Goal: Task Accomplishment & Management: Use online tool/utility

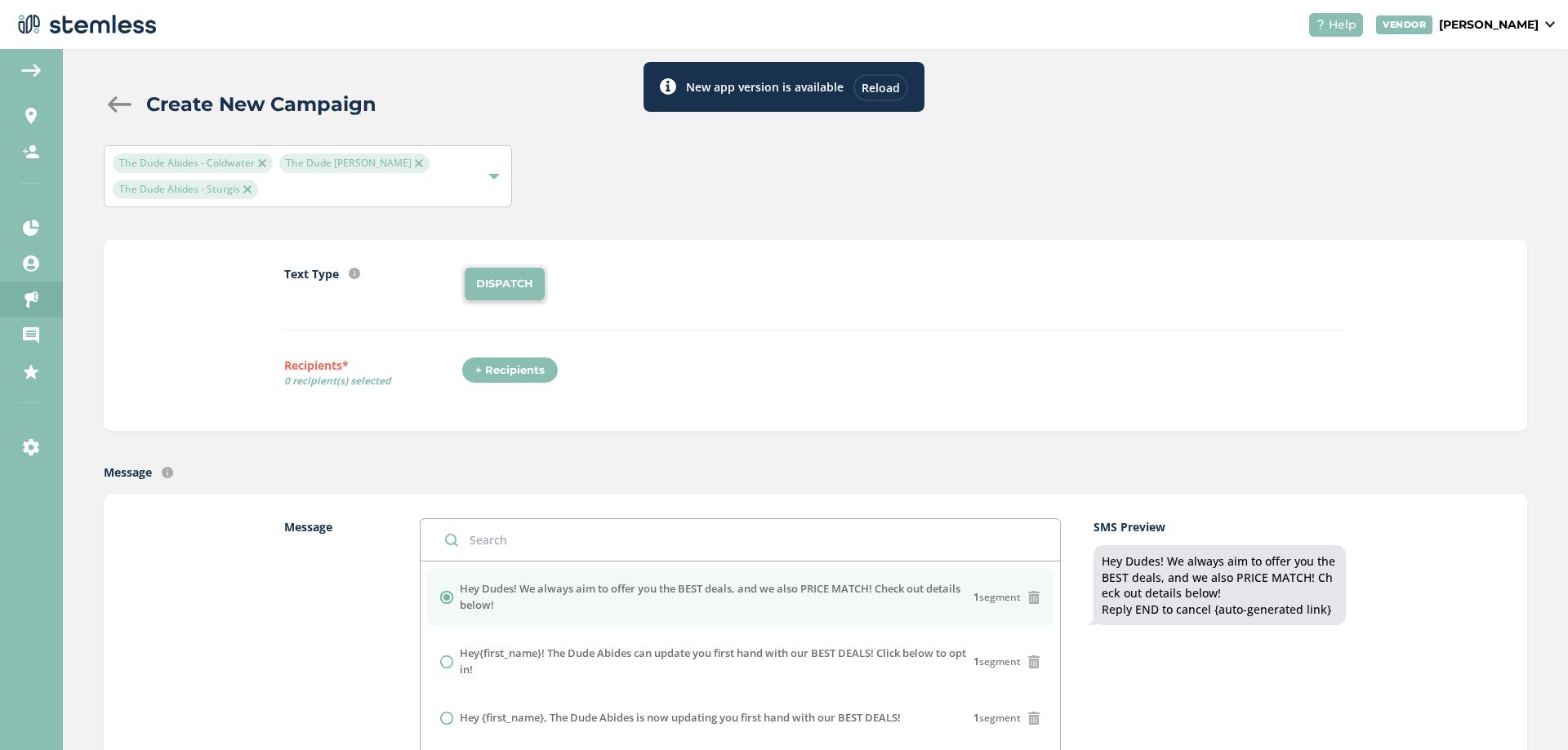
scroll to position [653, 0]
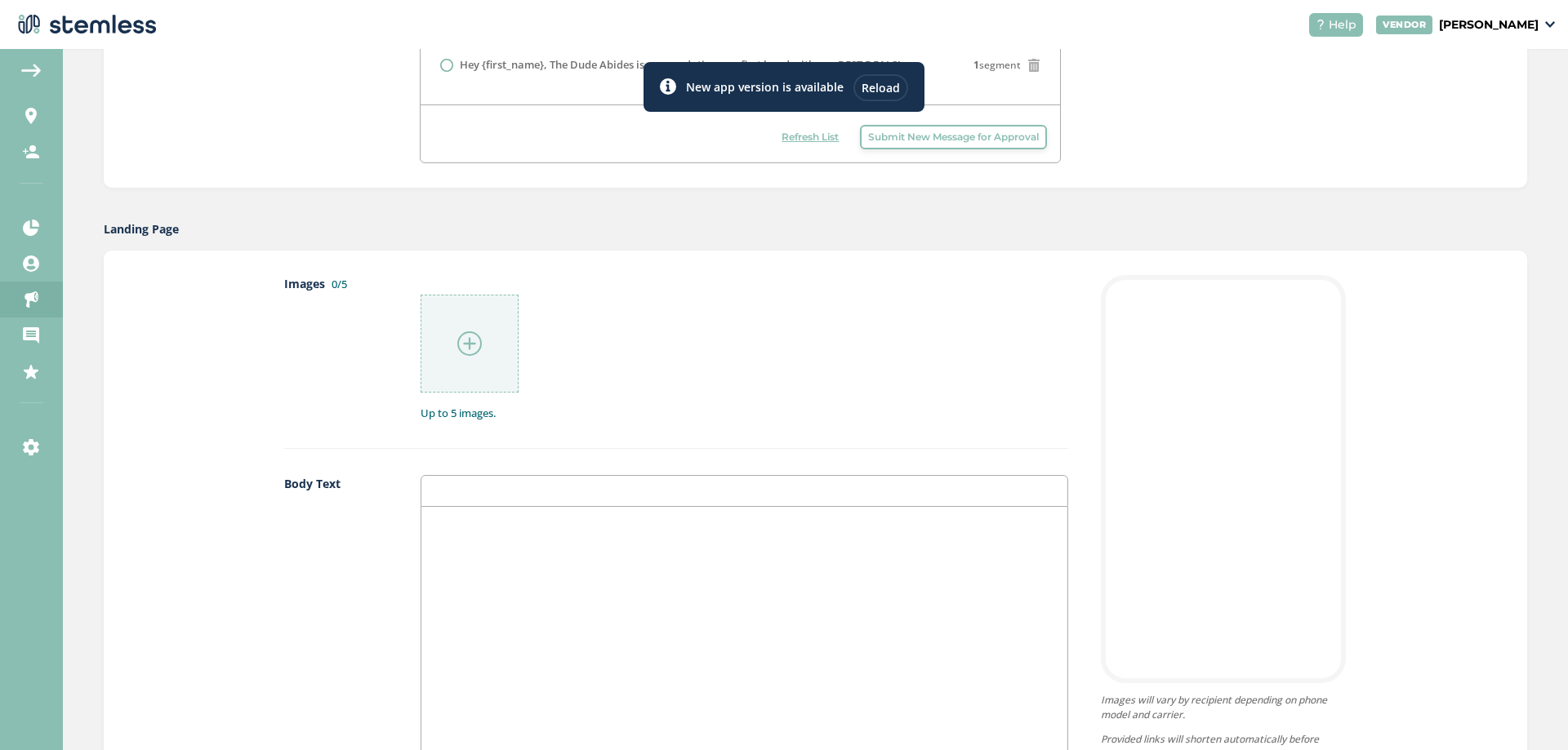
click at [876, 81] on div "Reload" at bounding box center [881, 87] width 54 height 27
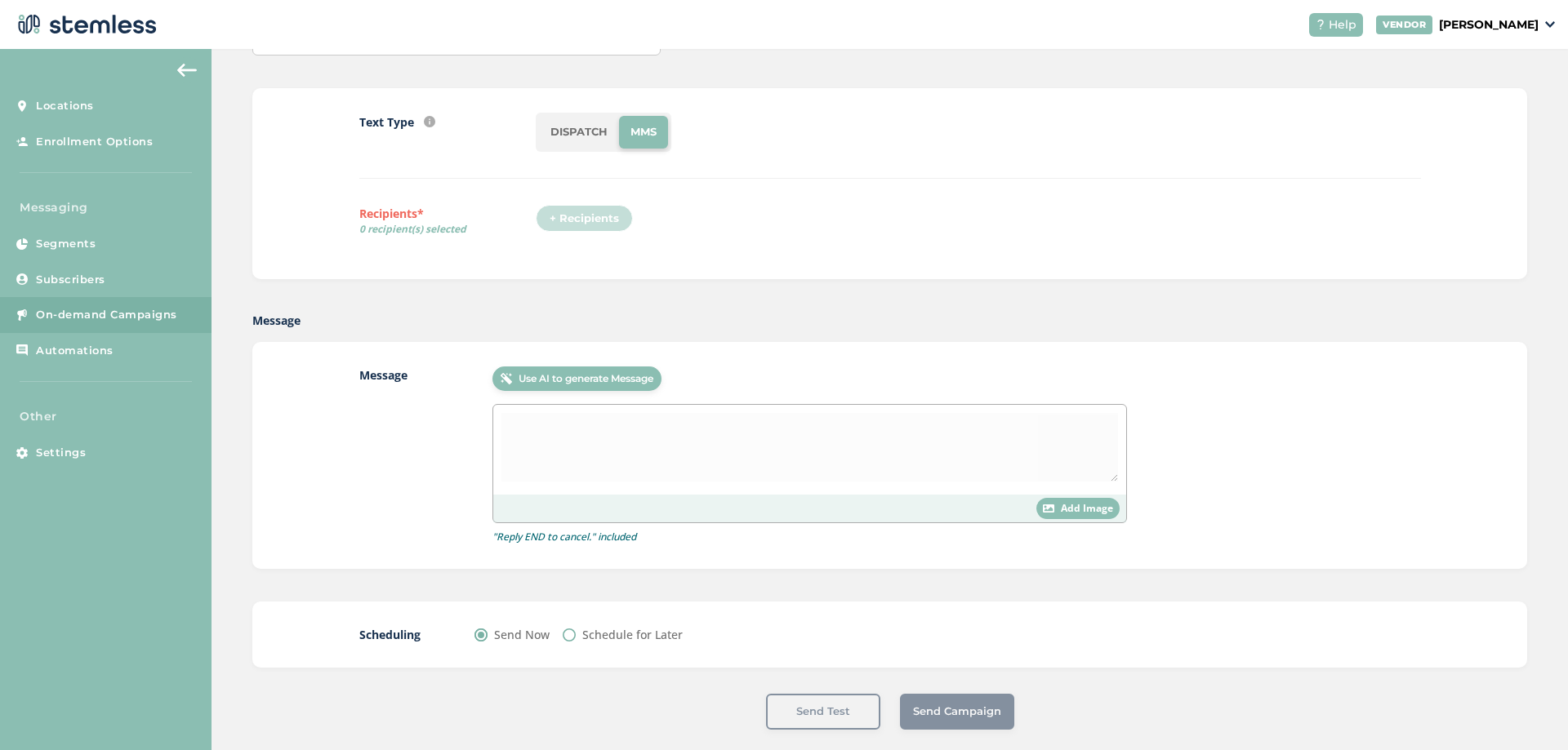
scroll to position [146, 0]
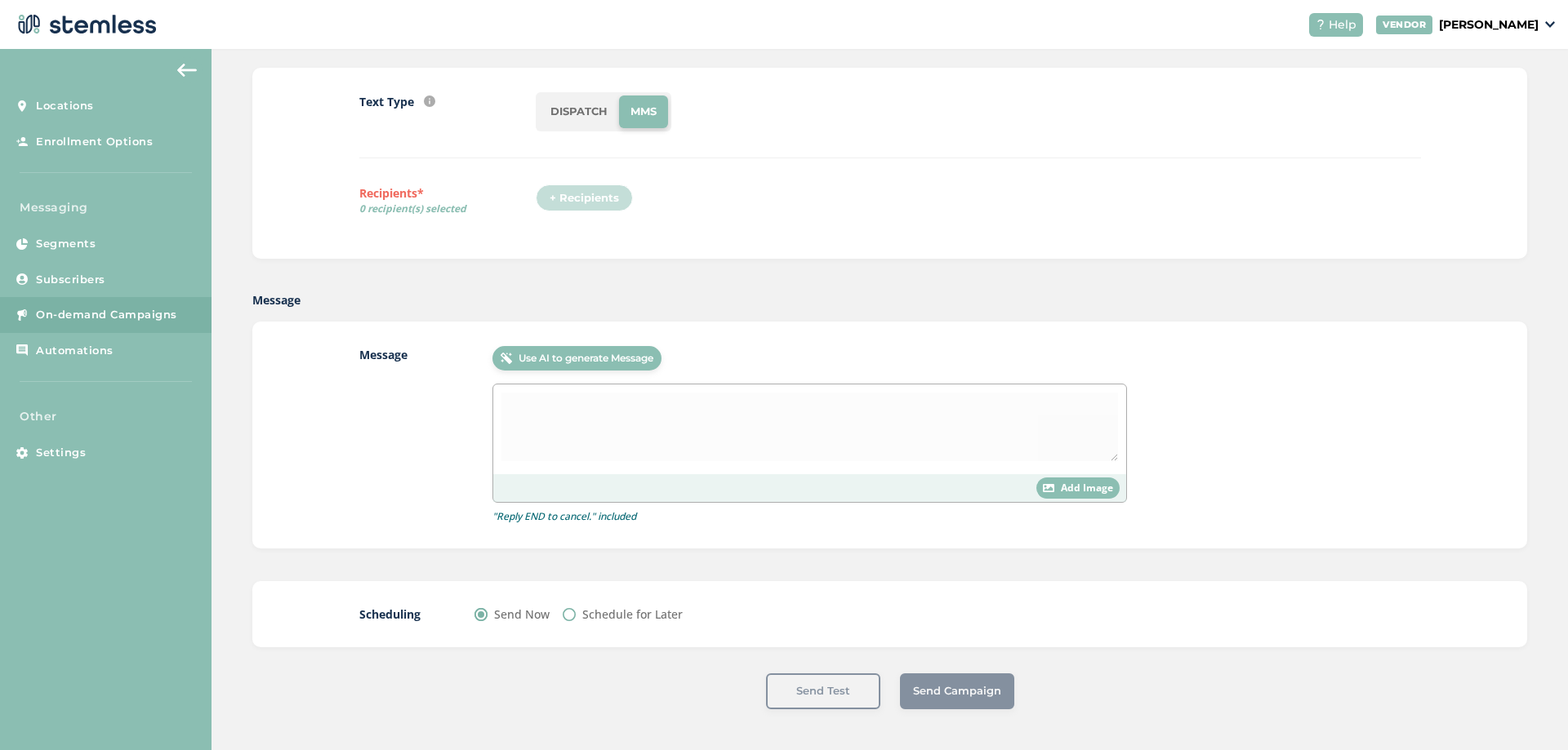
click at [588, 115] on li "DISPATCH" at bounding box center [579, 112] width 80 height 33
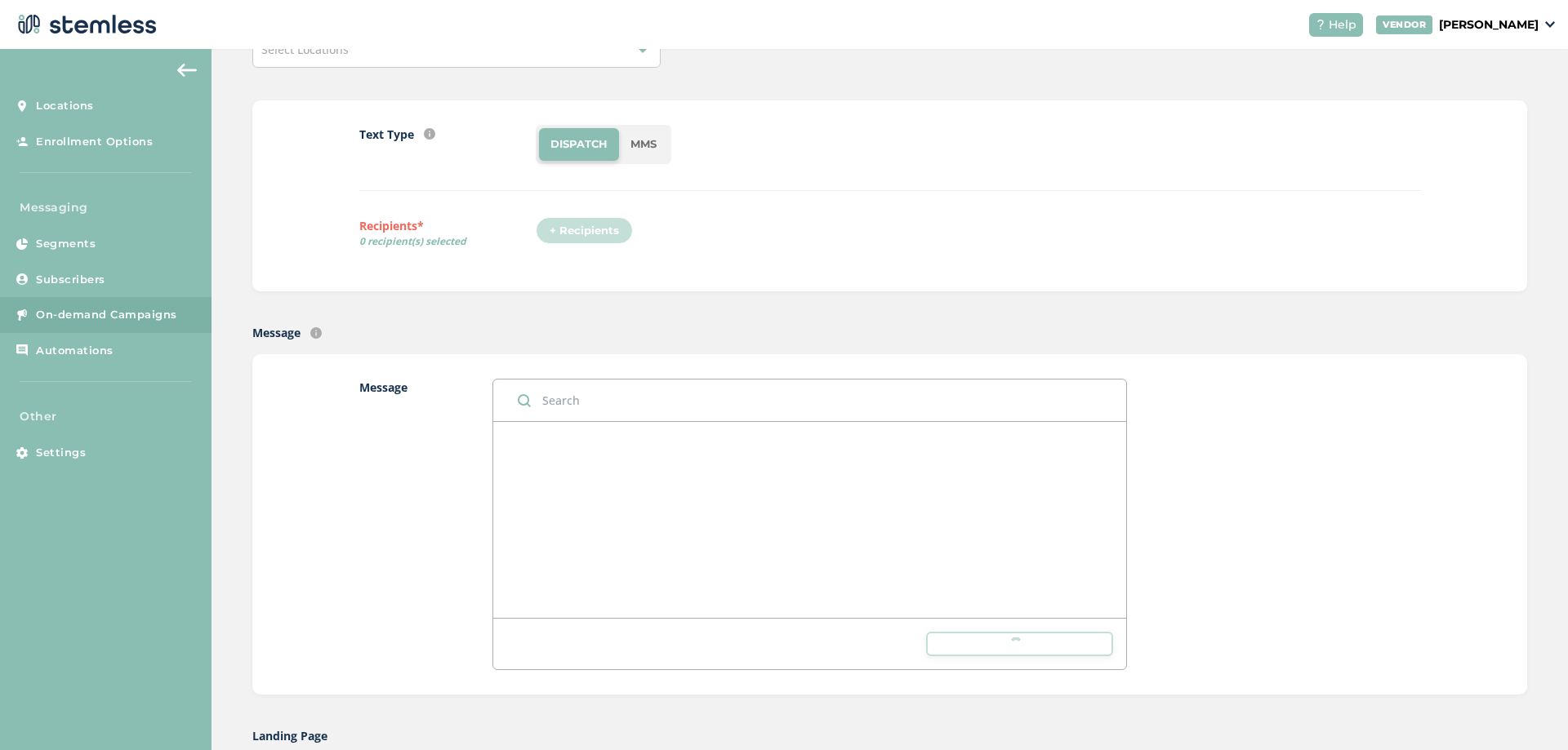
scroll to position [0, 0]
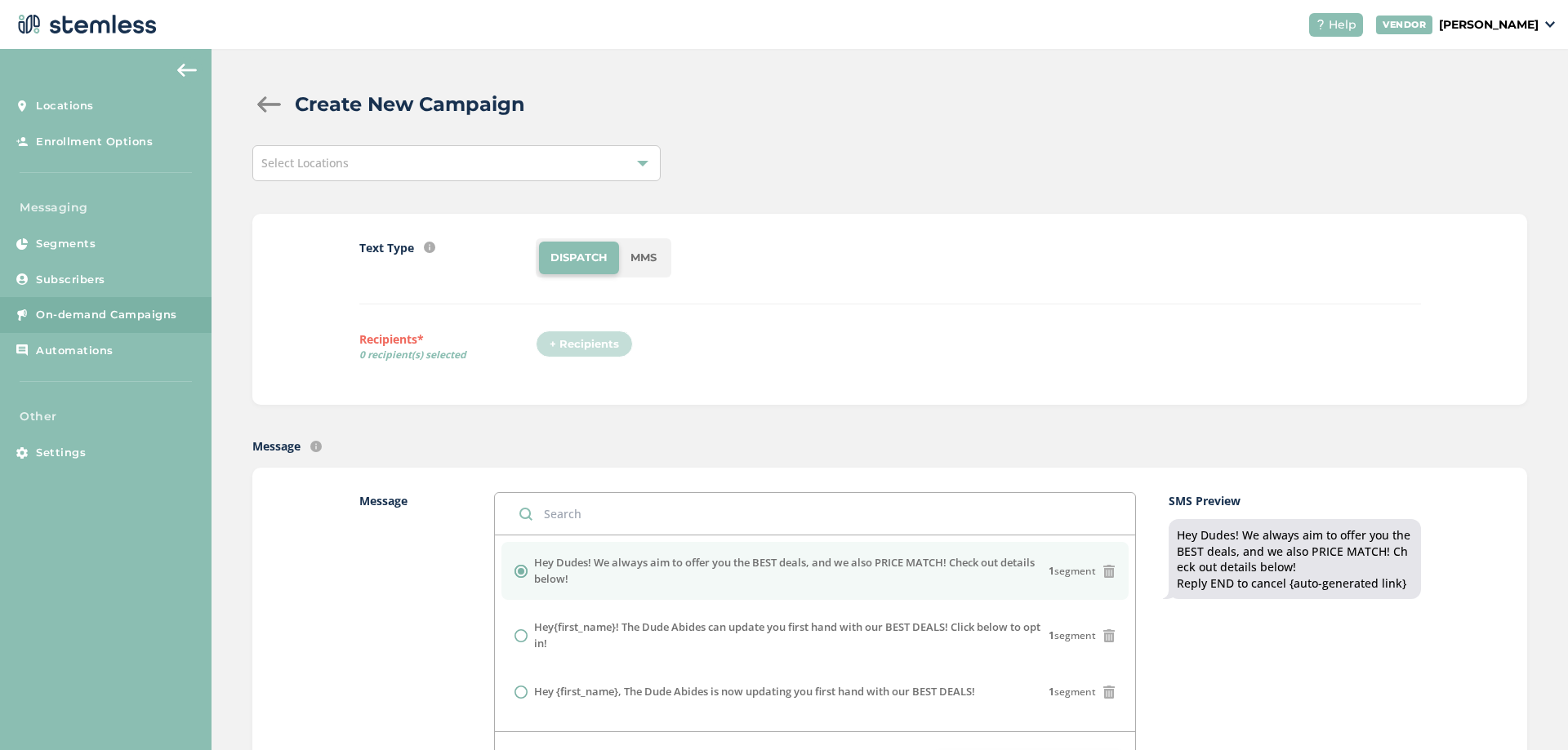
click at [501, 147] on div "Select Locations" at bounding box center [456, 163] width 409 height 36
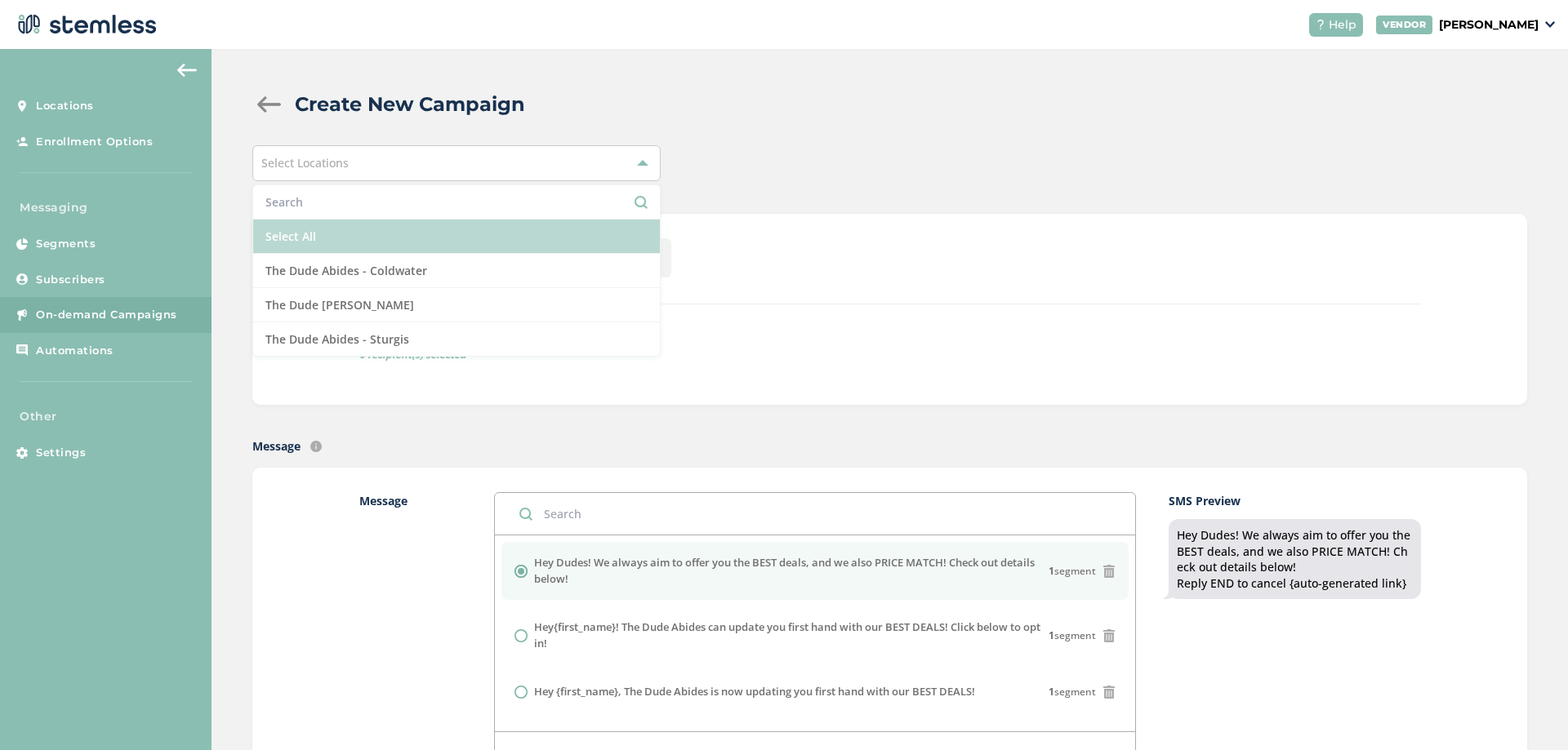
click at [460, 240] on li "Select All" at bounding box center [456, 237] width 407 height 35
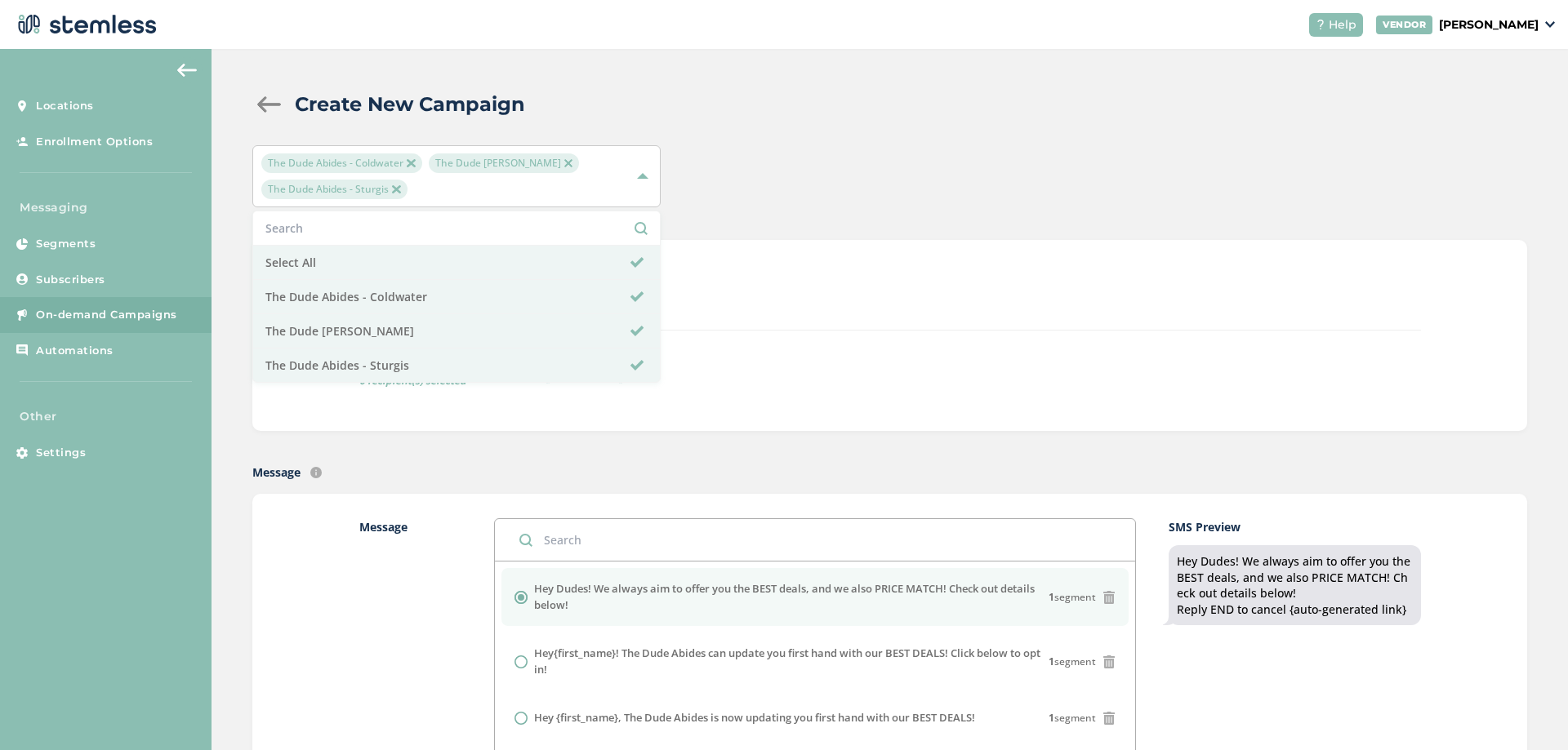
click at [774, 342] on div "Text Type SMS : A cost effective way to reach your customers. Send a intro text…" at bounding box center [890, 336] width 1061 height 142
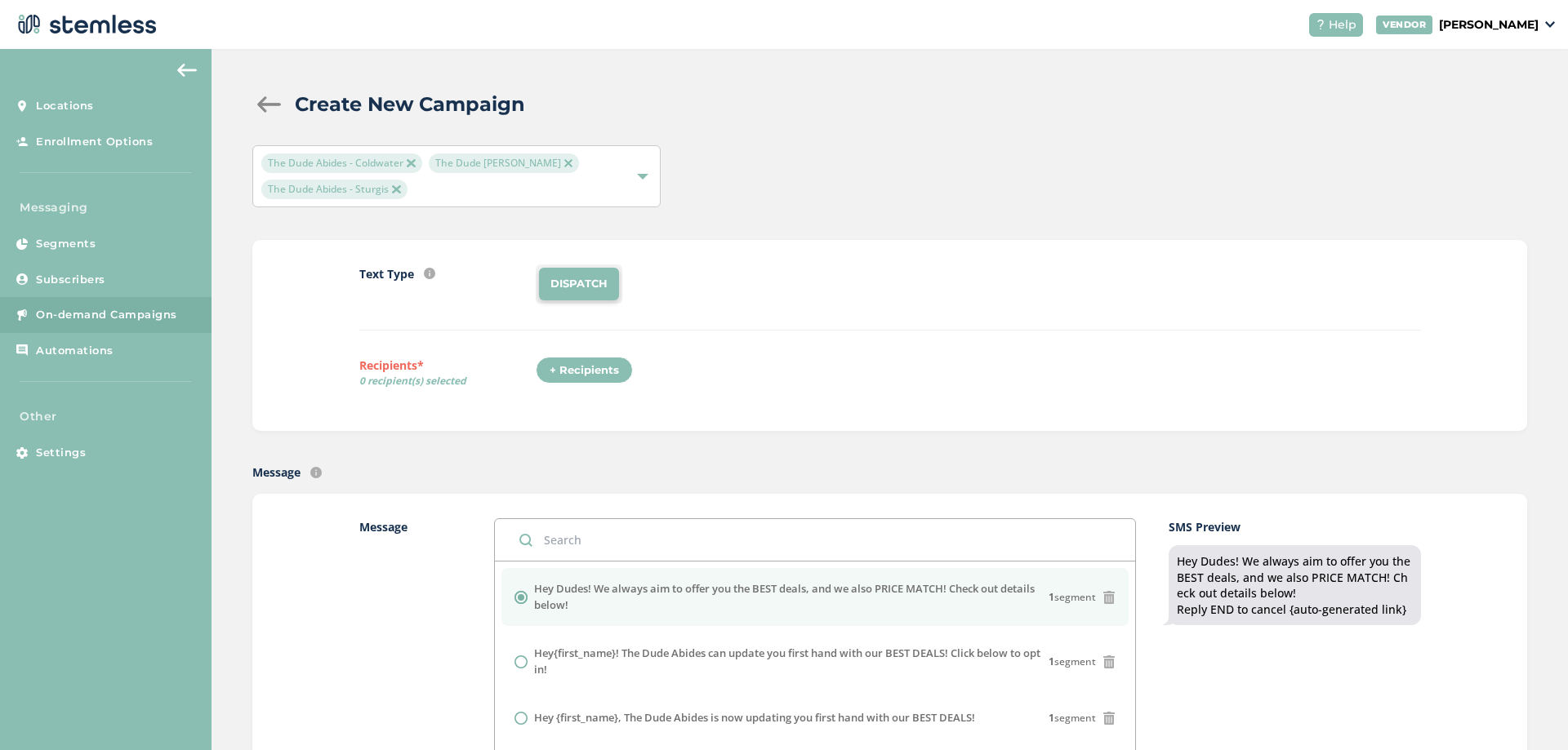
click at [598, 279] on li "DISPATCH" at bounding box center [579, 285] width 80 height 33
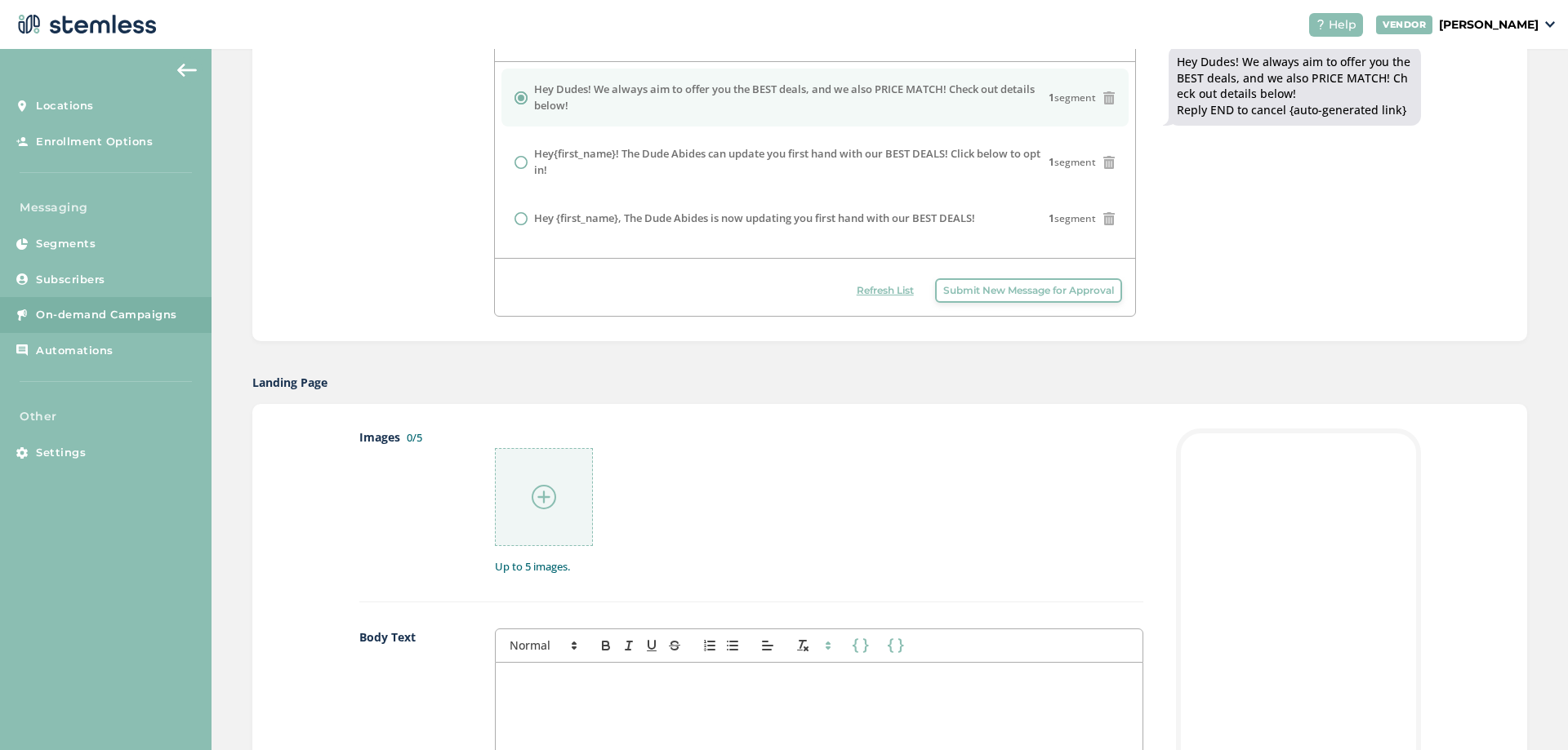
scroll to position [385, 0]
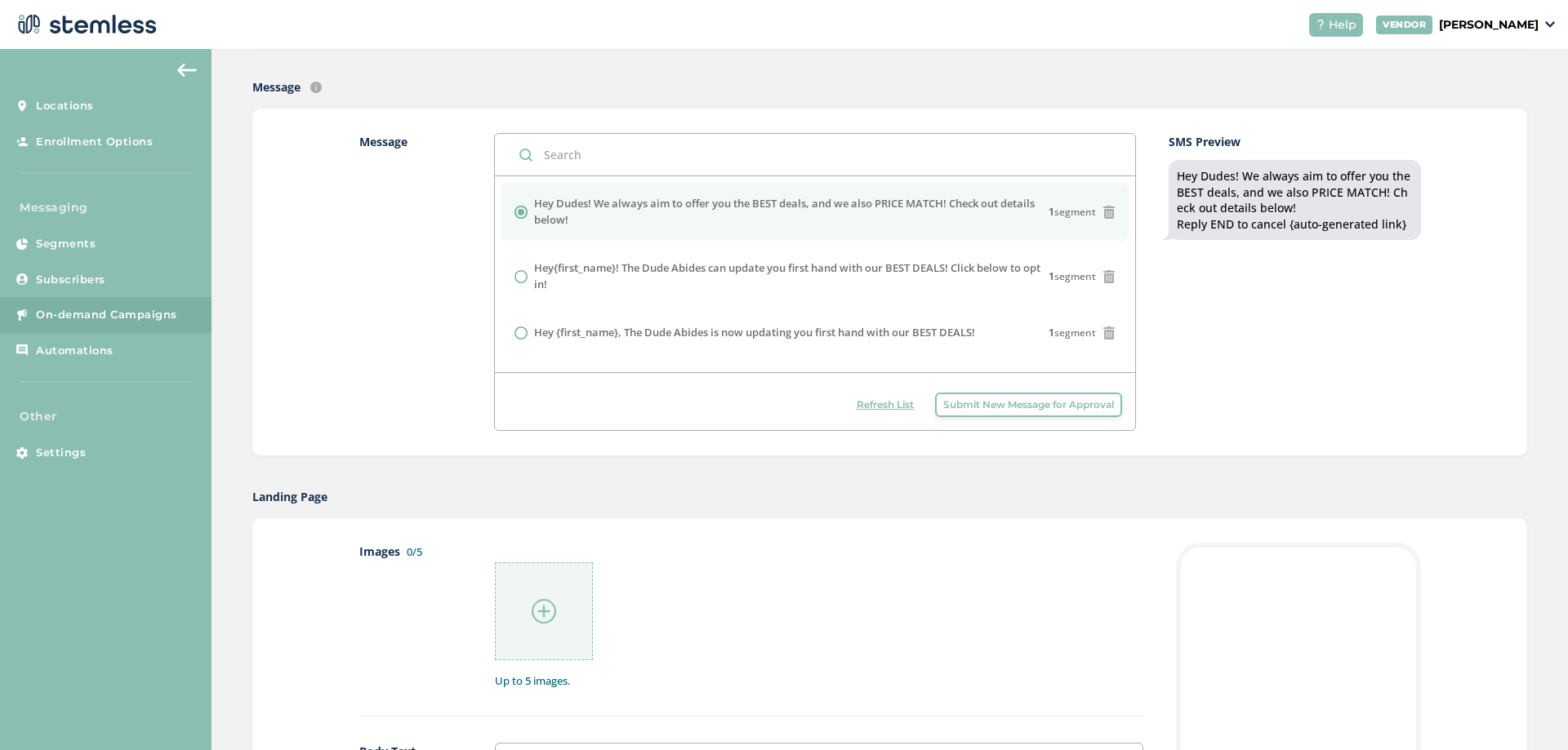
click at [533, 605] on img at bounding box center [544, 611] width 25 height 25
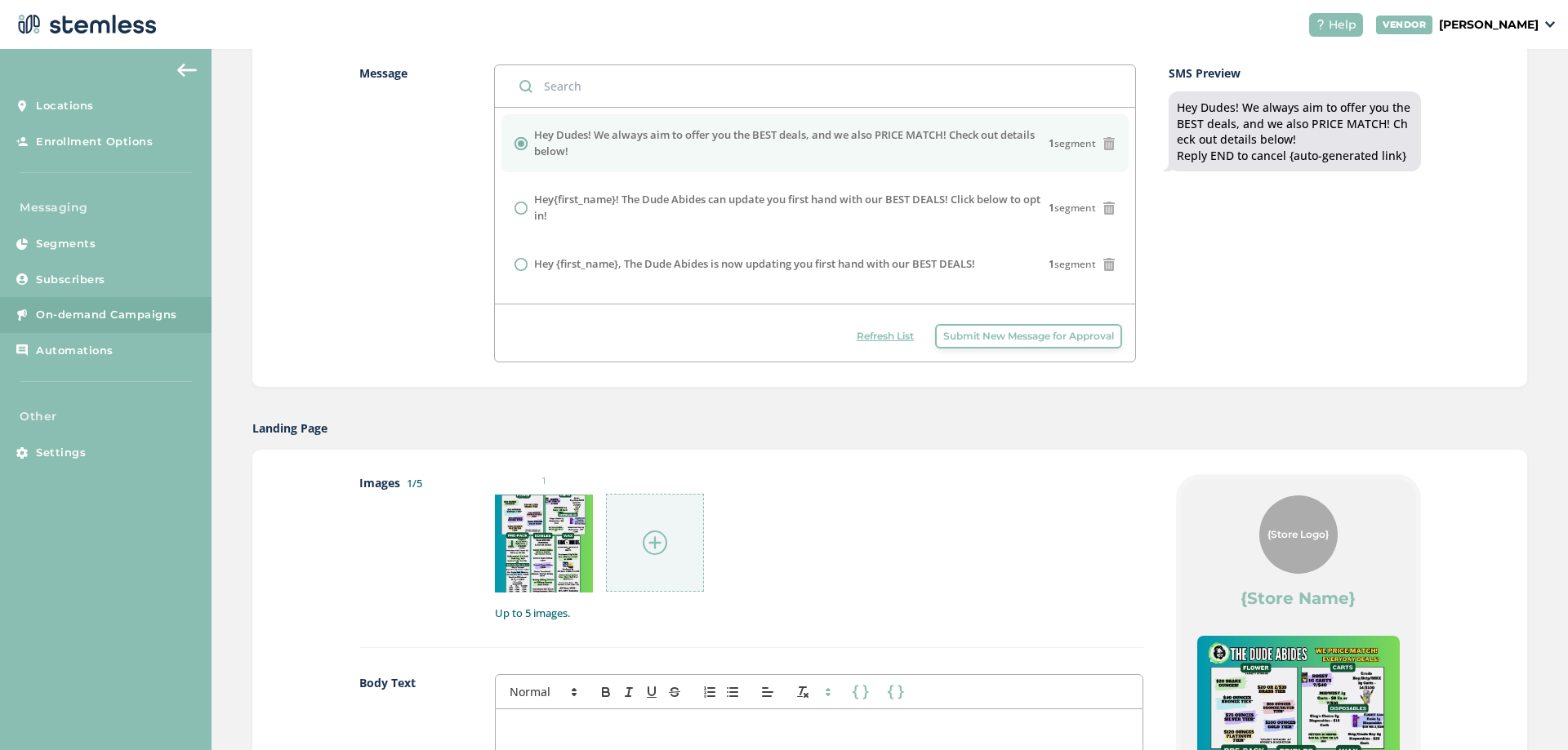
scroll to position [549, 0]
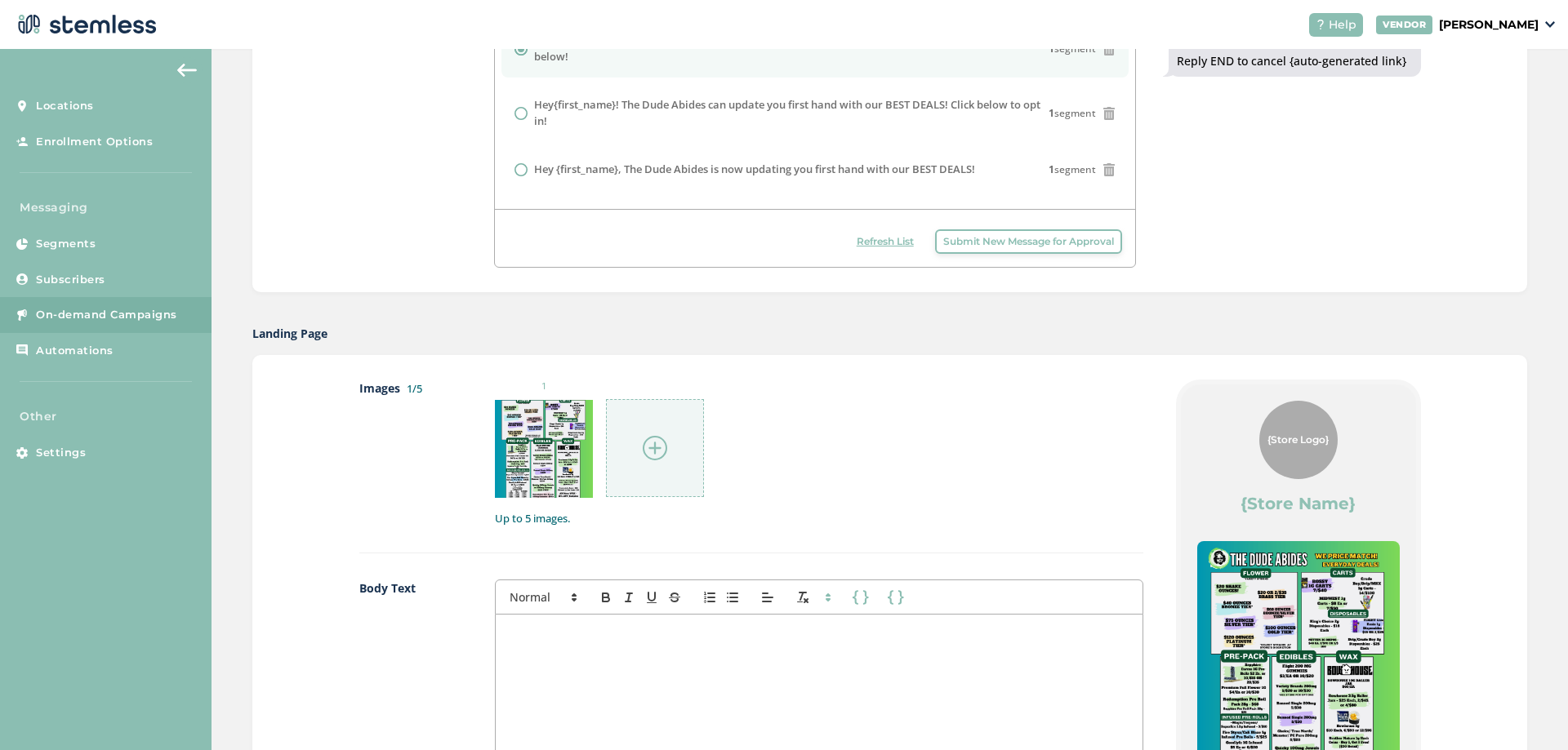
click at [665, 441] on div at bounding box center [654, 448] width 98 height 98
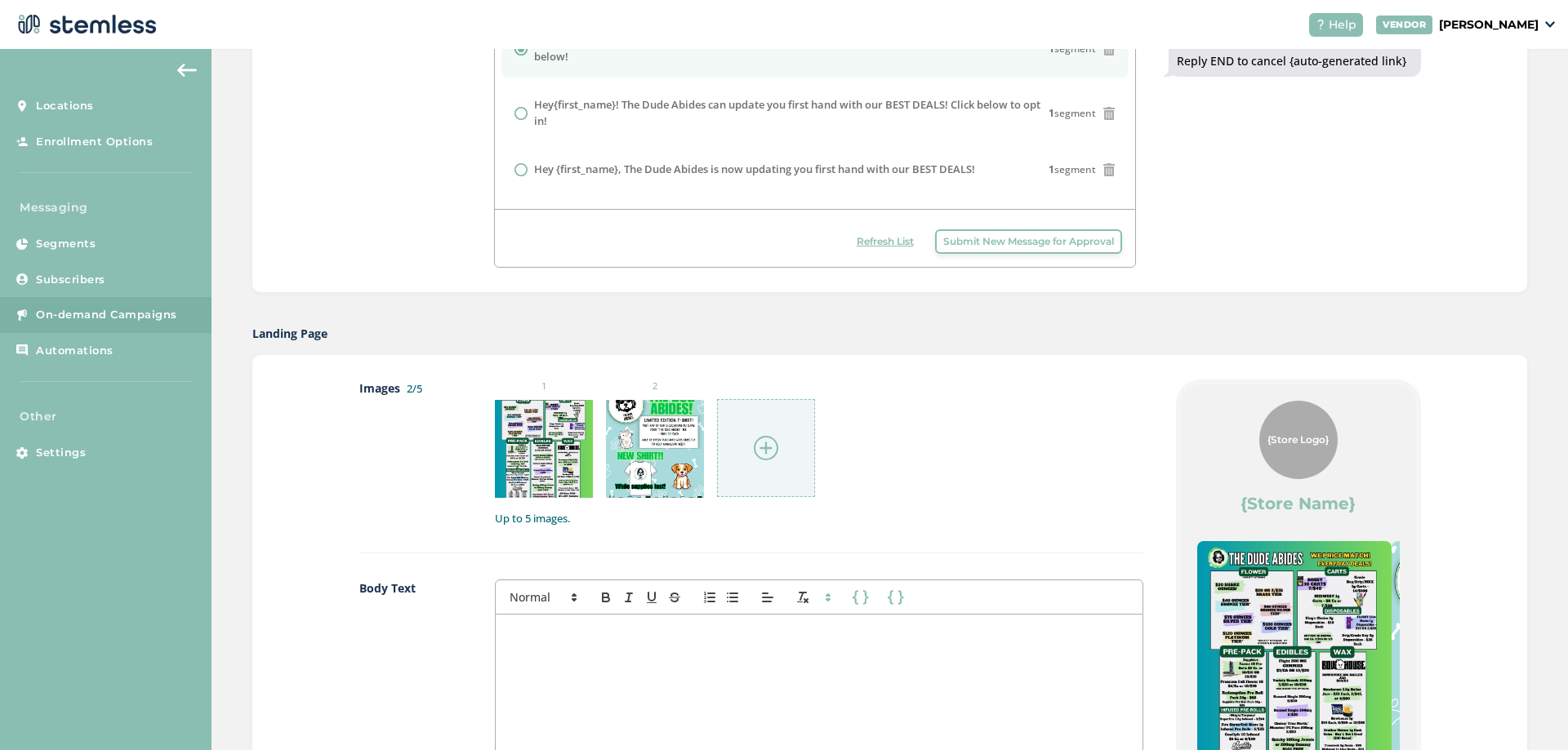
click at [772, 444] on img at bounding box center [766, 448] width 25 height 25
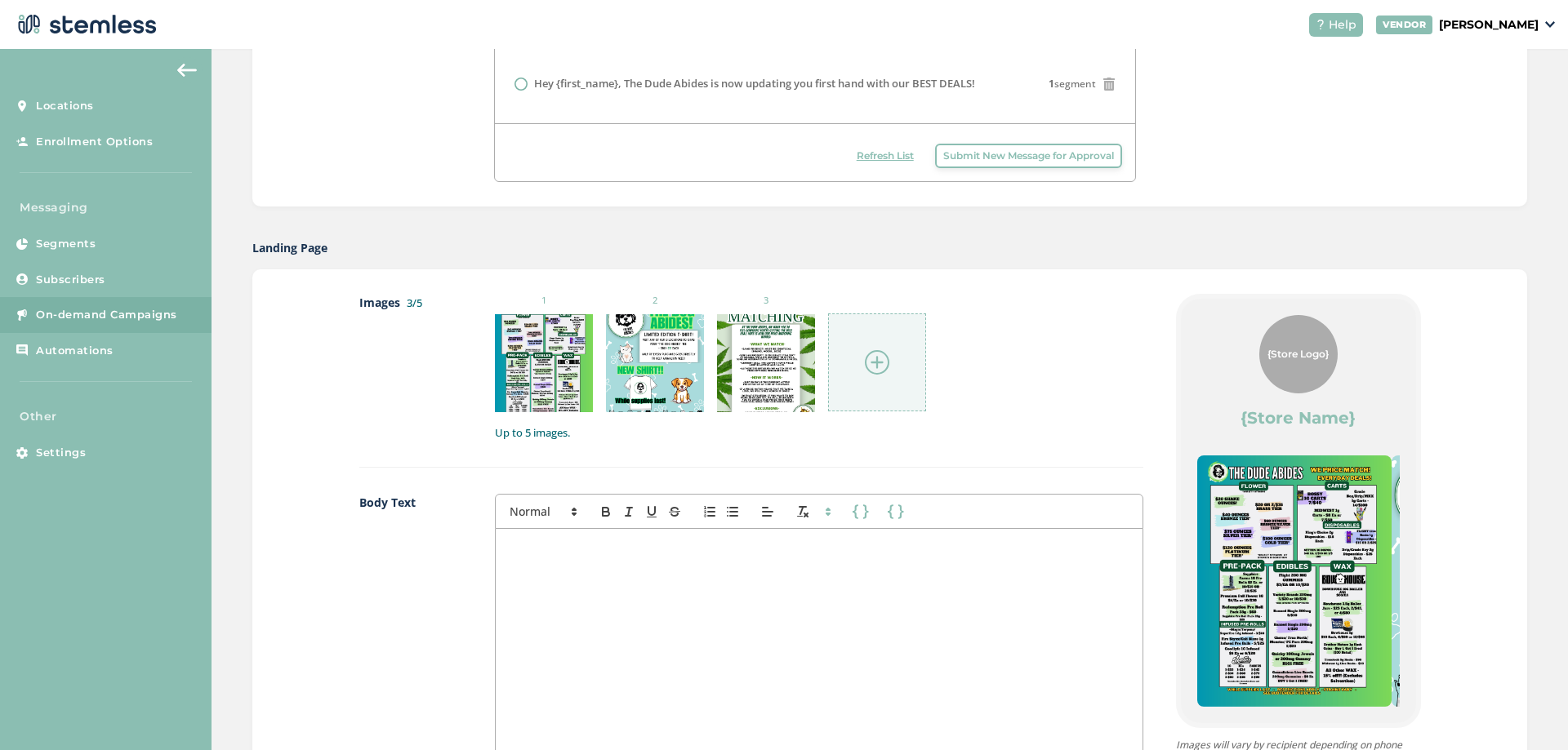
scroll to position [957, 0]
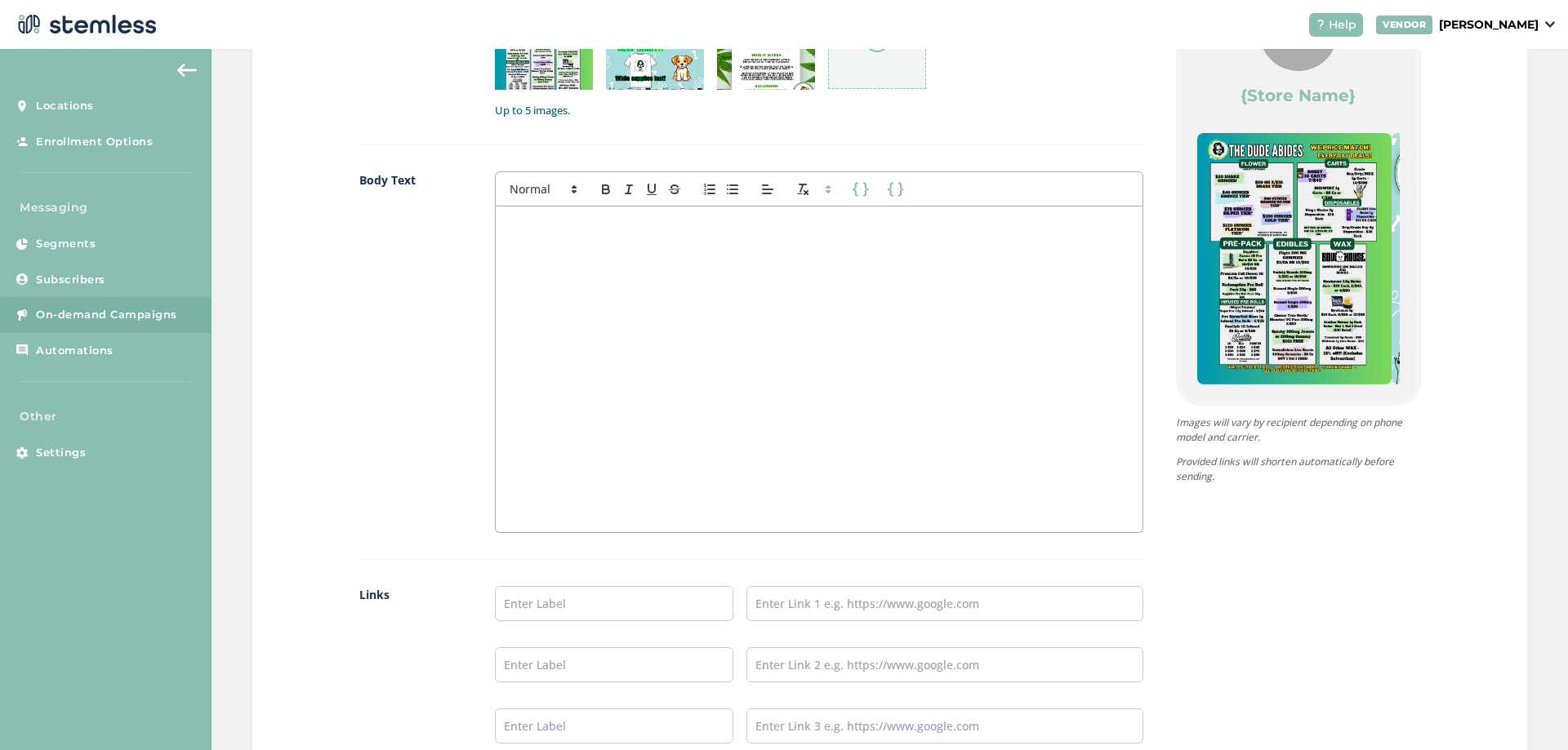
click at [895, 416] on div at bounding box center [819, 369] width 646 height 326
click at [827, 190] on icon at bounding box center [829, 190] width 15 height 15
click at [551, 208] on div at bounding box center [819, 369] width 646 height 326
drag, startPoint x: 549, startPoint y: 221, endPoint x: 525, endPoint y: 239, distance: 30.0
click at [525, 239] on div at bounding box center [819, 369] width 646 height 326
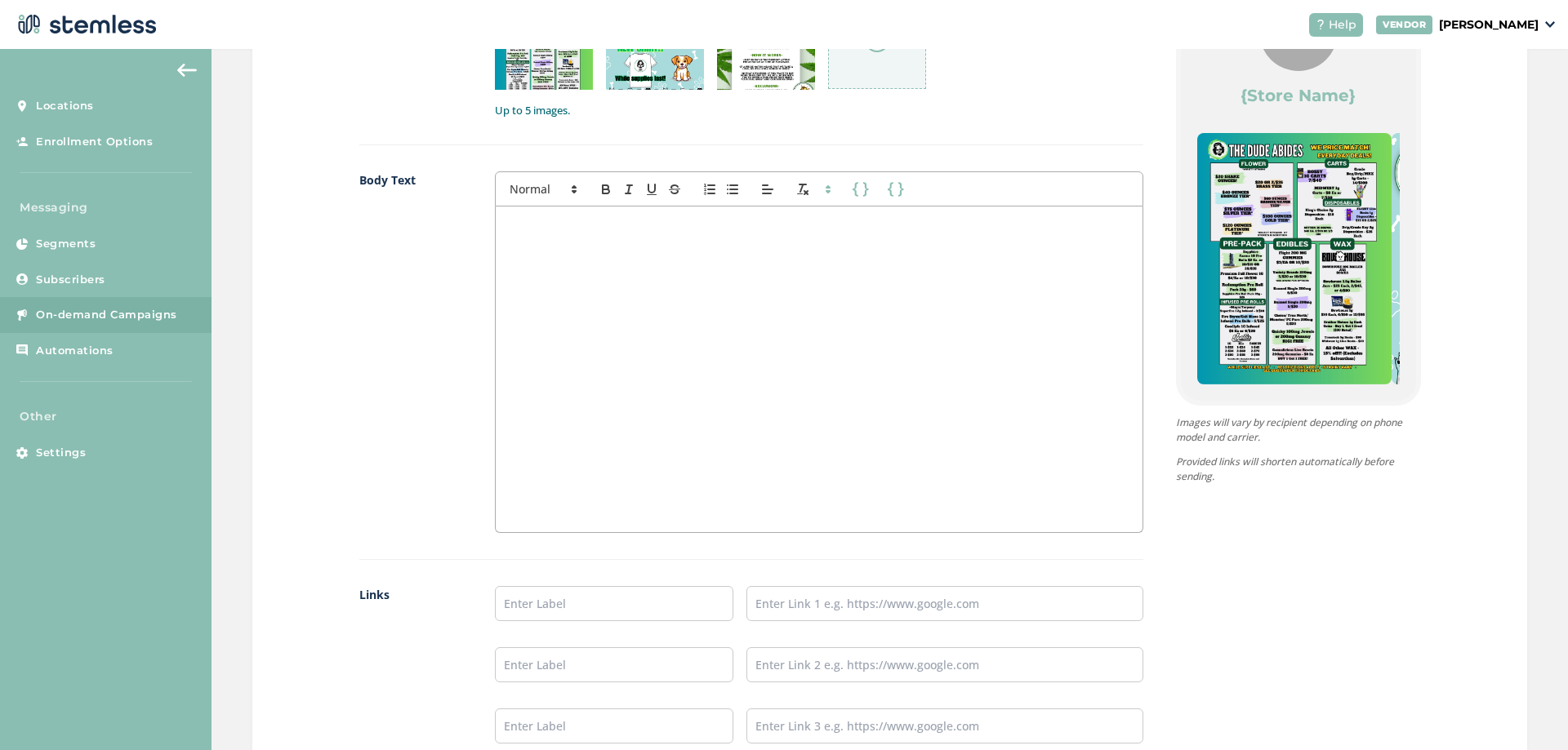
click at [525, 239] on div at bounding box center [819, 369] width 646 height 326
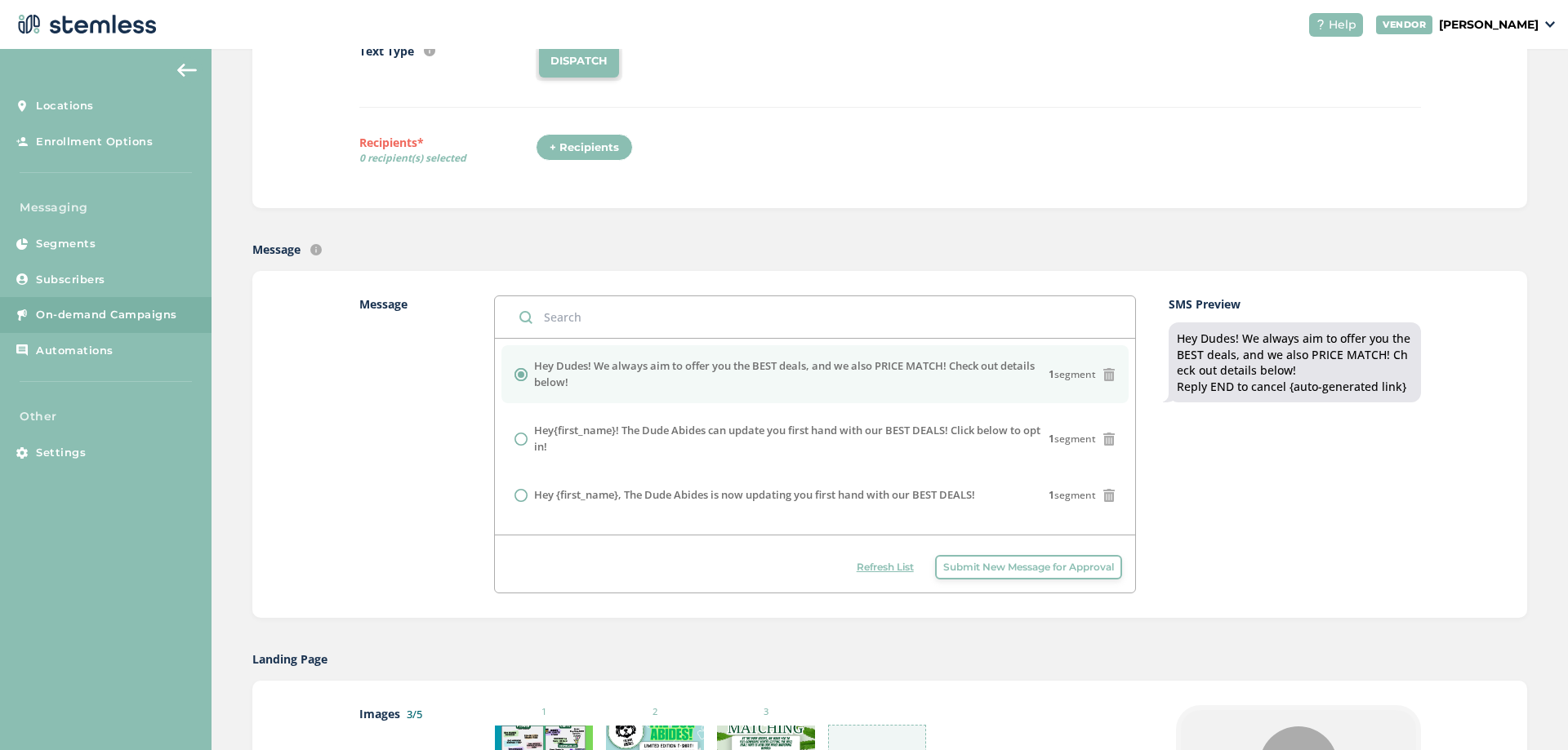
scroll to position [0, 0]
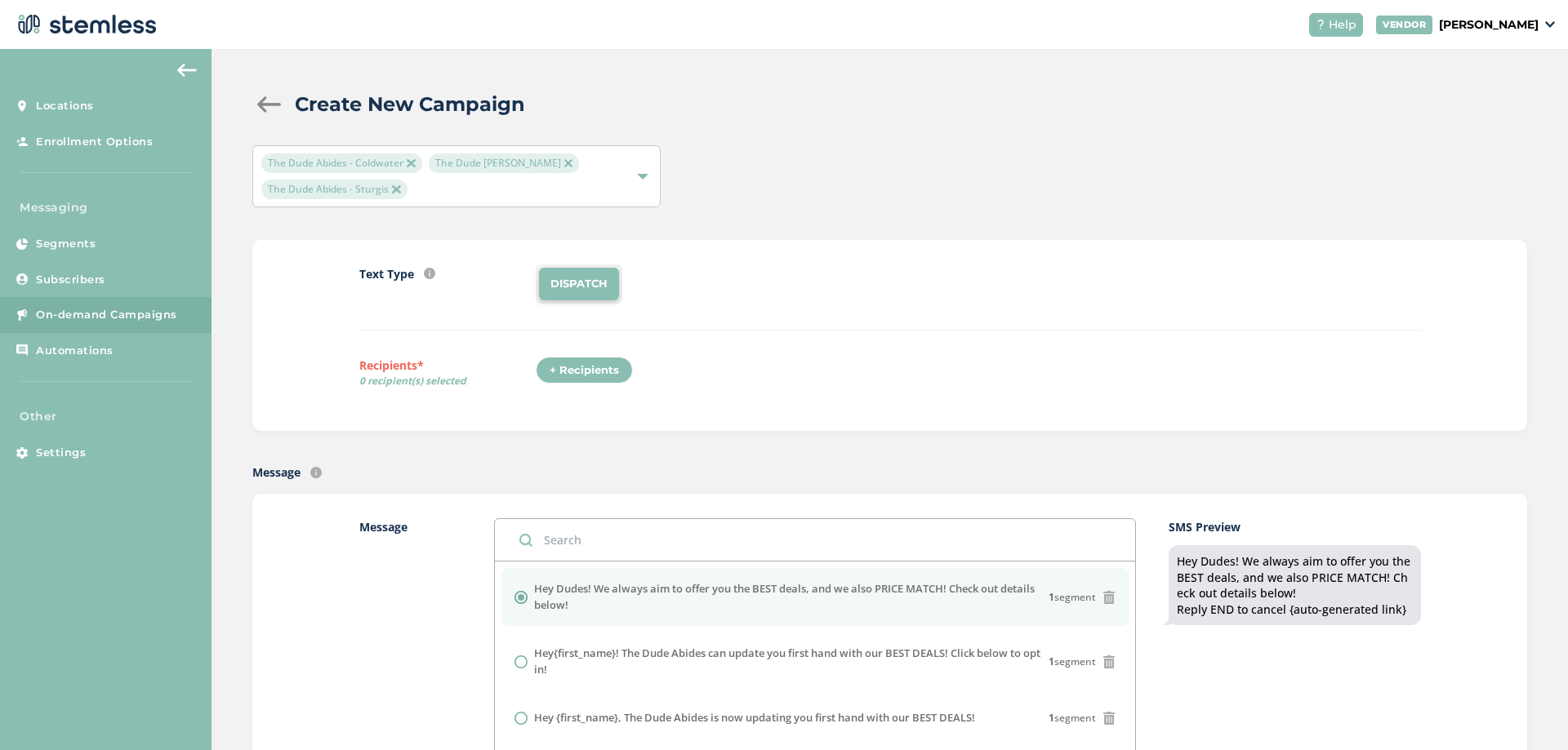
click at [578, 381] on div "+ Recipients" at bounding box center [584, 370] width 97 height 28
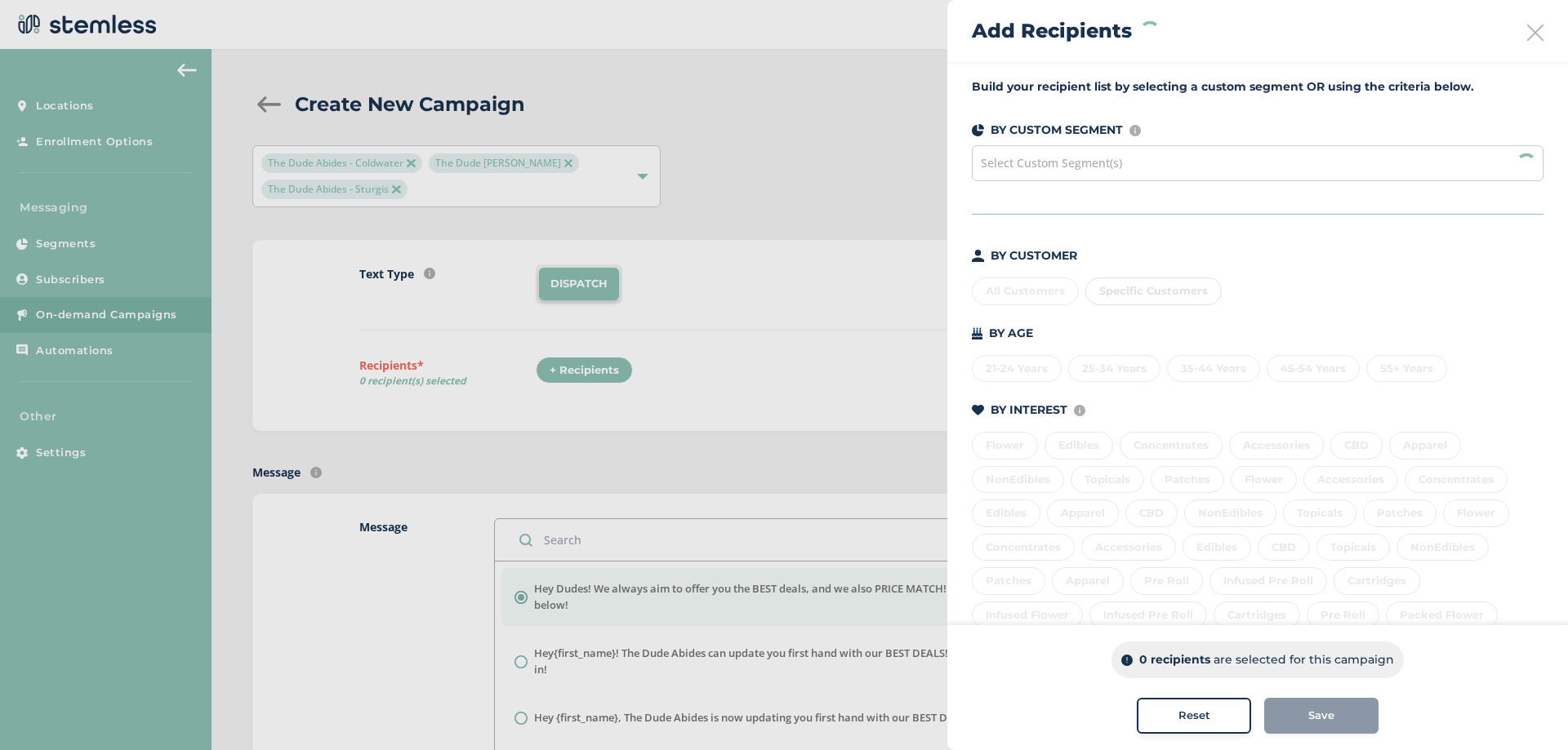
click at [1034, 292] on div "All Customers Specific Customers" at bounding box center [1258, 289] width 572 height 35
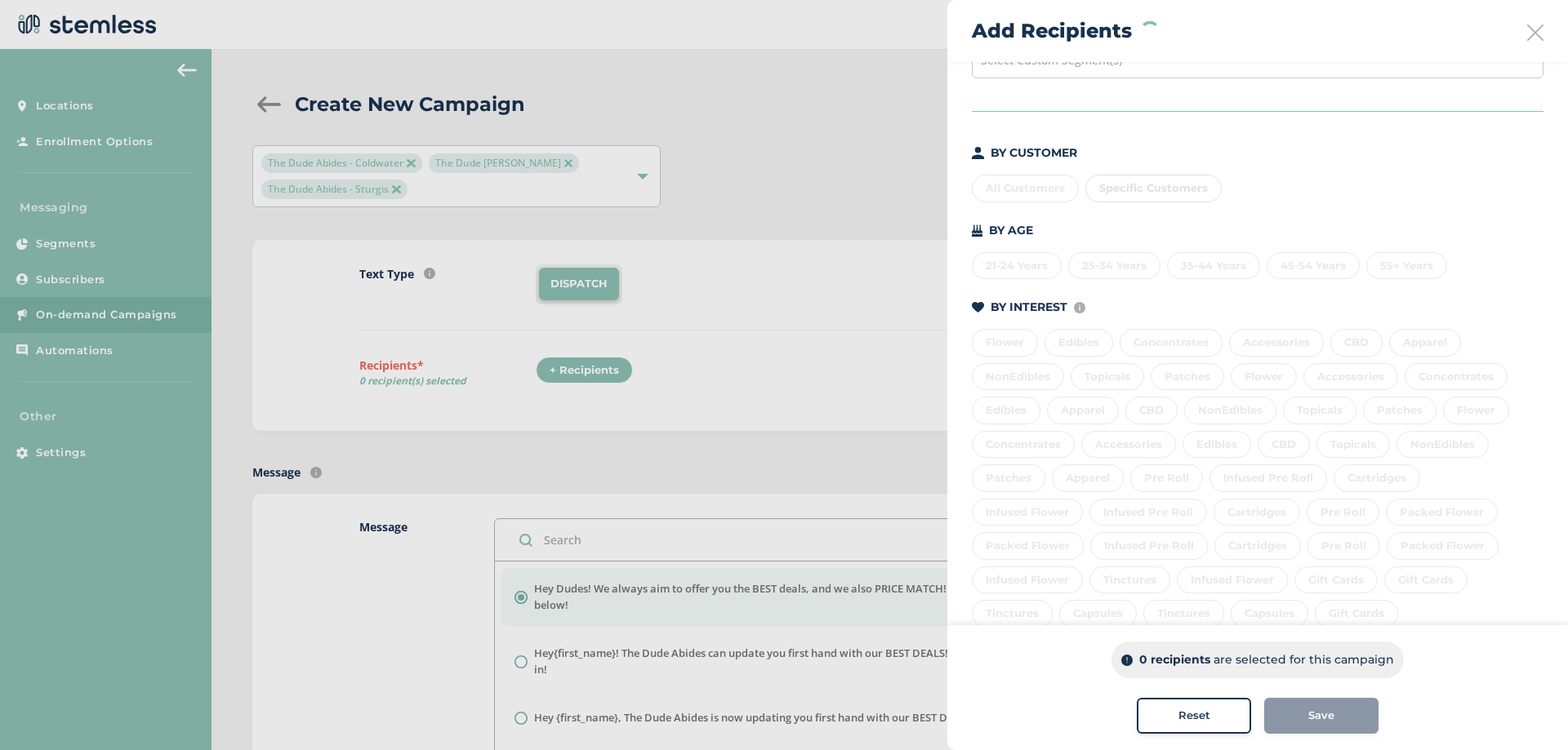
scroll to position [218, 0]
click at [1117, 583] on div "Last 7 Days 7 - 29 days 30 - 59 days 60 - 89 days 90+ days" at bounding box center [1258, 573] width 572 height 35
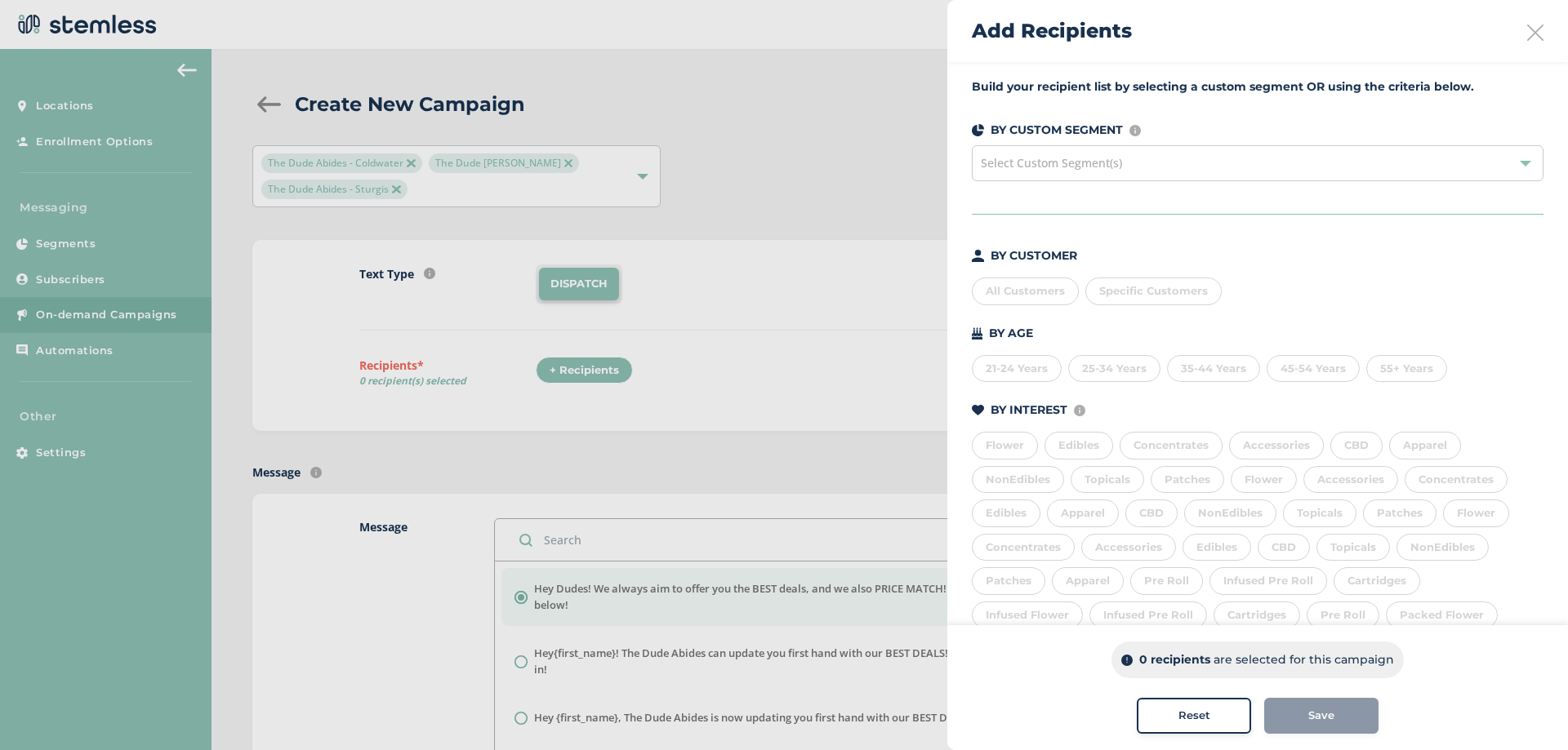
click at [1131, 153] on div "Select Custom Segment(s)" at bounding box center [1258, 163] width 572 height 36
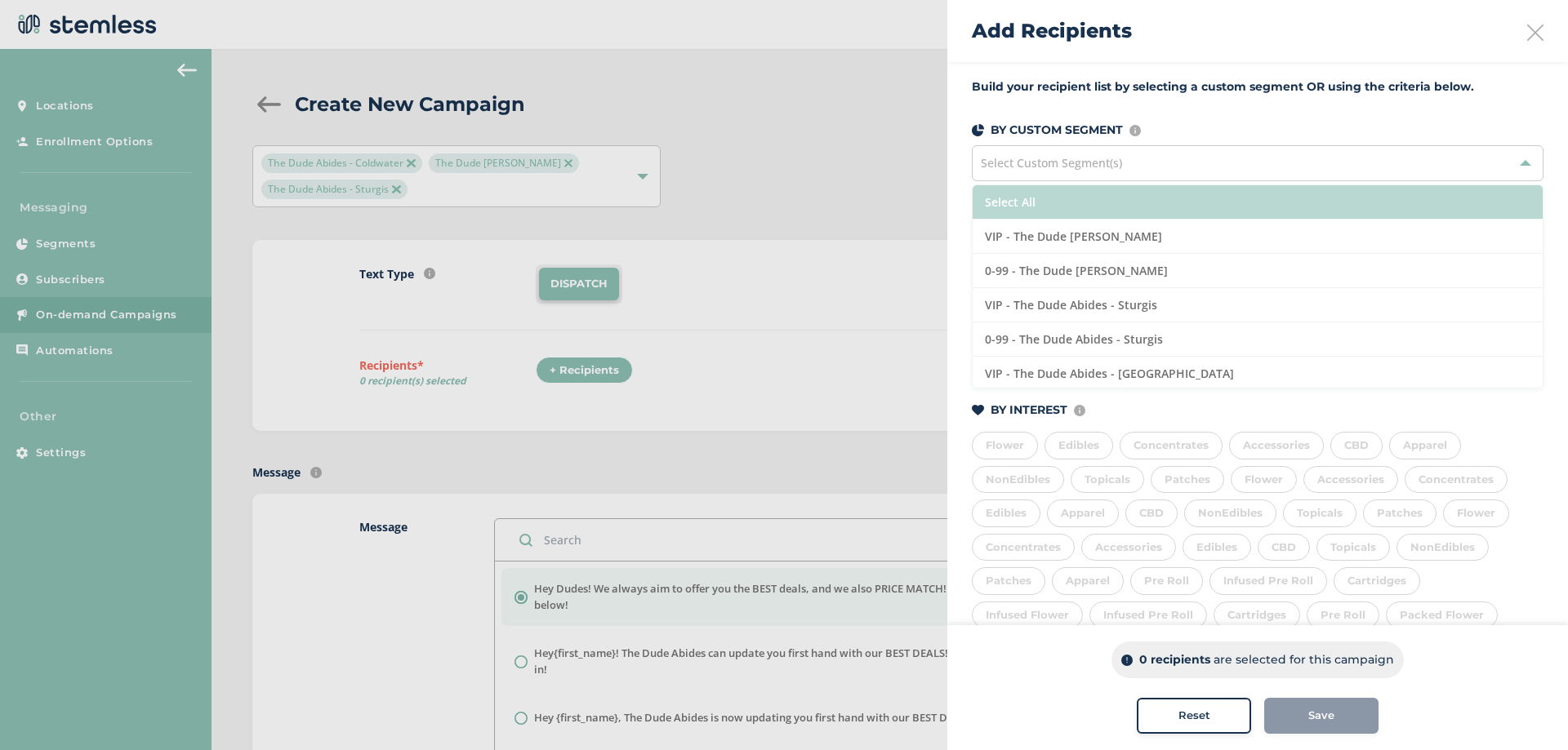
click at [1058, 205] on li "Select All" at bounding box center [1258, 203] width 570 height 35
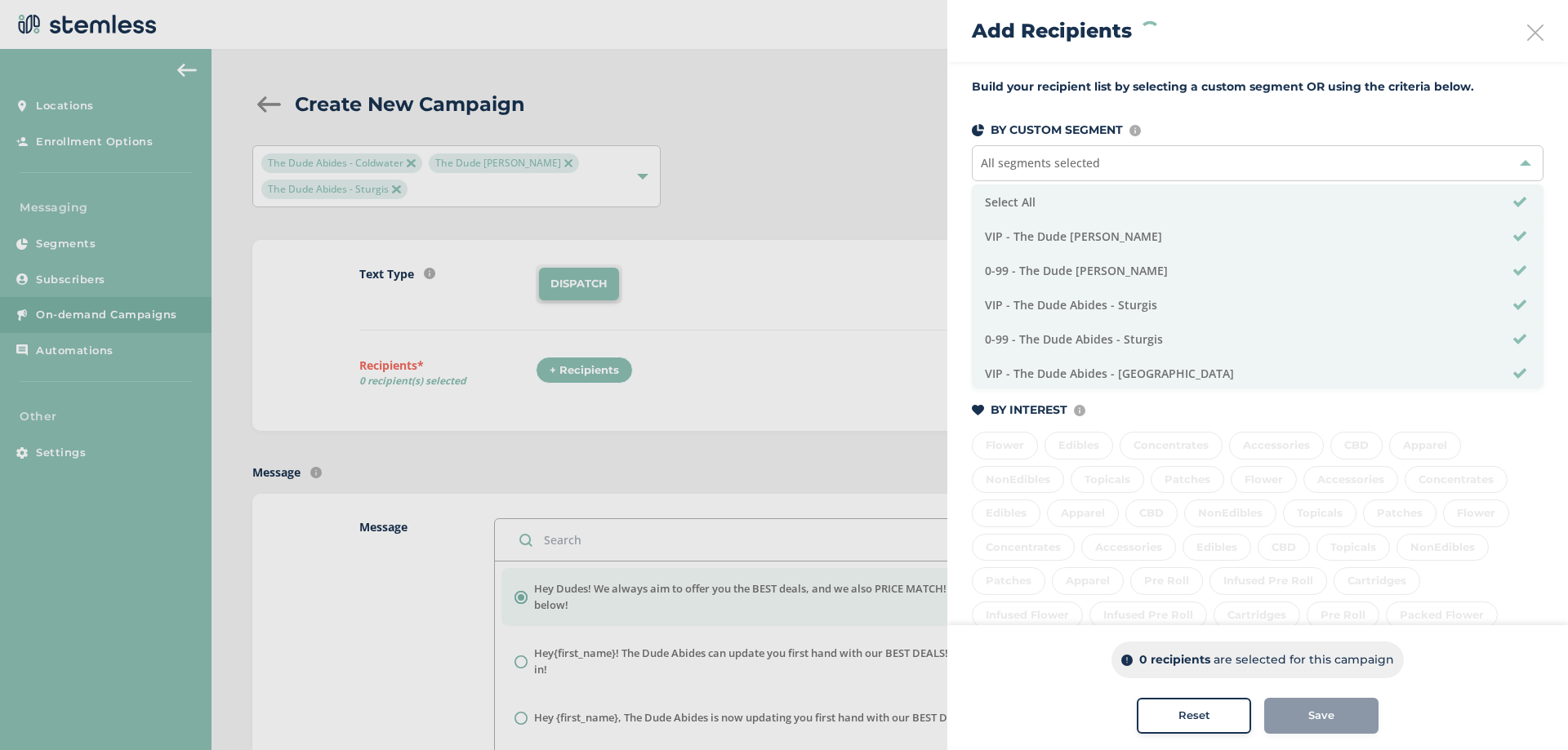
click at [1185, 118] on div "Build your recipient list by selecting a custom segment OR using the criteria b…" at bounding box center [1258, 452] width 621 height 781
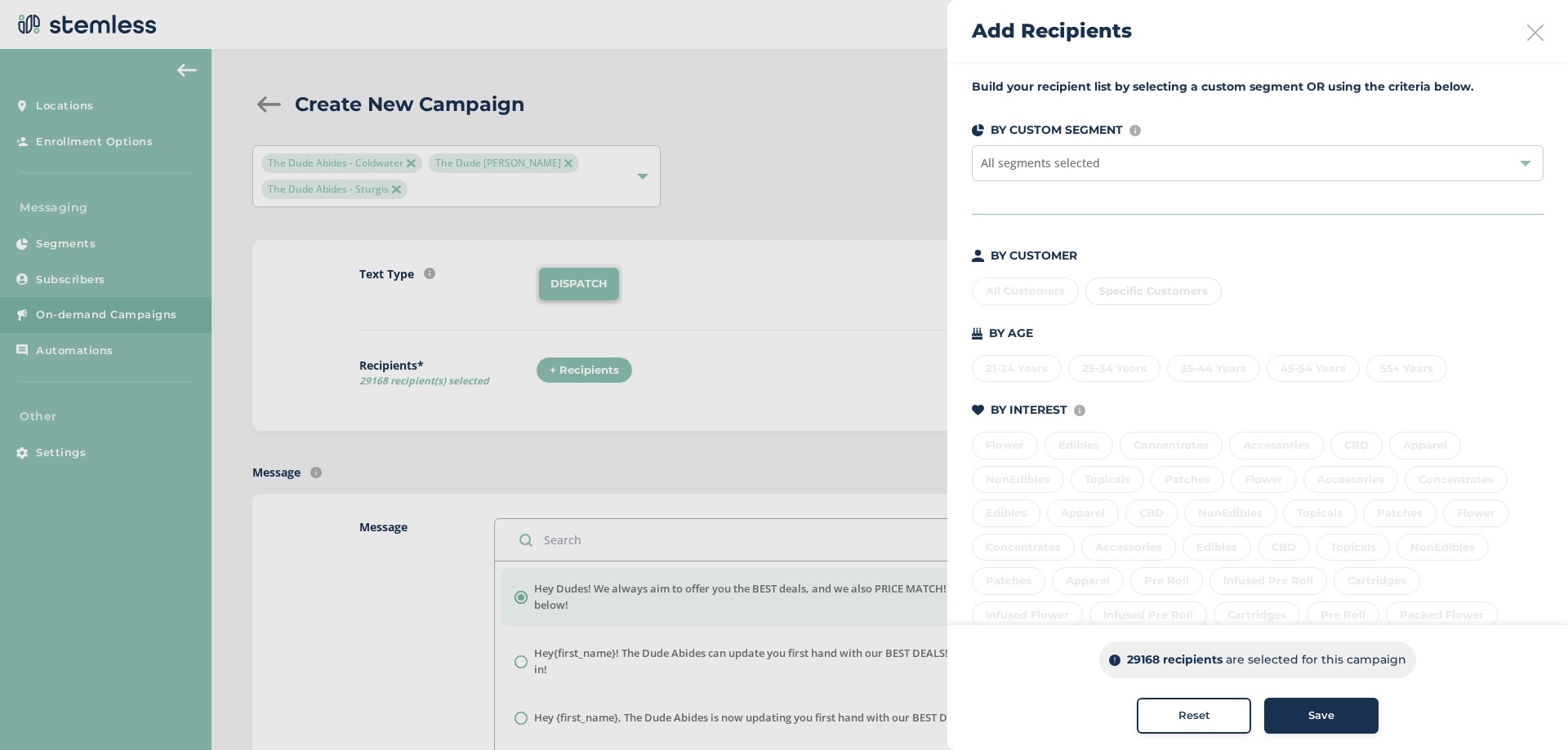
click at [1032, 305] on div "BY CUSTOMER All Customers Specific Customers BY AGE [DEMOGRAPHIC_DATA] Years 25…" at bounding box center [1258, 527] width 572 height 560
click at [1033, 285] on div "All Customers Specific Customers" at bounding box center [1258, 289] width 572 height 35
click at [1061, 287] on div "All Customers Specific Customers" at bounding box center [1258, 289] width 572 height 35
click at [1060, 287] on div "All Customers Specific Customers" at bounding box center [1258, 289] width 572 height 35
click at [1093, 167] on span "All segments selected" at bounding box center [1040, 163] width 119 height 16
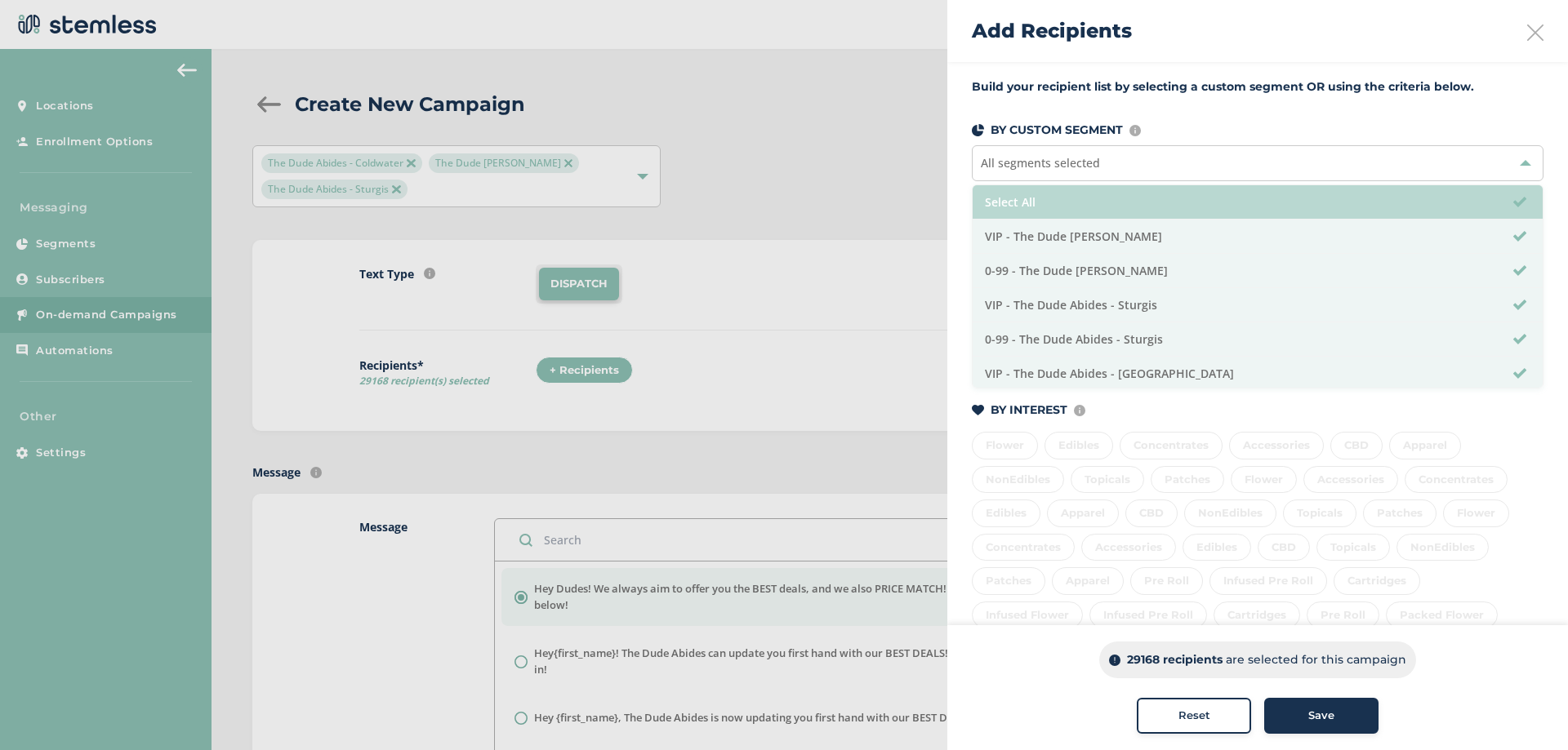
click at [1062, 210] on li "Select All" at bounding box center [1258, 203] width 570 height 35
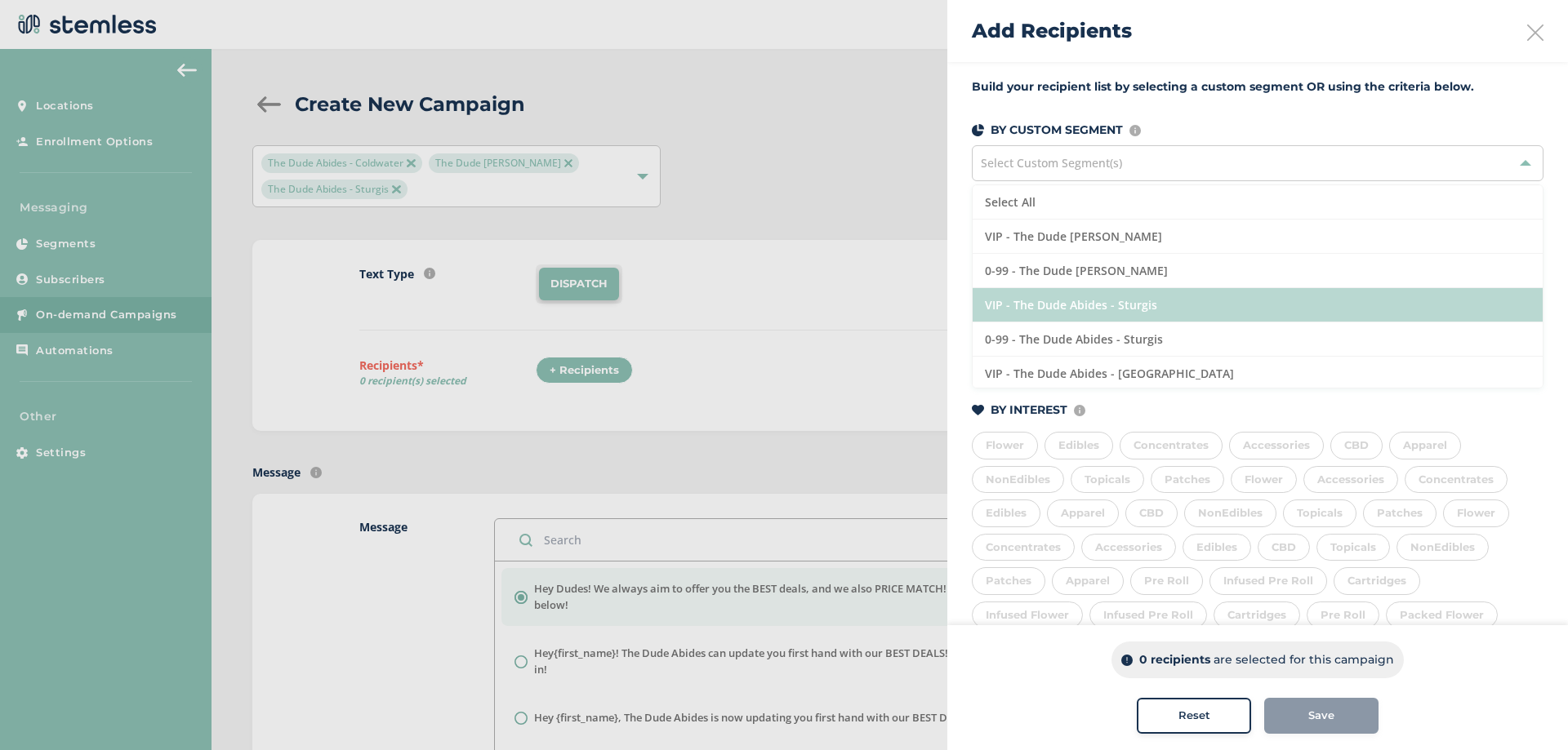
click at [1346, 306] on li "VIP - The Dude Abides - Sturgis" at bounding box center [1258, 305] width 570 height 35
click at [1323, 306] on li "VIP - The Dude Abides - Sturgis" at bounding box center [1258, 305] width 570 height 35
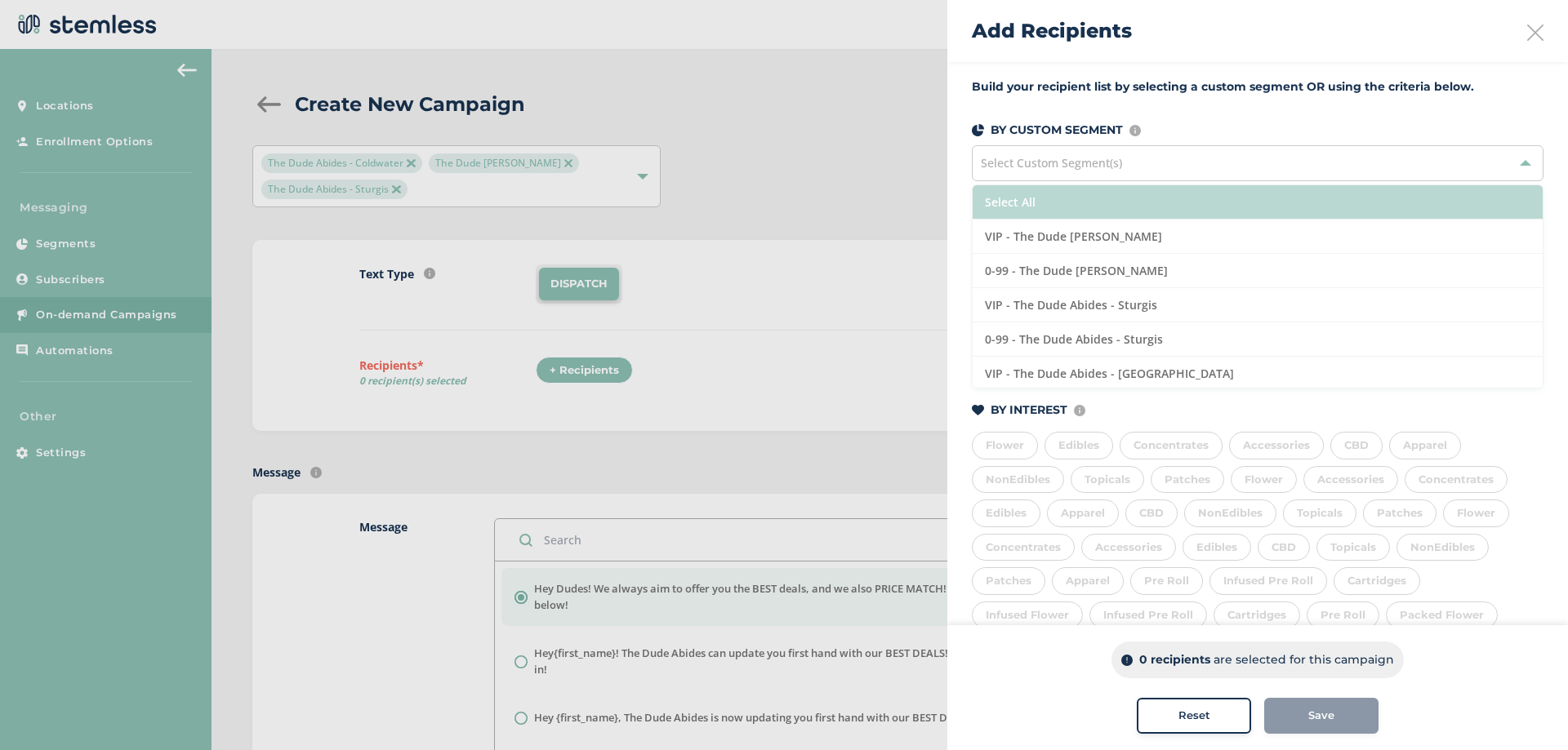
click at [1093, 200] on li "Select All" at bounding box center [1258, 203] width 570 height 35
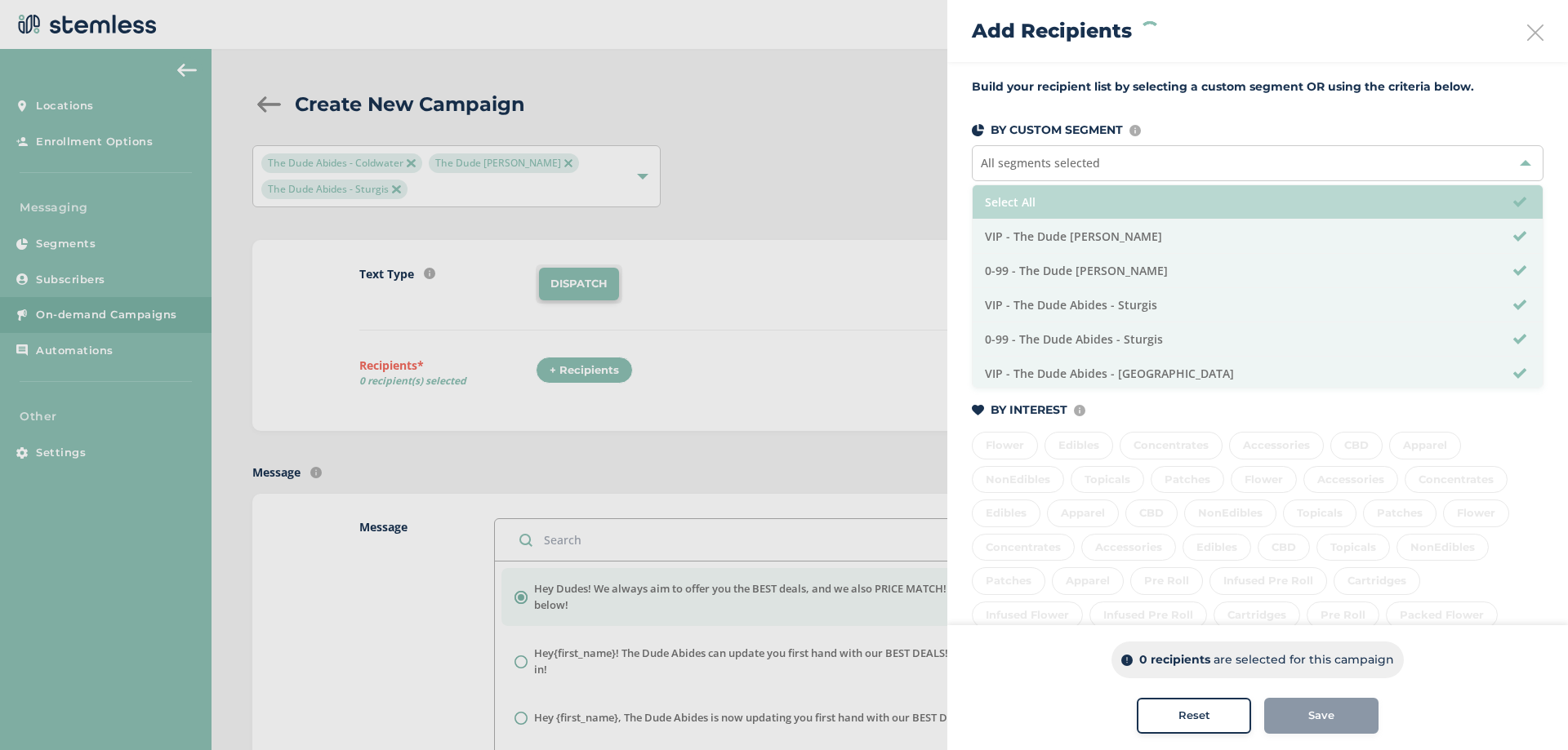
click at [1093, 200] on li "Select All" at bounding box center [1258, 203] width 570 height 35
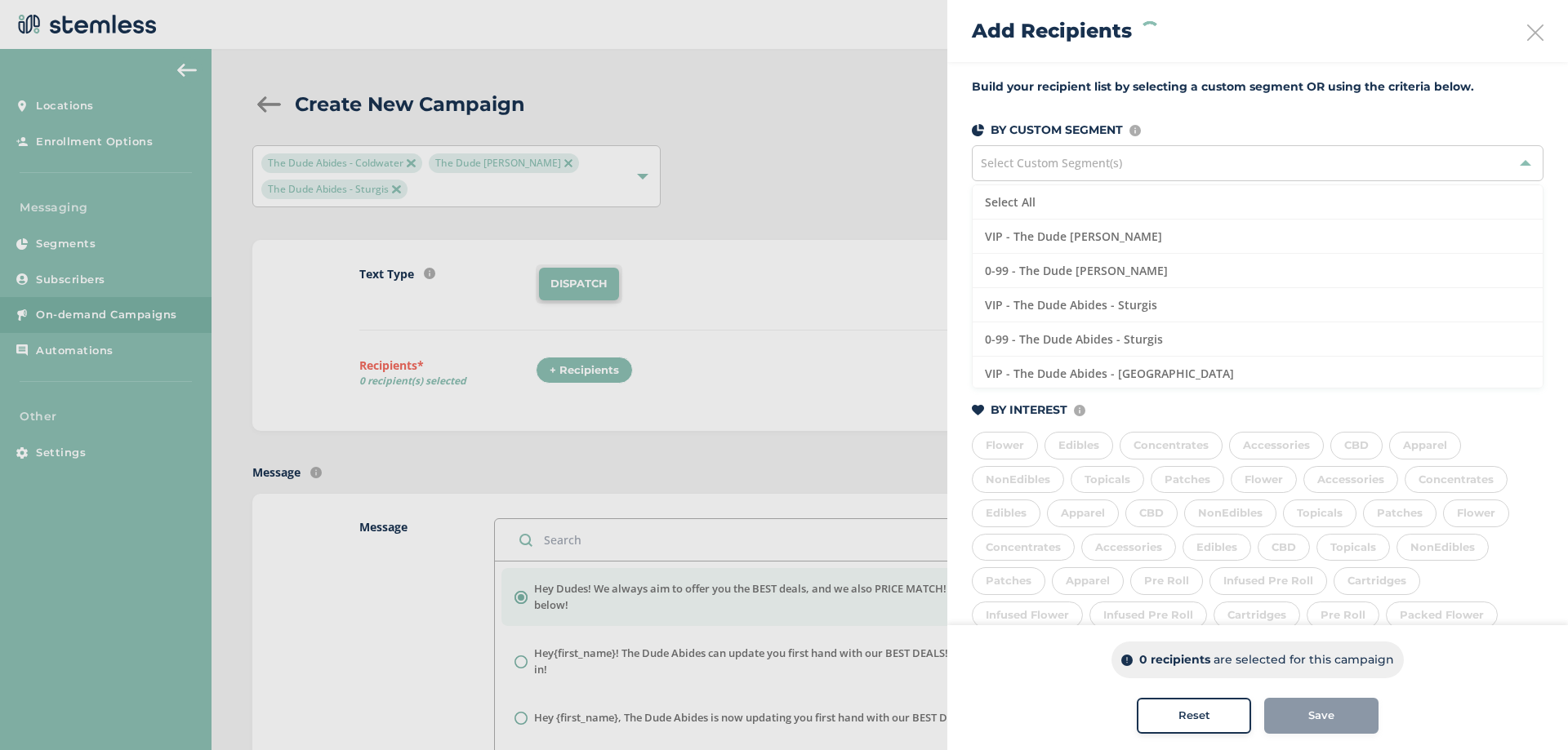
click at [1215, 115] on div "Build your recipient list by selecting a custom segment OR using the criteria b…" at bounding box center [1258, 452] width 621 height 781
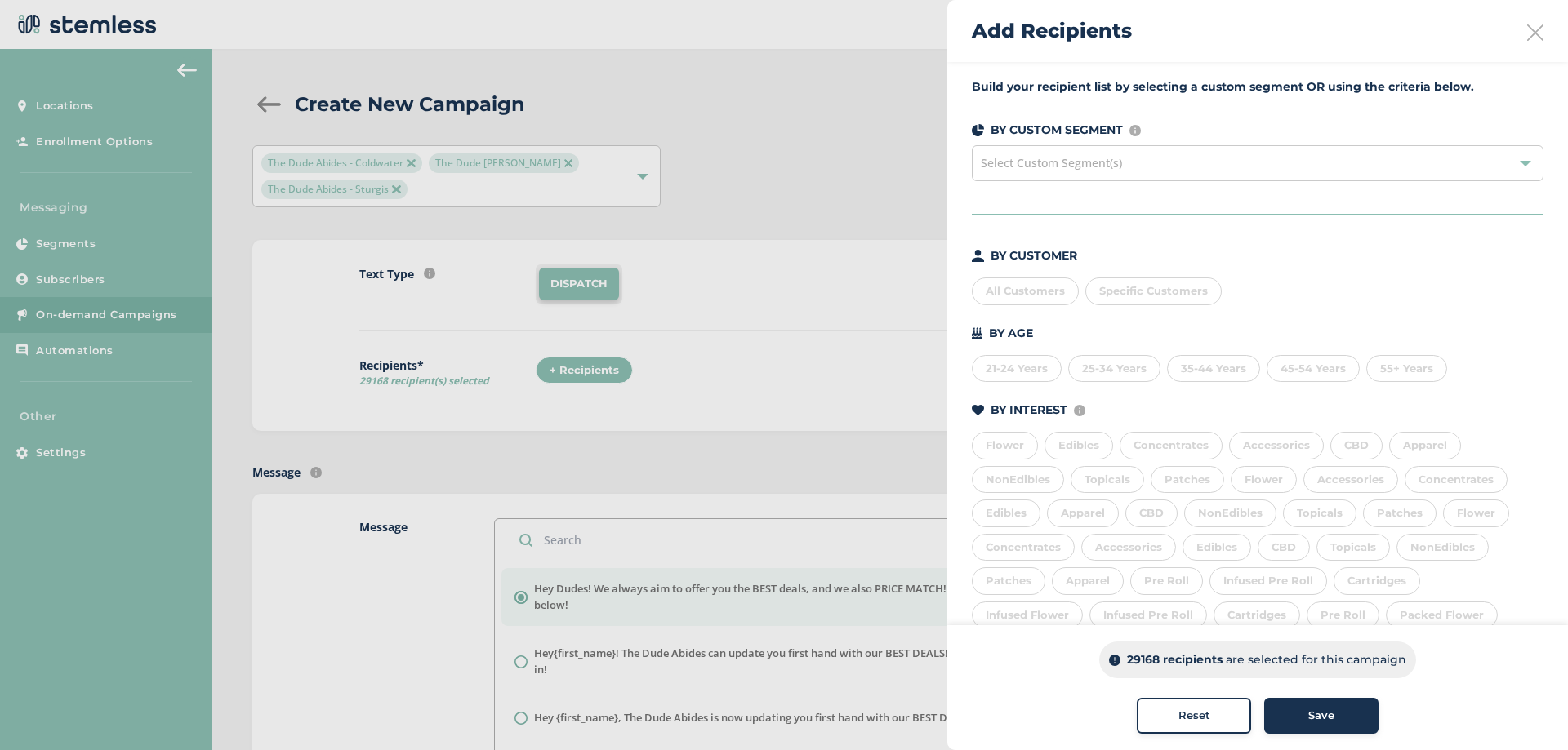
click at [1065, 285] on div "All Customers" at bounding box center [1026, 291] width 107 height 28
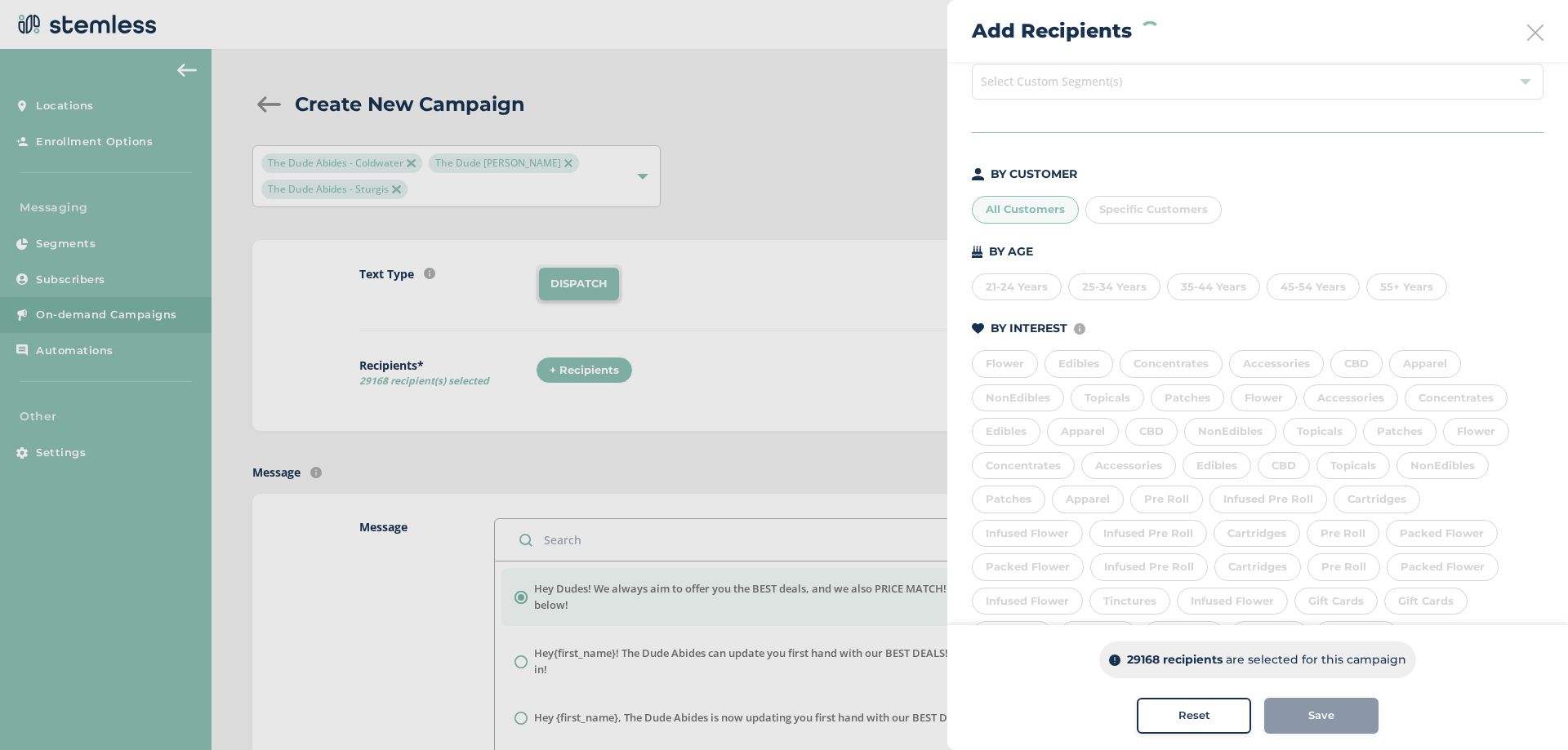
scroll to position [218, 0]
click at [1114, 580] on div "7 - 29 days" at bounding box center [1114, 577] width 87 height 28
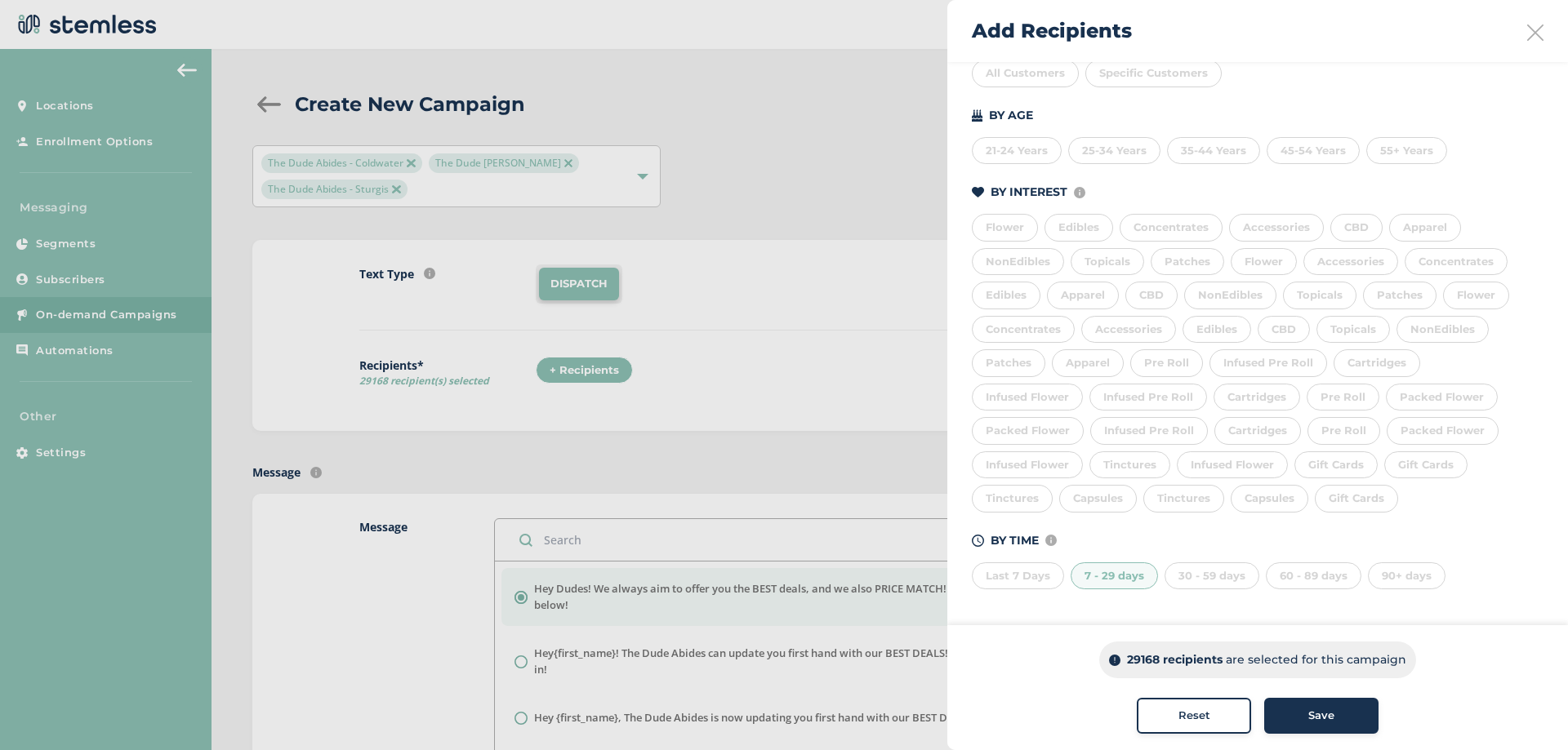
click at [1189, 581] on div "30 - 59 days" at bounding box center [1211, 577] width 95 height 28
click at [1150, 575] on div "7 - 29 days" at bounding box center [1114, 577] width 87 height 28
click at [1216, 574] on div "30 - 59 days" at bounding box center [1211, 577] width 95 height 28
click at [1111, 574] on div "7 - 29 days" at bounding box center [1114, 577] width 87 height 28
click at [1339, 716] on div "Save" at bounding box center [1321, 716] width 88 height 17
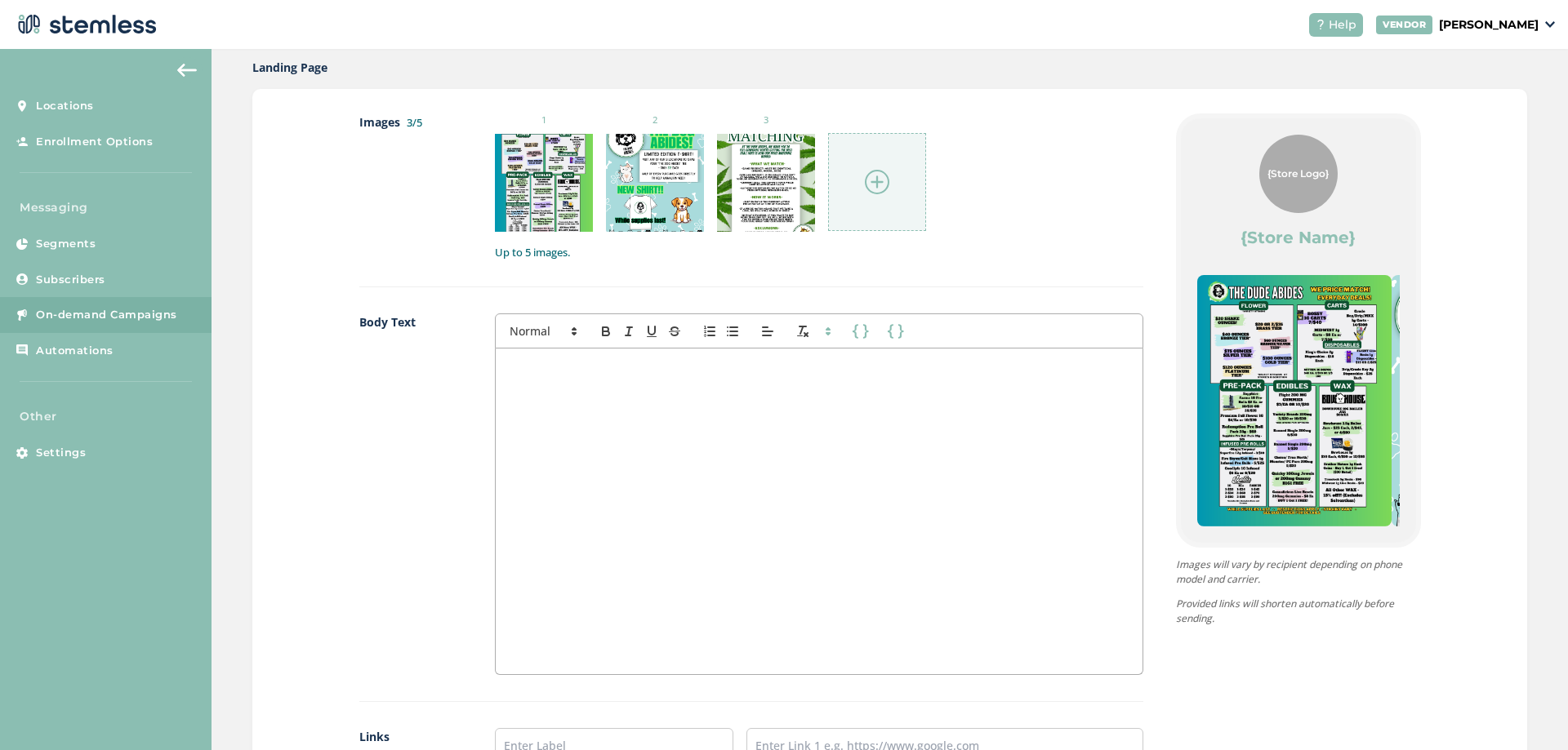
scroll to position [817, 0]
click at [713, 417] on div at bounding box center [819, 510] width 646 height 326
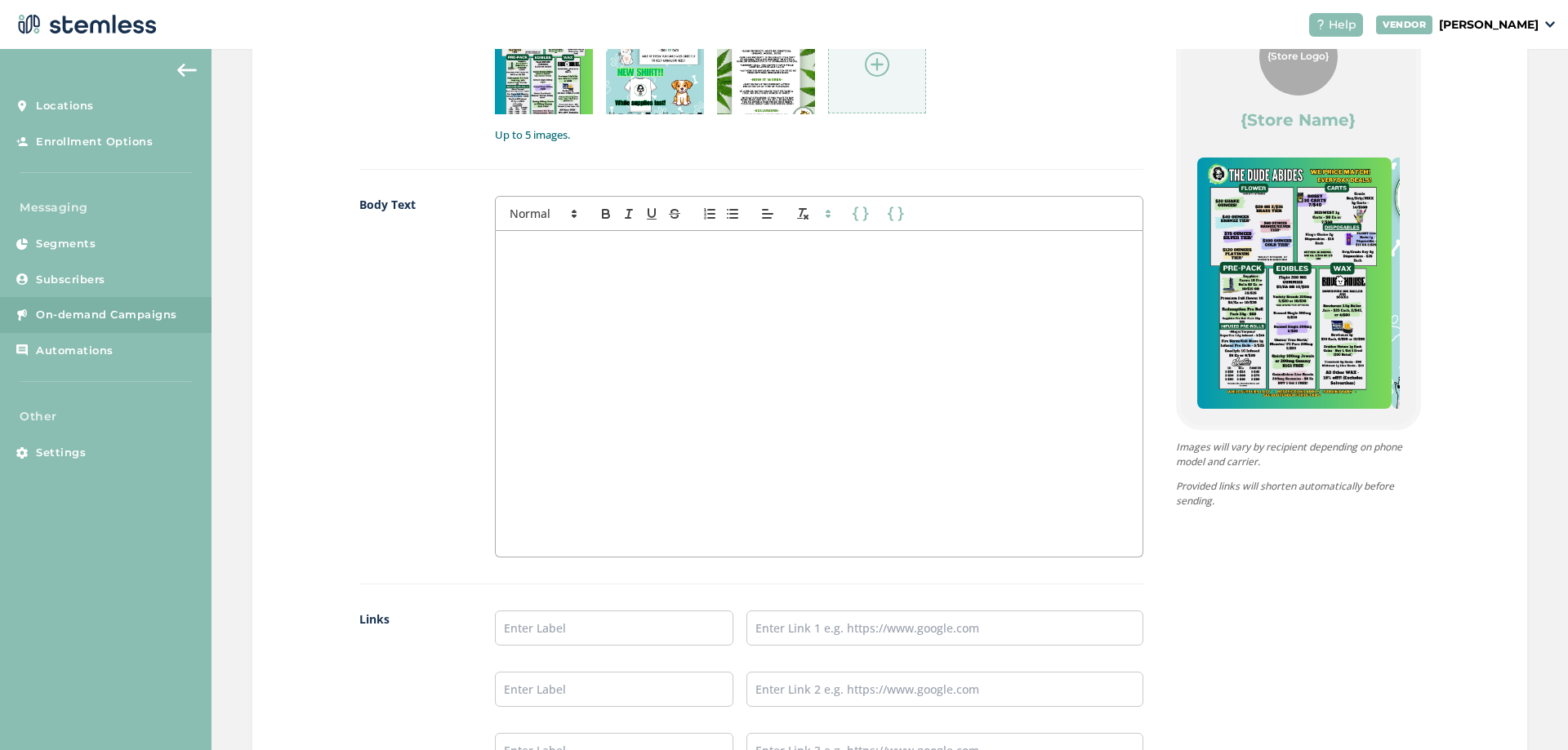
scroll to position [980, 0]
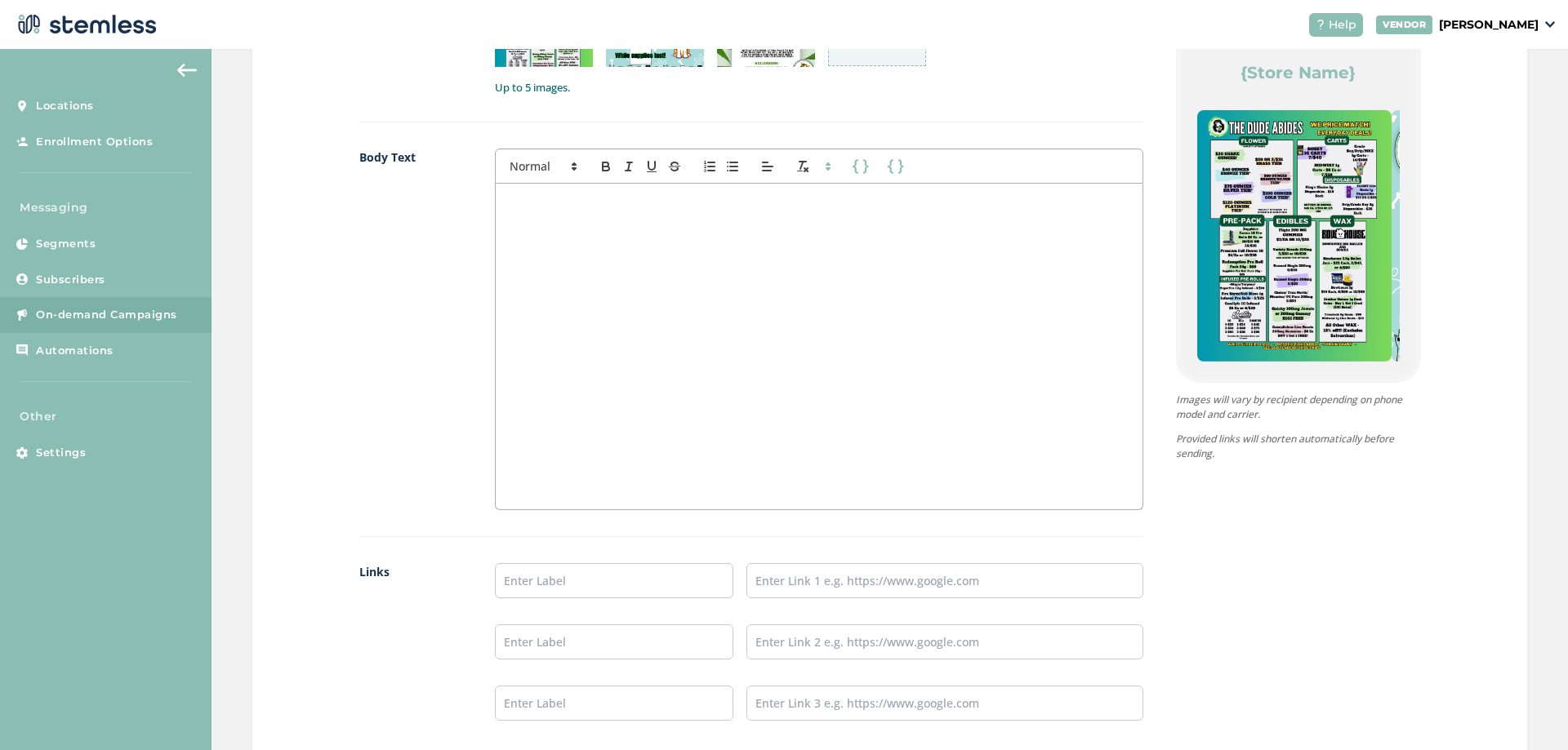
click at [597, 600] on ul at bounding box center [819, 642] width 648 height 158
click at [607, 586] on input "text" at bounding box center [614, 581] width 239 height 35
click at [806, 559] on div "Images 3/5 1 2 3 Up to 5 images. Body Text First Name Last Name First Name Last…" at bounding box center [751, 348] width 784 height 799
click at [802, 578] on input "text" at bounding box center [944, 581] width 397 height 35
type input "[URL][DOMAIN_NAME]"
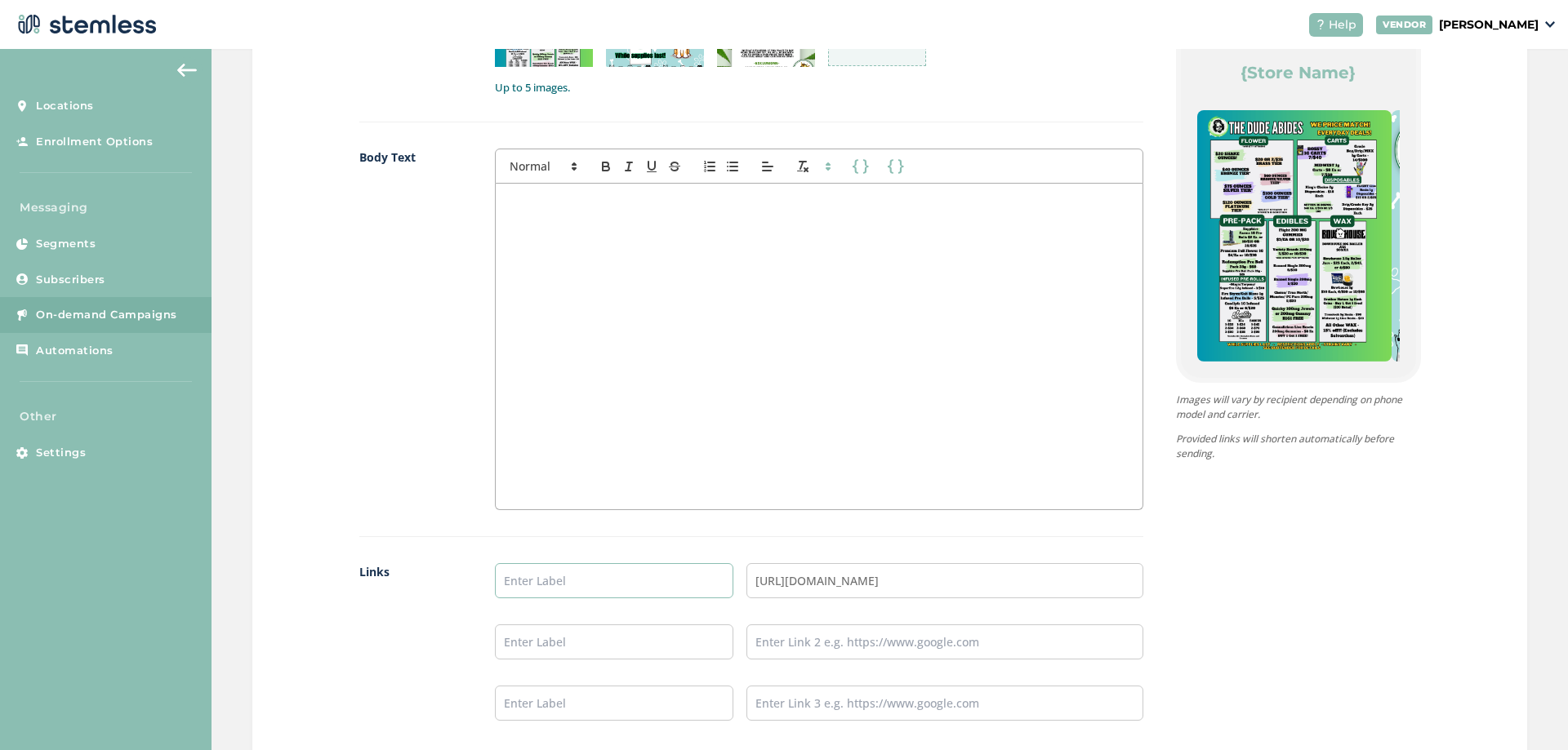
click at [661, 591] on input "text" at bounding box center [614, 581] width 239 height 35
type input "Online Menu"
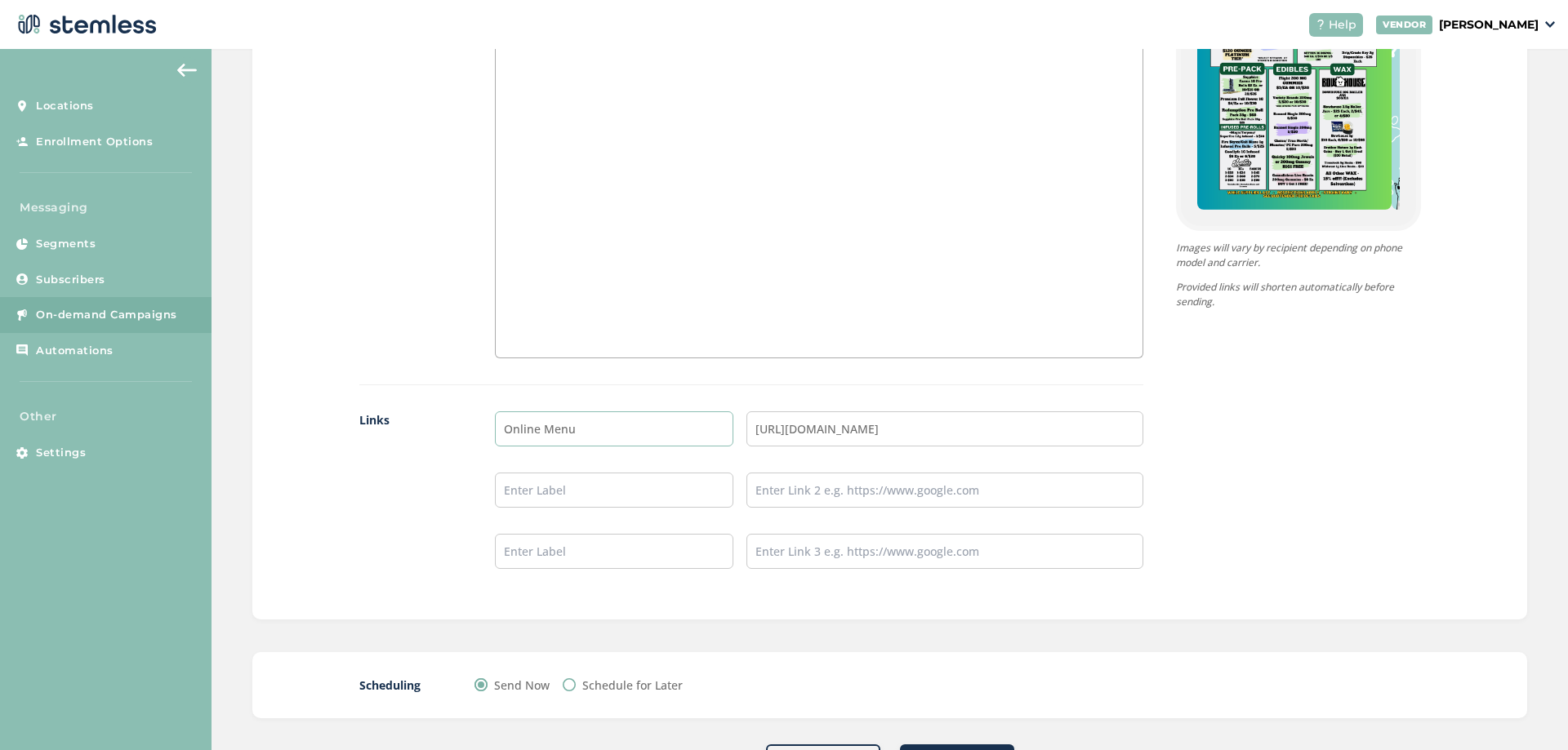
scroll to position [1203, 0]
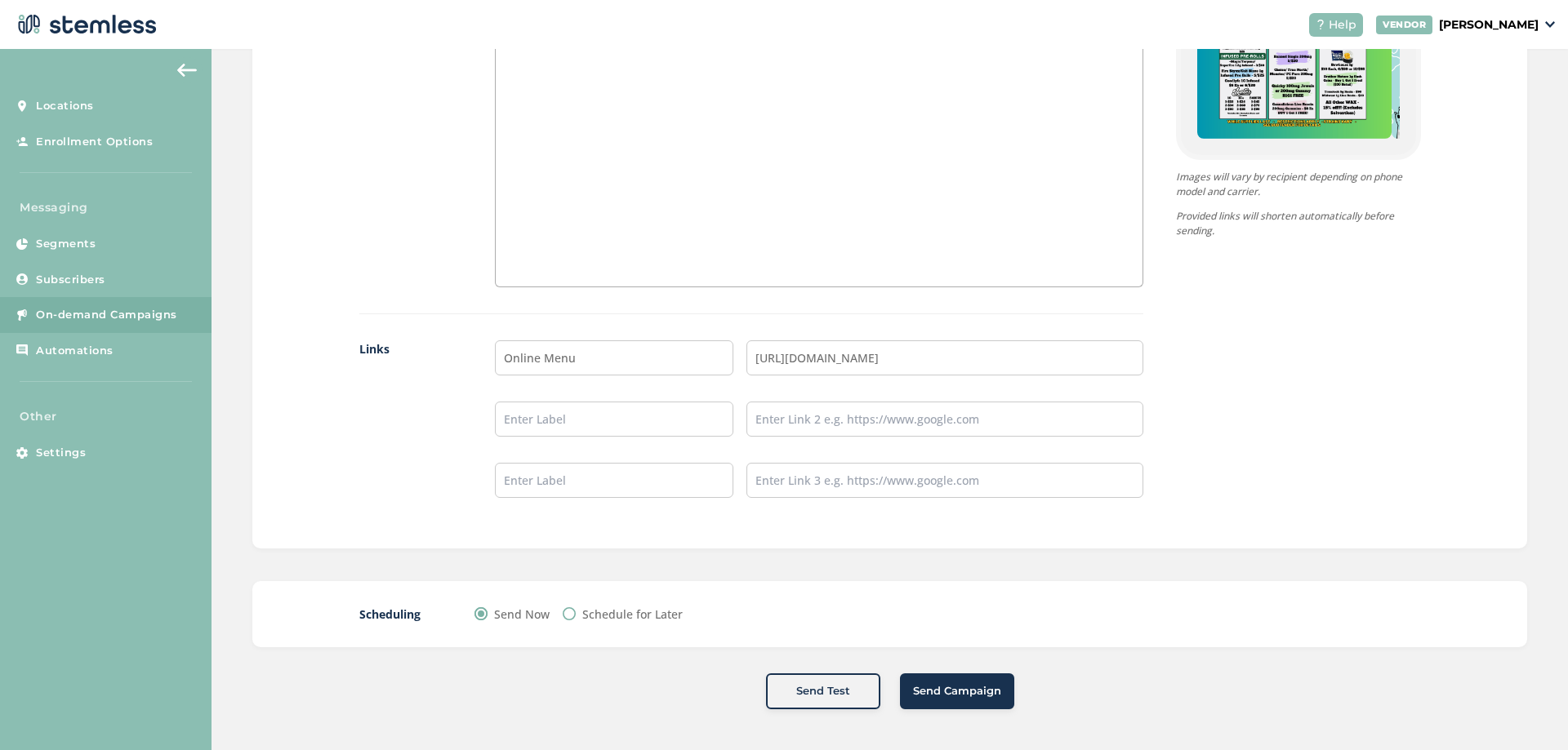
click at [1261, 448] on div "{Store Logo} {Store Name} Online Menu Powered By Images will vary by recipient …" at bounding box center [1282, 125] width 277 height 799
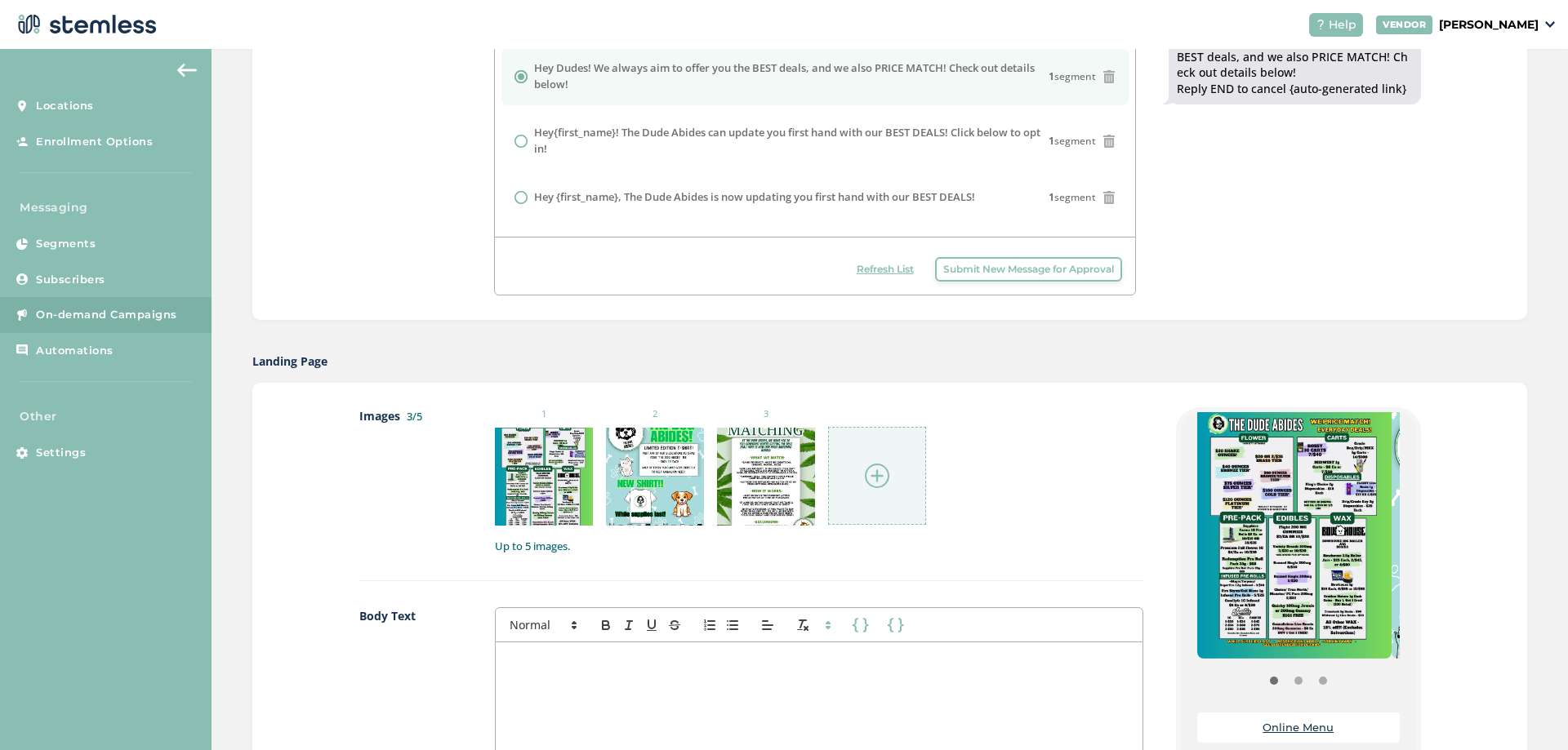
scroll to position [550, 0]
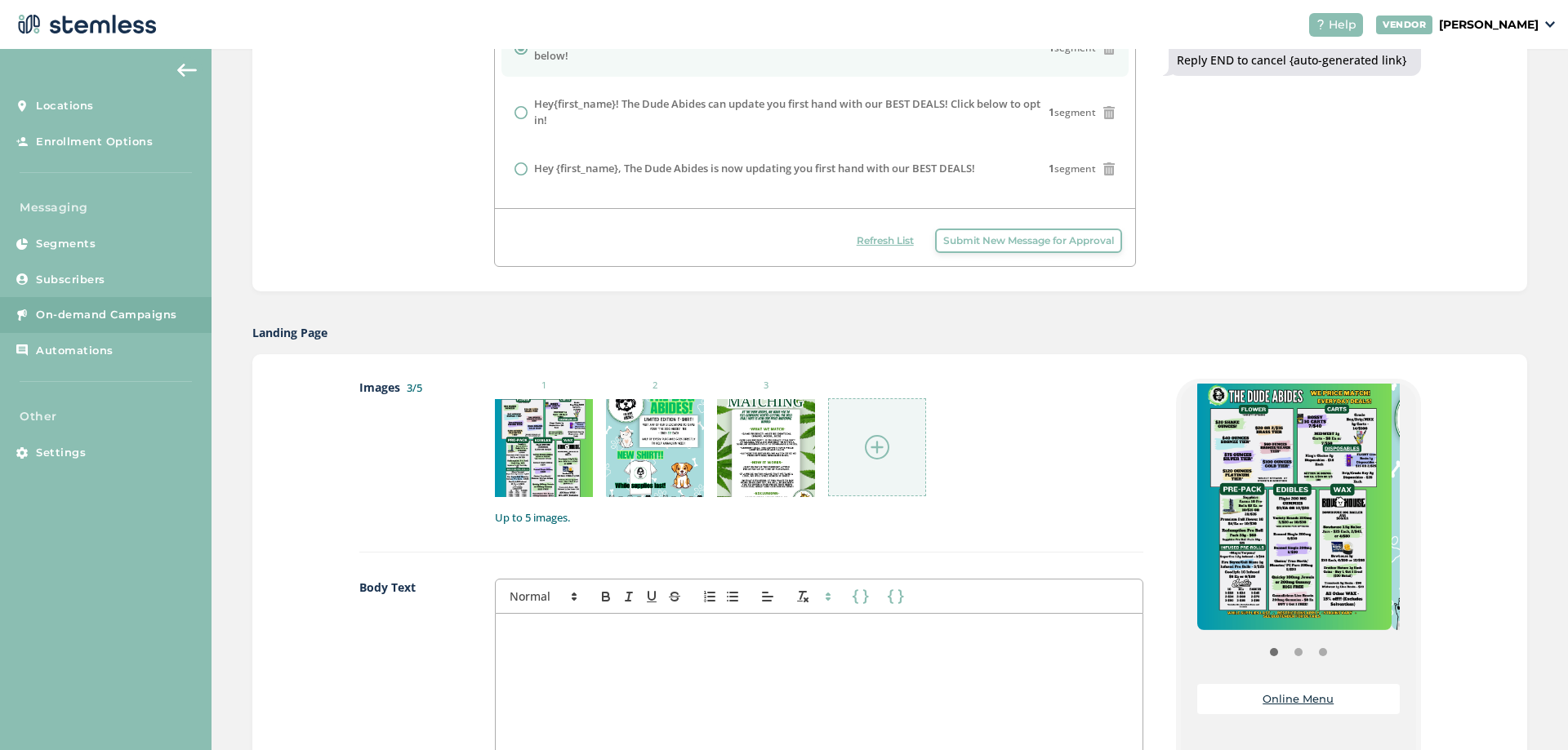
click at [1351, 582] on img at bounding box center [1295, 504] width 195 height 252
drag, startPoint x: 1358, startPoint y: 578, endPoint x: 1216, endPoint y: 573, distance: 142.1
click at [1216, 573] on img at bounding box center [1295, 504] width 195 height 252
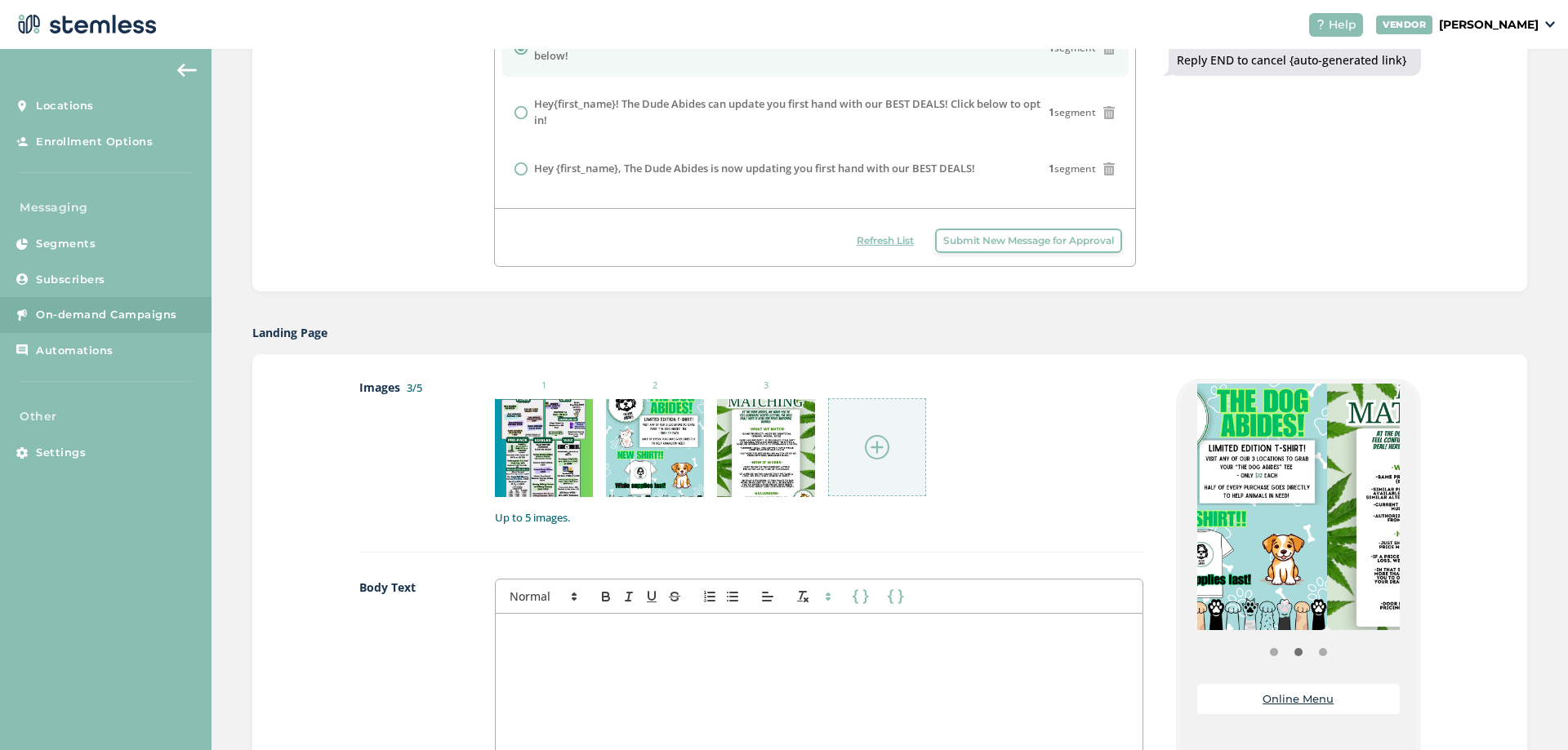
drag, startPoint x: 1331, startPoint y: 551, endPoint x: 1248, endPoint y: 554, distance: 83.1
click at [1248, 554] on img at bounding box center [1230, 504] width 195 height 252
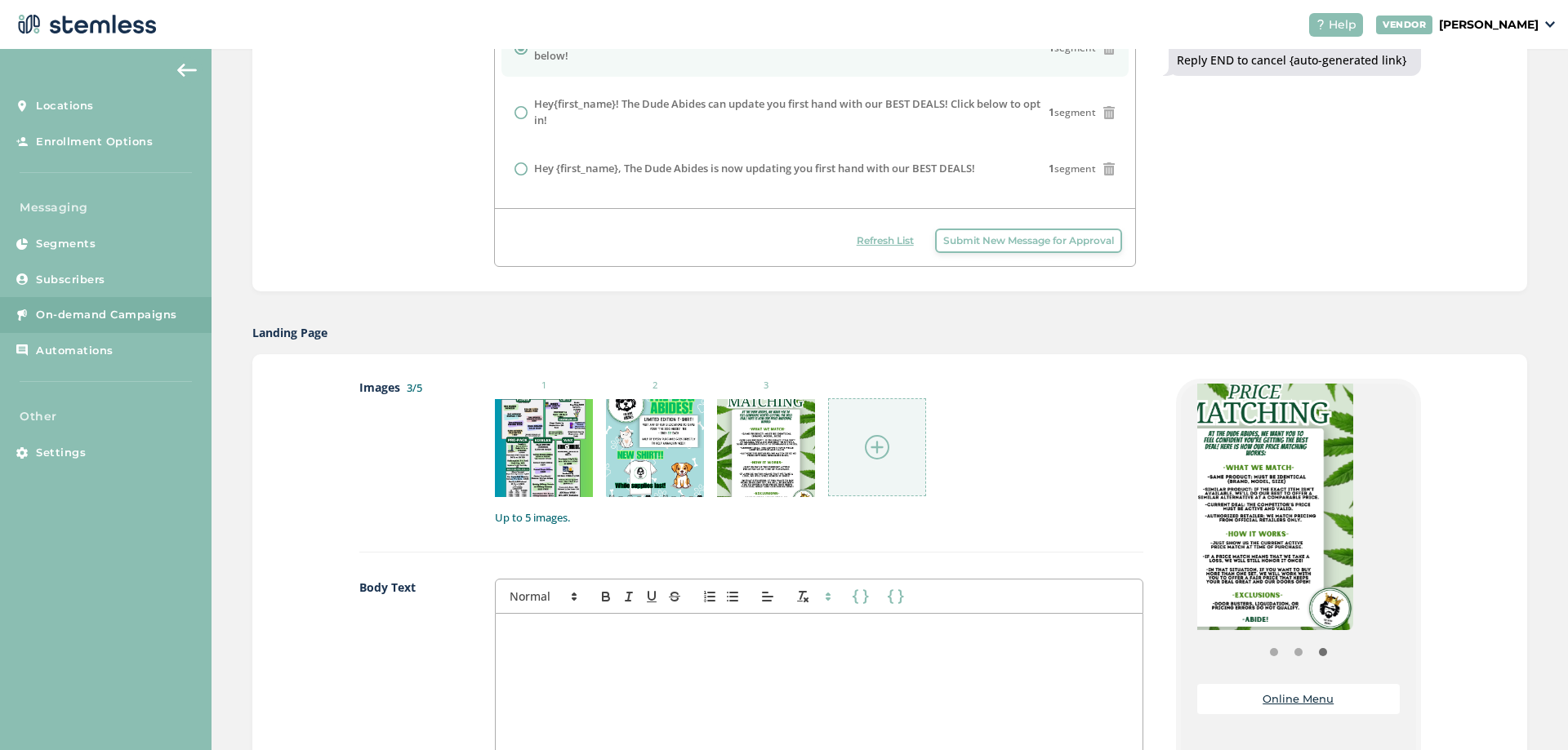
drag, startPoint x: 1379, startPoint y: 555, endPoint x: 1290, endPoint y: 559, distance: 89.1
click at [1290, 559] on img at bounding box center [1256, 504] width 195 height 252
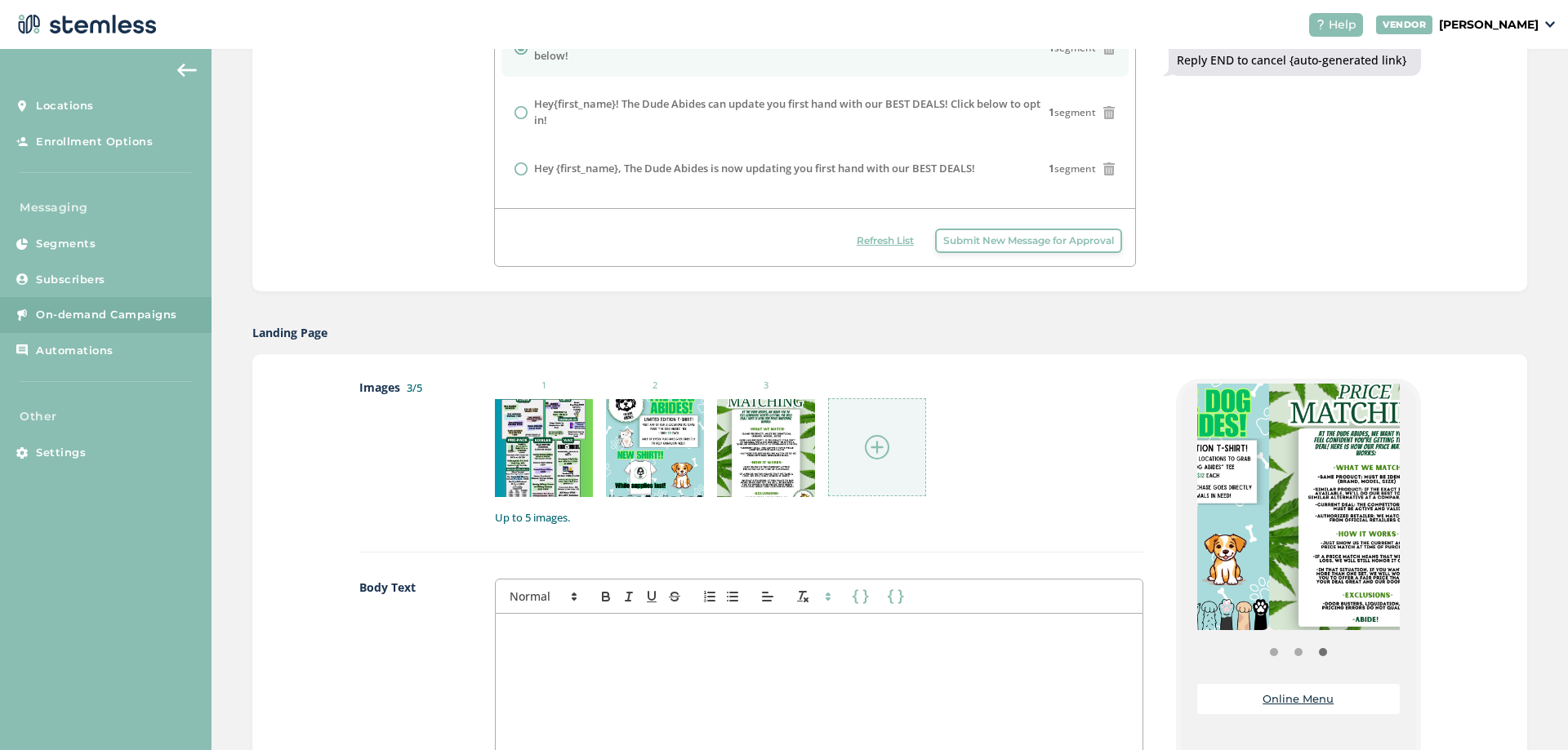
drag, startPoint x: 1249, startPoint y: 534, endPoint x: 1357, endPoint y: 534, distance: 108.0
click at [1342, 534] on img at bounding box center [1367, 504] width 195 height 252
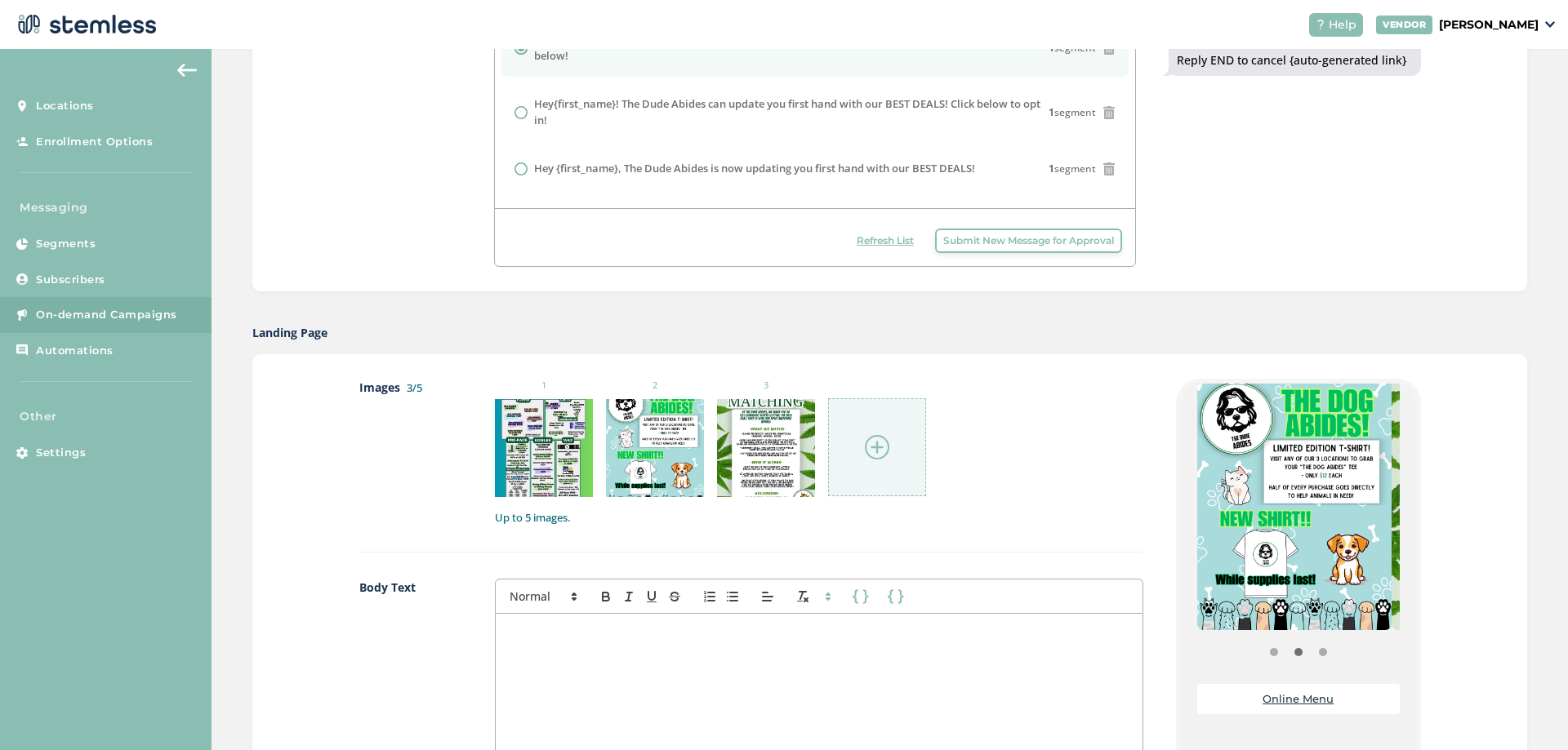
drag, startPoint x: 1317, startPoint y: 539, endPoint x: 1400, endPoint y: 519, distance: 85.4
click at [1398, 520] on div "{Store Logo} {Store Name} Online Menu Powered By" at bounding box center [1298, 596] width 235 height 425
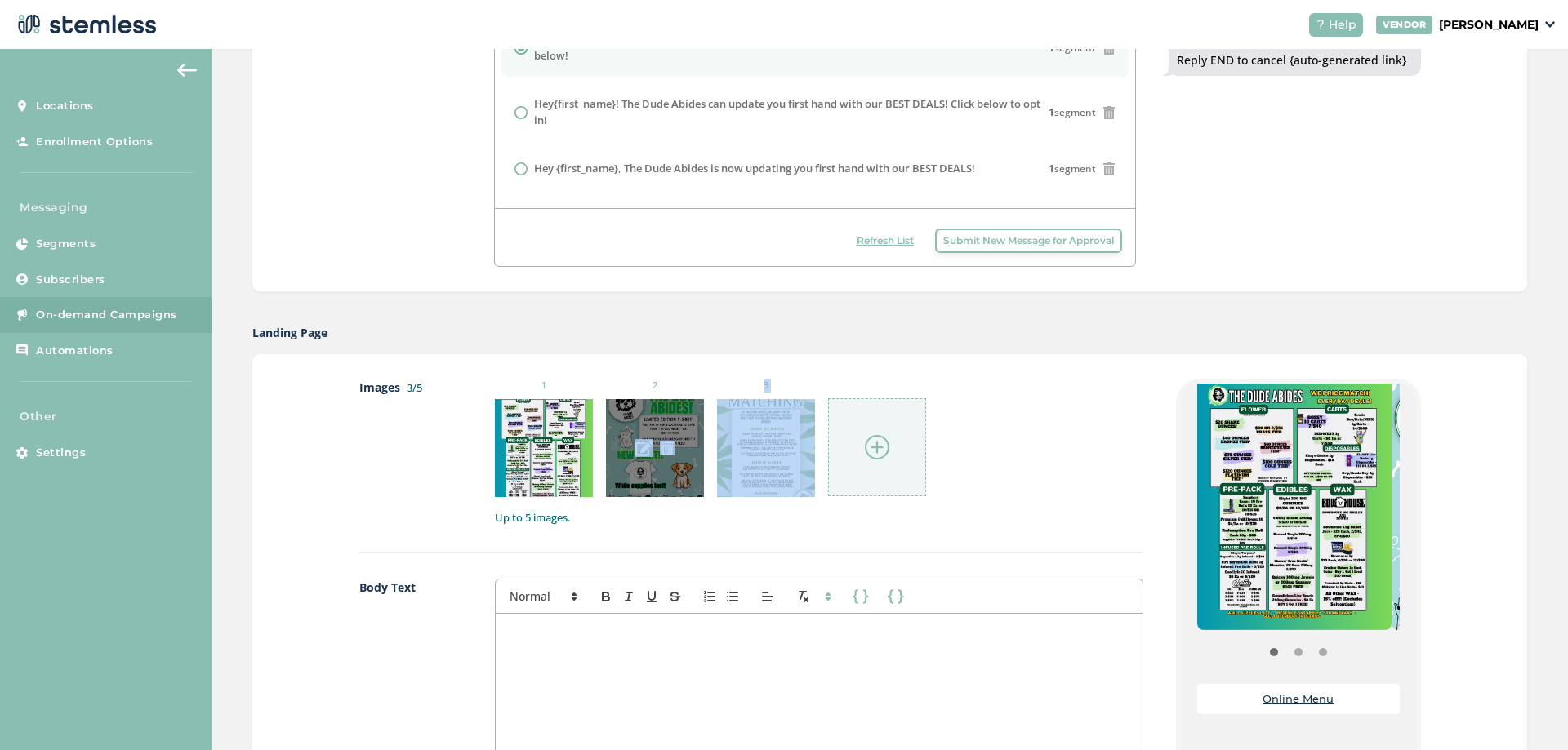
drag, startPoint x: 787, startPoint y: 456, endPoint x: 604, endPoint y: 460, distance: 183.0
click at [604, 460] on ul "1 2 3" at bounding box center [711, 437] width 432 height 118
click at [660, 446] on img at bounding box center [668, 448] width 15 height 15
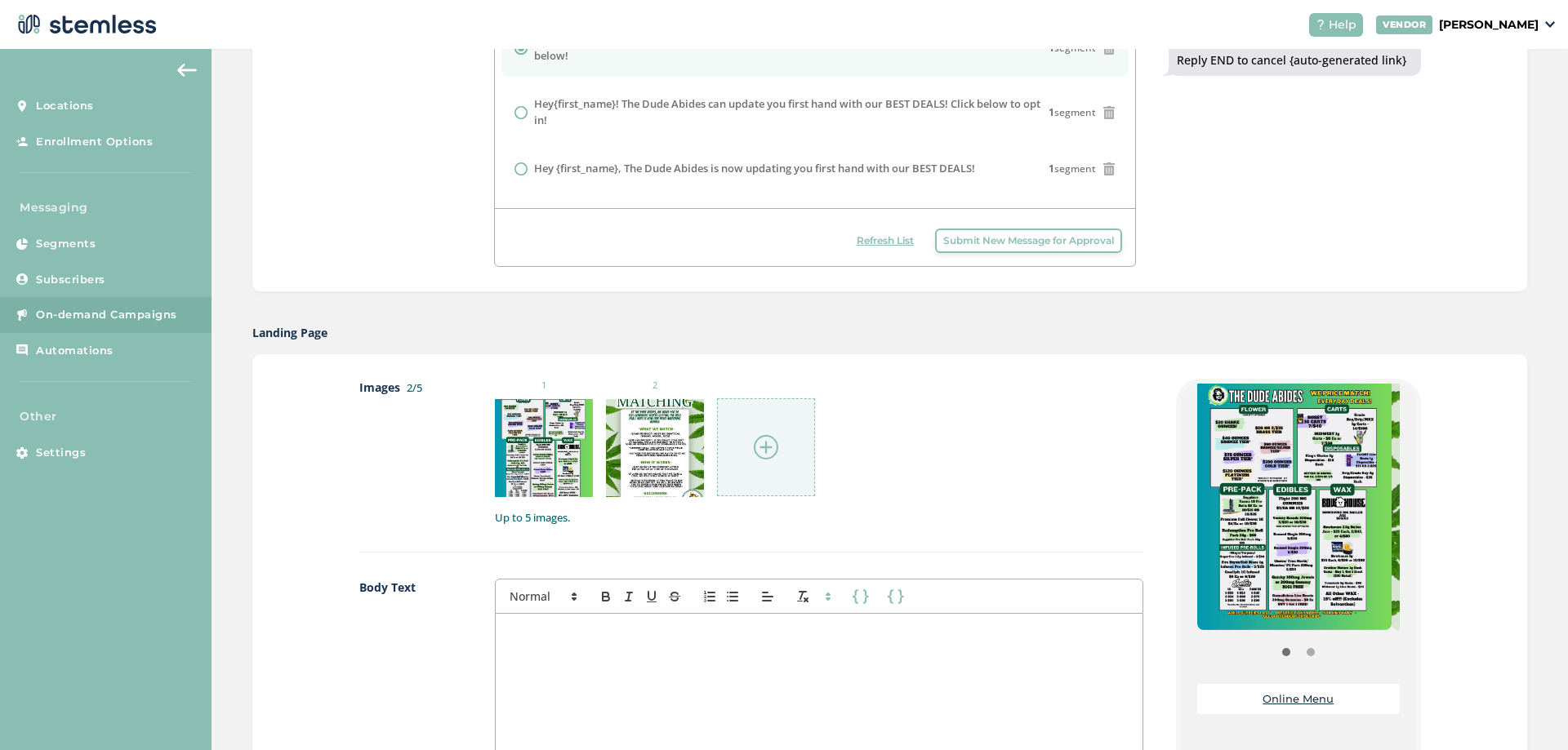
click at [767, 446] on img at bounding box center [766, 447] width 25 height 25
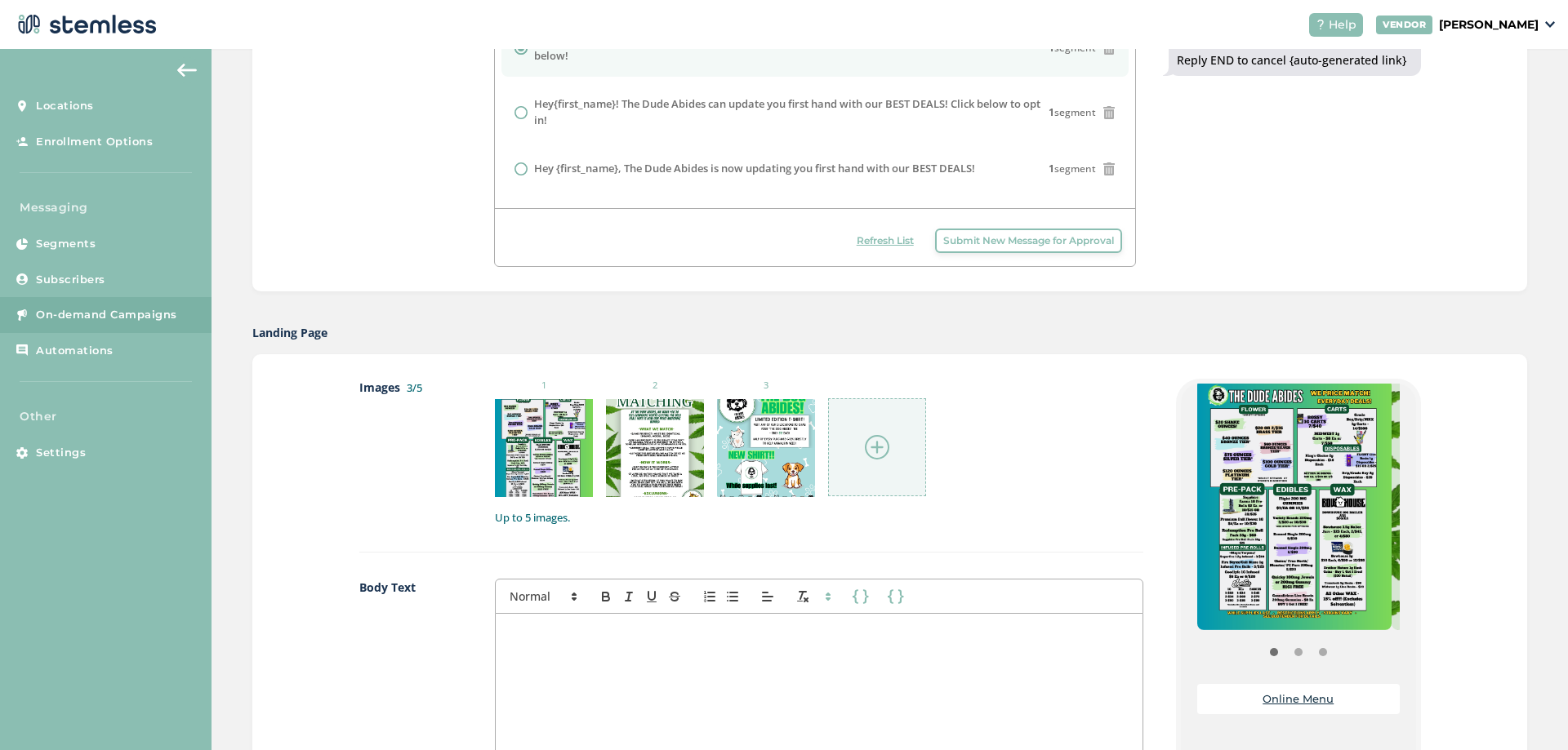
click at [998, 501] on div "1 2 3 Up to 5 images." at bounding box center [819, 452] width 648 height 147
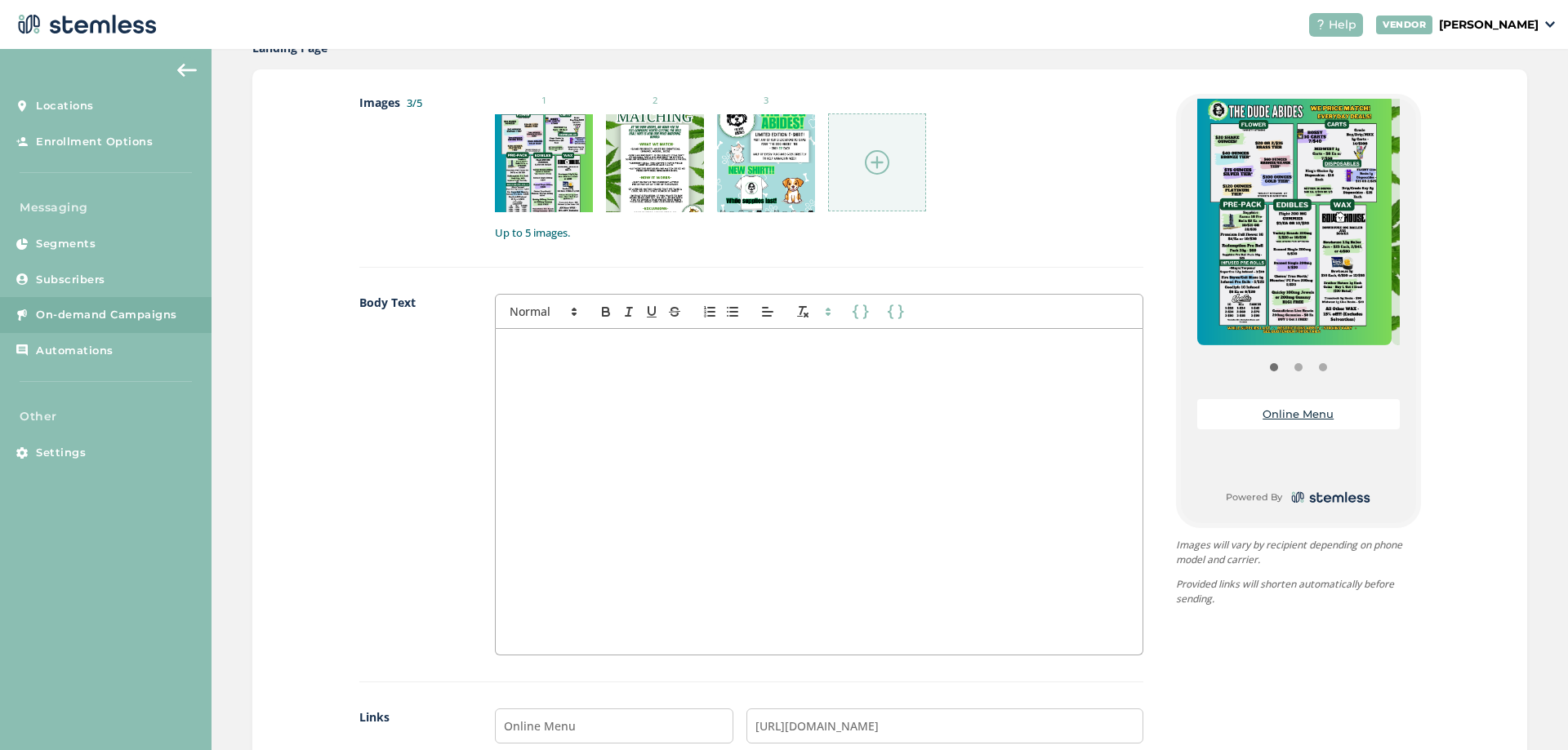
scroll to position [876, 0]
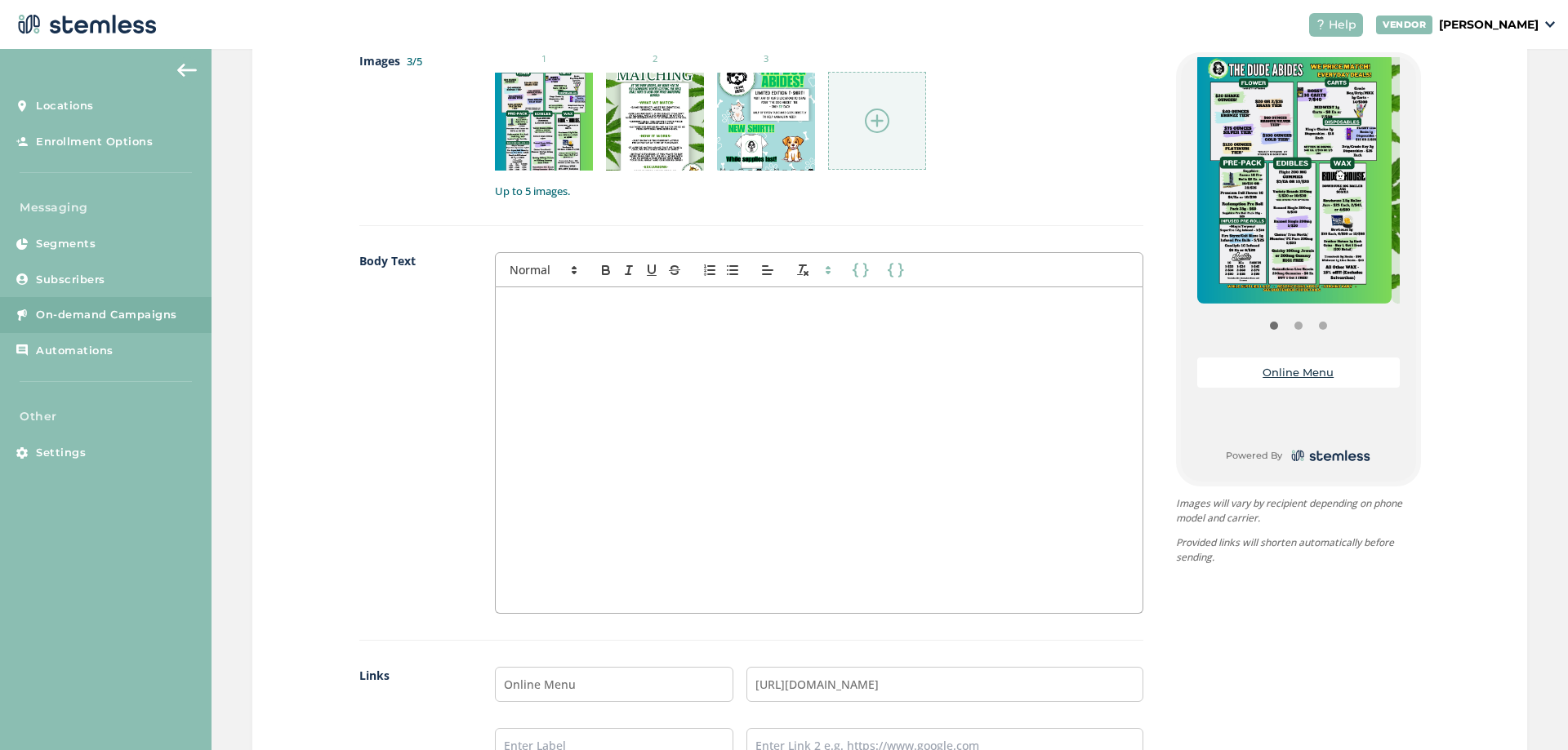
click at [742, 408] on div at bounding box center [819, 450] width 646 height 326
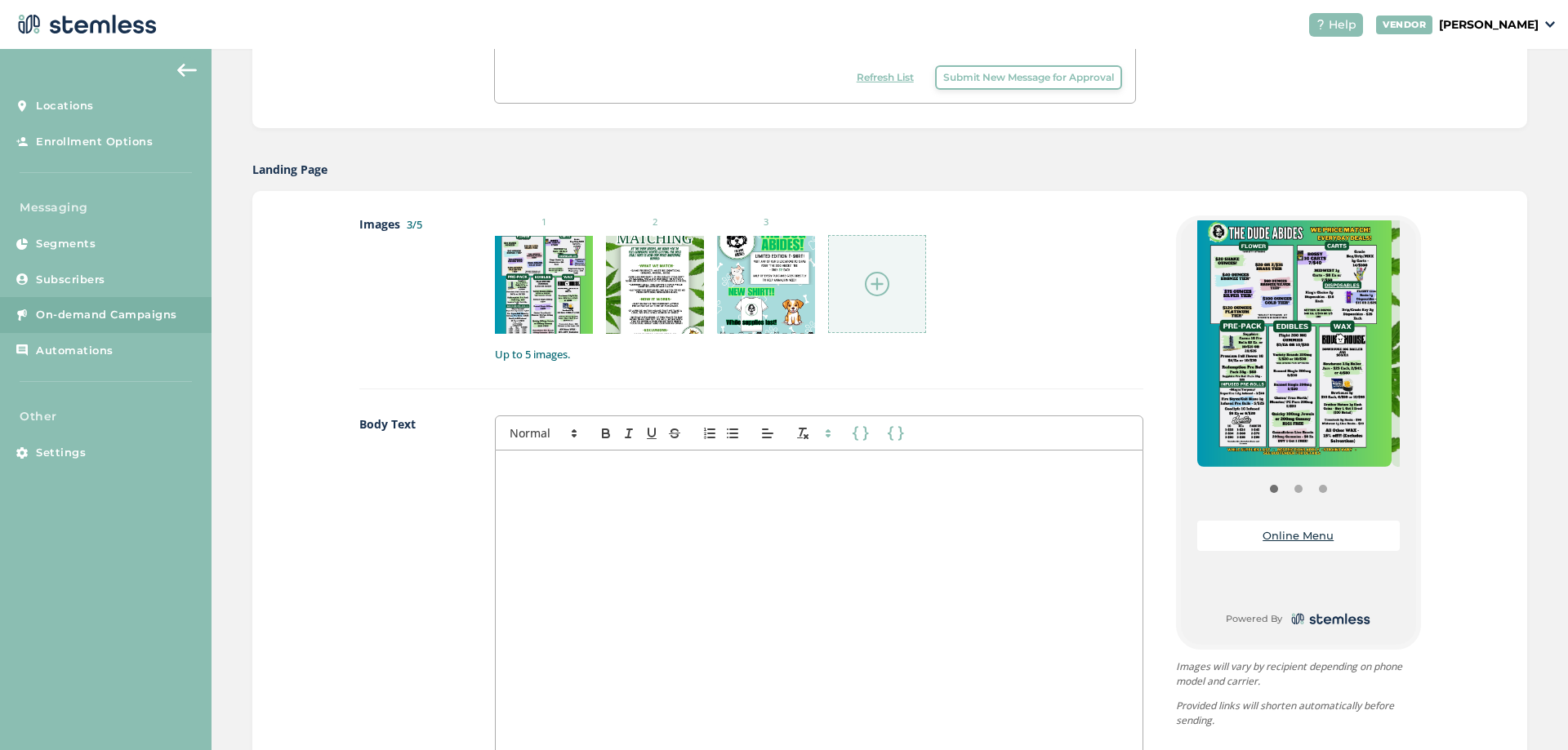
scroll to position [795, 0]
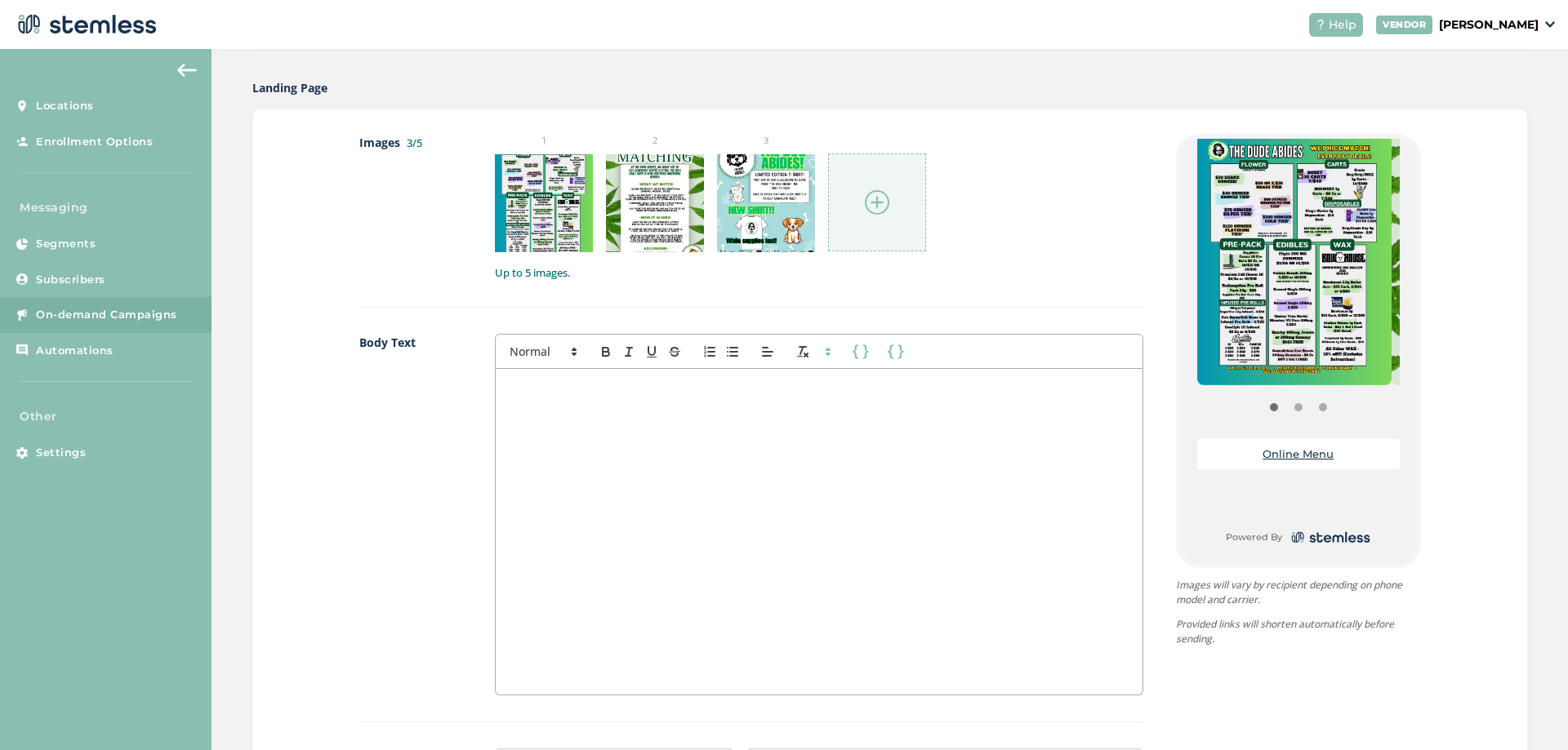
click at [749, 421] on div at bounding box center [819, 531] width 646 height 326
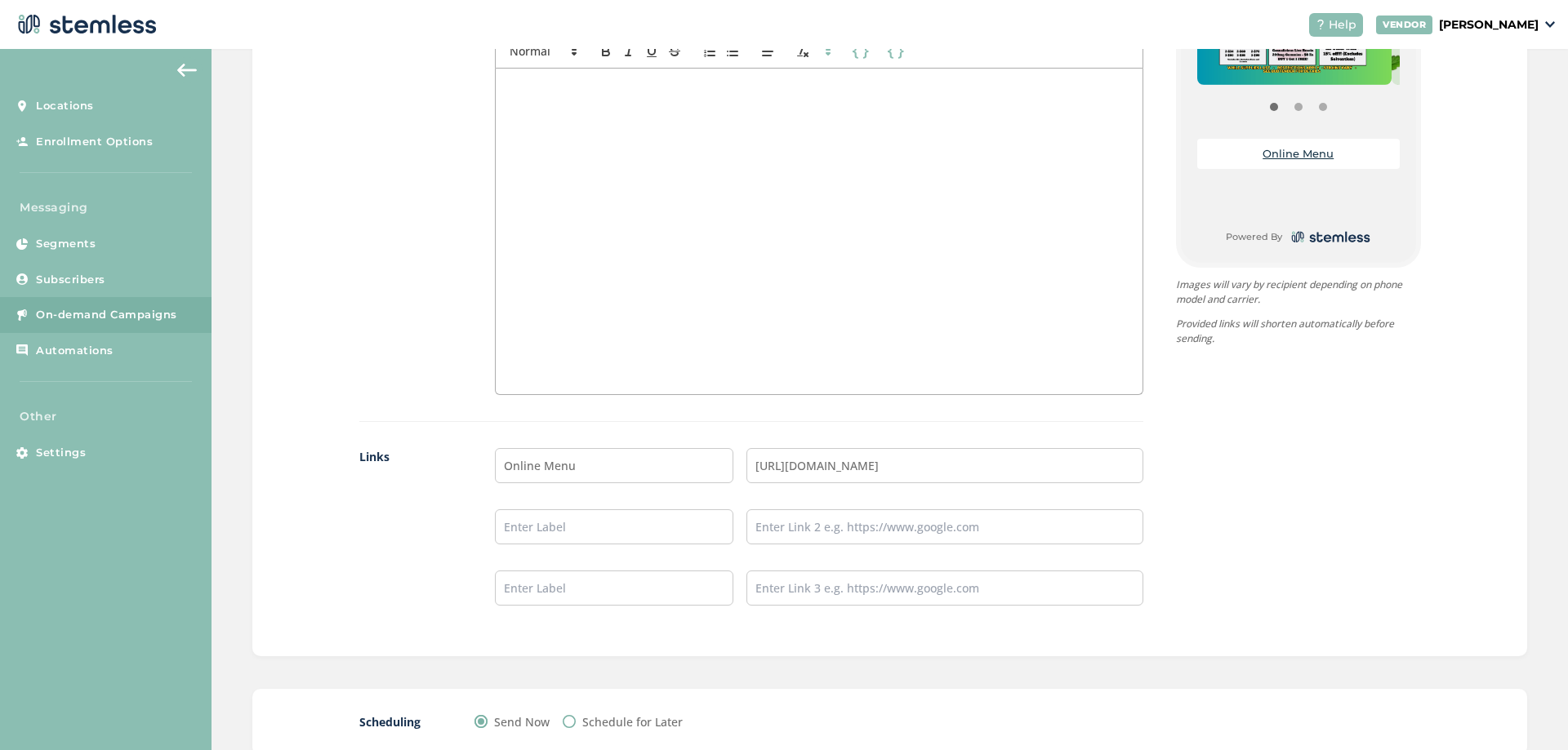
scroll to position [1121, 0]
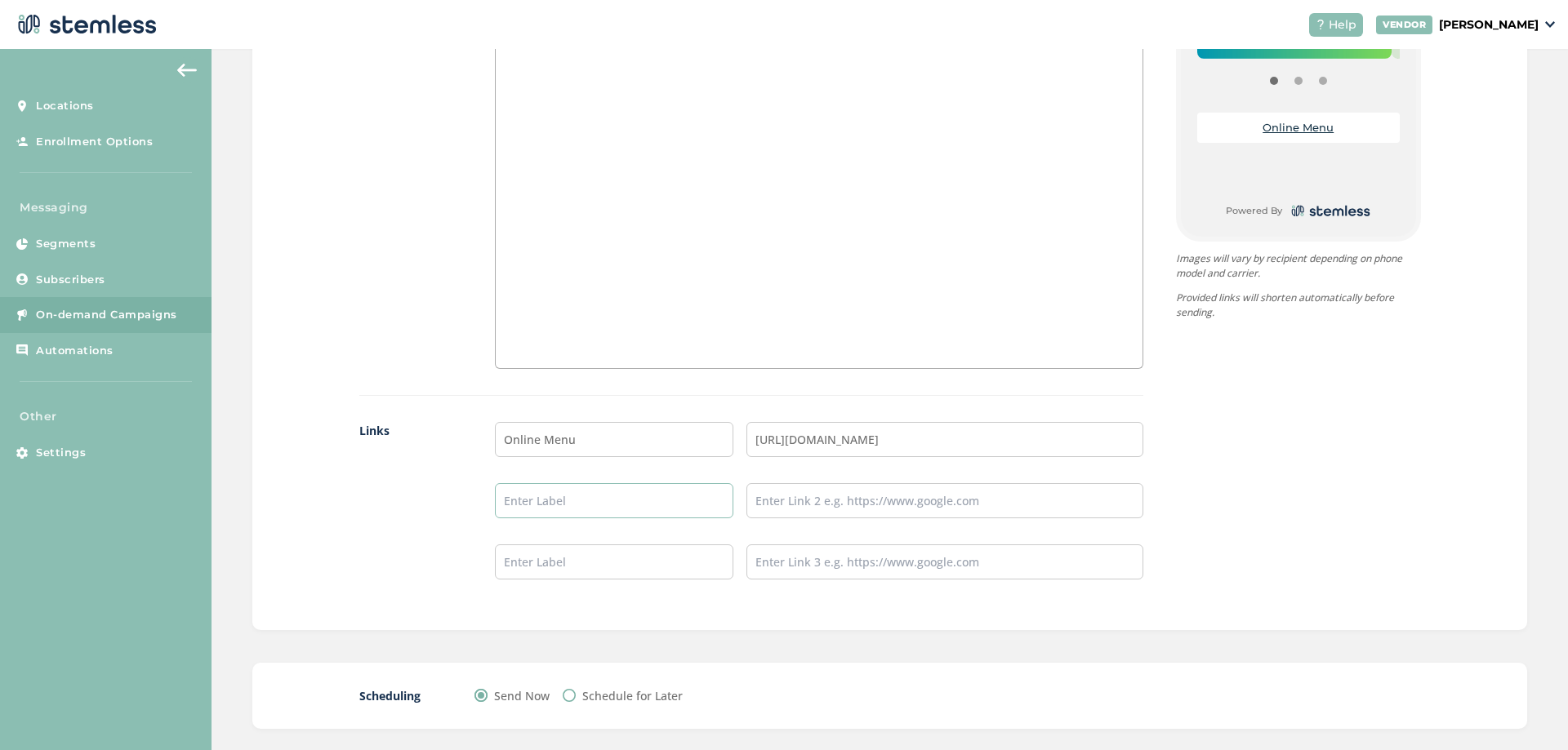
click at [681, 483] on input "text" at bounding box center [614, 501] width 239 height 35
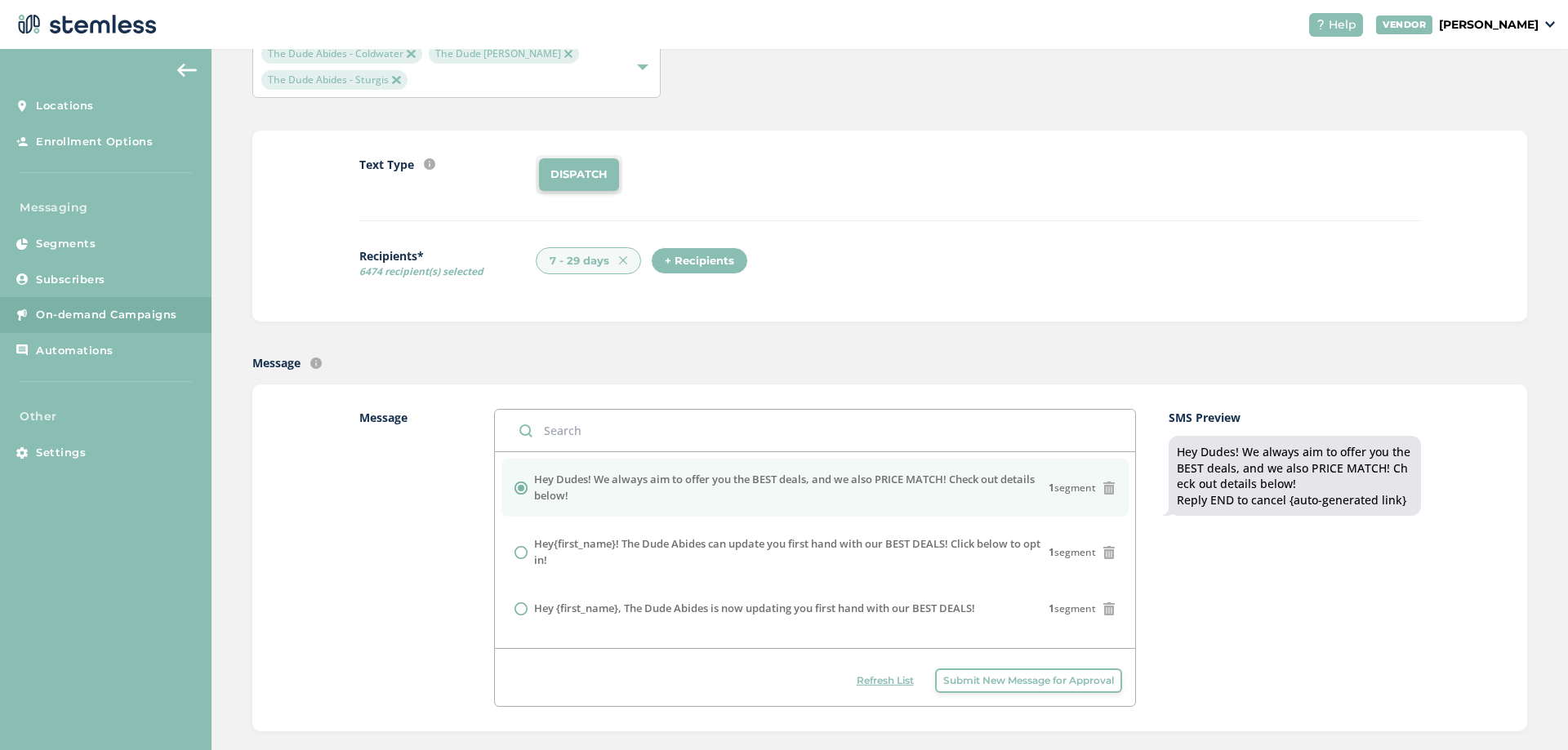
scroll to position [0, 0]
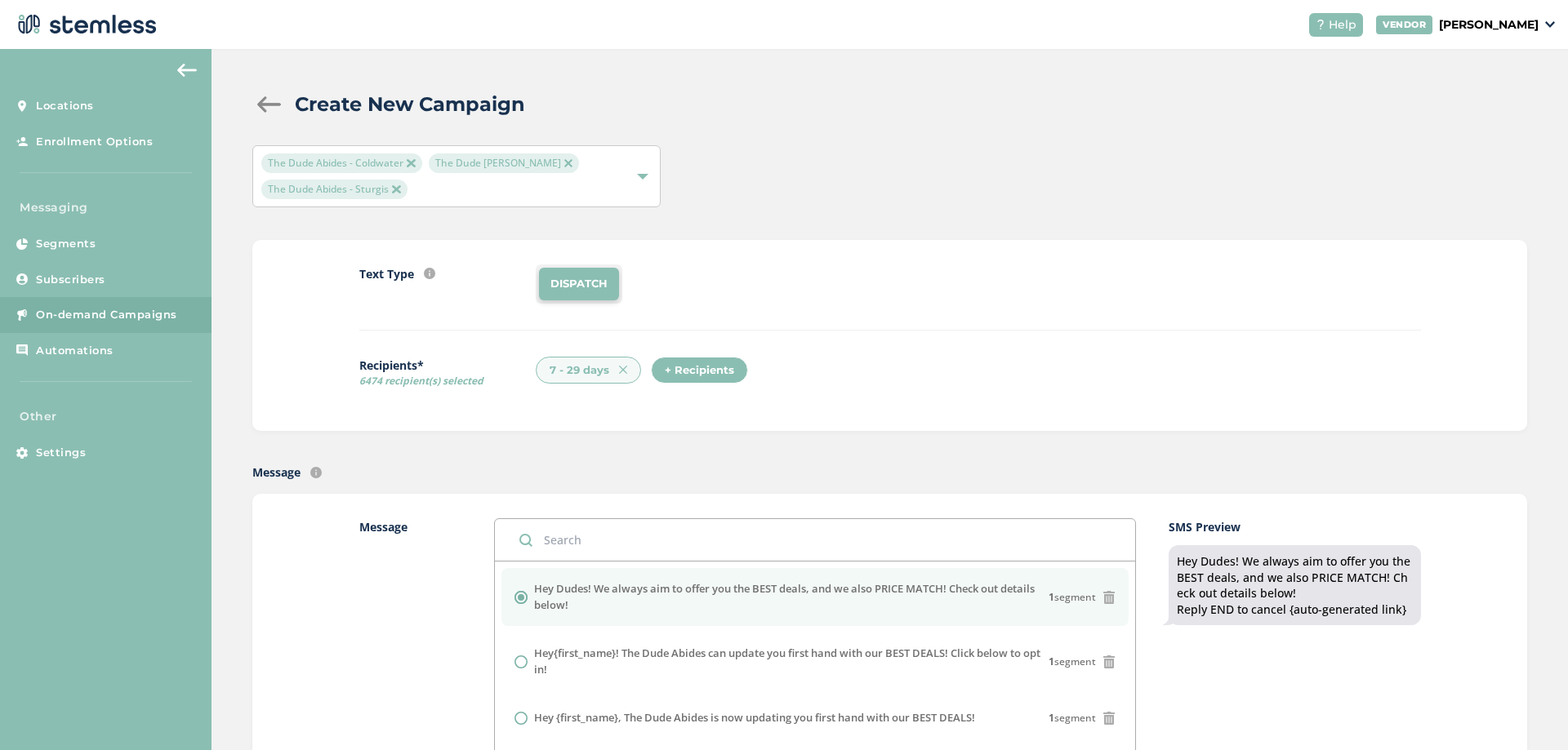
click at [1122, 309] on div "Text Type SMS : A cost effective way to reach your customers. Send a intro text…" at bounding box center [890, 298] width 1061 height 66
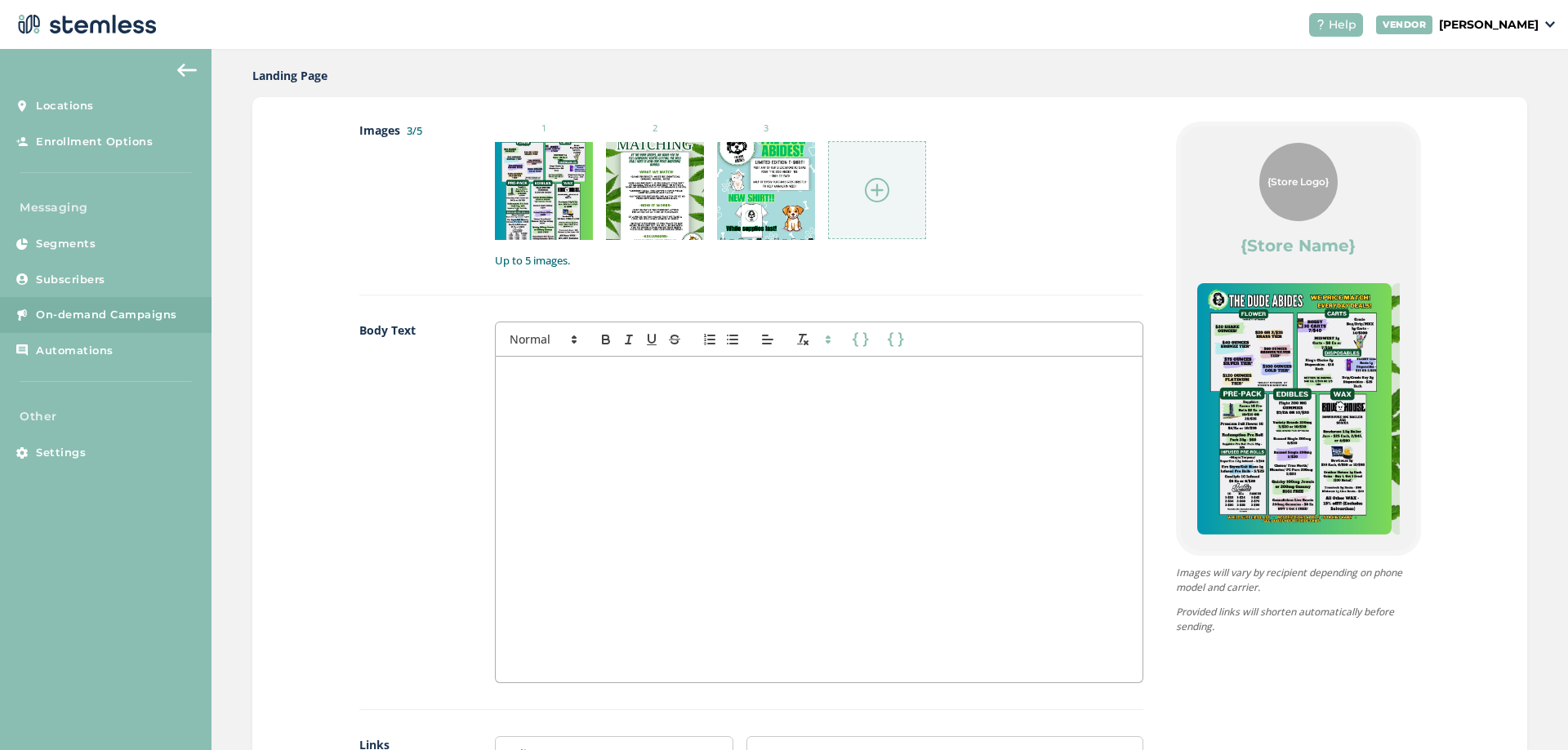
scroll to position [899, 0]
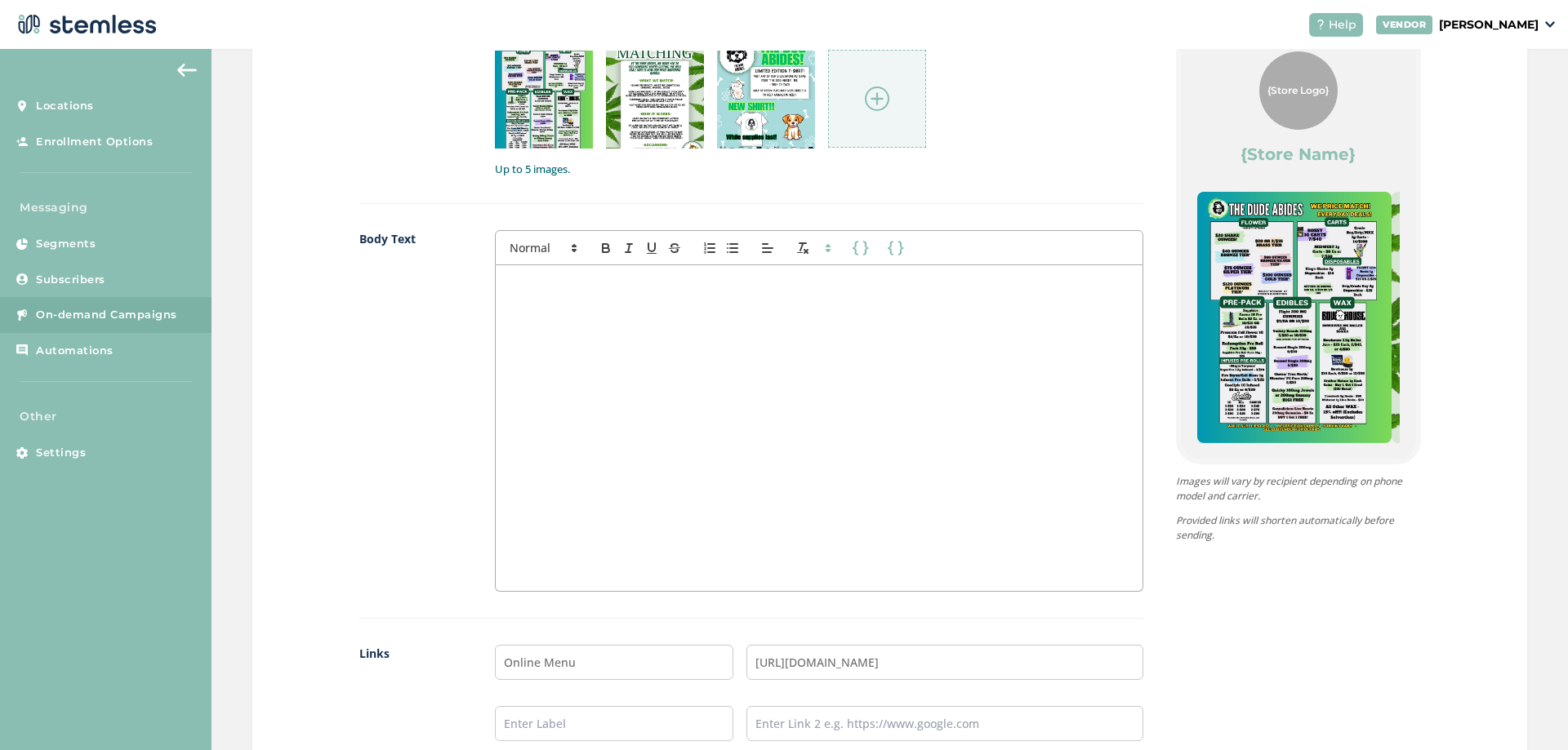
click at [883, 312] on div at bounding box center [819, 428] width 646 height 326
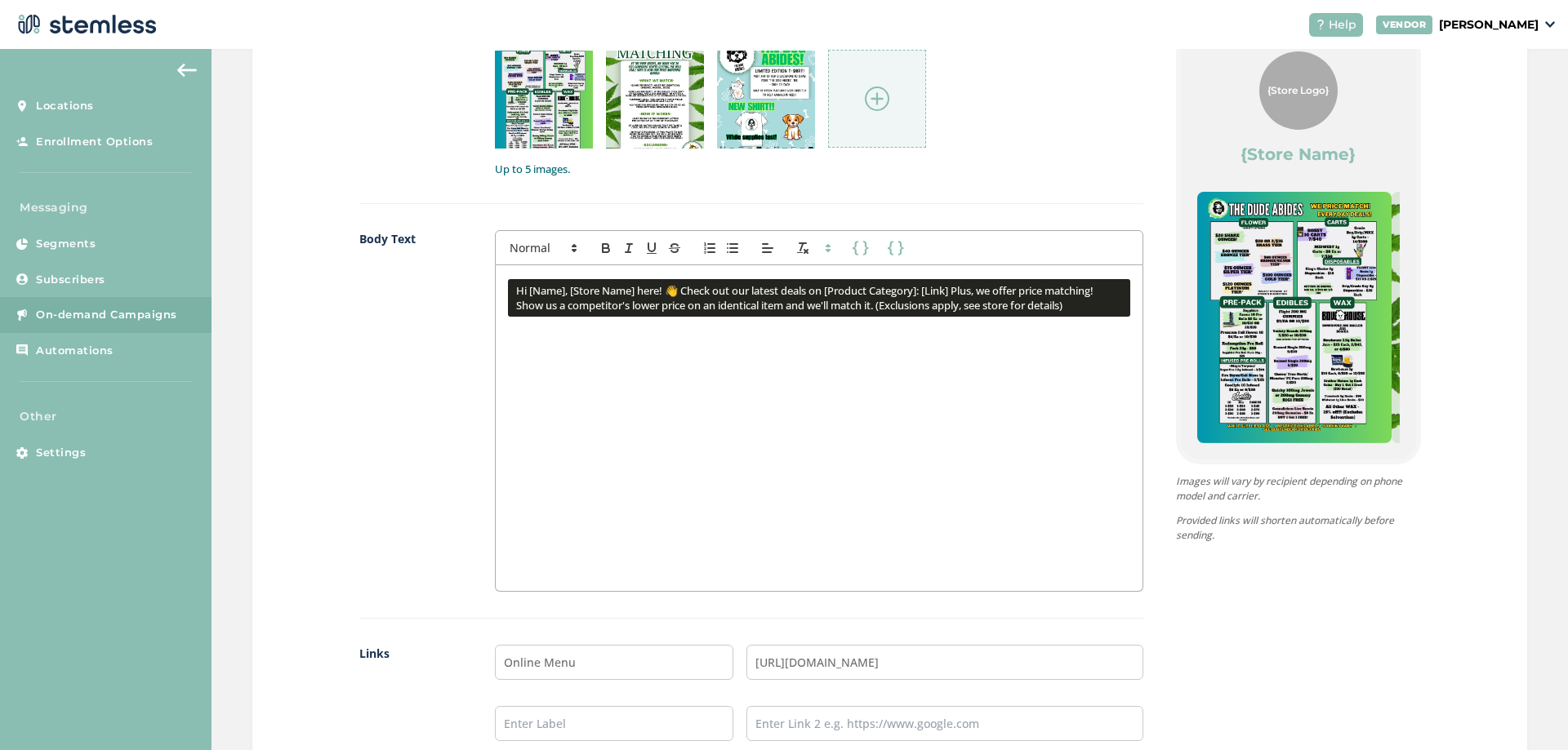
click at [805, 382] on div "Hi [Name], [Store Name] here! 👋 Check out our latest deals on [Product Category…" at bounding box center [819, 428] width 646 height 326
click at [607, 335] on p at bounding box center [819, 328] width 621 height 15
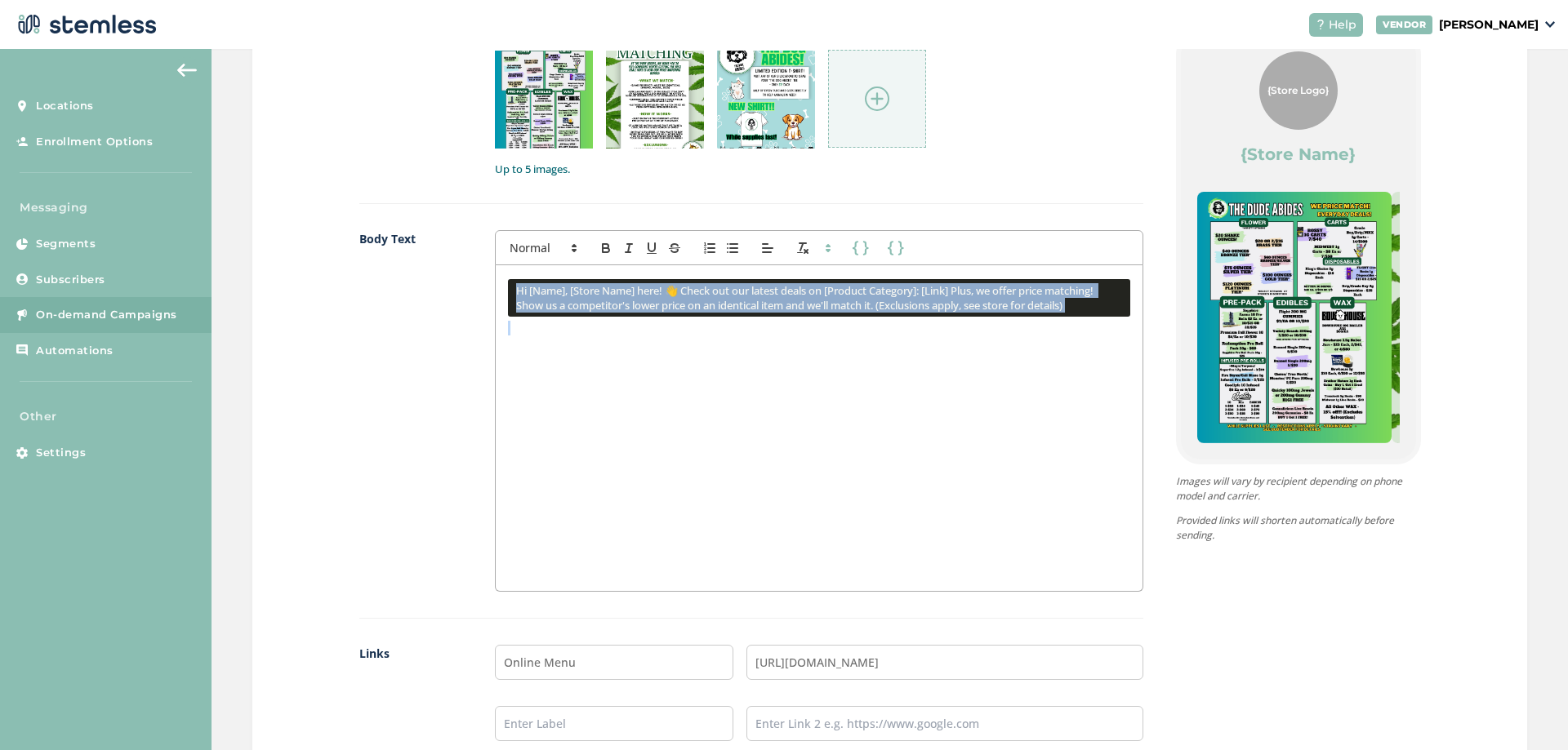
drag, startPoint x: 567, startPoint y: 330, endPoint x: 469, endPoint y: 257, distance: 122.2
click at [469, 257] on div "Body Text First Name Last Name First Name Last Name Hi [Name], [Store Name] her…" at bounding box center [751, 424] width 784 height 388
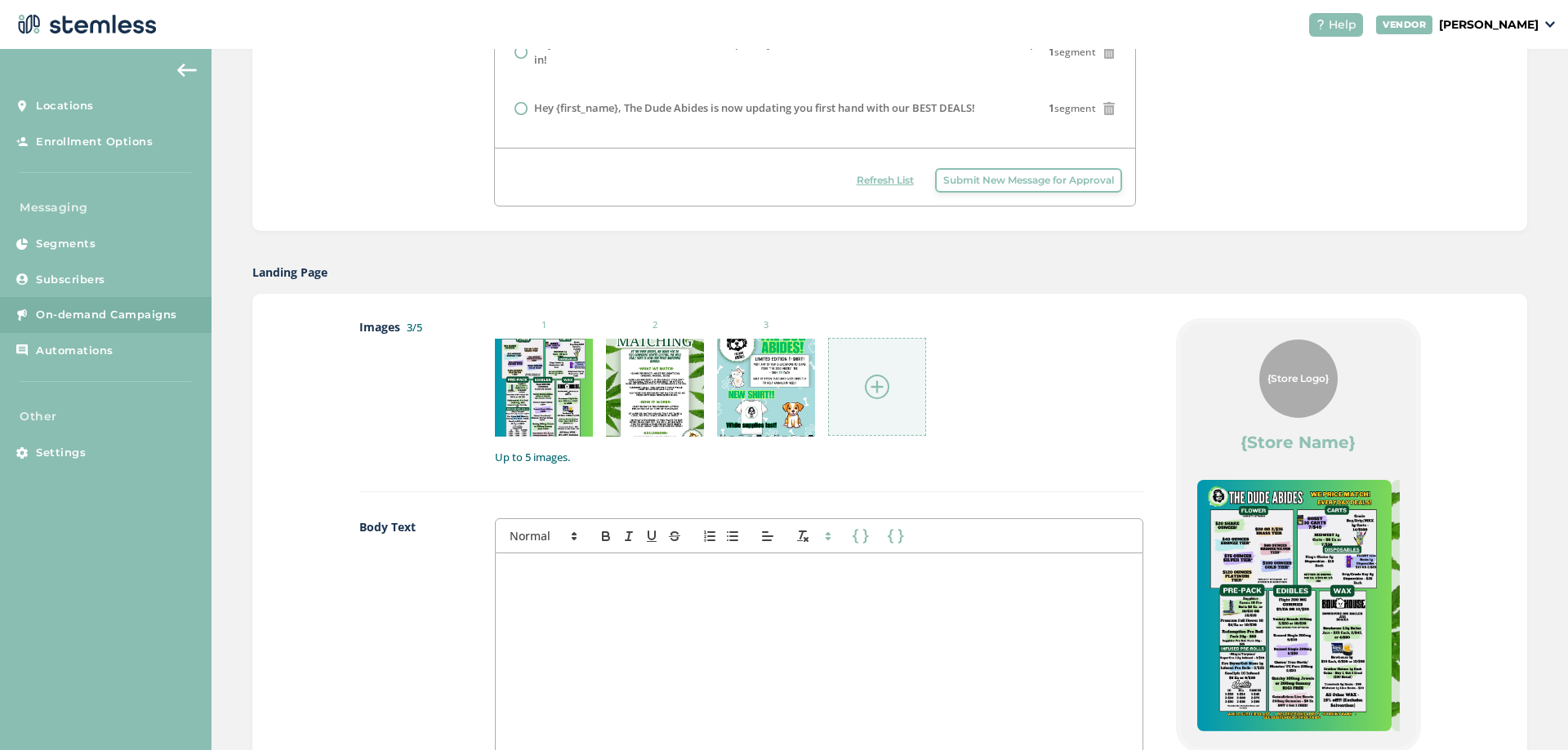
scroll to position [631, 0]
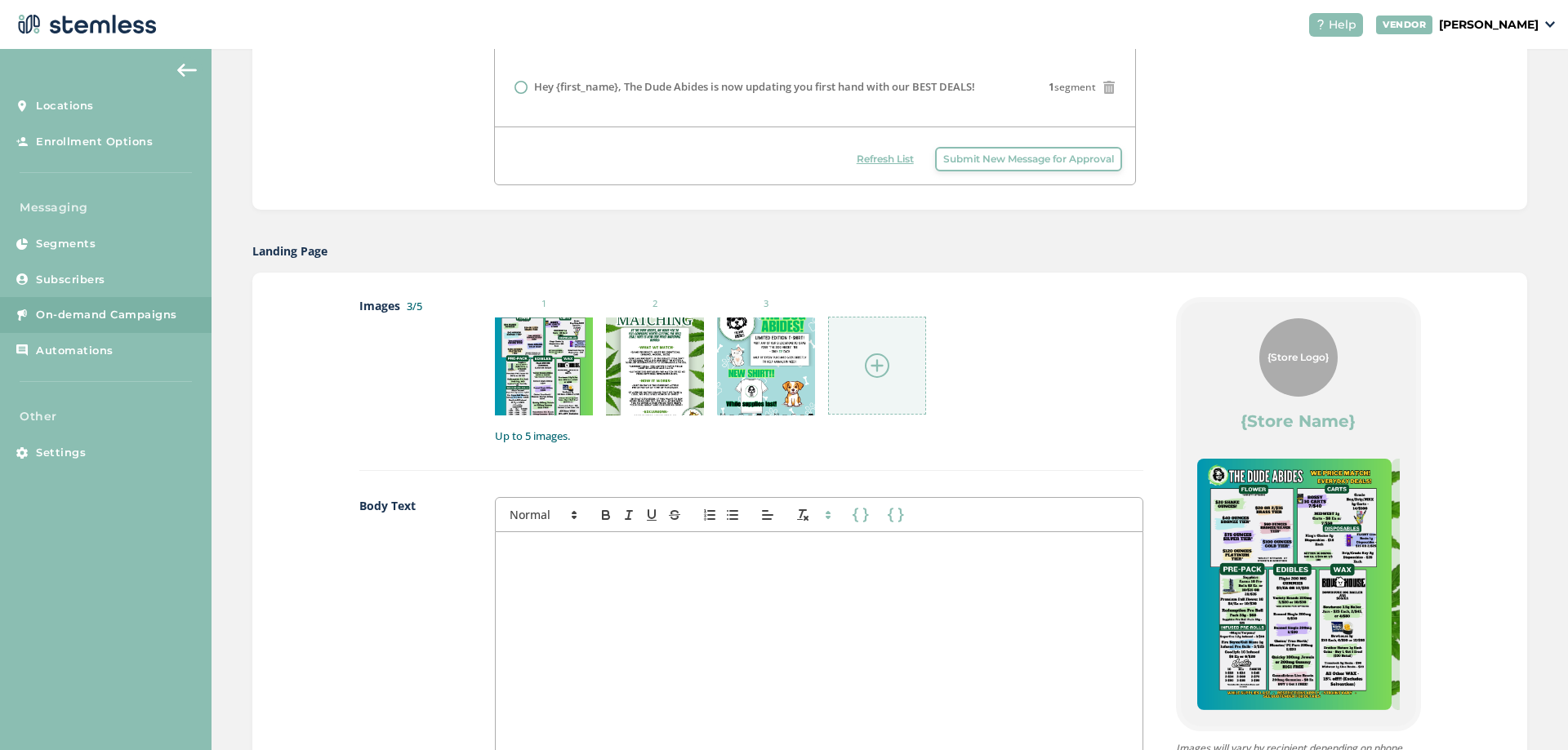
click at [1347, 596] on img at bounding box center [1295, 584] width 195 height 252
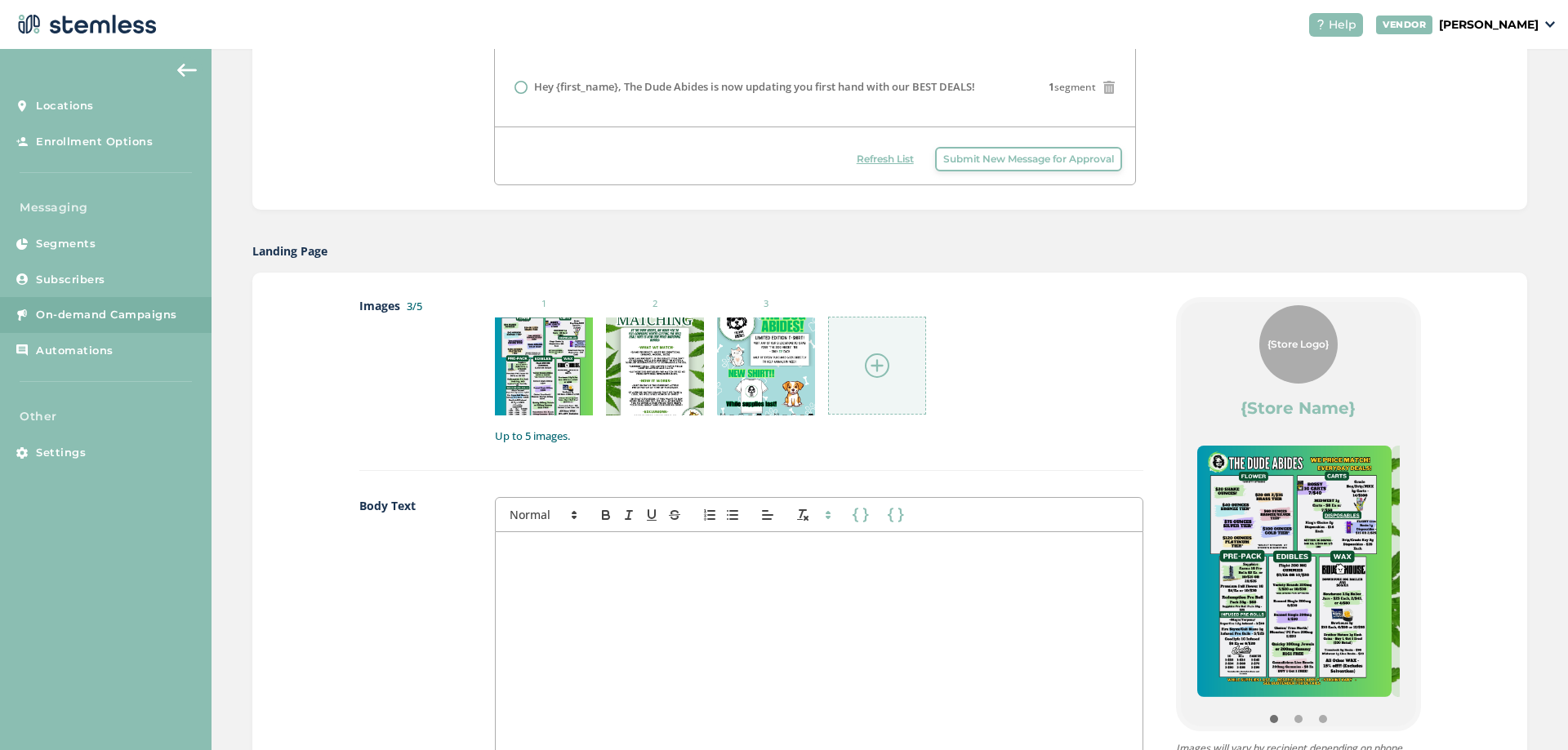
scroll to position [0, 0]
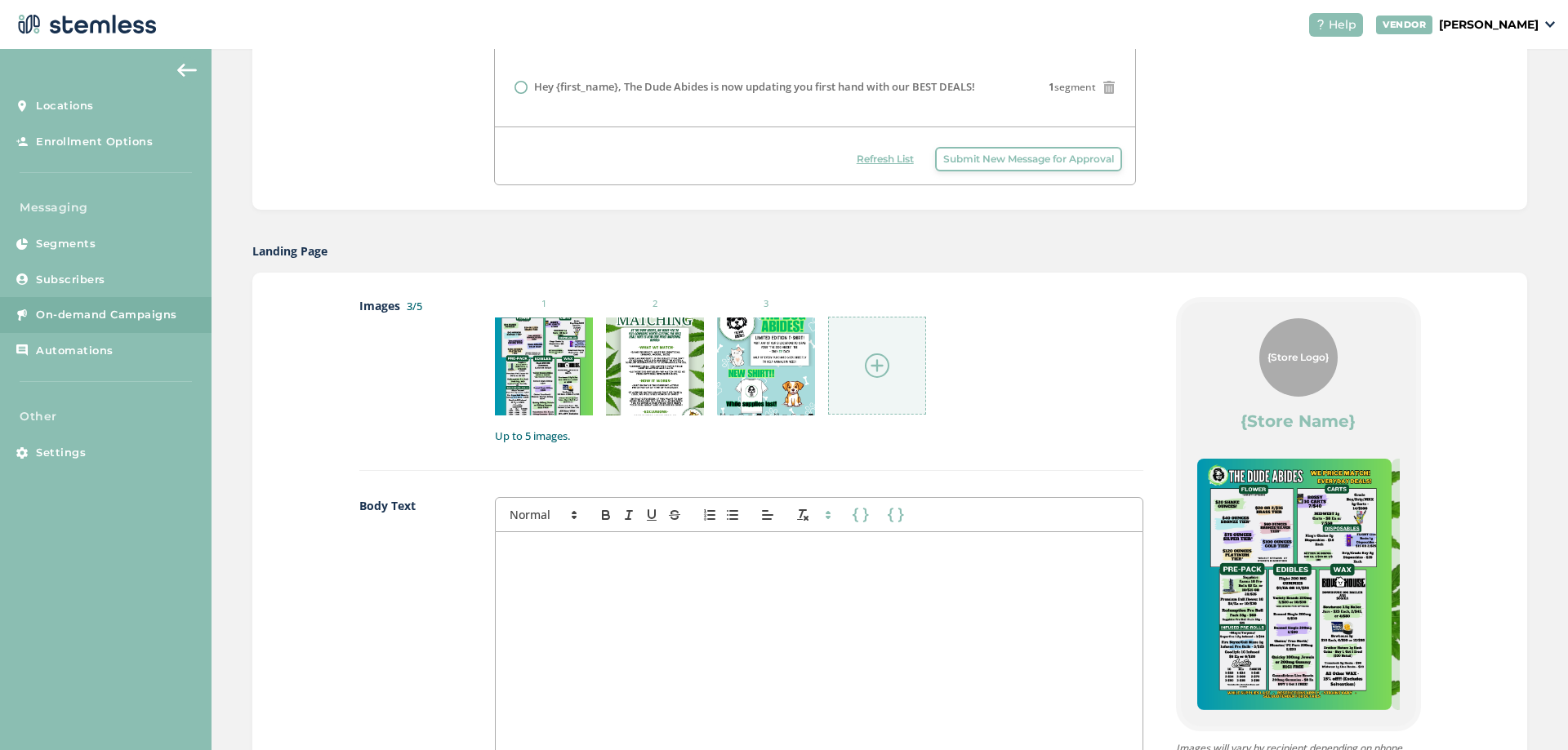
drag, startPoint x: 1355, startPoint y: 595, endPoint x: 1174, endPoint y: 554, distance: 185.6
click at [1176, 554] on div "{Store Logo} {Store Name} Online Menu Powered By" at bounding box center [1298, 514] width 245 height 434
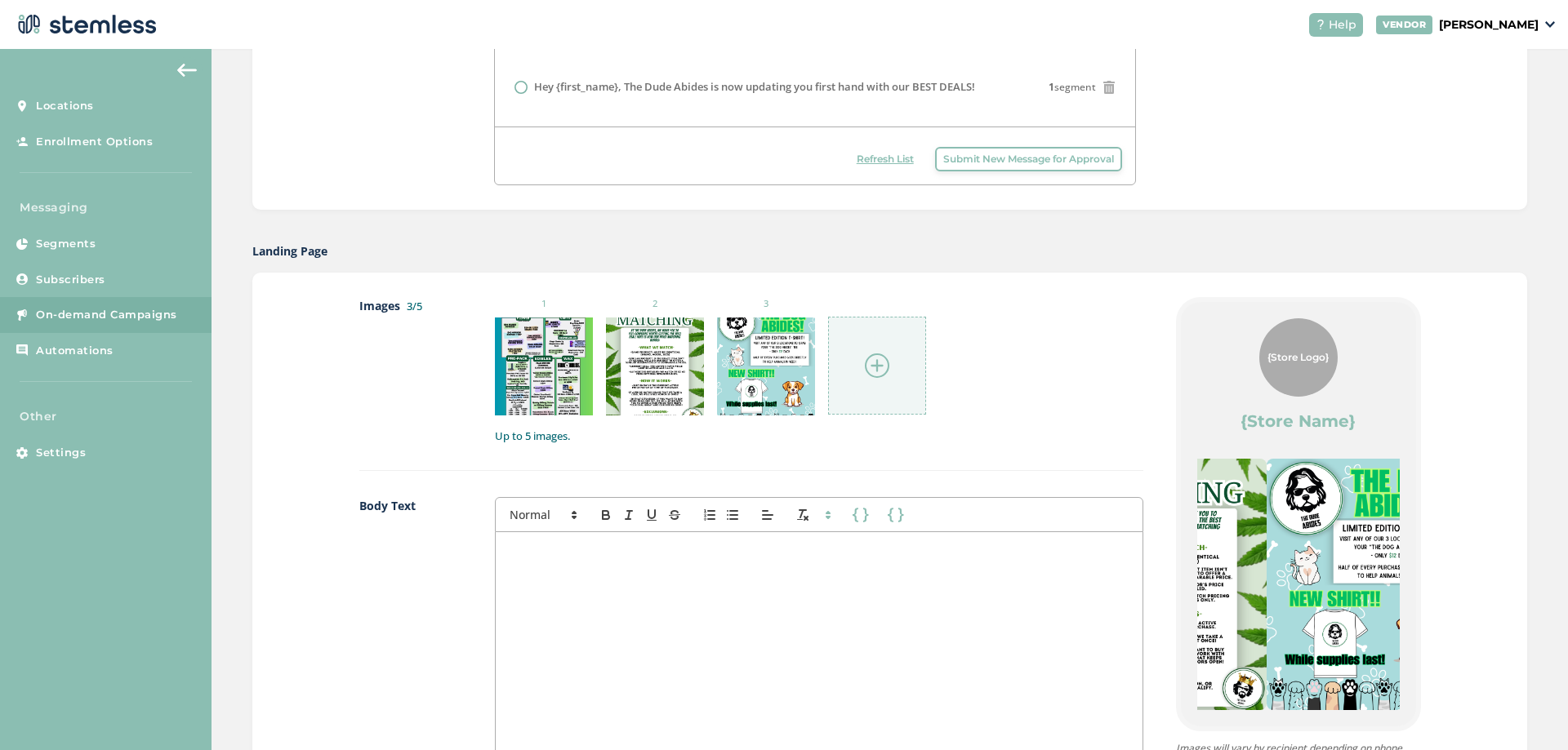
drag, startPoint x: 1269, startPoint y: 548, endPoint x: 1140, endPoint y: 524, distance: 131.2
click at [1137, 526] on div "Images 3/5 1 2 3 Up to 5 images. Body Text First Name Last Name First Name Last…" at bounding box center [890, 696] width 1061 height 799
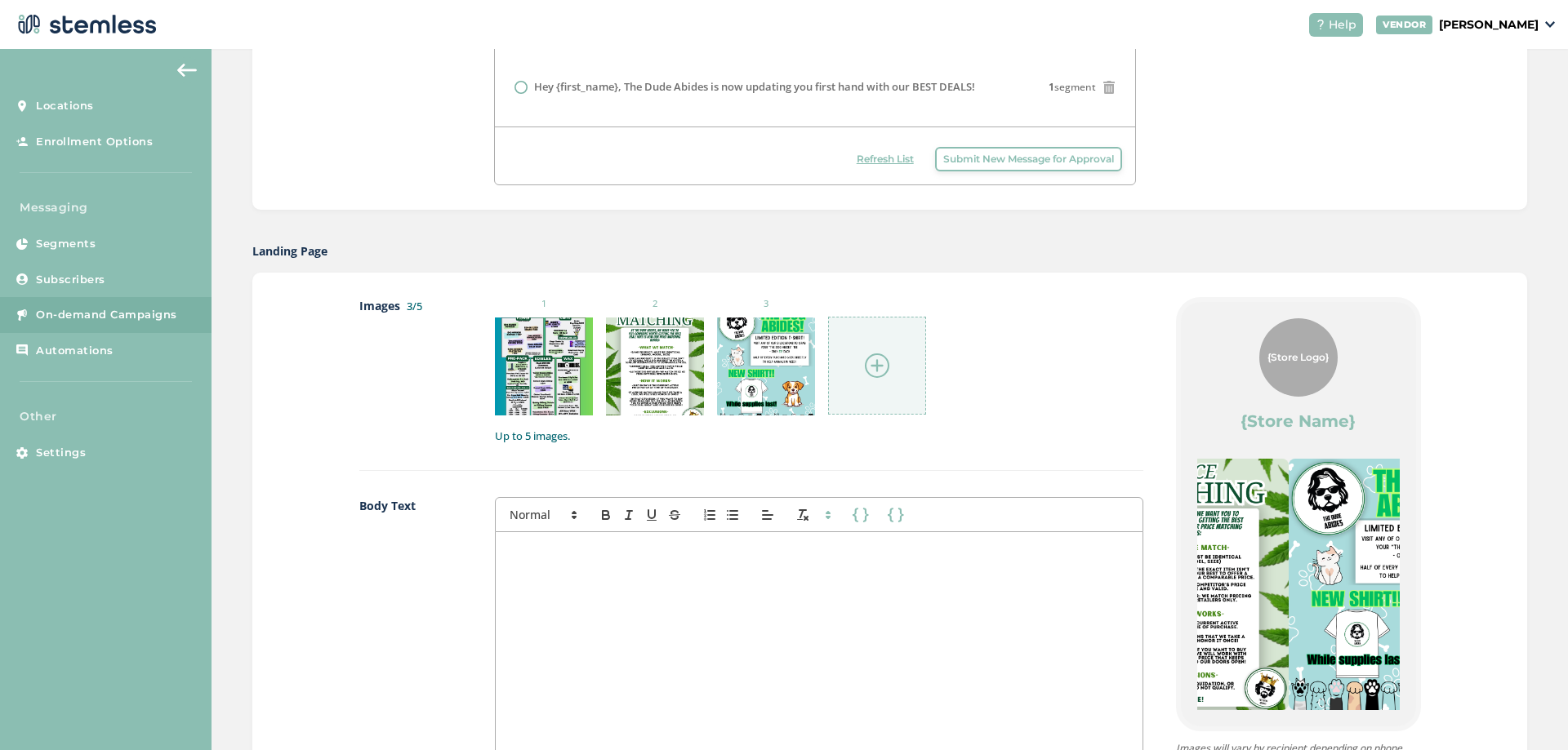
drag, startPoint x: 1281, startPoint y: 541, endPoint x: 1392, endPoint y: 541, distance: 111.0
click at [1392, 541] on div "{Store Logo} {Store Name} Online Menu Powered By" at bounding box center [1298, 514] width 235 height 425
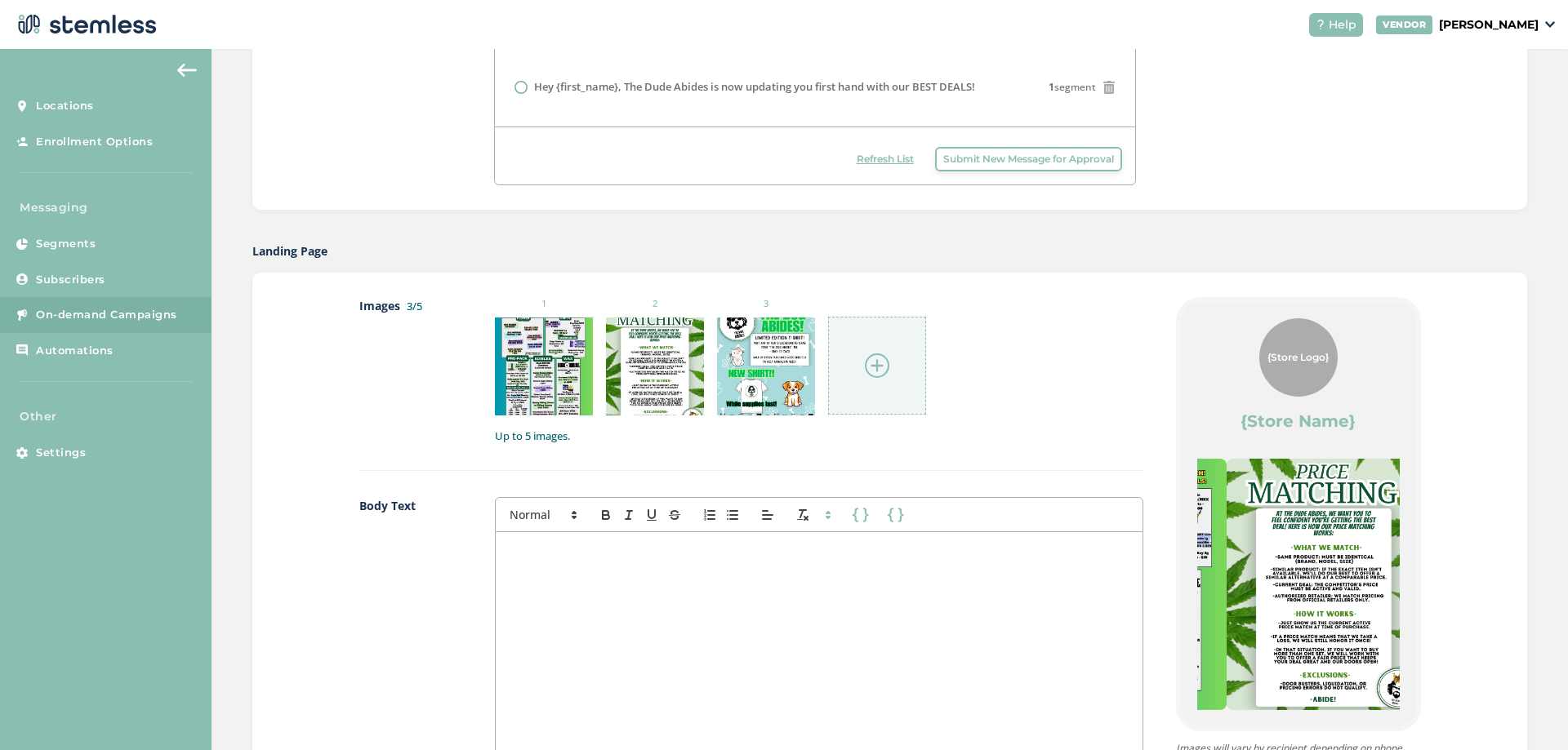
drag, startPoint x: 1298, startPoint y: 541, endPoint x: 1334, endPoint y: 536, distance: 36.3
click at [1342, 536] on img at bounding box center [1324, 584] width 195 height 252
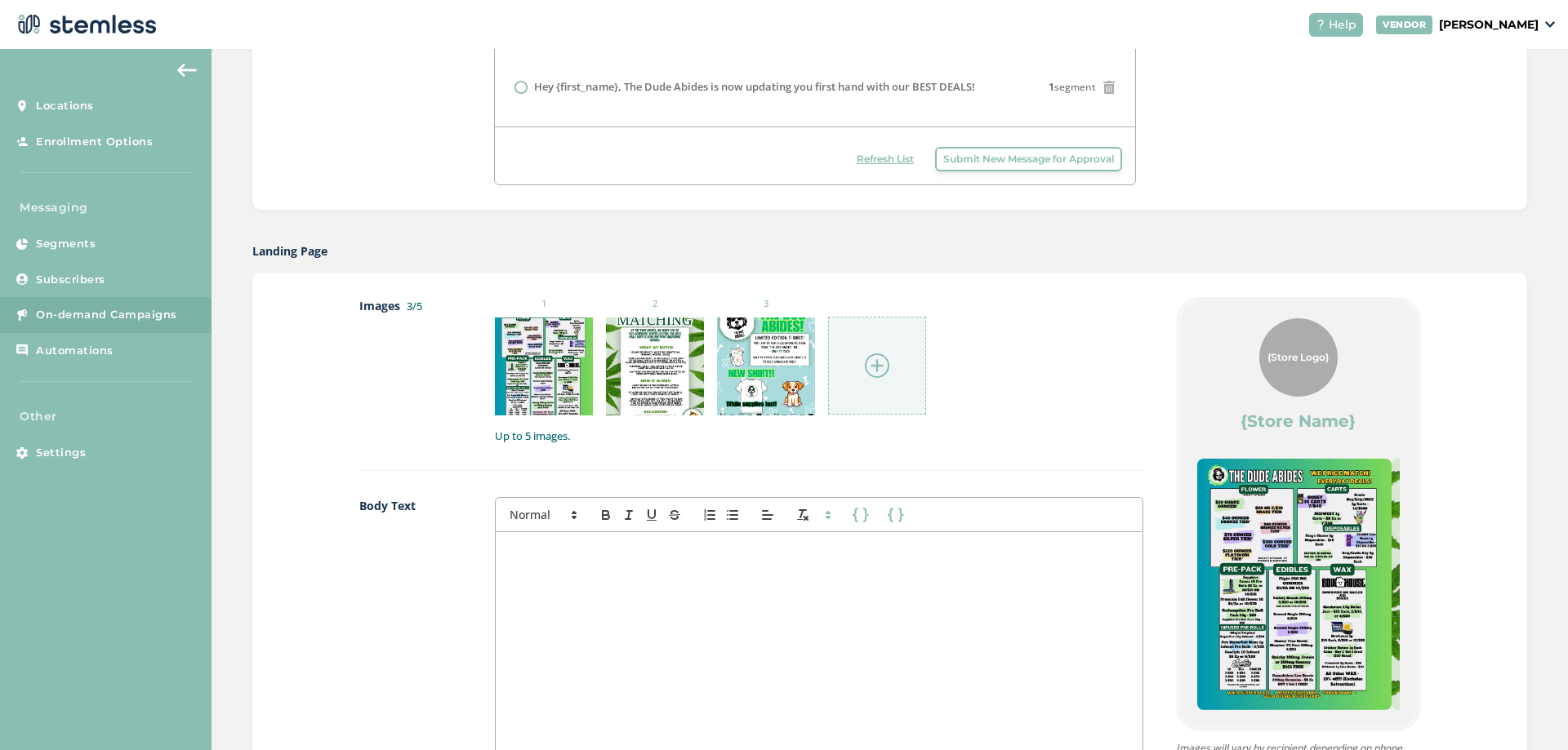
click at [656, 540] on div at bounding box center [819, 695] width 646 height 326
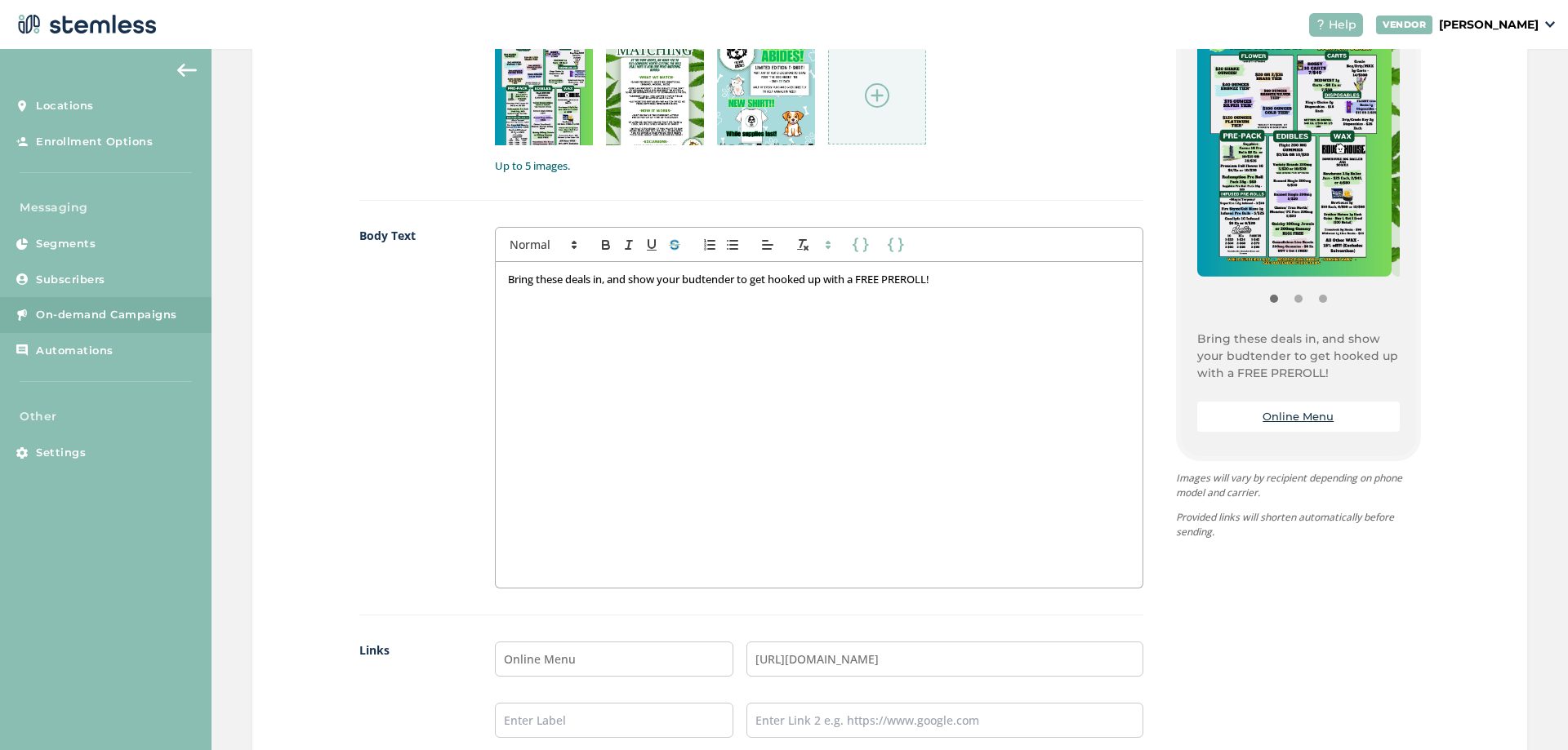
scroll to position [795, 0]
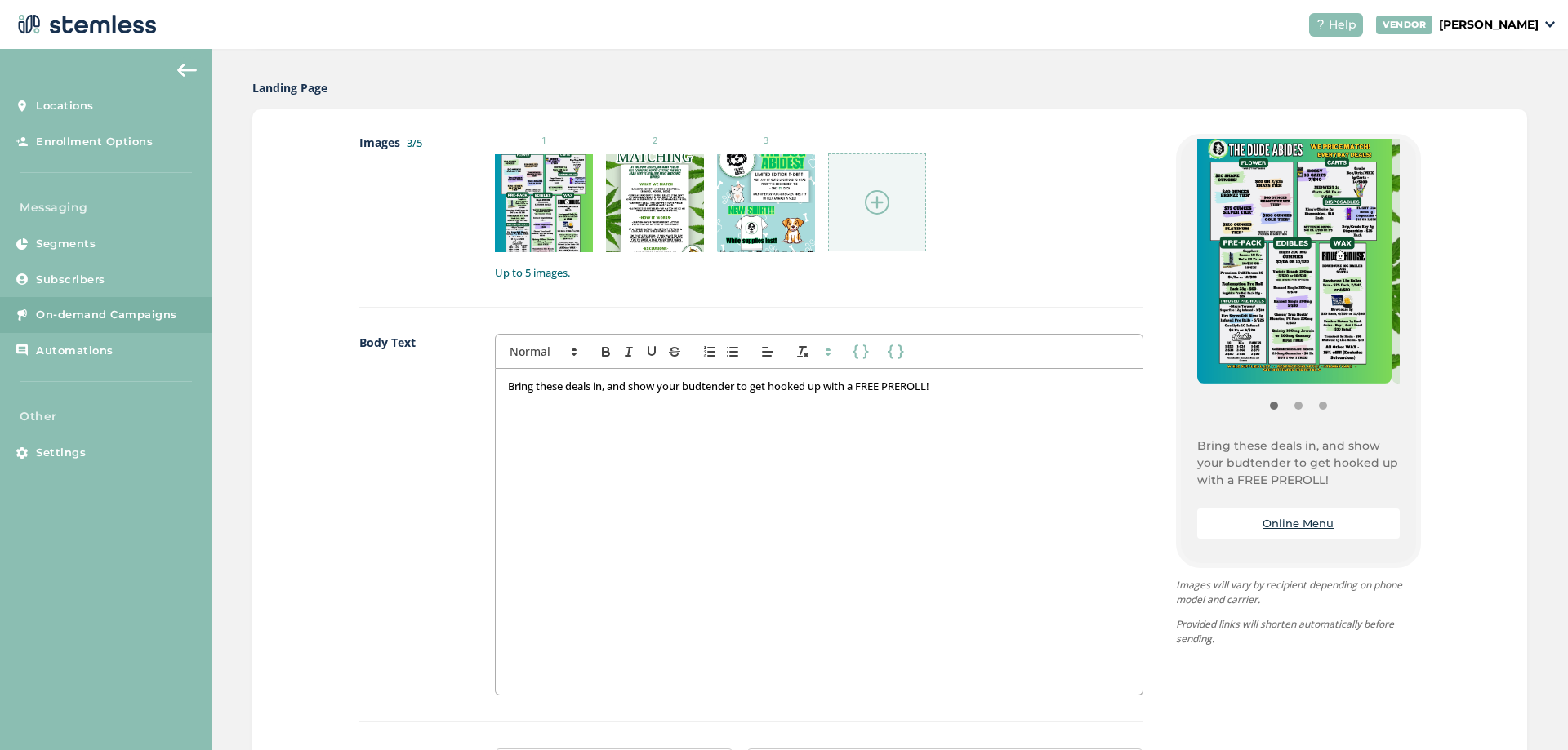
click at [961, 384] on p "Bring these deals in, and show your budtender to get hooked up with a FREE PRER…" at bounding box center [819, 386] width 621 height 15
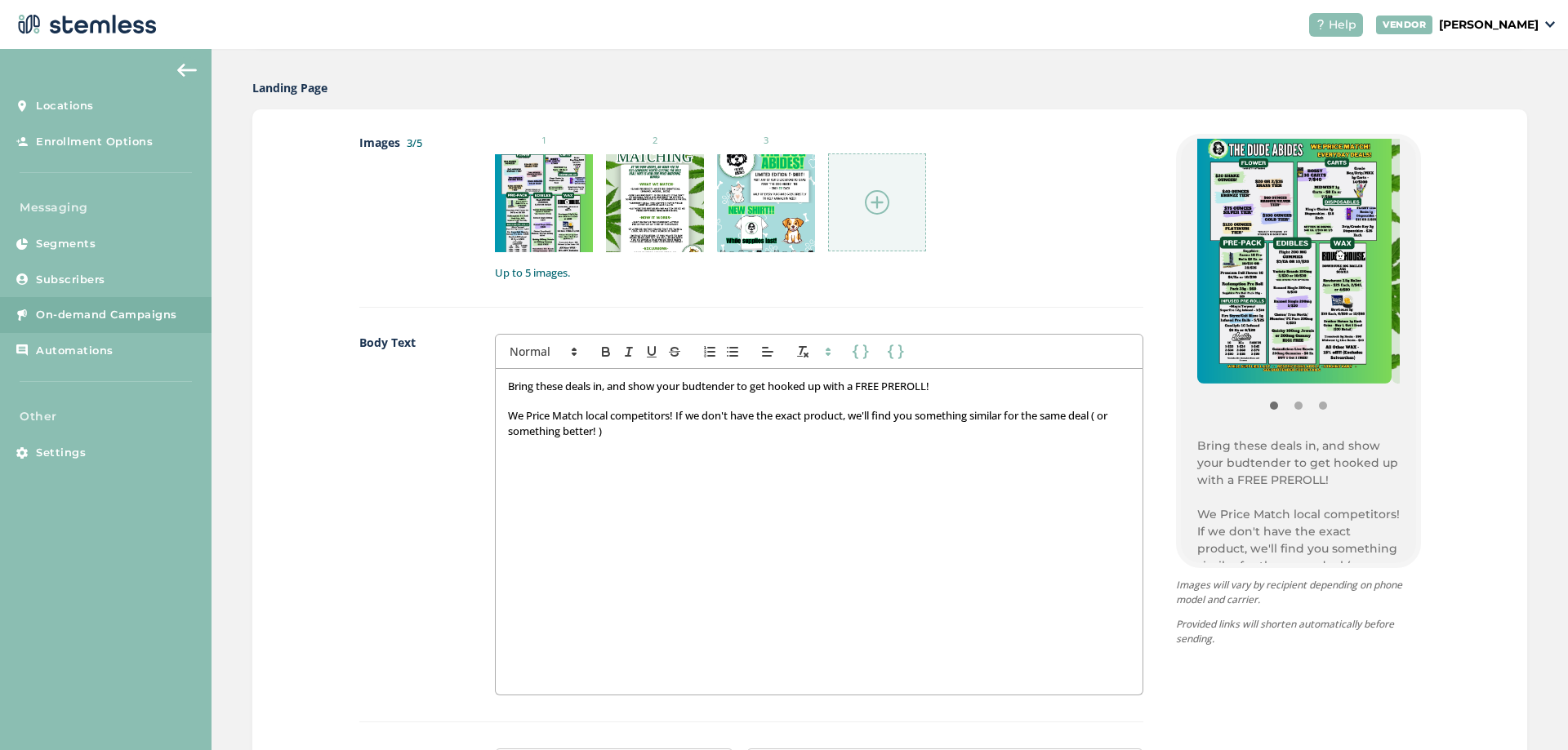
click at [1118, 413] on p "We Price Match local competitors! If we don't have the exact product, we'll fin…" at bounding box center [819, 423] width 621 height 31
click at [1112, 420] on p "We Price Match local competitors! If we don't have the exact product, we'll fin…" at bounding box center [819, 423] width 621 height 31
click at [597, 436] on p "We Price Match local competitors! If we don't have the exact product, we'll fin…" at bounding box center [819, 423] width 621 height 31
click at [667, 432] on p "We Price Match local competitors! If we don't have the exact product, we'll fin…" at bounding box center [819, 423] width 621 height 31
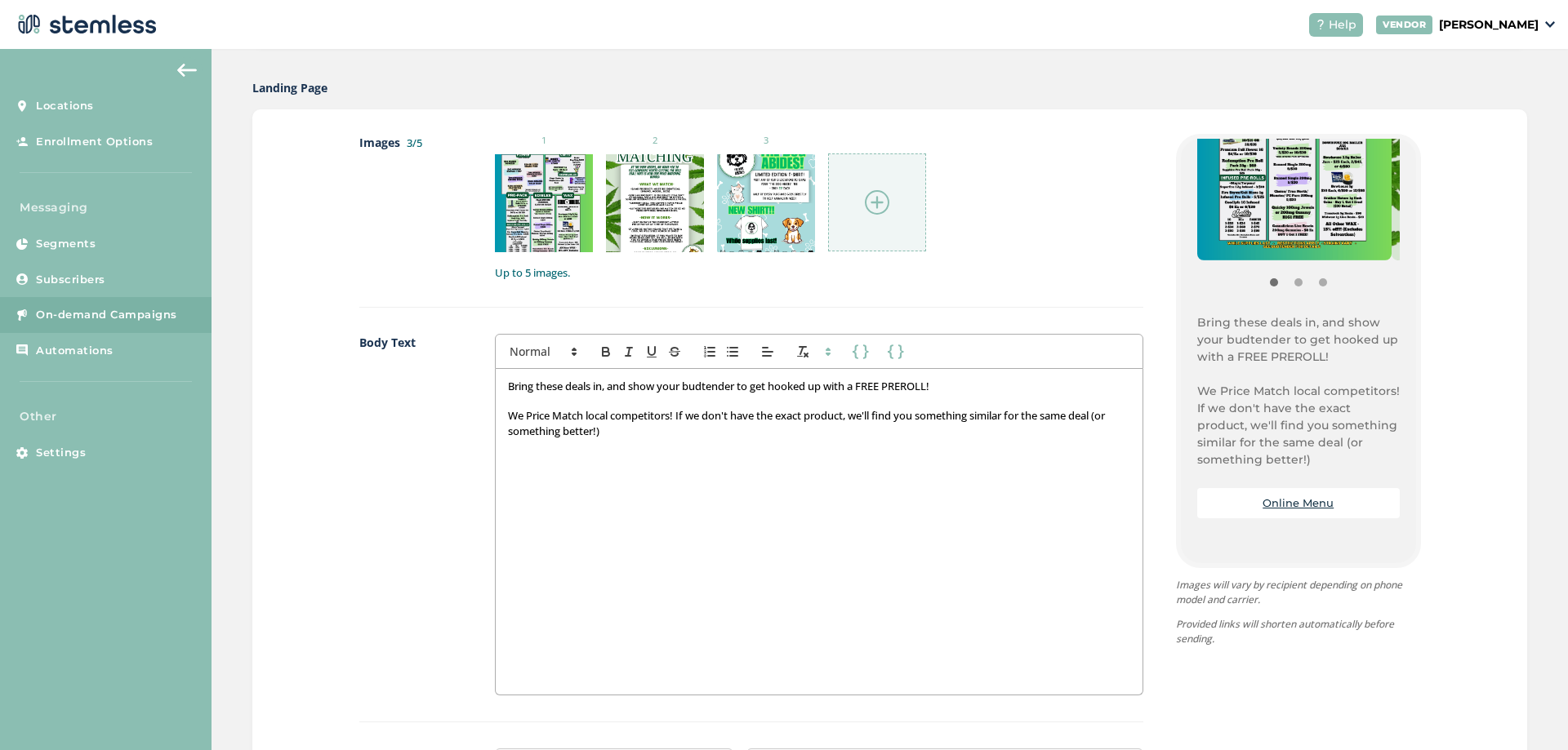
scroll to position [327, 0]
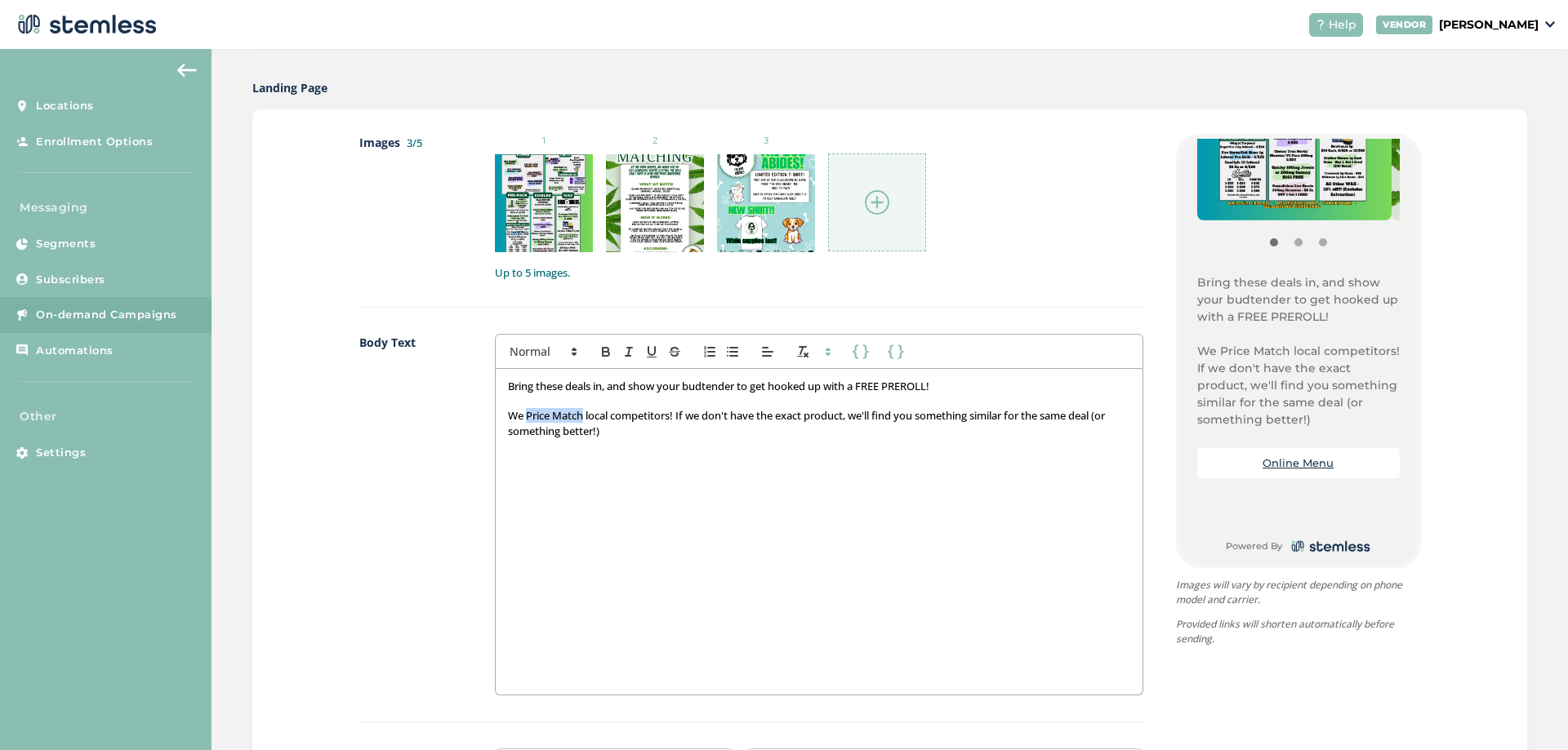
drag, startPoint x: 581, startPoint y: 416, endPoint x: 522, endPoint y: 413, distance: 59.1
click at [522, 413] on p "We Price Match local competitors! If we don't have the exact product, we'll fin…" at bounding box center [819, 423] width 621 height 31
click at [686, 419] on p "We PRICE MATCH local competitors! If we don't have the exact product, we'll fin…" at bounding box center [819, 423] width 621 height 31
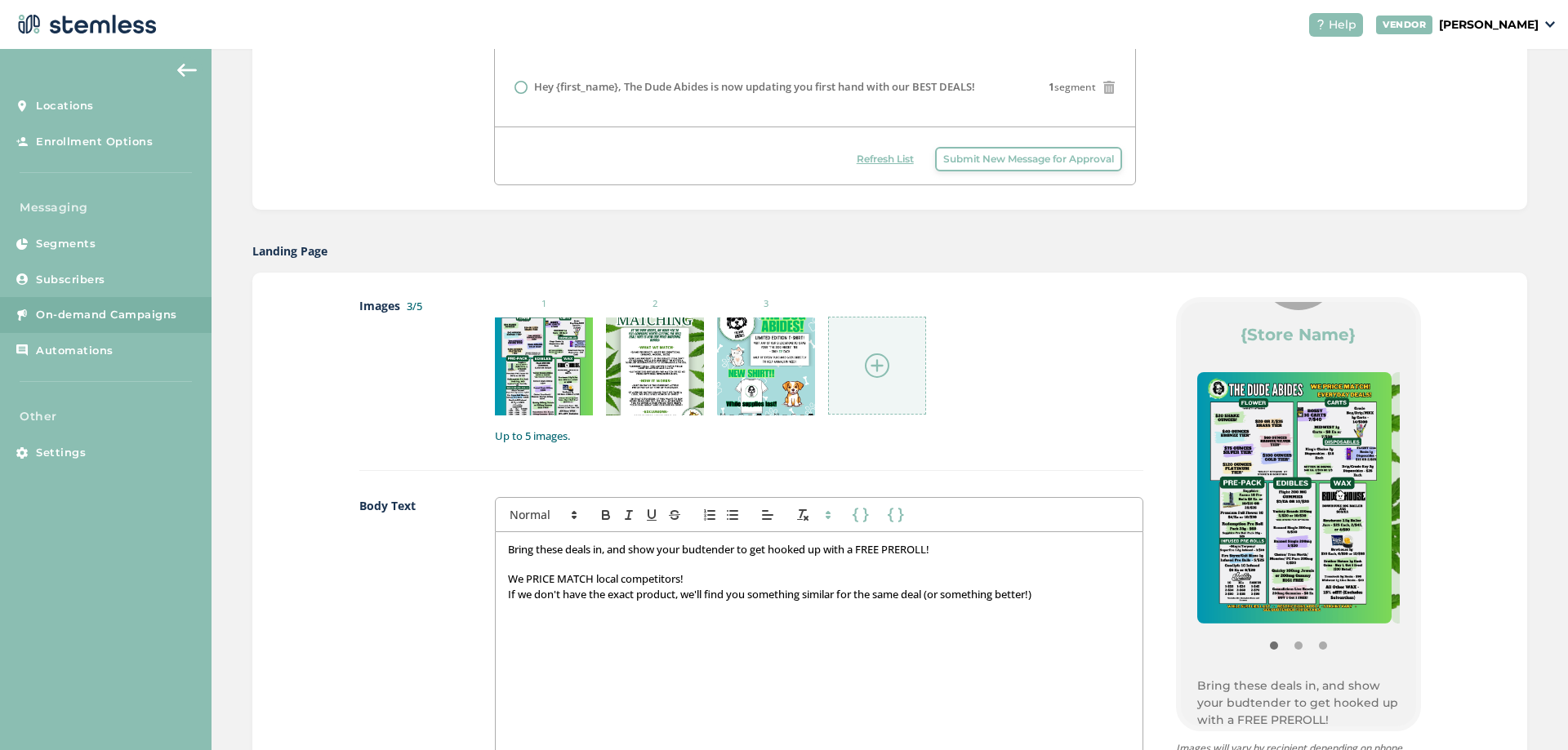
scroll to position [82, 0]
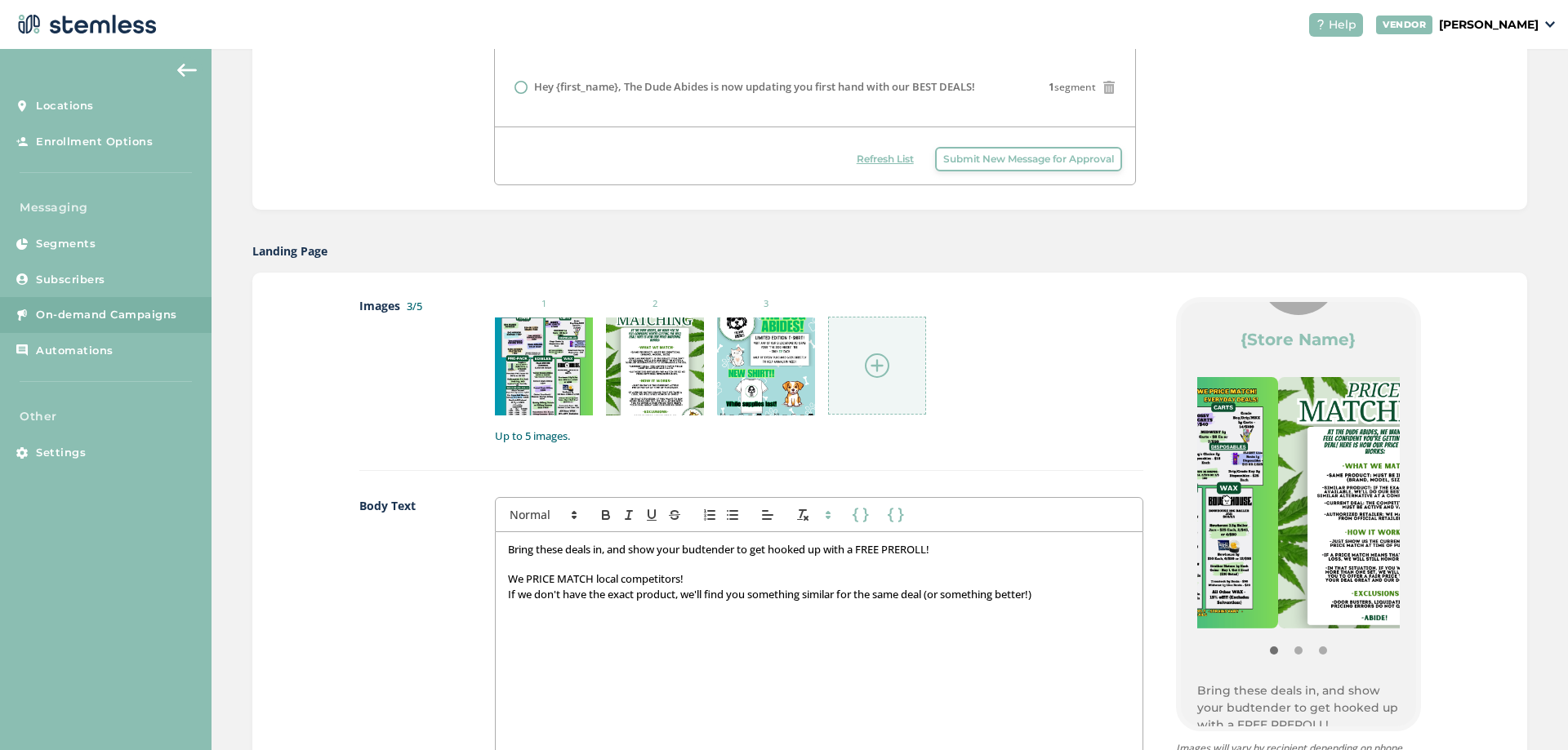
drag, startPoint x: 1319, startPoint y: 446, endPoint x: 1100, endPoint y: 446, distance: 219.0
click at [1100, 446] on div "Images 3/5 1 2 3 Up to 5 images. Body Text First Name Last Name First Name Last…" at bounding box center [890, 696] width 1061 height 799
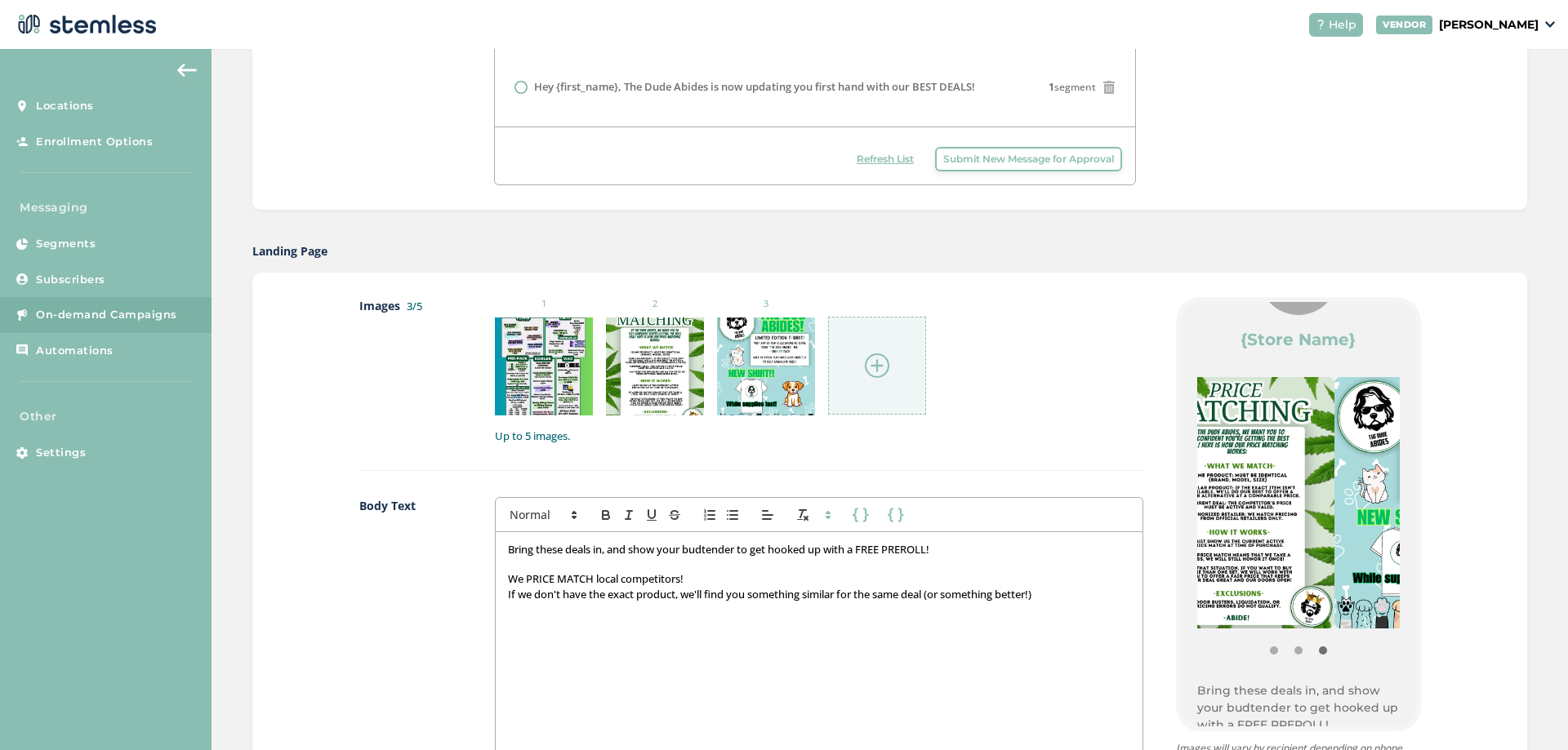
drag, startPoint x: 1284, startPoint y: 497, endPoint x: 1421, endPoint y: 495, distance: 137.0
click at [1421, 495] on div "Images 3/5 1 2 3 Up to 5 images. Body Text First Name Last Name First Name Last…" at bounding box center [890, 696] width 1275 height 847
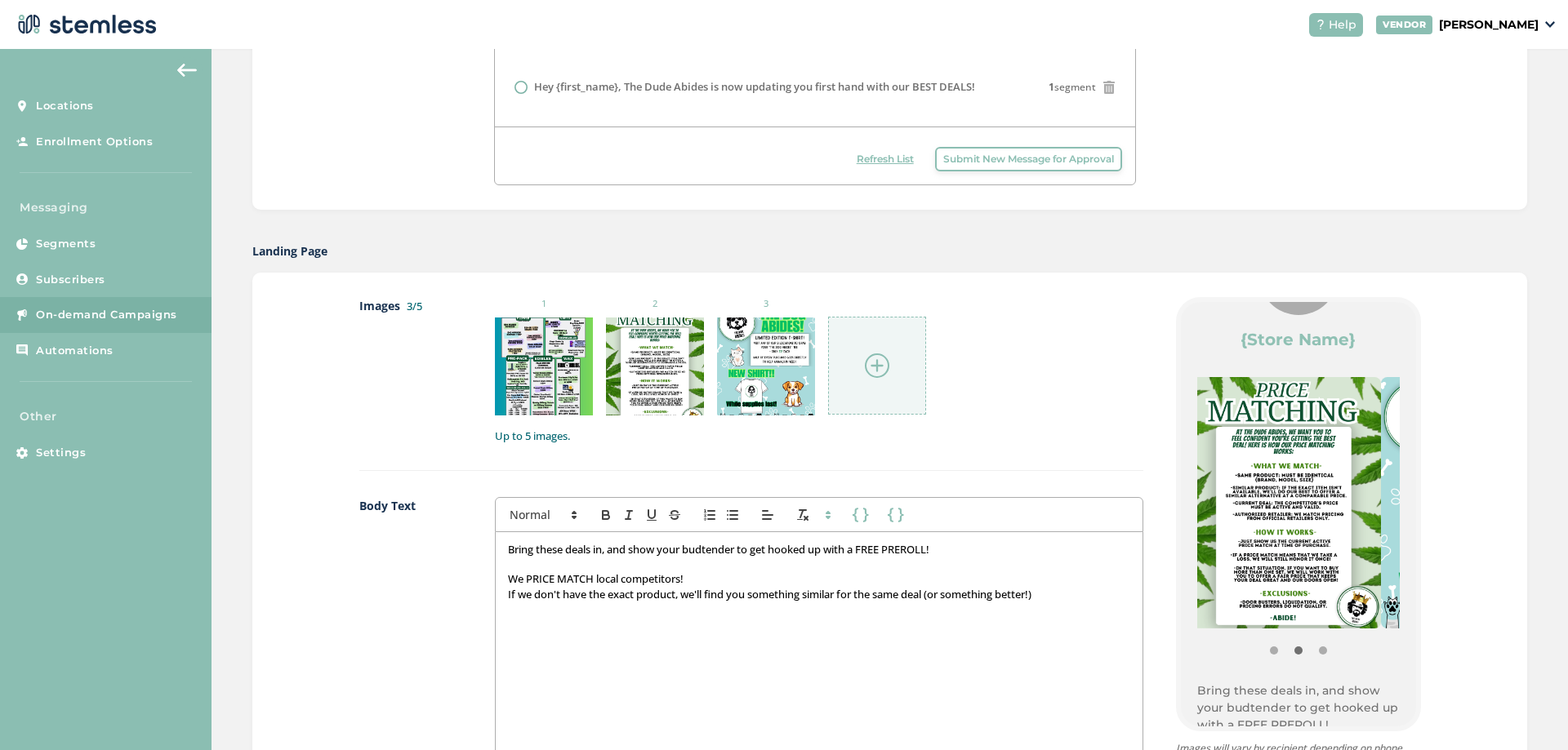
drag, startPoint x: 1347, startPoint y: 554, endPoint x: 1162, endPoint y: 554, distance: 185.0
click at [1162, 554] on div "{Store Logo} {Store Name} Bring these deals in, and show your budtender to get …" at bounding box center [1282, 696] width 277 height 799
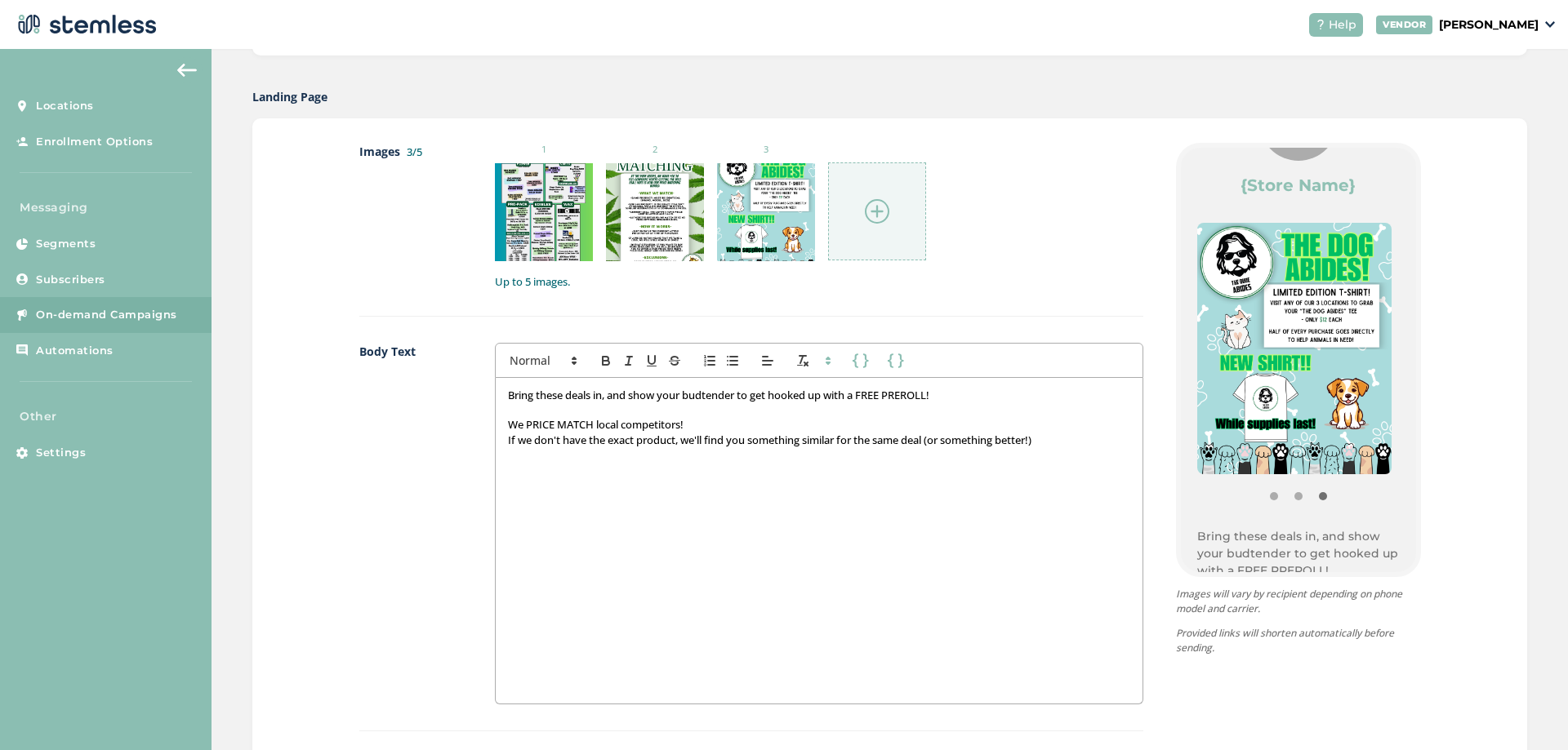
scroll to position [795, 0]
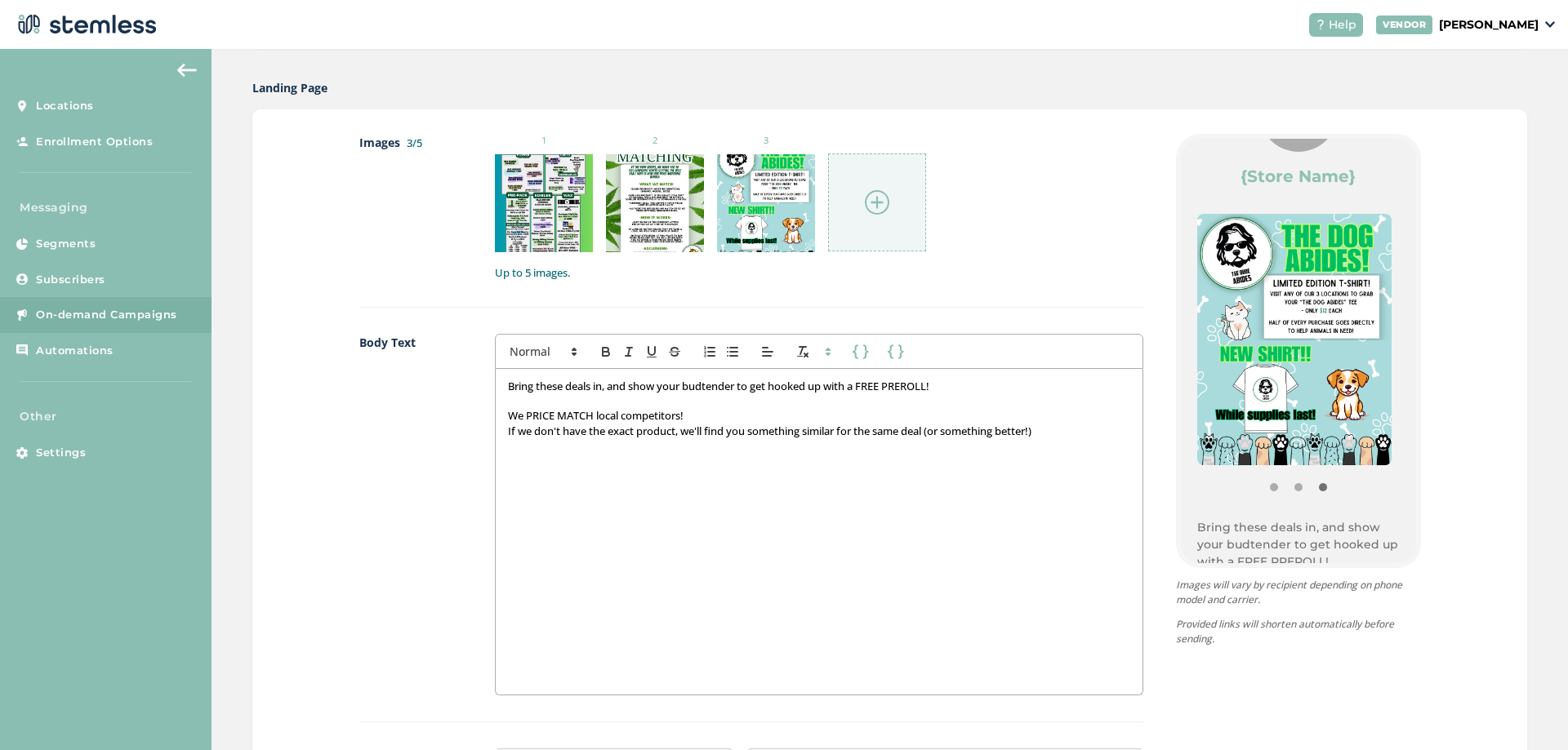
click at [609, 484] on div "Bring these deals in, and show your budtender to get hooked up with a FREE PRER…" at bounding box center [819, 531] width 646 height 326
click at [684, 450] on div "Bring these deals in, and show your budtender to get hooked up with a FREE PRER…" at bounding box center [819, 531] width 646 height 326
click at [1058, 430] on p "If we don't have the exact product, we'll find you something similar for the sa…" at bounding box center [819, 432] width 621 height 15
click at [793, 461] on p "We have LIMITED EDITION "Dog Abides" Shirts in for $12! Proceeds go to the ongo…" at bounding box center [819, 469] width 621 height 31
click at [890, 474] on p "Proceeds go to the ongoing local donation we are running at each location." at bounding box center [819, 476] width 621 height 15
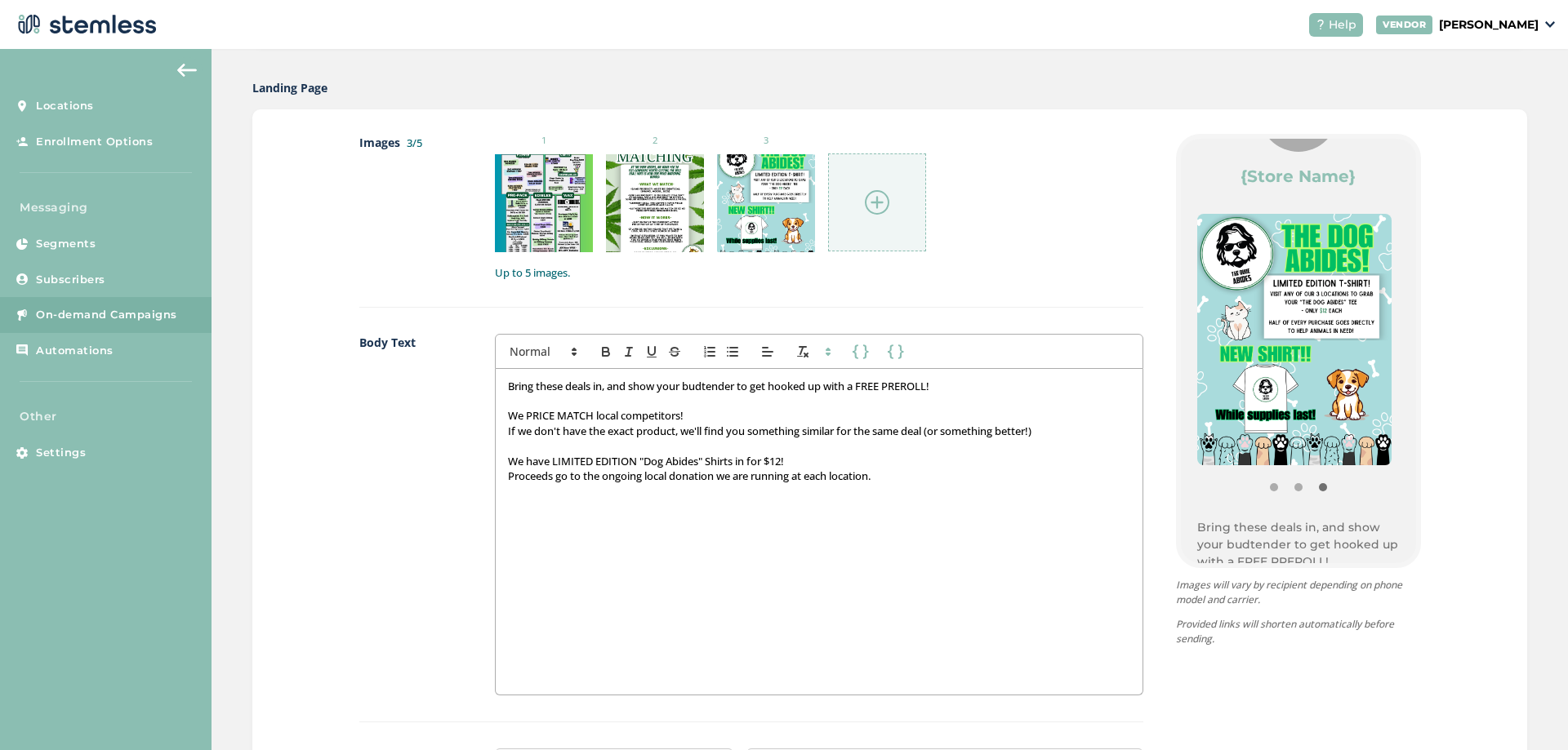
click at [835, 465] on p "We have LIMITED EDITION "Dog Abides" Shirts in for $12!" at bounding box center [819, 461] width 621 height 15
click at [895, 464] on p "We have LIMITED EDITION "Dog Abides" Shirts in for $12!" at bounding box center [819, 461] width 621 height 15
click at [895, 475] on p "Proceeds go to the ongoing local donation we are running at each location." at bounding box center [819, 476] width 621 height 15
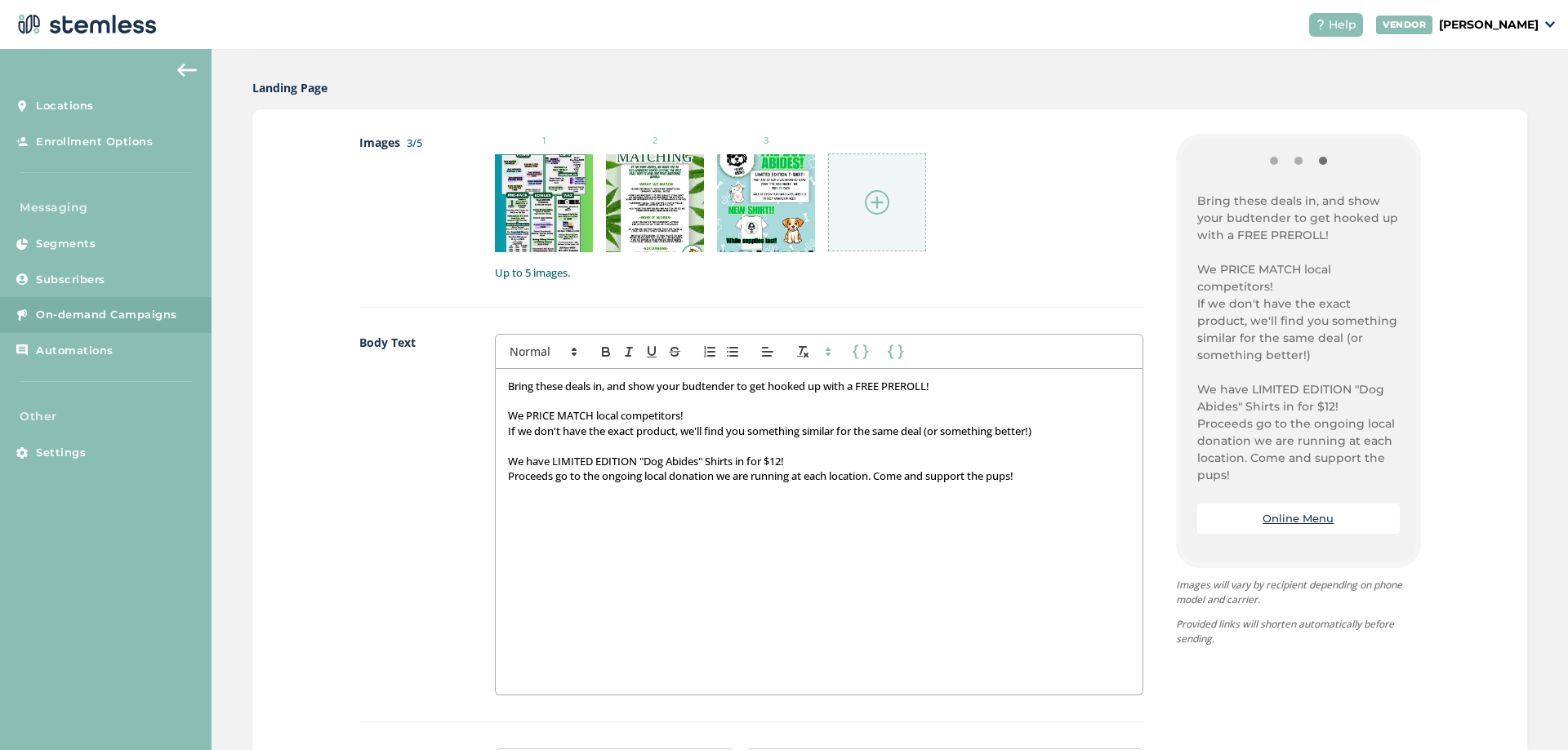
scroll to position [327, 0]
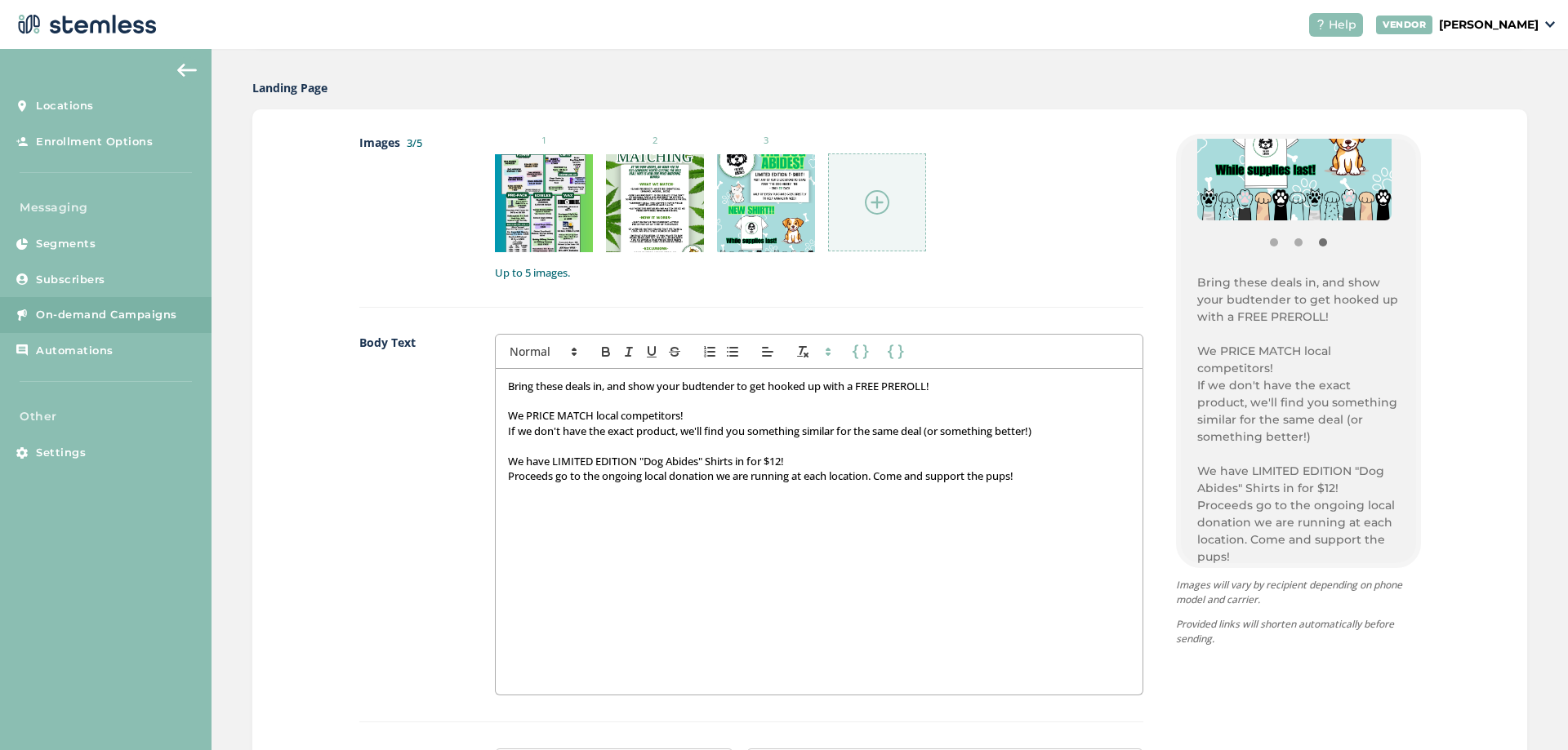
click at [689, 414] on p "We PRICE MATCH local competitors!" at bounding box center [819, 416] width 621 height 15
click at [1049, 432] on p "If we don't have the exact product, we'll find you something similar for the sa…" at bounding box center [819, 432] width 621 height 15
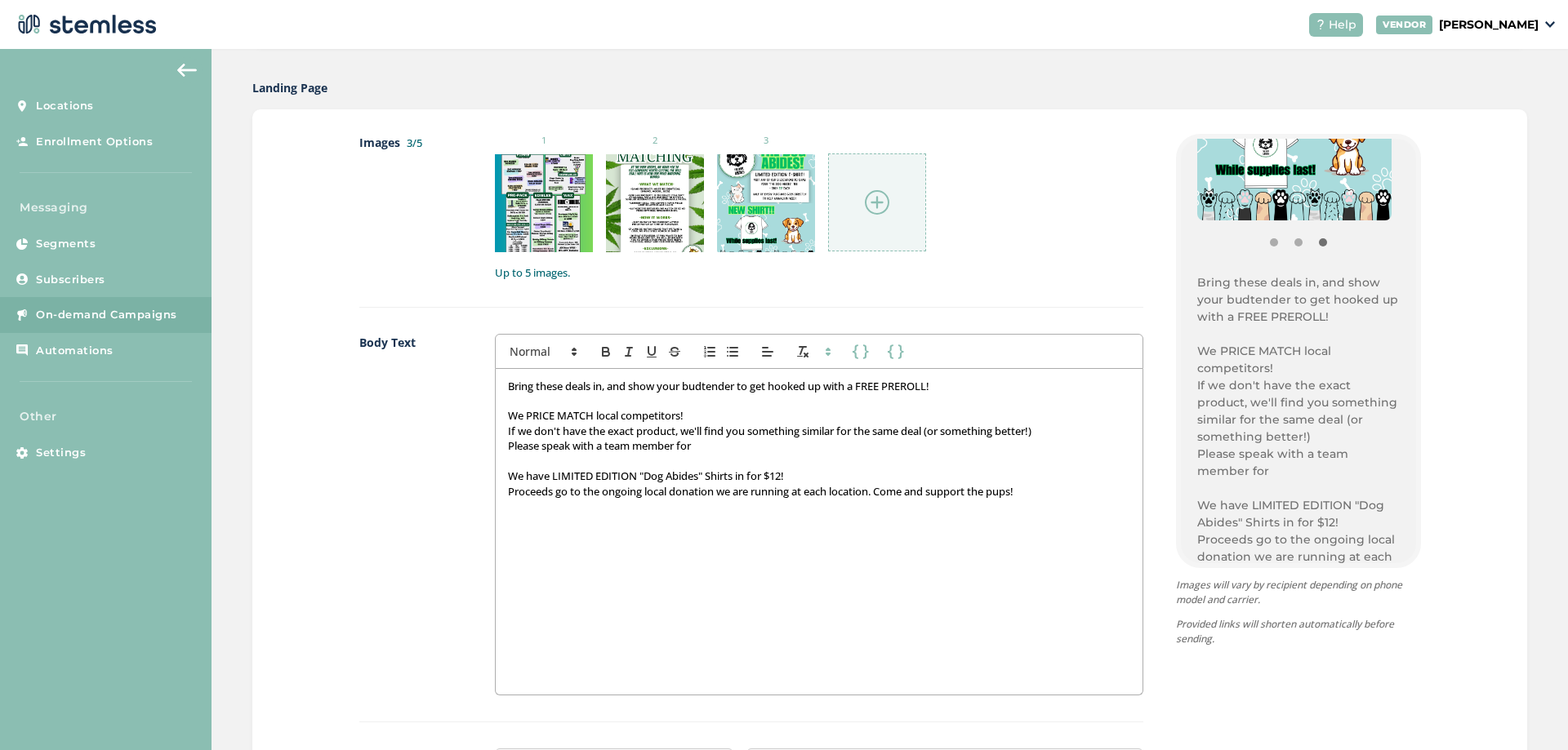
click at [693, 413] on p "We PRICE MATCH local competitors!" at bounding box center [819, 416] width 621 height 15
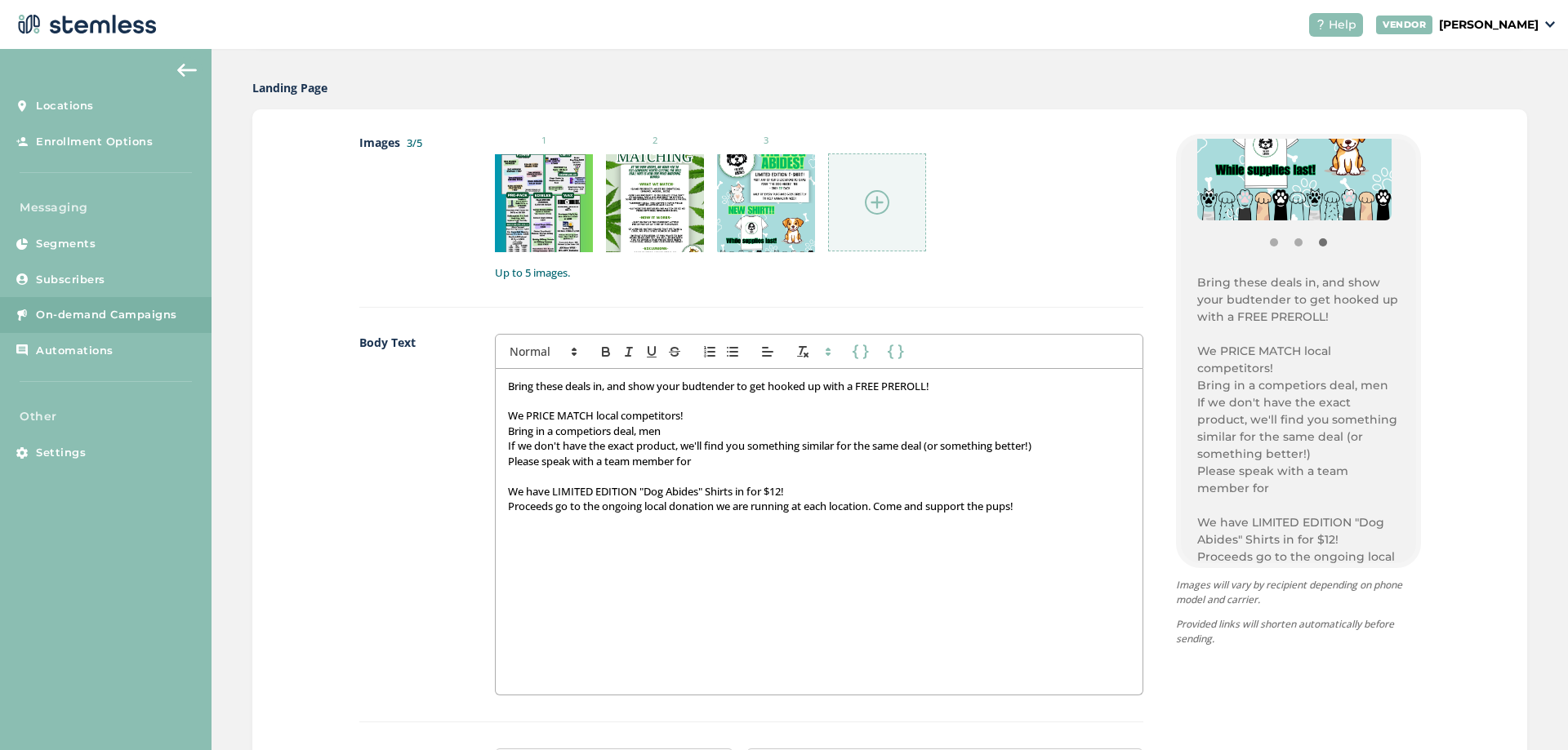
drag, startPoint x: 956, startPoint y: 382, endPoint x: 466, endPoint y: 384, distance: 490.0
click at [466, 384] on div "Body Text First Name Last Name First Name Last Name Bring these deals in, and s…" at bounding box center [751, 528] width 784 height 388
click at [497, 410] on div "Bring these deals in, and show your budtender to get hooked up with a FREE PRER…" at bounding box center [819, 531] width 646 height 326
click at [496, 404] on div "Bring these deals in, and show your budtender to get hooked up with a FREE PRER…" at bounding box center [819, 531] width 646 height 326
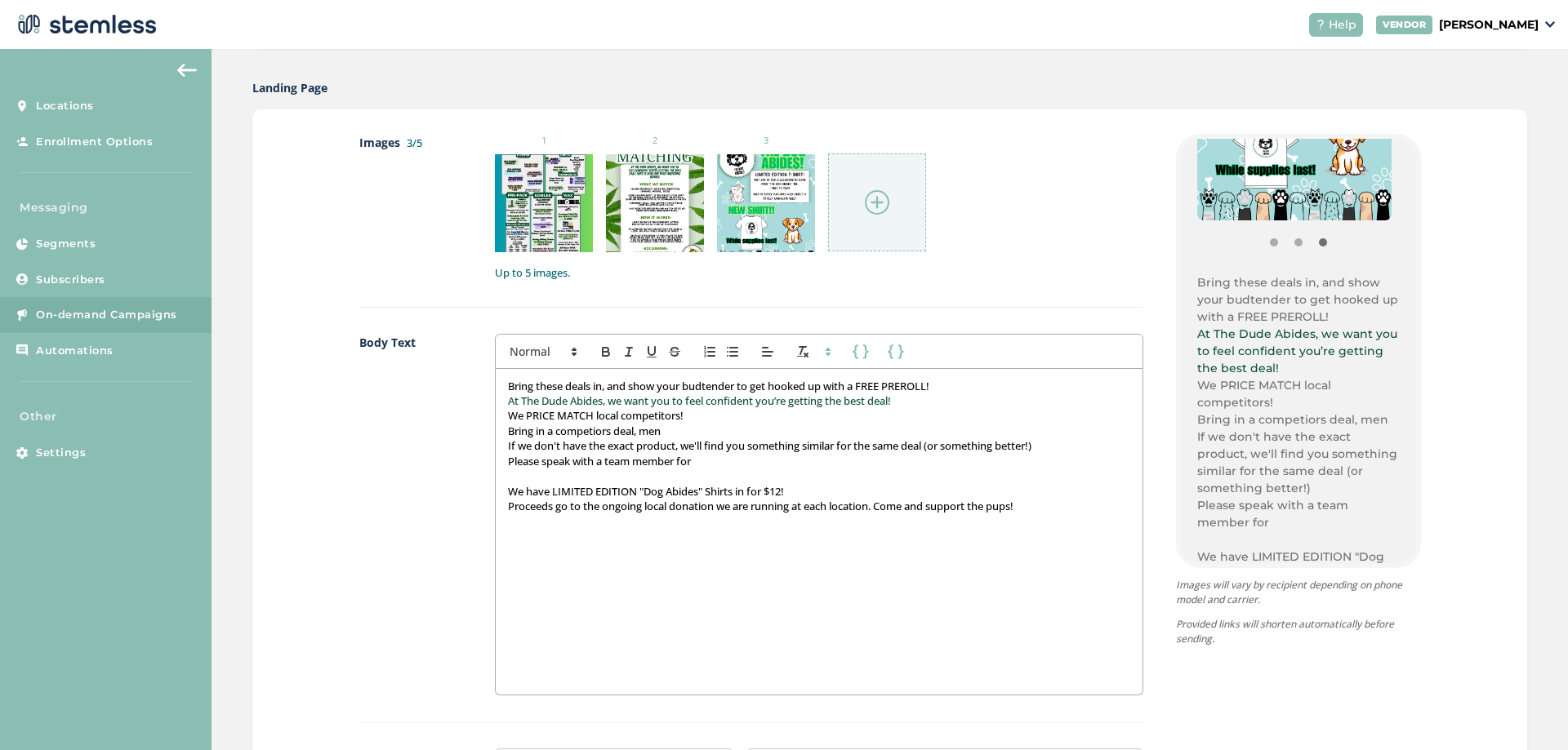
drag, startPoint x: 904, startPoint y: 403, endPoint x: 545, endPoint y: 396, distance: 359.1
click at [545, 396] on p "At The Dude Abides, we want you to feel confident you’re getting the best deal!" at bounding box center [819, 401] width 621 height 15
click at [478, 397] on div "Body Text First Name Last Name First Name Last Name Bring these deals in, and s…" at bounding box center [751, 528] width 784 height 388
drag, startPoint x: 505, startPoint y: 406, endPoint x: 933, endPoint y: 406, distance: 428.0
click at [933, 406] on p "At The Dude Abides, we want you to feel confident you’re getting the best deal!" at bounding box center [819, 401] width 621 height 15
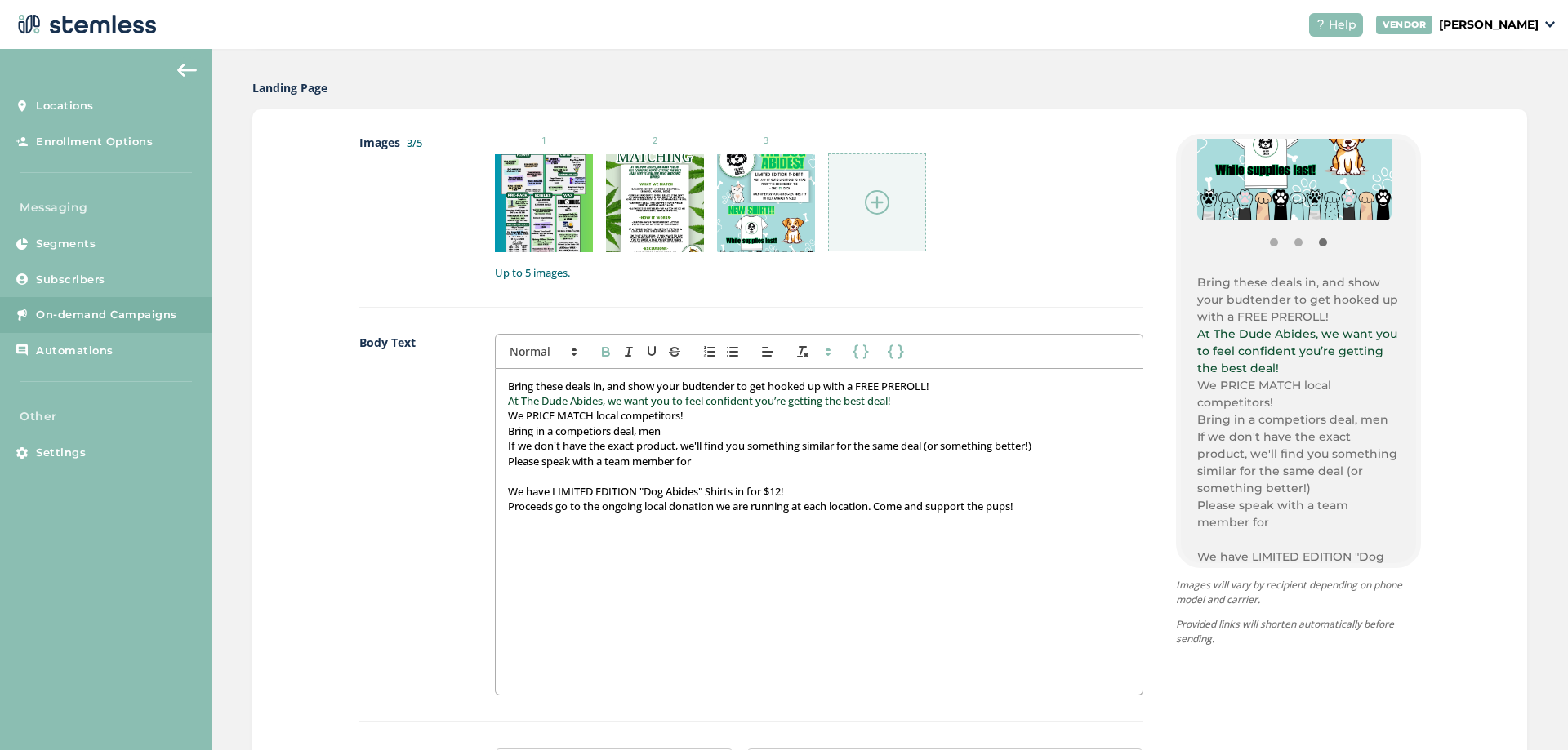
click at [602, 354] on icon "button" at bounding box center [606, 354] width 7 height 4
click at [601, 354] on icon "button" at bounding box center [606, 352] width 15 height 15
click at [859, 399] on strong "At The Dude Abides, we want you to feel confident you’re getting the best deal!" at bounding box center [719, 401] width 421 height 15
drag, startPoint x: 961, startPoint y: 389, endPoint x: 472, endPoint y: 393, distance: 489.0
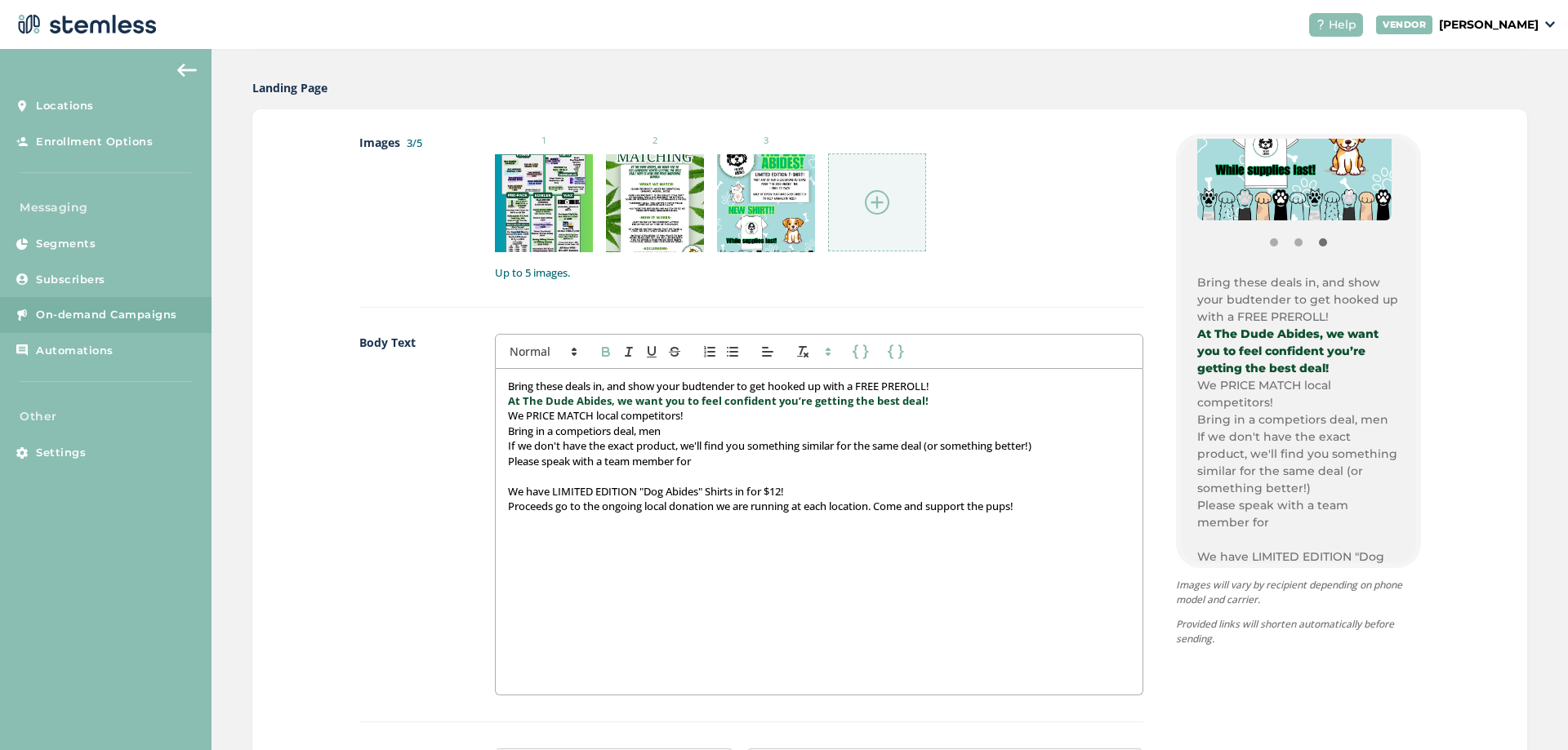
click at [472, 393] on div "Body Text First Name Last Name First Name Last Name Bring these deals in, and s…" at bounding box center [751, 528] width 784 height 388
copy p "Bring these deals in, and show your budtender to get hooked up with a FREE PRER…"
click at [657, 555] on div "Bring these deals in, and show your budtender to get hooked up with a FREE PRER…" at bounding box center [819, 531] width 646 height 326
click at [1059, 507] on p "Proceeds go to the ongoing local donation we are running at each location. Come…" at bounding box center [819, 507] width 621 height 15
drag, startPoint x: 950, startPoint y: 390, endPoint x: 452, endPoint y: 373, distance: 498.3
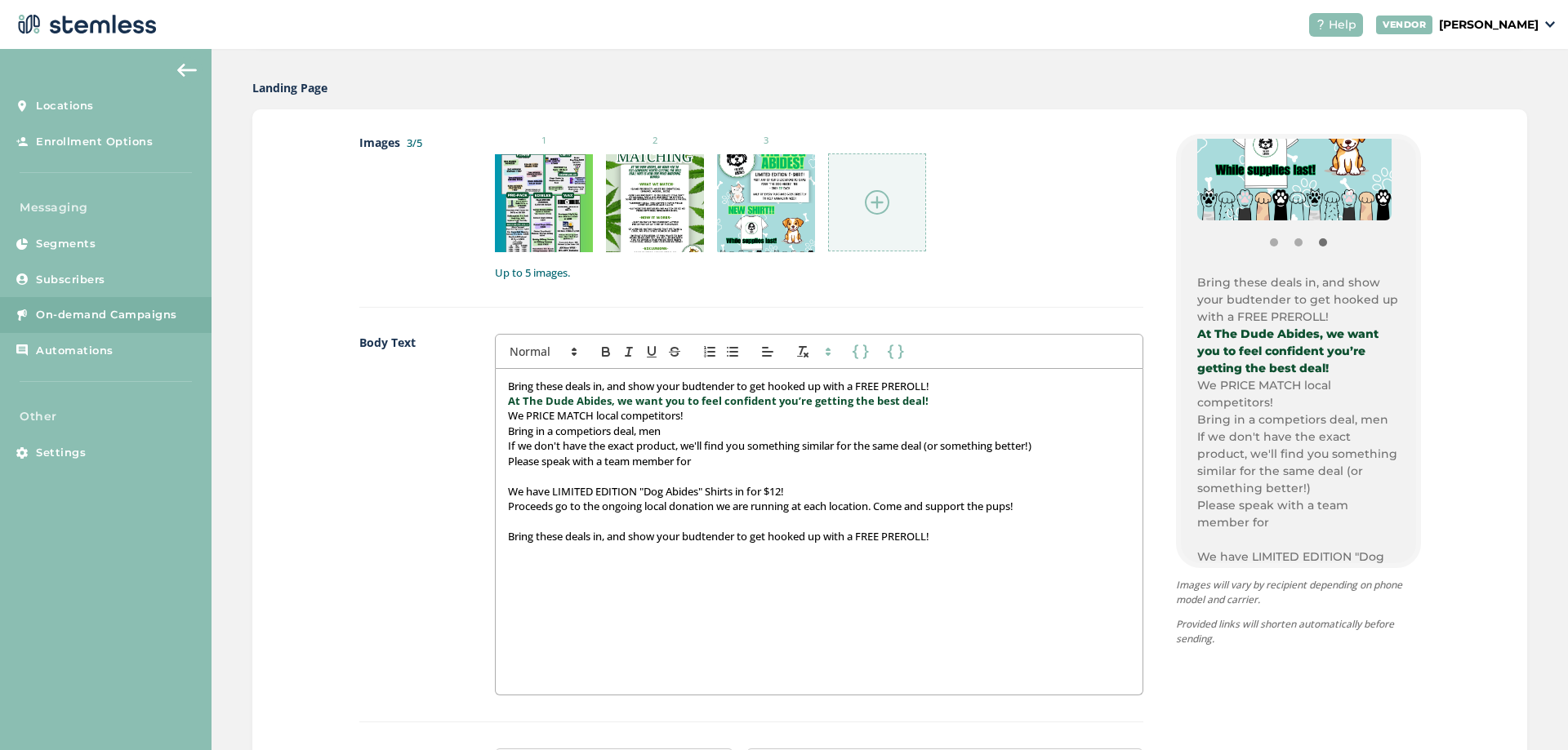
click at [452, 373] on div "Body Text First Name Last Name First Name Last Name Bring these deals in, and s…" at bounding box center [751, 528] width 784 height 388
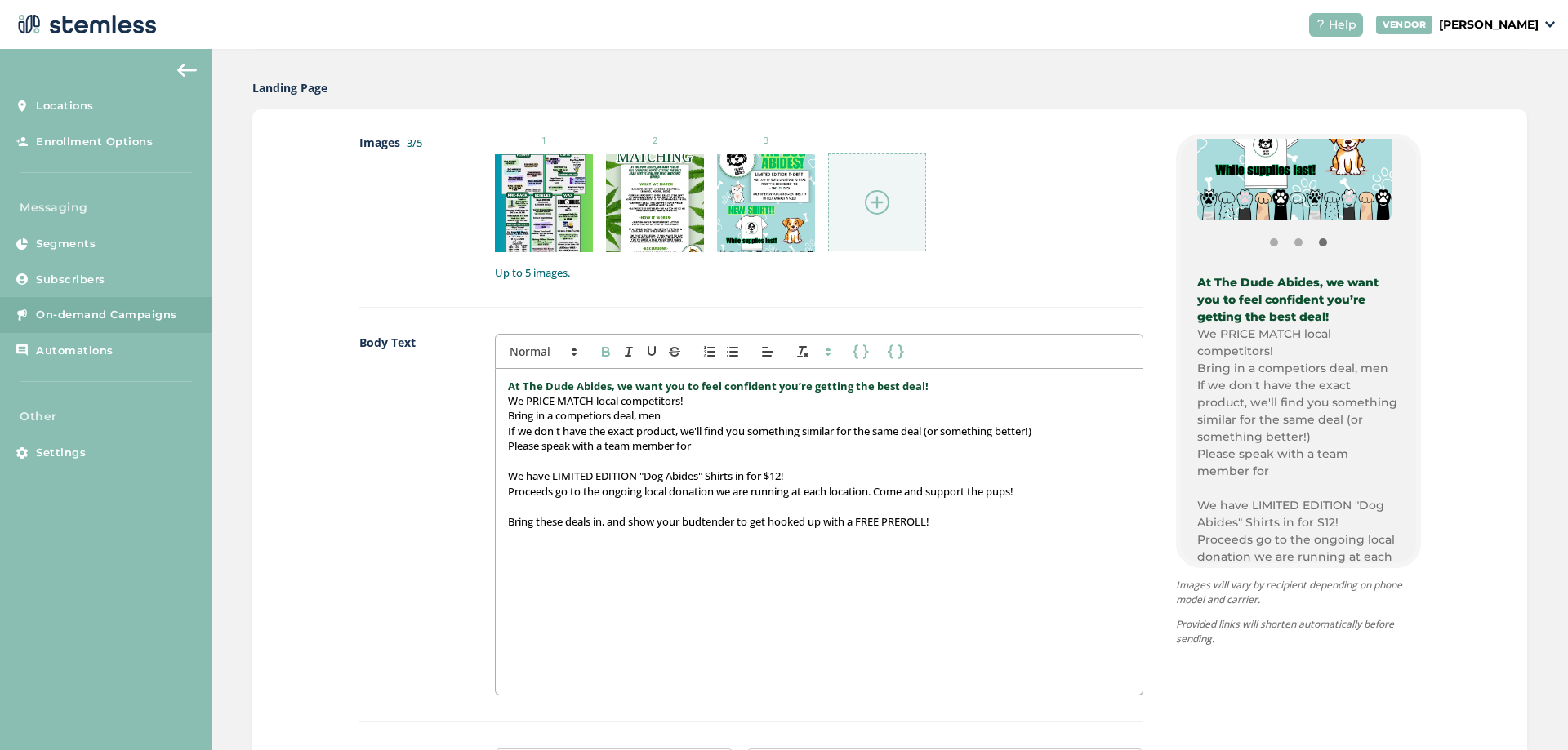
click at [924, 386] on p "At The Dude Abides, we want you to feel confident you’re getting the best deal!" at bounding box center [819, 386] width 621 height 15
click at [594, 417] on p "Bring in a competiors deal, men" at bounding box center [819, 416] width 621 height 15
click at [676, 415] on p "Bring in a competitors deal, men" at bounding box center [819, 416] width 621 height 15
drag, startPoint x: 713, startPoint y: 410, endPoint x: 640, endPoint y: 411, distance: 73.0
click at [640, 411] on p "Bring in a competitors deal, men" at bounding box center [819, 416] width 621 height 15
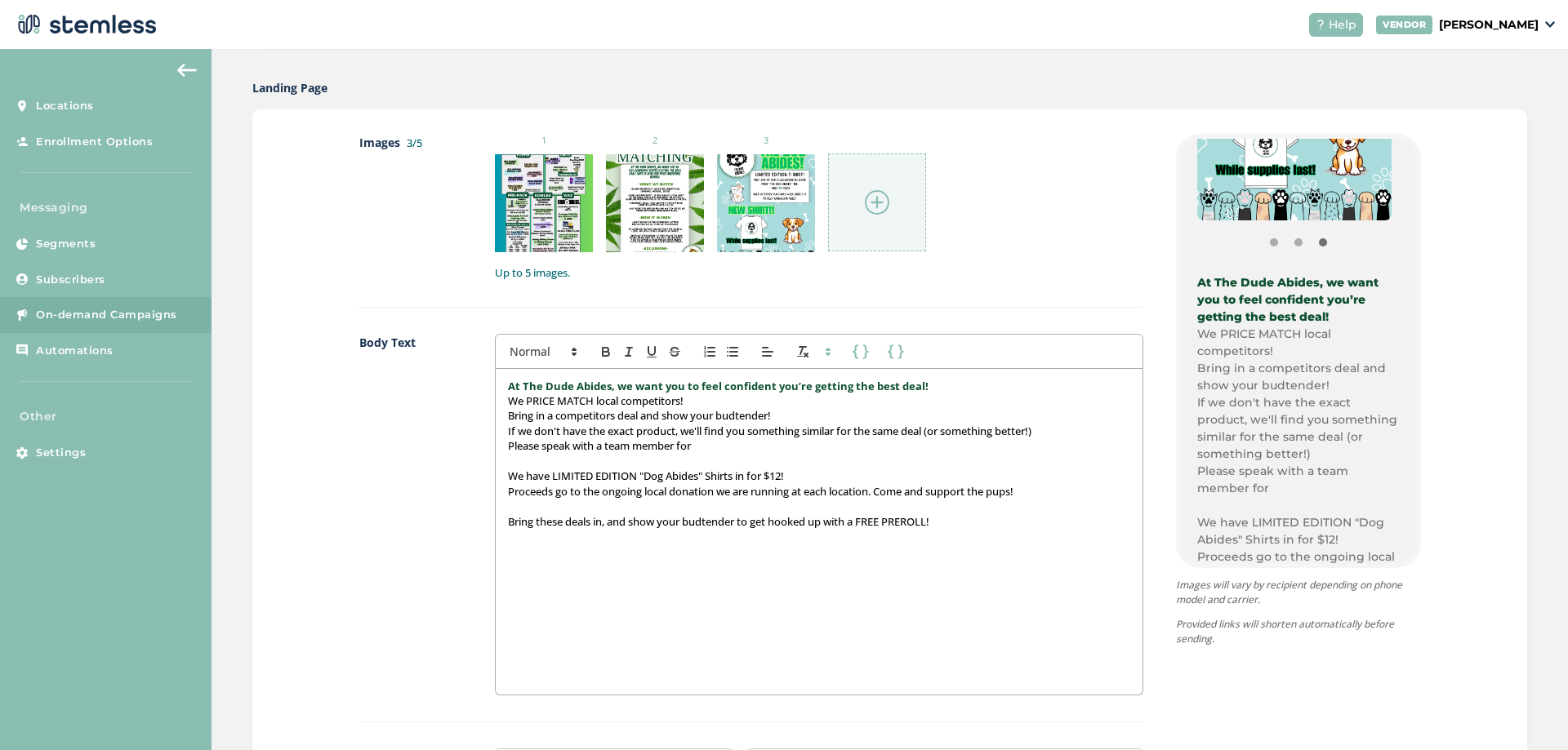
click at [706, 445] on p "Please speak with a team member for" at bounding box center [819, 446] width 621 height 15
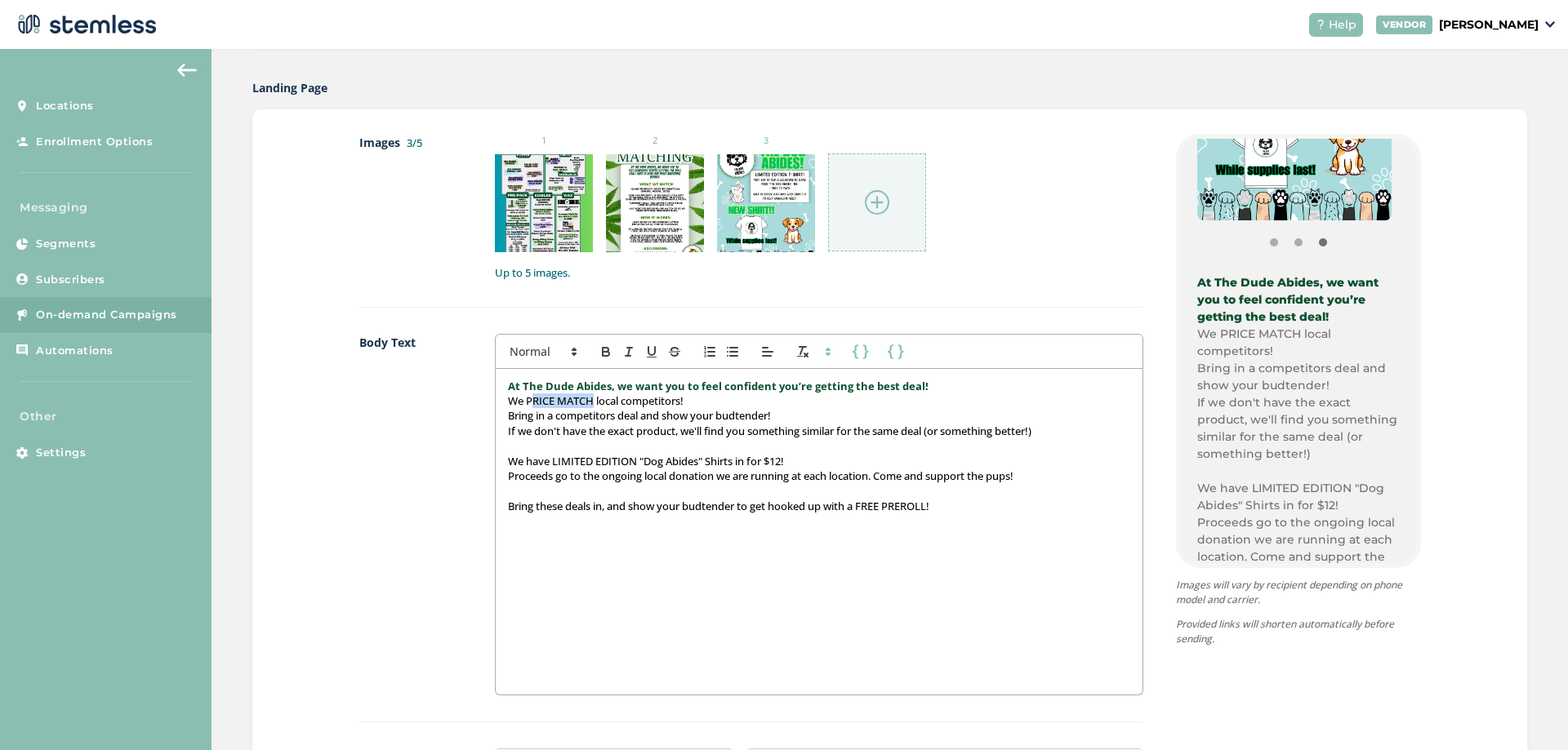
drag, startPoint x: 590, startPoint y: 400, endPoint x: 527, endPoint y: 399, distance: 63.0
click at [527, 399] on p "We PRICE MATCH local competitors!" at bounding box center [819, 401] width 621 height 15
drag, startPoint x: 519, startPoint y: 400, endPoint x: 595, endPoint y: 400, distance: 76.0
click at [595, 400] on p "We PRICE MATCH local competitors!" at bounding box center [819, 401] width 621 height 15
click at [603, 350] on icon "button" at bounding box center [606, 352] width 15 height 15
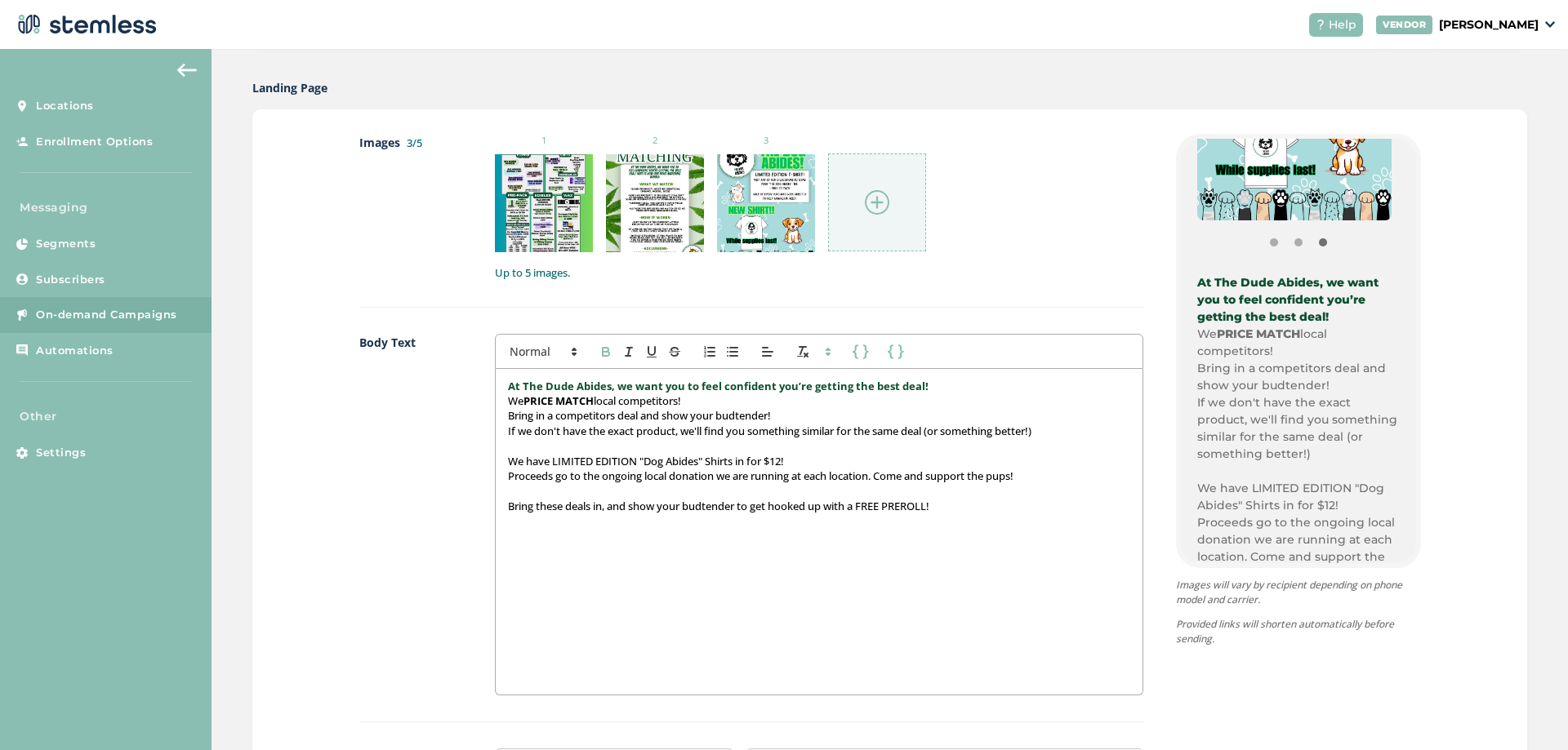
click at [763, 422] on p "Bring in a competitors deal and show your budtender!" at bounding box center [819, 416] width 621 height 15
click at [644, 417] on p "Bring in a competitors deal and show your budtender!" at bounding box center [819, 416] width 621 height 15
click at [801, 420] on p "Bring in a competitors deal, and show your budtender!" at bounding box center [819, 416] width 621 height 15
click at [815, 465] on p "We have LIMITED EDITION "Dog Abides" Shirts in for $12!" at bounding box center [819, 461] width 621 height 15
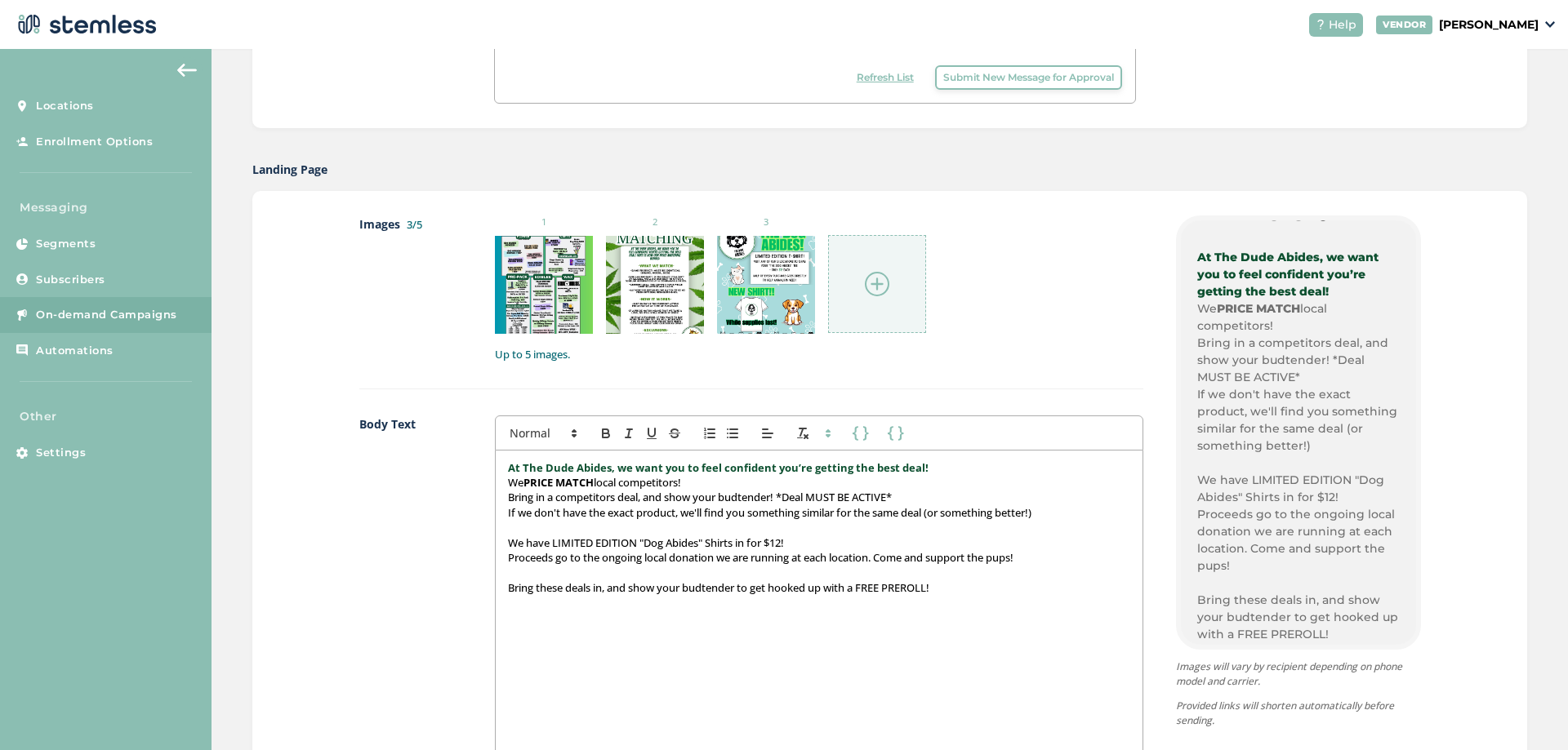
scroll to position [408, 0]
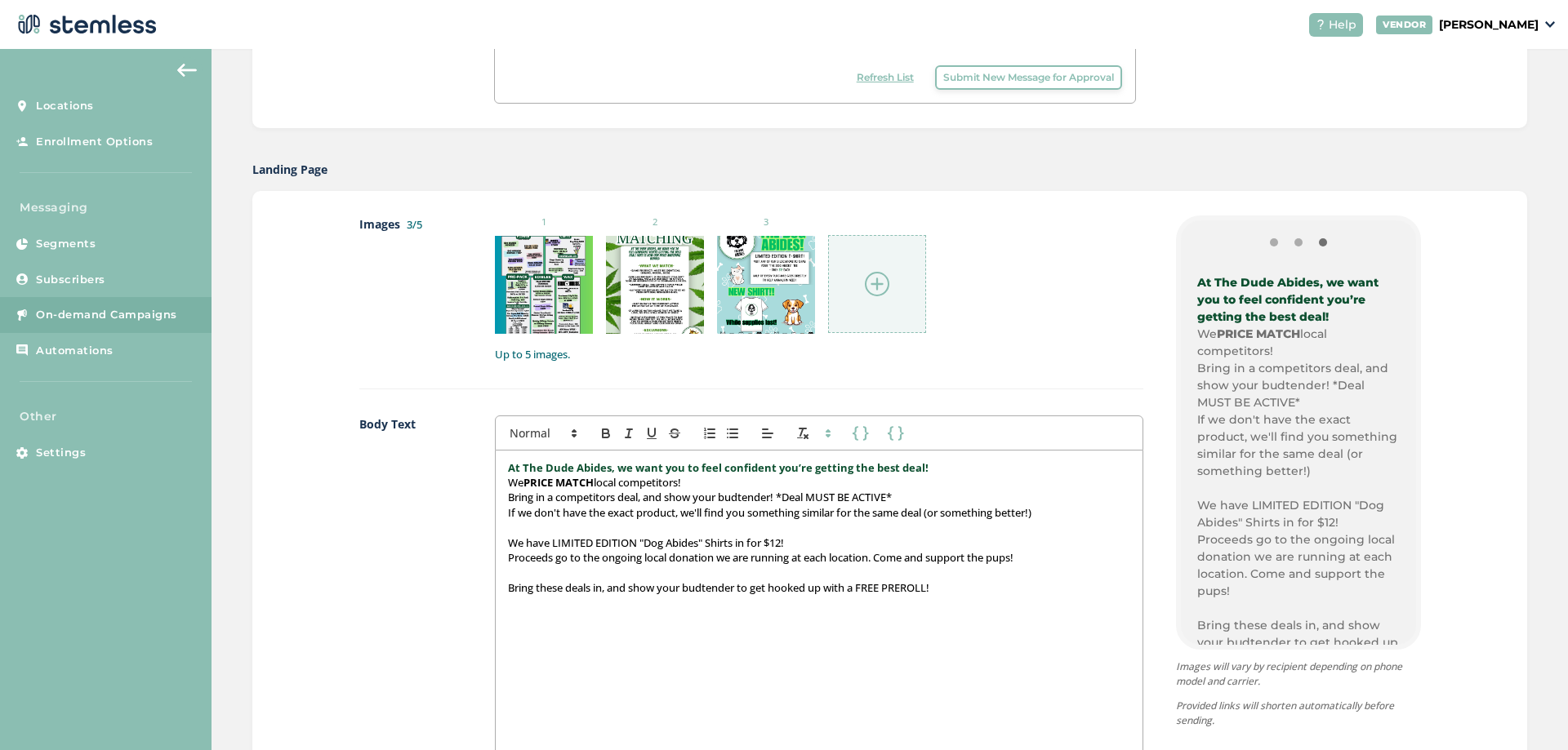
click at [929, 472] on p "At The Dude Abides, we want you to feel confident you’re getting the best deal!" at bounding box center [819, 468] width 621 height 15
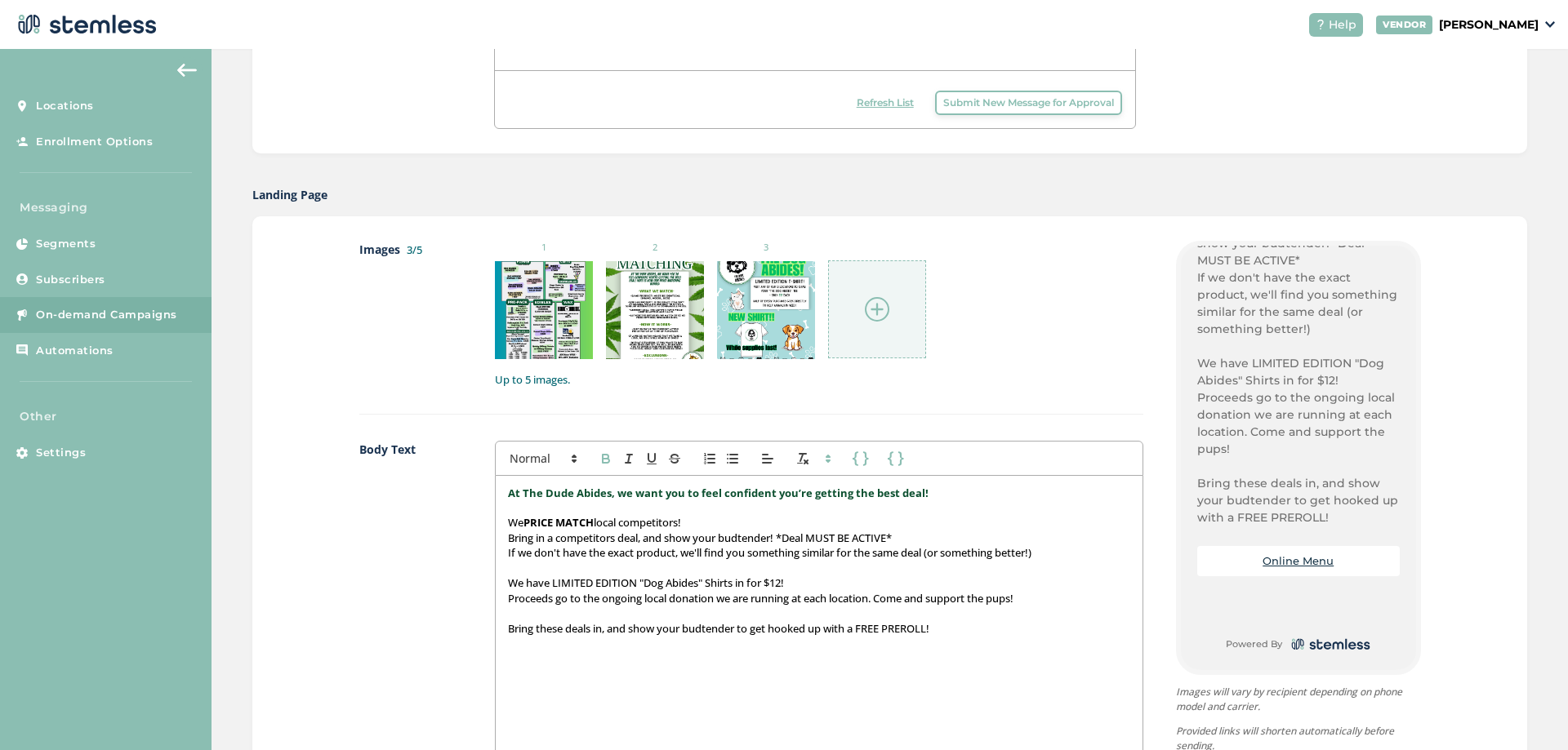
scroll to position [713, 0]
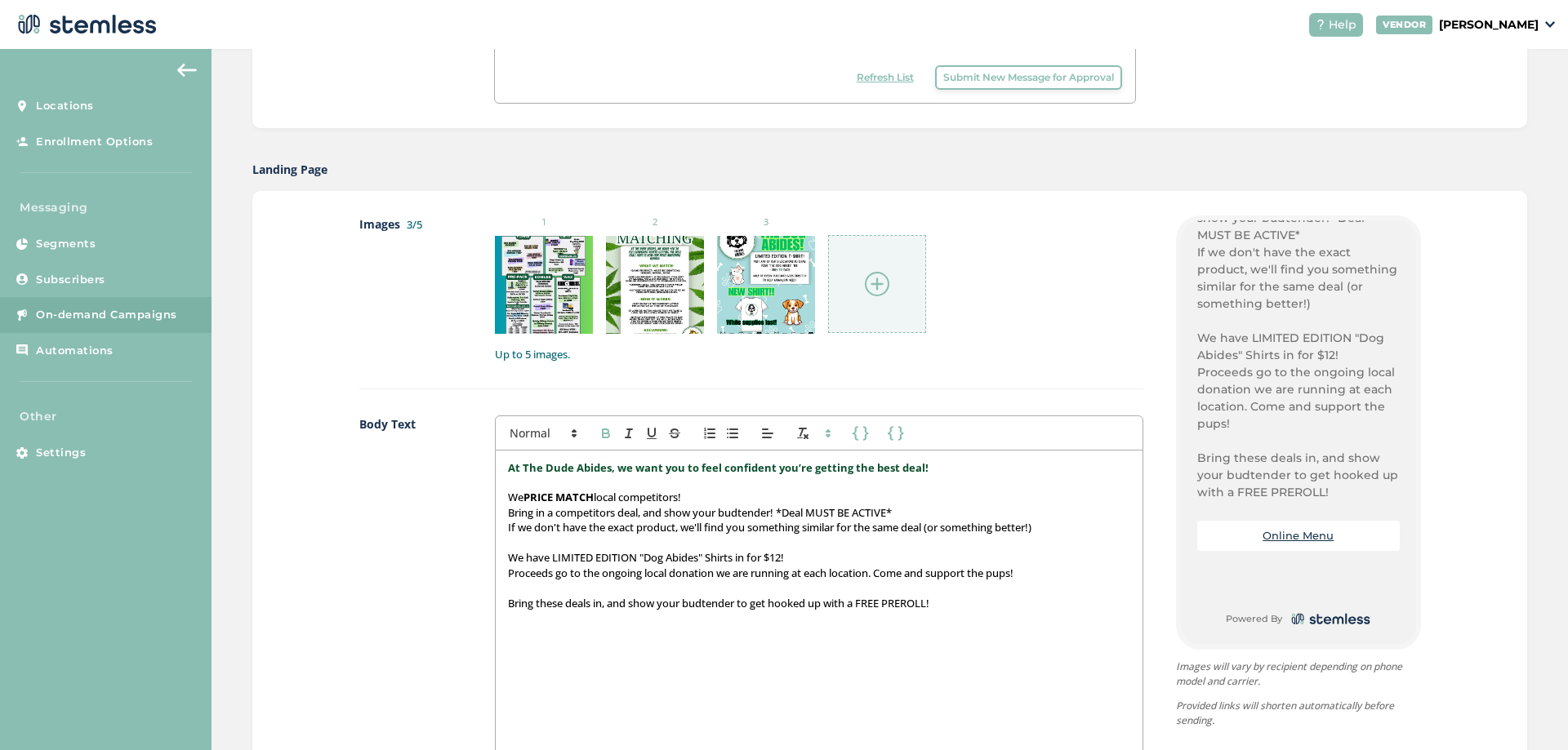
click at [1068, 516] on p "Bring in a competitors deal, and show your budtender! *Deal MUST BE ACTIVE*" at bounding box center [819, 513] width 621 height 15
click at [1066, 526] on p "If we don't have the exact product, we'll find you something similar for the sa…" at bounding box center [819, 527] width 621 height 15
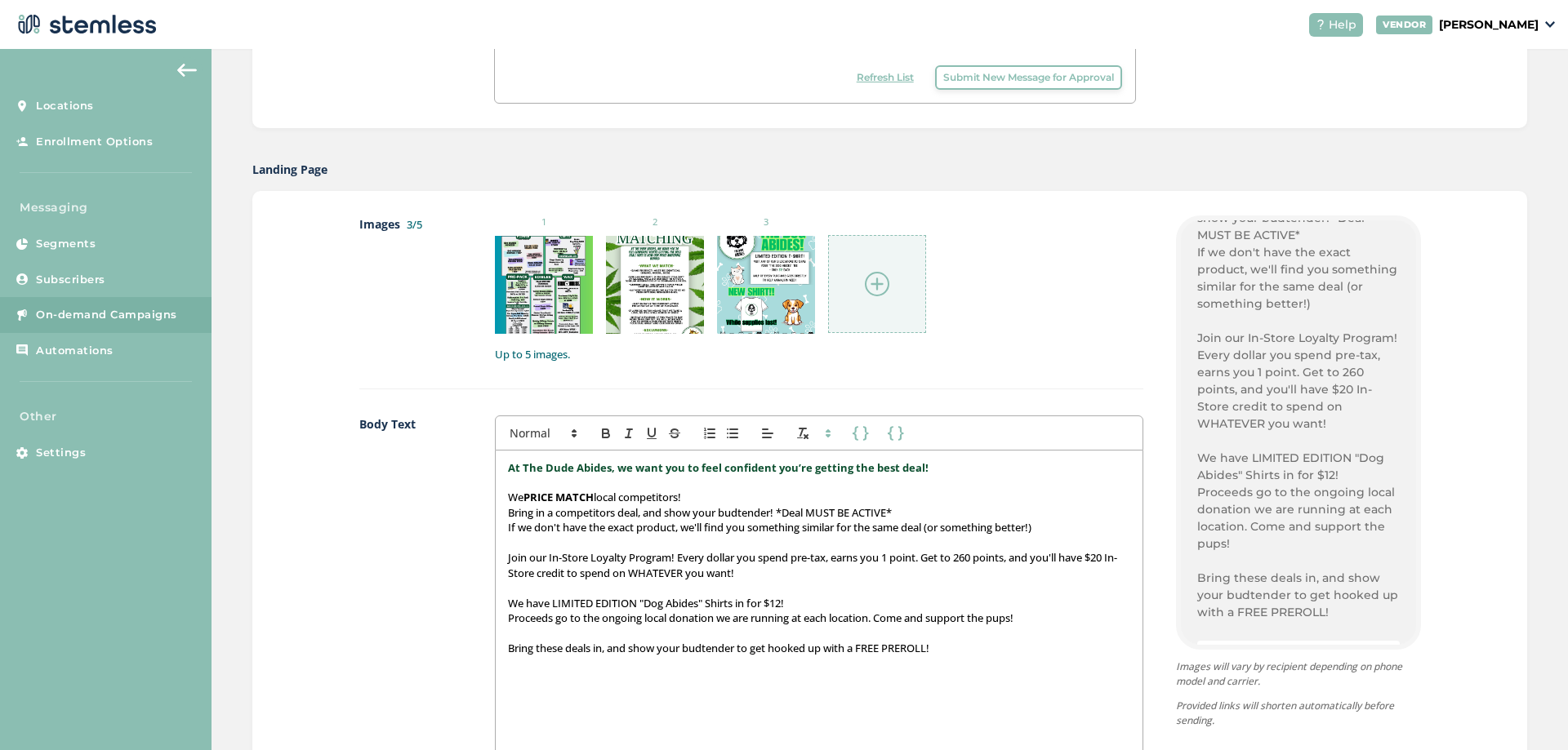
click at [960, 559] on p "Join our In-Store Loyalty Program! Every dollar you spend pre-tax, earns you 1 …" at bounding box center [819, 565] width 621 height 31
click at [1012, 569] on p "Join our In-Store Loyalty Program! Every dollar you spend pre-tax, earns you 1 …" at bounding box center [819, 565] width 621 height 31
drag, startPoint x: 782, startPoint y: 576, endPoint x: 753, endPoint y: 576, distance: 29.0
click at [753, 576] on p "Join our In-Store Loyalty Program! Every dollar you spend pre-tax, earns you 1 …" at bounding box center [819, 565] width 621 height 31
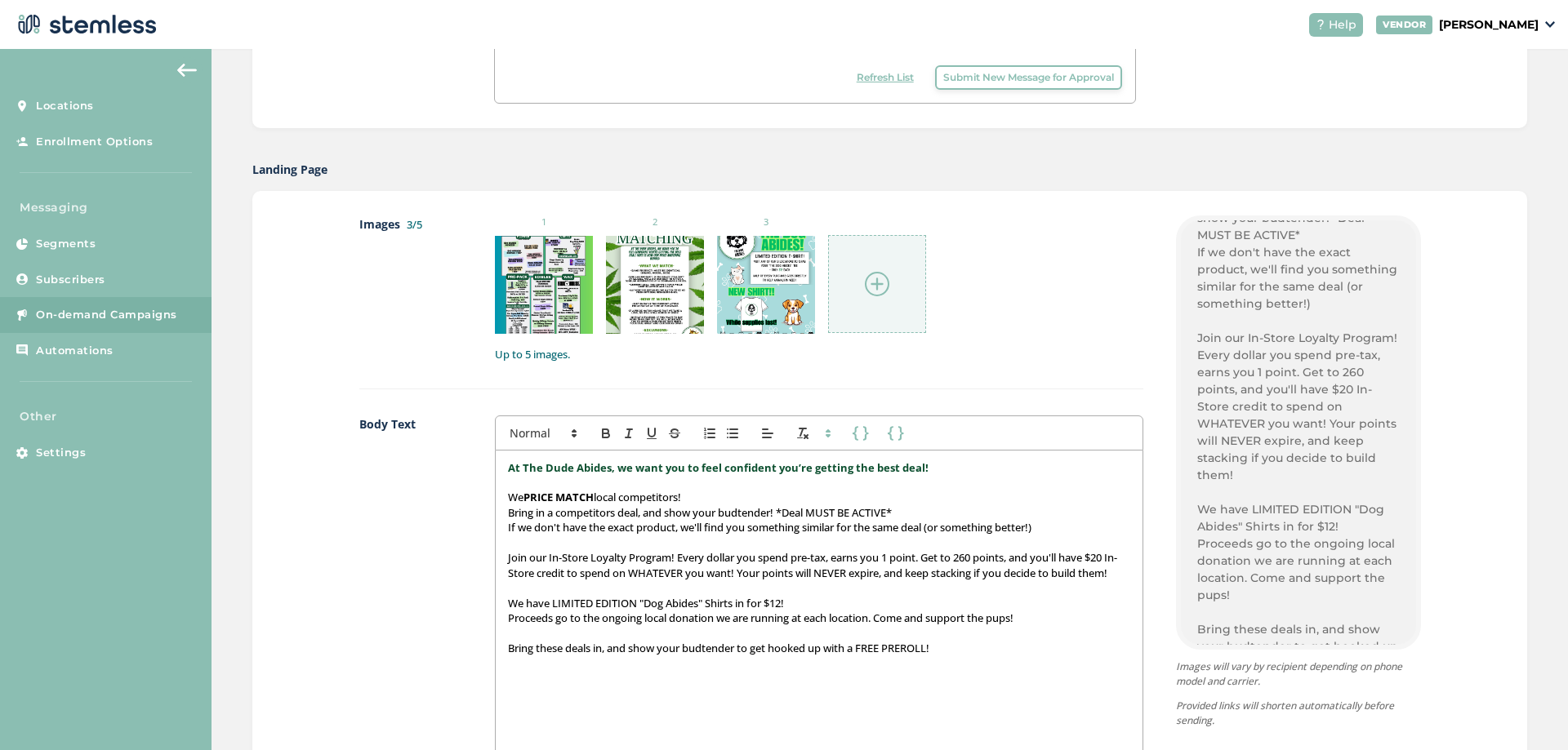
click at [716, 581] on p "Join our In-Store Loyalty Program! Every dollar you spend pre-tax, earns you 1 …" at bounding box center [819, 565] width 621 height 31
click at [863, 625] on p "Proceeds go to the ongoing local donation we are running at each location. Come…" at bounding box center [819, 618] width 621 height 15
drag, startPoint x: 930, startPoint y: 662, endPoint x: 447, endPoint y: 468, distance: 520.5
click at [447, 468] on div "Body Text First Name Last Name First Name Last Name At The Dude Abides, we want…" at bounding box center [751, 610] width 784 height 388
copy div "At The Dude Abides, we want you to feel confident you’re getting the best deal!…"
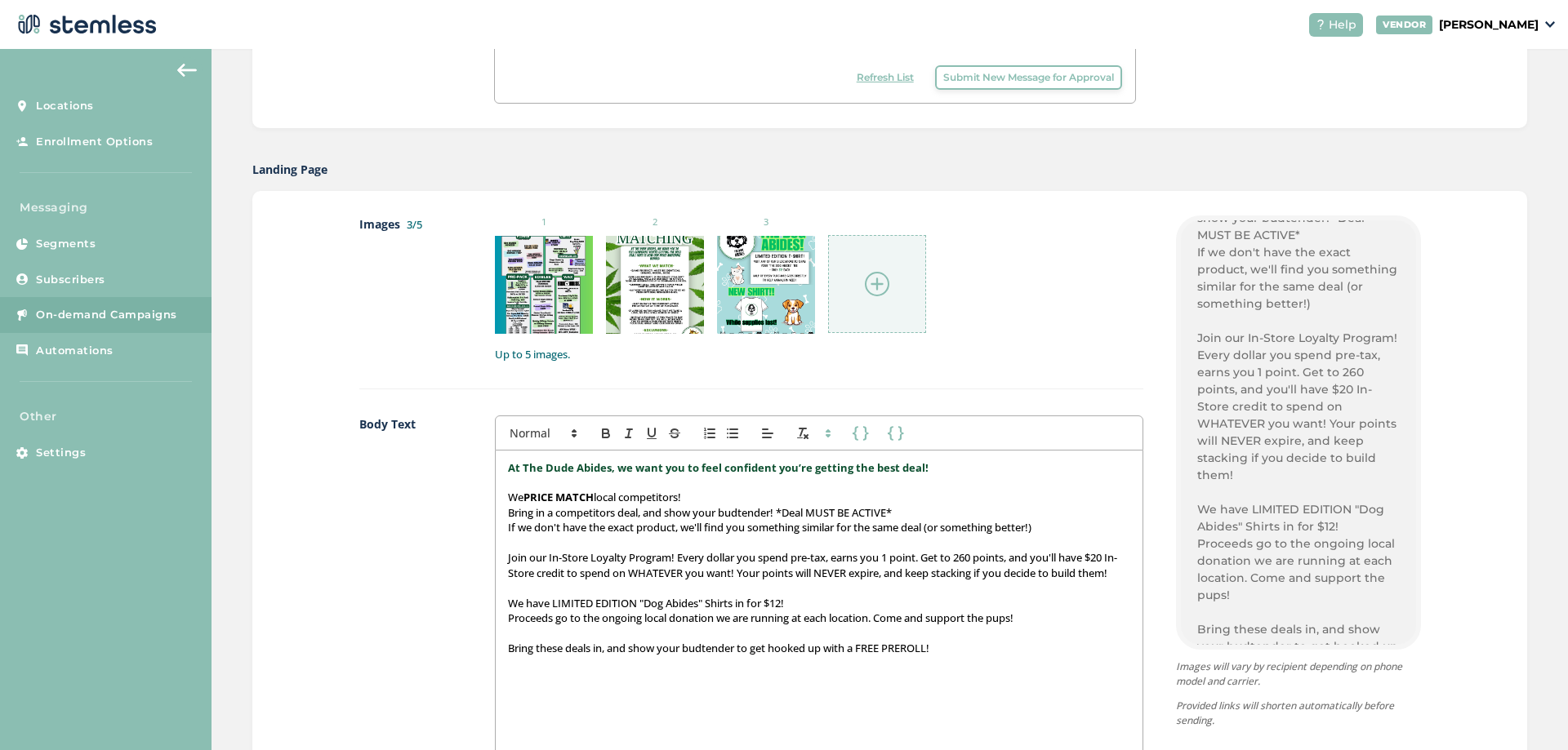
click at [744, 533] on p "If we don't have the exact product, we'll find you something similar for the sa…" at bounding box center [819, 527] width 621 height 15
drag, startPoint x: 615, startPoint y: 512, endPoint x: 556, endPoint y: 519, distance: 59.4
click at [556, 519] on p "Bring in a competitors deal, and show your budtender! *Deal MUST BE ACTIVE*" at bounding box center [819, 513] width 621 height 15
drag, startPoint x: 834, startPoint y: 561, endPoint x: 796, endPoint y: 560, distance: 38.0
click at [796, 560] on p "Join our In-Store Loyalty Program! Every dollar you spend pre-tax, earns you 1 …" at bounding box center [819, 565] width 621 height 31
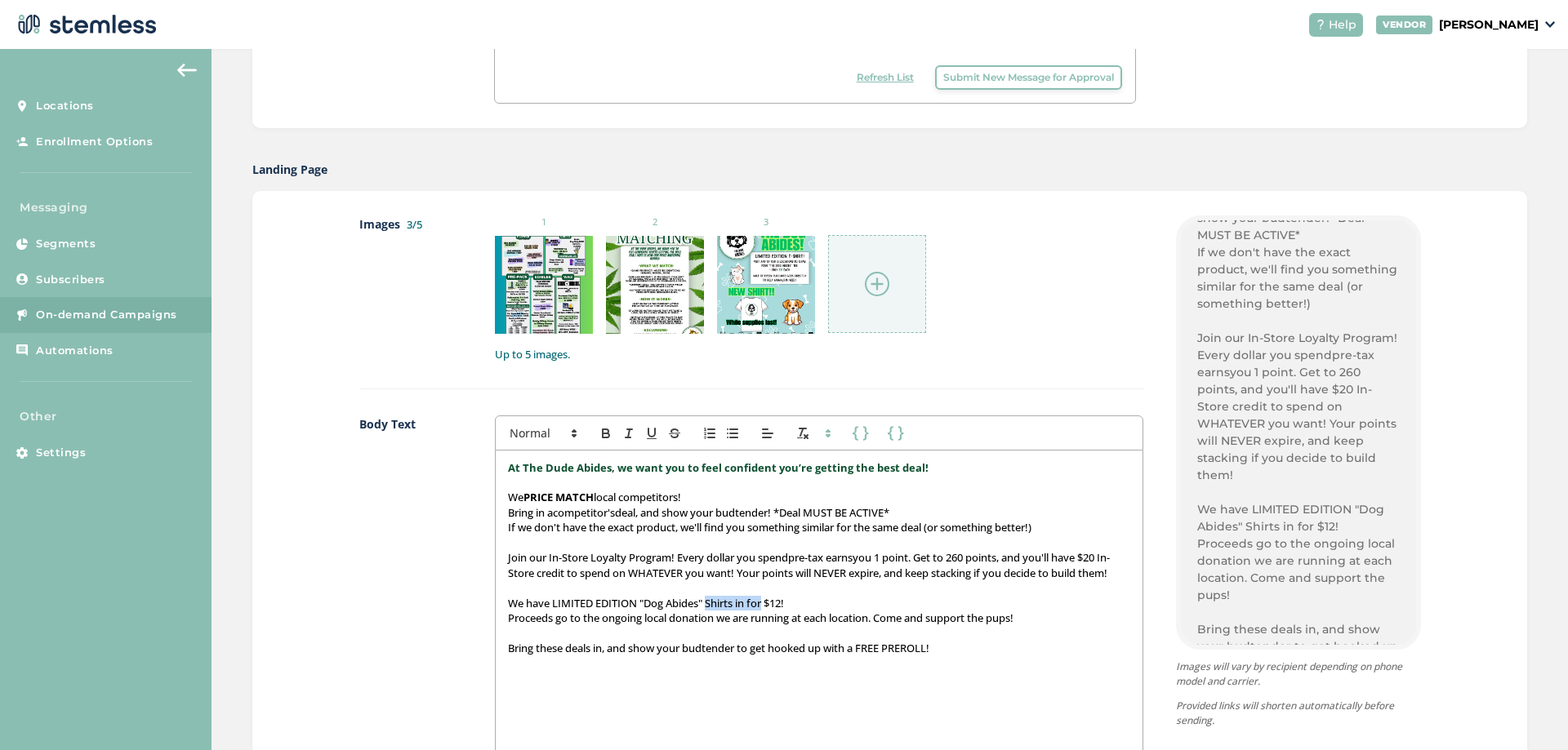
drag, startPoint x: 706, startPoint y: 616, endPoint x: 765, endPoint y: 611, distance: 59.2
click at [765, 611] on p "We have LIMITED EDITION "Dog Abides" Shirts in for $12!" at bounding box center [819, 603] width 621 height 15
click at [810, 625] on p "Proceeds go to the ongoing local donation we are running at each location. Come…" at bounding box center [819, 618] width 621 height 15
click at [805, 611] on p "We have LIMITED EDITION "Dog Abides" Shirts for $12!" at bounding box center [819, 603] width 621 height 15
drag, startPoint x: 672, startPoint y: 559, endPoint x: 622, endPoint y: 557, distance: 50.0
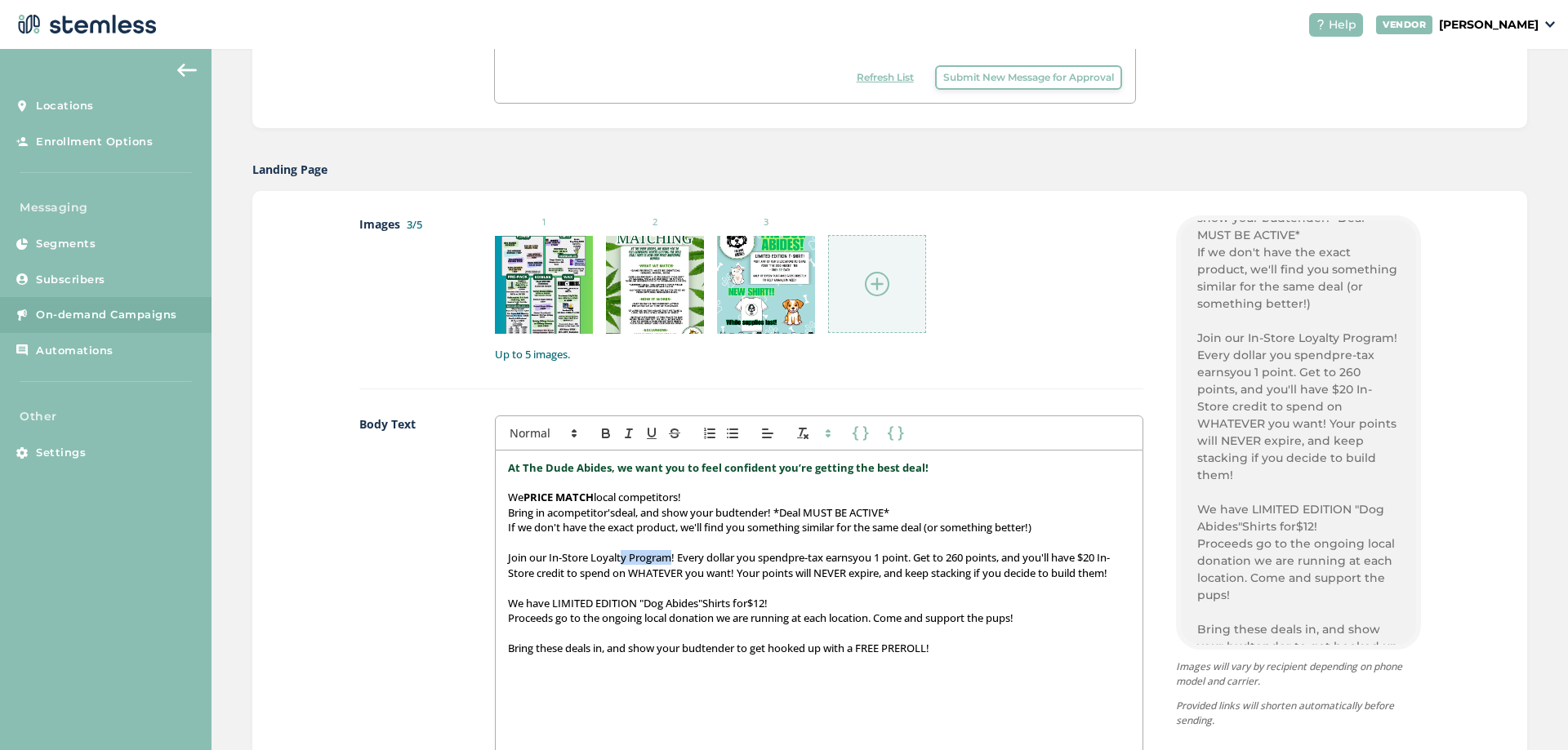
click at [621, 558] on p "Join our In-Store Loyalty Program! Every dollar you spend pre-tax earns you 1 p…" at bounding box center [819, 565] width 621 height 31
click at [695, 564] on p "Join our In-Store Loyalty Program! Every dollar you spend pre-tax earns you 1 p…" at bounding box center [819, 565] width 621 height 31
drag, startPoint x: 673, startPoint y: 557, endPoint x: 489, endPoint y: 557, distance: 184.0
click at [489, 557] on div "Body Text First Name Last Name First Name Last Name At The Dude Abides, we want…" at bounding box center [751, 610] width 784 height 388
click at [594, 430] on button "button" at bounding box center [606, 434] width 23 height 20
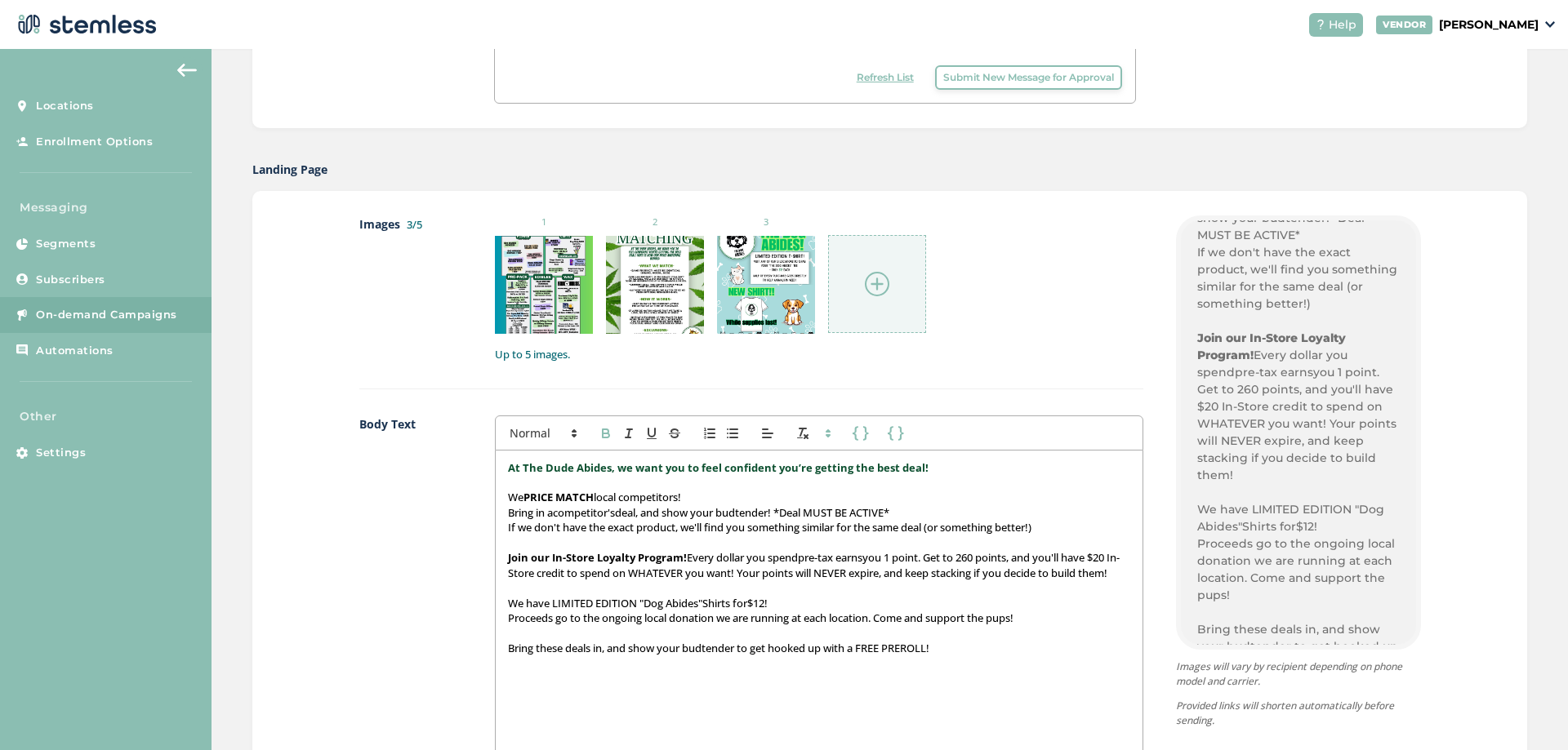
drag, startPoint x: 725, startPoint y: 558, endPoint x: 734, endPoint y: 563, distance: 10.3
click at [725, 560] on p "Join our In-Store Loyalty Program! Every dollar you spend pre-tax earns you 1 p…" at bounding box center [819, 565] width 621 height 31
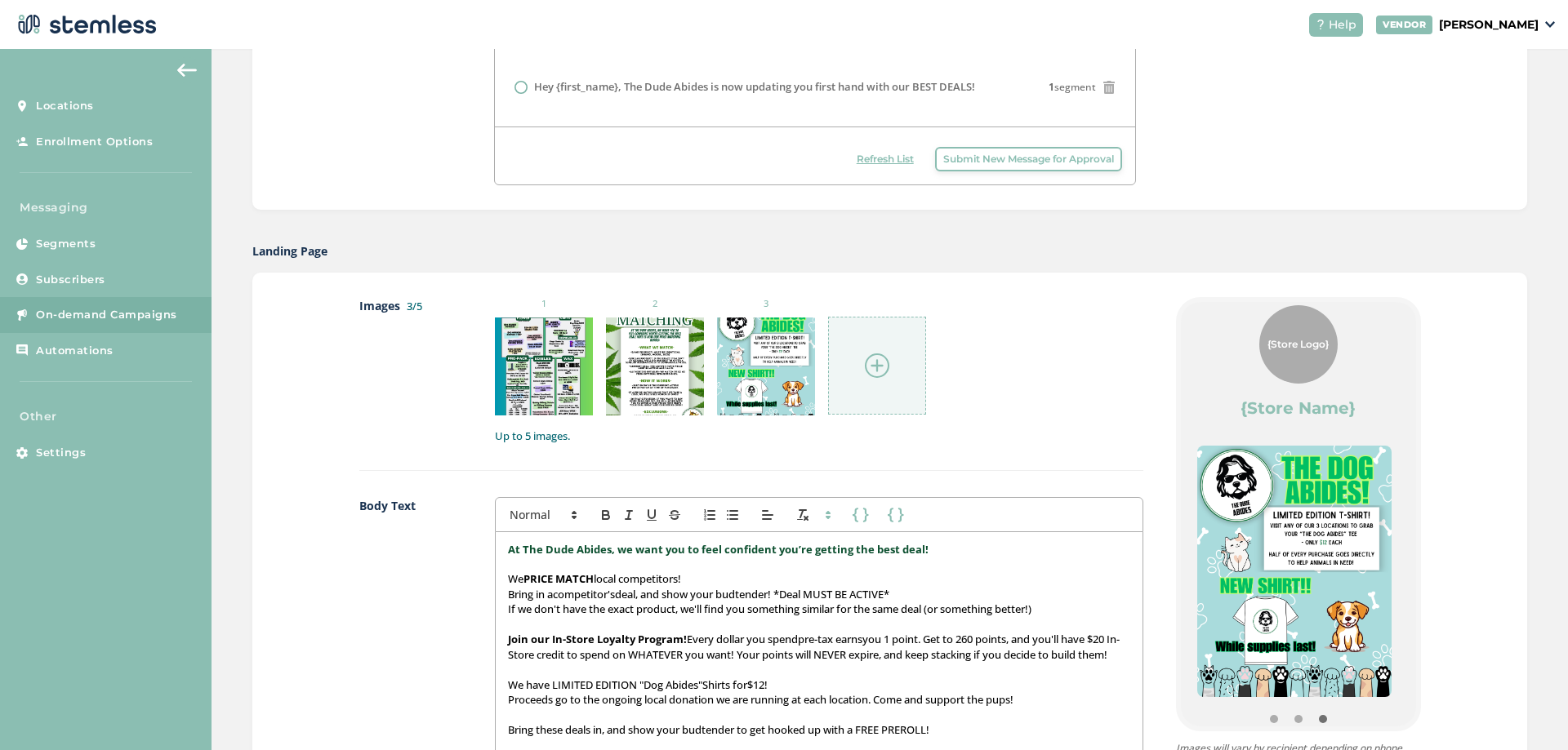
scroll to position [0, 0]
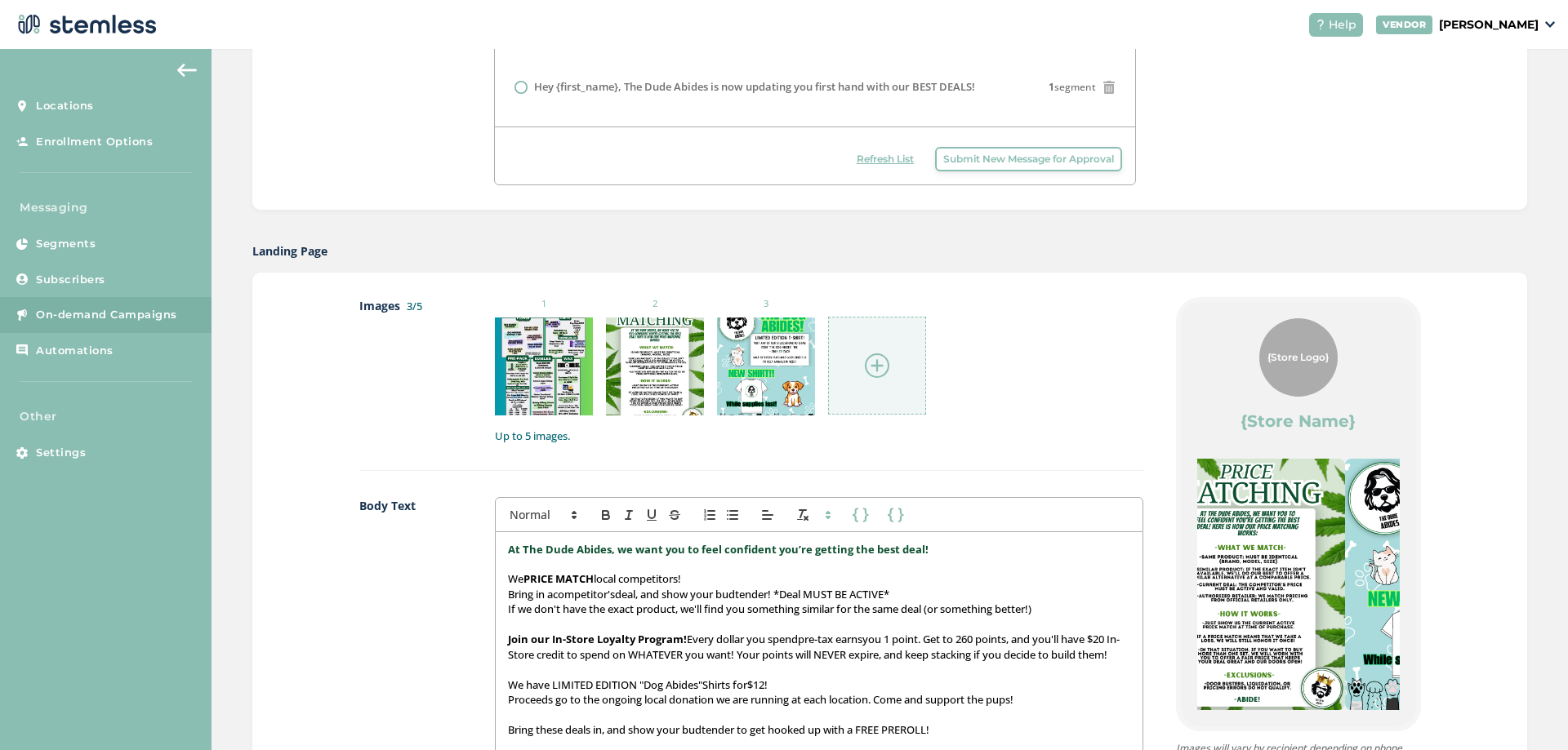
drag, startPoint x: 1334, startPoint y: 545, endPoint x: 1456, endPoint y: 545, distance: 122.0
click at [1458, 545] on div "Images 3/5 1 2 3 Up to 5 images. Body Text First Name Last Name First Name Last…" at bounding box center [890, 696] width 1275 height 847
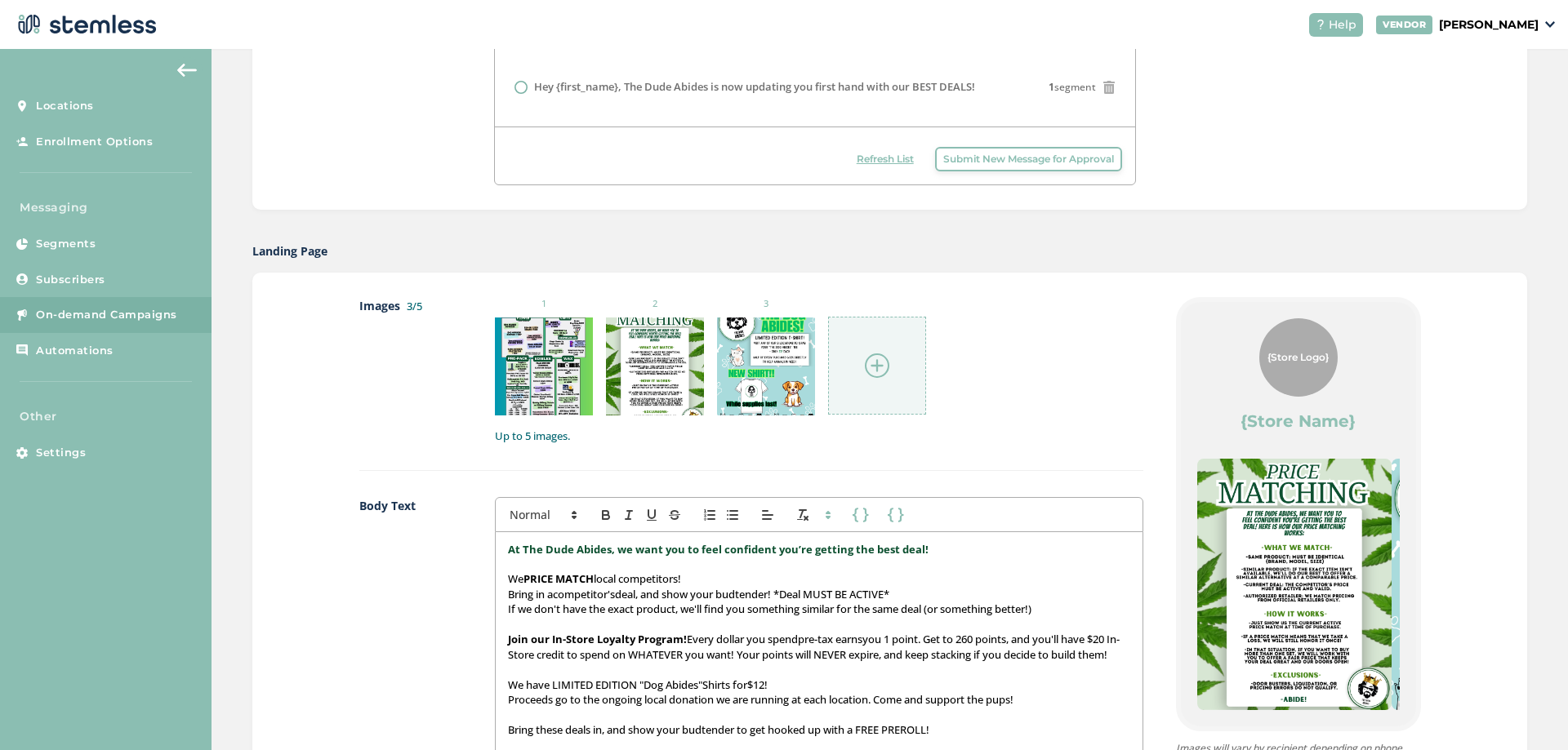
drag, startPoint x: 1360, startPoint y: 535, endPoint x: 1386, endPoint y: 528, distance: 26.9
click at [1363, 534] on img at bounding box center [1295, 584] width 195 height 252
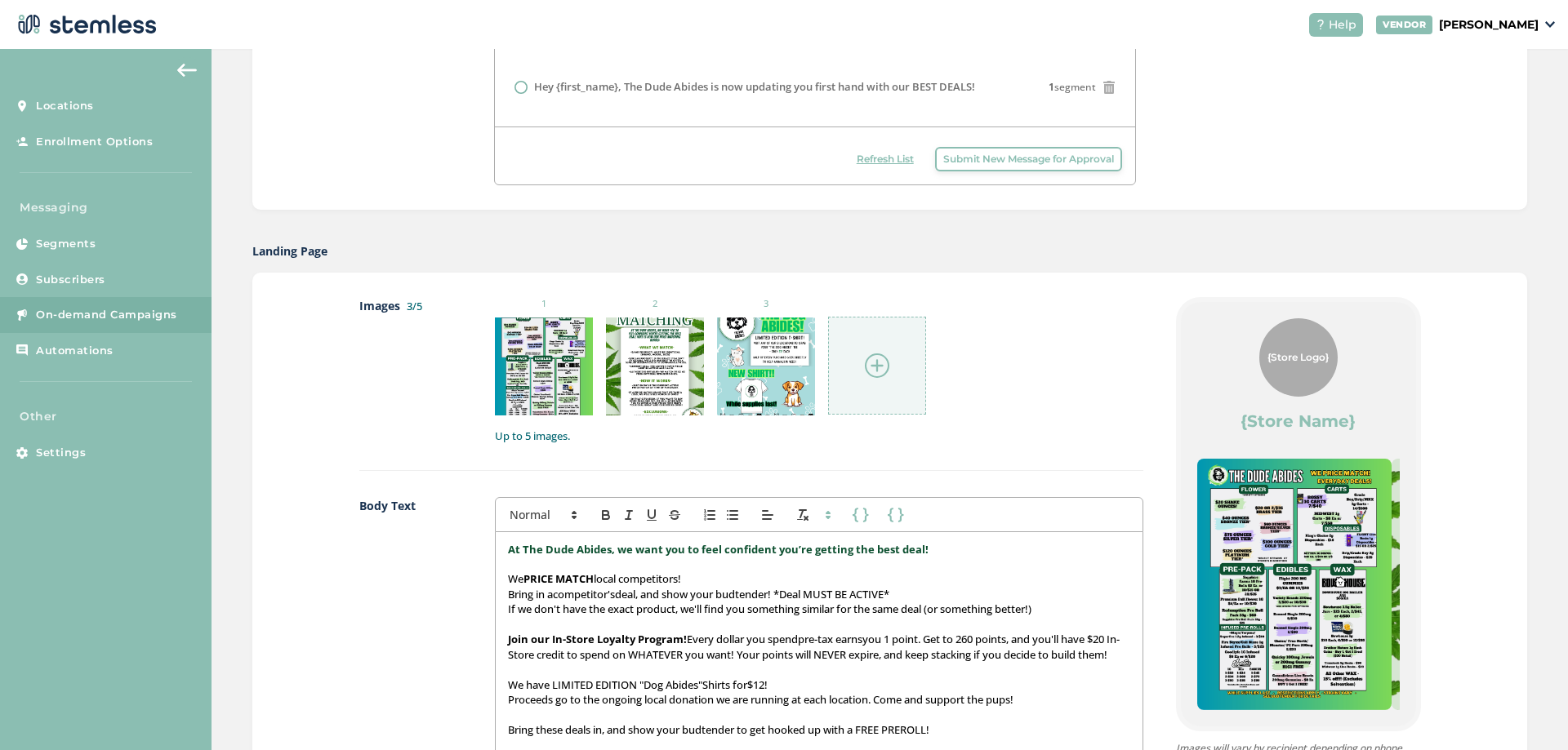
drag, startPoint x: 1319, startPoint y: 529, endPoint x: 1445, endPoint y: 500, distance: 129.3
click at [1396, 512] on div "{Store Logo} {Store Name} At The Dude Abides, we want you to feel confident you…" at bounding box center [1298, 514] width 235 height 425
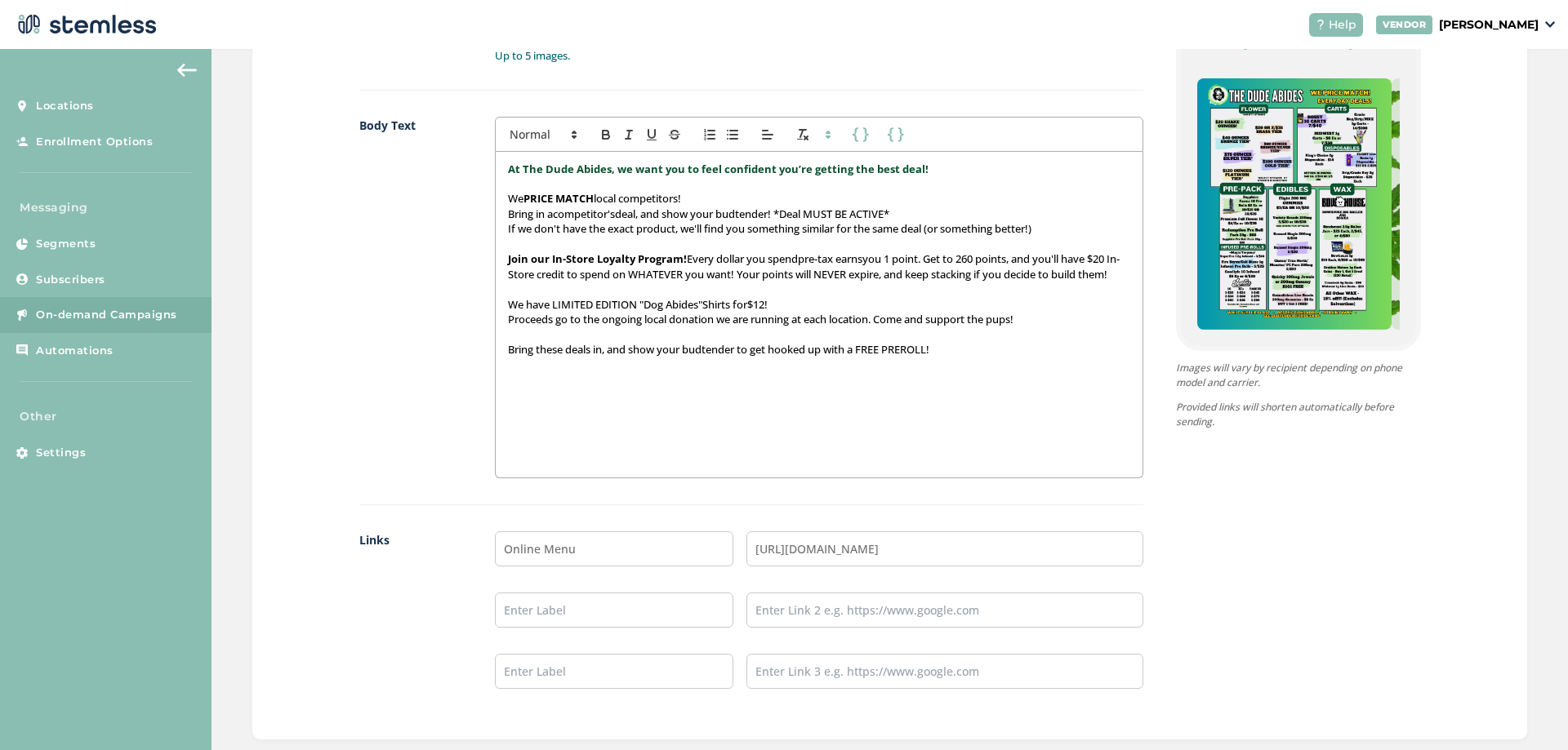
scroll to position [1203, 0]
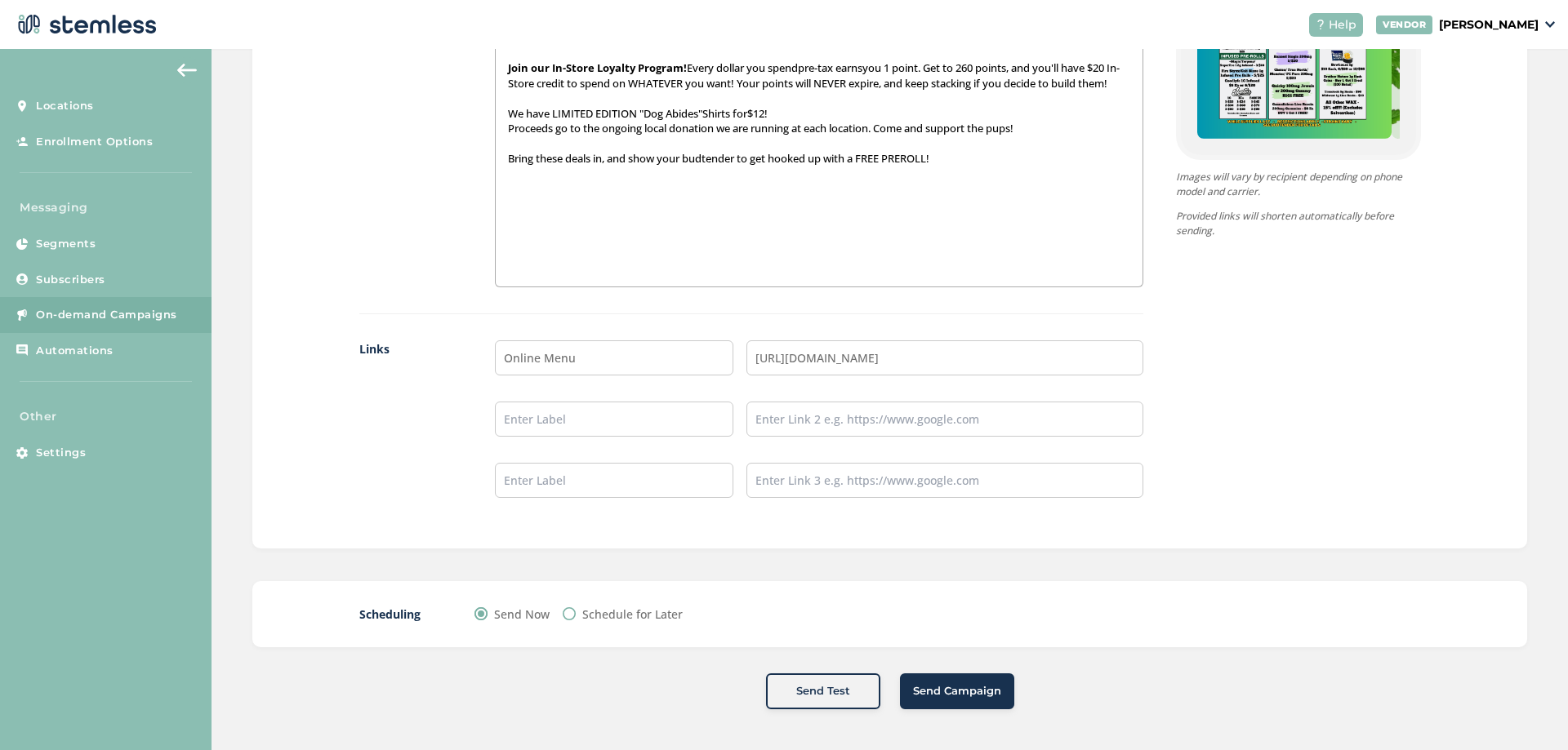
click at [805, 690] on span "Send Test" at bounding box center [823, 691] width 54 height 17
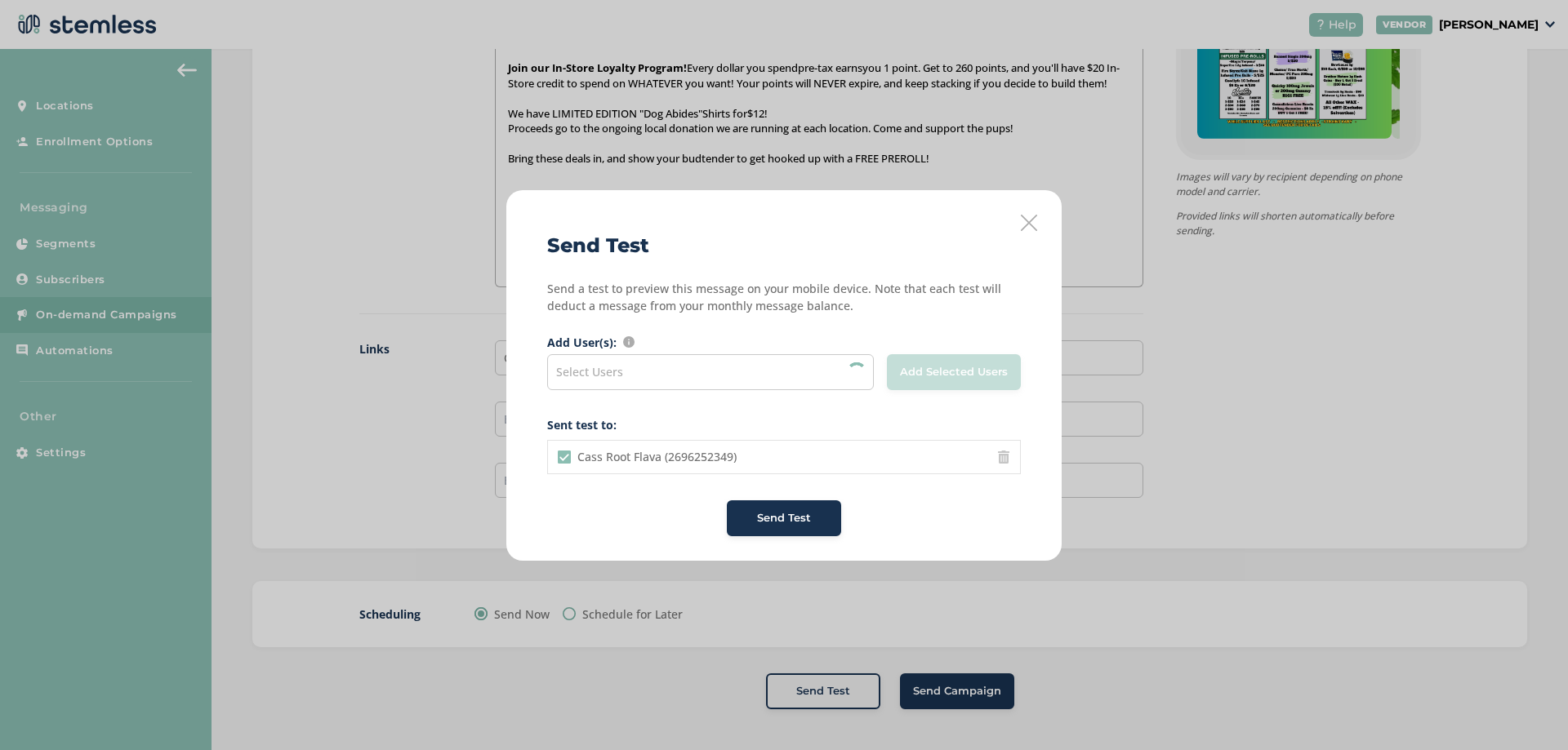
click at [754, 378] on div "Select Users" at bounding box center [711, 372] width 327 height 36
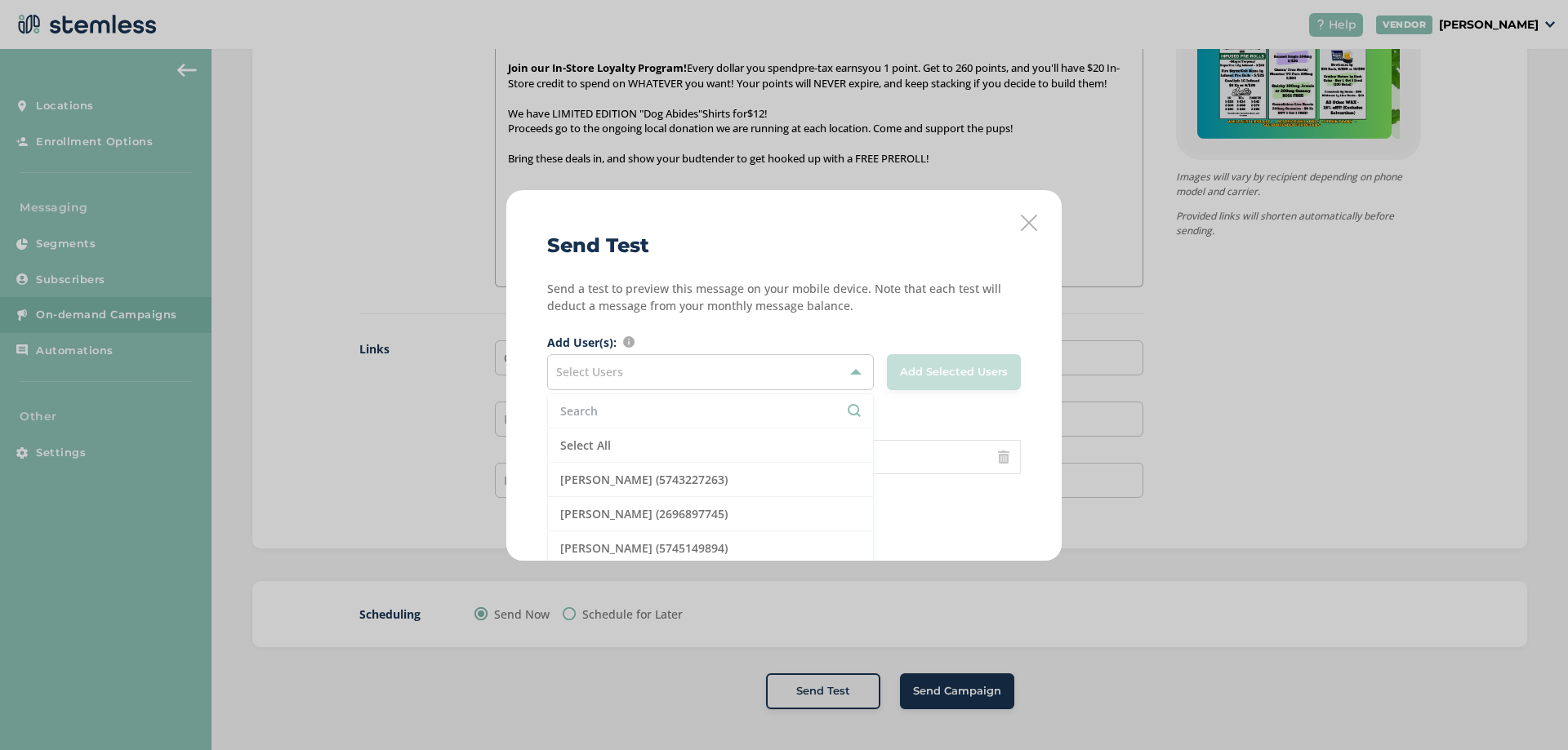
click at [848, 384] on div "Select Users" at bounding box center [711, 372] width 327 height 36
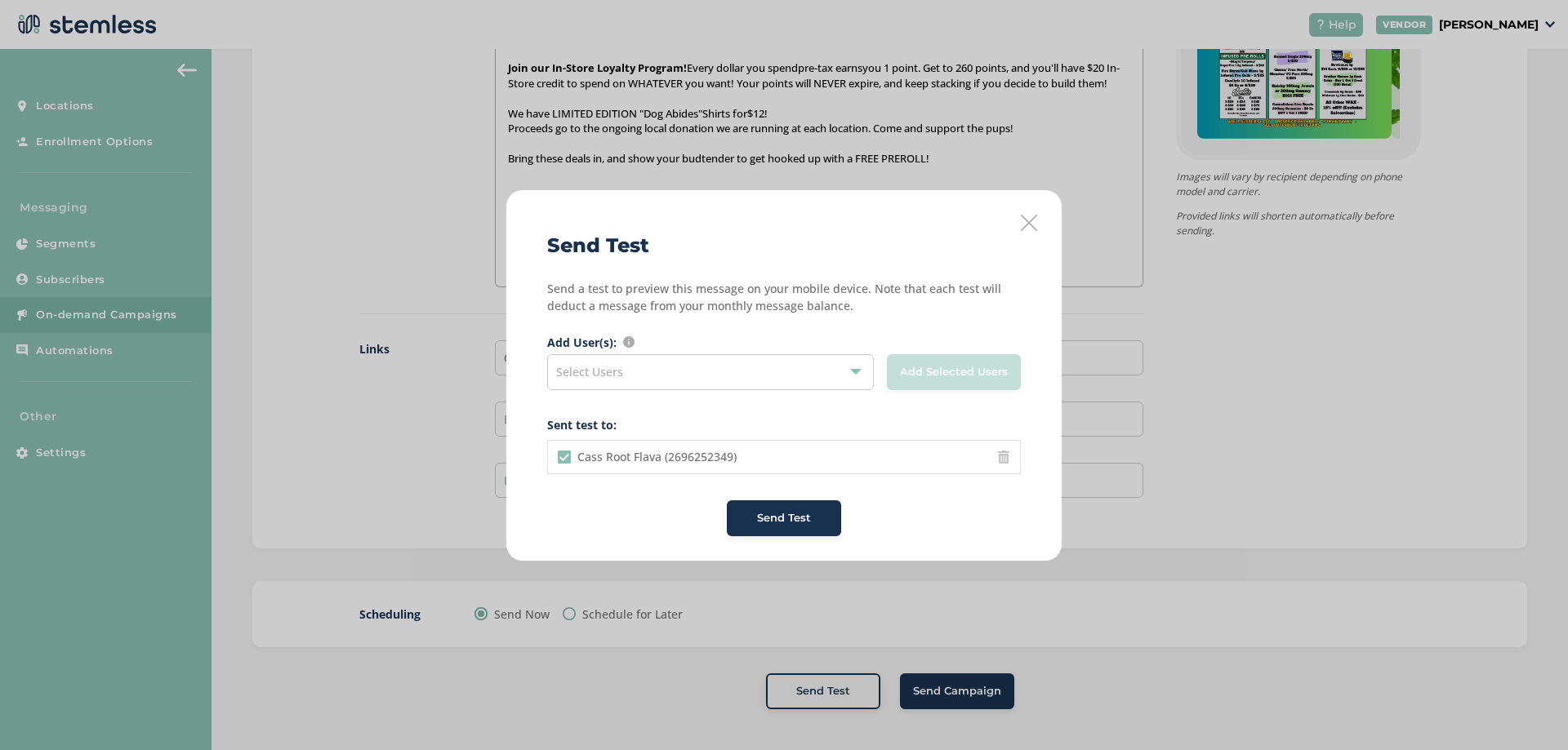
click at [777, 522] on span "Send Test" at bounding box center [783, 518] width 54 height 17
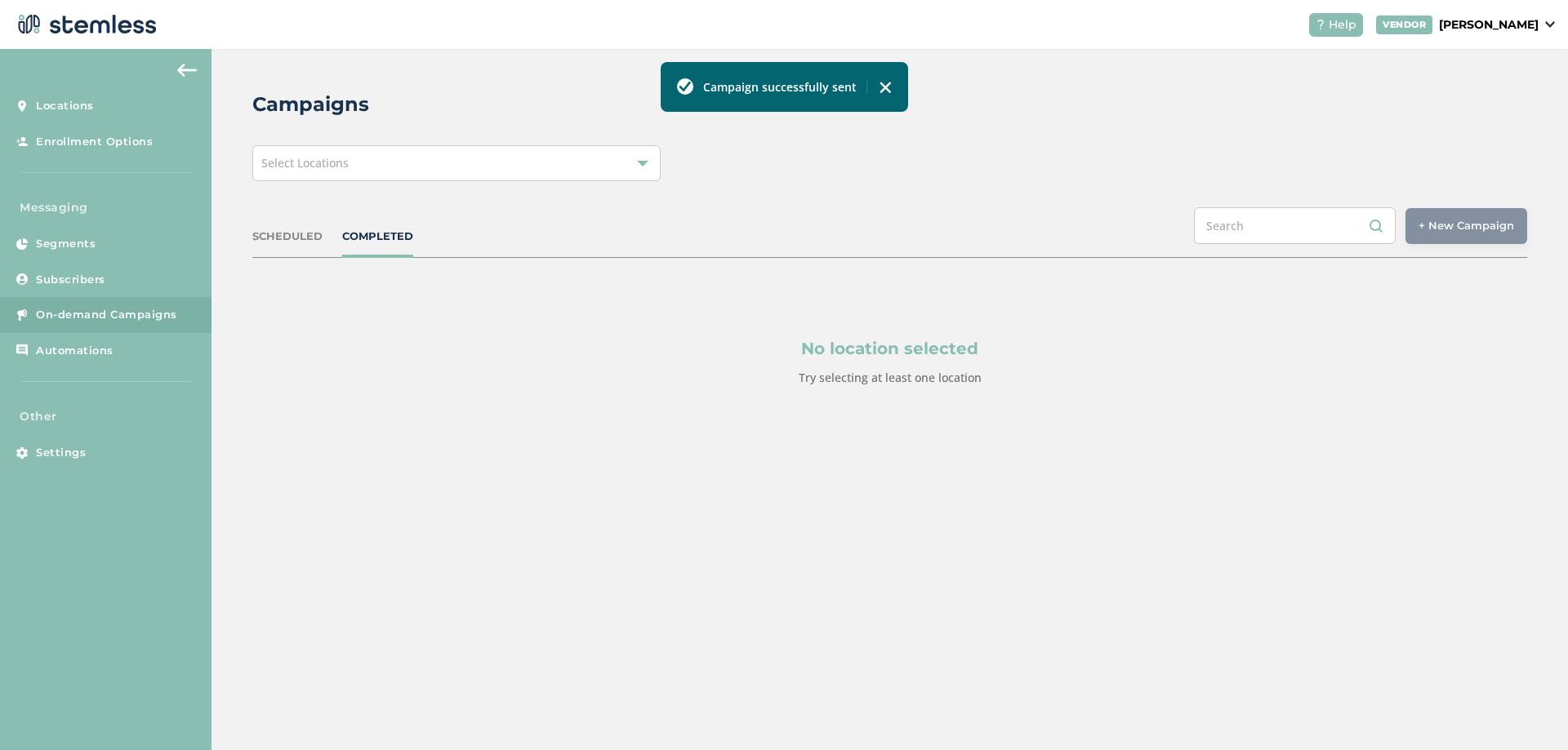
click at [308, 248] on div "SCHEDULED COMPLETED + New Campaign Select location(s)" at bounding box center [890, 232] width 1275 height 50
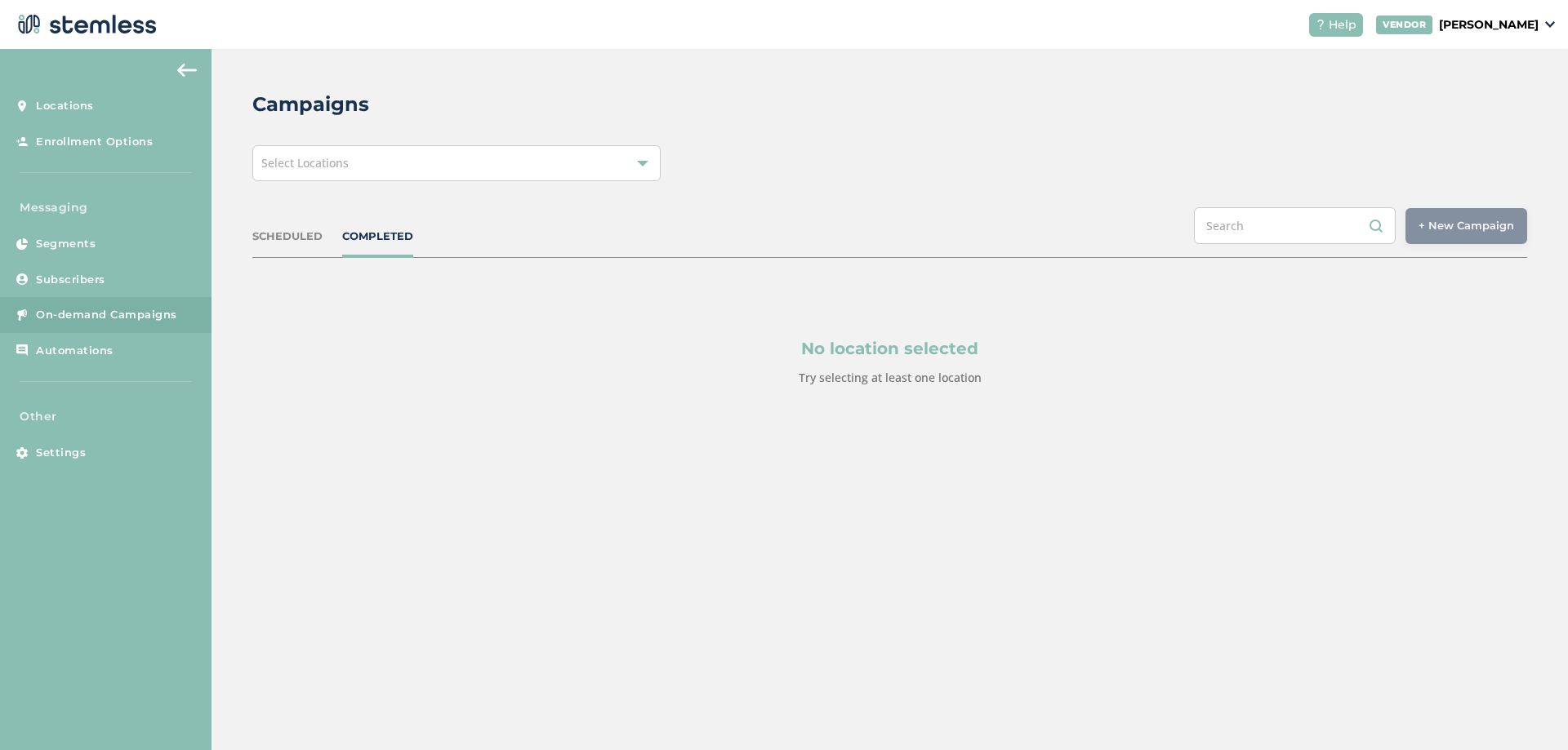
click at [297, 244] on div "SCHEDULED COMPLETED + New Campaign Select location(s)" at bounding box center [890, 232] width 1275 height 50
click at [309, 229] on div "SCHEDULED" at bounding box center [287, 237] width 70 height 17
click at [385, 229] on div "COMPLETED" at bounding box center [378, 237] width 71 height 17
click at [904, 349] on p "No location selected" at bounding box center [890, 349] width 1118 height 25
click at [544, 160] on div "Select Locations" at bounding box center [456, 163] width 409 height 36
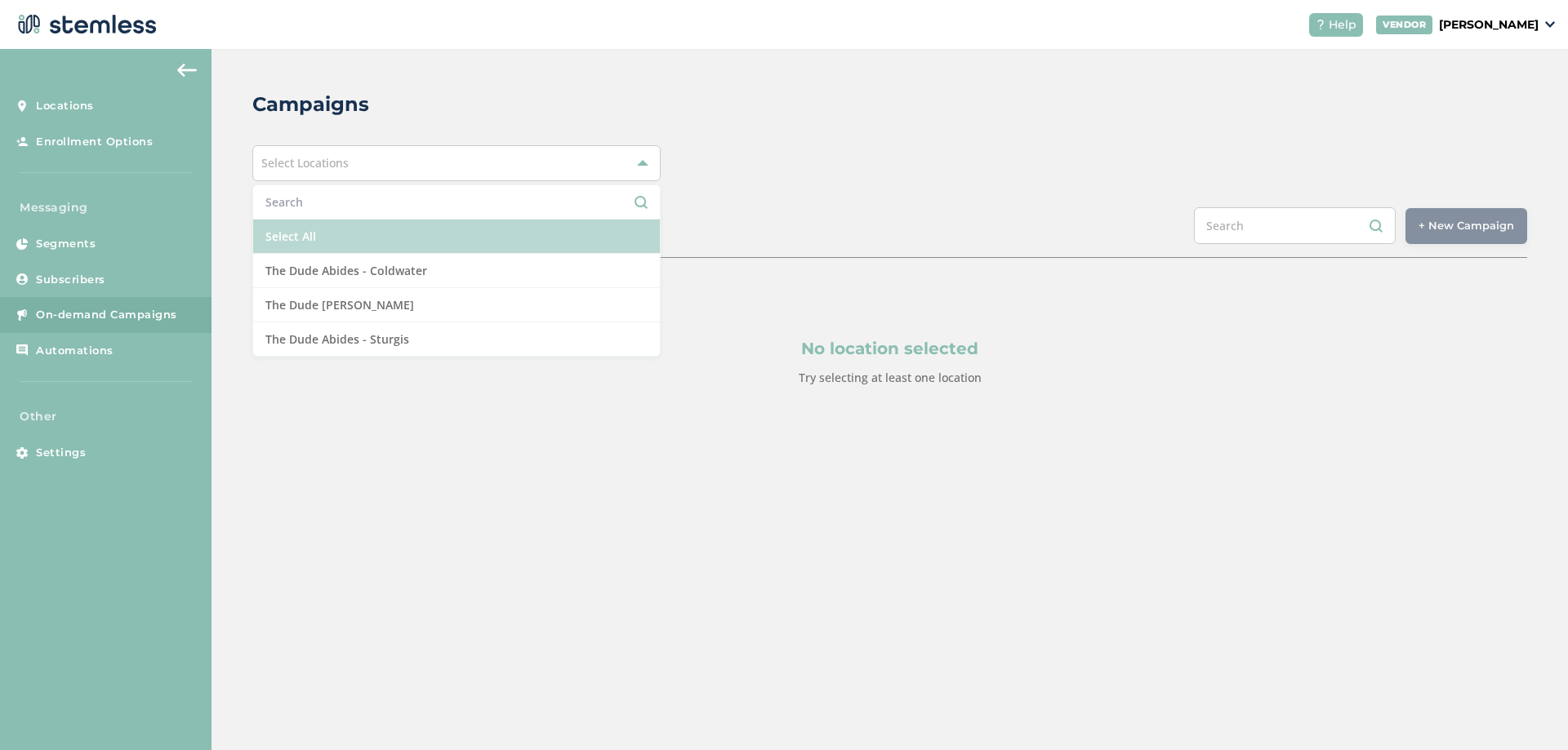
click at [380, 224] on li "Select All" at bounding box center [456, 237] width 407 height 35
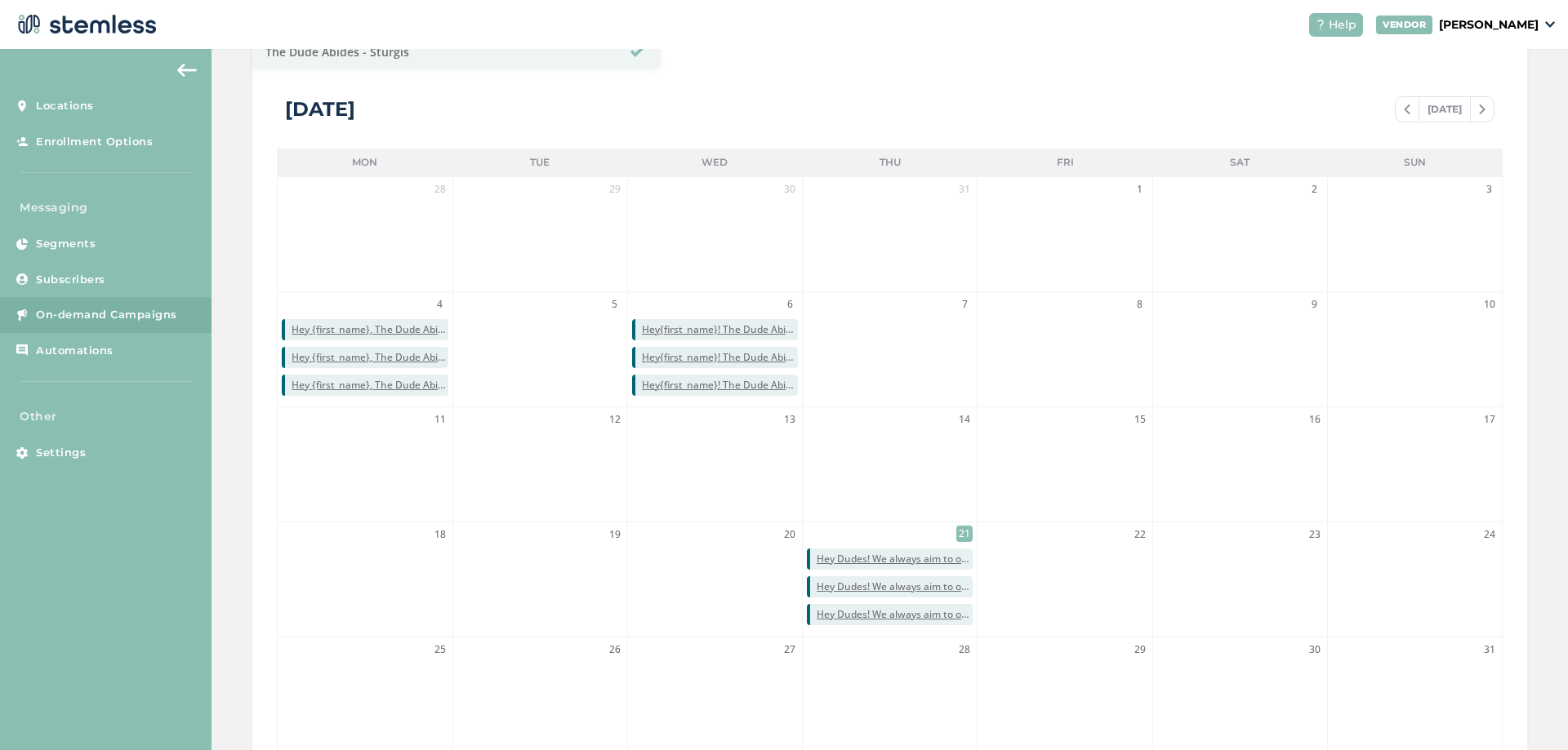
scroll to position [381, 0]
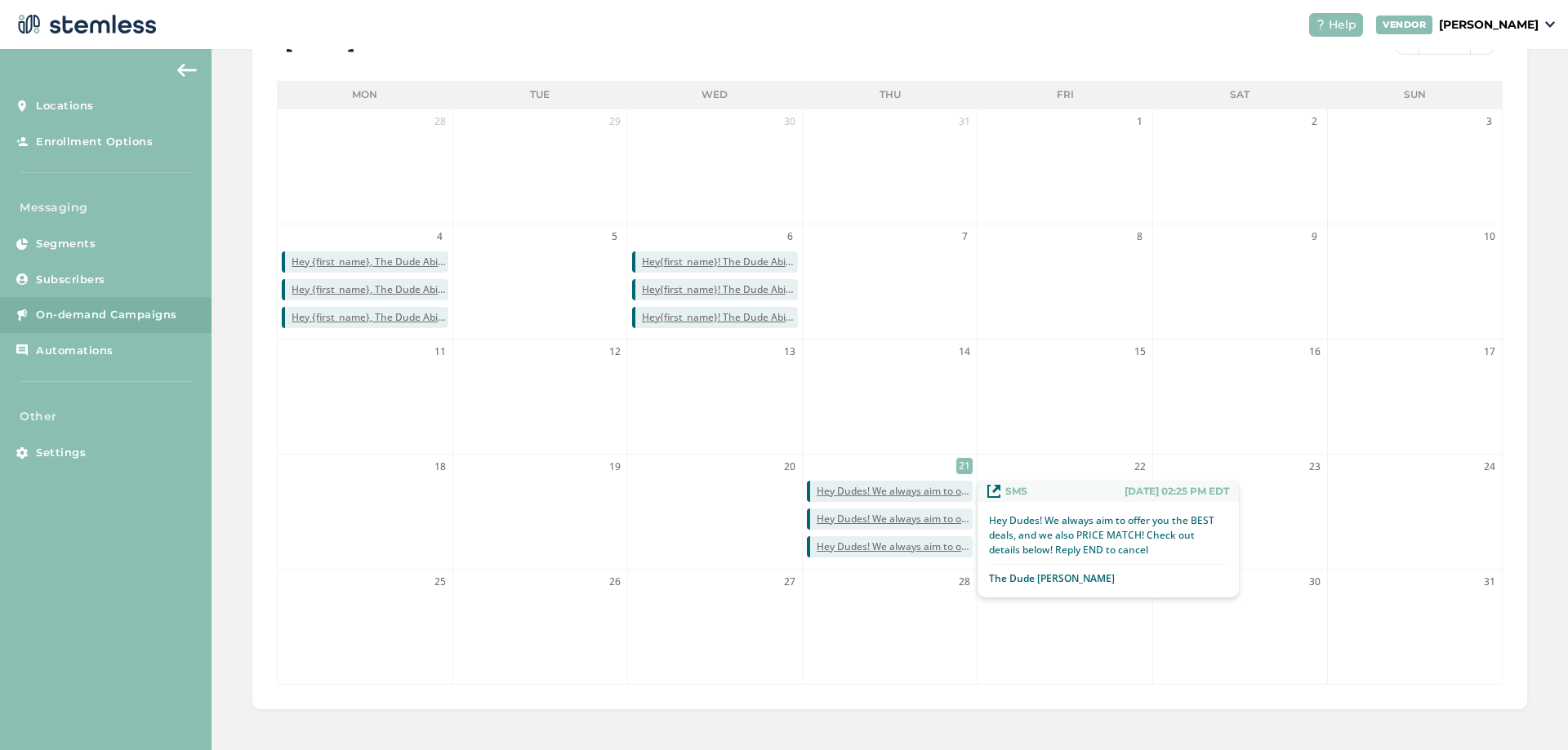
click at [928, 491] on span "Hey Dudes! We always aim to offer you the BEST deals, and we also PRICE MATCH! …" at bounding box center [895, 492] width 156 height 15
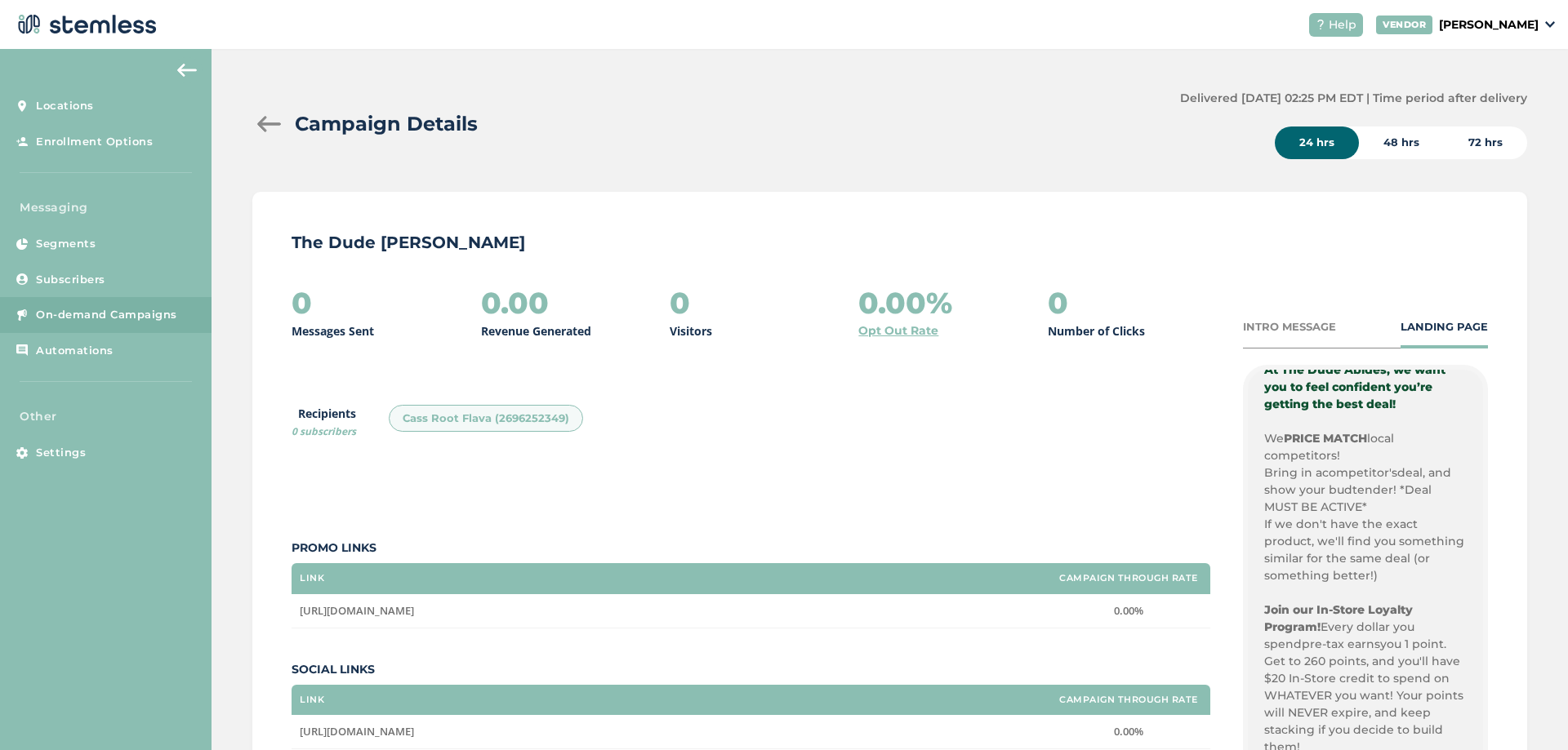
click at [258, 118] on div at bounding box center [269, 125] width 33 height 17
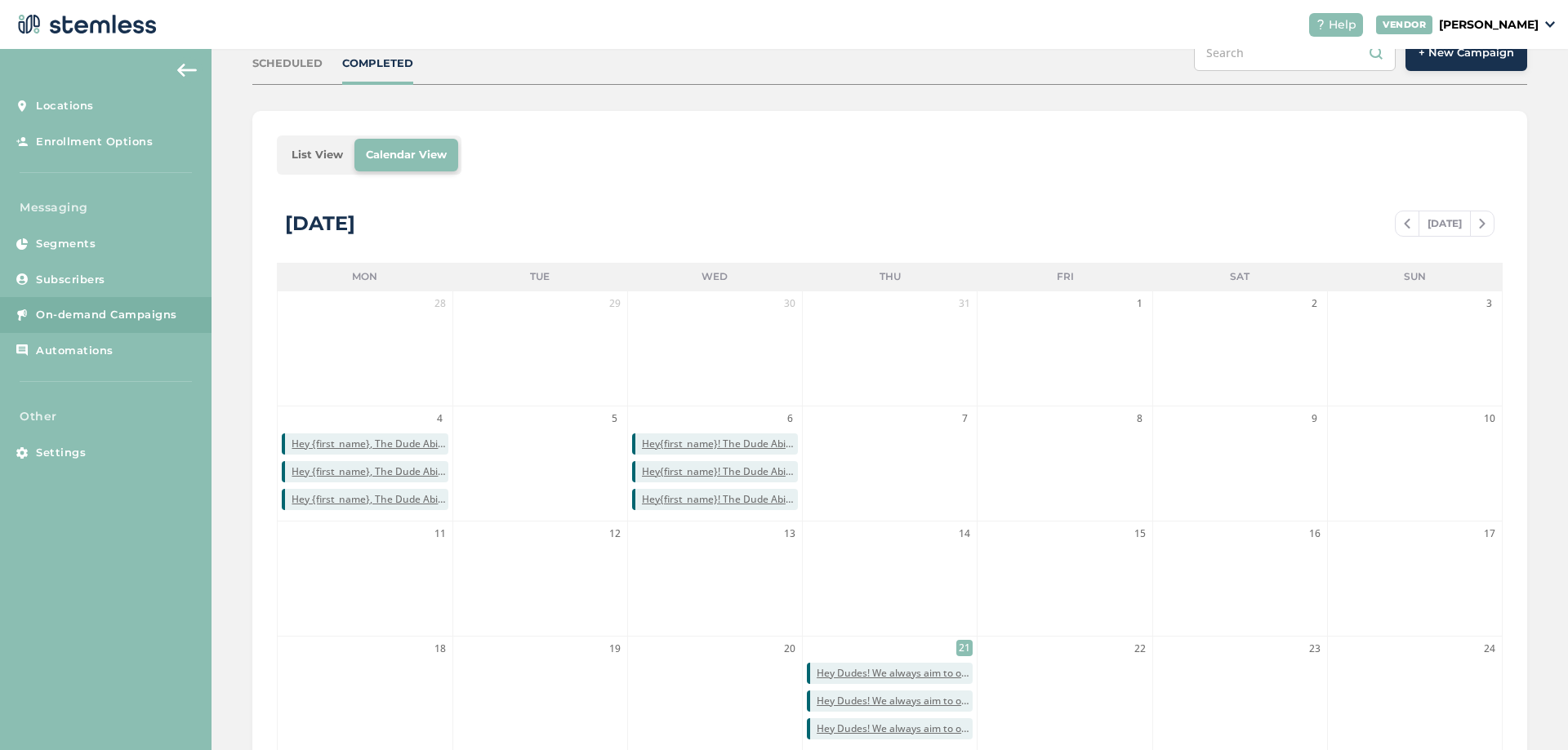
scroll to position [381, 0]
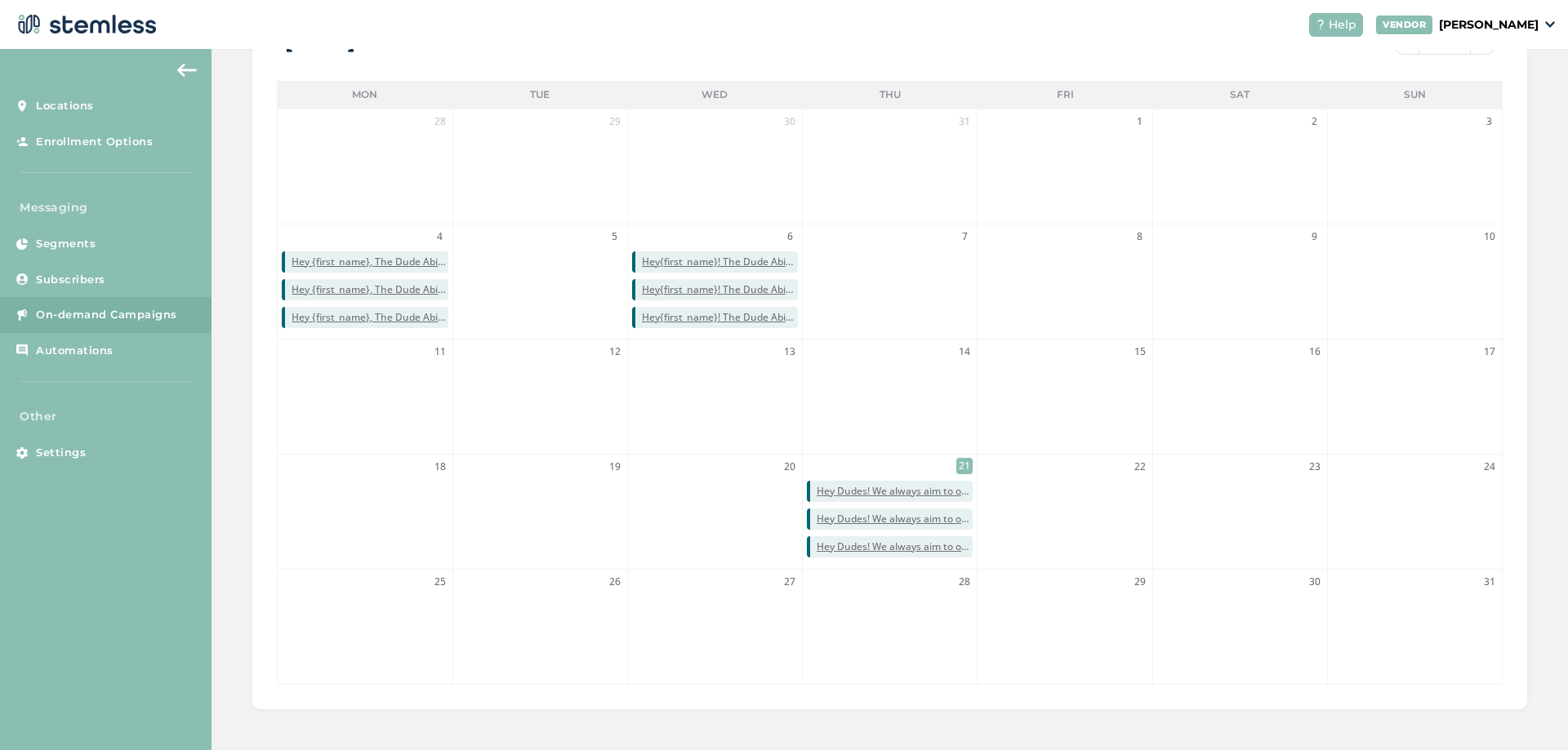
click at [961, 473] on span "21" at bounding box center [965, 466] width 17 height 17
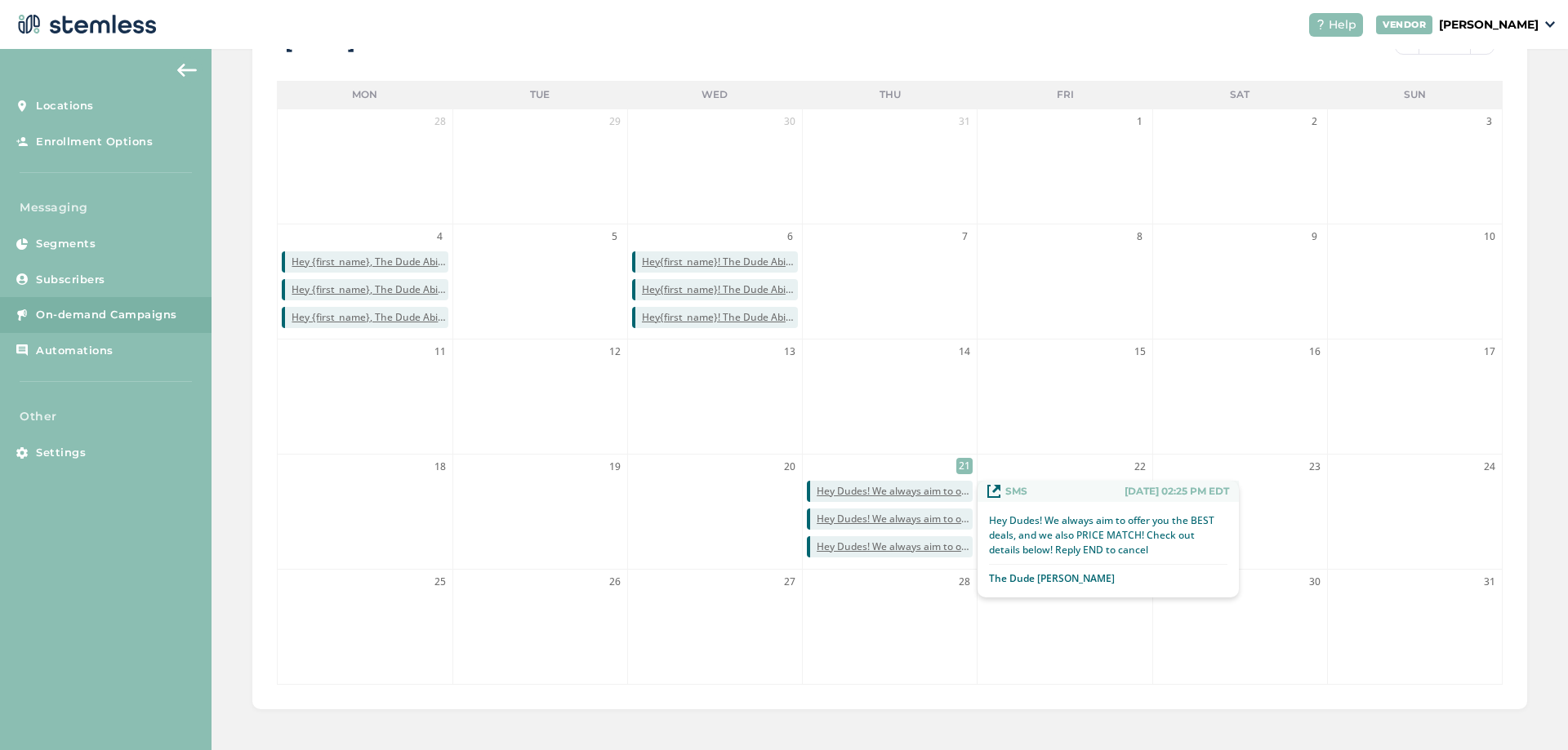
click at [867, 487] on span "Hey Dudes! We always aim to offer you the BEST deals, and we also PRICE MATCH! …" at bounding box center [895, 492] width 156 height 15
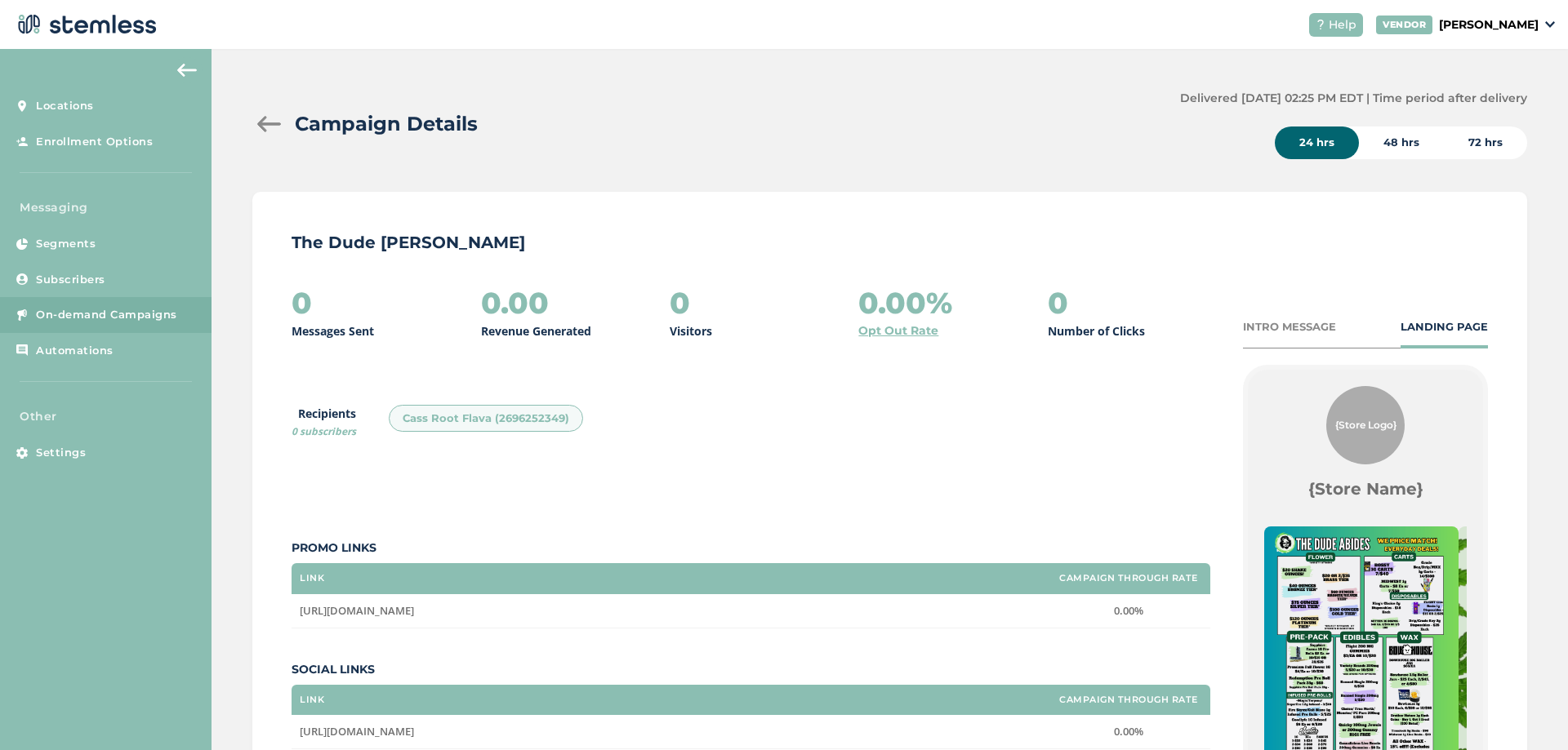
click at [433, 417] on div "Cass Root Flava (2696252349)" at bounding box center [486, 419] width 195 height 28
drag, startPoint x: 471, startPoint y: 273, endPoint x: 475, endPoint y: 239, distance: 34.2
click at [472, 267] on div "The Dude Abides - [PERSON_NAME] 0 Messages Sent 0.00 Revenue Generated 0 Visito…" at bounding box center [890, 580] width 1275 height 776
click at [475, 239] on p "The Dude [PERSON_NAME]" at bounding box center [890, 243] width 1197 height 23
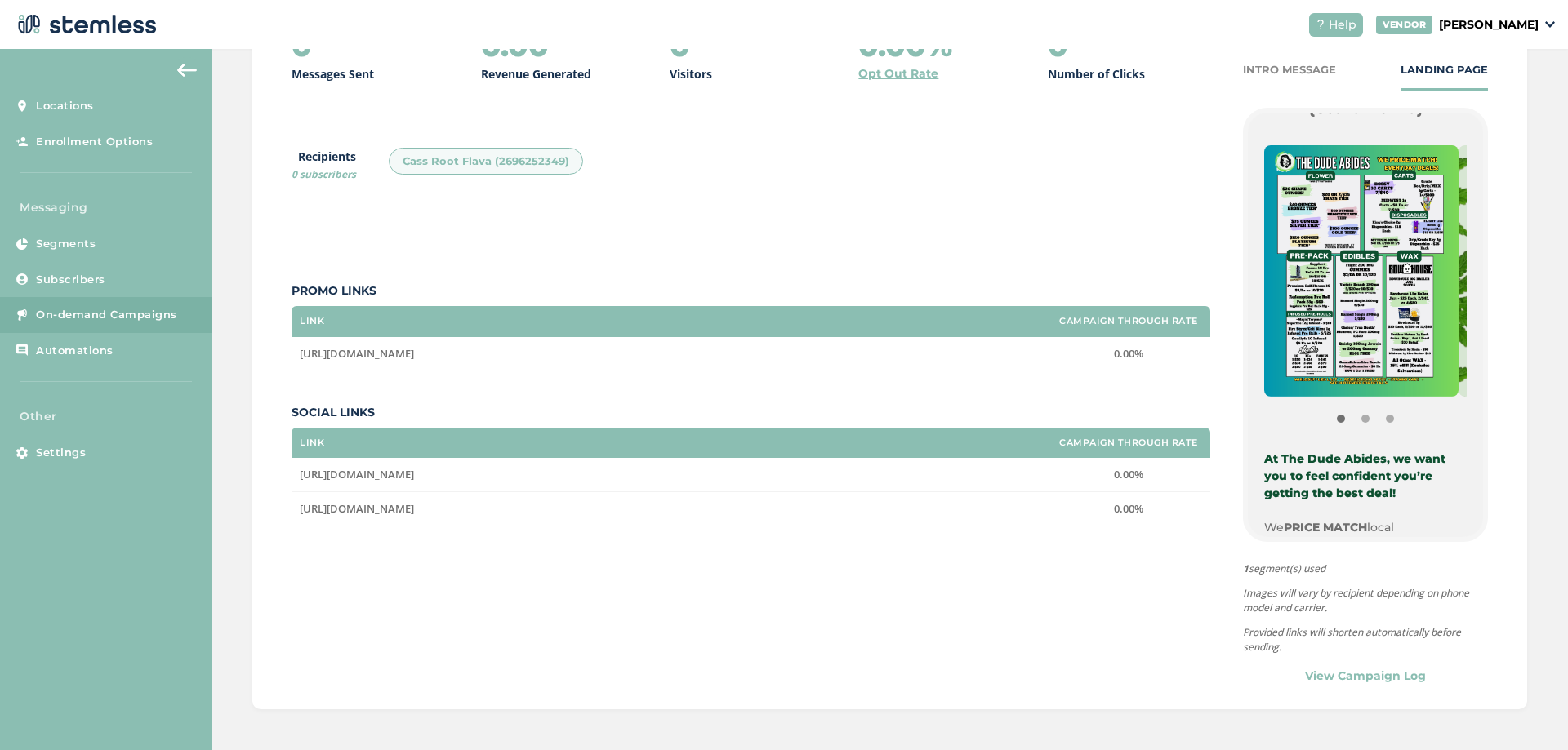
scroll to position [327, 0]
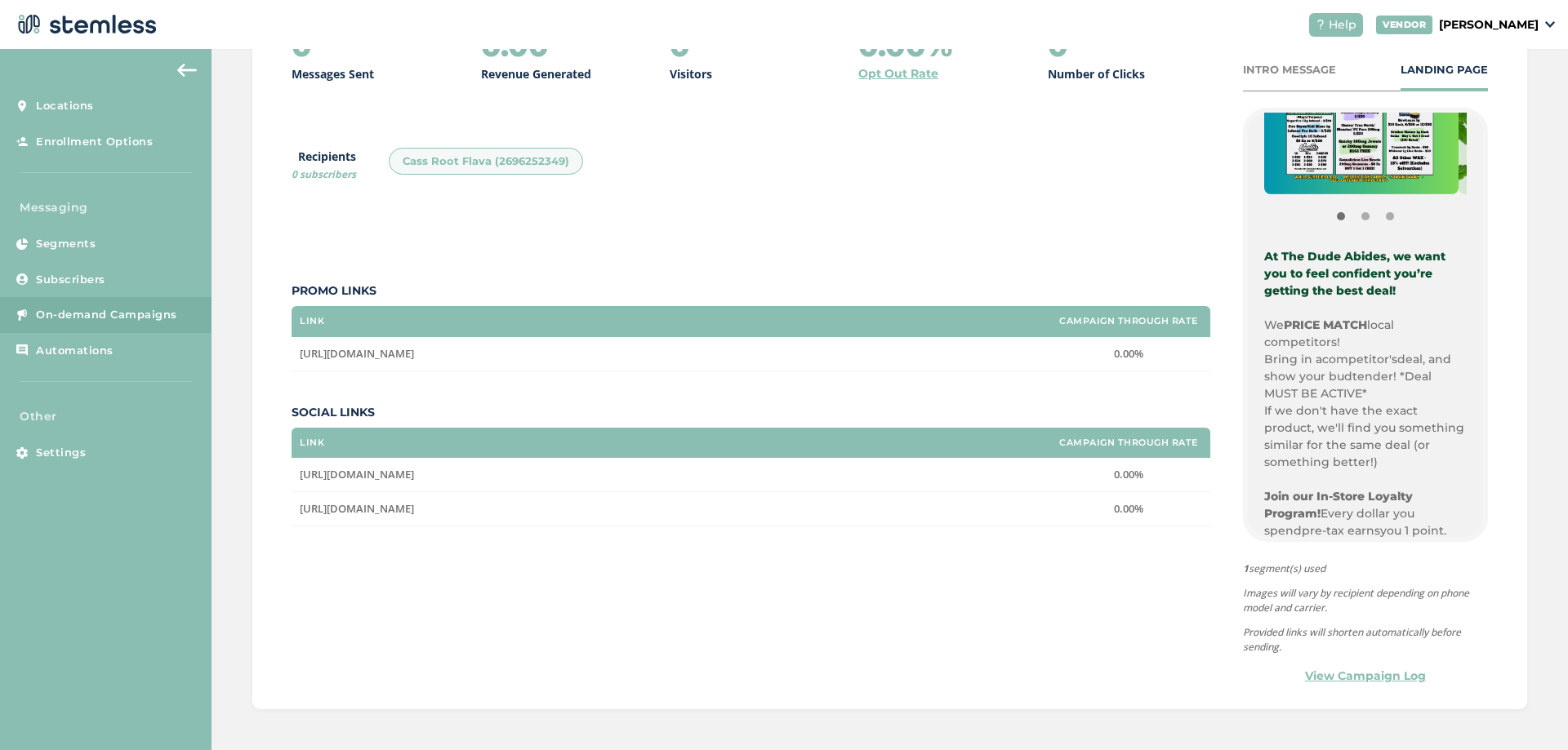
click at [1378, 675] on link "View Campaign Log" at bounding box center [1365, 676] width 120 height 17
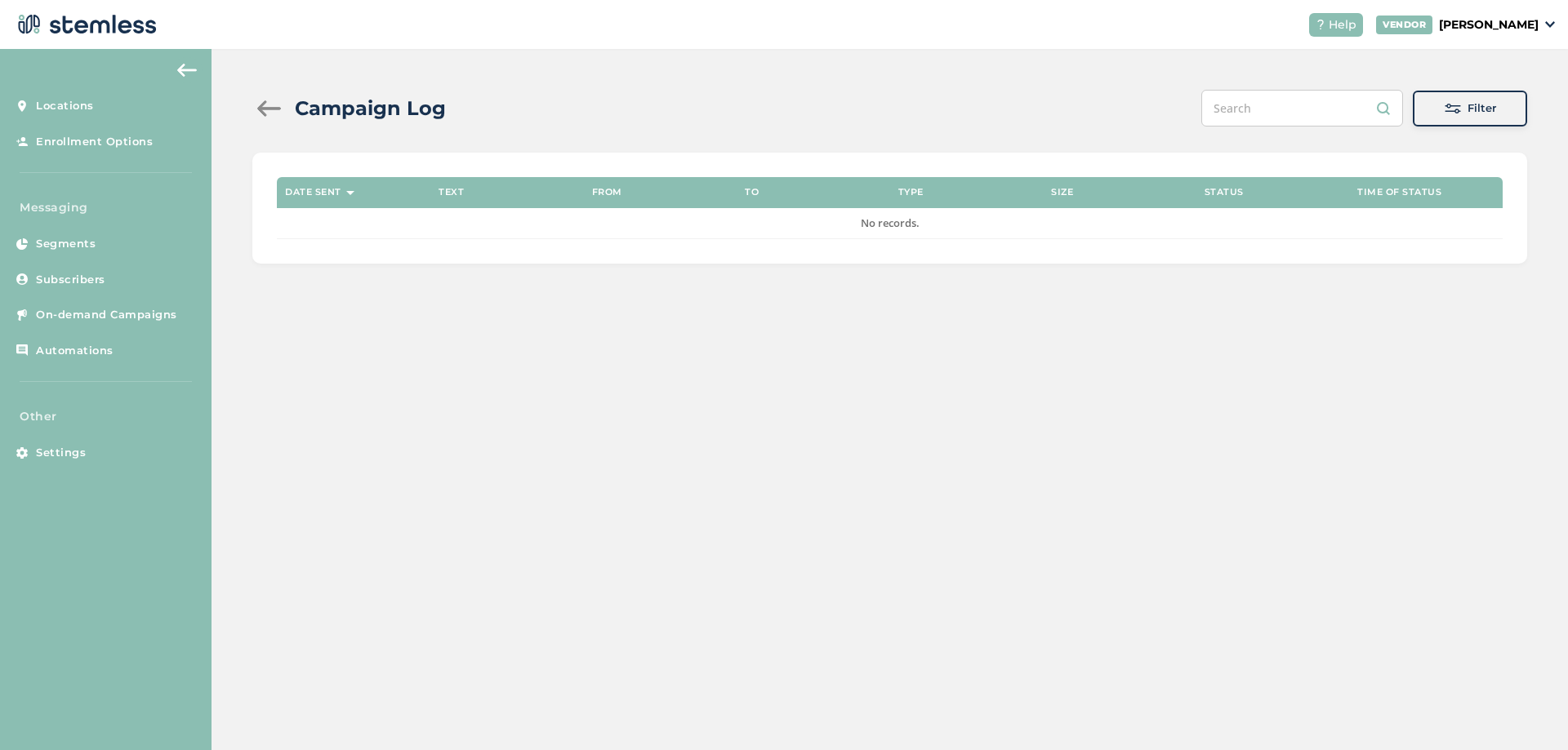
click at [264, 105] on div at bounding box center [269, 109] width 33 height 17
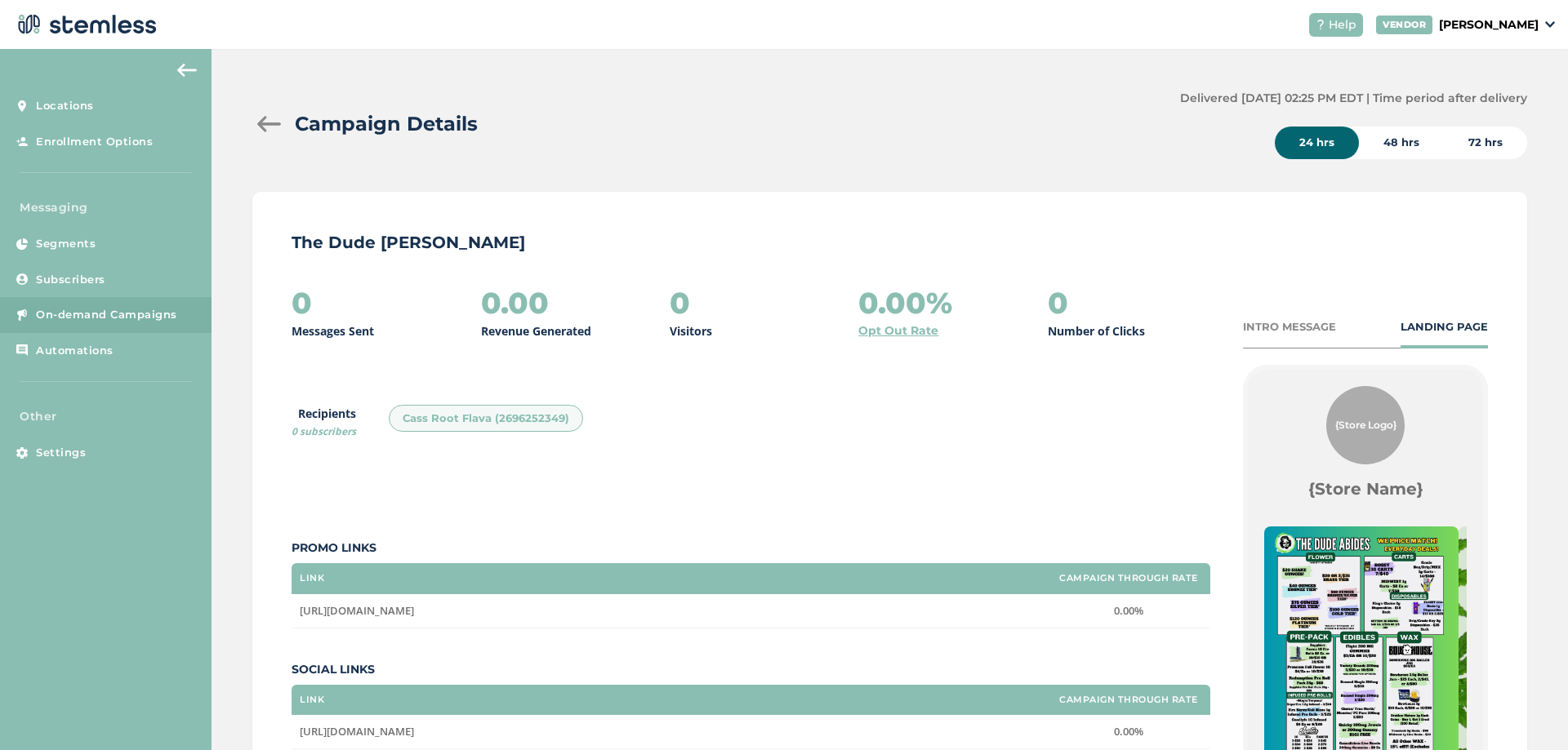
click at [85, 304] on link "On-demand Campaigns" at bounding box center [106, 315] width 211 height 36
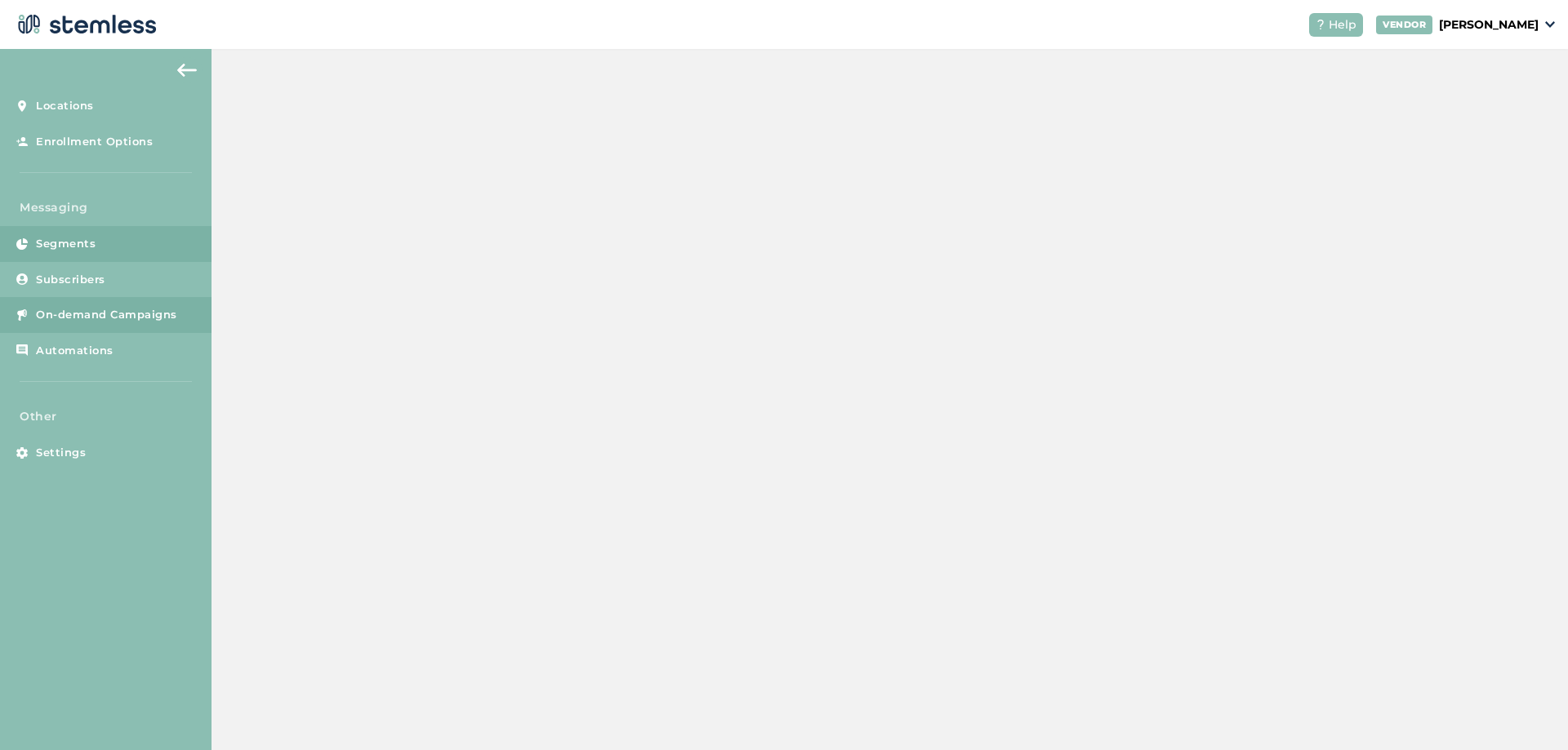
click at [94, 238] on span "Segments" at bounding box center [66, 244] width 59 height 17
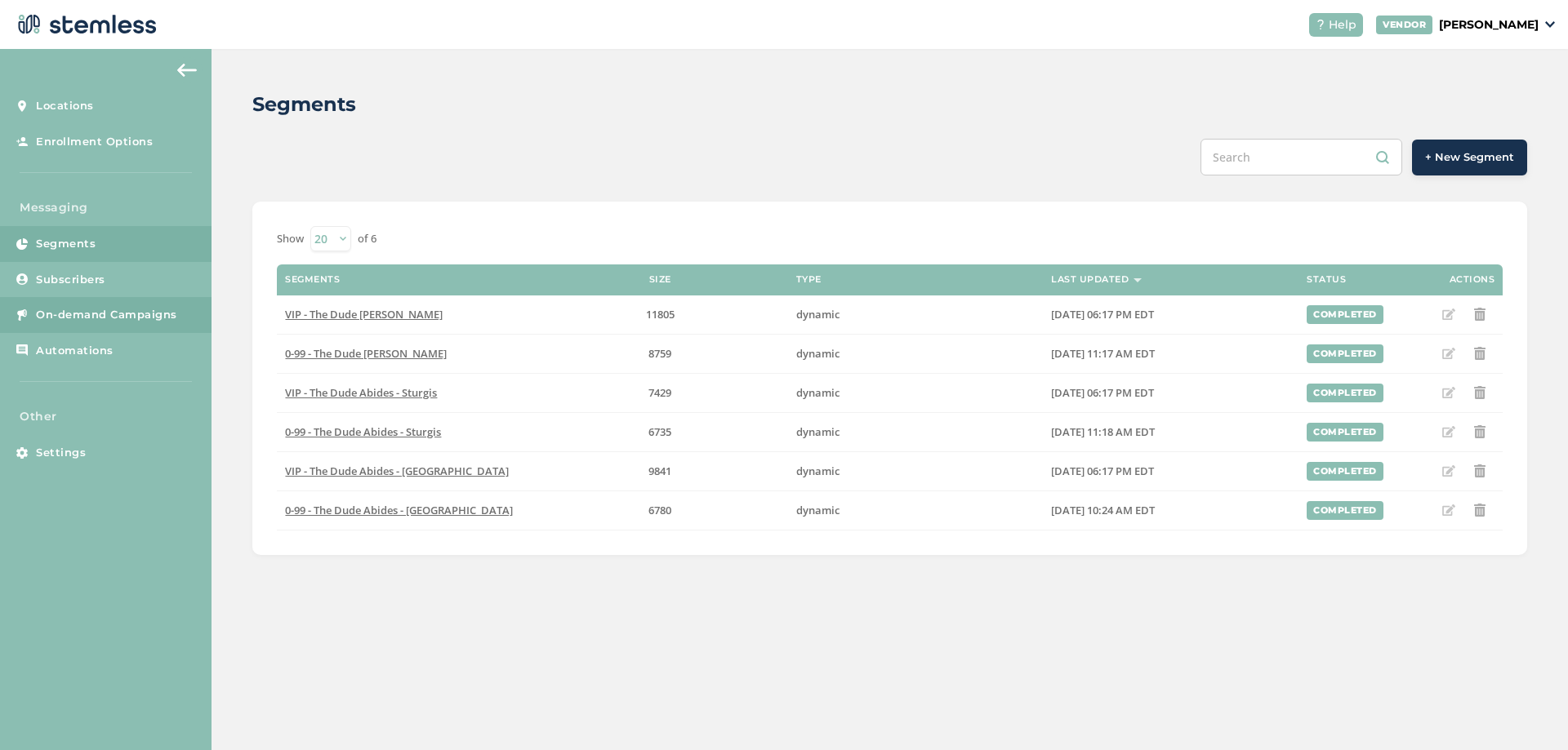
click at [83, 304] on link "On-demand Campaigns" at bounding box center [106, 315] width 211 height 36
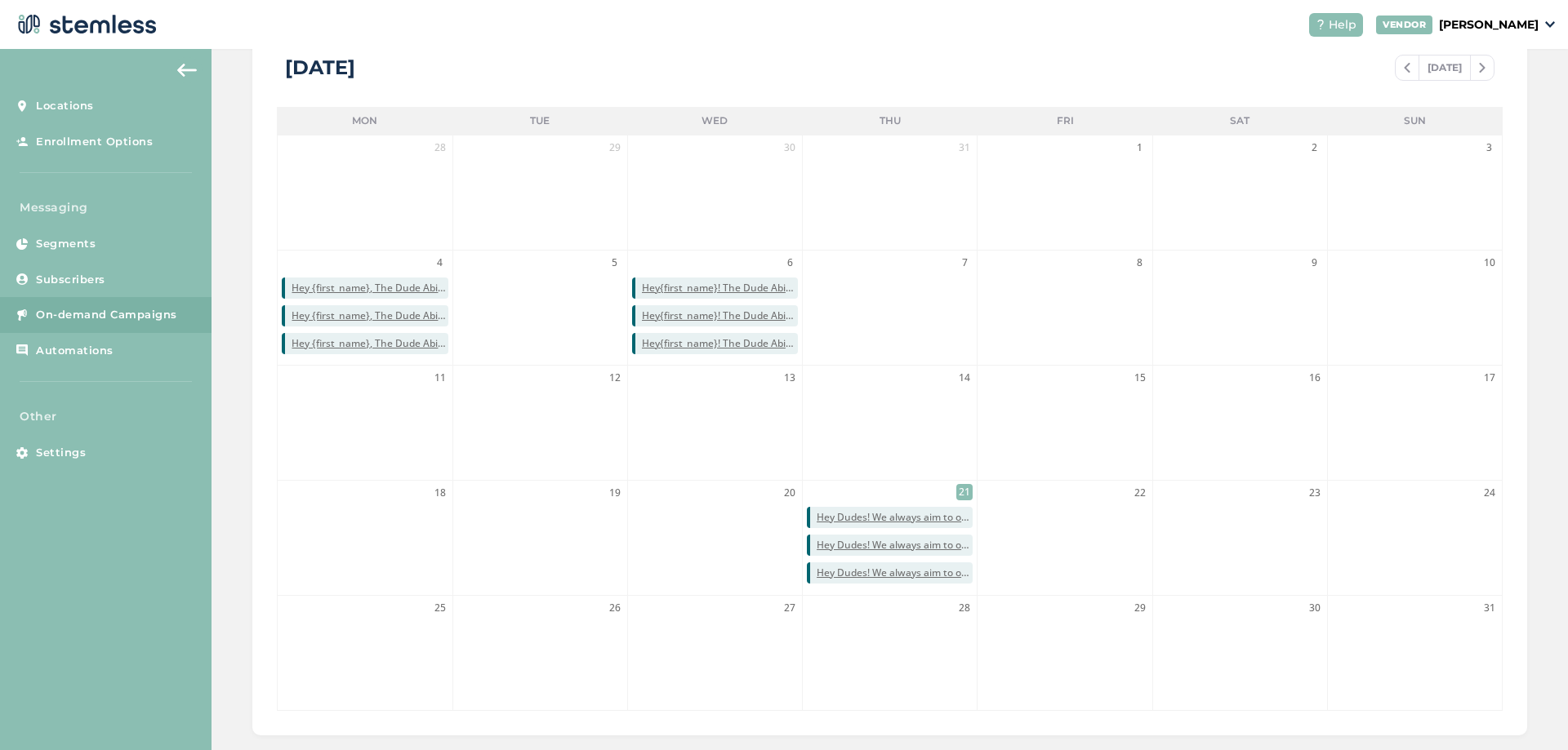
scroll to position [381, 0]
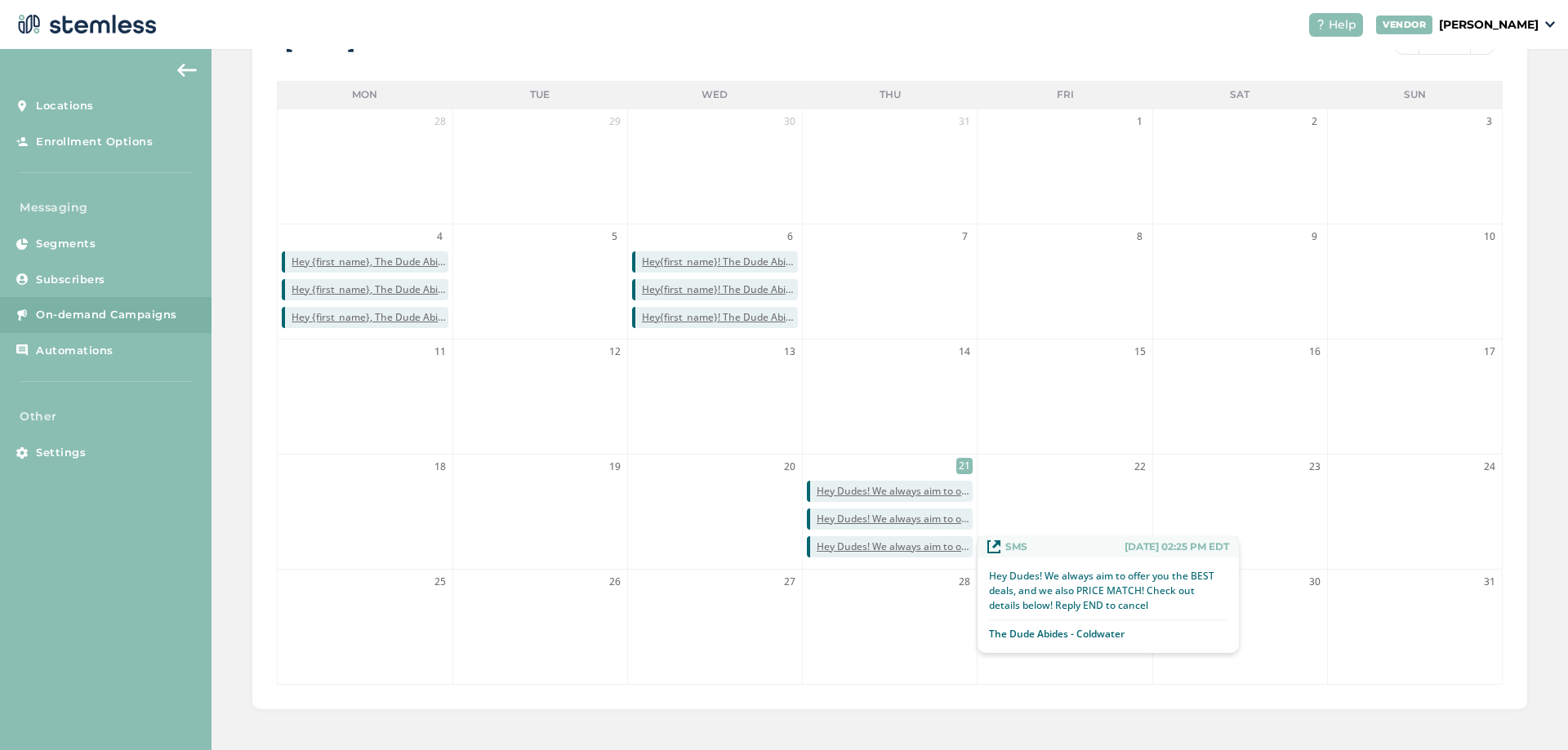
click at [869, 549] on span "Hey Dudes! We always aim to offer you the BEST deals, and we also PRICE MATCH! …" at bounding box center [895, 547] width 156 height 15
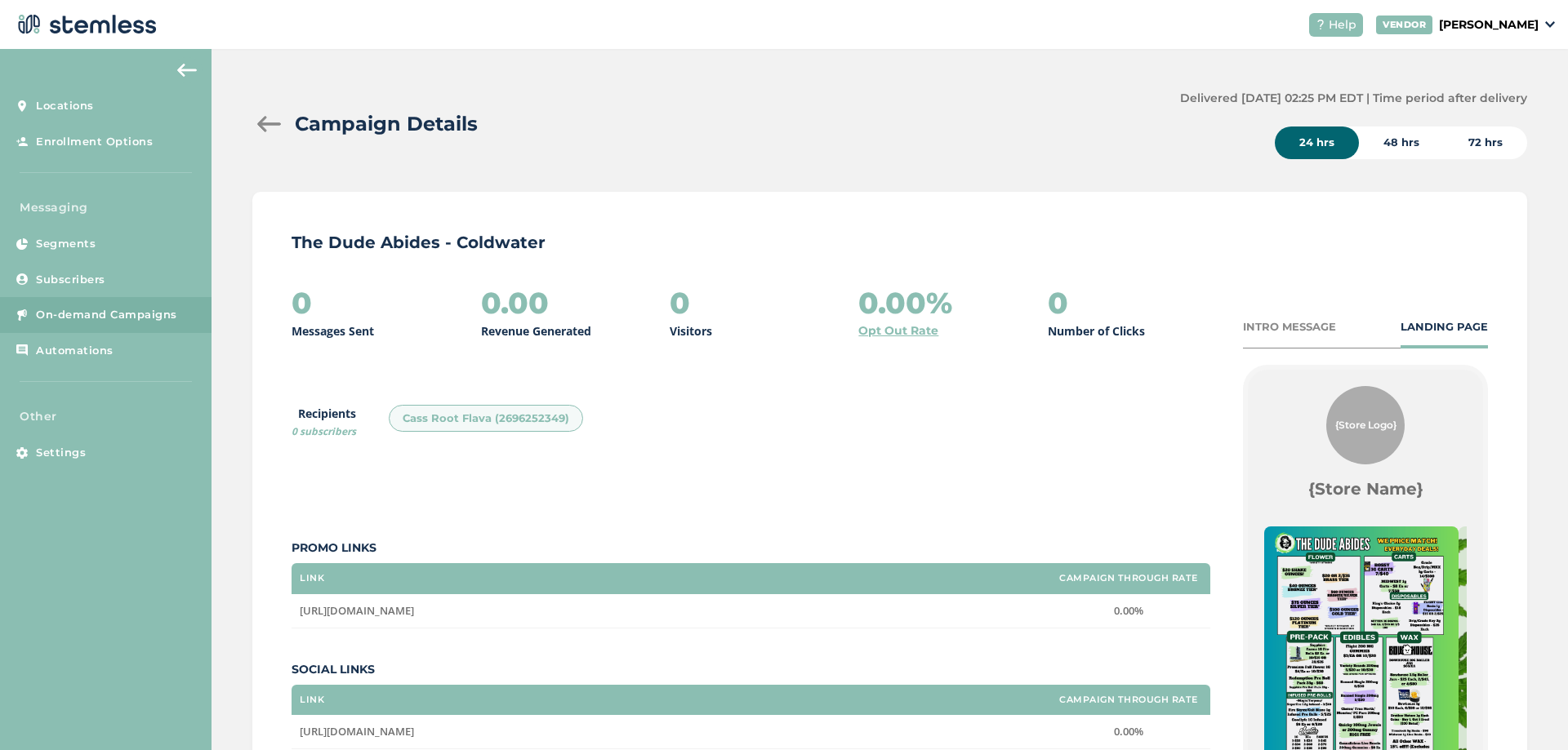
click at [441, 427] on div "Cass Root Flava (2696252349)" at bounding box center [486, 419] width 195 height 28
click at [476, 413] on div "Cass Root Flava (2696252349)" at bounding box center [486, 419] width 195 height 28
click at [290, 110] on div "Campaign Details" at bounding box center [710, 125] width 914 height 30
click at [277, 118] on div at bounding box center [269, 125] width 33 height 17
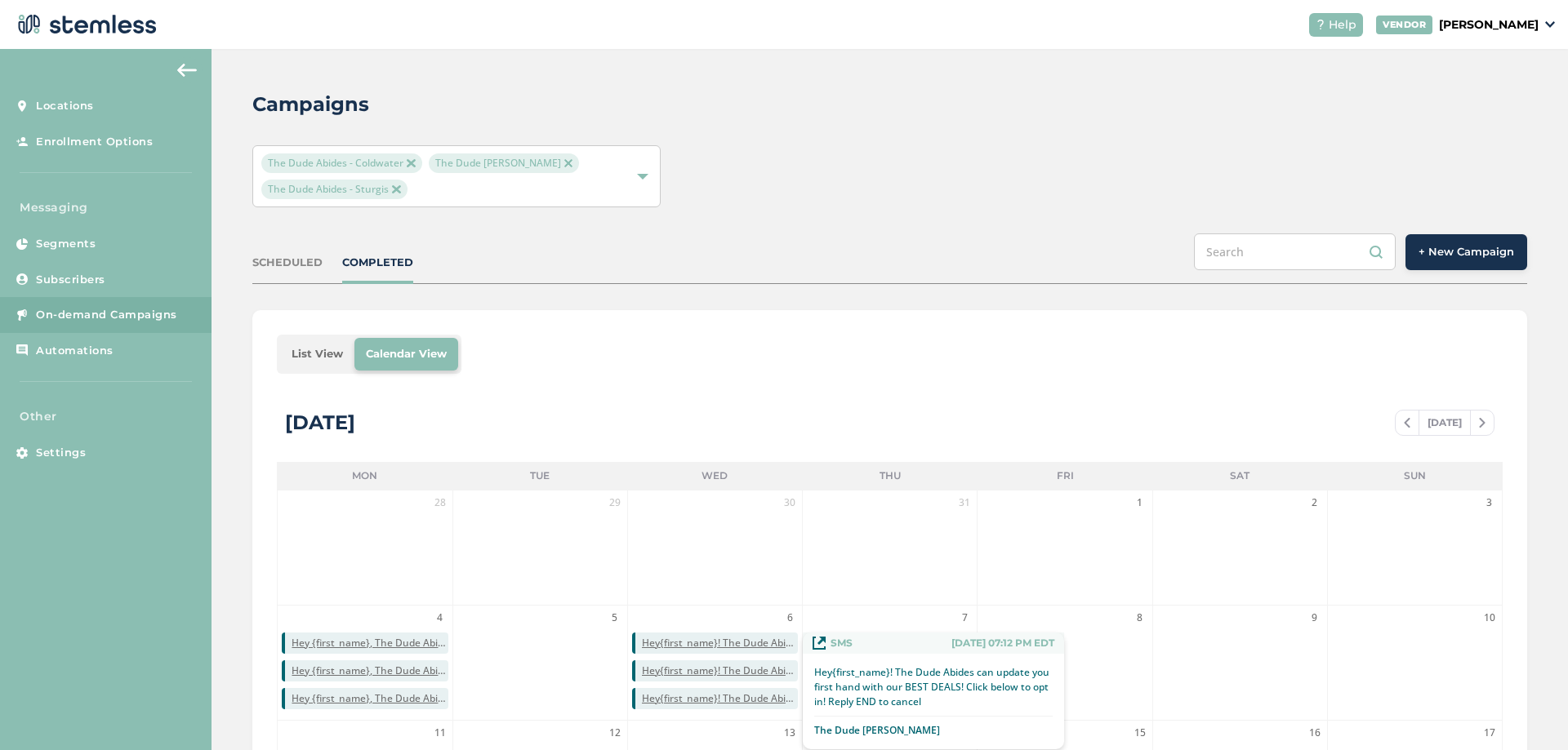
click at [753, 642] on span "Hey{first_name}! The Dude Abides can update you first hand with our BEST DEALS!…" at bounding box center [720, 644] width 156 height 15
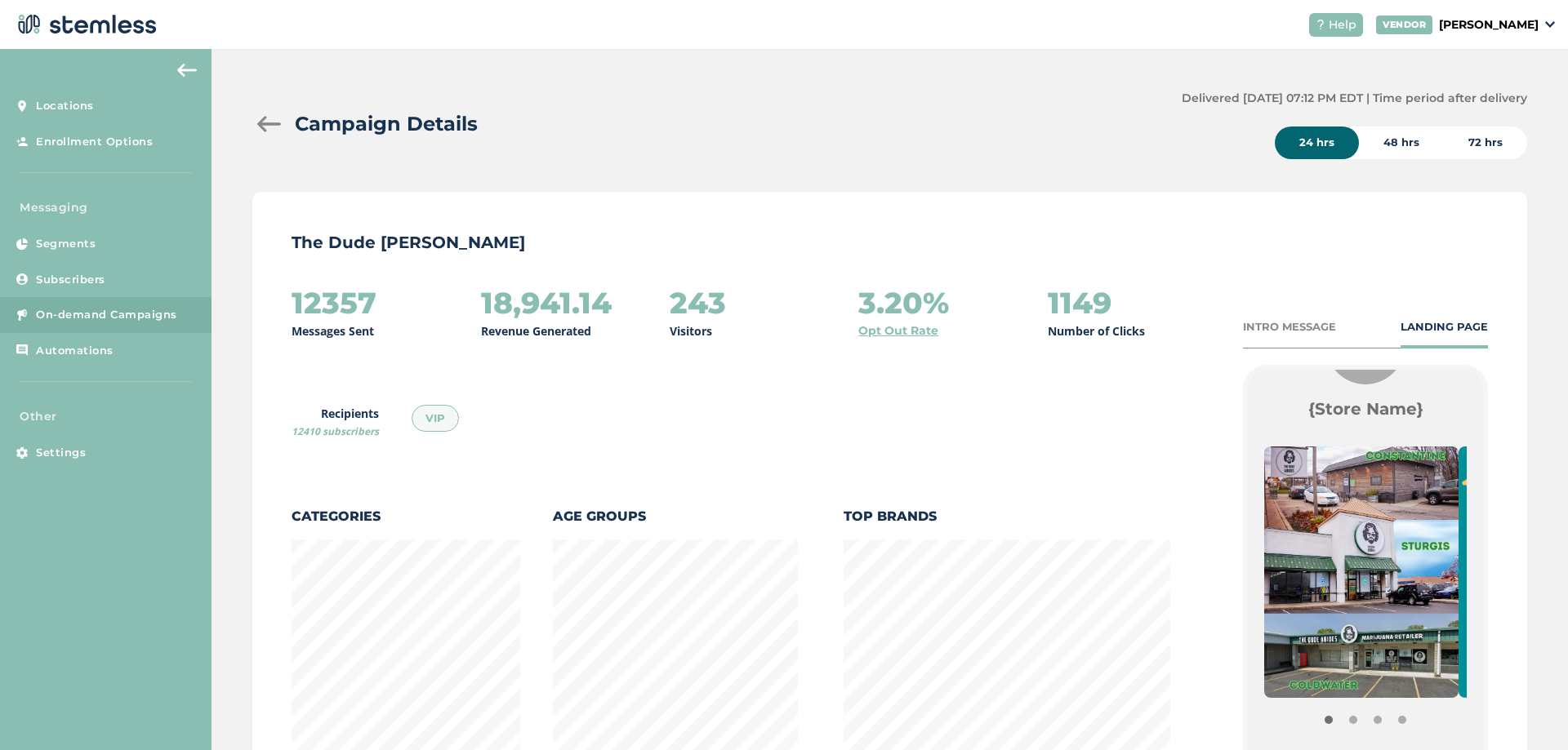
drag, startPoint x: 257, startPoint y: 103, endPoint x: 262, endPoint y: 111, distance: 9.4
click at [259, 107] on div "Campaign Details Delivered [DATE] 07:12 PM EDT | Time period after delivery 24 …" at bounding box center [890, 125] width 1275 height 69
click at [262, 116] on div at bounding box center [269, 125] width 33 height 17
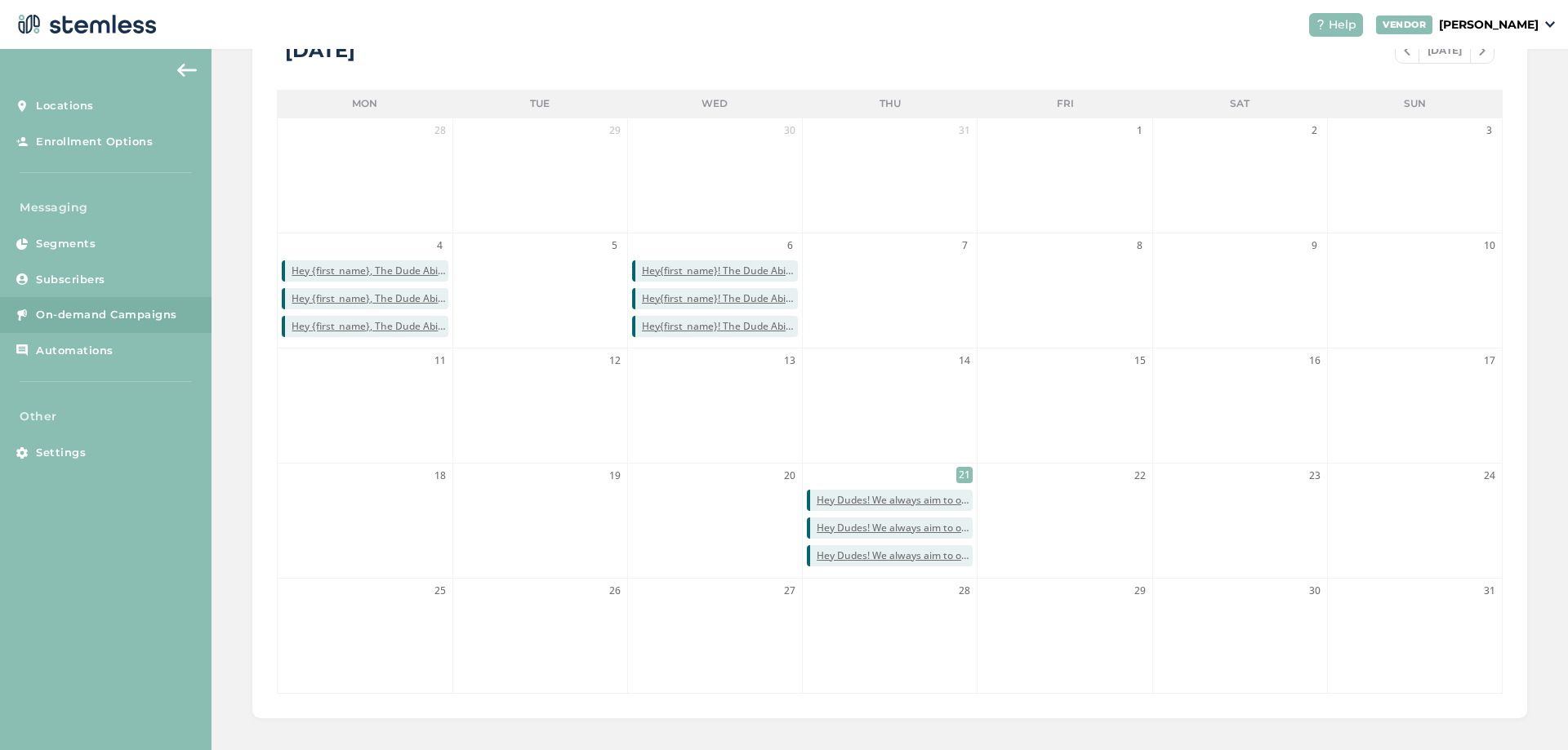
scroll to position [381, 0]
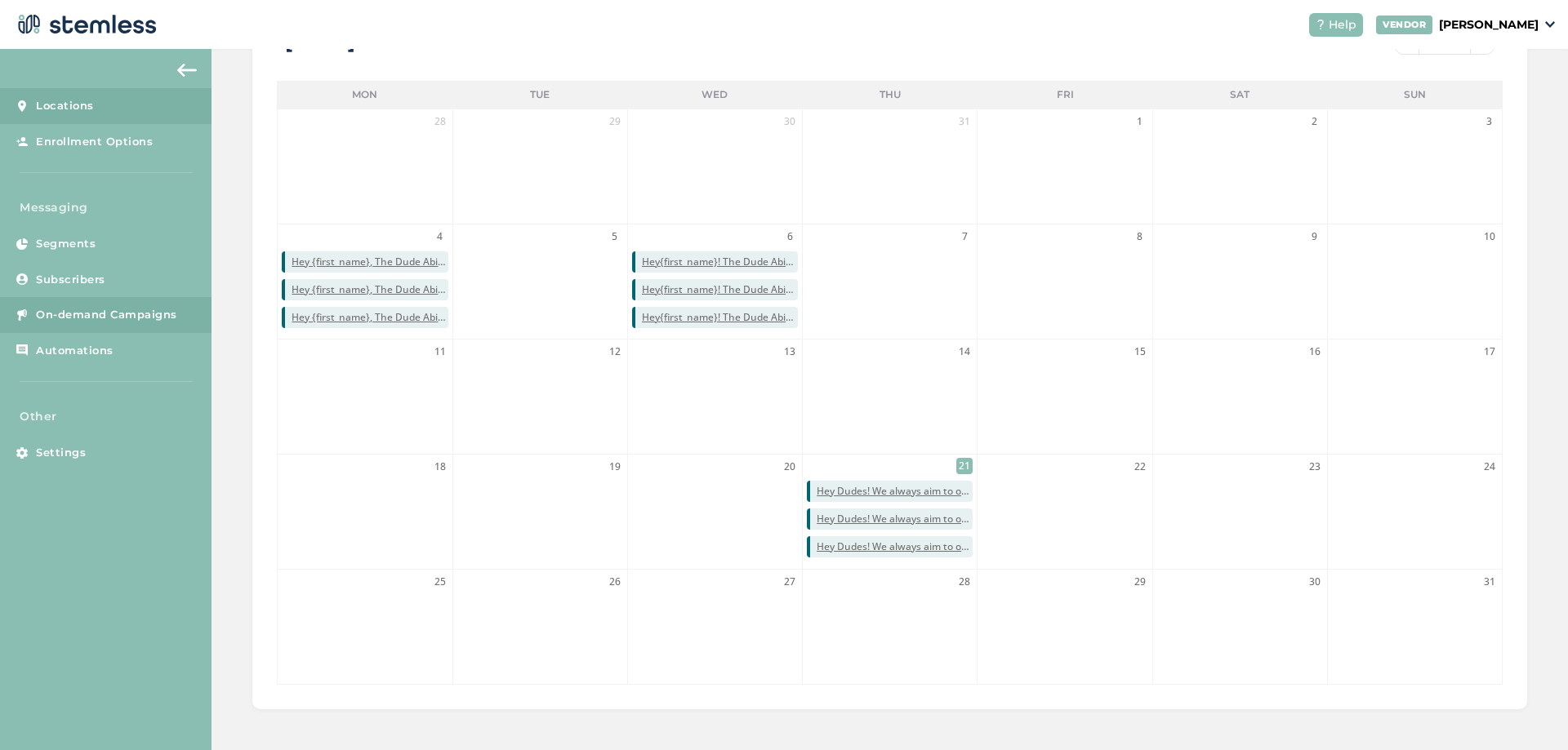
click at [55, 100] on span "Locations" at bounding box center [65, 106] width 58 height 17
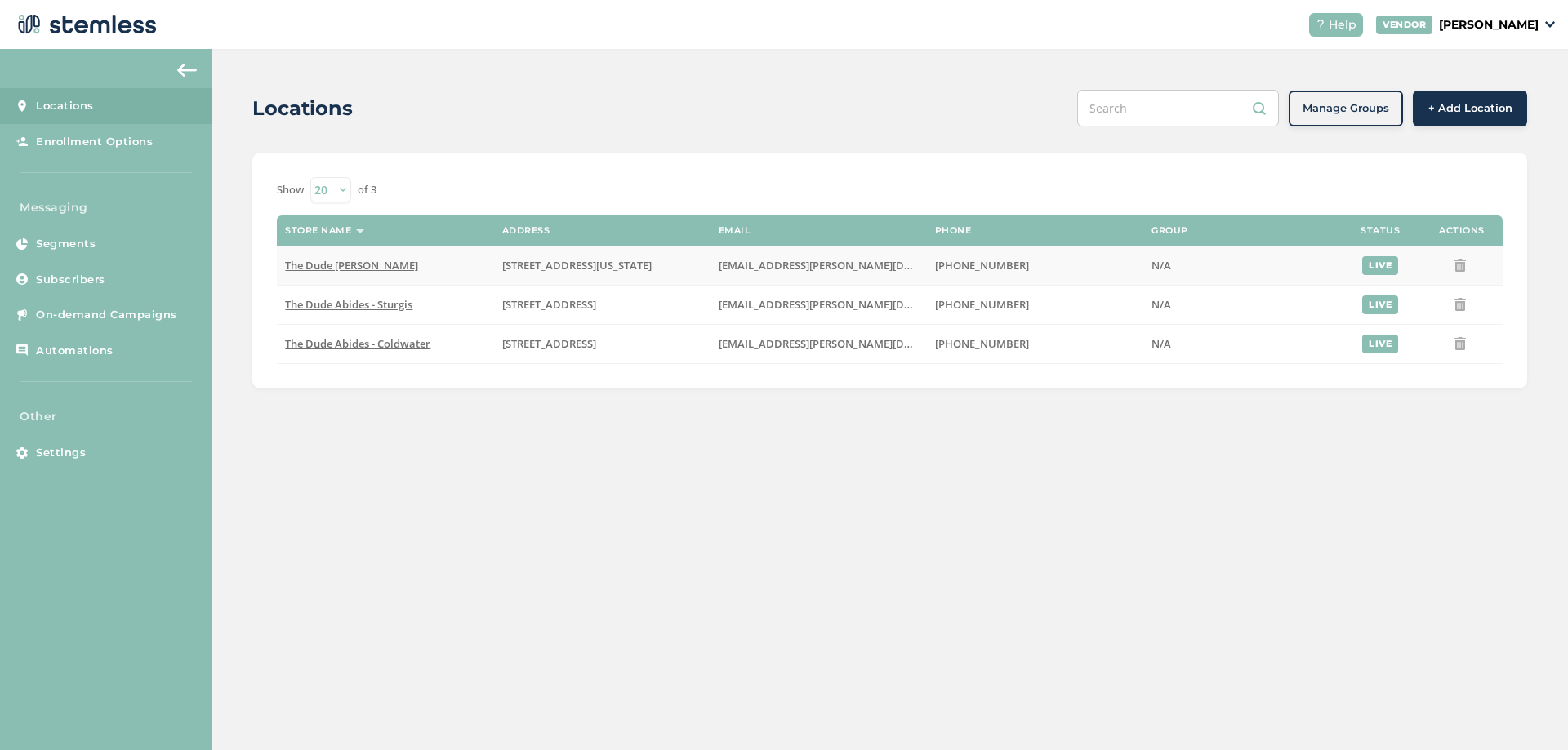
click at [397, 266] on span "The Dude [PERSON_NAME]" at bounding box center [351, 266] width 133 height 15
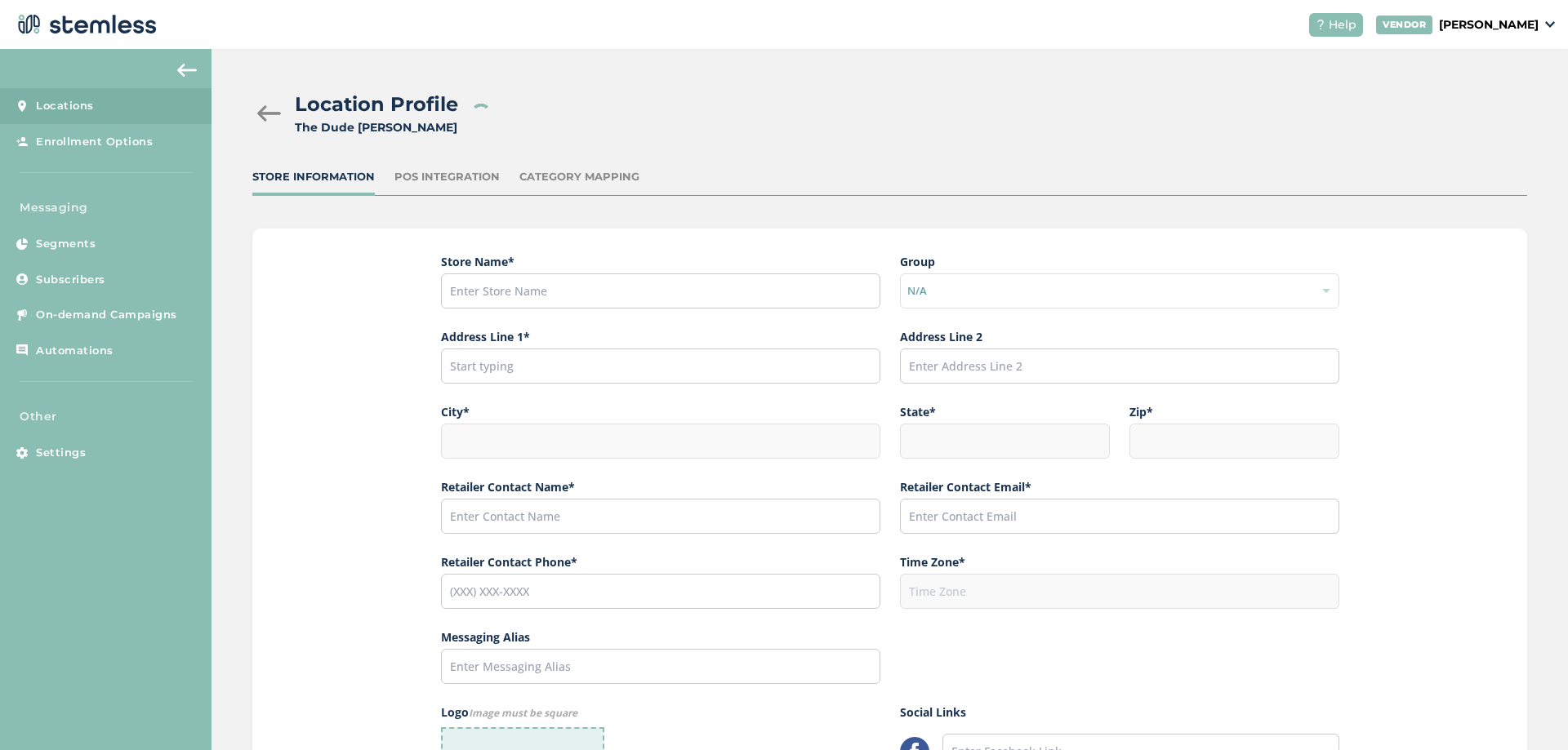
type input "The Dude [PERSON_NAME]"
type input "[STREET_ADDRESS][US_STATE]"
type input "[PERSON_NAME]"
type input "MI"
type input "49042"
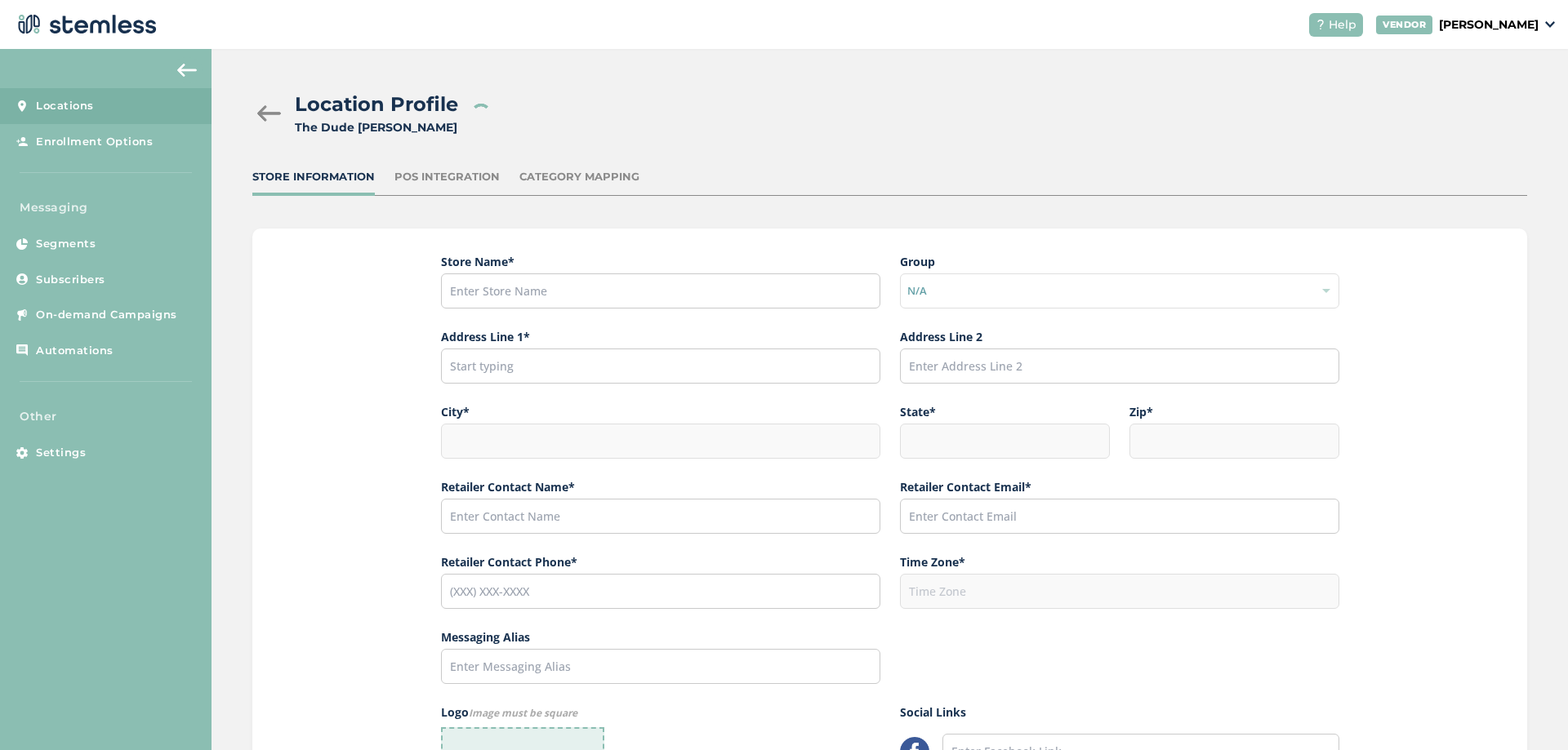
type input "[PERSON_NAME]"
type input "[EMAIL_ADDRESS][PERSON_NAME][DOMAIN_NAME]"
type input "[PHONE_NUMBER]"
type input "America/[GEOGRAPHIC_DATA]"
type input "[URL][DOMAIN_NAME]"
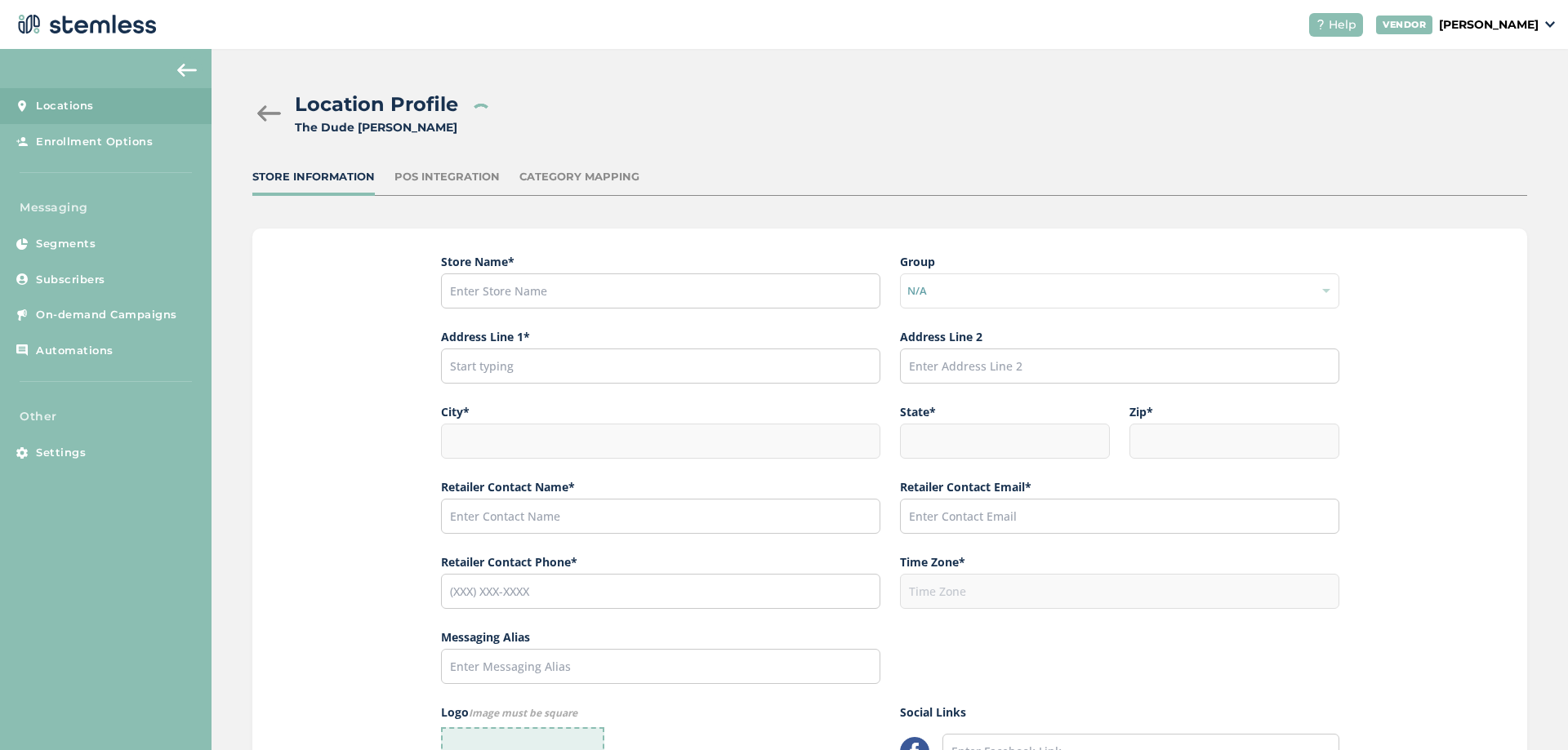
type input "[URL][DOMAIN_NAME]"
click at [174, 56] on aside "Locations Enrollment Options Messaging Segments Subscribers On-demand Campaigns…" at bounding box center [106, 399] width 211 height 701
click at [192, 58] on button at bounding box center [187, 70] width 33 height 26
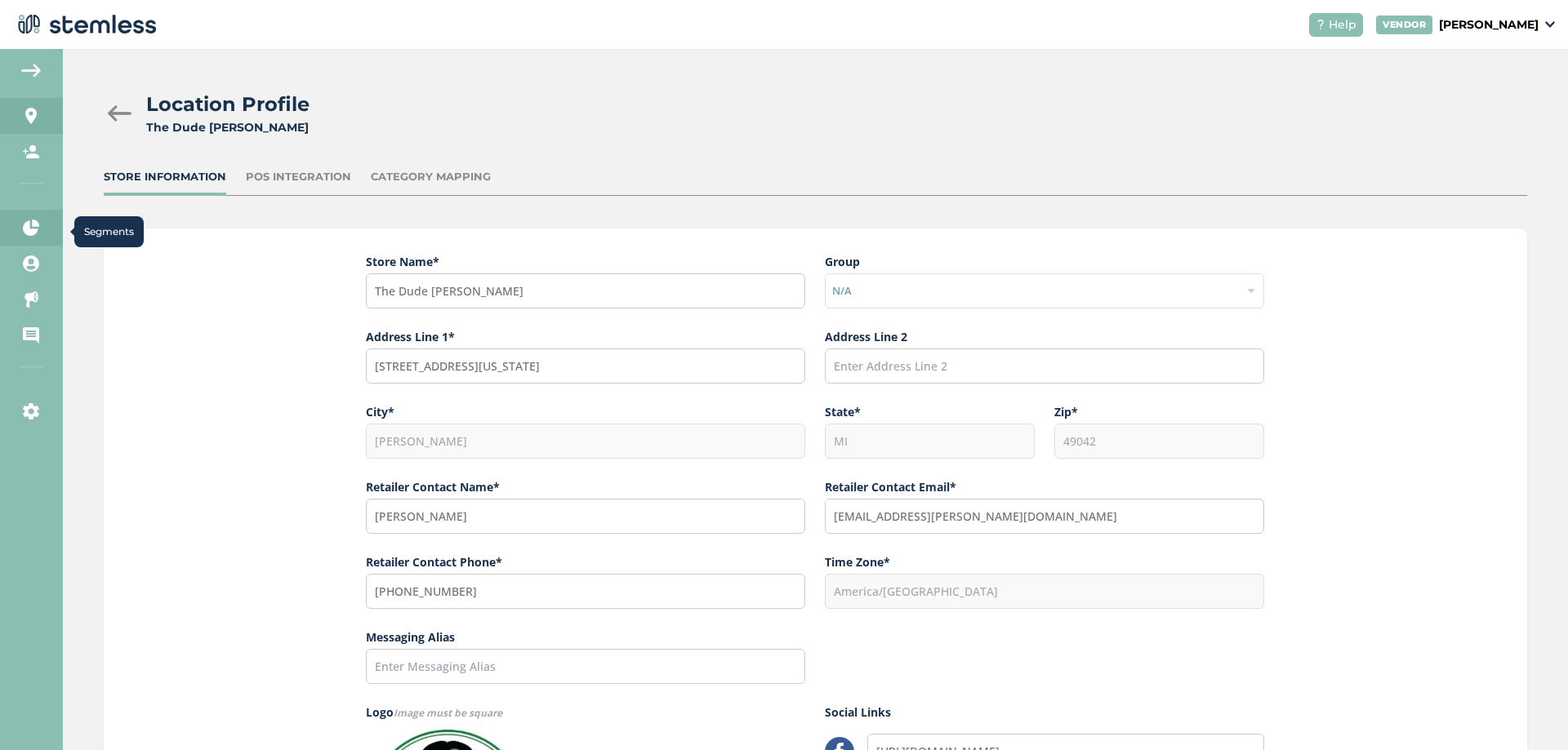
click at [29, 230] on icon at bounding box center [31, 228] width 17 height 17
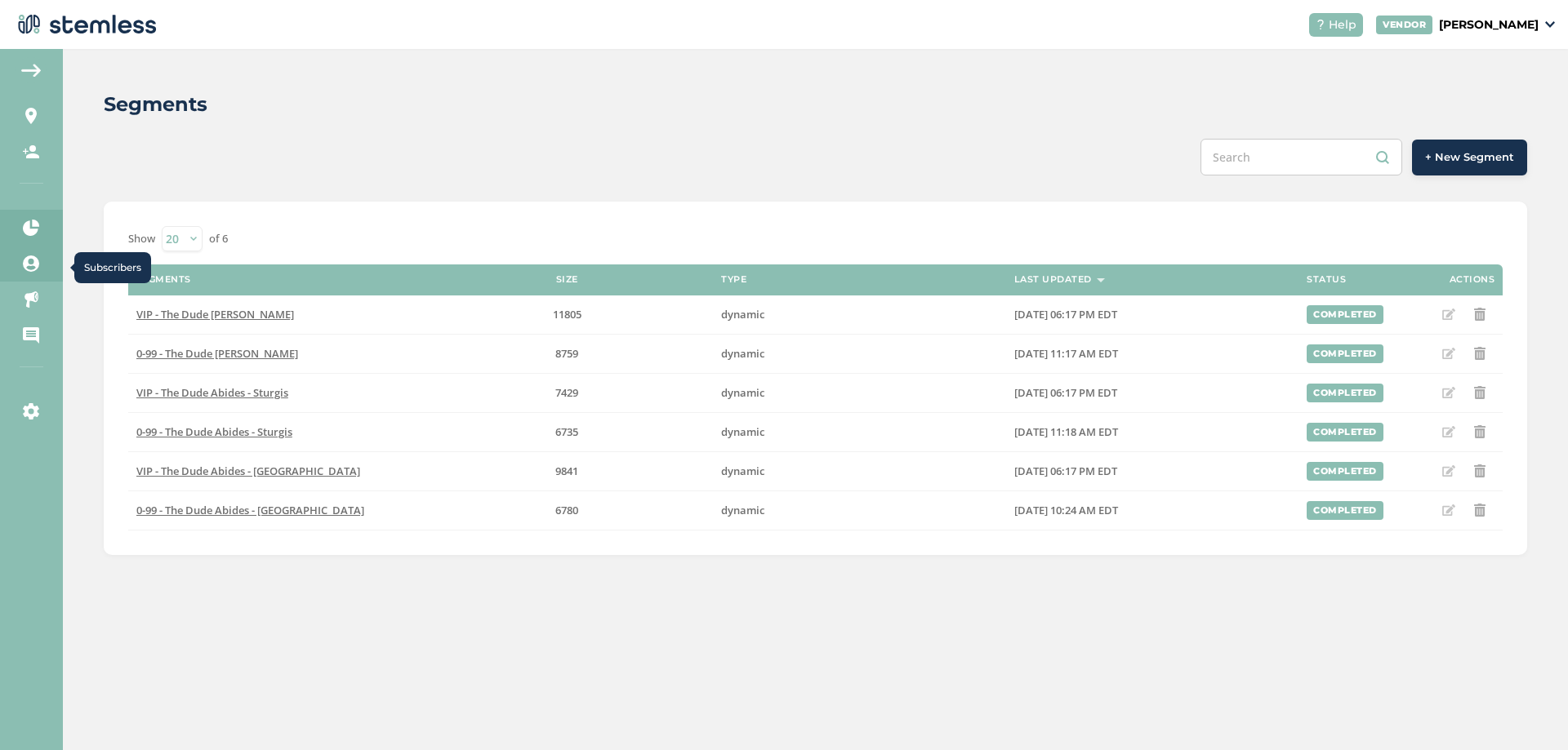
click at [17, 268] on link "Subscribers" at bounding box center [31, 264] width 63 height 36
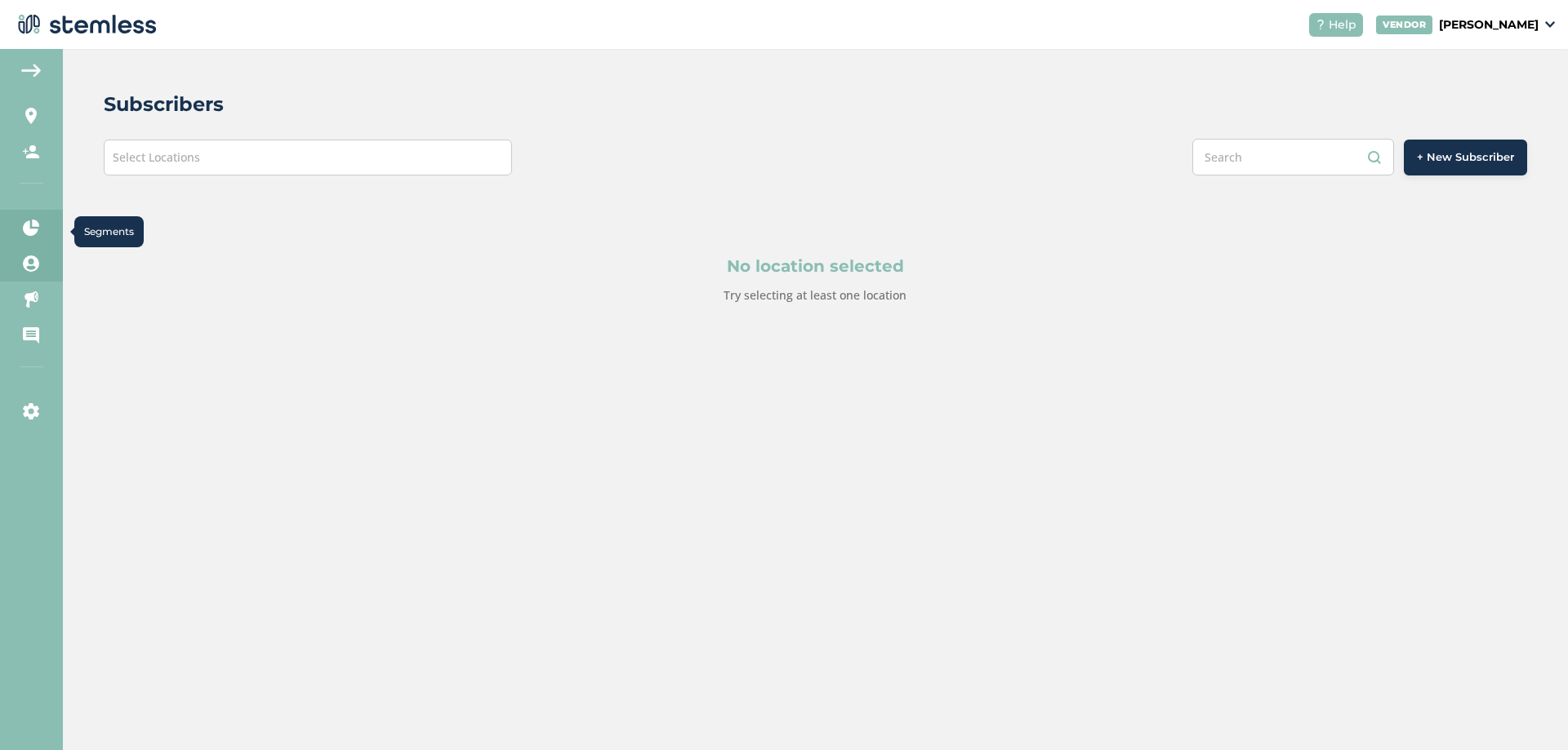
click at [29, 229] on icon at bounding box center [31, 228] width 17 height 17
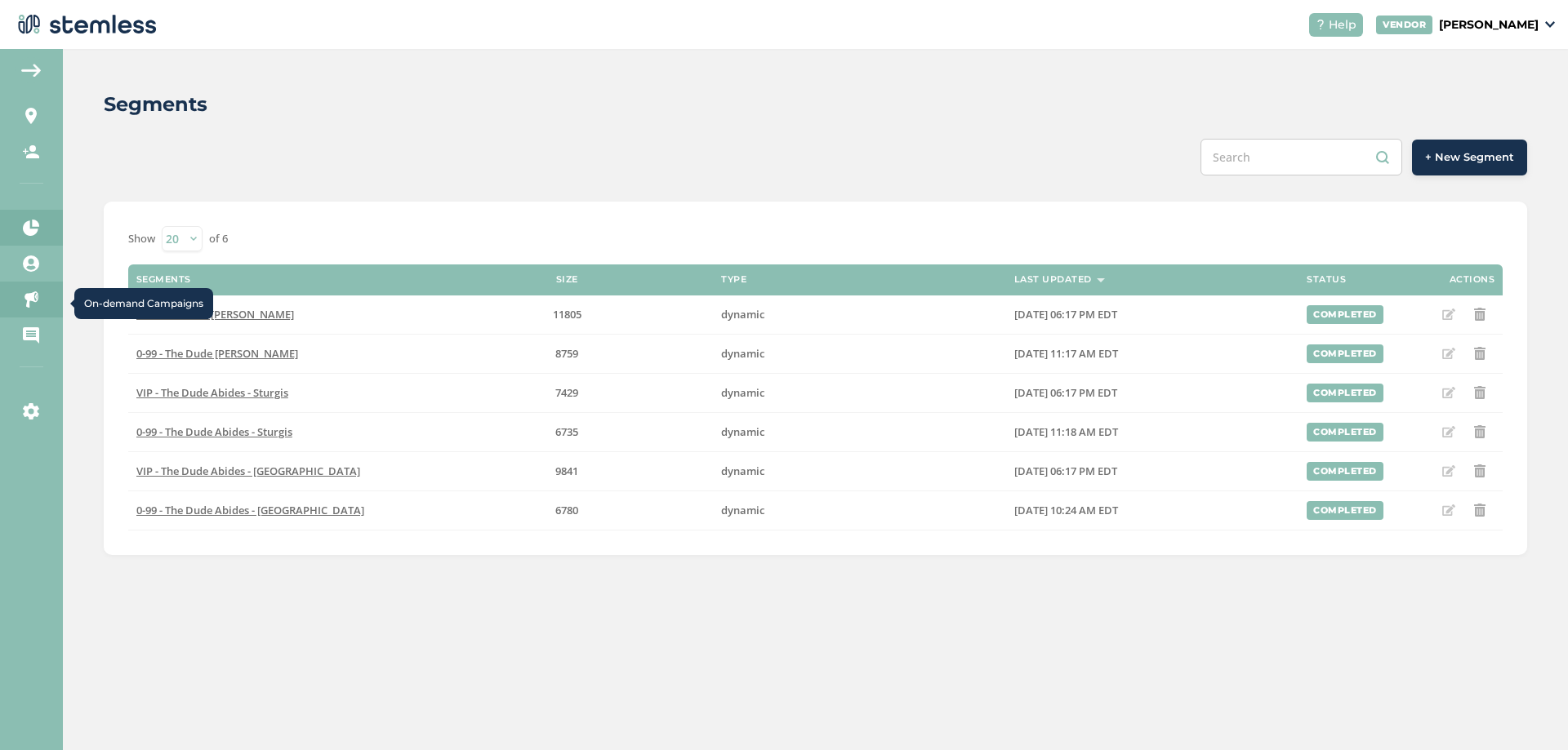
click at [21, 303] on link "On-demand Campaigns" at bounding box center [31, 300] width 63 height 36
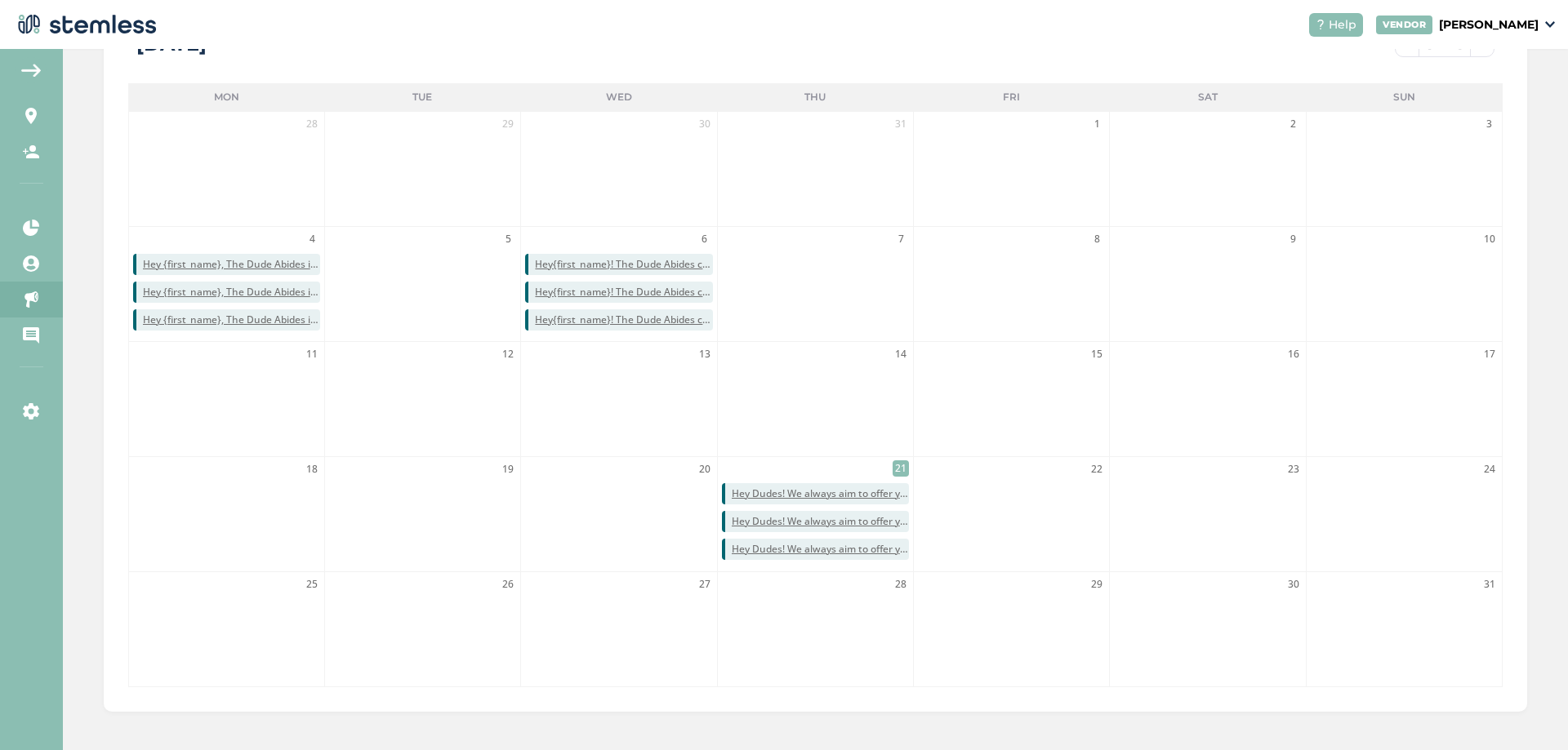
scroll to position [381, 0]
click at [895, 469] on span "21" at bounding box center [901, 466] width 17 height 17
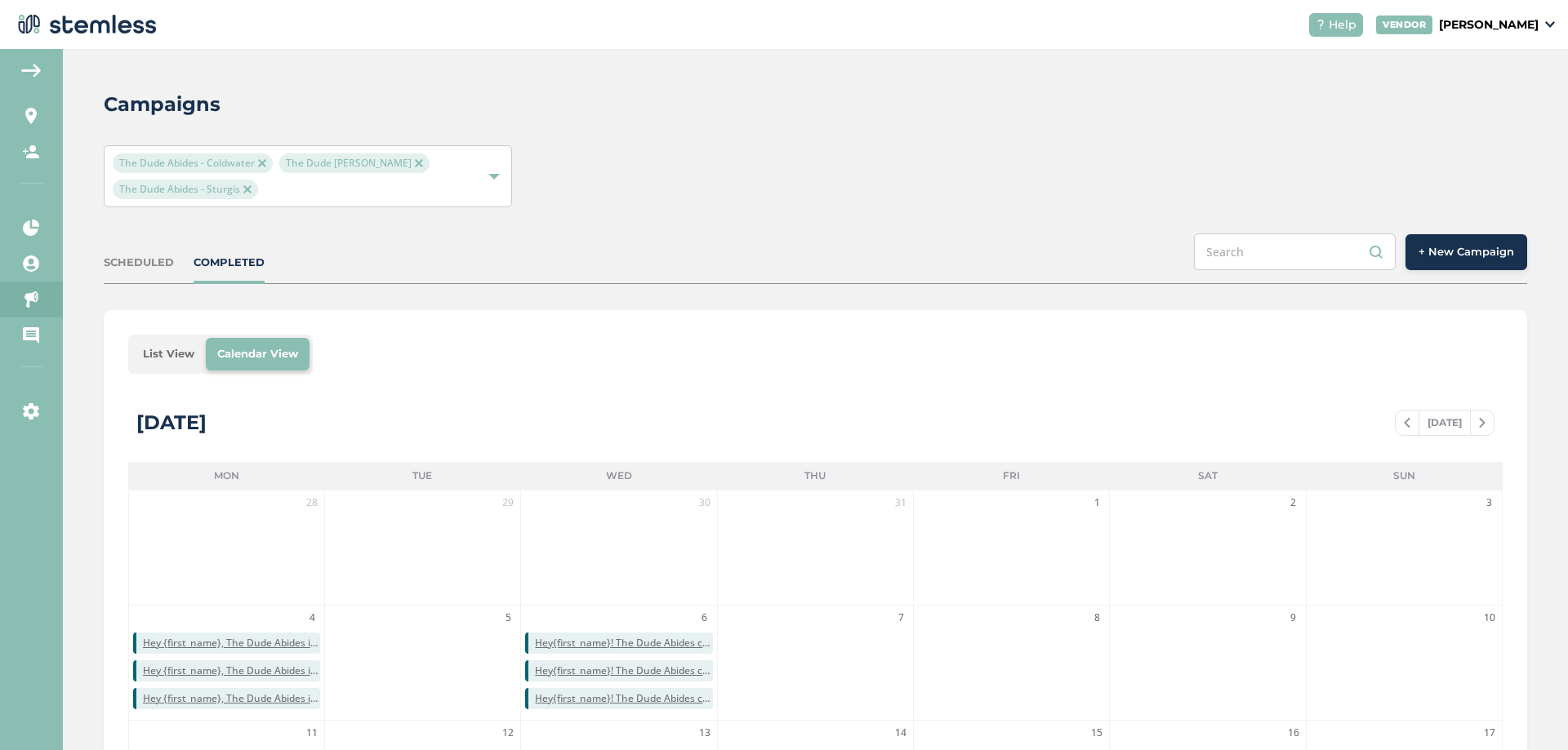
click at [163, 355] on li "List View" at bounding box center [168, 355] width 74 height 33
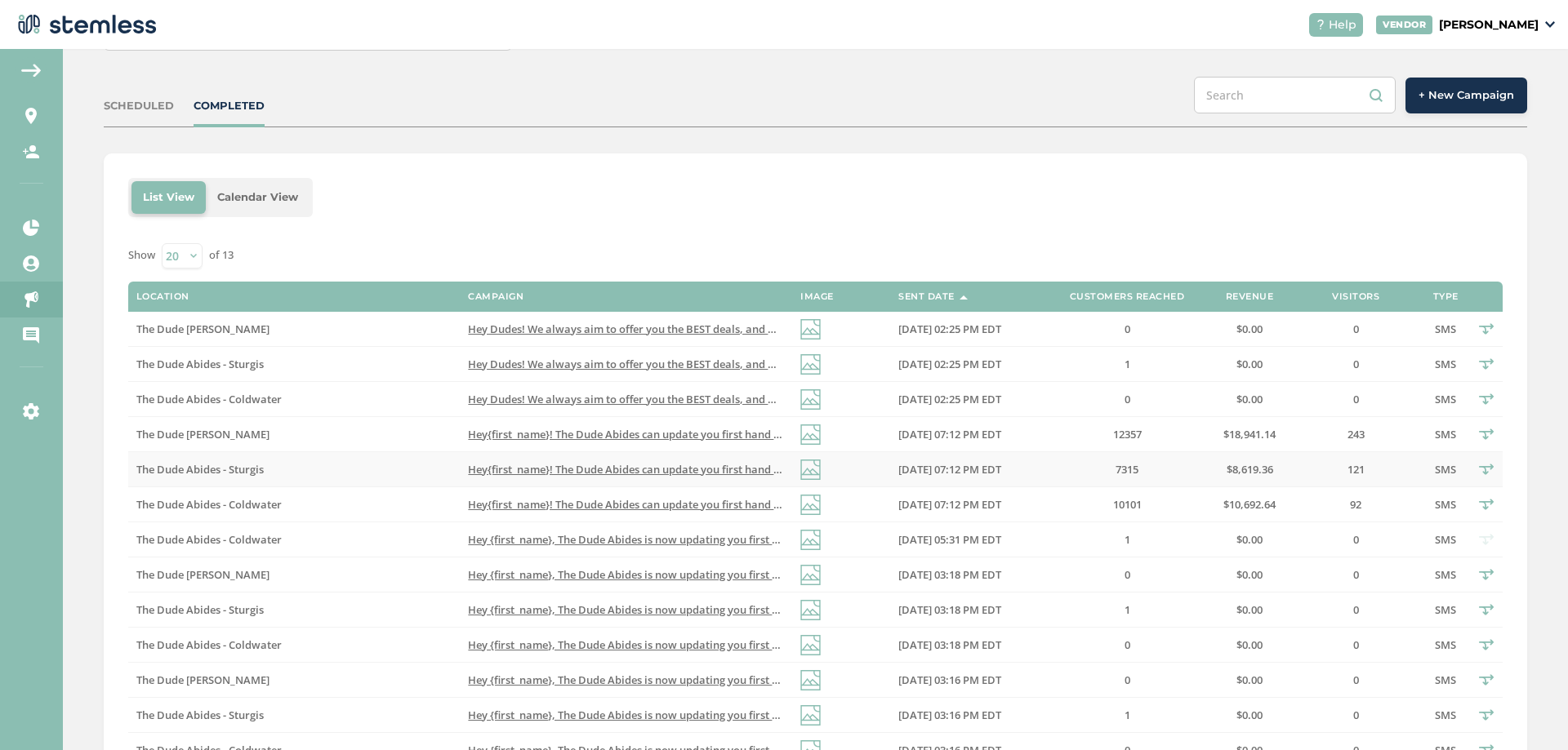
scroll to position [163, 0]
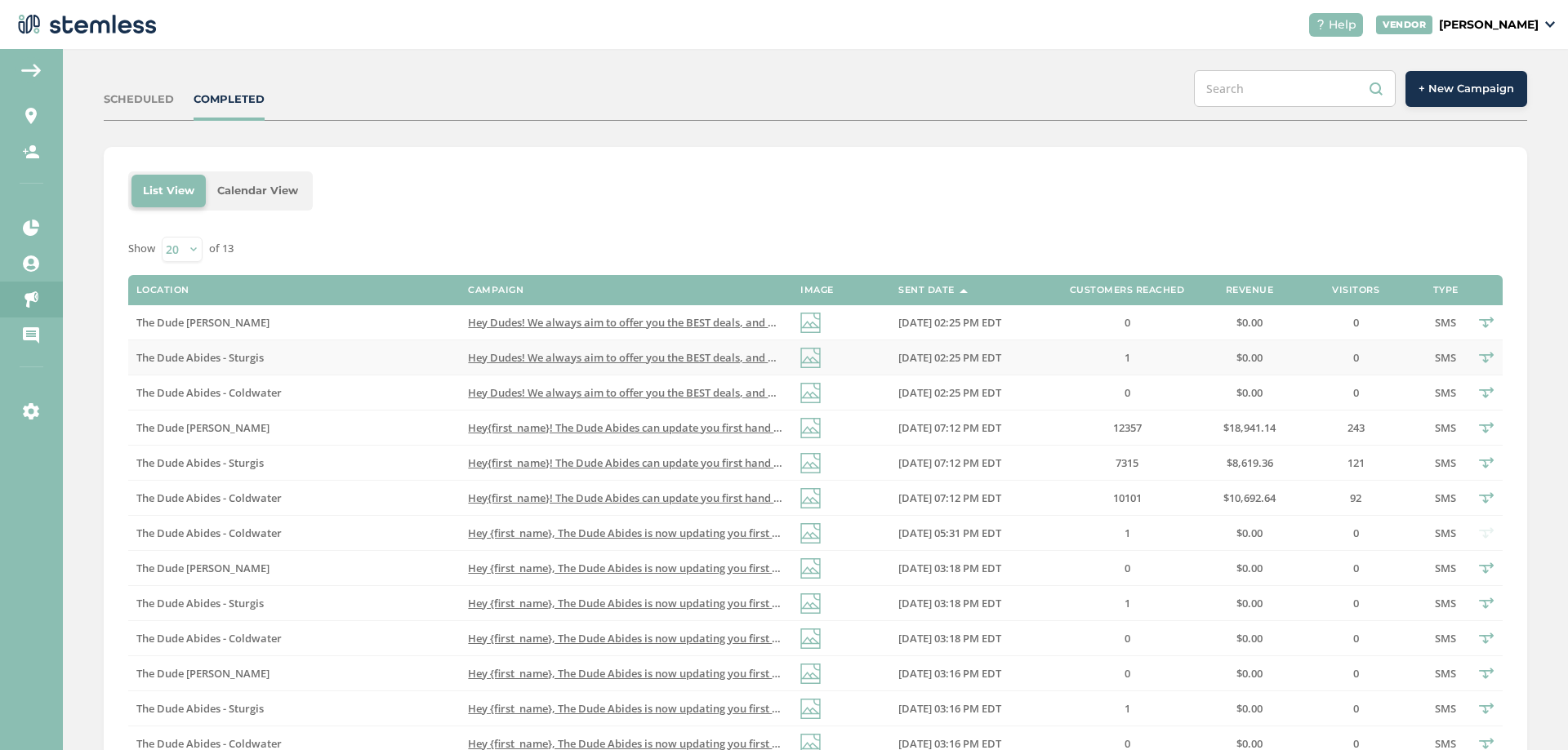
click at [659, 357] on span "Hey Dudes! We always aim to offer you the BEST deals, and we also PRICE MATCH! …" at bounding box center [787, 358] width 640 height 15
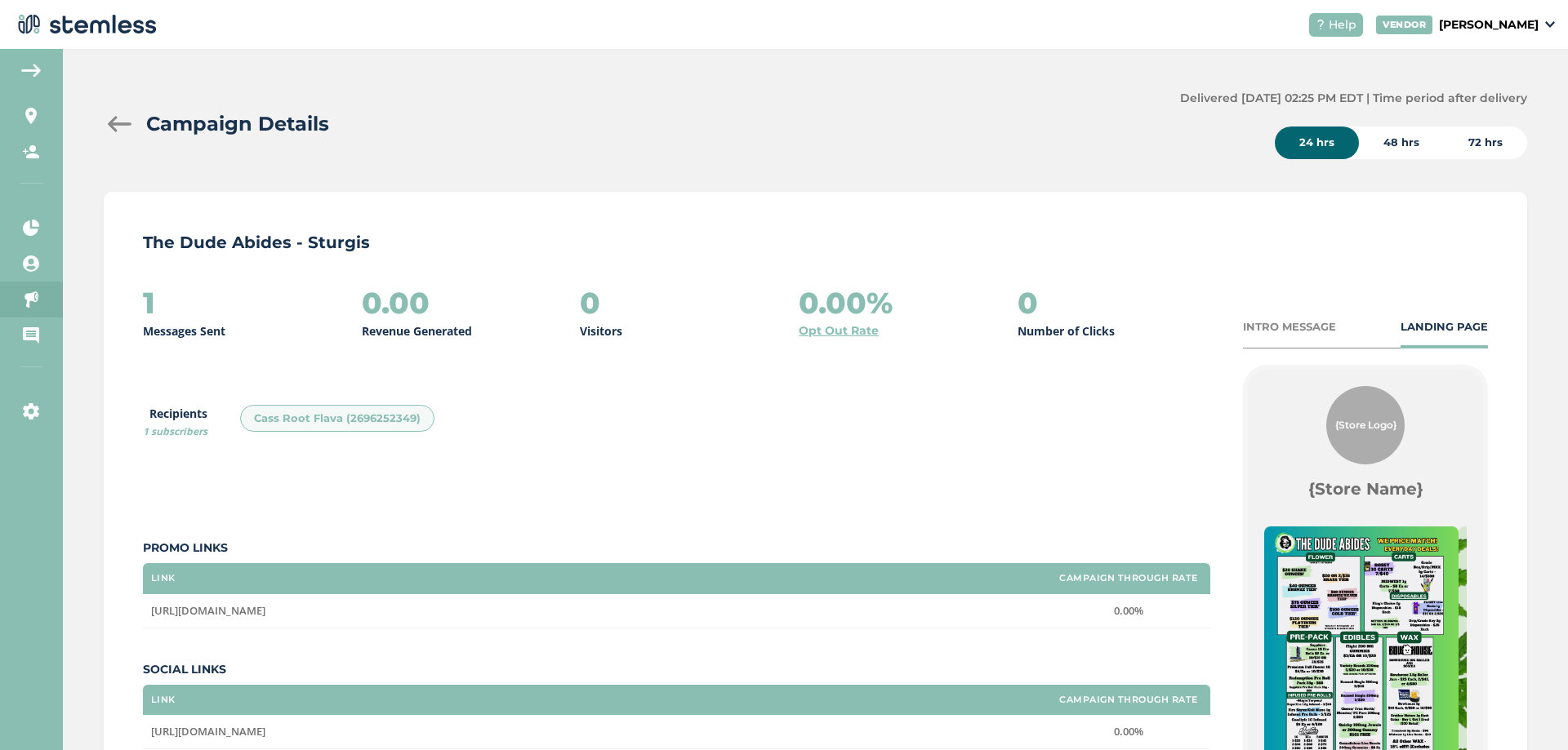
click at [130, 127] on div at bounding box center [120, 125] width 33 height 17
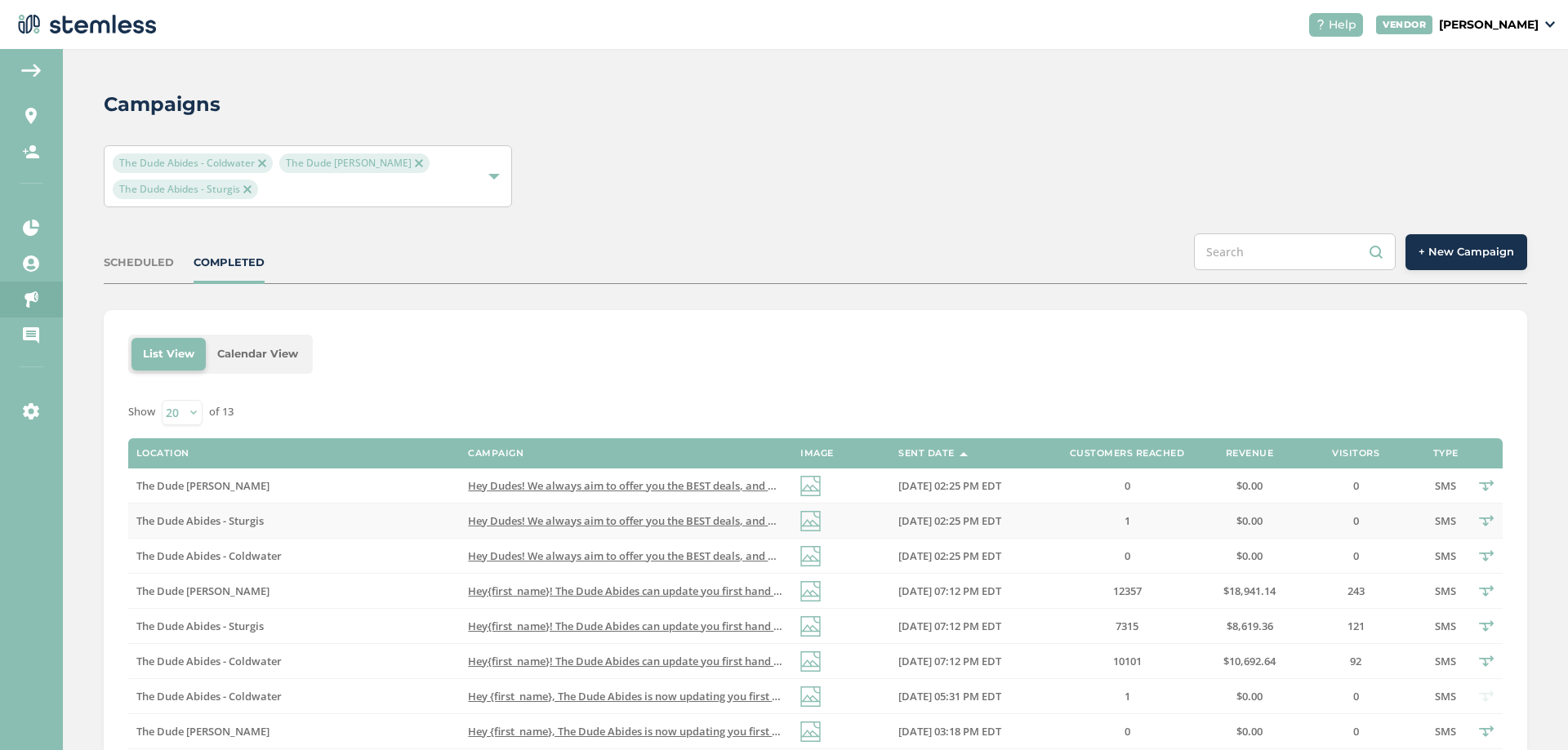
click at [1083, 534] on td "1" at bounding box center [1127, 521] width 163 height 35
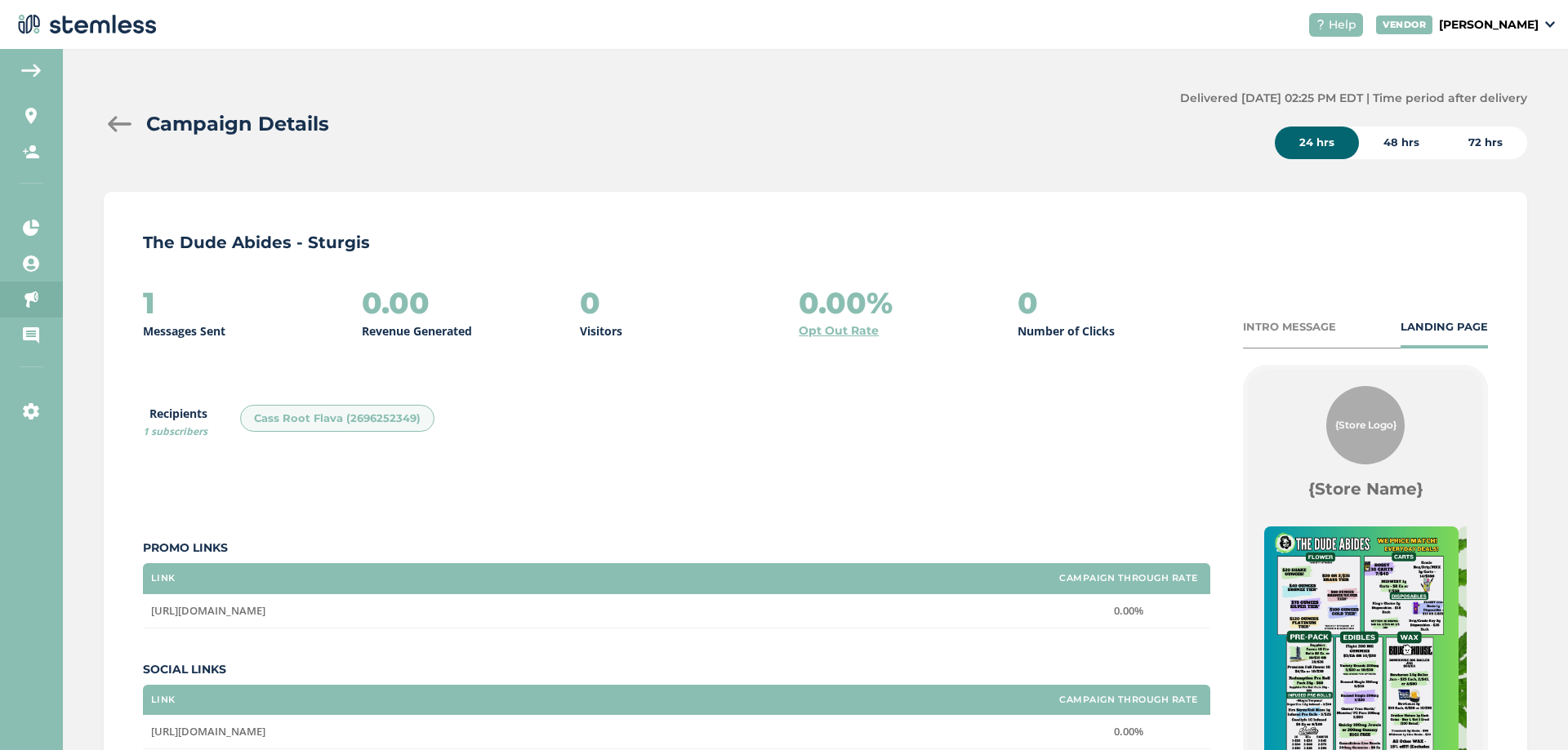
click at [323, 415] on div "Cass Root Flava (2696252349)" at bounding box center [338, 419] width 195 height 28
click at [117, 133] on div "Campaign Details" at bounding box center [635, 125] width 1063 height 30
click at [117, 122] on div at bounding box center [120, 125] width 33 height 17
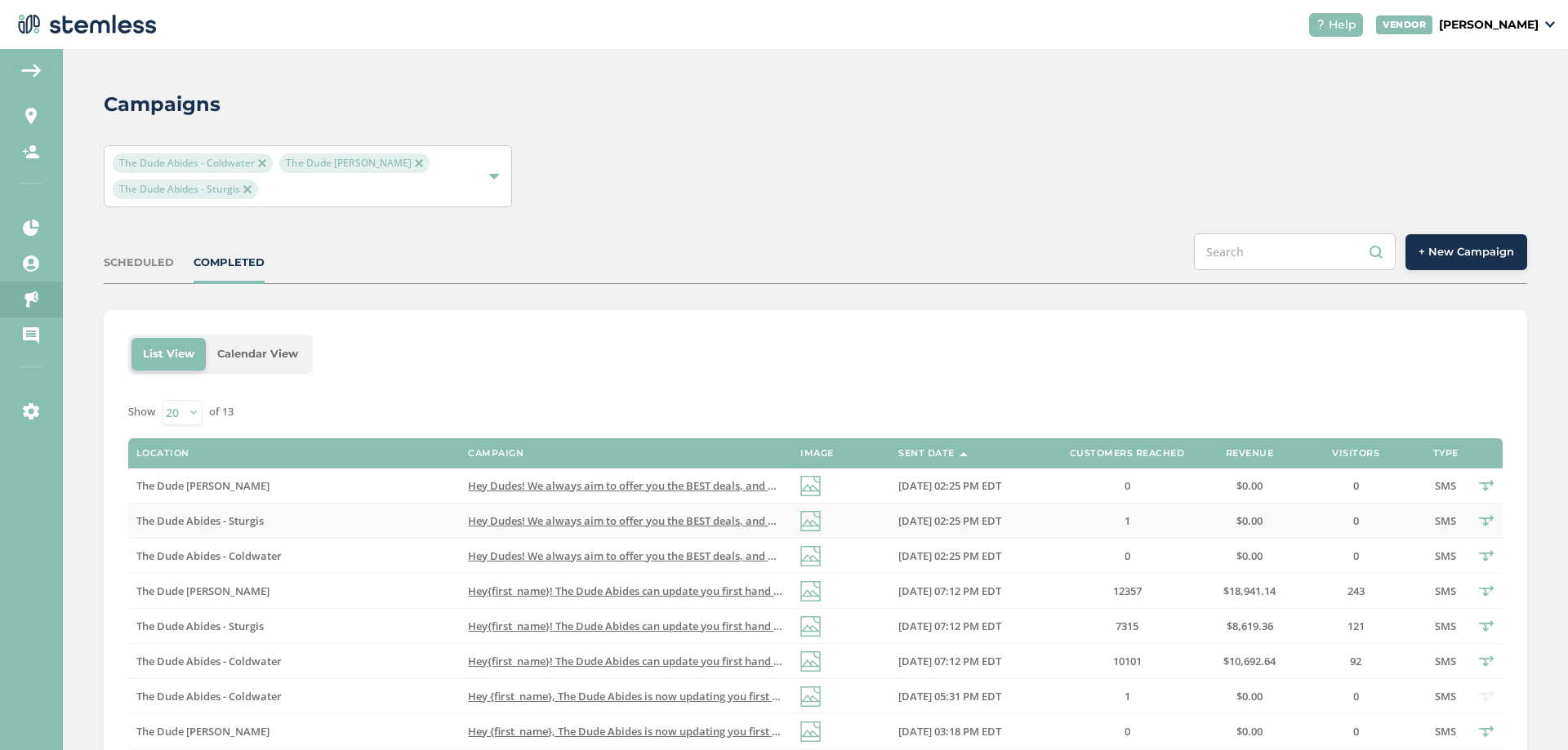
click at [1216, 520] on label "$0.00" at bounding box center [1249, 521] width 65 height 14
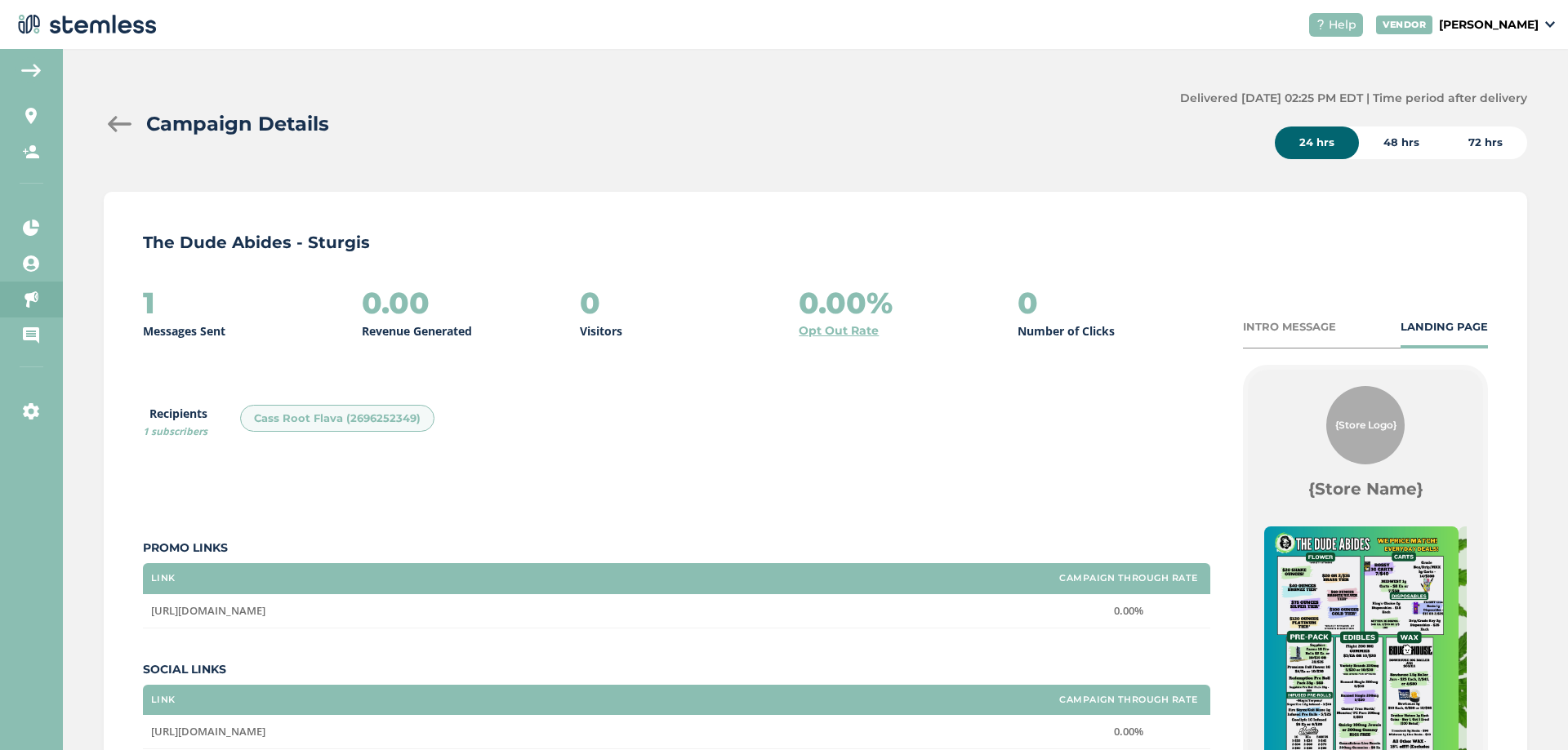
click at [116, 116] on div at bounding box center [120, 125] width 33 height 17
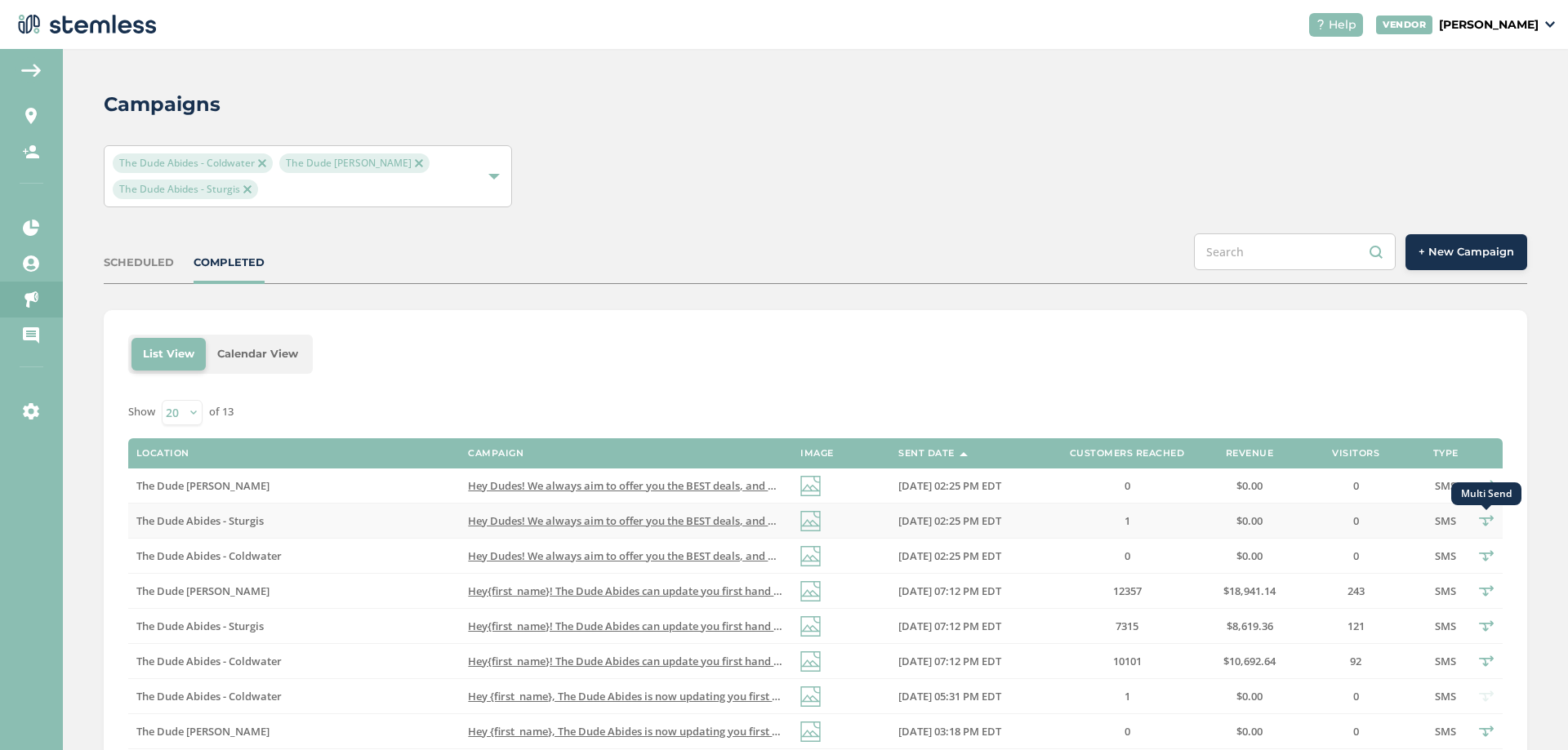
click at [1479, 525] on icon "Multi Send" at bounding box center [1486, 521] width 15 height 15
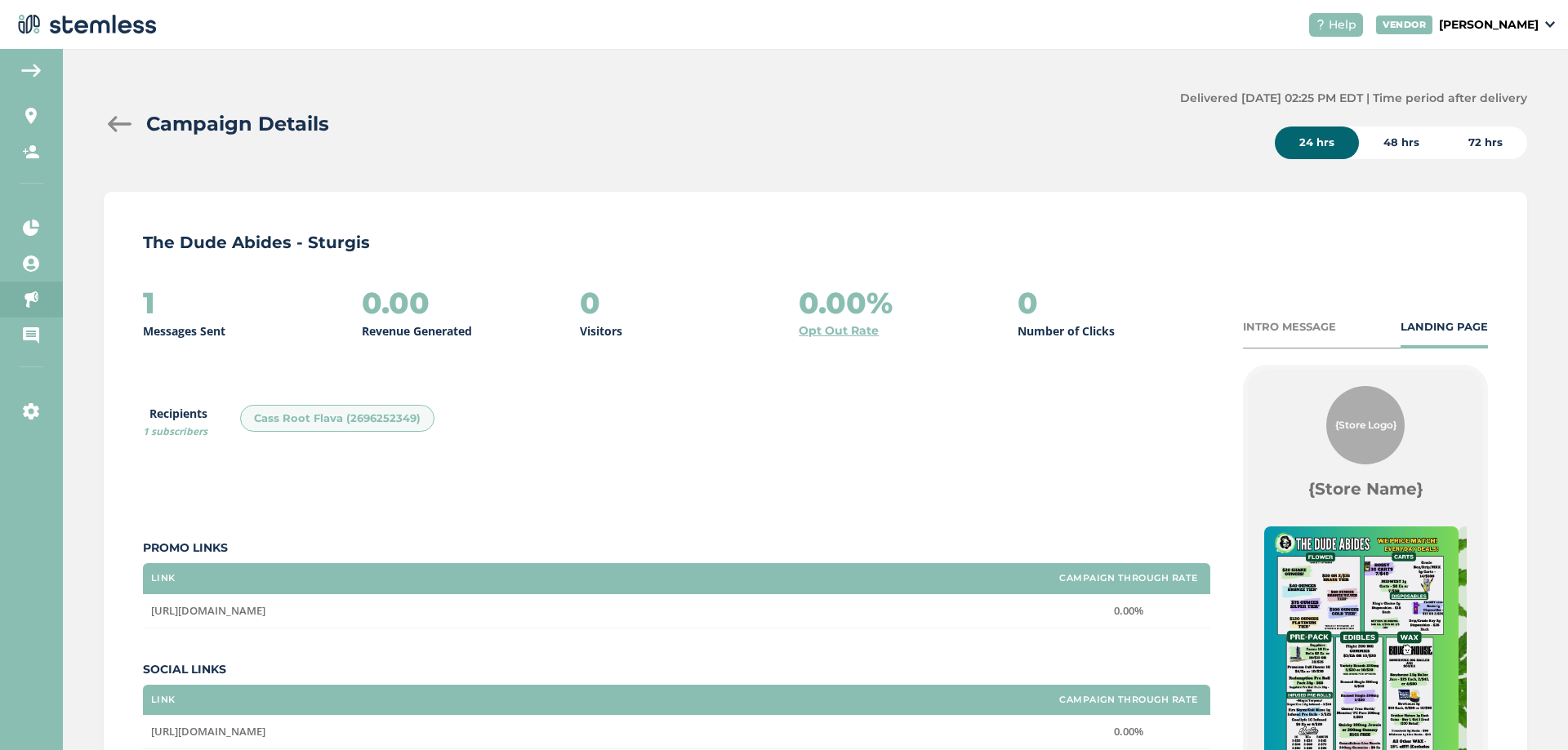
click at [1395, 150] on div "48 hrs" at bounding box center [1401, 143] width 85 height 33
click at [126, 142] on div "Campaign Details Delivered [DATE] 02:25 PM EDT | Time period after delivery 24 …" at bounding box center [815, 125] width 1424 height 69
click at [121, 124] on div at bounding box center [120, 125] width 33 height 17
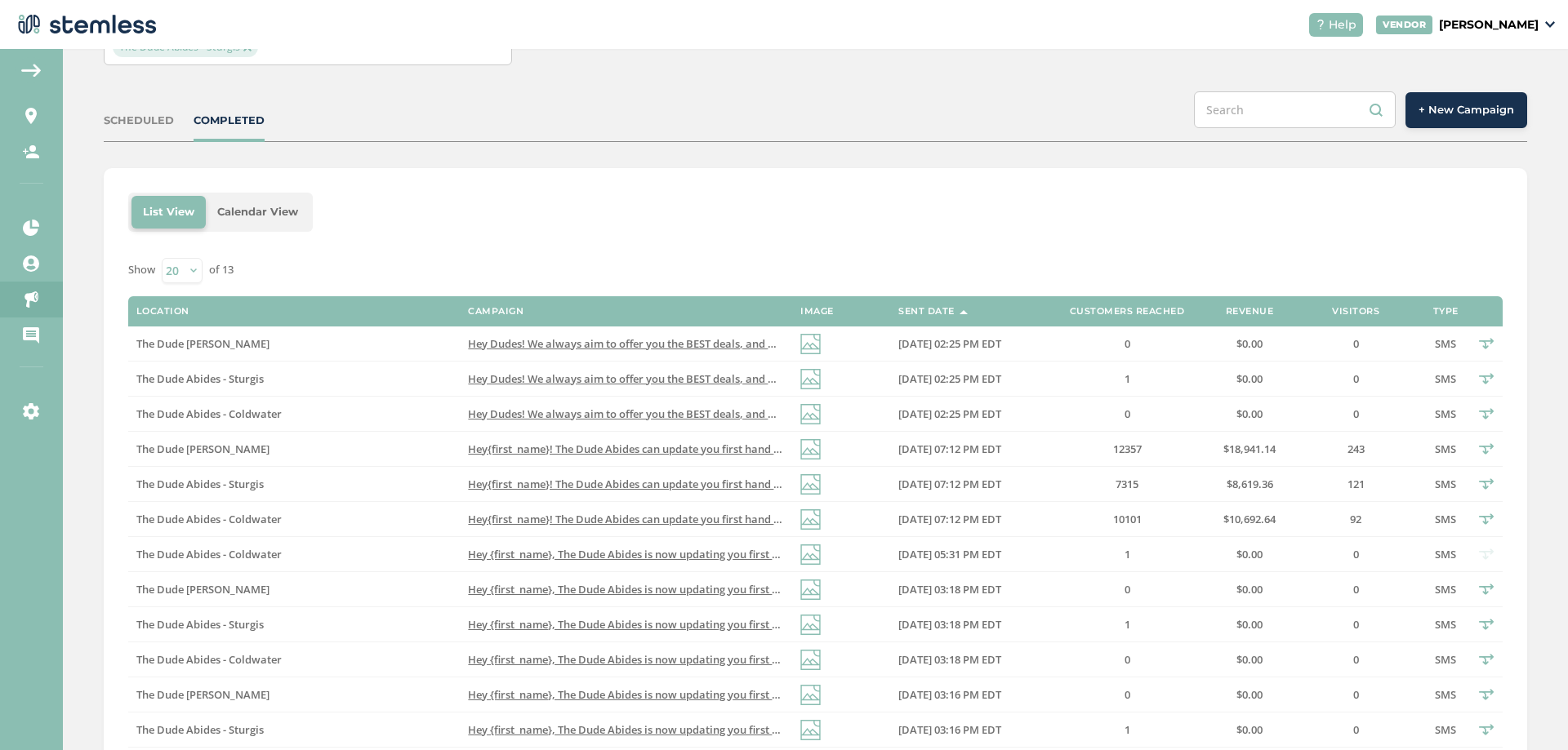
scroll to position [163, 0]
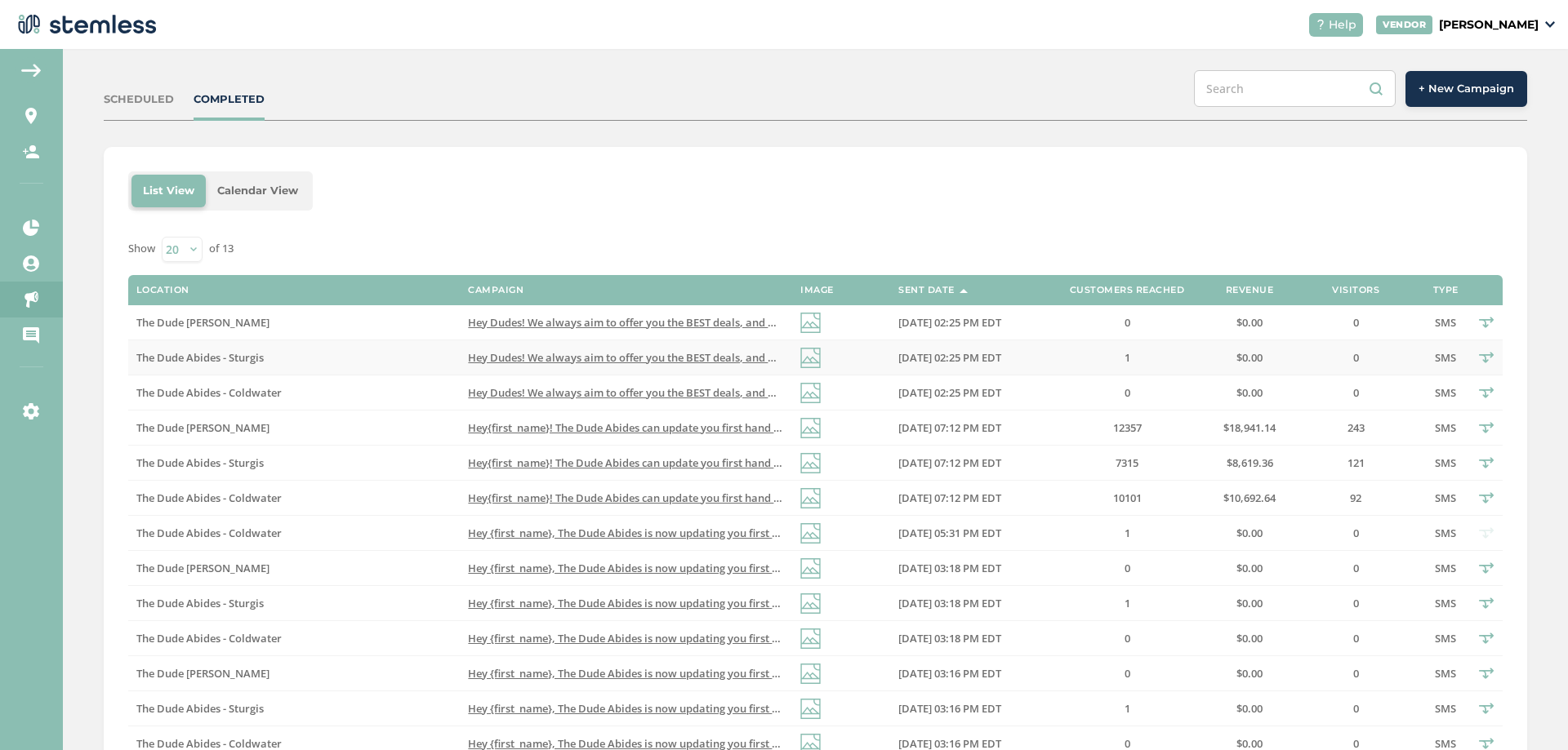
click at [167, 351] on span "The Dude Abides - Sturgis" at bounding box center [200, 358] width 127 height 15
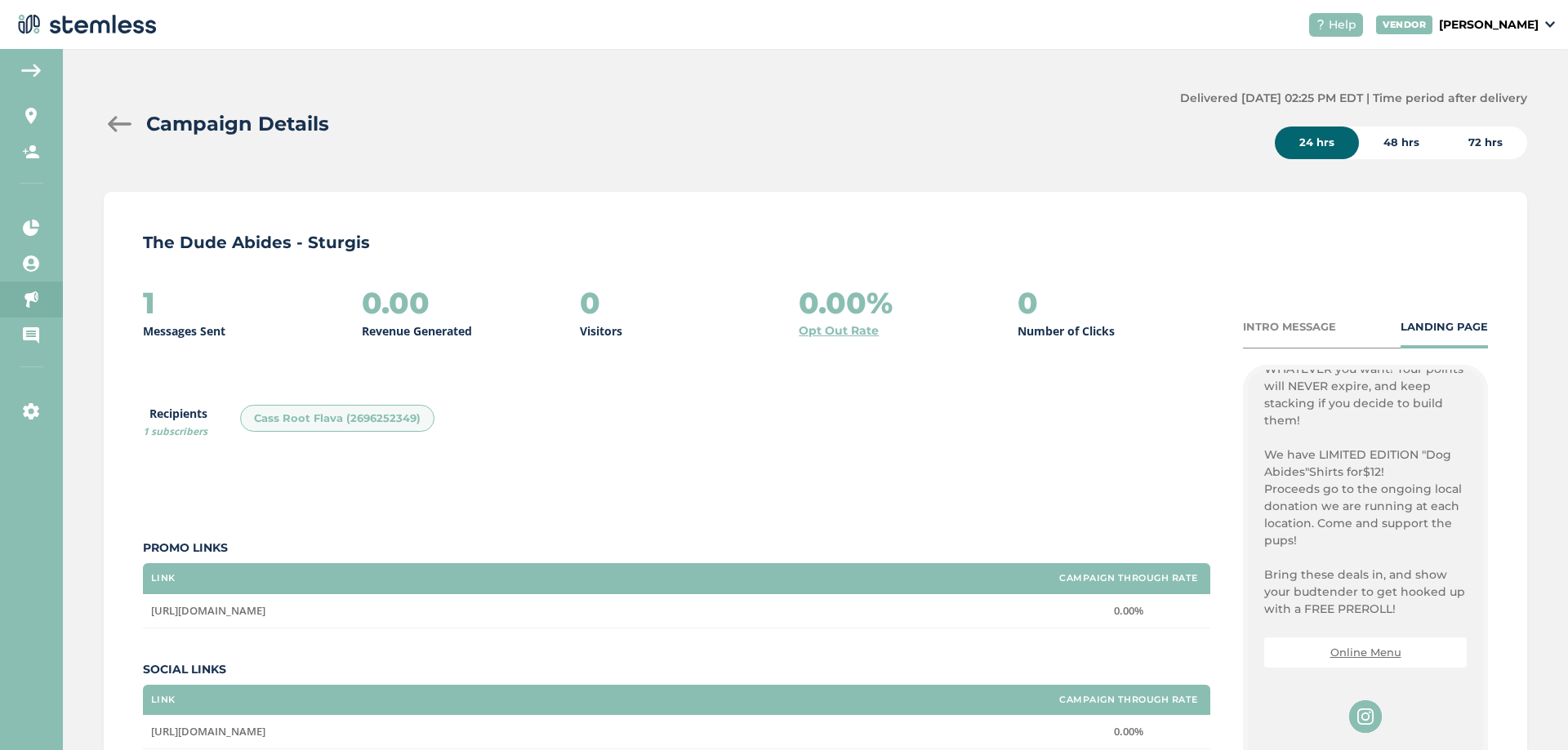
click at [1410, 150] on div "48 hrs" at bounding box center [1401, 143] width 85 height 33
click at [1480, 138] on div "72 hrs" at bounding box center [1485, 143] width 83 height 33
click at [1328, 139] on div "24 hrs" at bounding box center [1317, 143] width 84 height 33
click at [120, 125] on div at bounding box center [120, 125] width 33 height 17
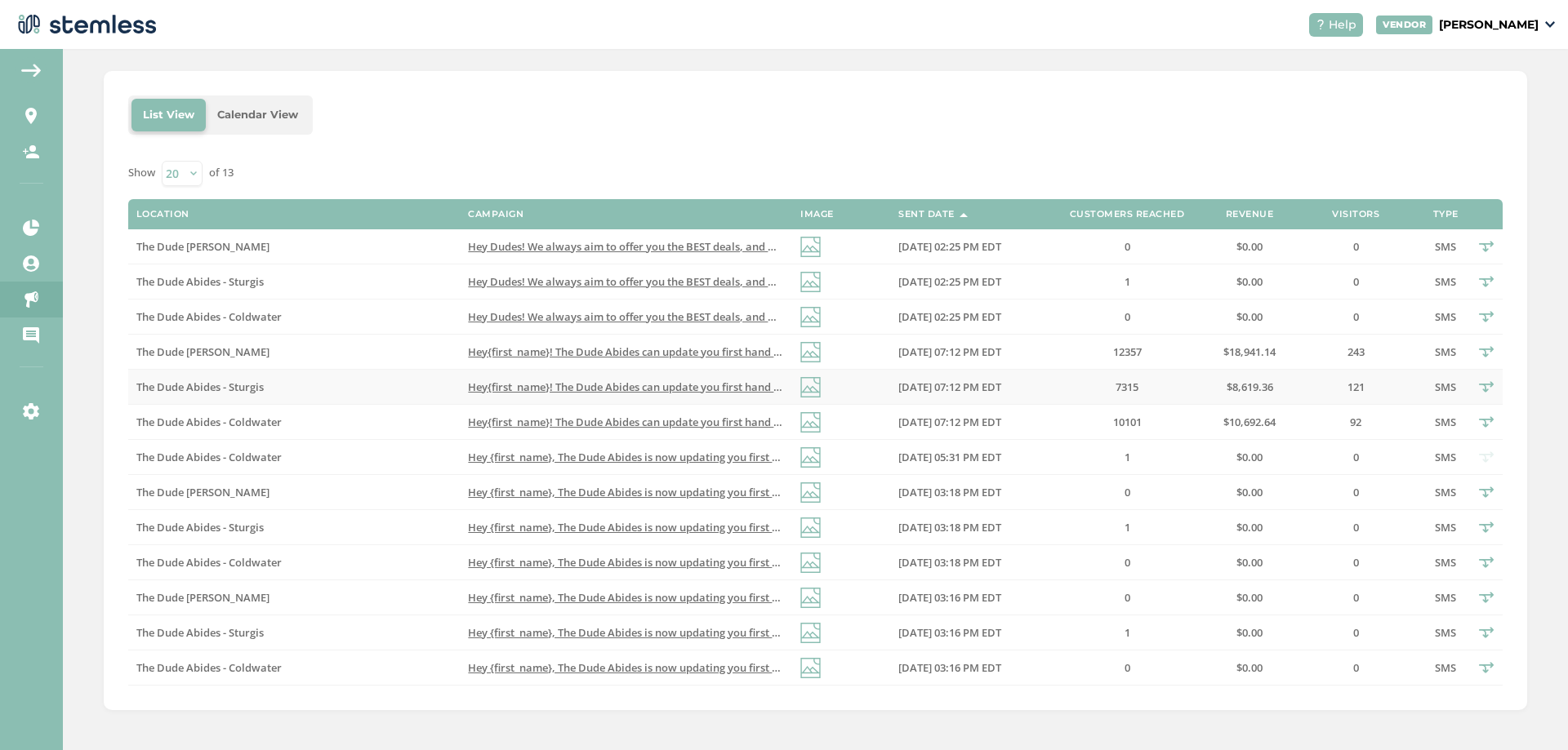
scroll to position [240, 0]
click at [686, 281] on span "Hey Dudes! We always aim to offer you the BEST deals, and we also PRICE MATCH! …" at bounding box center [787, 281] width 640 height 15
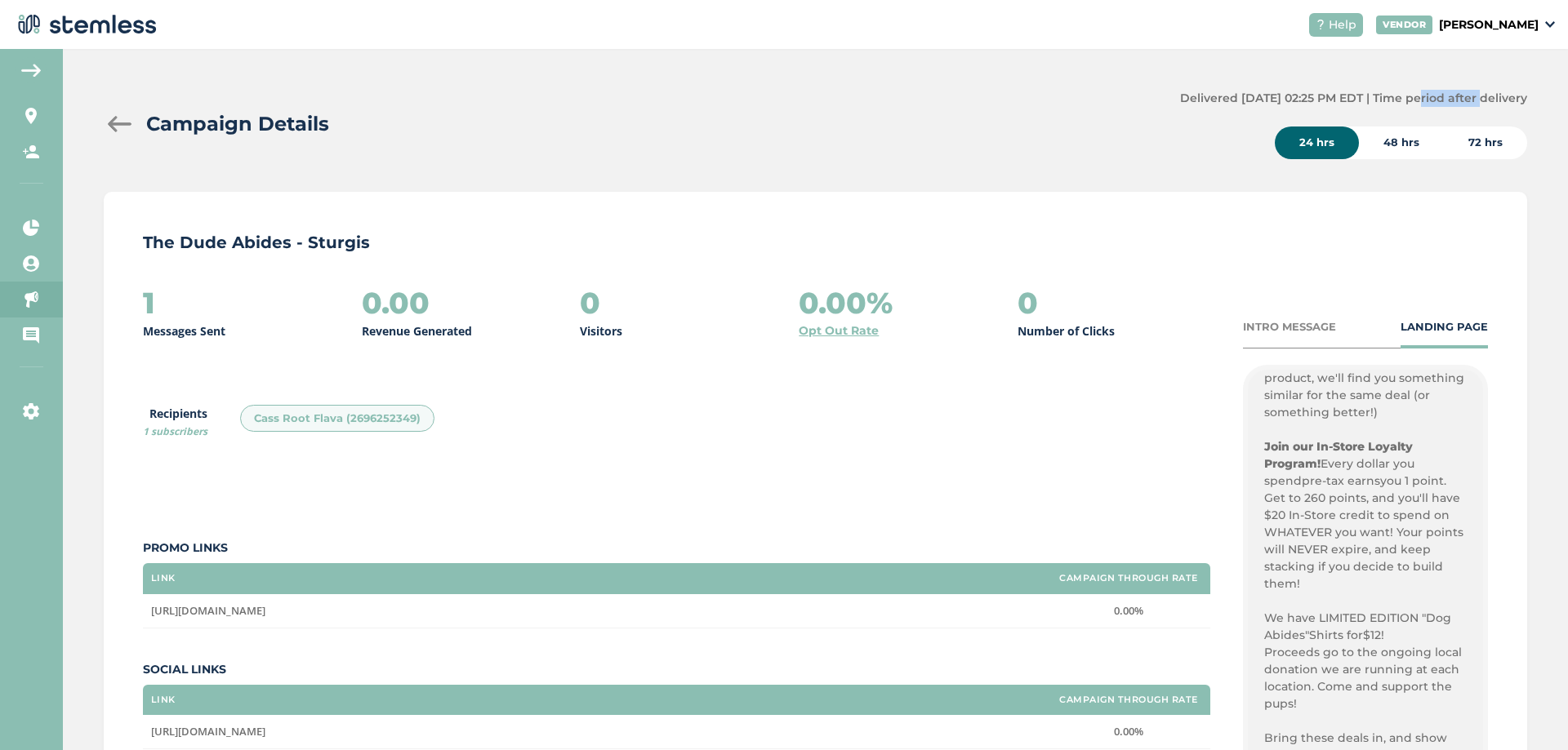
drag, startPoint x: 1392, startPoint y: 97, endPoint x: 1454, endPoint y: 97, distance: 62.0
click at [1454, 97] on label "Delivered [DATE] 02:25 PM EDT | Time period after delivery" at bounding box center [1353, 98] width 347 height 17
click at [113, 129] on div at bounding box center [120, 125] width 33 height 17
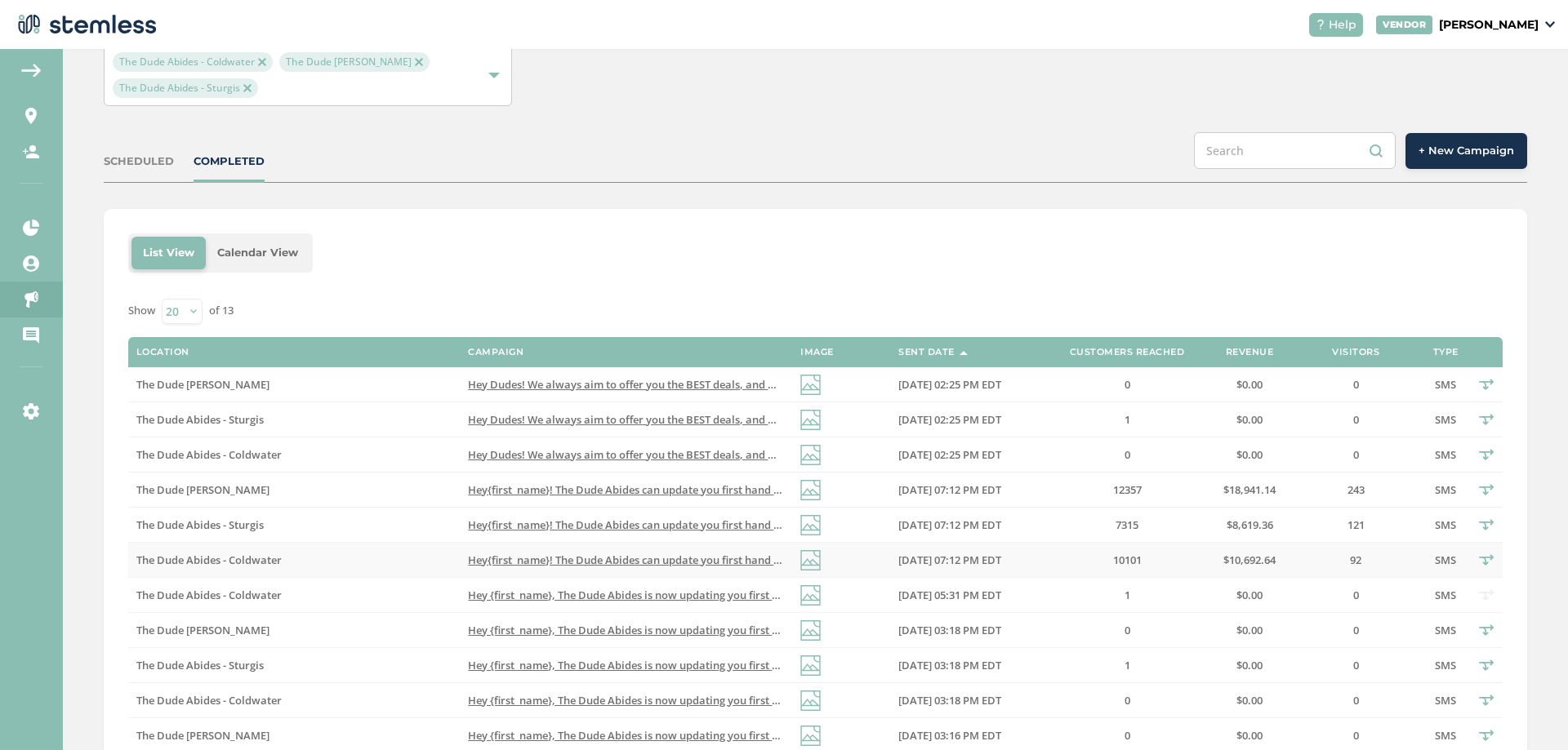
scroll to position [240, 0]
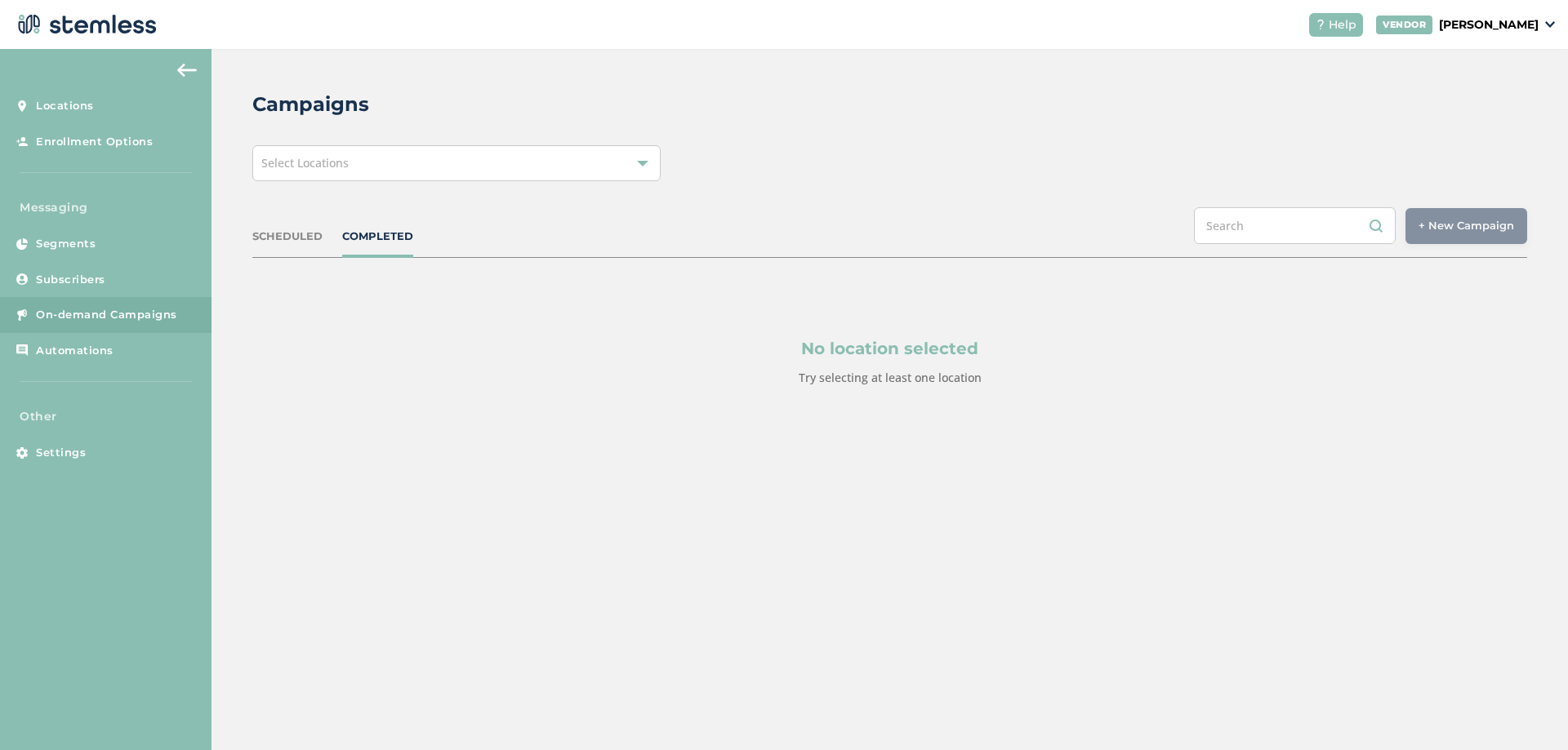
click at [451, 158] on div "Select Locations" at bounding box center [456, 163] width 409 height 36
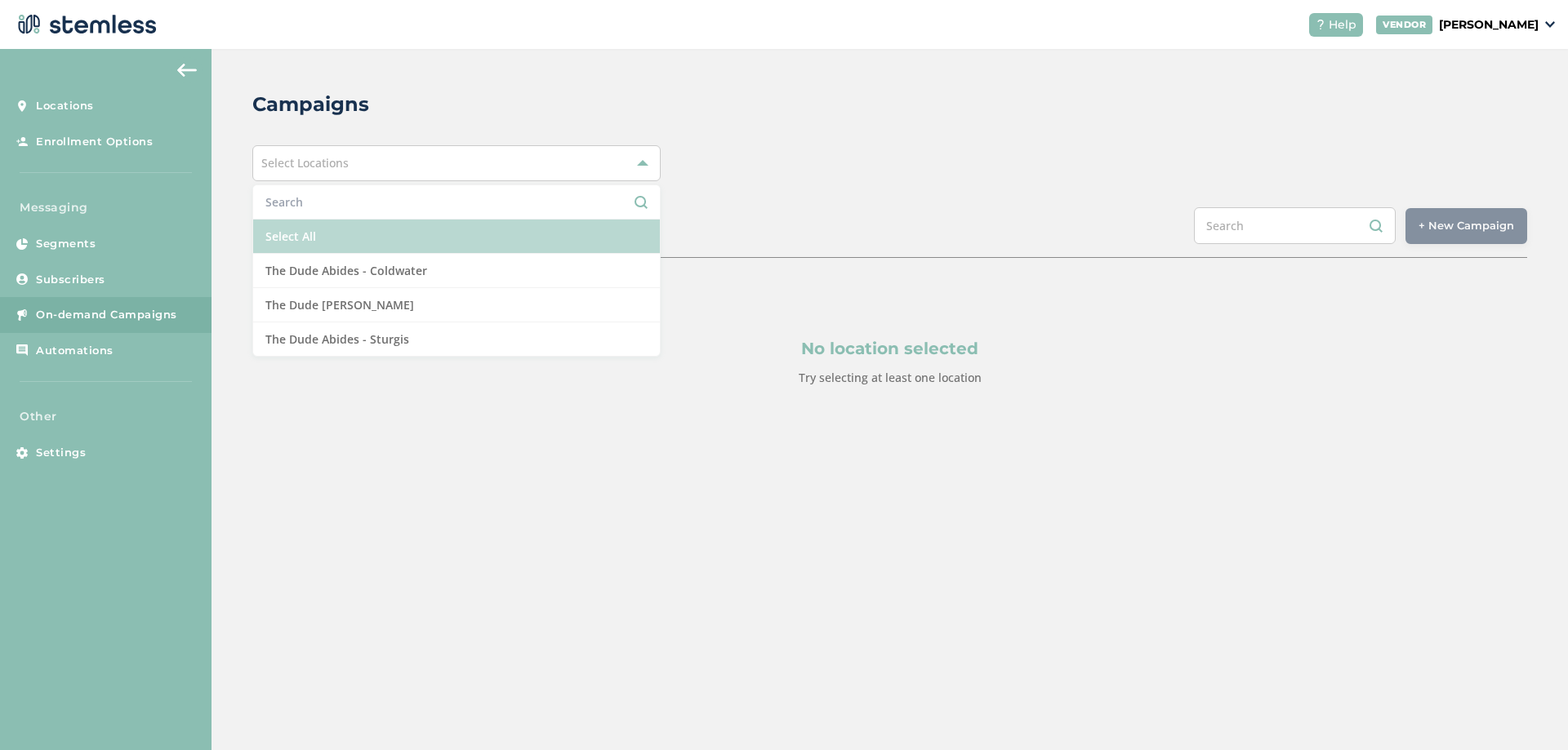
click at [393, 230] on li "Select All" at bounding box center [456, 237] width 407 height 35
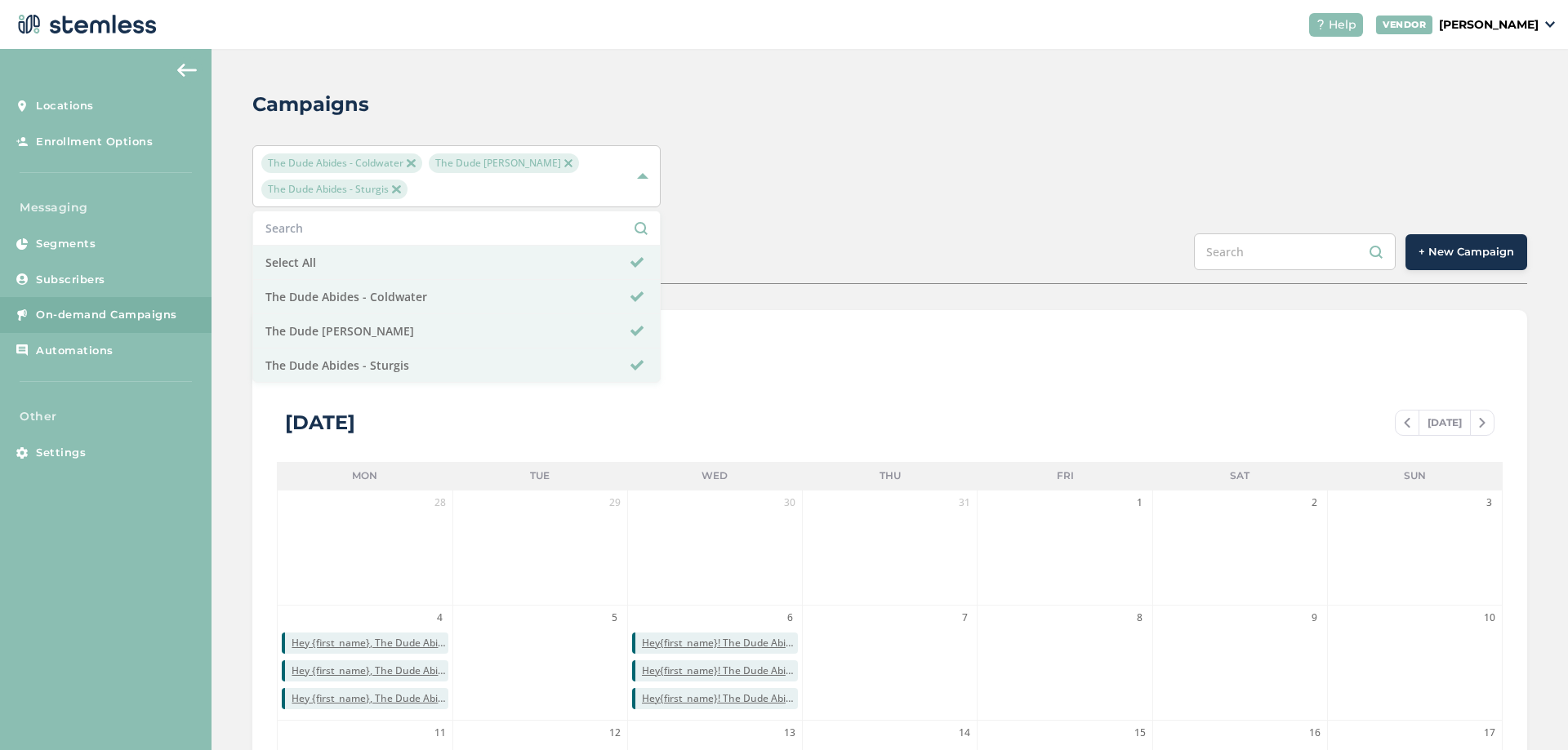
click at [921, 193] on div "The Dude Abides - Coldwater The Dude Abides - [PERSON_NAME] The Dude Abides - S…" at bounding box center [890, 176] width 1275 height 62
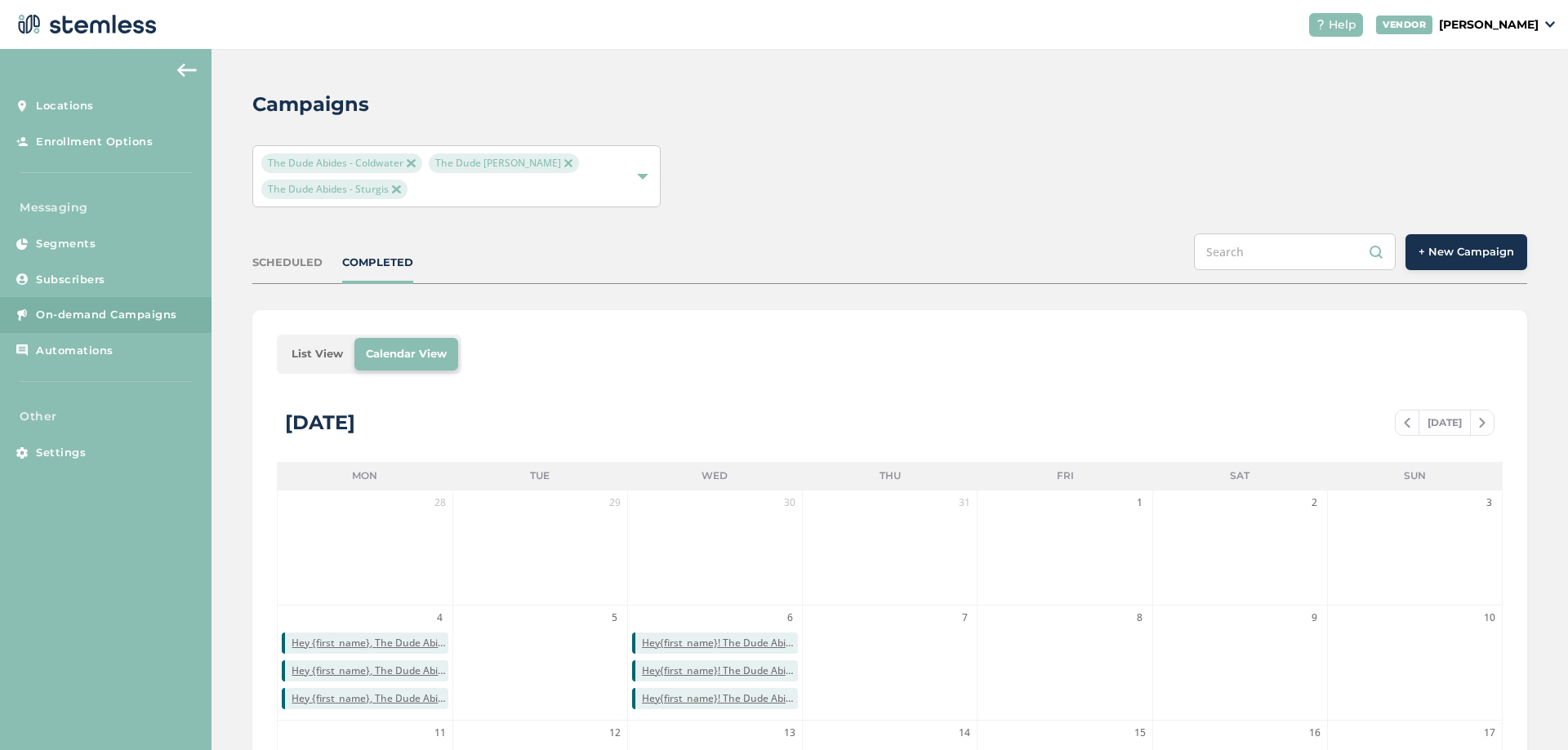
click at [285, 272] on div "SCHEDULED COMPLETED + New Campaign" at bounding box center [890, 258] width 1275 height 50
click at [289, 263] on div "SCHEDULED" at bounding box center [287, 263] width 70 height 17
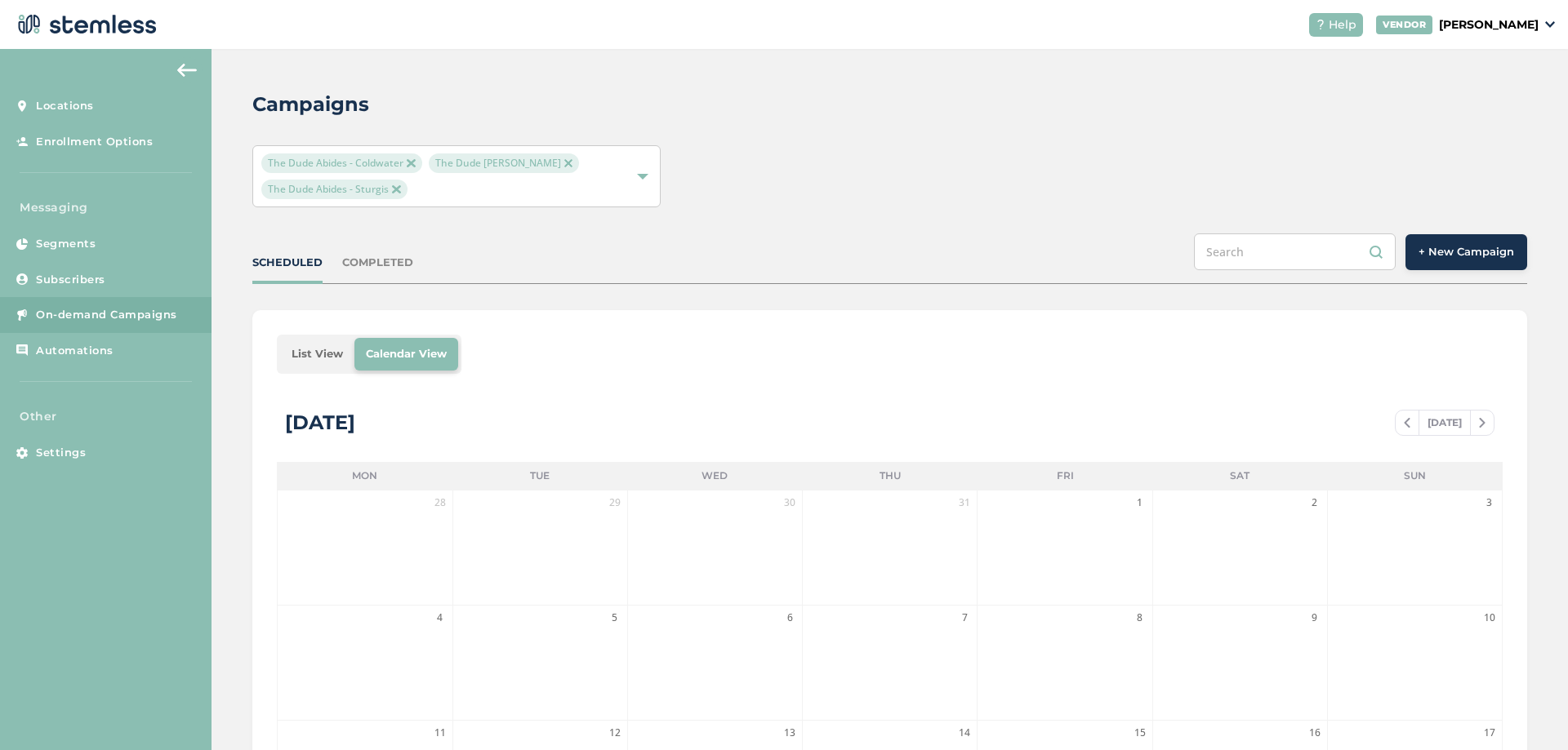
click at [357, 264] on div "COMPLETED" at bounding box center [378, 263] width 71 height 17
click at [313, 347] on li "List View" at bounding box center [317, 355] width 74 height 33
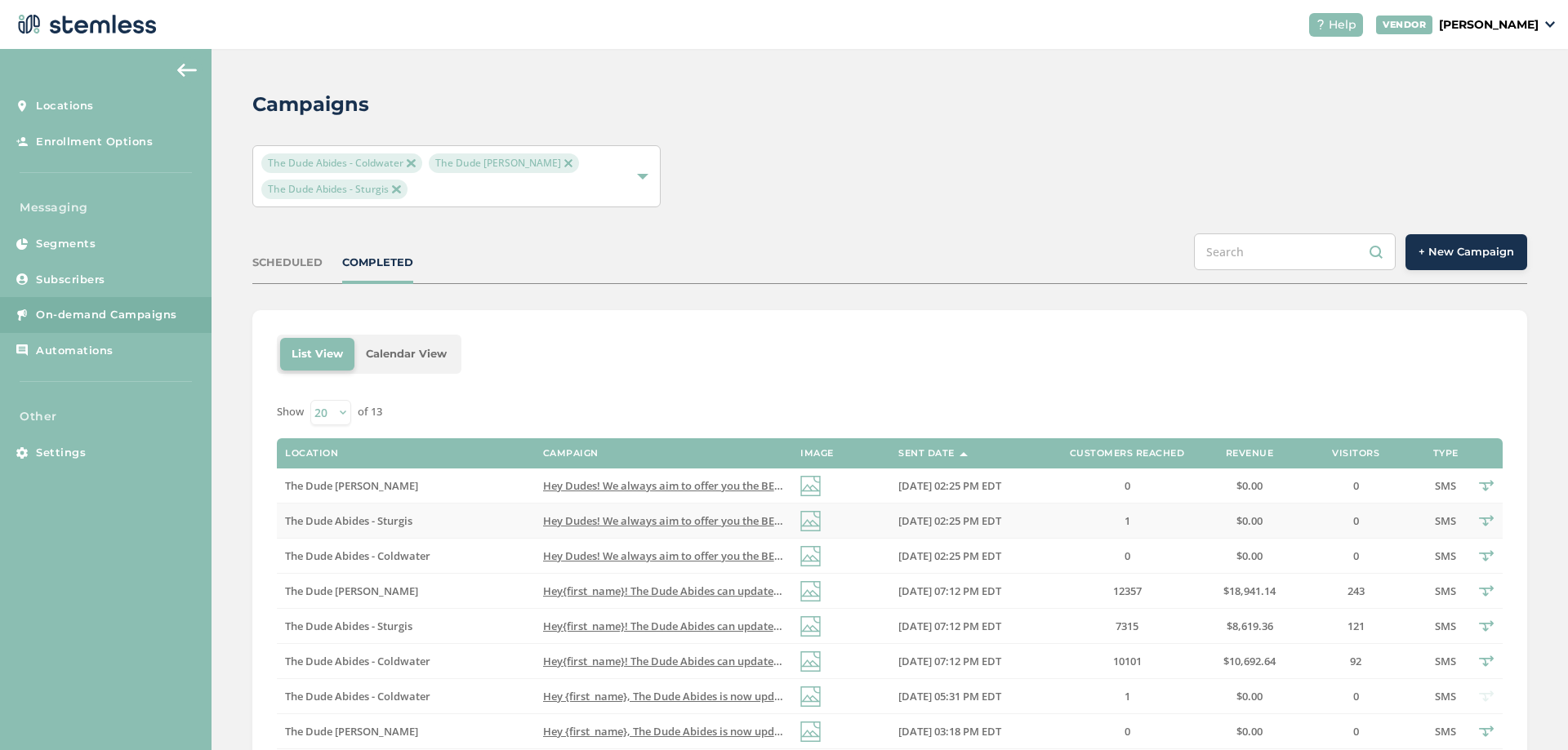
click at [590, 530] on td "Hey Dudes! We always aim to offer you the BEST deals, and we also PRICE MATCH! …" at bounding box center [664, 521] width 257 height 35
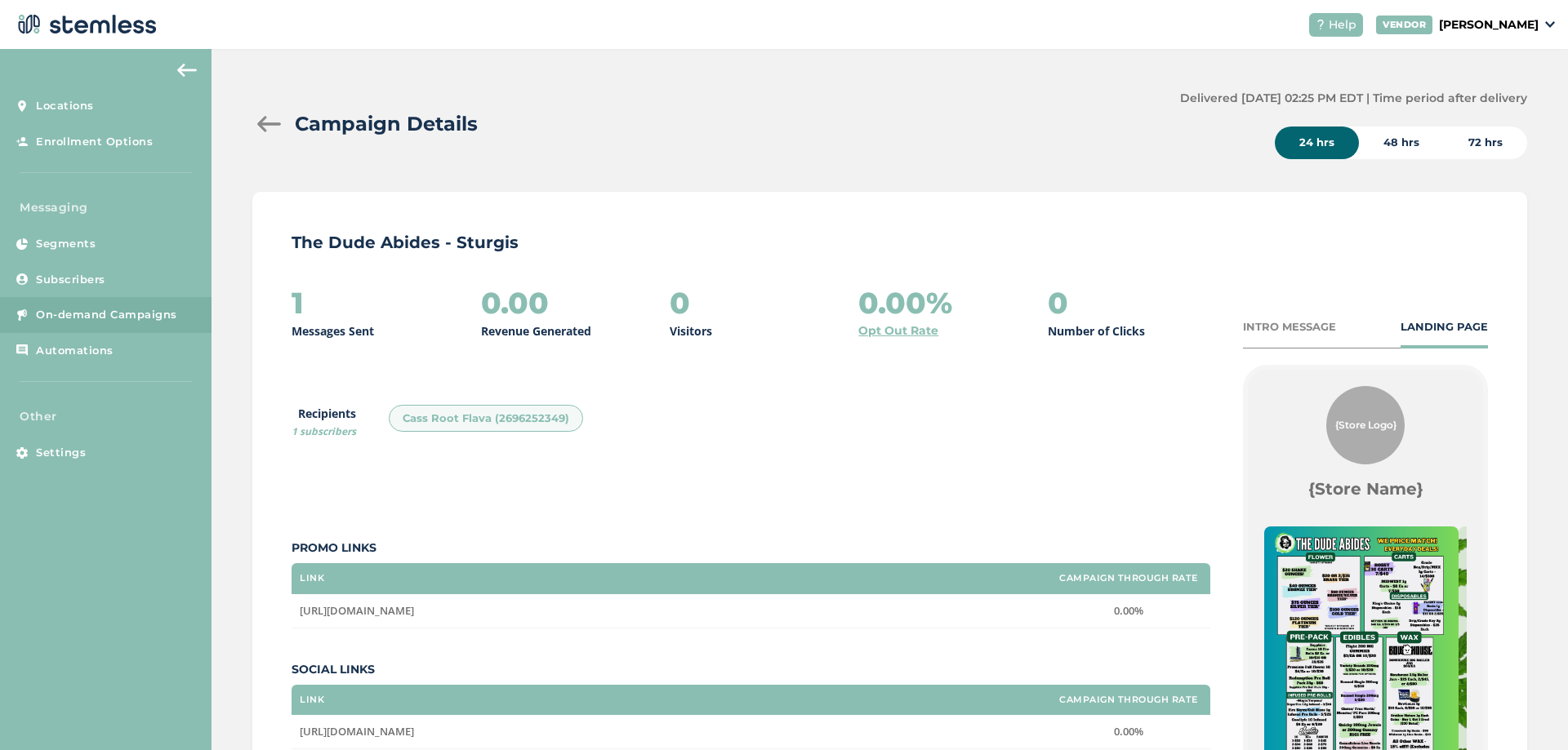
click at [259, 116] on div at bounding box center [269, 125] width 33 height 17
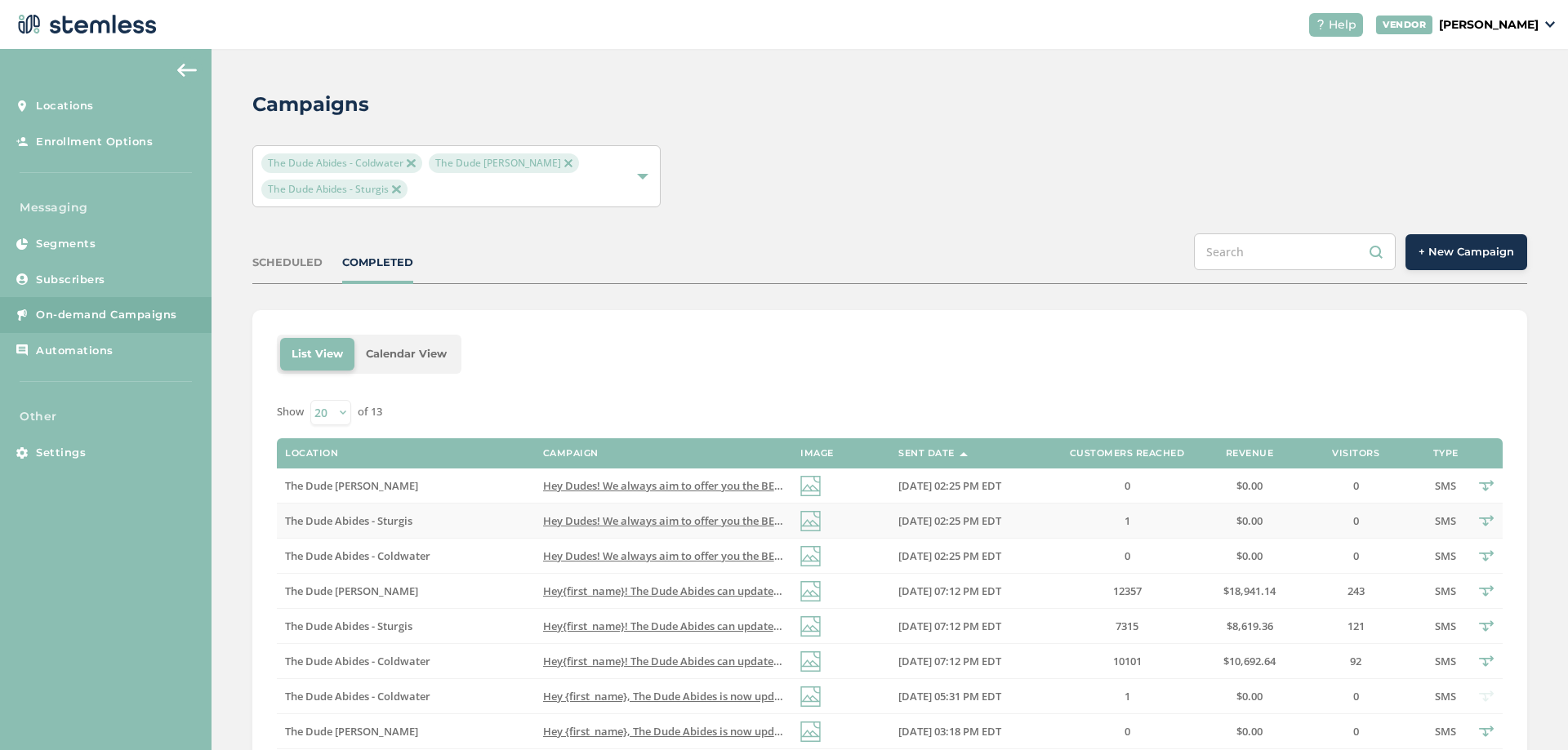
click at [724, 526] on span "Hey Dudes! We always aim to offer you the BEST deals, and we also PRICE MATCH! …" at bounding box center [862, 521] width 640 height 15
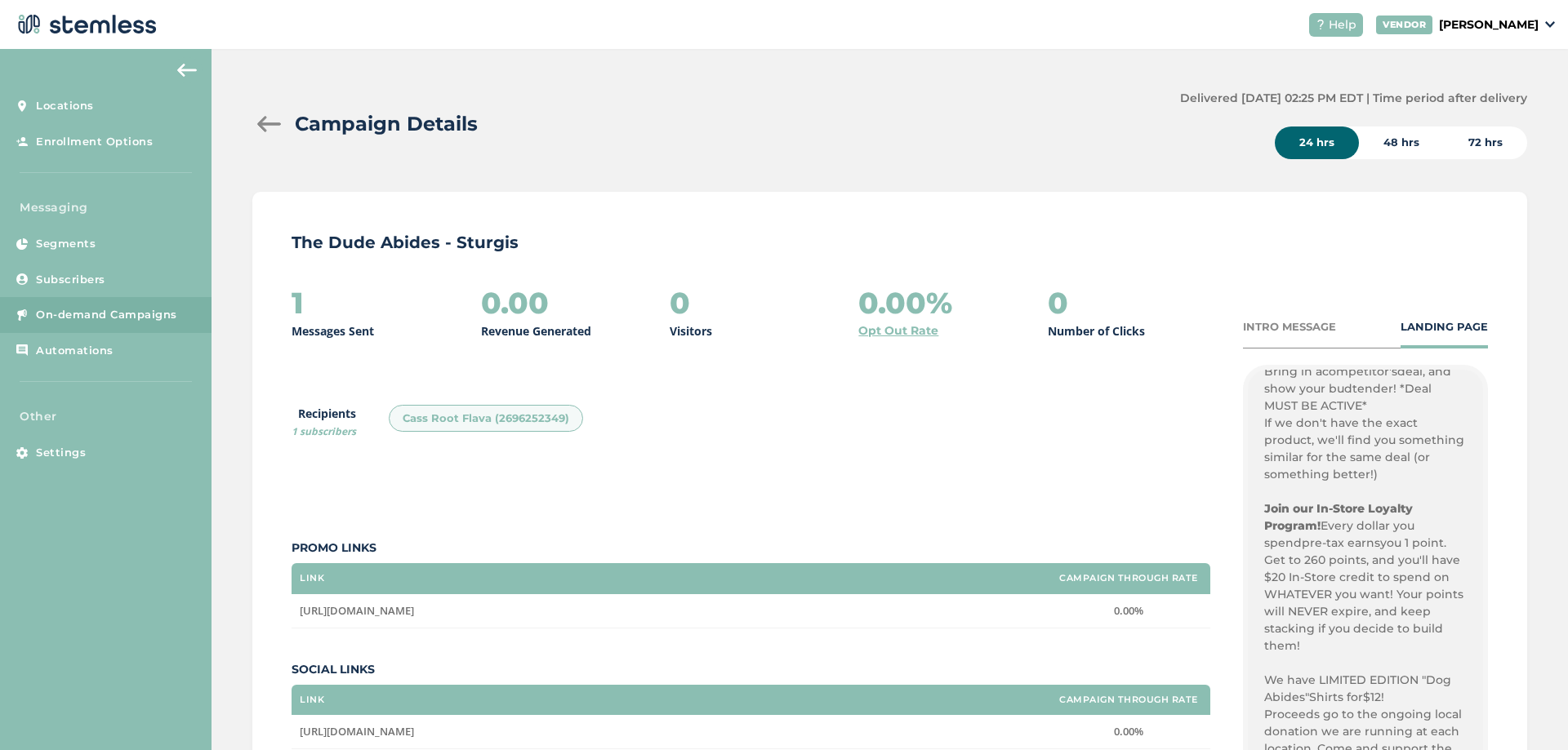
click at [257, 111] on div "Campaign Details" at bounding box center [710, 125] width 914 height 30
click at [264, 118] on div at bounding box center [269, 125] width 33 height 17
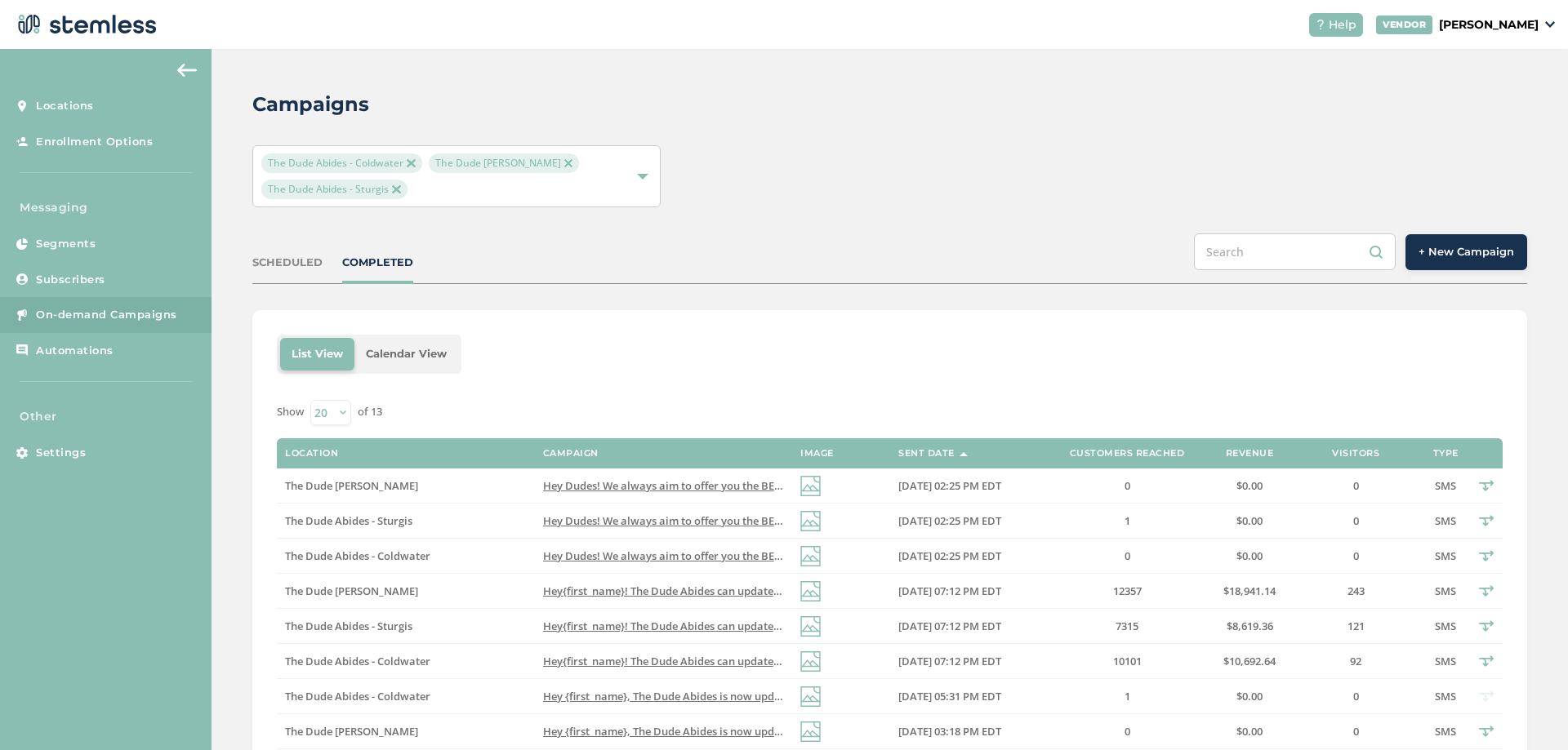
click at [1457, 253] on span "+ New Campaign" at bounding box center [1466, 252] width 96 height 17
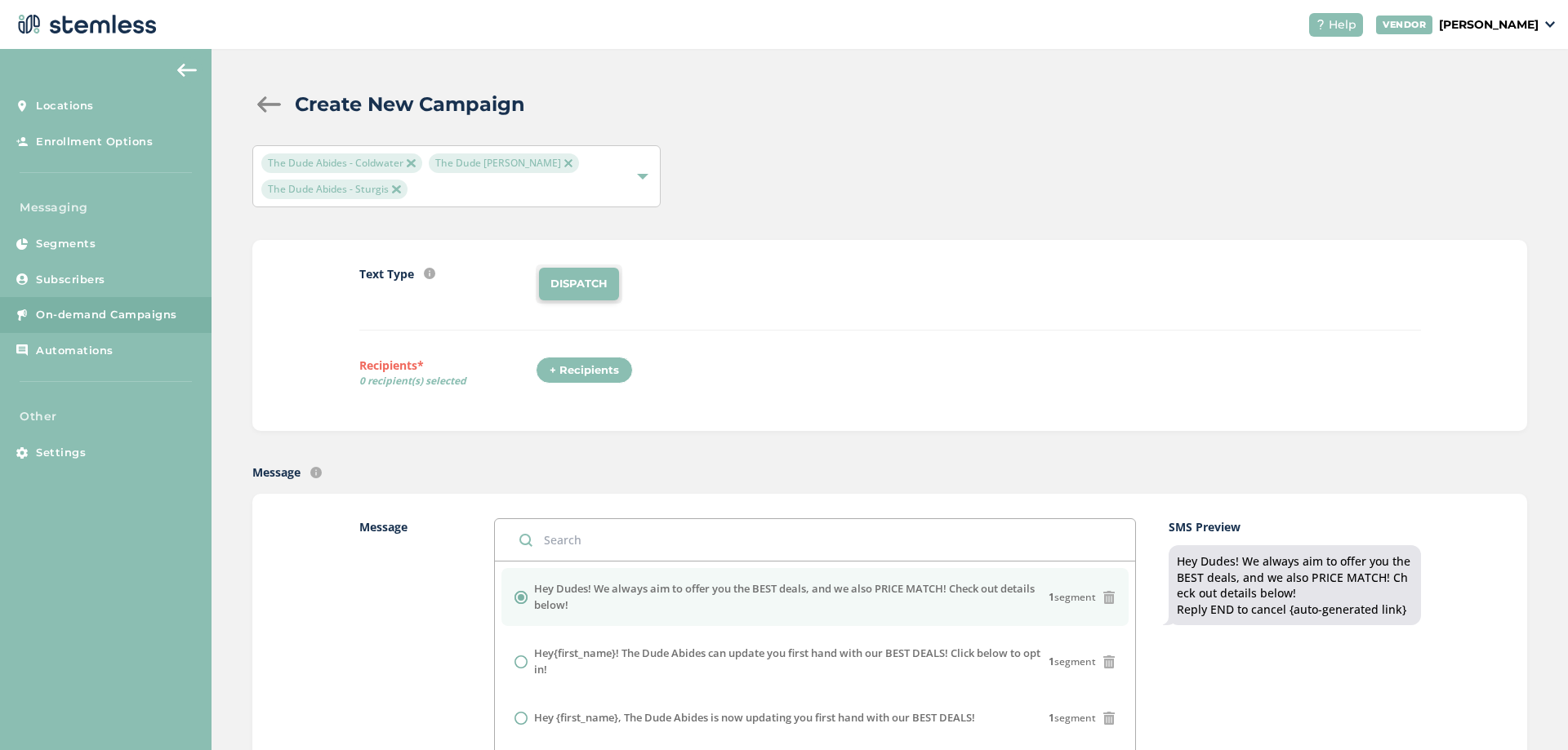
click at [595, 375] on div "+ Recipients" at bounding box center [584, 370] width 97 height 28
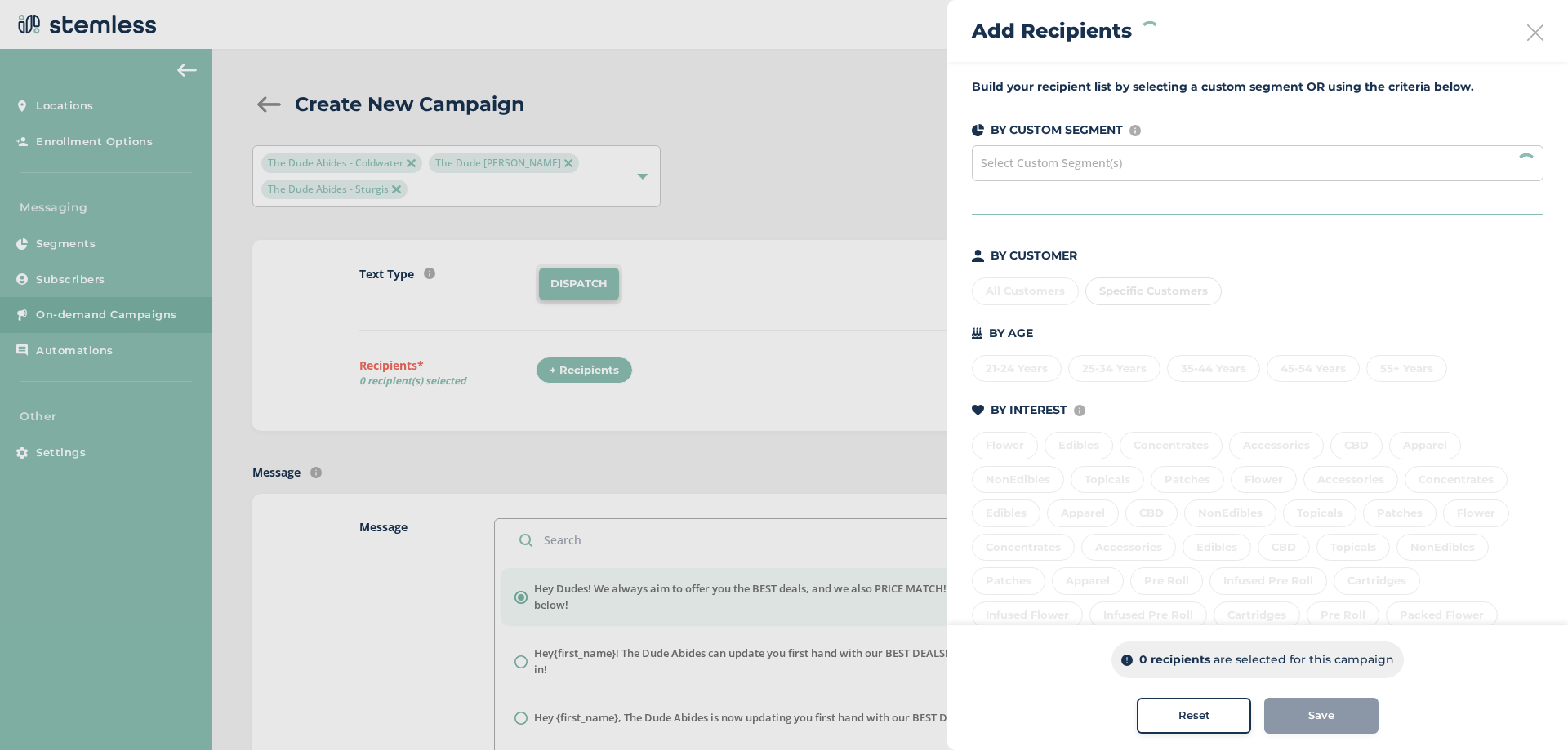
click at [768, 459] on div at bounding box center [784, 375] width 1568 height 750
click at [1528, 34] on icon at bounding box center [1536, 33] width 17 height 17
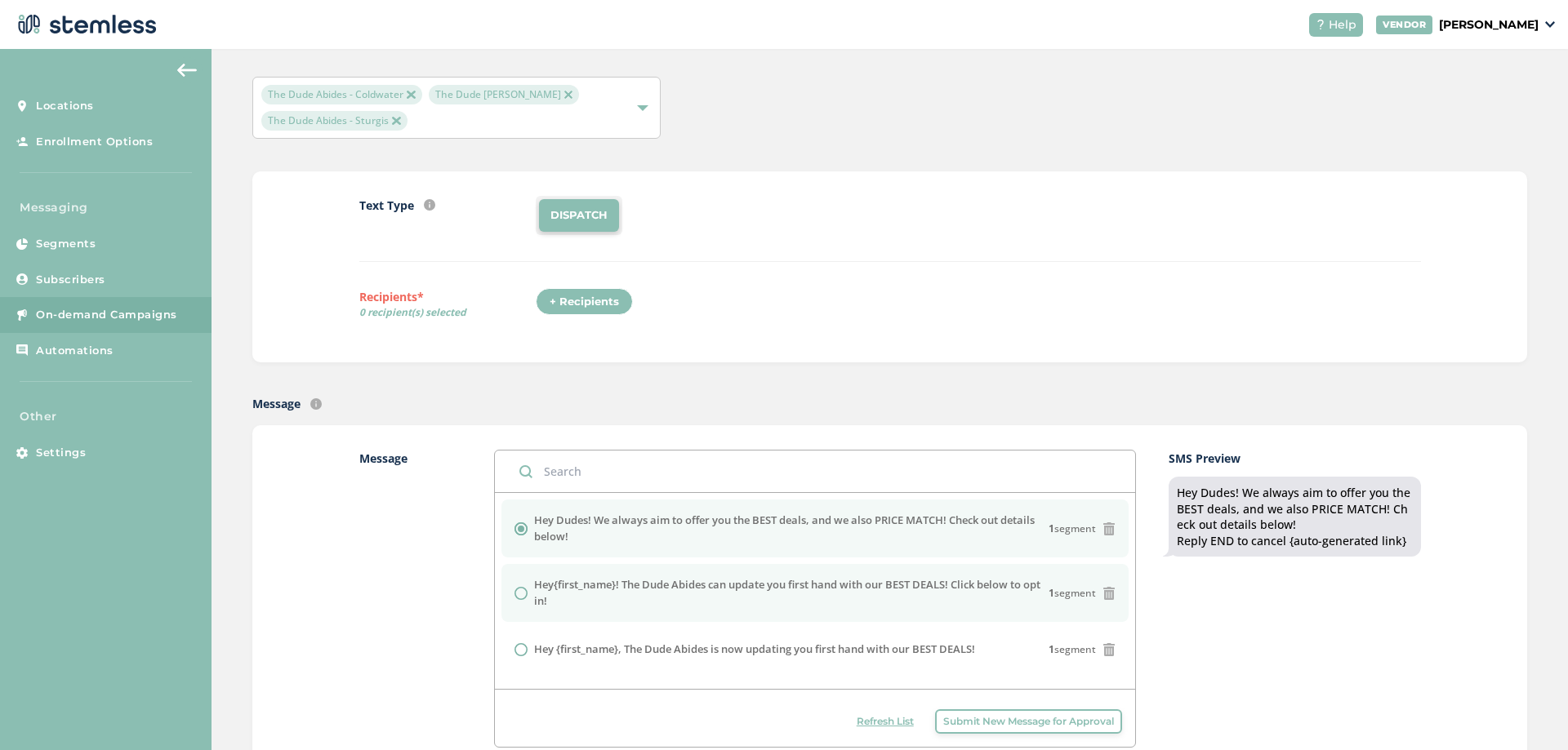
scroll to position [163, 0]
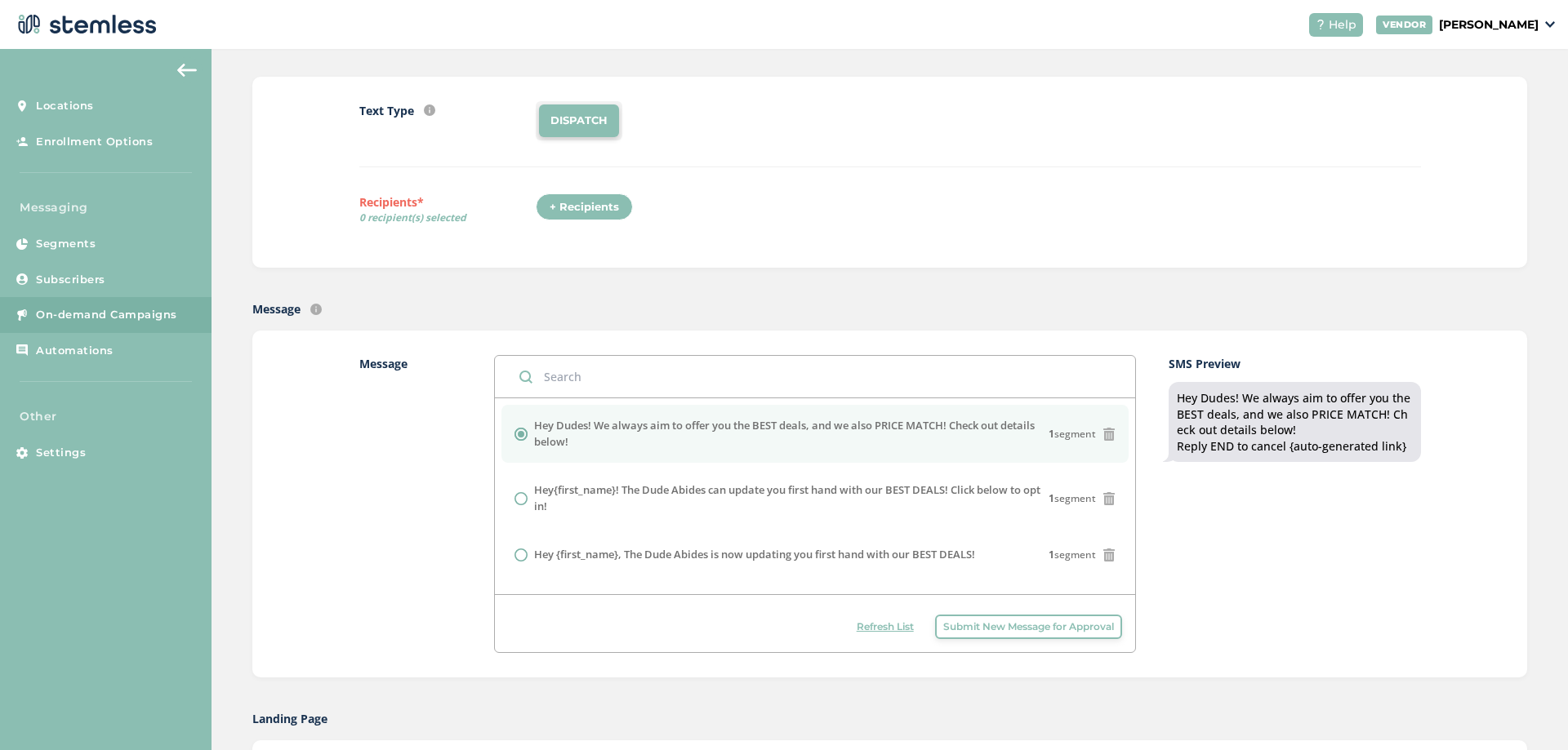
drag, startPoint x: 564, startPoint y: 444, endPoint x: 591, endPoint y: 422, distance: 34.8
click at [591, 422] on label "Hey Dudes! We always aim to offer you the BEST deals, and we also PRICE MATCH! …" at bounding box center [791, 434] width 514 height 32
copy label "We always aim to offer you the BEST deals, and we also PRICE MATCH! Check out d…"
click at [982, 630] on span "Submit New Message for Approval" at bounding box center [1028, 627] width 171 height 15
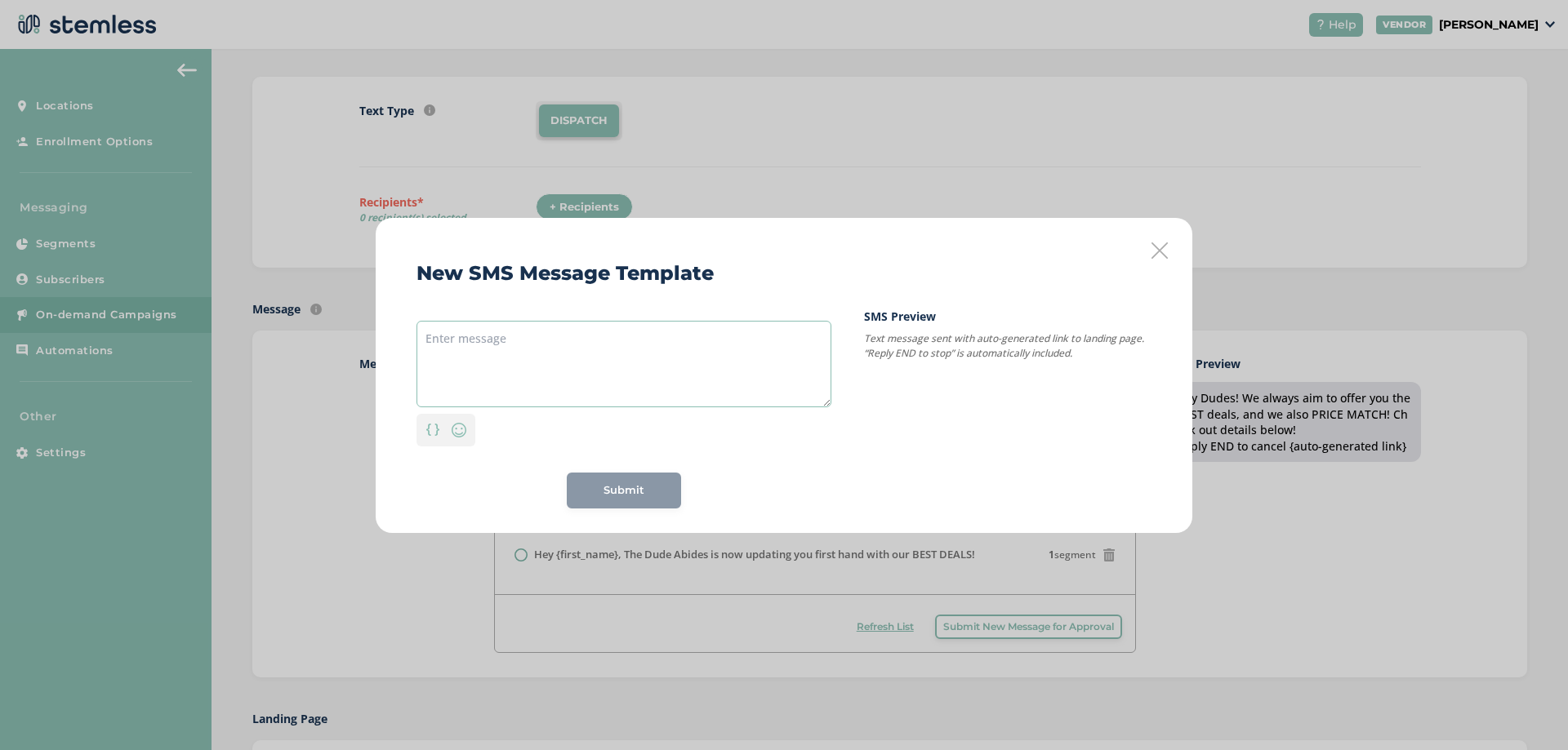
click at [531, 353] on textarea at bounding box center [624, 364] width 415 height 87
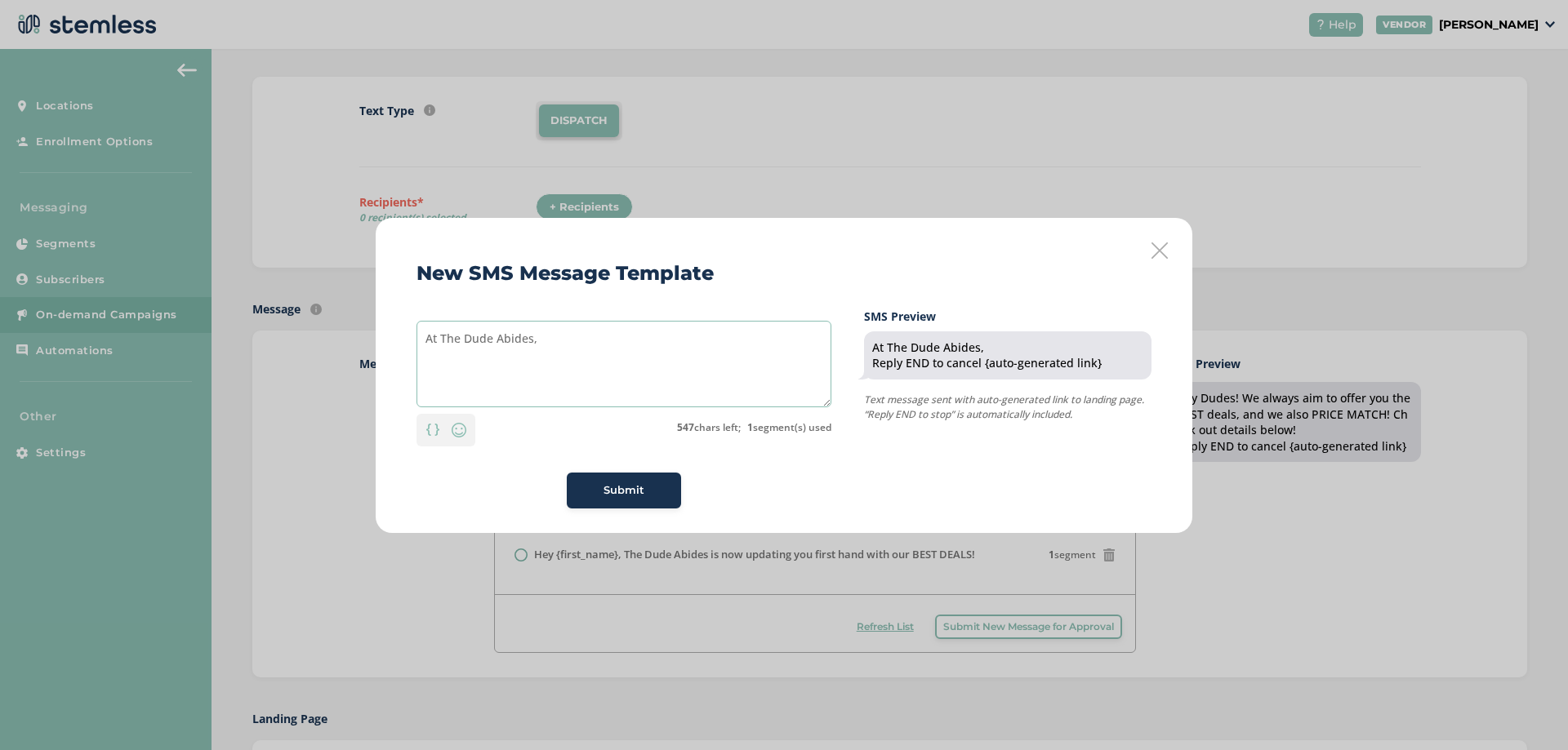
paste textarea "We always aim to offer you the BEST deals, and we also PRICE MATCH! Check out d…"
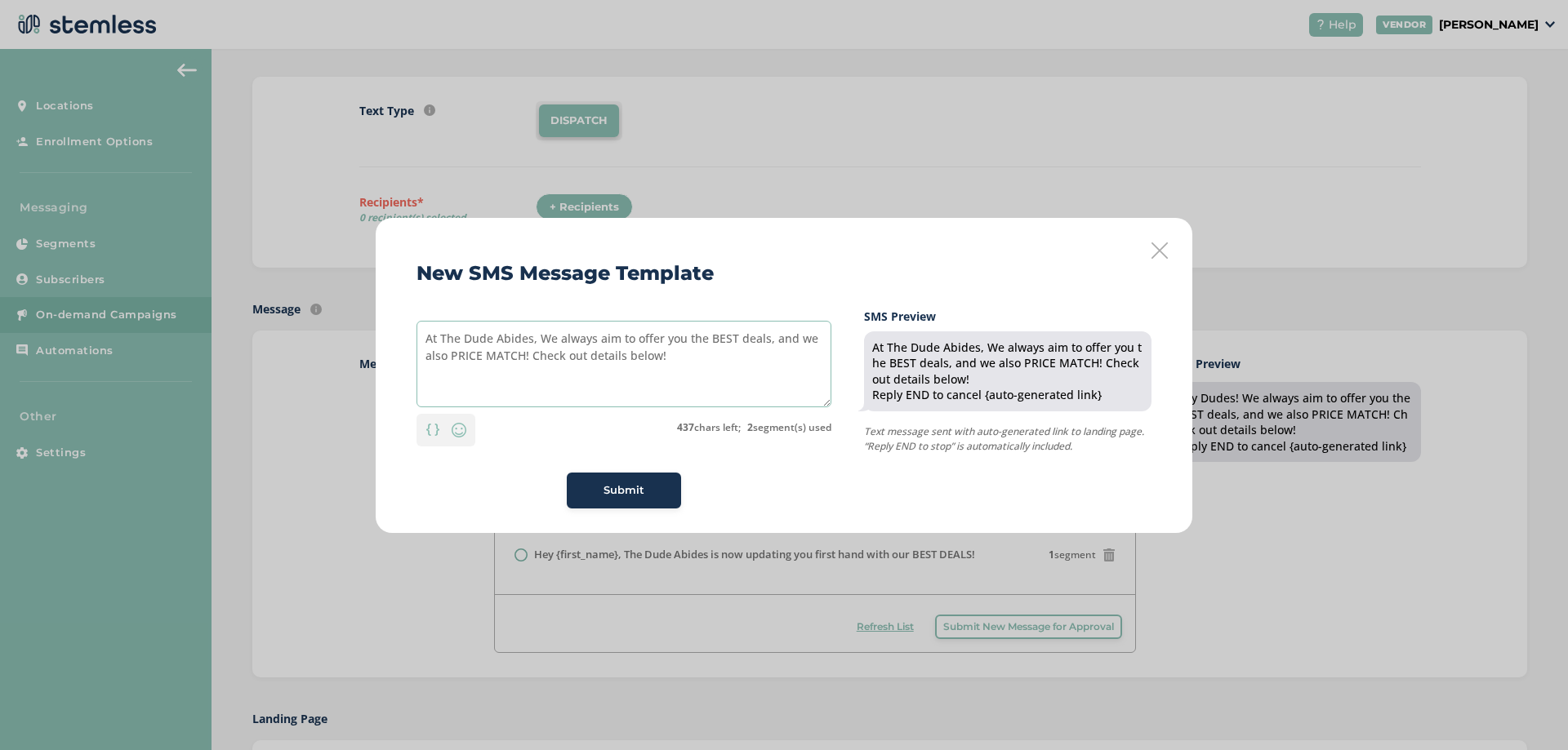
click at [553, 342] on textarea "At The Dude Abides, We always aim to offer you the BEST deals, and we also PRIC…" at bounding box center [624, 364] width 415 height 87
click at [711, 360] on textarea "At The Dude Abides, we always aim to offer you the BEST deals, and we also PRIC…" at bounding box center [624, 364] width 415 height 87
click at [590, 342] on textarea "At The Dude Abides, we always aim to offer you the BEST deals, and we also PRIC…" at bounding box center [624, 364] width 415 height 87
drag, startPoint x: 552, startPoint y: 338, endPoint x: 597, endPoint y: 340, distance: 45.0
click at [597, 340] on textarea "At The Dude Abides, we always aim to offer you the BEST deals, and we also PRIC…" at bounding box center [624, 364] width 415 height 87
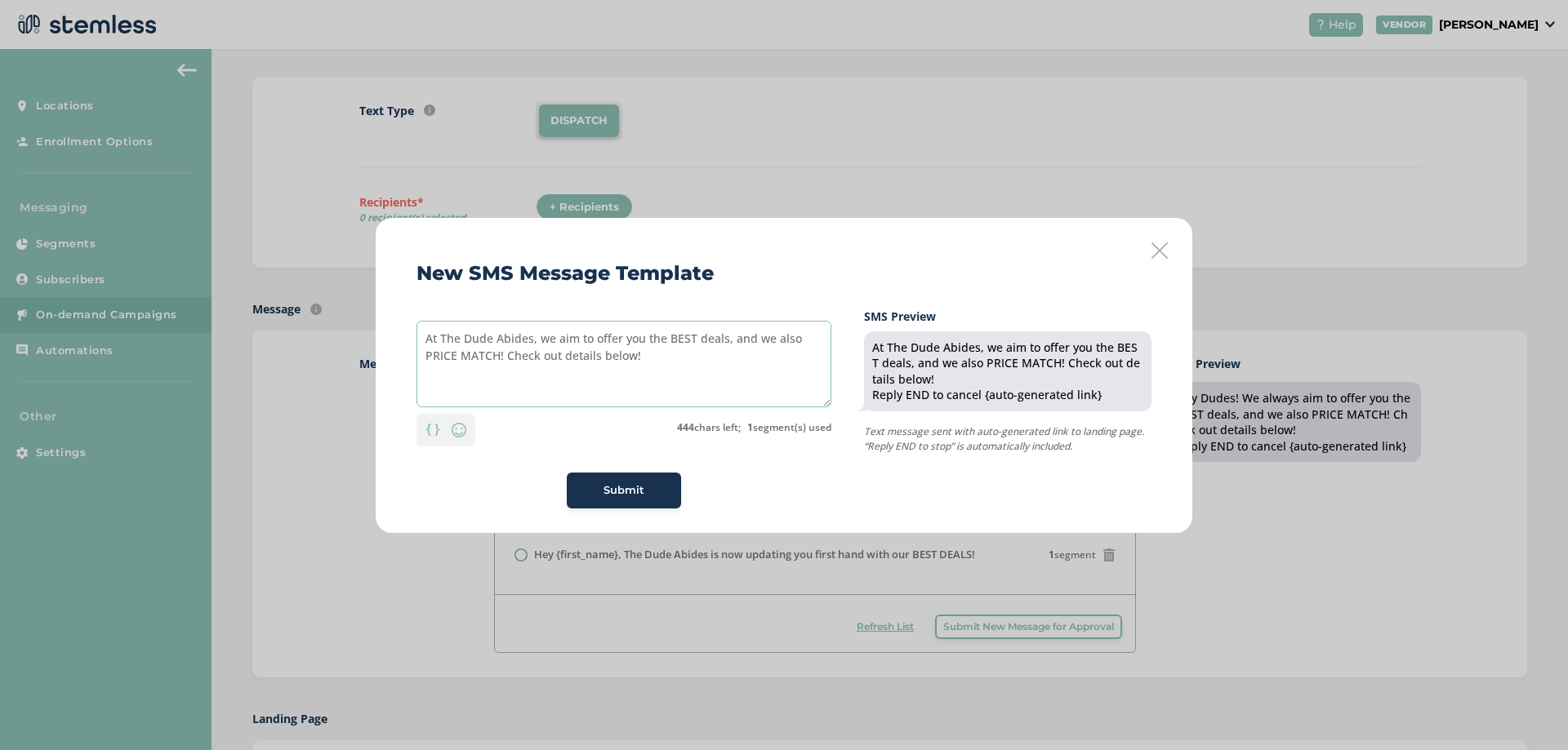
click at [661, 368] on textarea "At The Dude Abides, we aim to offer you the BEST deals, and we also PRICE MATCH…" at bounding box center [624, 364] width 415 height 87
drag, startPoint x: 775, startPoint y: 337, endPoint x: 806, endPoint y: 337, distance: 31.0
click at [806, 337] on textarea "At The Dude Abides, we aim to offer you the BEST deals, and we also PRICE MATCH…" at bounding box center [624, 364] width 415 height 87
click at [610, 353] on textarea "At The Dude Abides, we aim to offer you the BEST deals, and we PRICE MATCH! Che…" at bounding box center [624, 364] width 415 height 87
click at [551, 340] on textarea "At The Dude Abides, we aim to offer you the BEST deals, and we PRICE MATCH! Che…" at bounding box center [624, 364] width 415 height 87
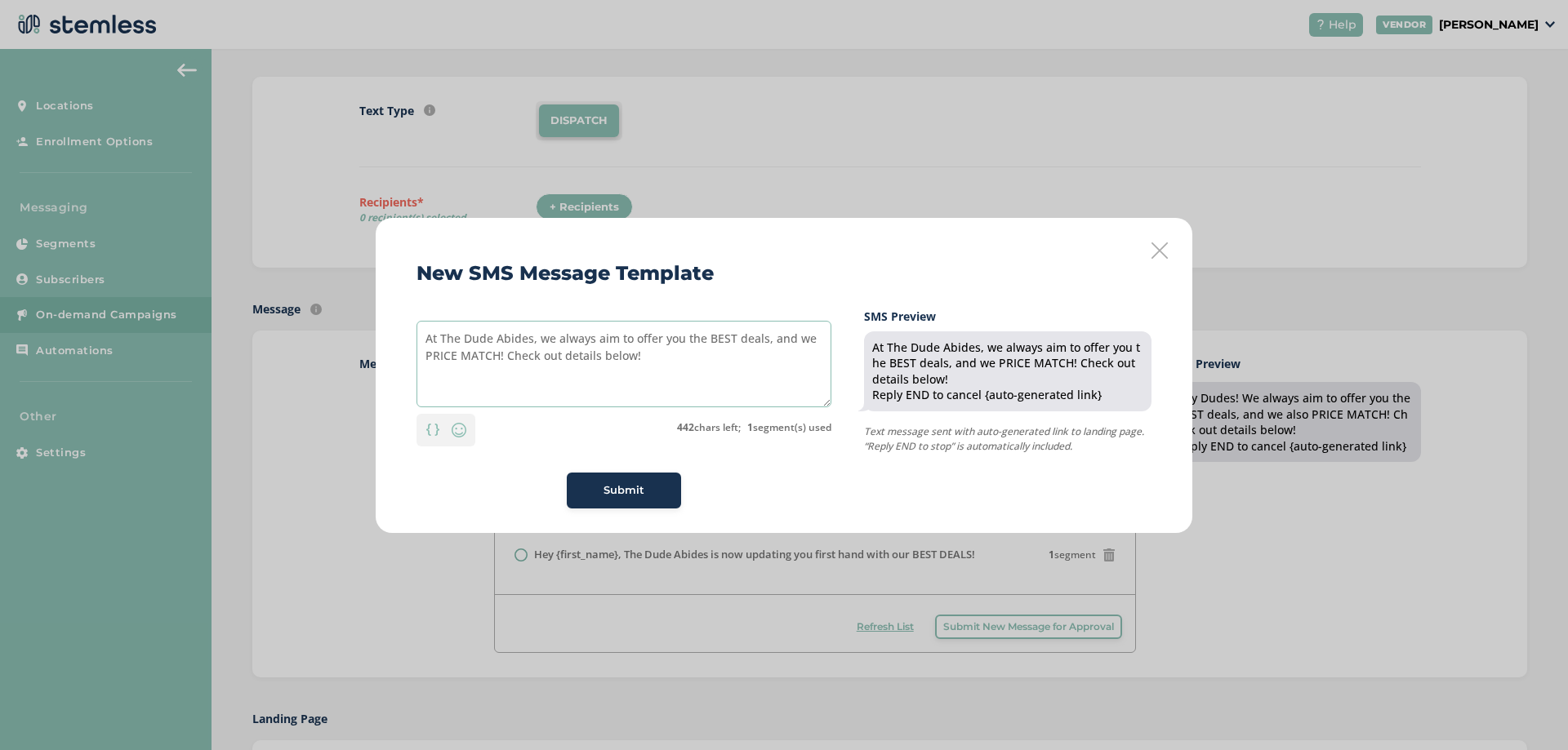
click at [704, 374] on textarea "At The Dude Abides, we always aim to offer you the BEST deals, and we PRICE MAT…" at bounding box center [624, 364] width 415 height 87
drag, startPoint x: 591, startPoint y: 342, endPoint x: 558, endPoint y: 345, distance: 33.1
click at [558, 345] on textarea "At The Dude Abides, we always aim to offer you the BEST deals, and we PRICE MAT…" at bounding box center [624, 364] width 415 height 87
type textarea "At The Dude Abides, we ALWAYS aim to offer you the BEST deals, and we PRICE MAT…"
click at [618, 489] on span "Submit" at bounding box center [623, 491] width 40 height 17
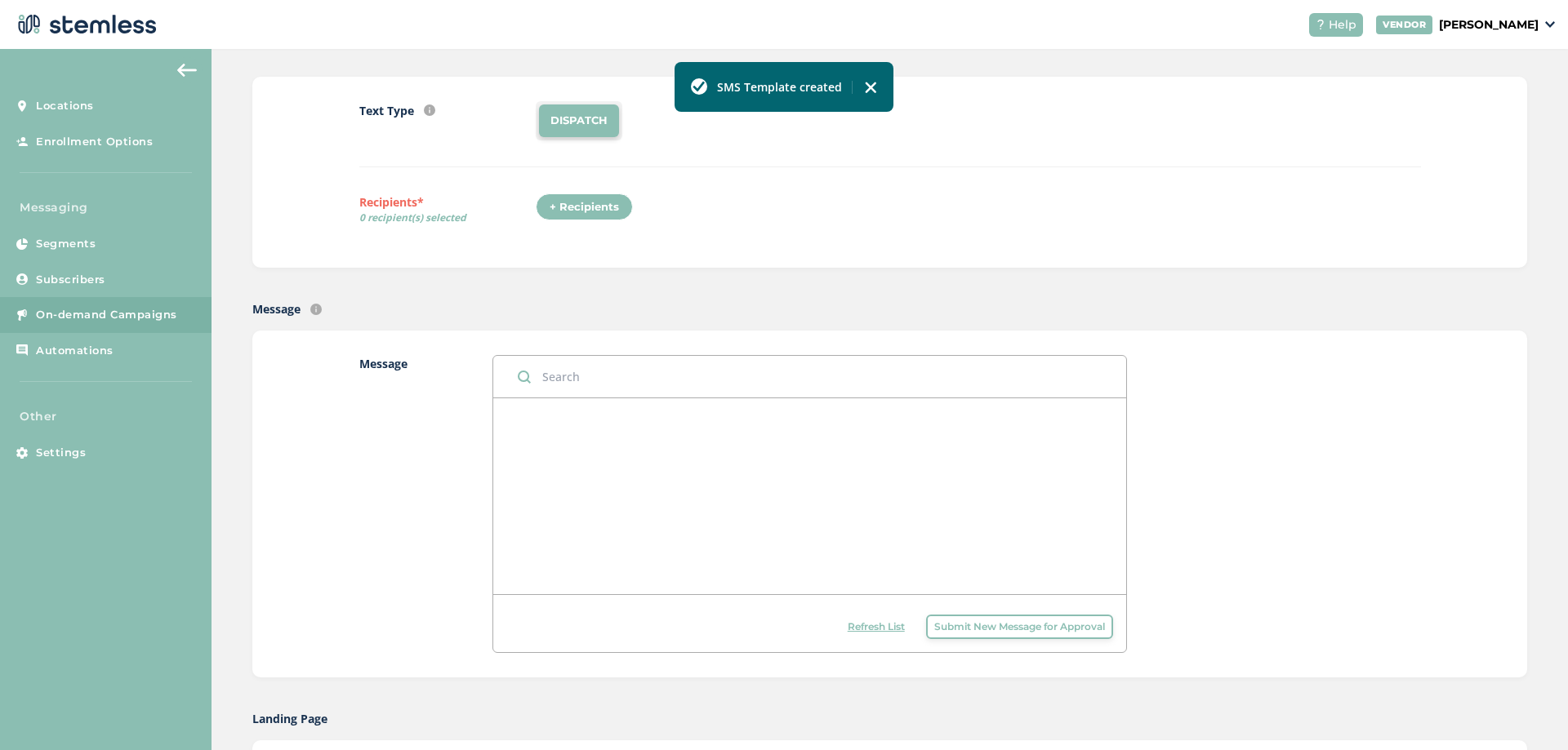
click at [1307, 584] on div at bounding box center [1290, 503] width 262 height 298
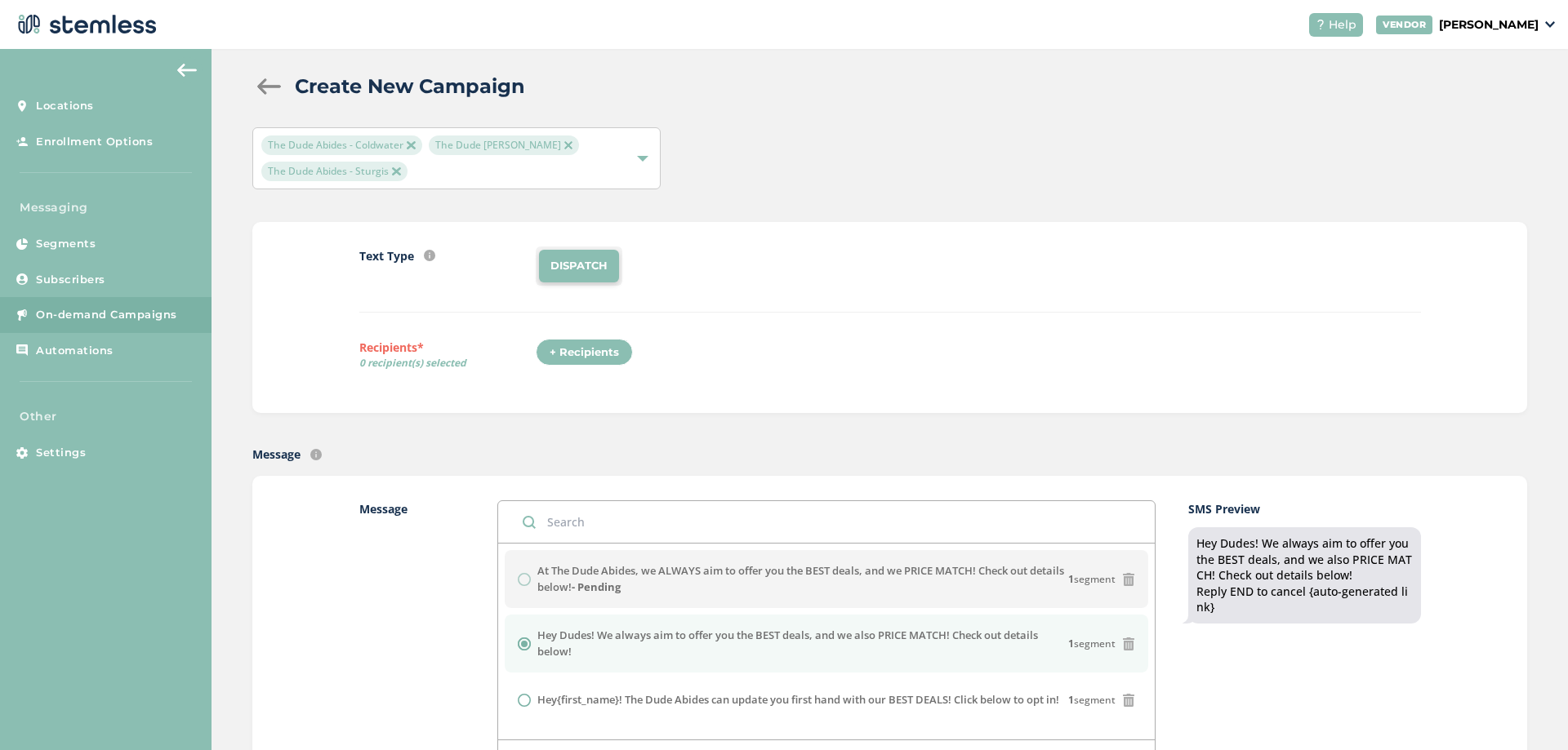
scroll to position [0, 0]
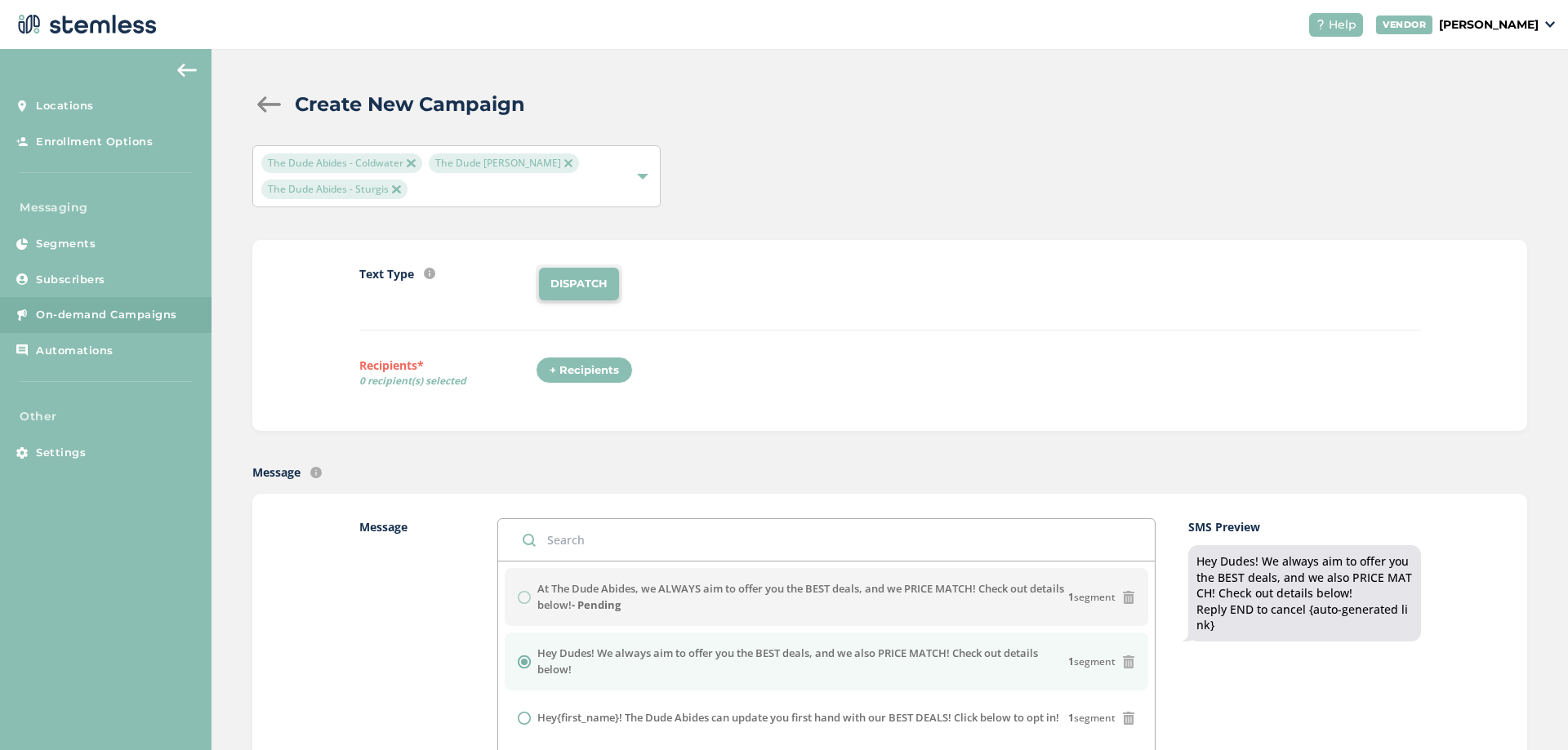
click at [867, 410] on div "Text Type SMS : A cost effective way to reach your customers. Send a intro text…" at bounding box center [890, 336] width 1275 height 191
click at [707, 588] on label "At The Dude Abides, we ALWAYS aim to offer you the BEST deals, and we PRICE MAT…" at bounding box center [802, 597] width 531 height 32
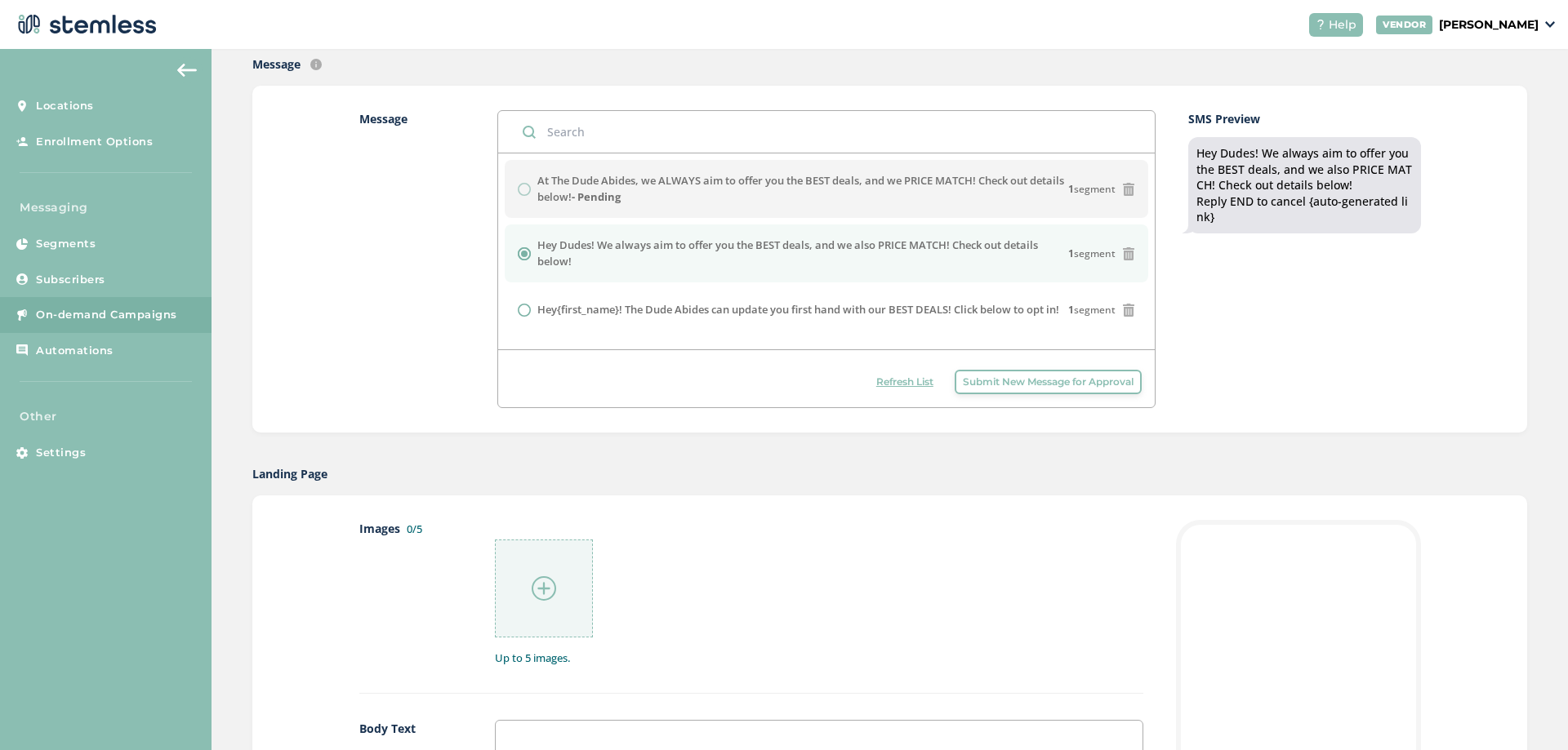
click at [912, 375] on span "Refresh List" at bounding box center [904, 382] width 57 height 15
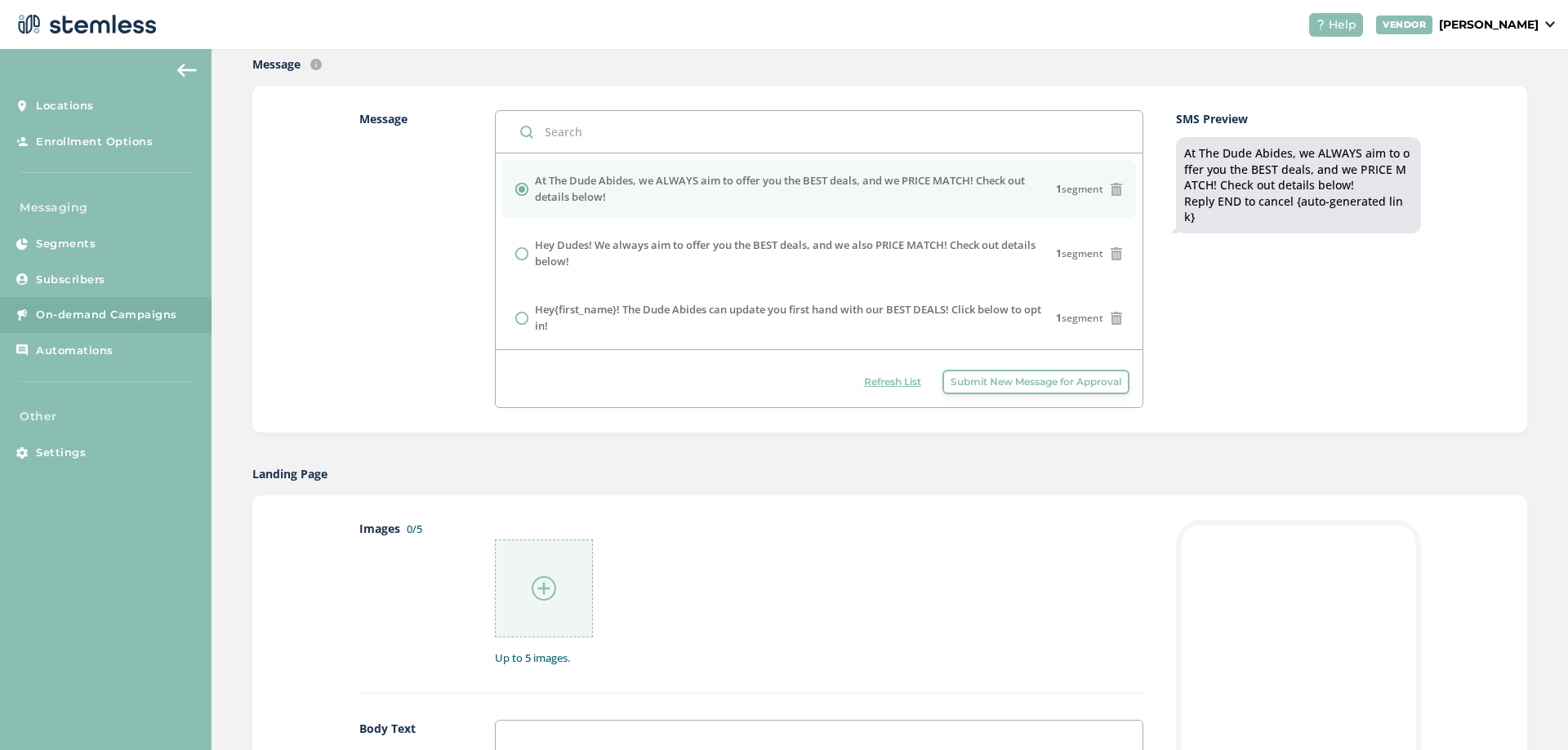
click at [900, 391] on button "Refresh List" at bounding box center [892, 382] width 73 height 25
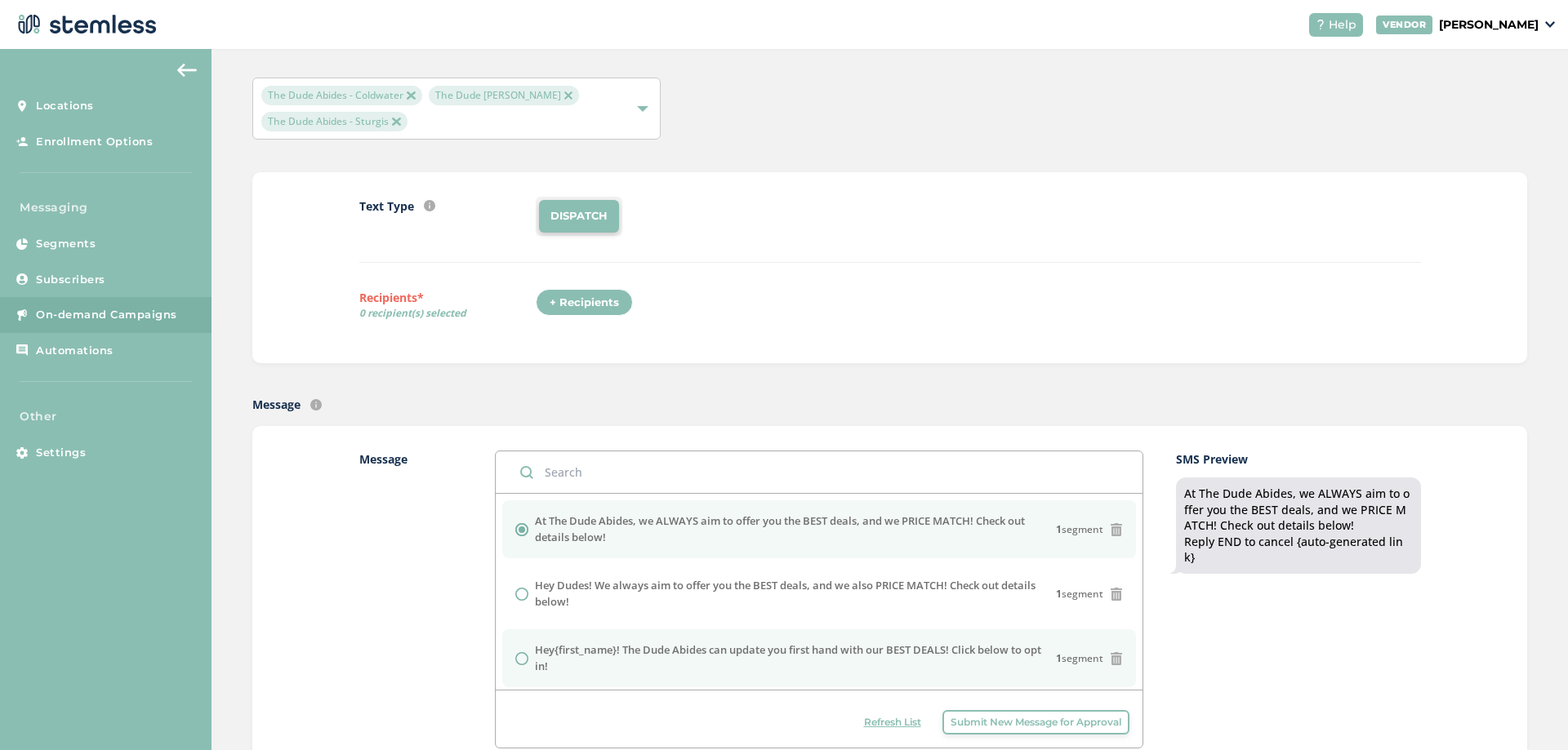
scroll to position [0, 0]
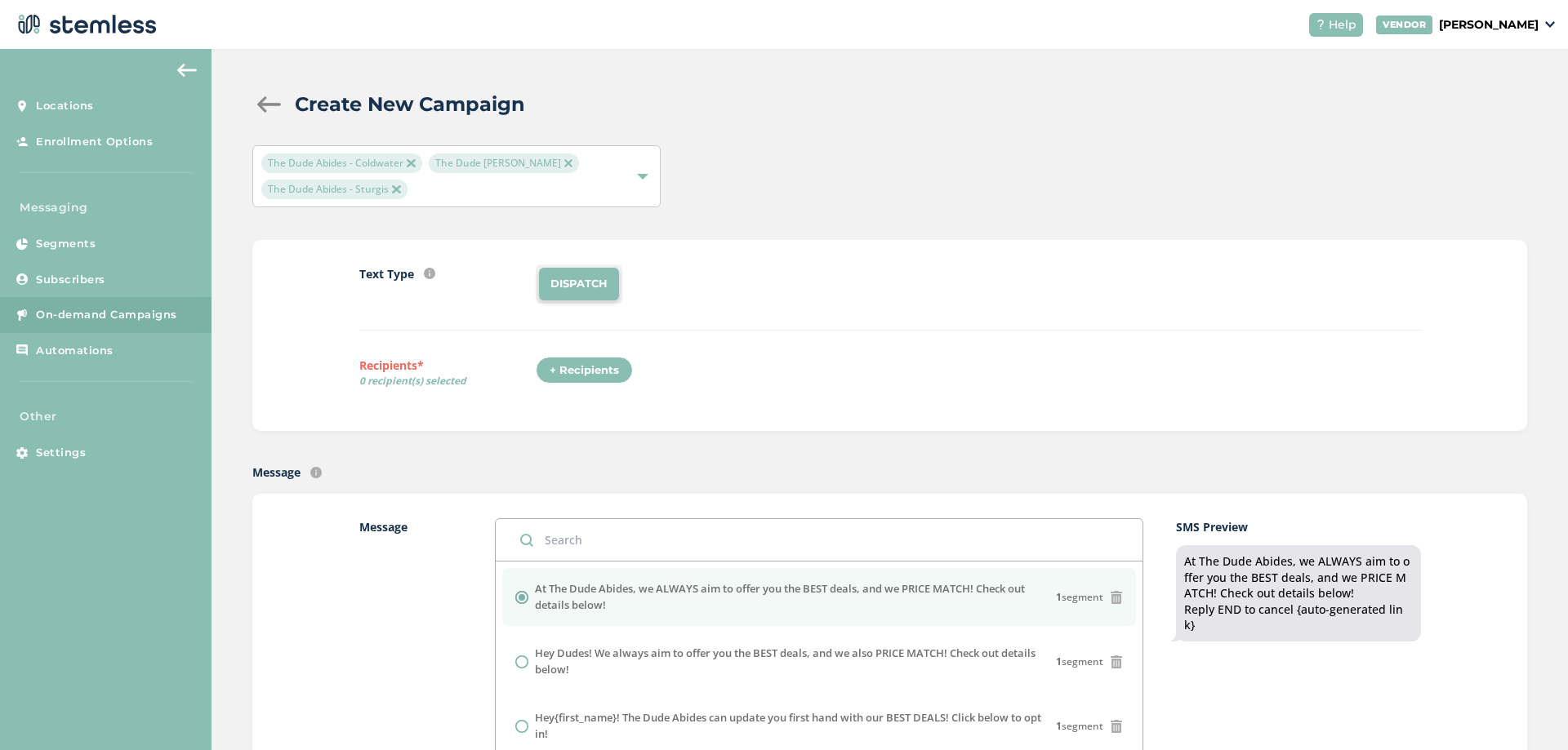
click at [584, 294] on li "DISPATCH" at bounding box center [579, 285] width 80 height 33
click at [594, 371] on div "+ Recipients" at bounding box center [584, 370] width 97 height 28
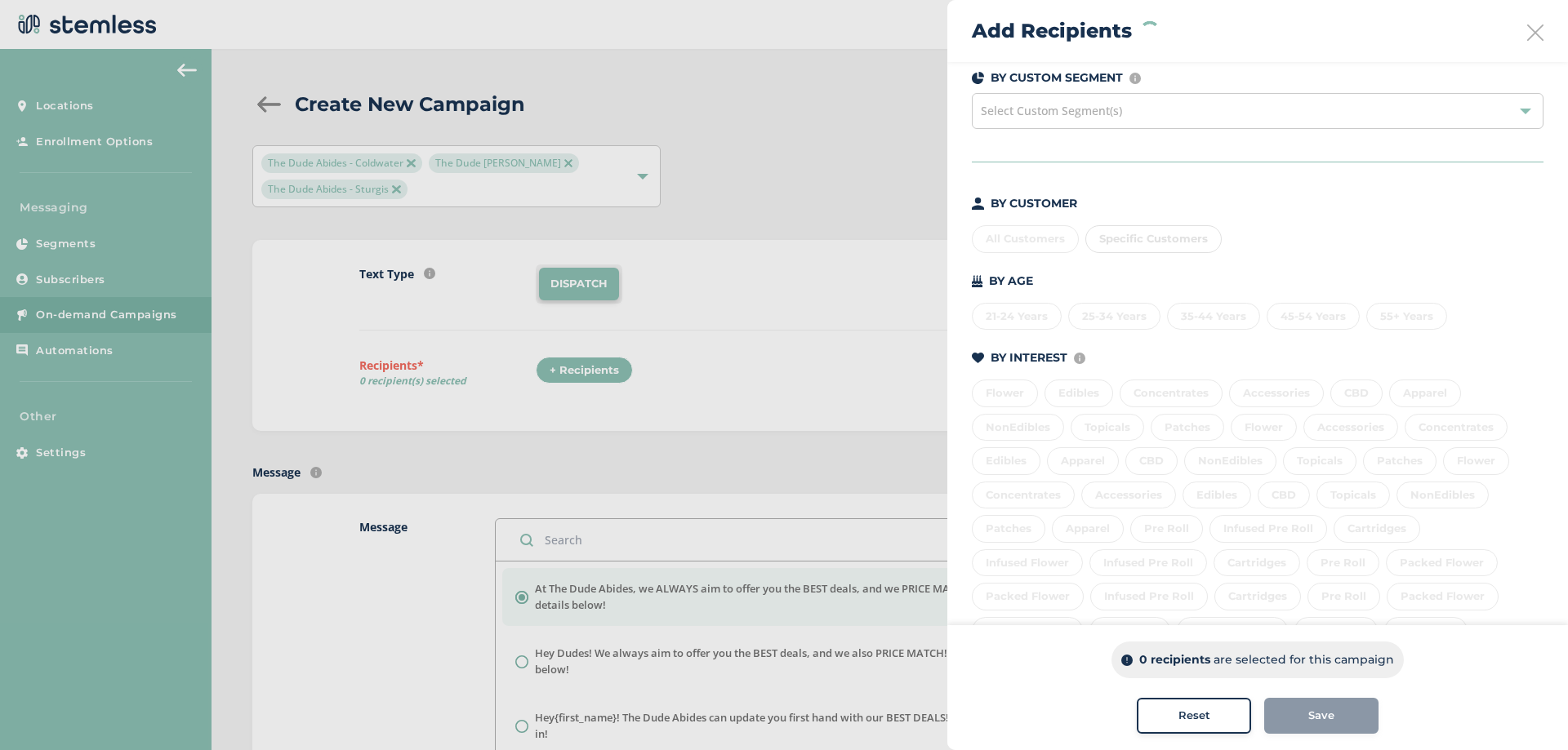
scroll to position [82, 0]
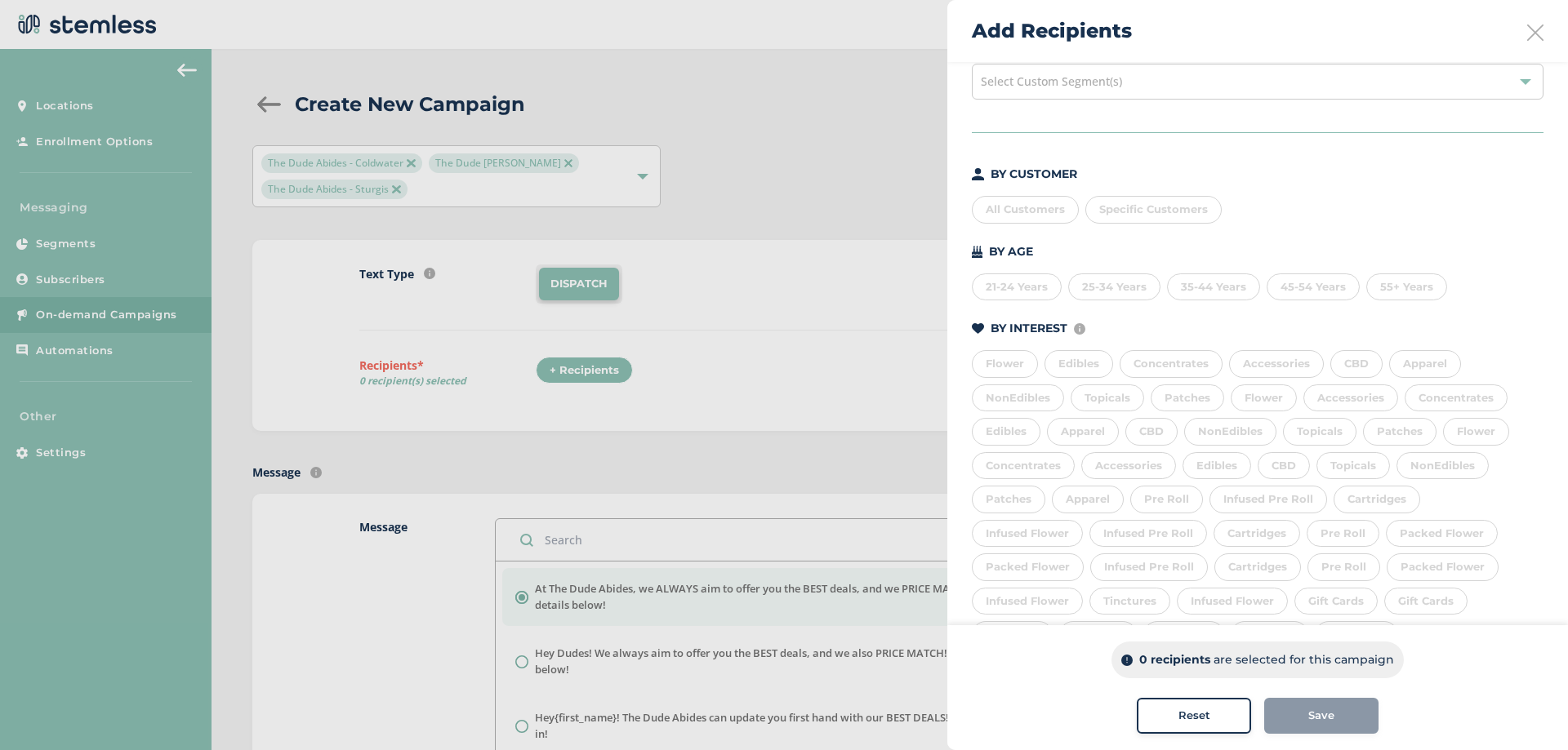
click at [1529, 27] on icon at bounding box center [1536, 33] width 17 height 17
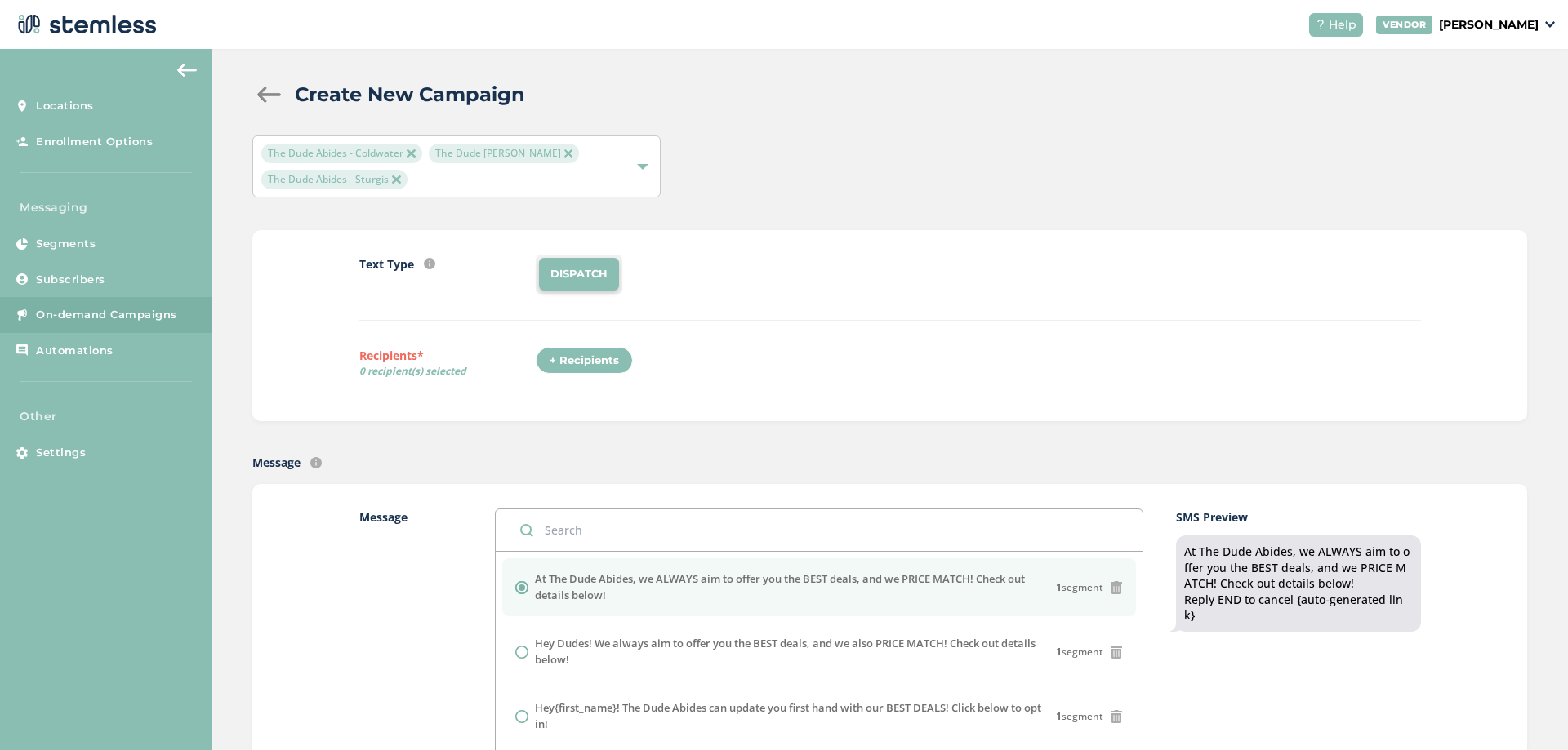
scroll to position [0, 0]
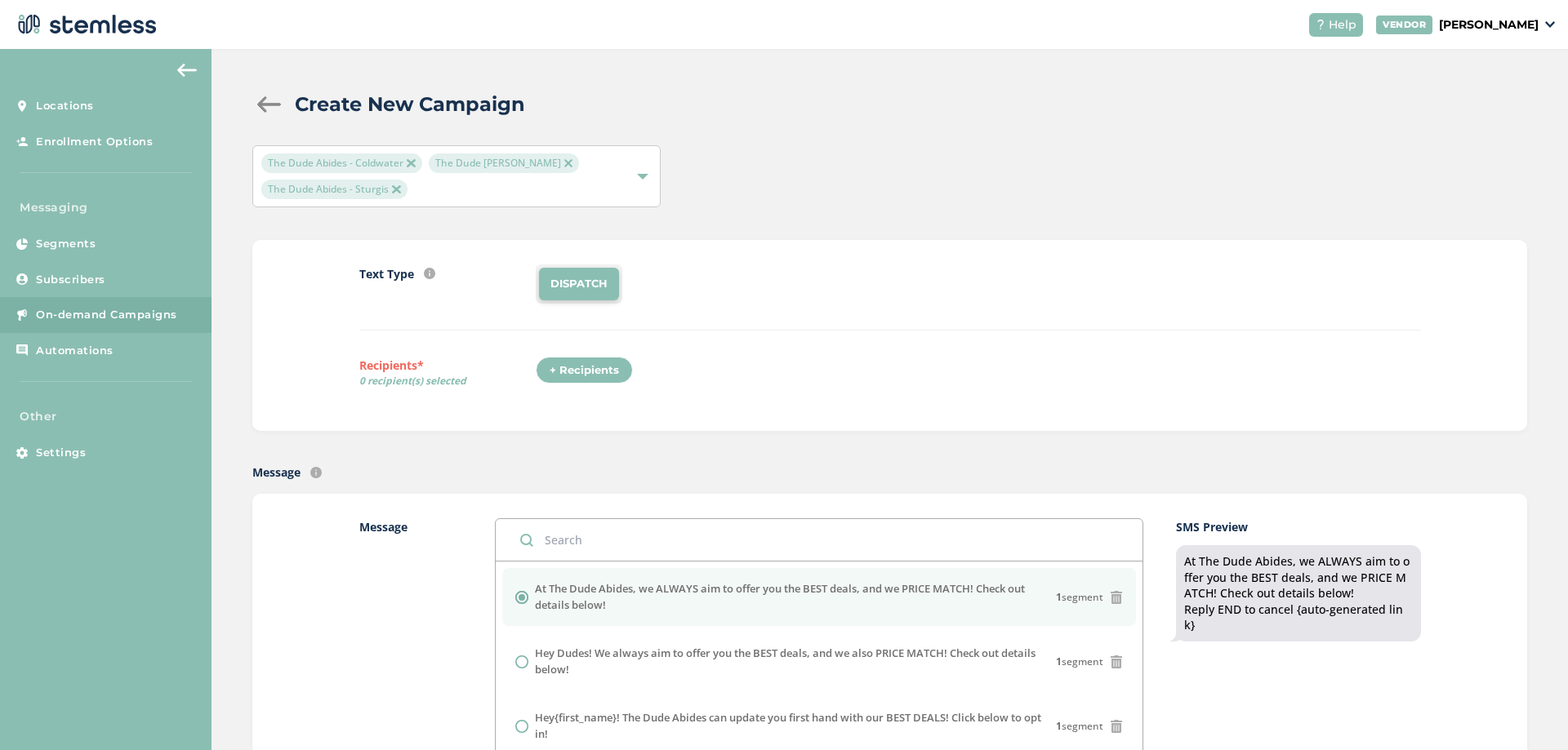
click at [96, 309] on span "On-demand Campaigns" at bounding box center [106, 315] width 141 height 17
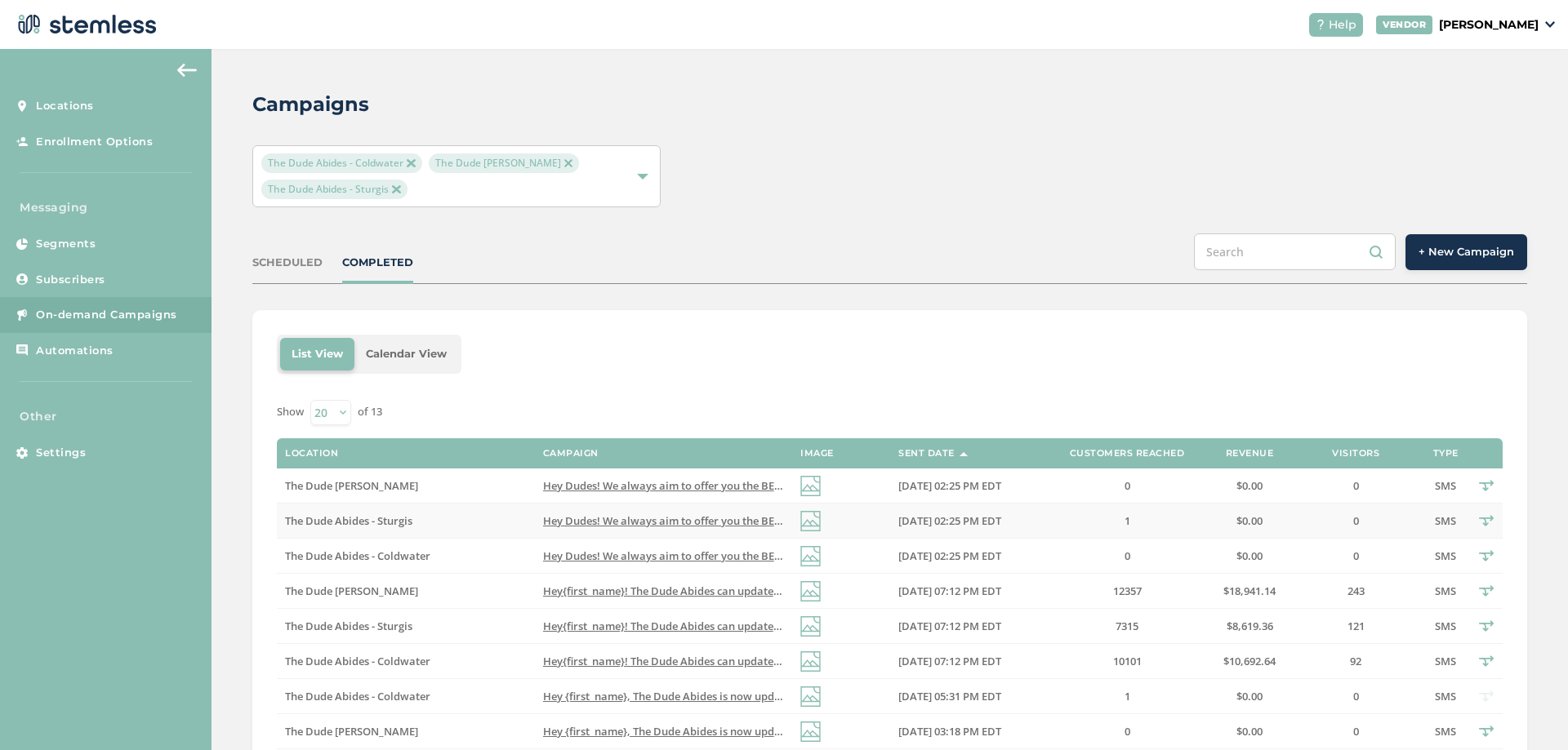
click at [1061, 520] on label "1" at bounding box center [1127, 521] width 147 height 14
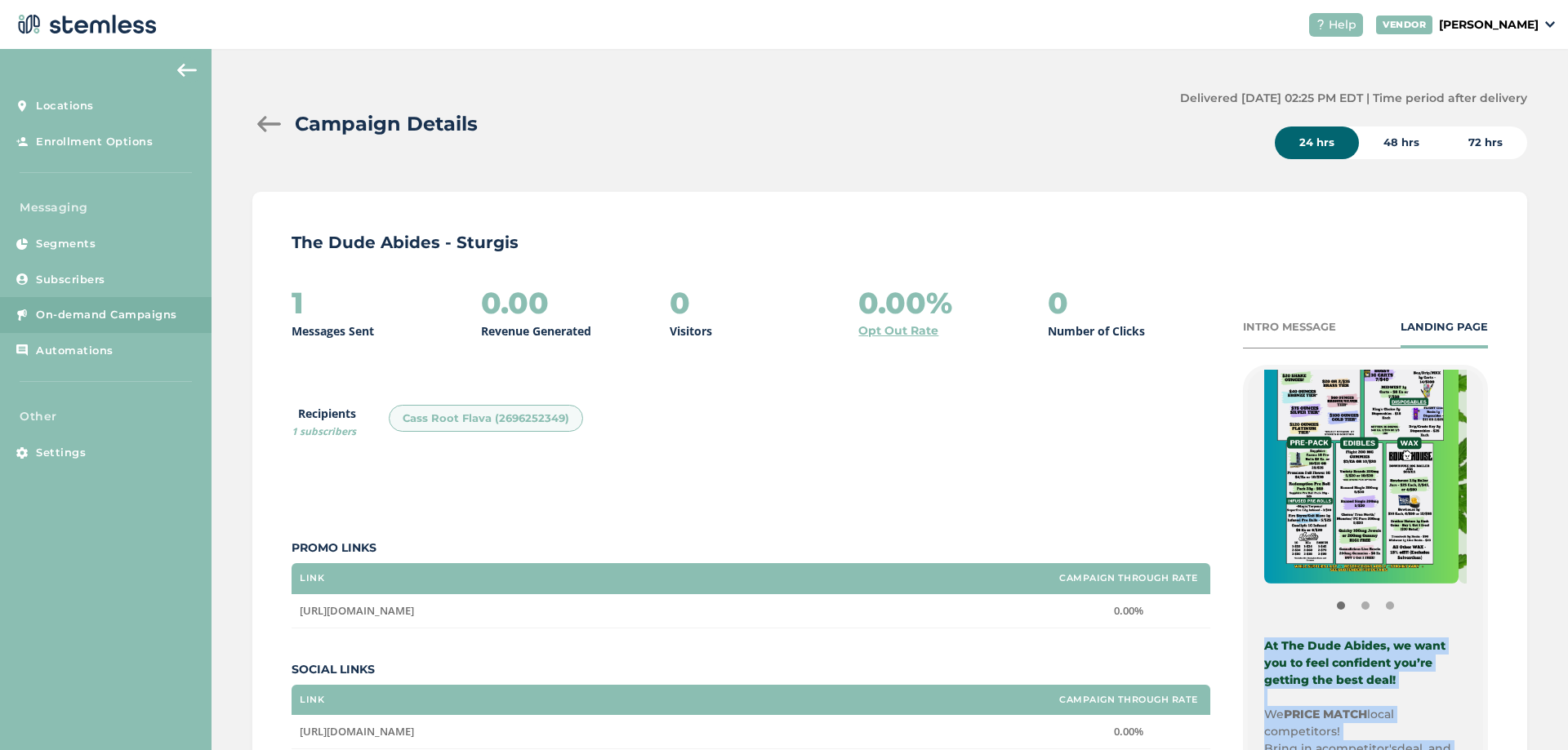
scroll to position [245, 0]
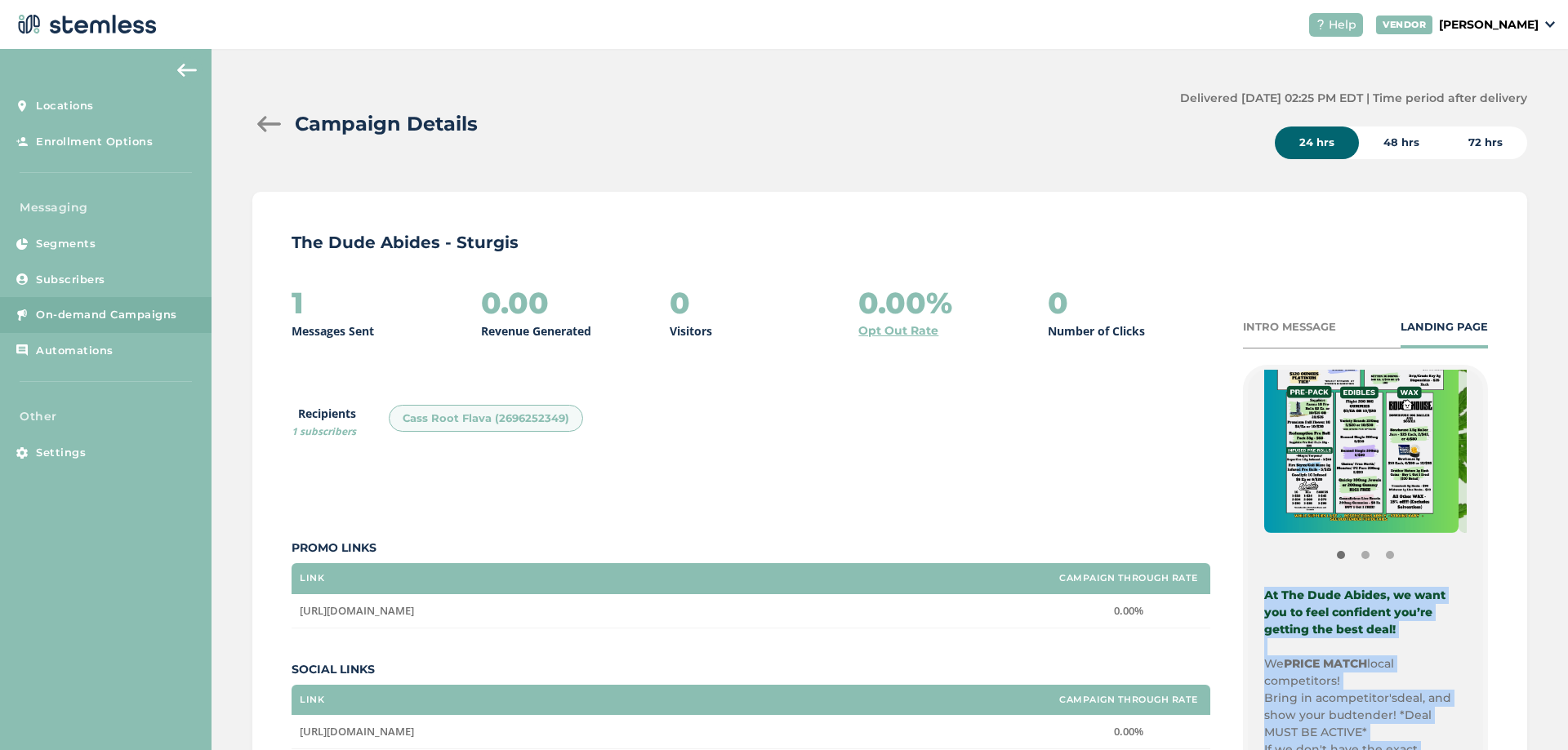
drag, startPoint x: 1400, startPoint y: 351, endPoint x: 1257, endPoint y: 594, distance: 282.0
copy div "At The Dude Abides, we want you to feel confident you’re getting the best deal!…"
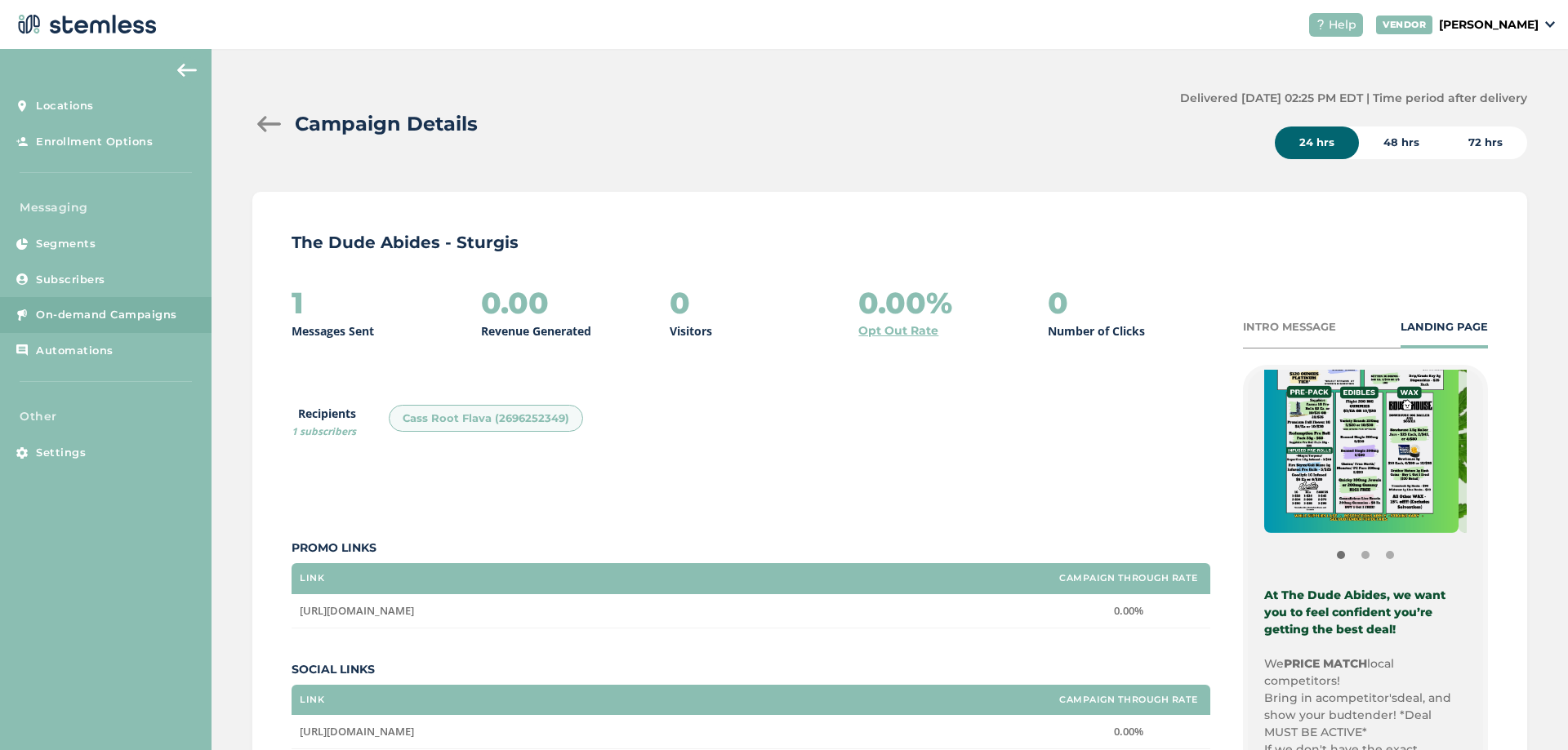
click at [1268, 323] on div "INTRO MESSAGE" at bounding box center [1289, 328] width 93 height 17
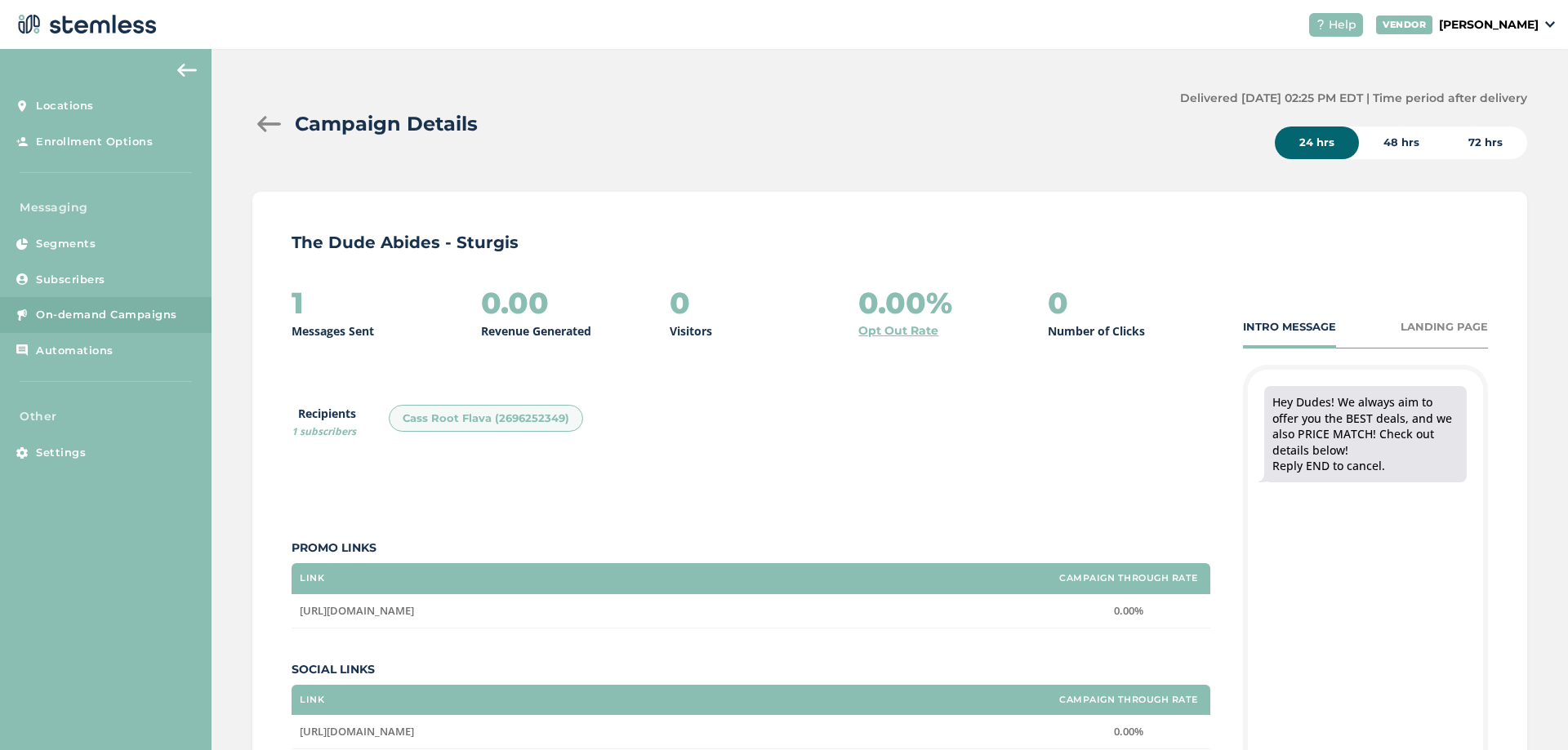
click at [284, 128] on div at bounding box center [269, 125] width 33 height 17
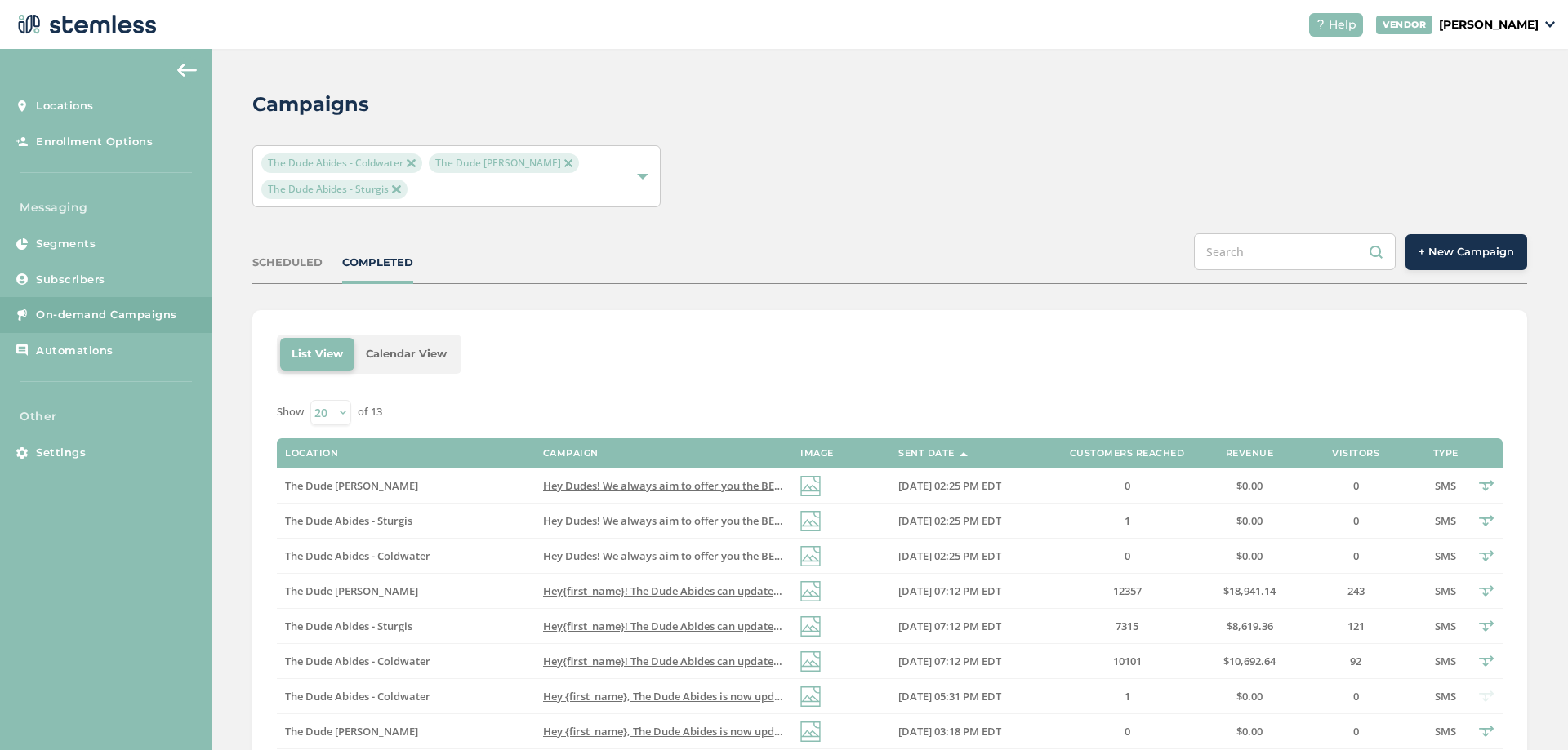
click at [1465, 268] on button "+ New Campaign" at bounding box center [1466, 252] width 121 height 36
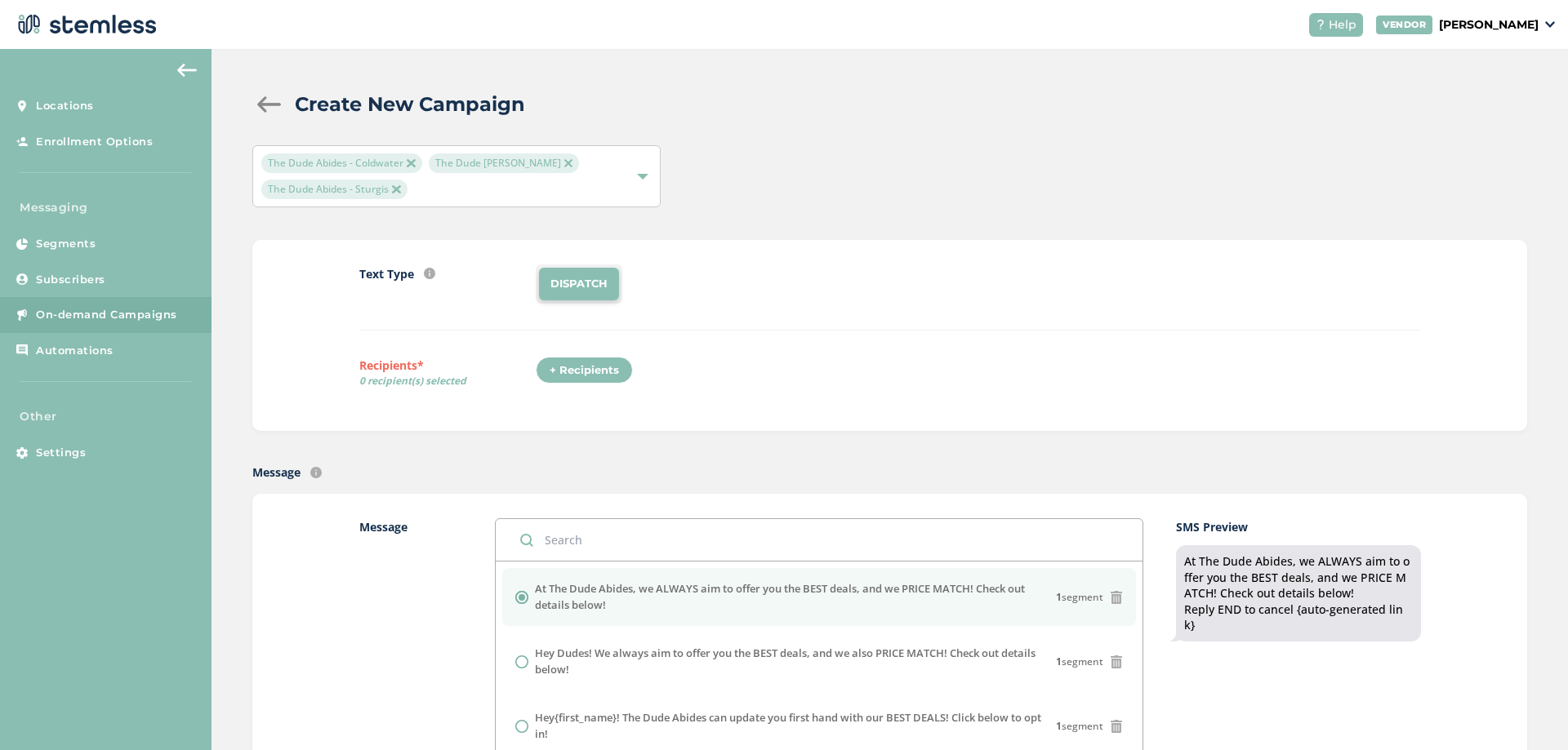
click at [576, 364] on div "+ Recipients" at bounding box center [584, 370] width 97 height 28
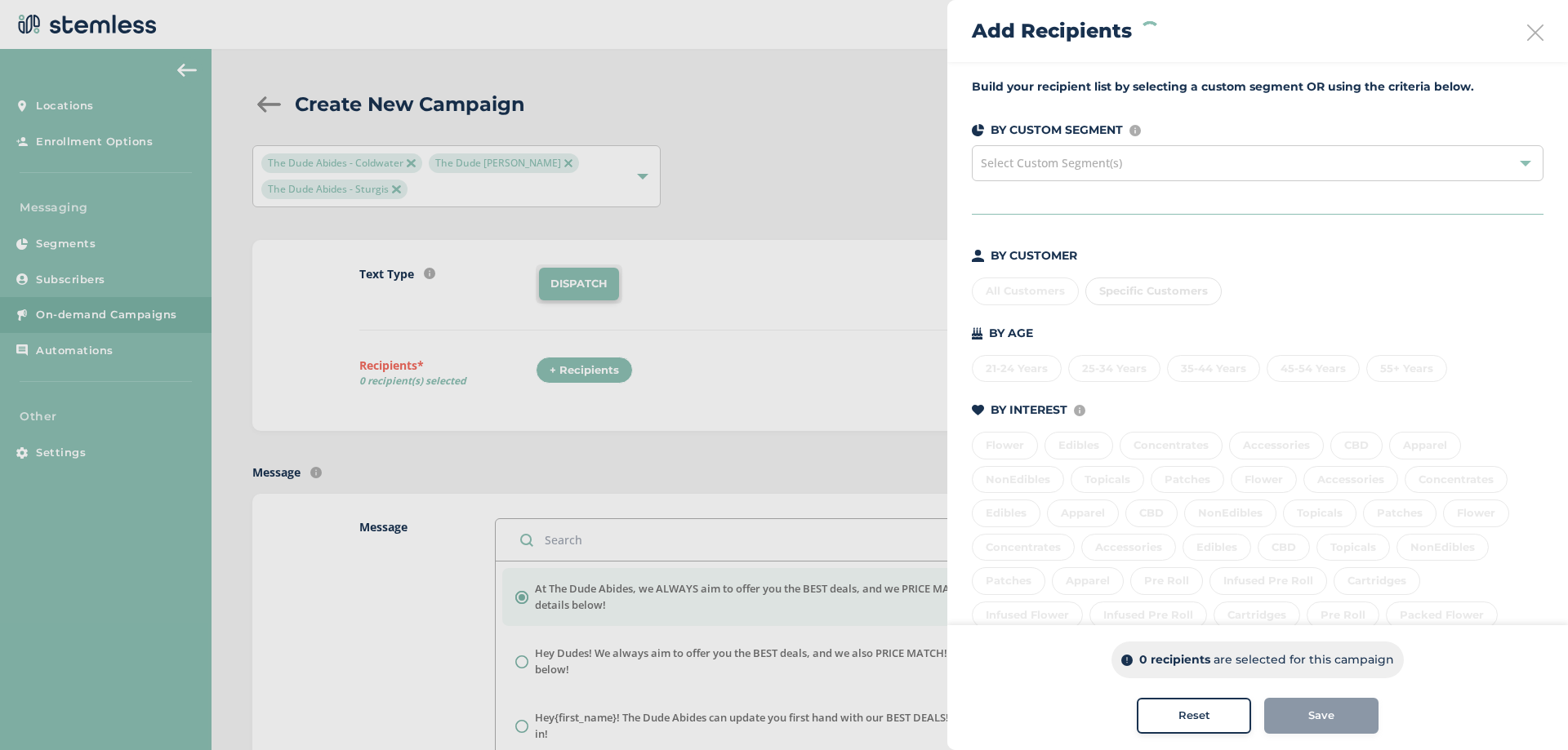
click at [805, 276] on div at bounding box center [784, 375] width 1568 height 750
click at [680, 307] on div at bounding box center [784, 375] width 1568 height 750
click at [1542, 31] on div "Add Recipients" at bounding box center [1258, 31] width 621 height 62
click at [1531, 31] on icon at bounding box center [1536, 33] width 17 height 17
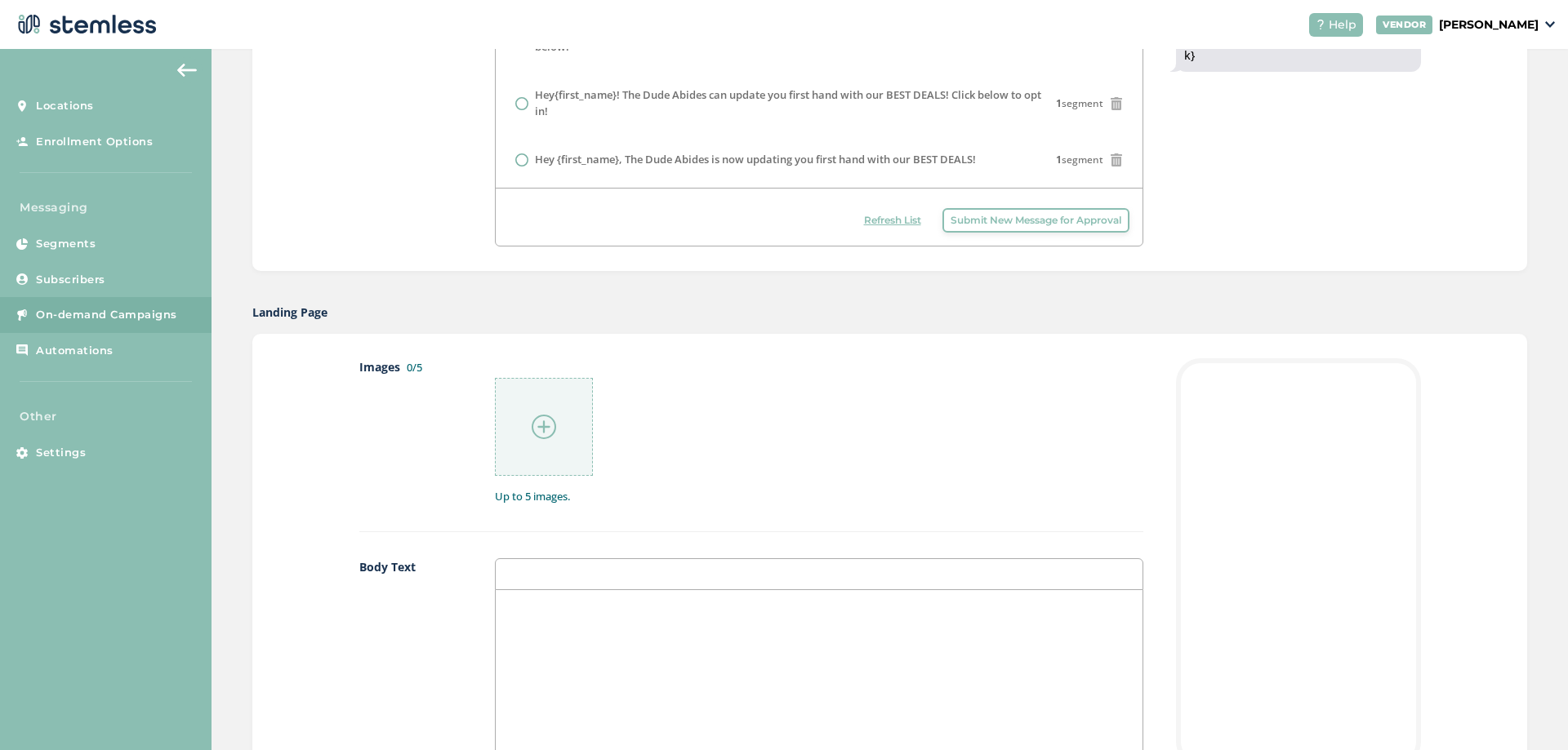
scroll to position [572, 0]
click at [632, 591] on div at bounding box center [819, 751] width 646 height 326
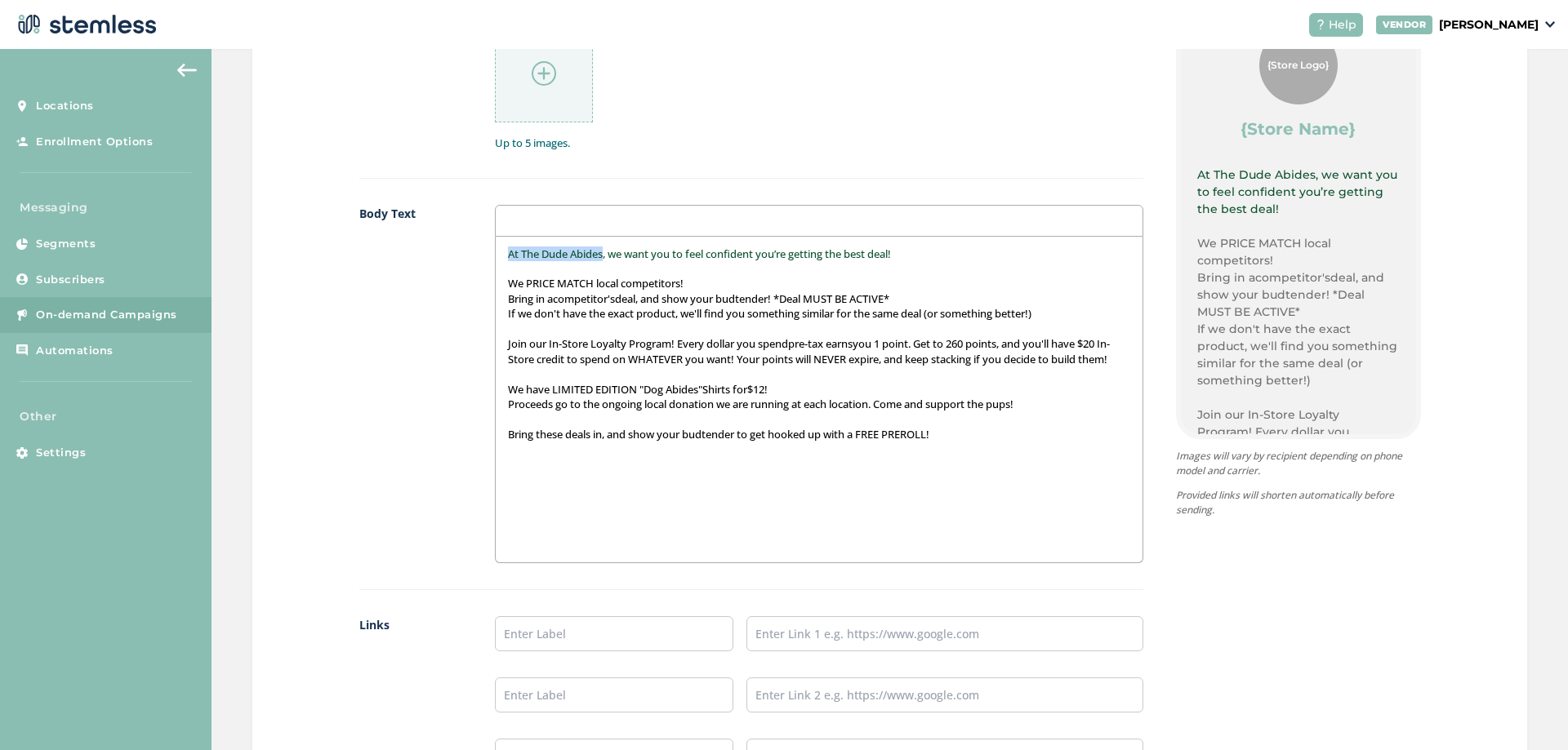
drag, startPoint x: 602, startPoint y: 255, endPoint x: 479, endPoint y: 255, distance: 123.0
click at [479, 255] on div "Body Text At The Dude Abides, we want you to feel confident you’re getting the …" at bounding box center [751, 397] width 784 height 385
click at [512, 211] on div at bounding box center [819, 220] width 648 height 32
click at [511, 232] on div at bounding box center [819, 220] width 648 height 32
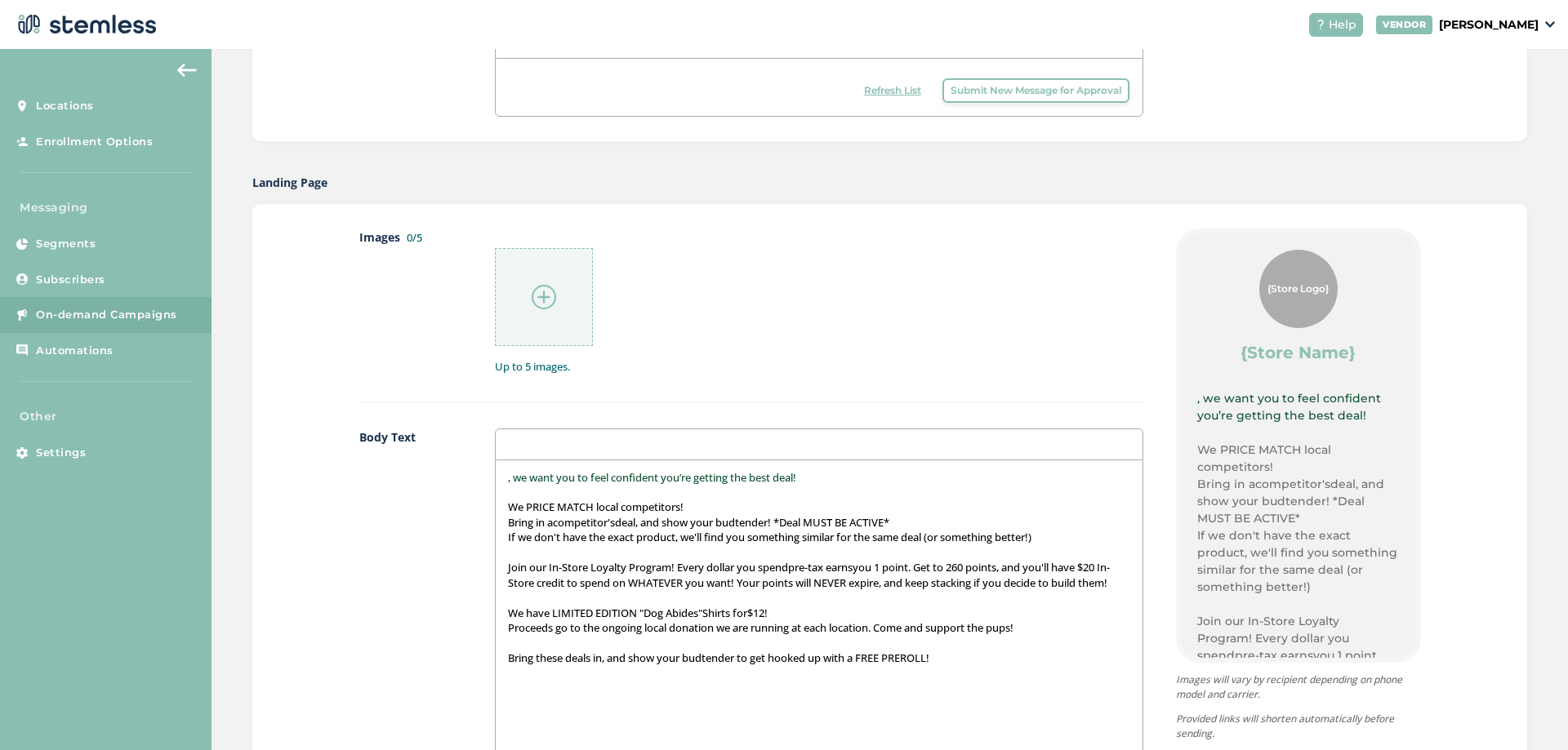
scroll to position [678, 0]
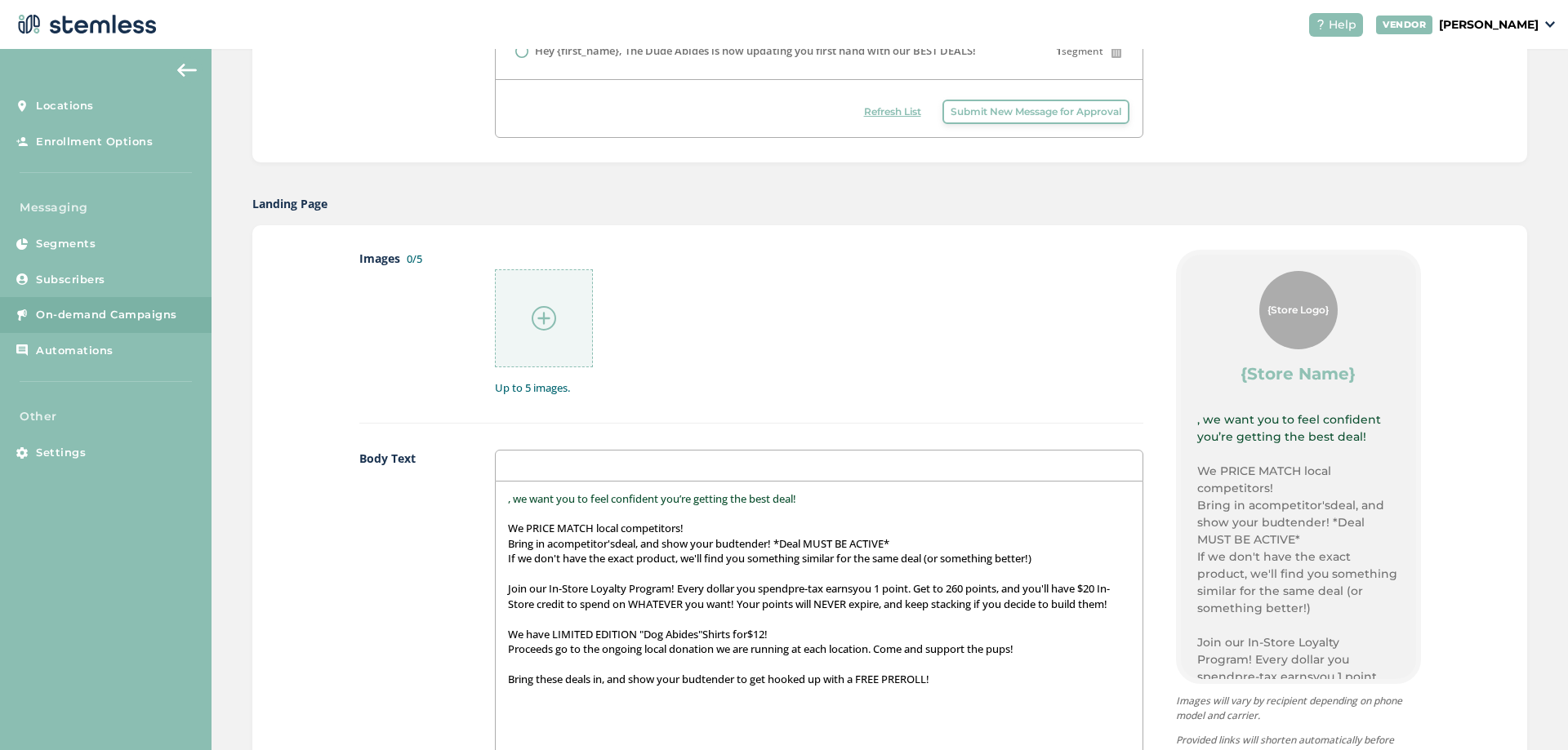
drag, startPoint x: 734, startPoint y: 375, endPoint x: 545, endPoint y: 446, distance: 201.9
click at [734, 376] on div "Up to 5 images." at bounding box center [819, 323] width 648 height 147
click at [510, 512] on p at bounding box center [819, 514] width 621 height 15
drag, startPoint x: 503, startPoint y: 499, endPoint x: 531, endPoint y: 494, distance: 28.4
click at [521, 496] on div ", we want you to feel confident you’re getting the best deal! We PRICE MATCH lo…" at bounding box center [819, 644] width 646 height 326
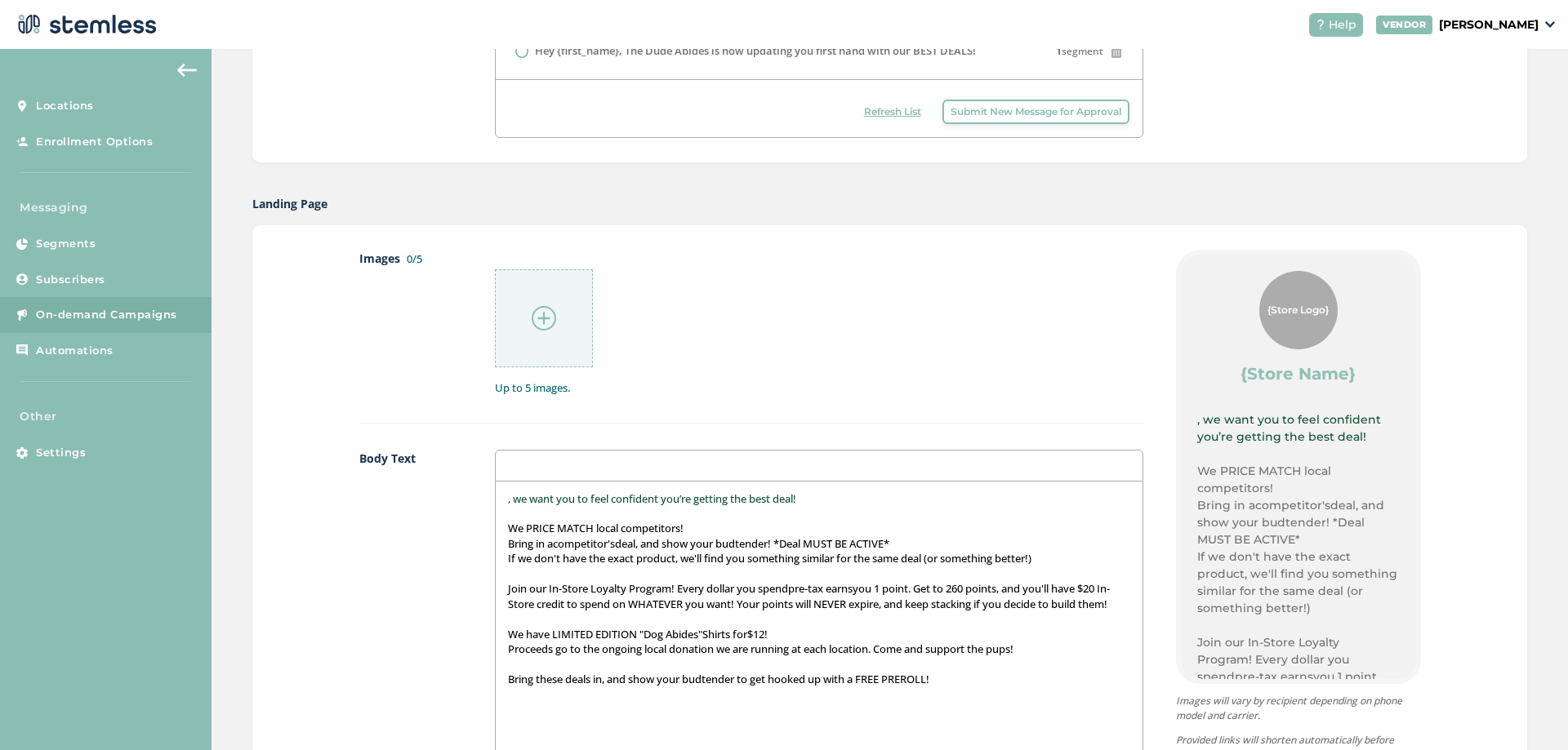
drag, startPoint x: 568, startPoint y: 491, endPoint x: 766, endPoint y: 481, distance: 198.3
click at [569, 492] on span ", we want you to feel confident you’re getting the best deal!" at bounding box center [652, 499] width 288 height 15
drag, startPoint x: 766, startPoint y: 481, endPoint x: 810, endPoint y: 478, distance: 44.1
click at [778, 482] on div ", we want you to feel confident you’re getting the best deal! We PRICE MATCH lo…" at bounding box center [819, 644] width 646 height 326
click at [839, 478] on div at bounding box center [819, 465] width 648 height 32
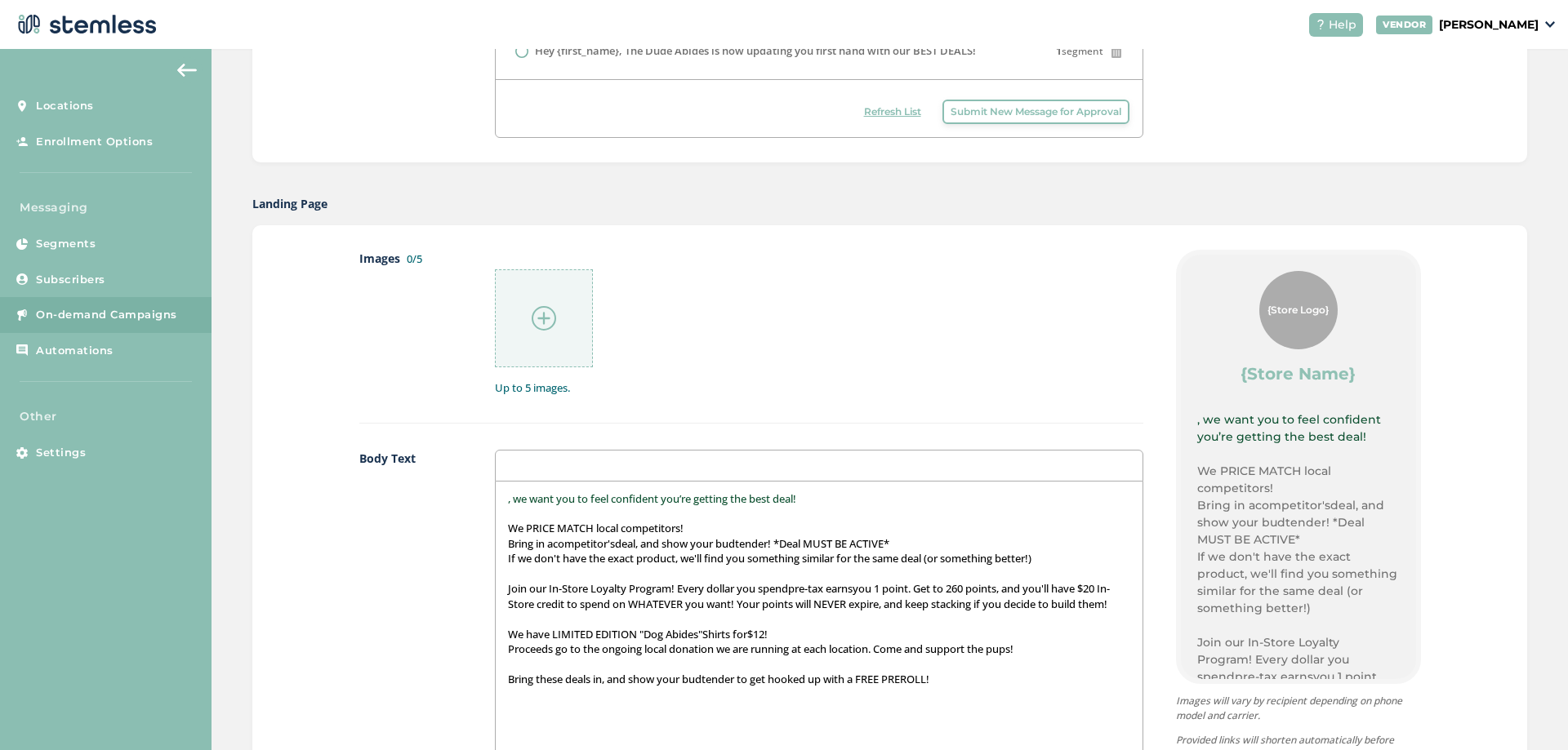
click at [866, 455] on div at bounding box center [819, 465] width 648 height 32
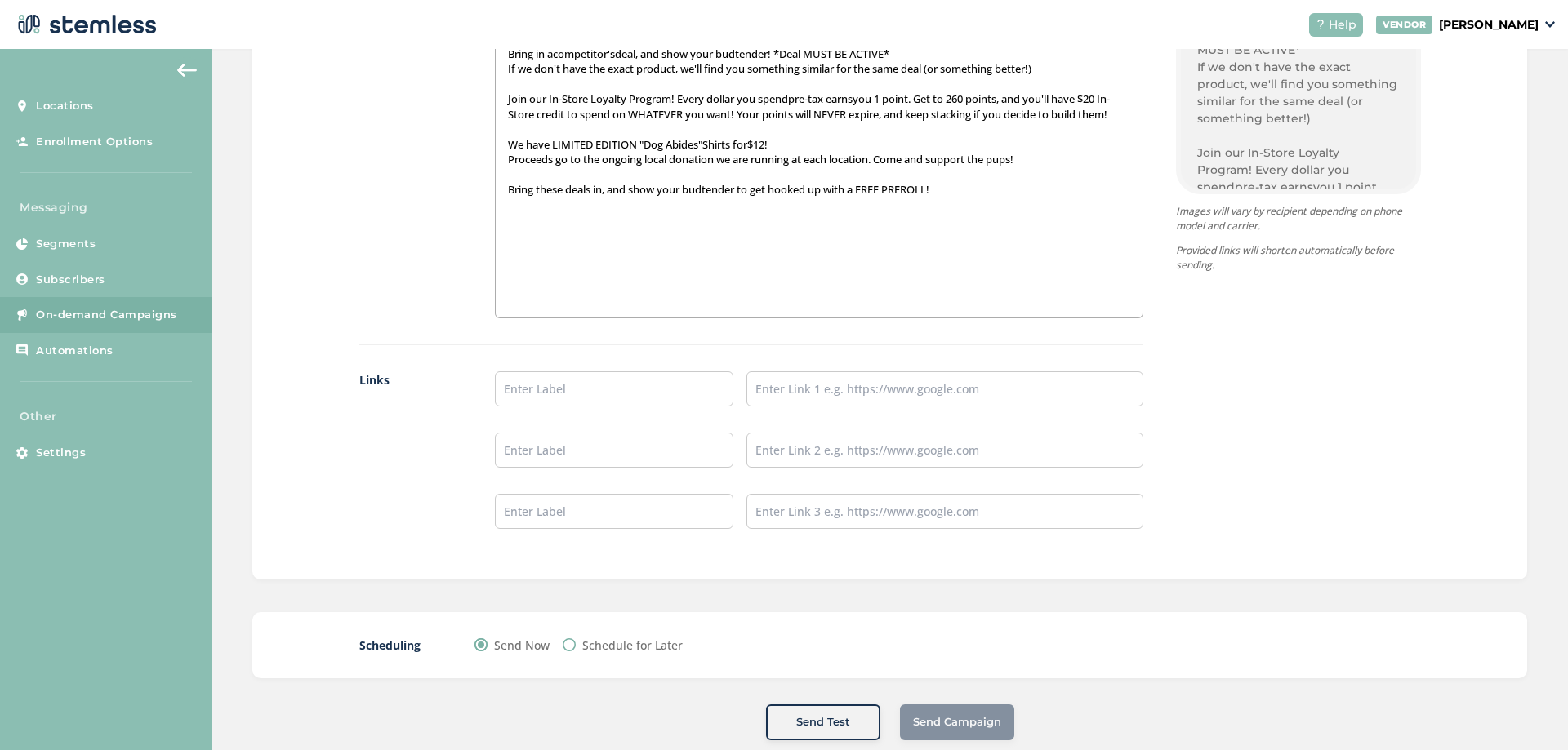
scroll to position [842, 0]
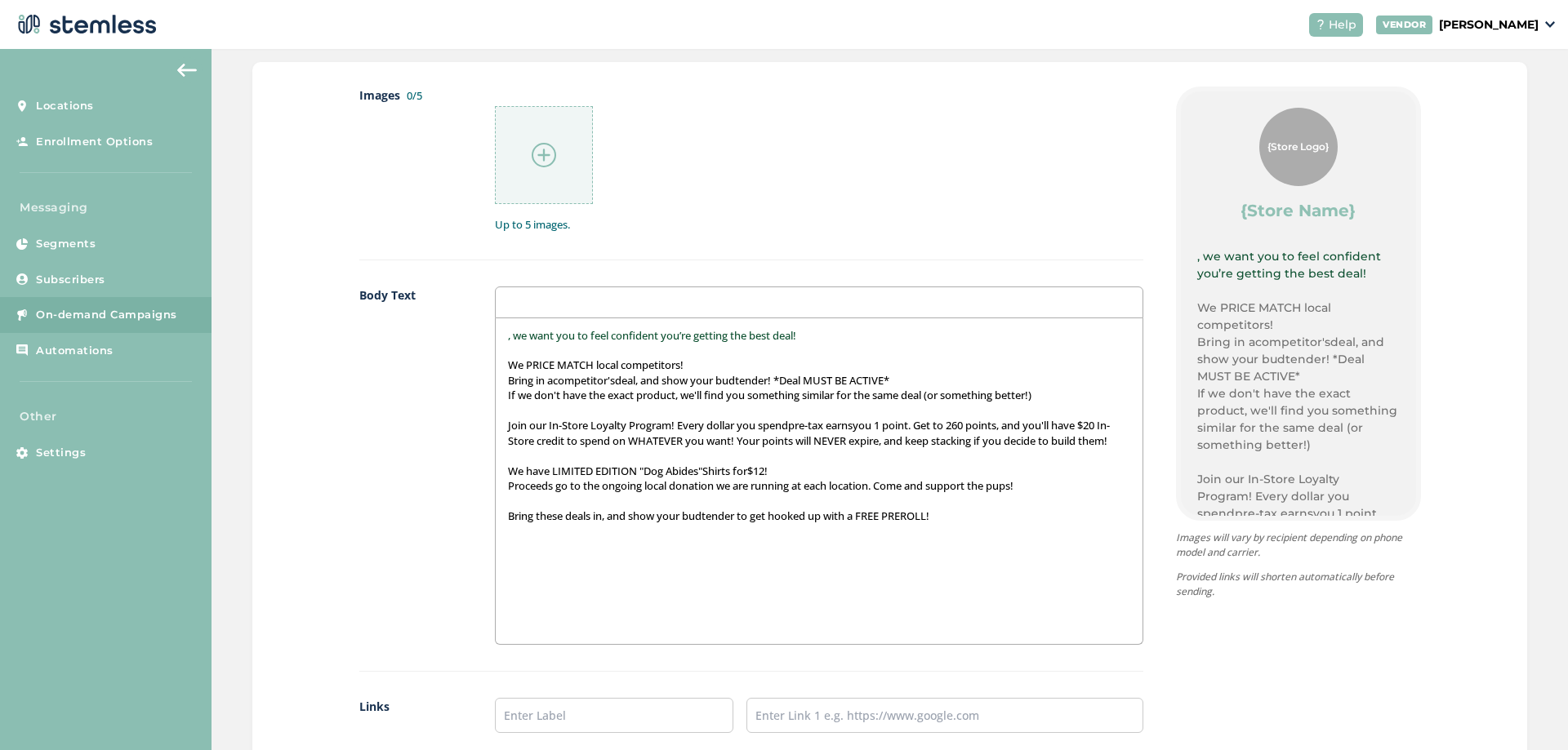
click at [486, 337] on div "Body Text , we want you to feel confident you’re getting the best deal! We PRIC…" at bounding box center [751, 479] width 784 height 385
drag, startPoint x: 486, startPoint y: 337, endPoint x: 498, endPoint y: 337, distance: 12.0
click at [498, 337] on div "Body Text , we want you to feel confident you’re getting the best deal! We PRIC…" at bounding box center [751, 479] width 784 height 385
click at [498, 337] on div ", we want you to feel confident you’re getting the best deal! We PRICE MATCH lo…" at bounding box center [819, 481] width 646 height 326
click at [544, 145] on img at bounding box center [544, 155] width 25 height 25
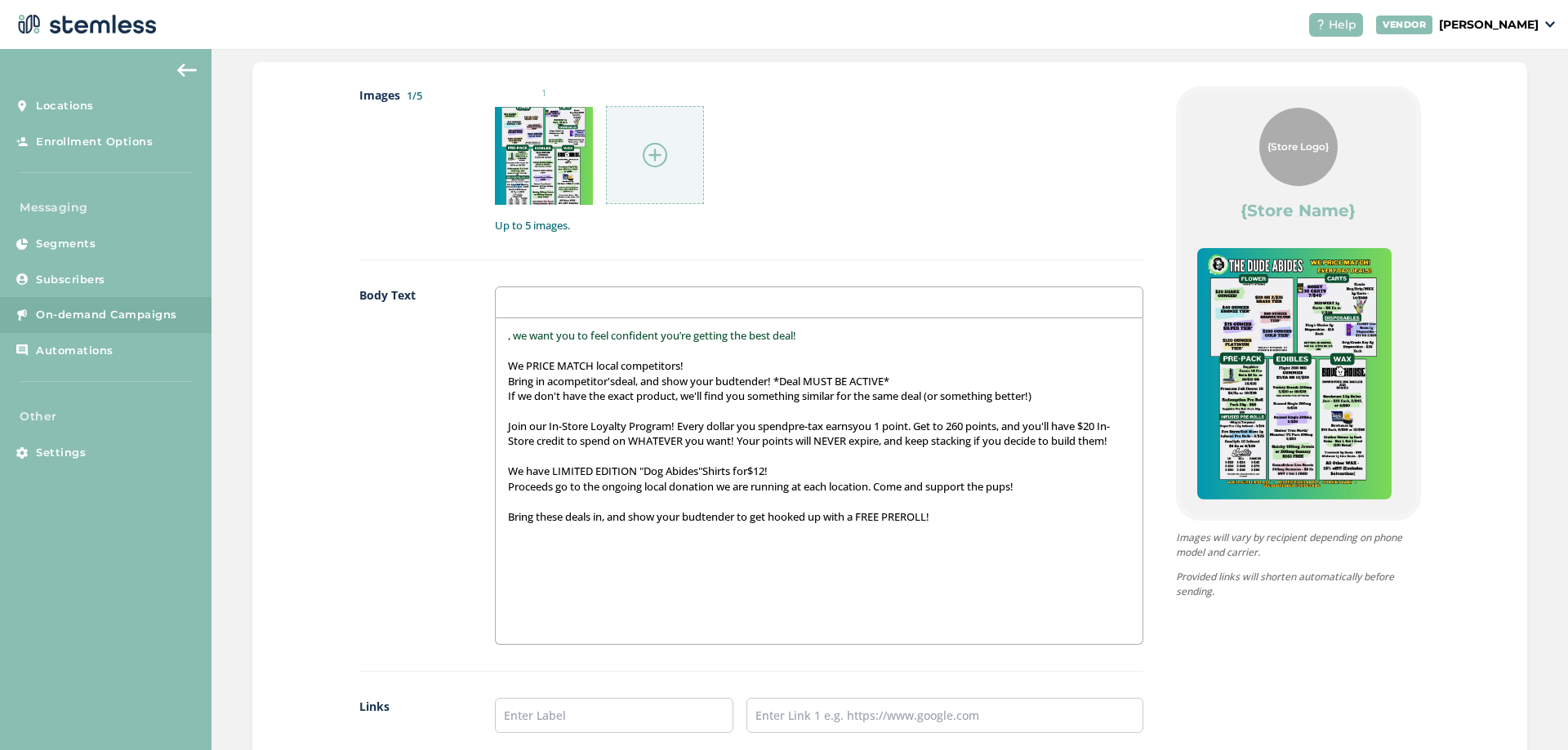
click at [863, 146] on div "1" at bounding box center [819, 145] width 648 height 118
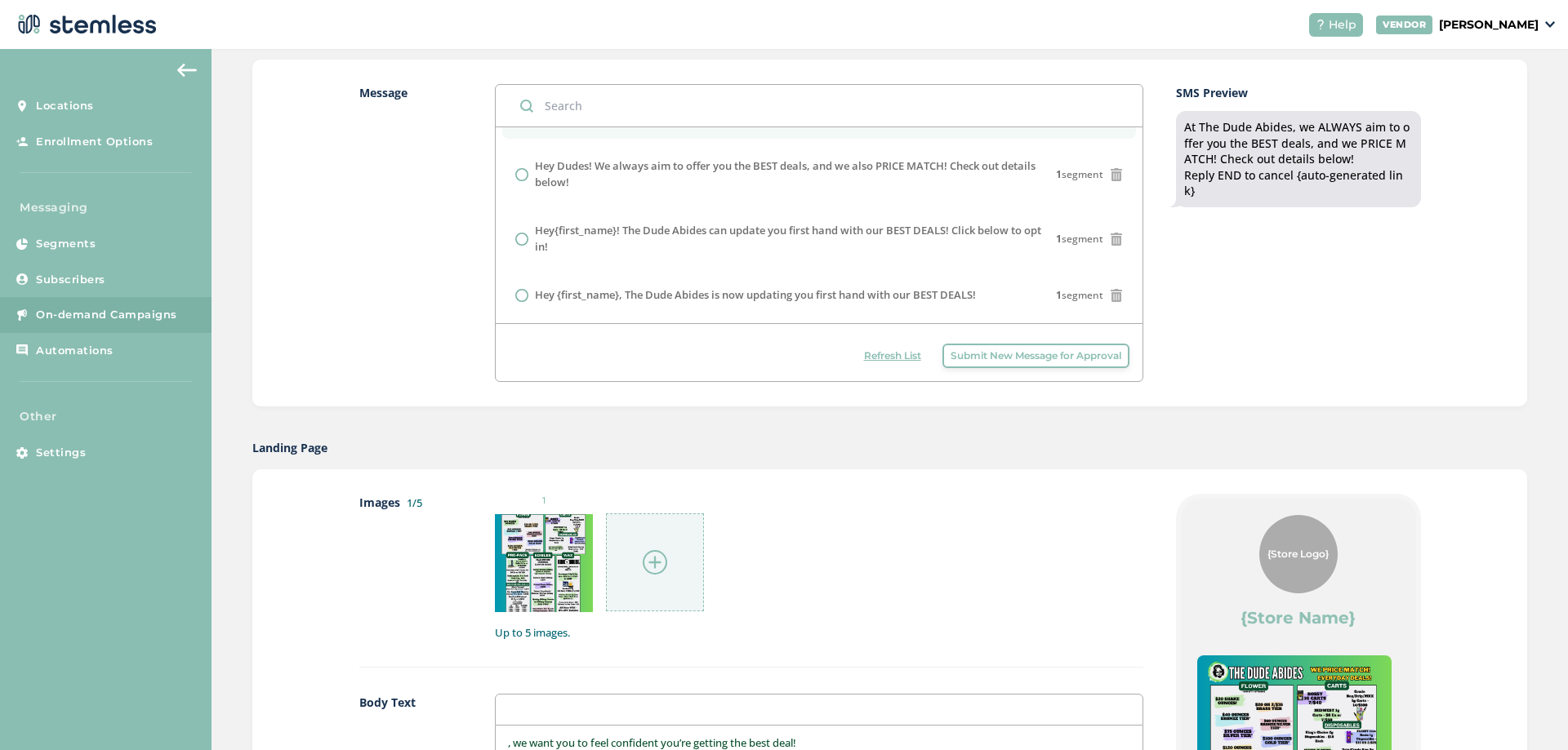
scroll to position [433, 0]
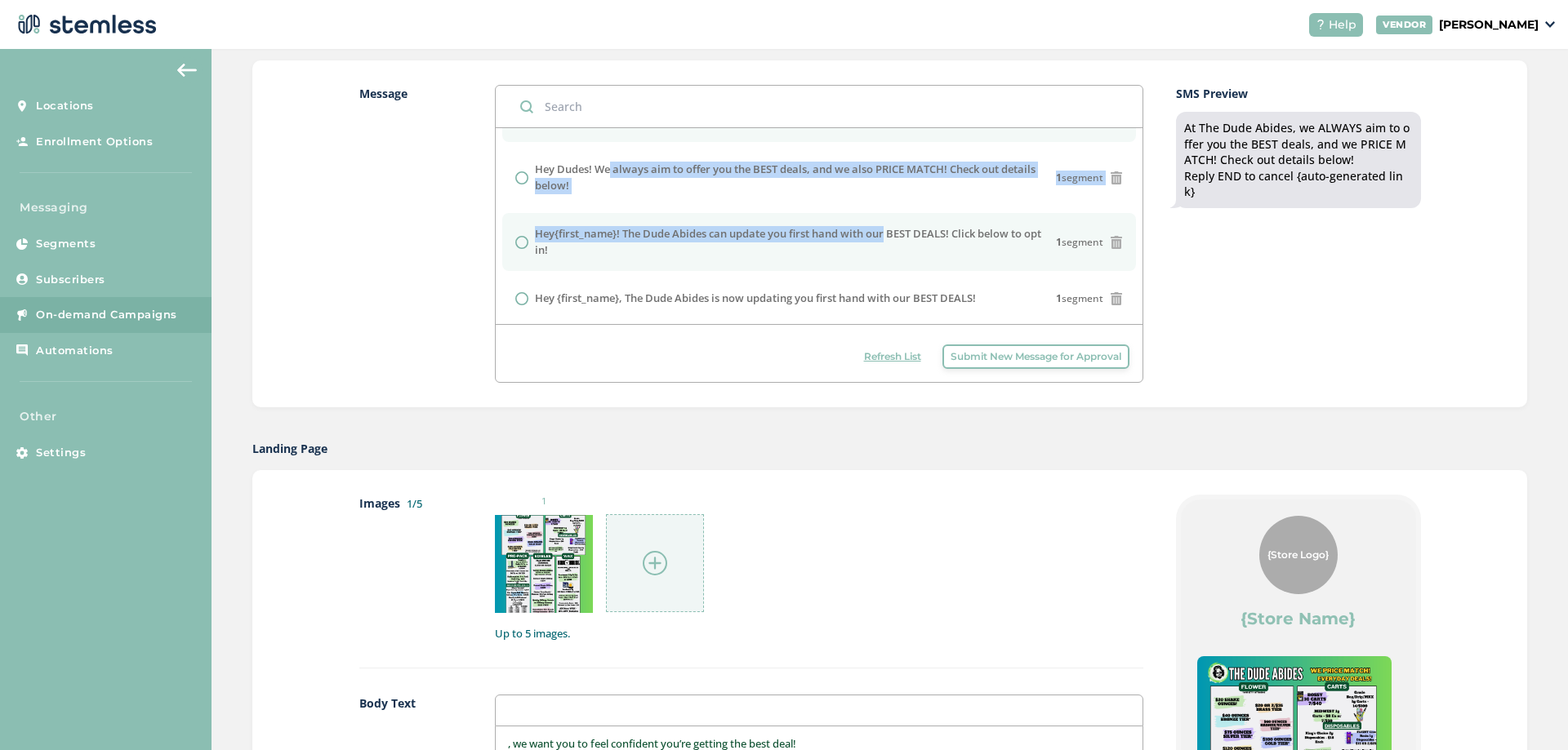
drag, startPoint x: 603, startPoint y: 169, endPoint x: 881, endPoint y: 235, distance: 285.7
click at [881, 235] on ul "At The Dude Abides, we ALWAYS aim to offer you the BEST deals, and we PRICE MAT…" at bounding box center [819, 202] width 646 height 236
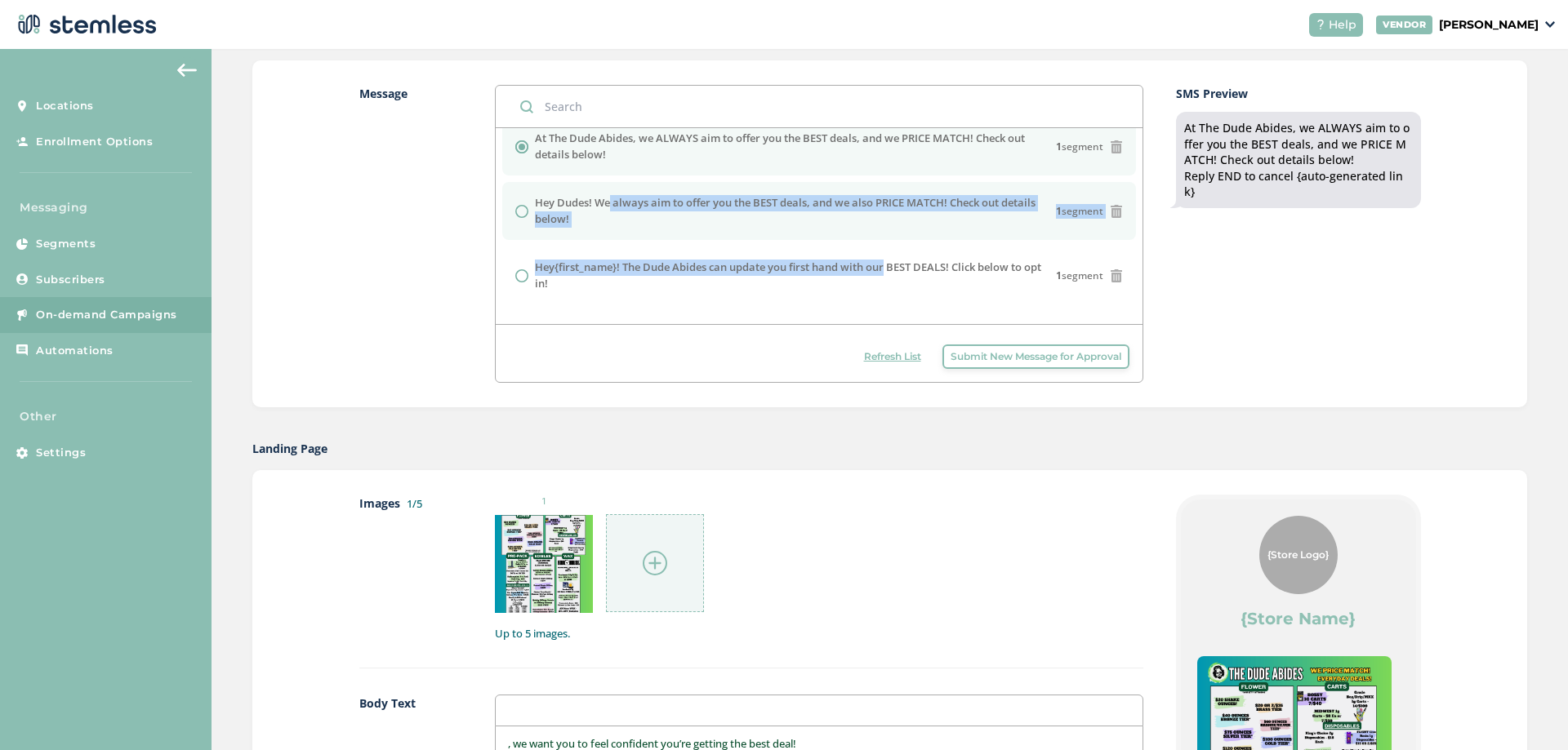
scroll to position [0, 0]
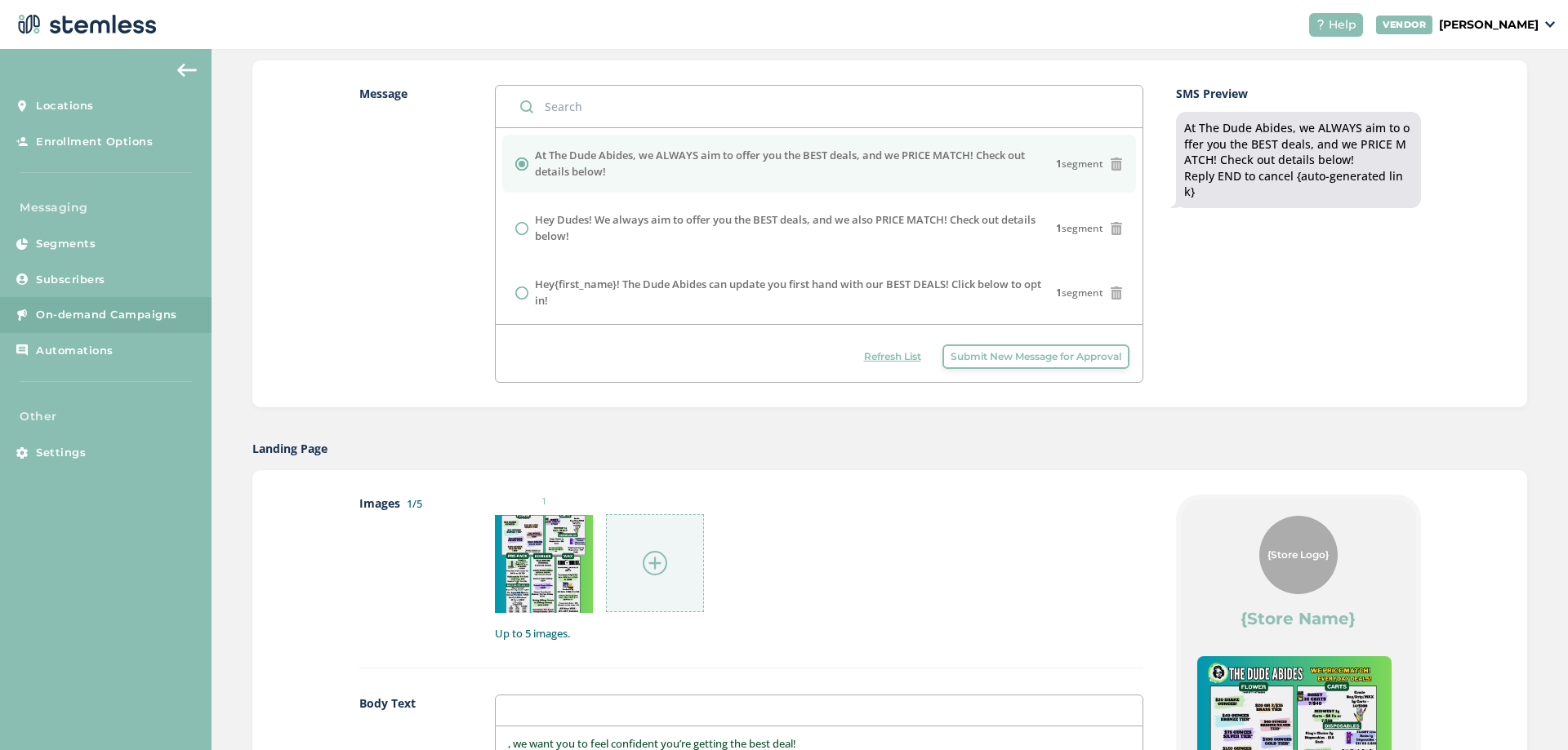
click at [710, 165] on label "At The Dude Abides, we ALWAYS aim to offer you the BEST deals, and we PRICE MAT…" at bounding box center [795, 163] width 520 height 32
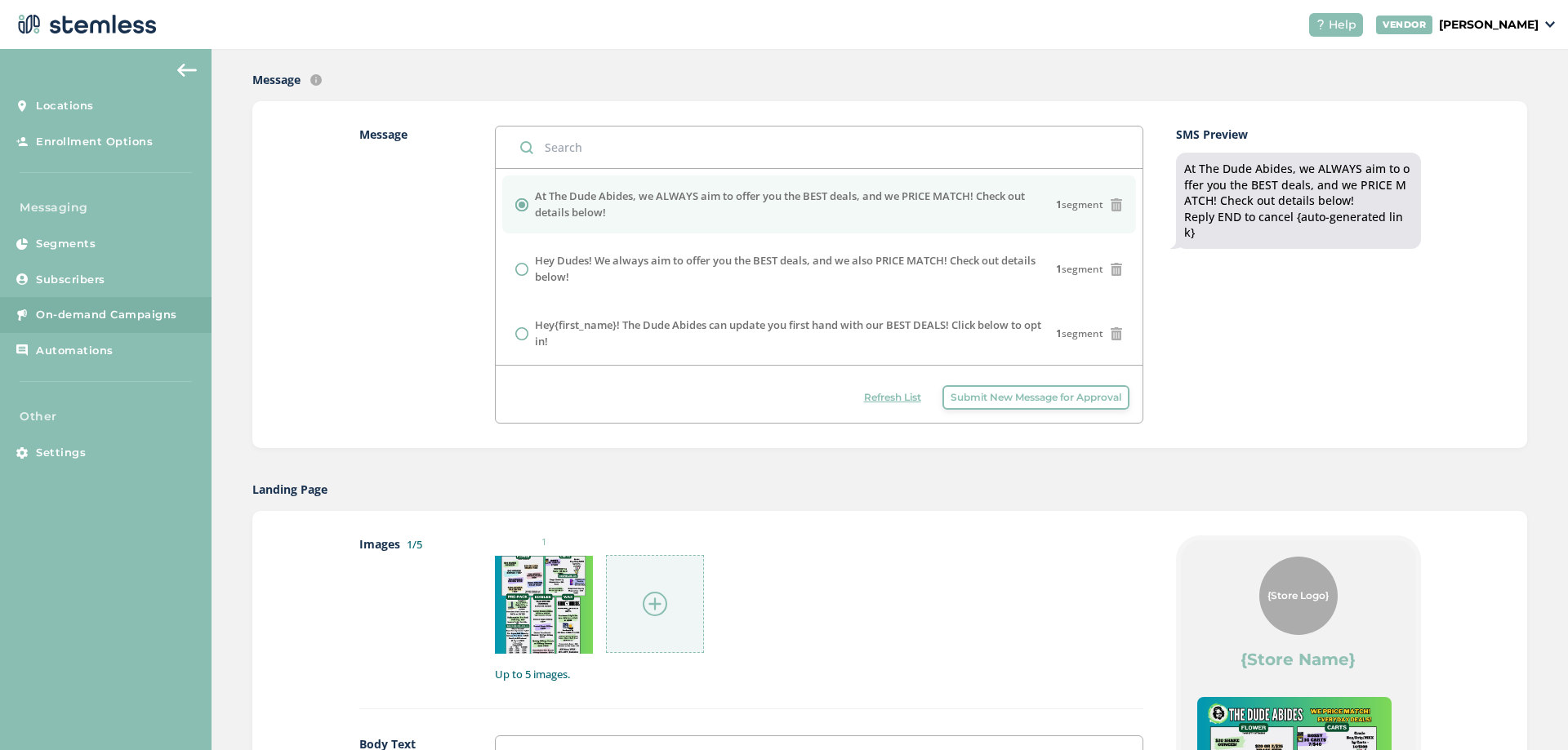
scroll to position [107, 0]
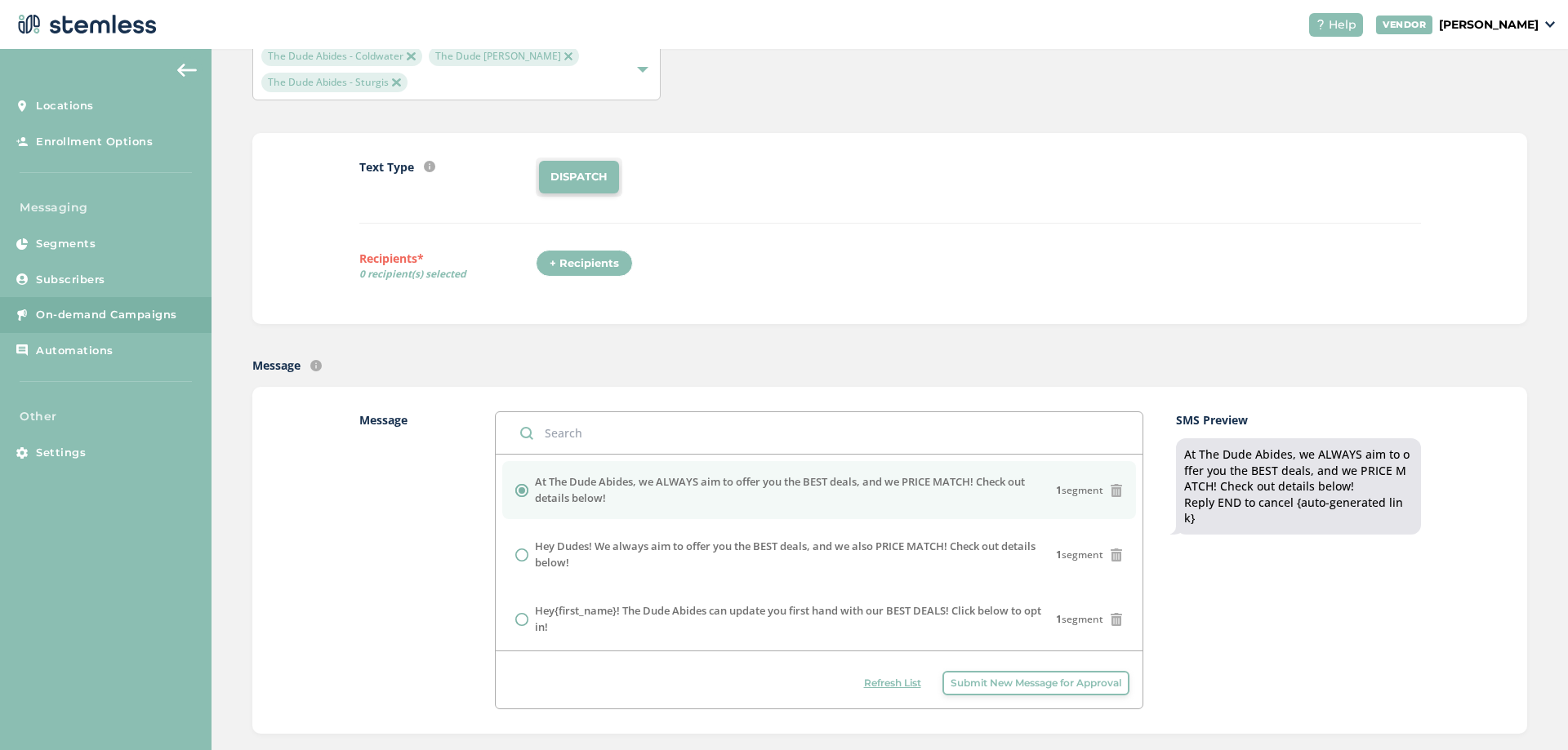
click at [582, 262] on div "+ Recipients" at bounding box center [584, 264] width 97 height 28
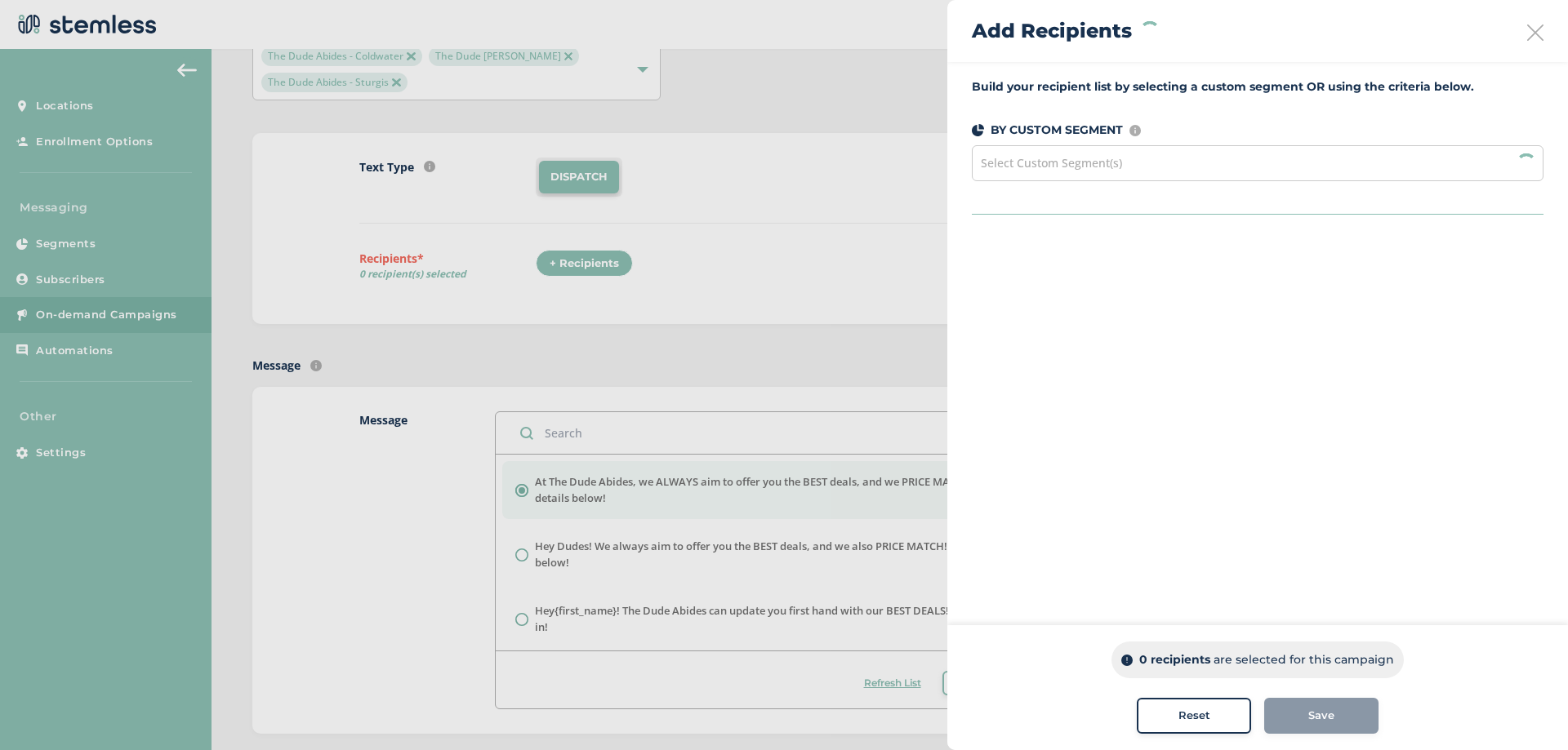
click at [1083, 159] on span "Select Custom Segment(s)" at bounding box center [1051, 163] width 141 height 16
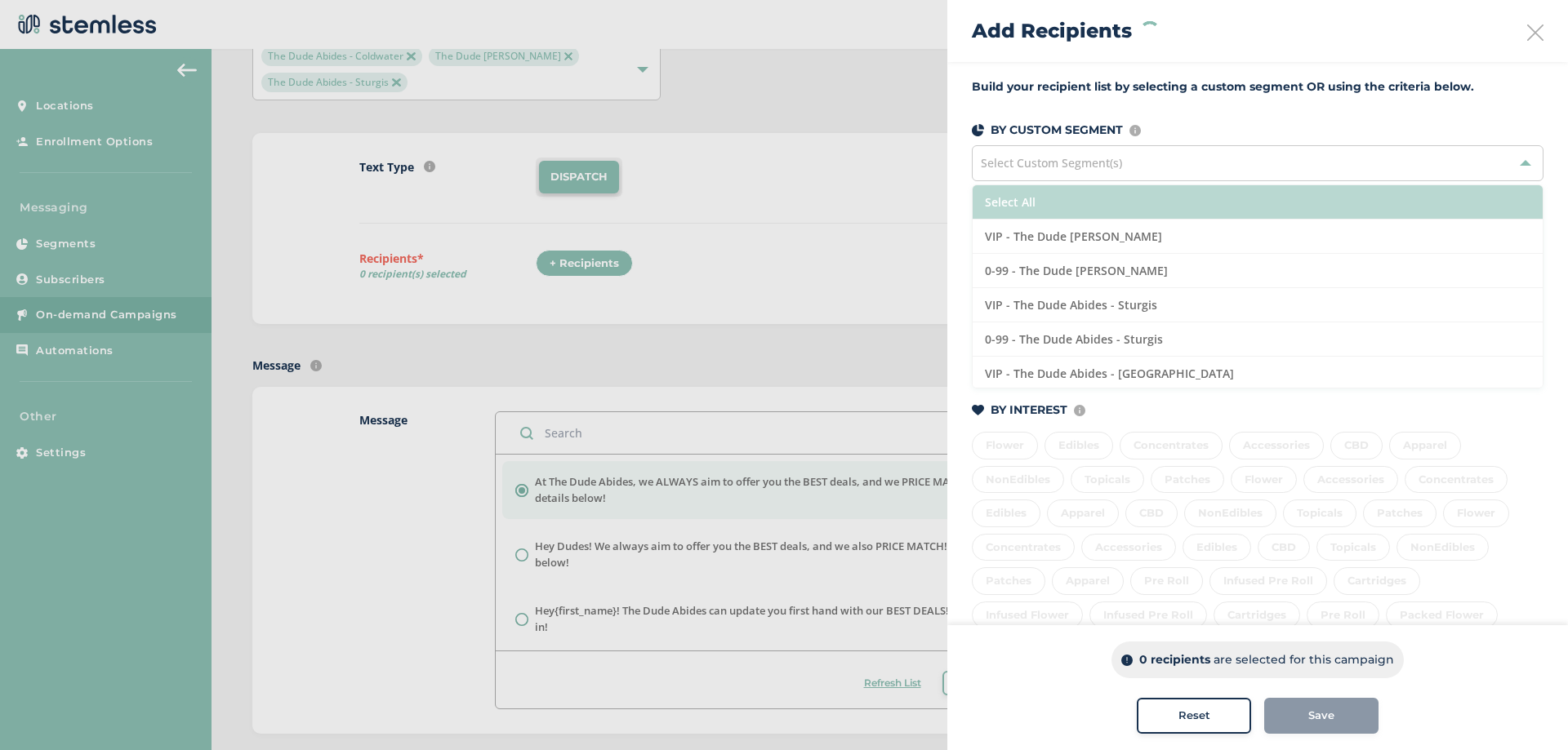
click at [1060, 198] on li "Select All" at bounding box center [1258, 203] width 570 height 35
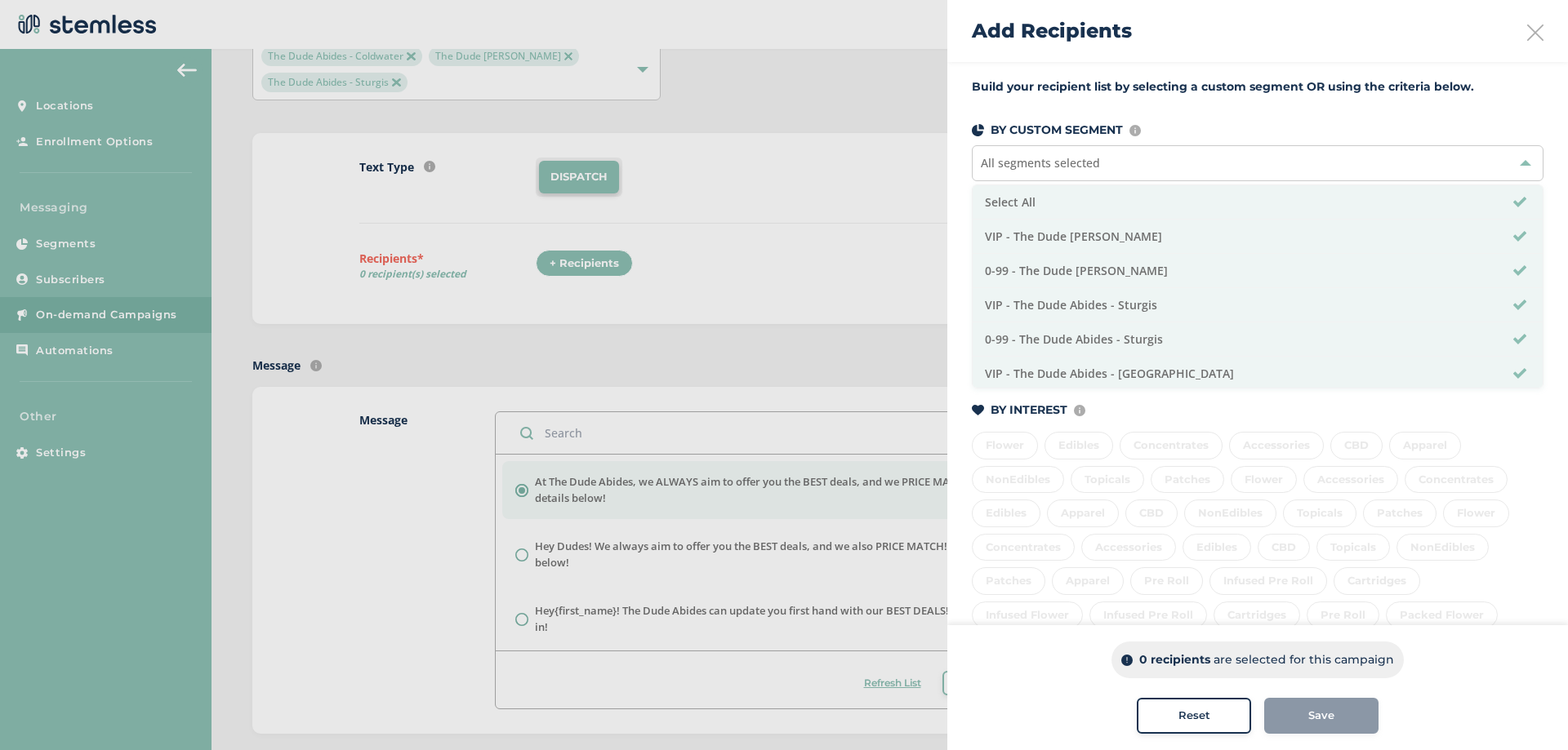
click at [995, 118] on div "Build your recipient list by selecting a custom segment OR using the criteria b…" at bounding box center [1258, 452] width 621 height 781
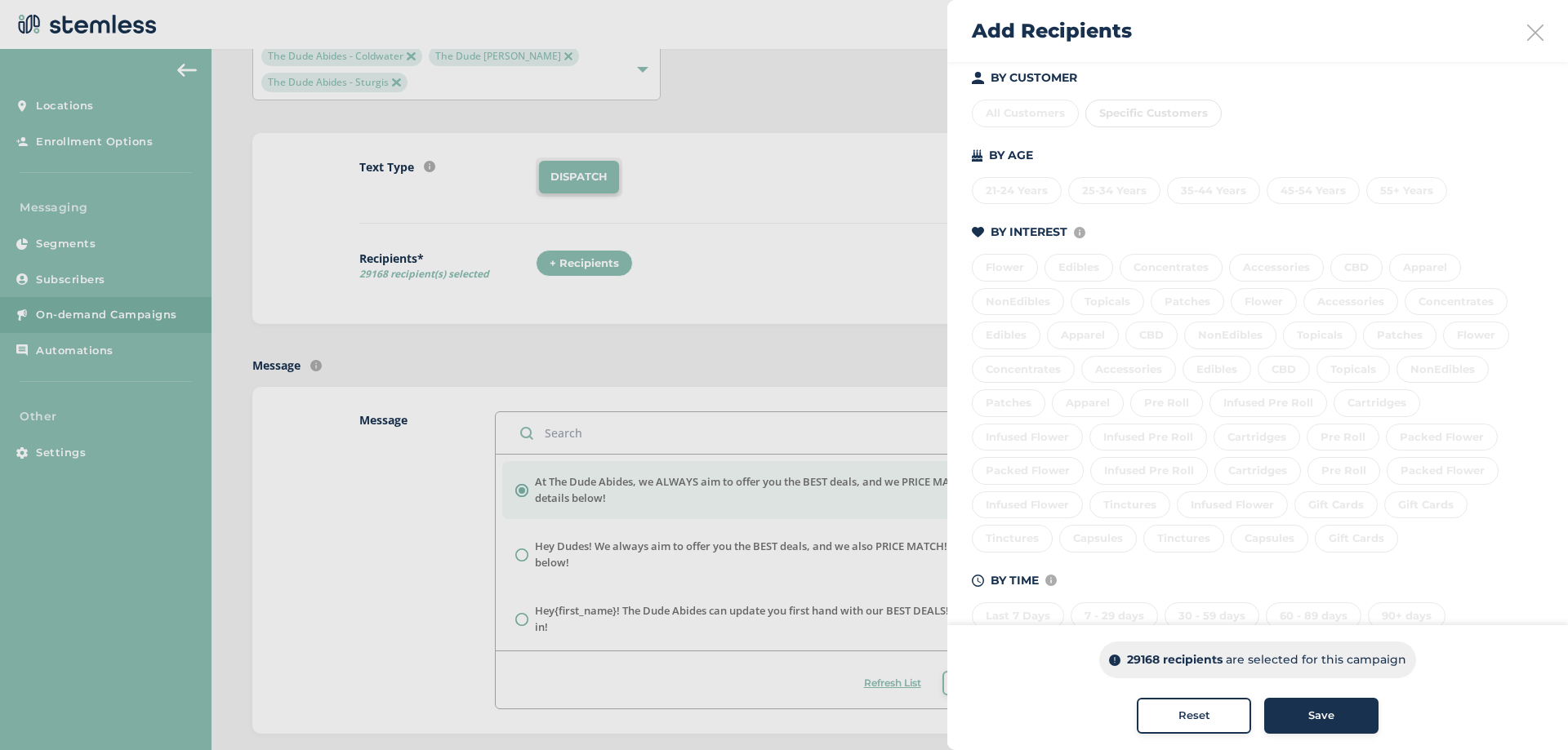
scroll to position [218, 0]
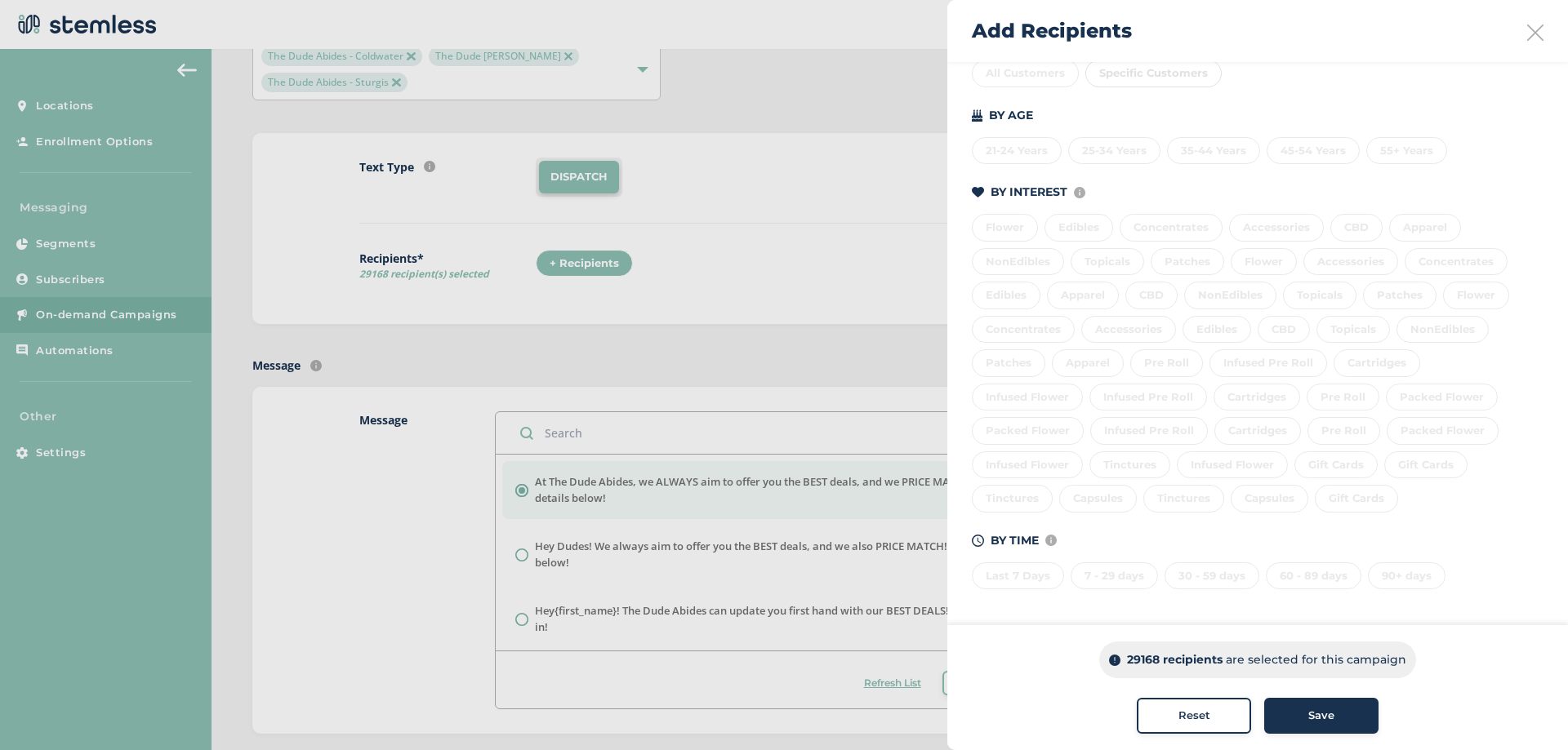
click at [1325, 706] on button "Save" at bounding box center [1321, 716] width 115 height 36
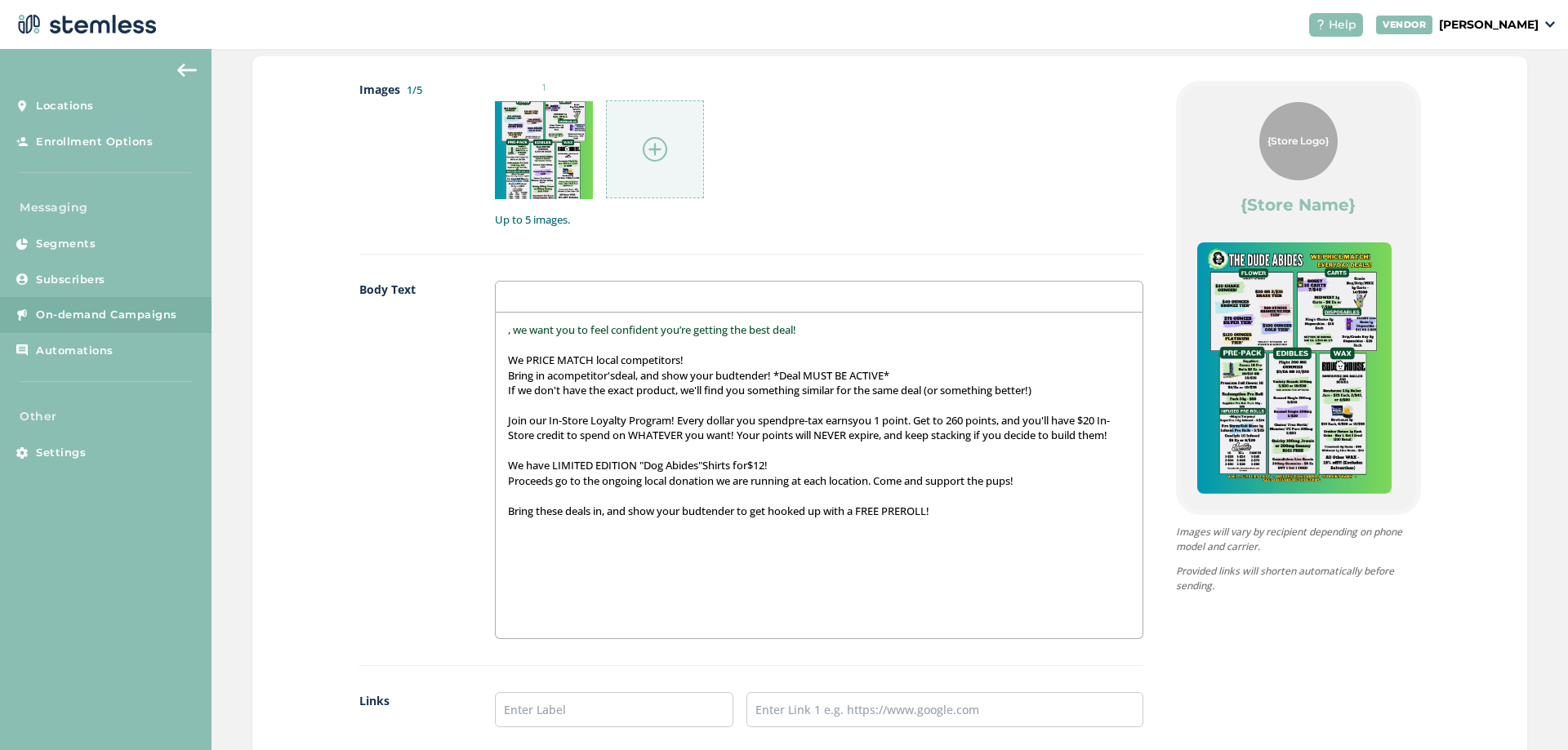
scroll to position [791, 0]
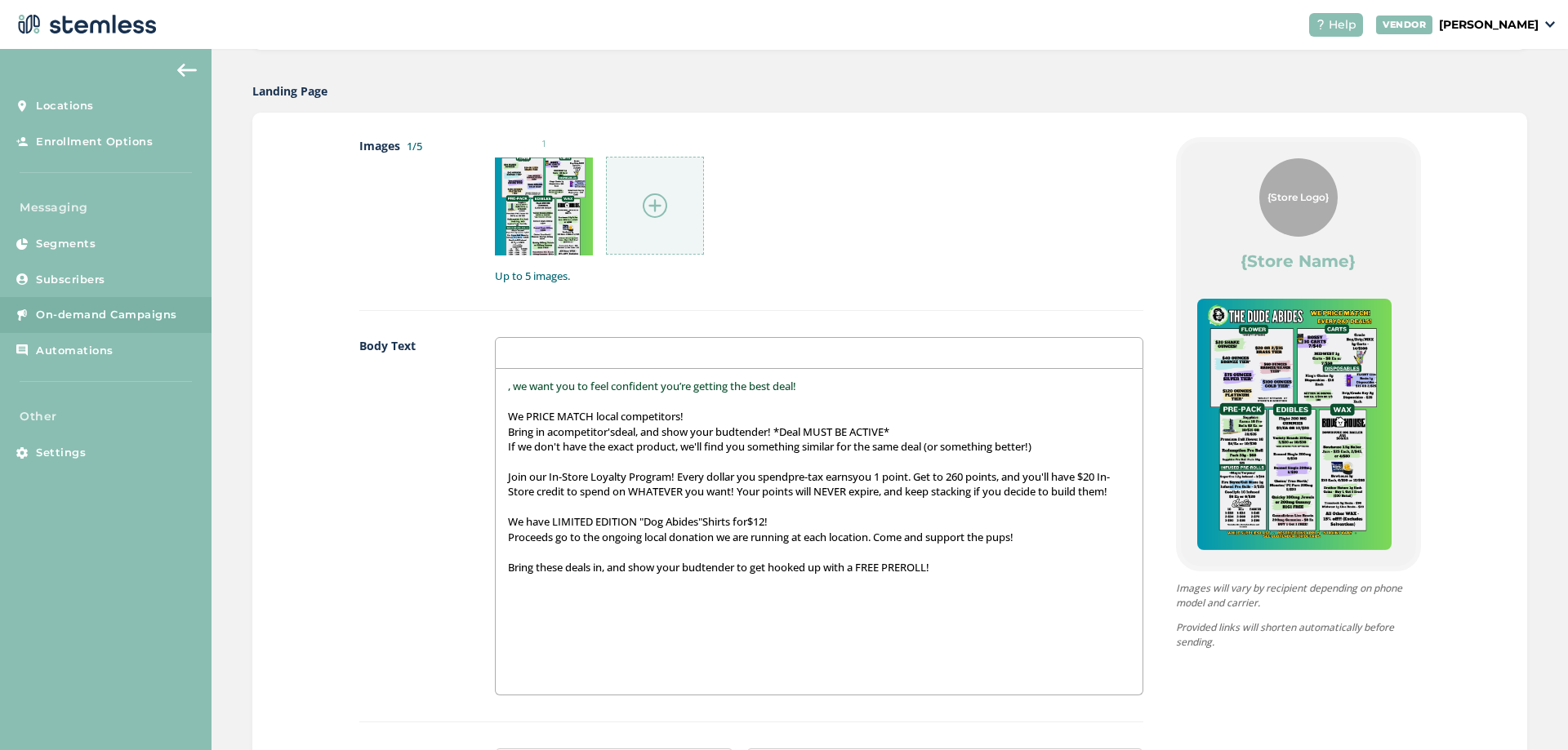
click at [531, 343] on div at bounding box center [819, 353] width 648 height 32
click at [562, 374] on div ", we want you to feel confident you’re getting the best deal! We PRICE MATCH lo…" at bounding box center [819, 531] width 646 height 326
click at [519, 379] on span ", we want you to feel confident you’re getting the best deal!" at bounding box center [652, 386] width 288 height 15
click at [503, 384] on div ", we want you to feel confident you’re getting the best deal! We PRICE MATCH lo…" at bounding box center [819, 531] width 646 height 326
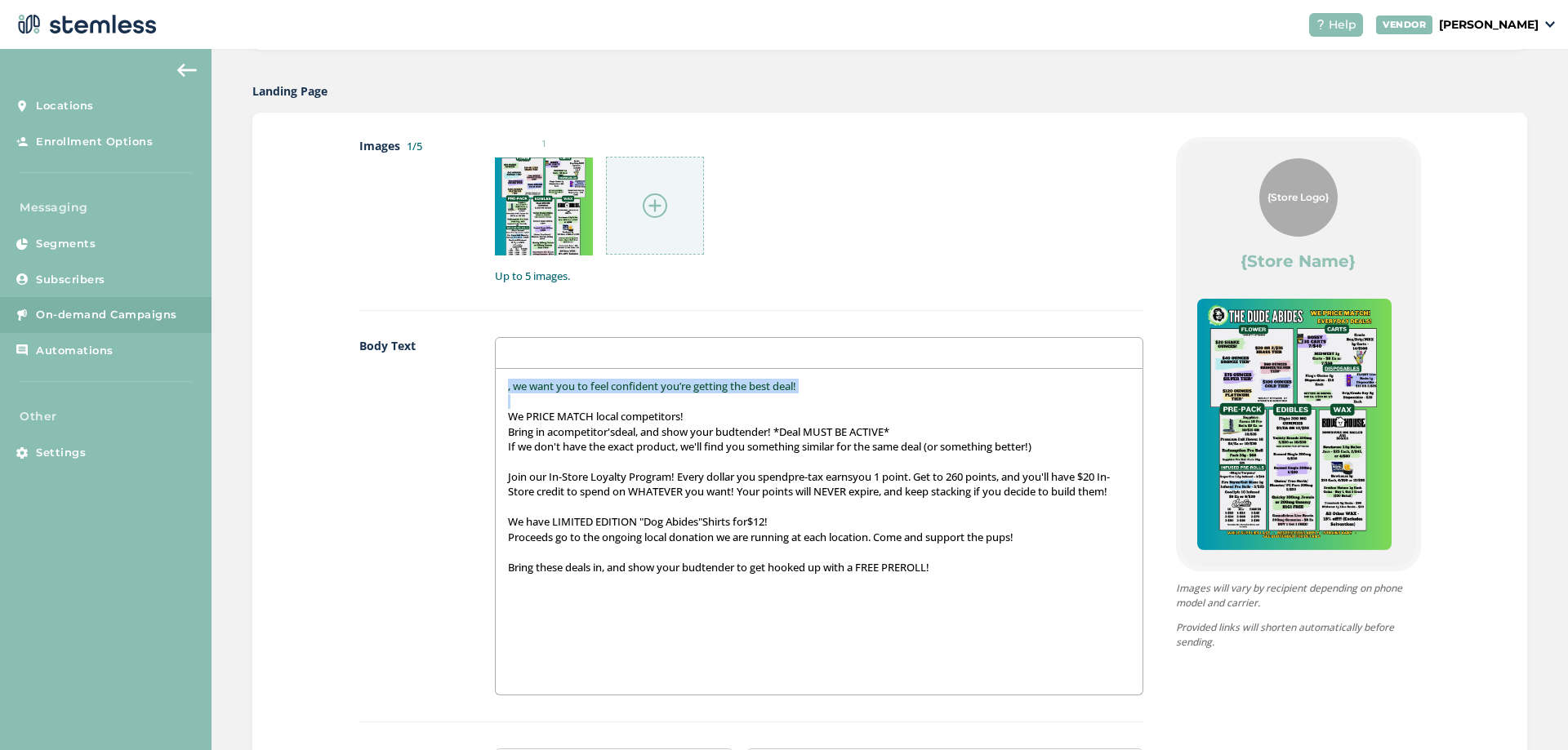
click at [503, 384] on div ", we want you to feel confident you’re getting the best deal! We PRICE MATCH lo…" at bounding box center [819, 531] width 646 height 326
click at [502, 389] on div ", we want you to feel confident you’re getting the best deal! We PRICE MATCH lo…" at bounding box center [819, 531] width 646 height 326
click at [617, 216] on div at bounding box center [654, 205] width 98 height 98
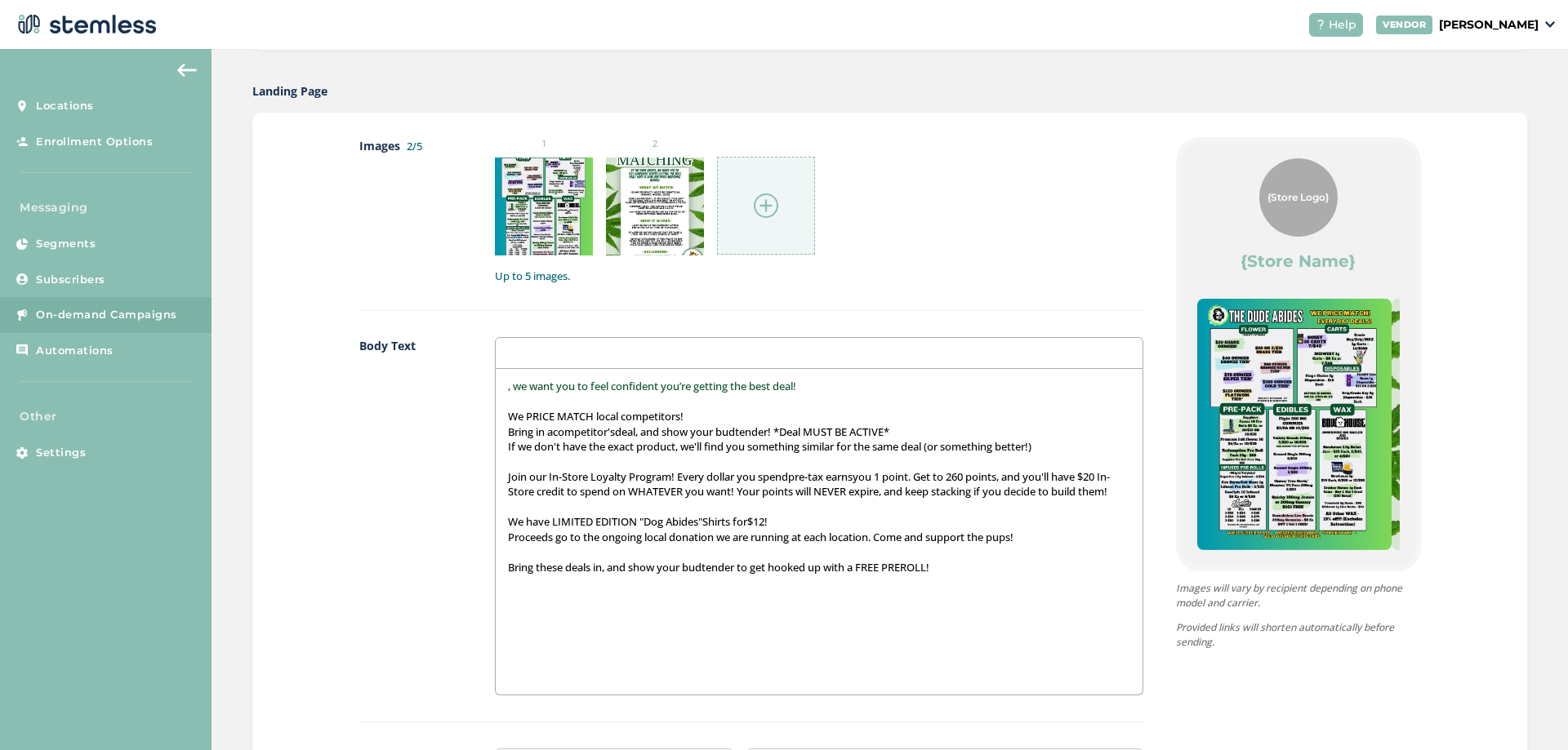
click at [744, 209] on div at bounding box center [766, 205] width 98 height 98
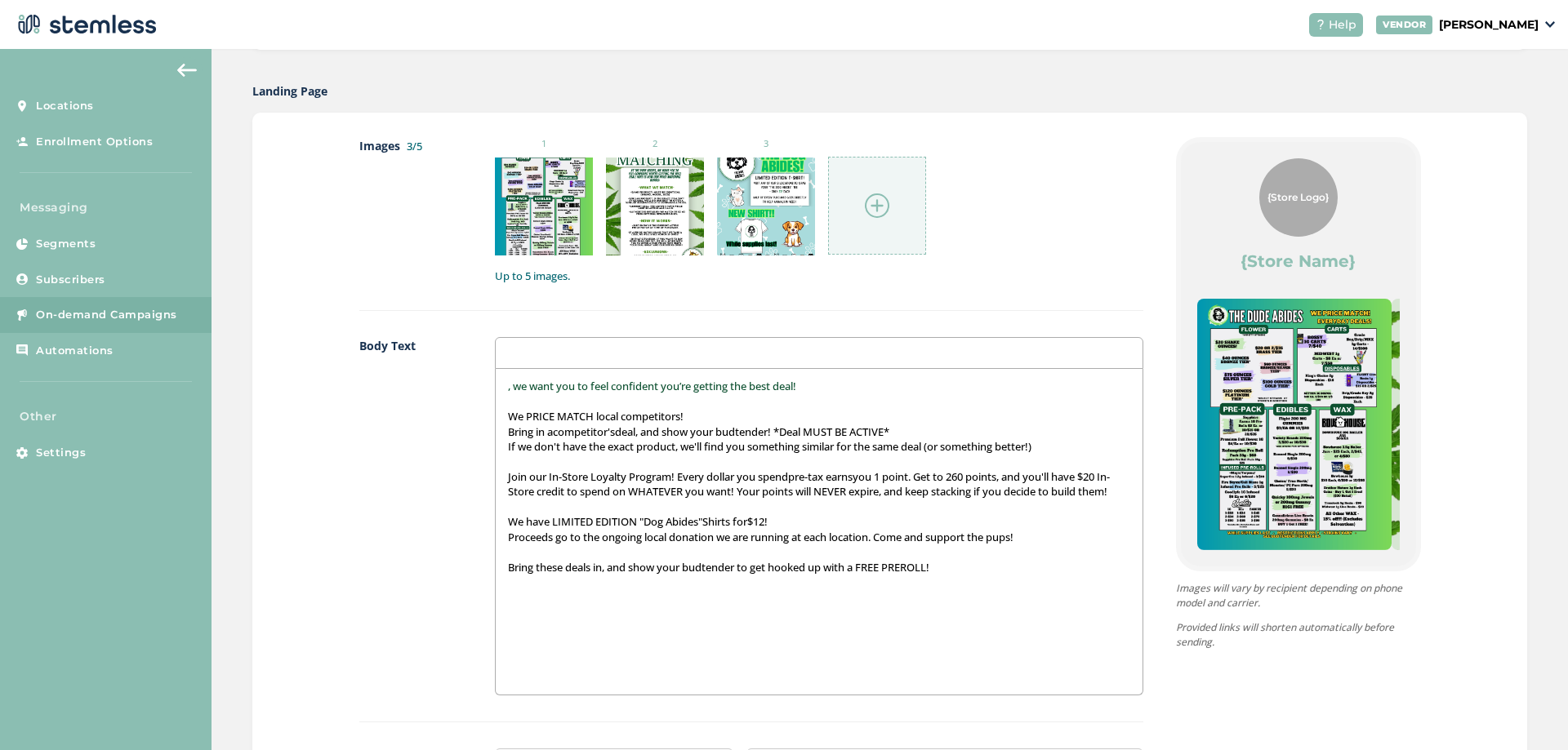
click at [495, 378] on div ", we want you to feel confident you’re getting the best deal! We PRICE MATCH lo…" at bounding box center [819, 532] width 648 height 327
click at [498, 381] on div ", we want you to feel confident you’re getting the best deal! We PRICE MATCH lo…" at bounding box center [819, 531] width 646 height 326
drag, startPoint x: 522, startPoint y: 381, endPoint x: 475, endPoint y: 380, distance: 47.0
click at [475, 380] on div "Body Text , we want you to feel confident you’re getting the best deal! We PRIC…" at bounding box center [751, 530] width 784 height 385
click at [856, 392] on p "The Dudes want you to feel confident you’re getting the best deal!" at bounding box center [819, 386] width 621 height 15
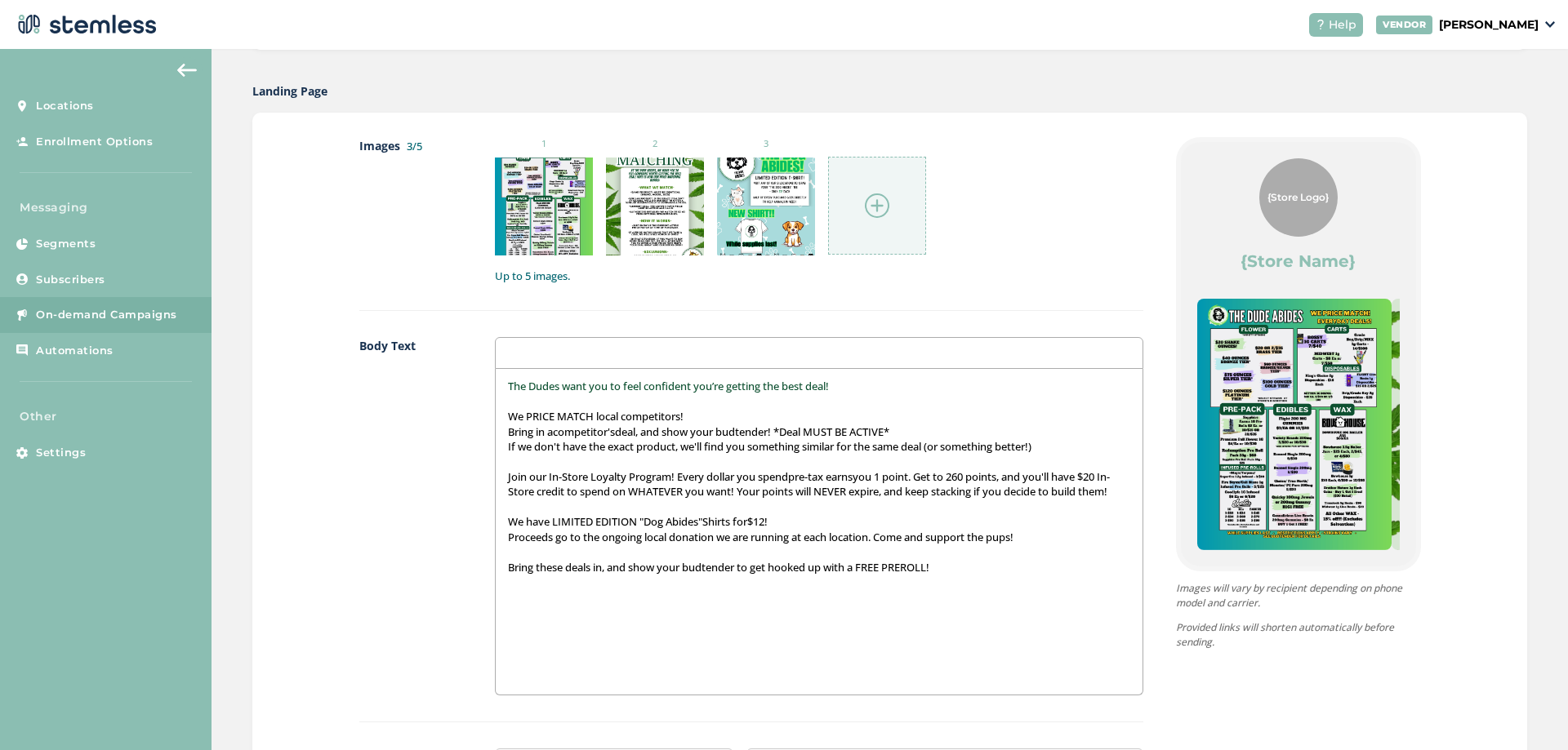
click at [655, 402] on p at bounding box center [819, 402] width 621 height 15
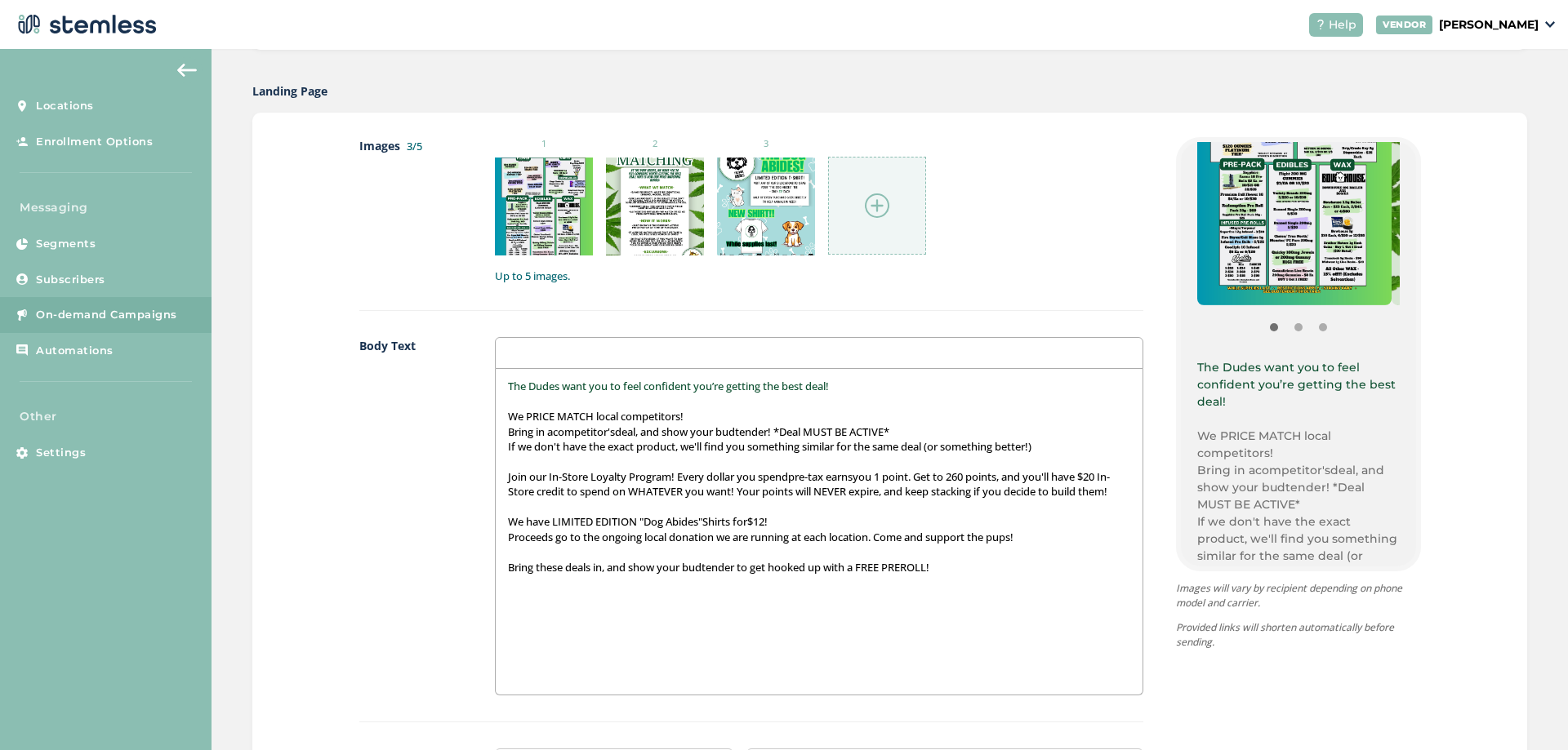
click at [561, 385] on span "The Dudes want you to feel confident you’re getting the best deal!" at bounding box center [668, 386] width 321 height 15
click at [621, 384] on span "The Dude Abides want you to feel confident you’re getting the best deal!" at bounding box center [684, 386] width 352 height 15
click at [619, 384] on span "The Dude Abides want you to feel confident you’re getting the best deal!" at bounding box center [684, 386] width 352 height 15
click at [616, 384] on span "The Dude Abides want you to feel confident you’re getting the best deal!" at bounding box center [684, 386] width 352 height 15
click at [902, 389] on p "The Dude Abides wants you to feel confident you’re getting the best deal!" at bounding box center [819, 386] width 621 height 15
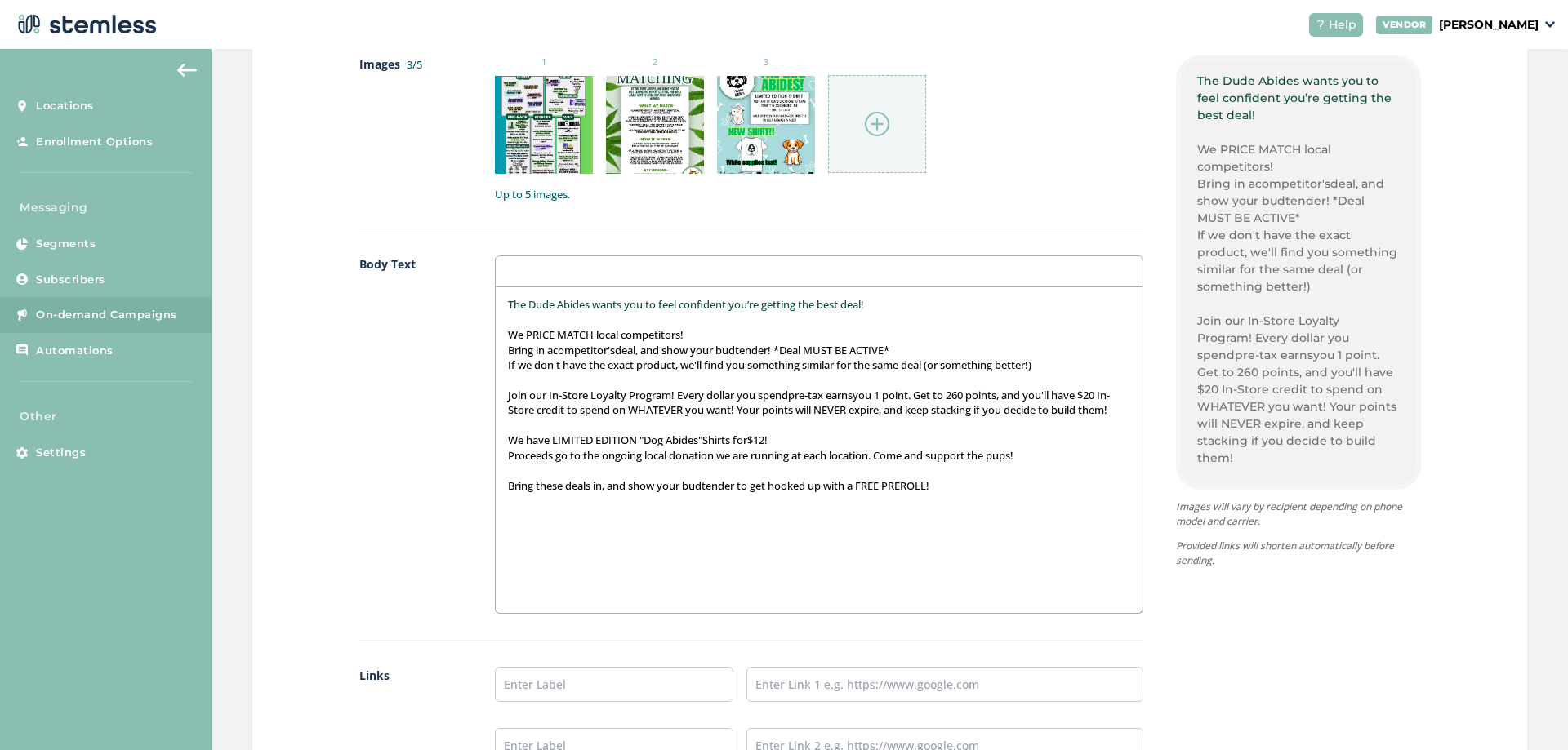
scroll to position [490, 0]
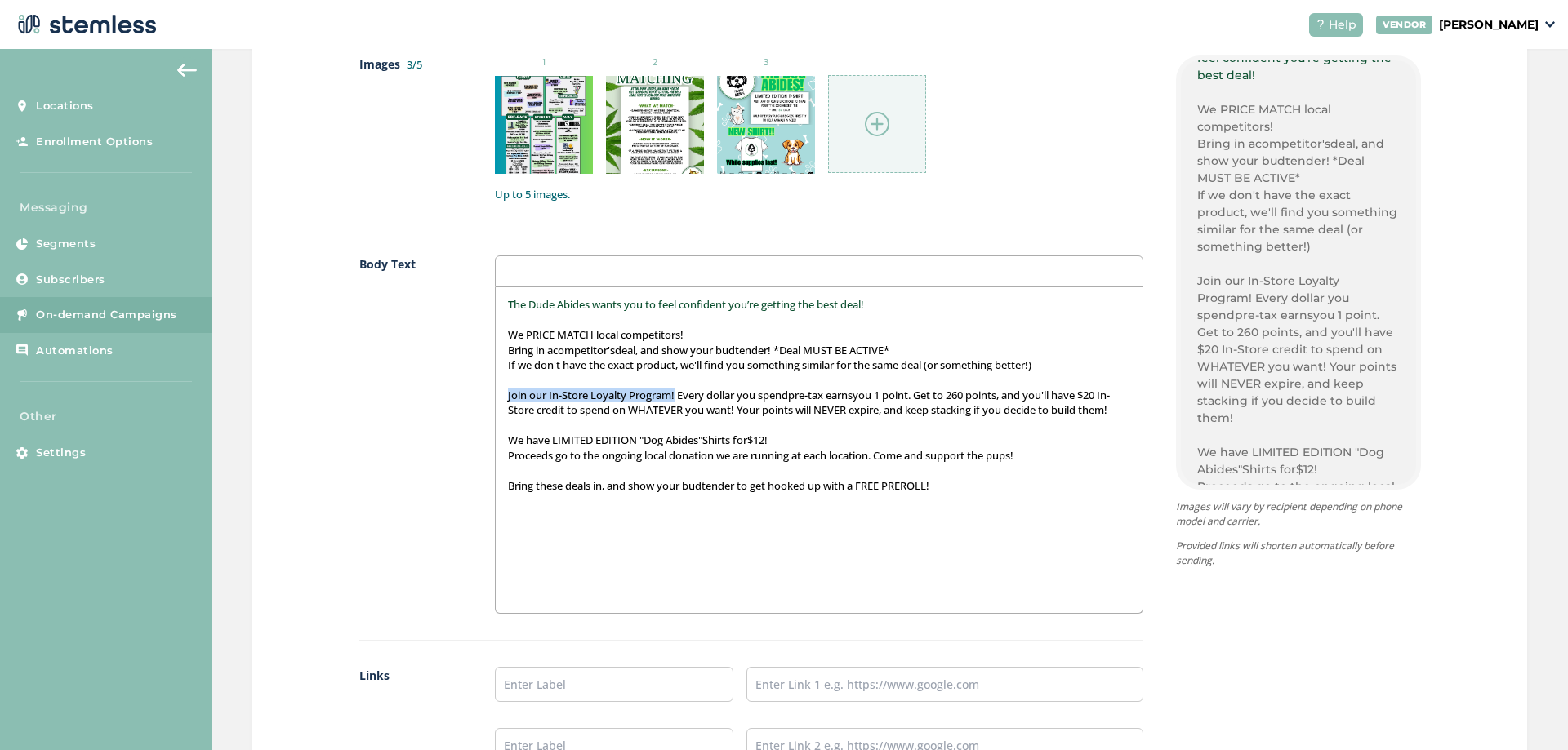
drag, startPoint x: 673, startPoint y: 393, endPoint x: 478, endPoint y: 394, distance: 195.0
click at [478, 394] on div "Body Text The Dude Abides wants you to feel confident you’re getting the best d…" at bounding box center [751, 448] width 784 height 385
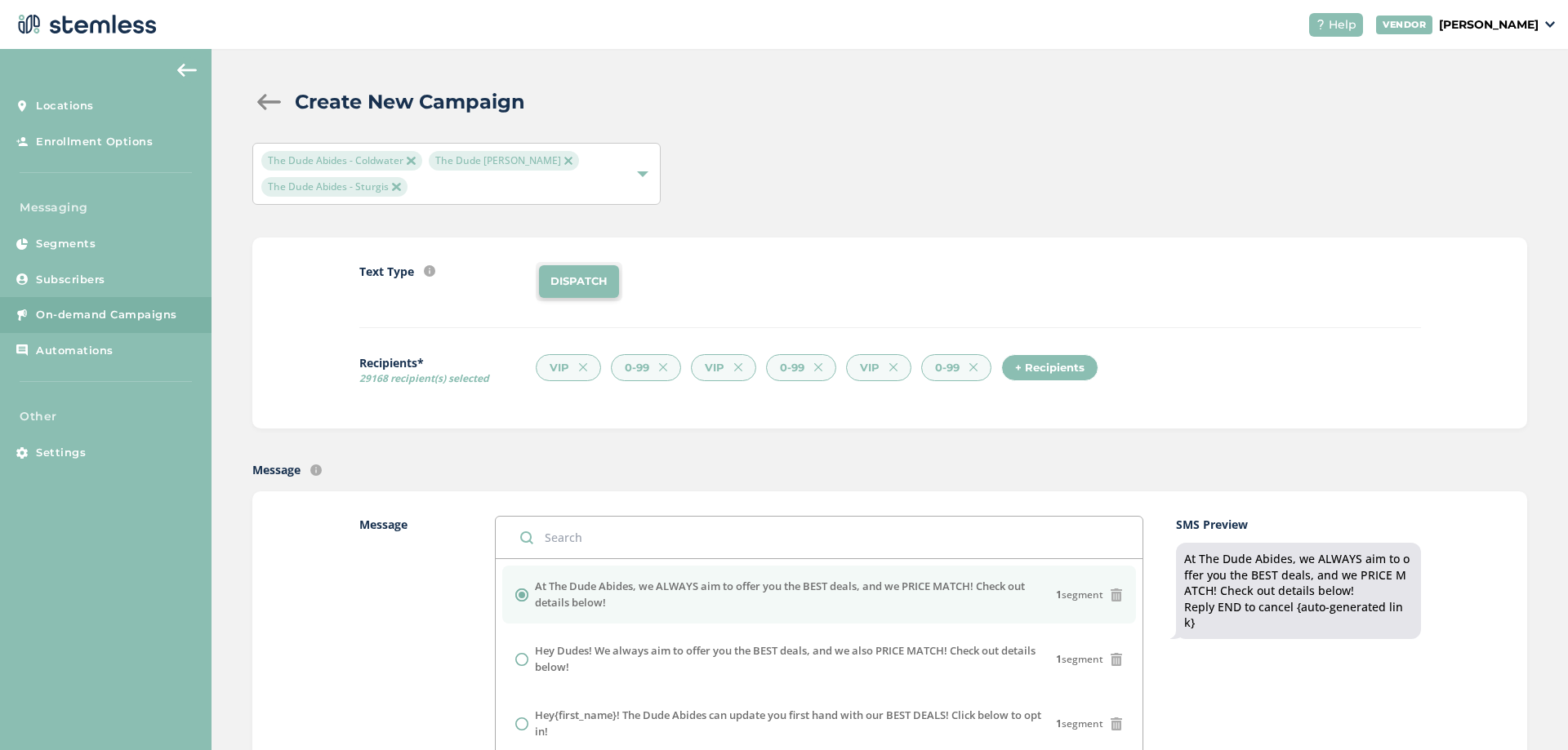
scroll to position [0, 0]
click at [964, 365] on div "0-99" at bounding box center [956, 370] width 70 height 28
click at [890, 366] on img at bounding box center [894, 370] width 8 height 8
click at [823, 367] on div "0-99" at bounding box center [801, 370] width 70 height 28
click at [954, 370] on div "+ Recipients" at bounding box center [975, 370] width 97 height 28
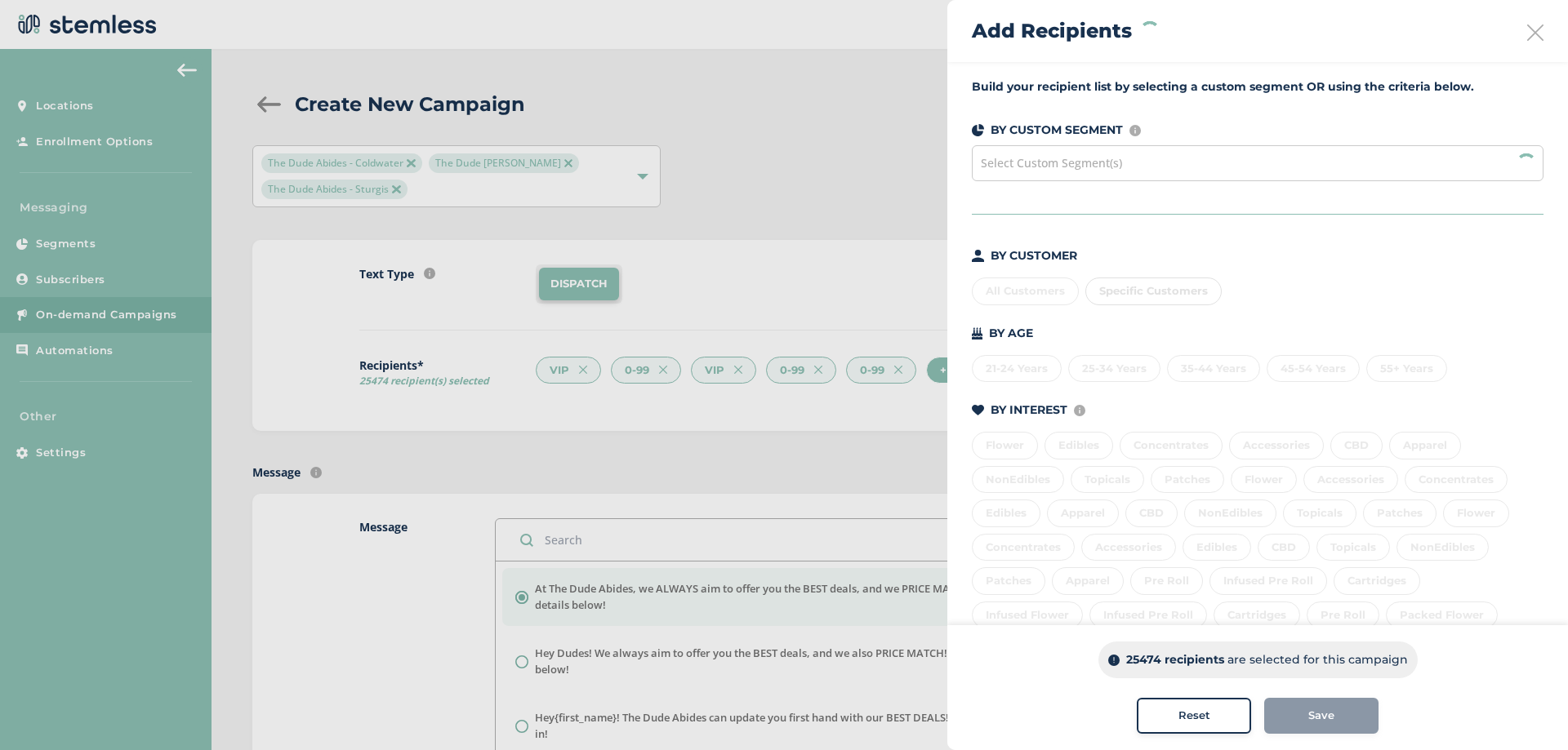
click at [1319, 166] on div "Select Custom Segment(s)" at bounding box center [1258, 163] width 572 height 36
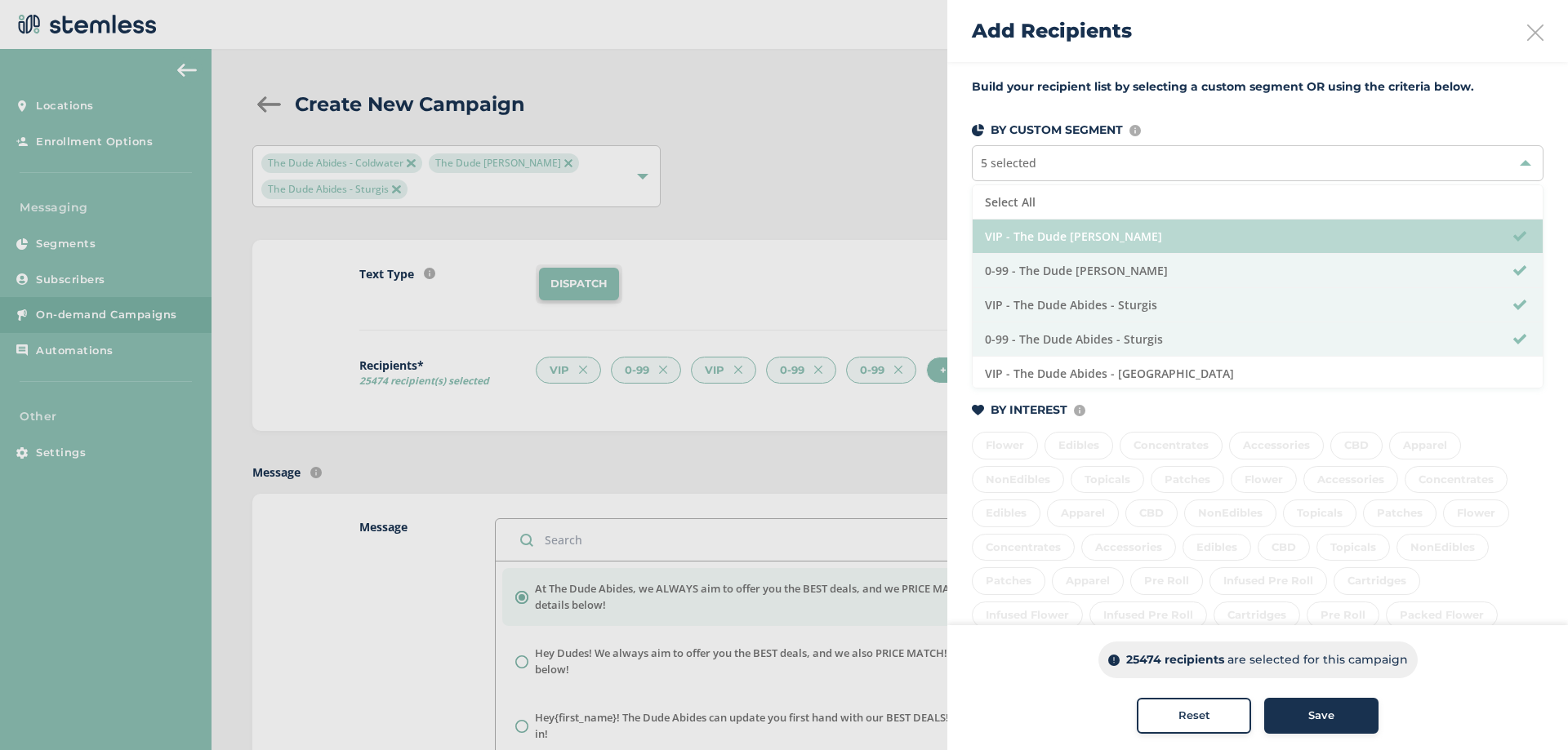
click at [1045, 238] on li "VIP - The Dude [PERSON_NAME]" at bounding box center [1258, 237] width 570 height 35
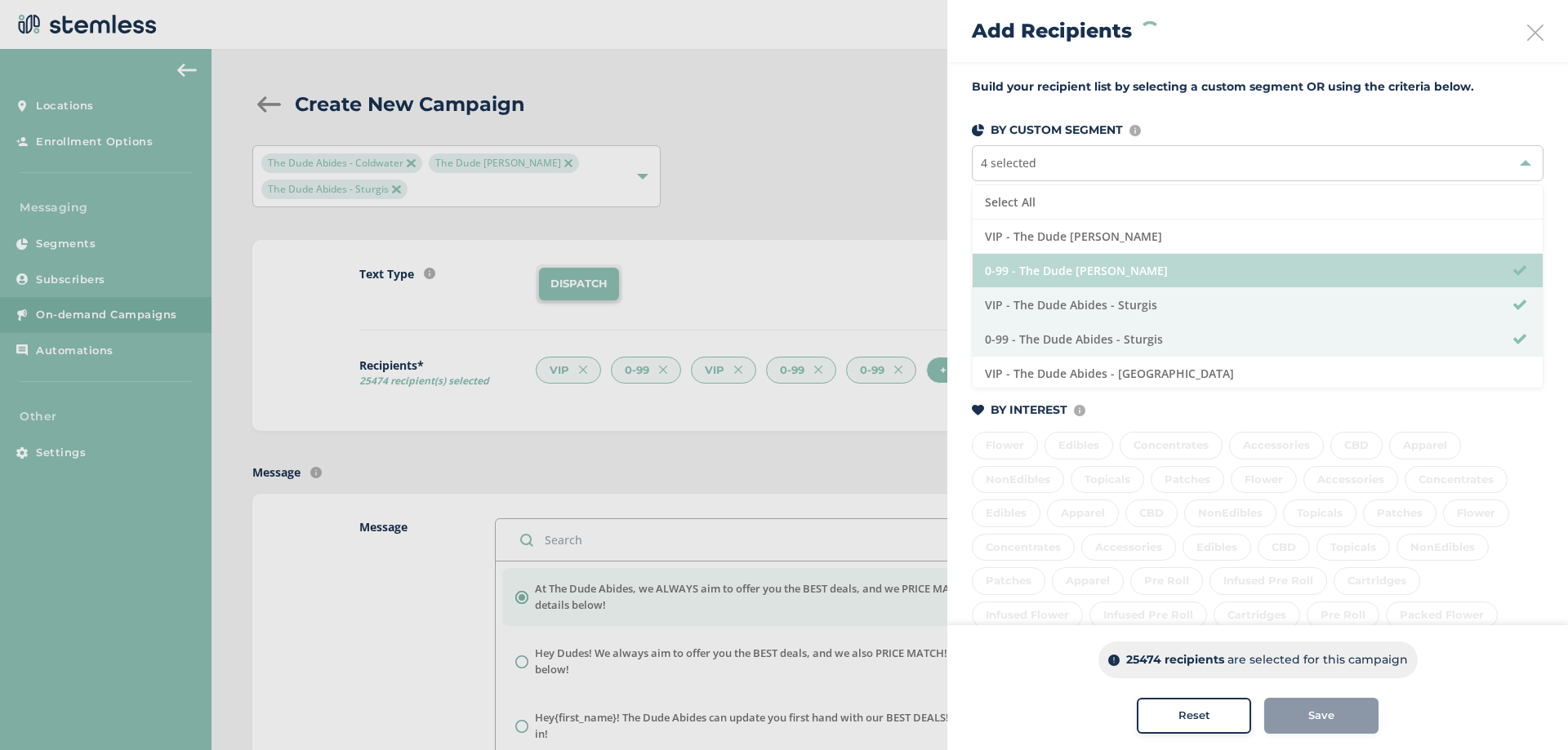
click at [1060, 271] on li "0-99 - The Dude [PERSON_NAME]" at bounding box center [1258, 271] width 570 height 35
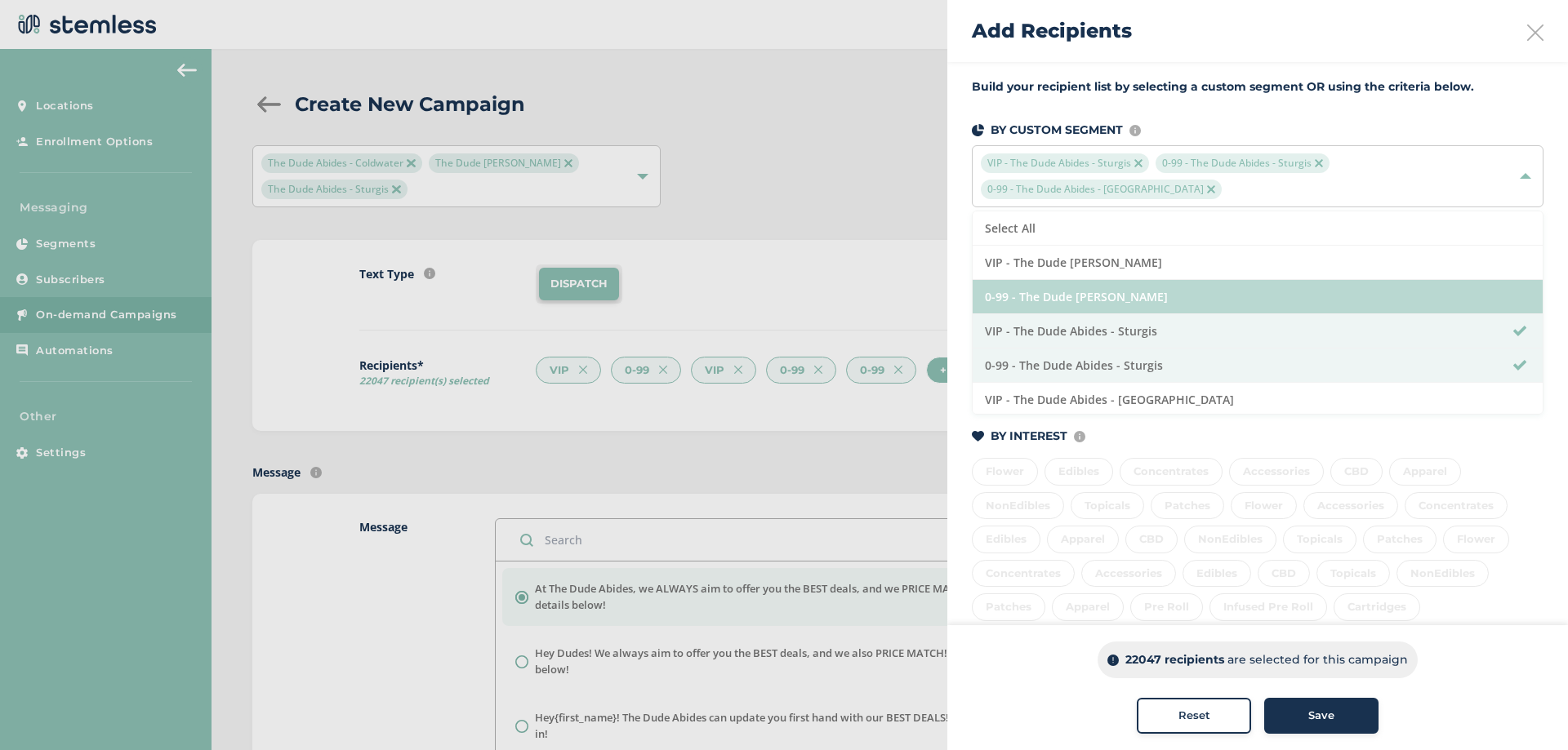
click at [1071, 312] on li "0-99 - The Dude [PERSON_NAME]" at bounding box center [1258, 297] width 570 height 35
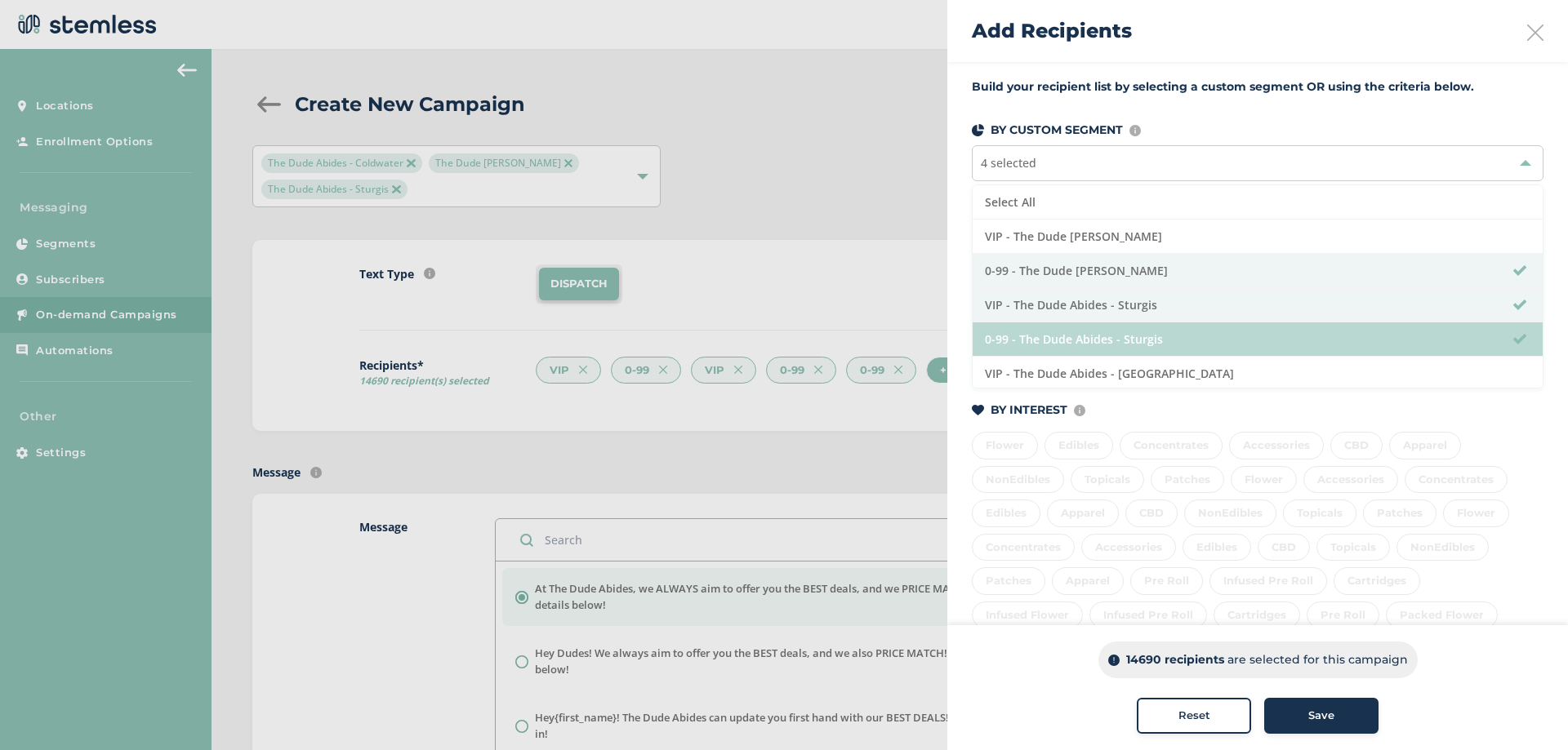
click at [1066, 332] on li "0-99 - The Dude Abides - Sturgis" at bounding box center [1258, 340] width 570 height 35
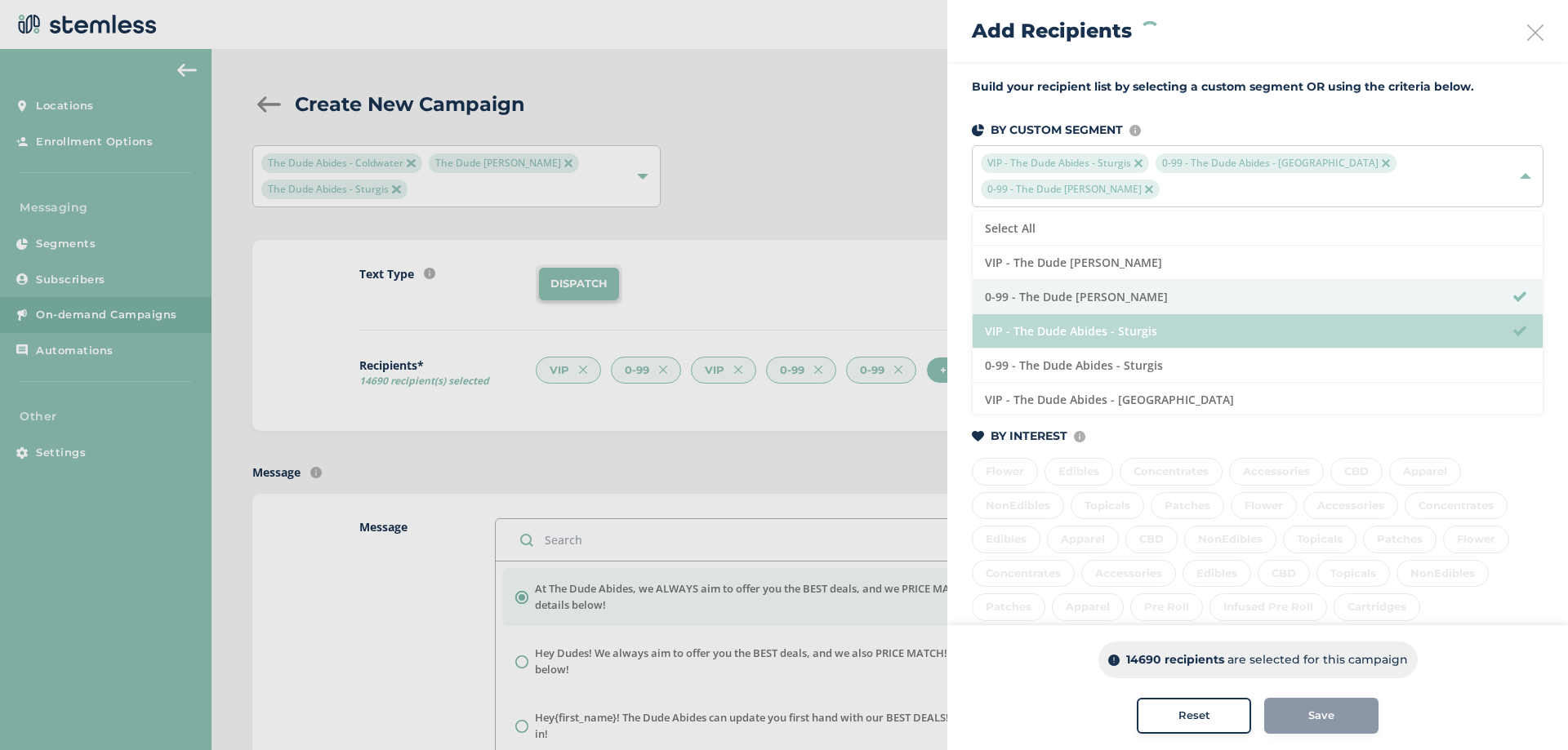
click at [1060, 318] on li "VIP - The Dude Abides - Sturgis" at bounding box center [1258, 332] width 570 height 35
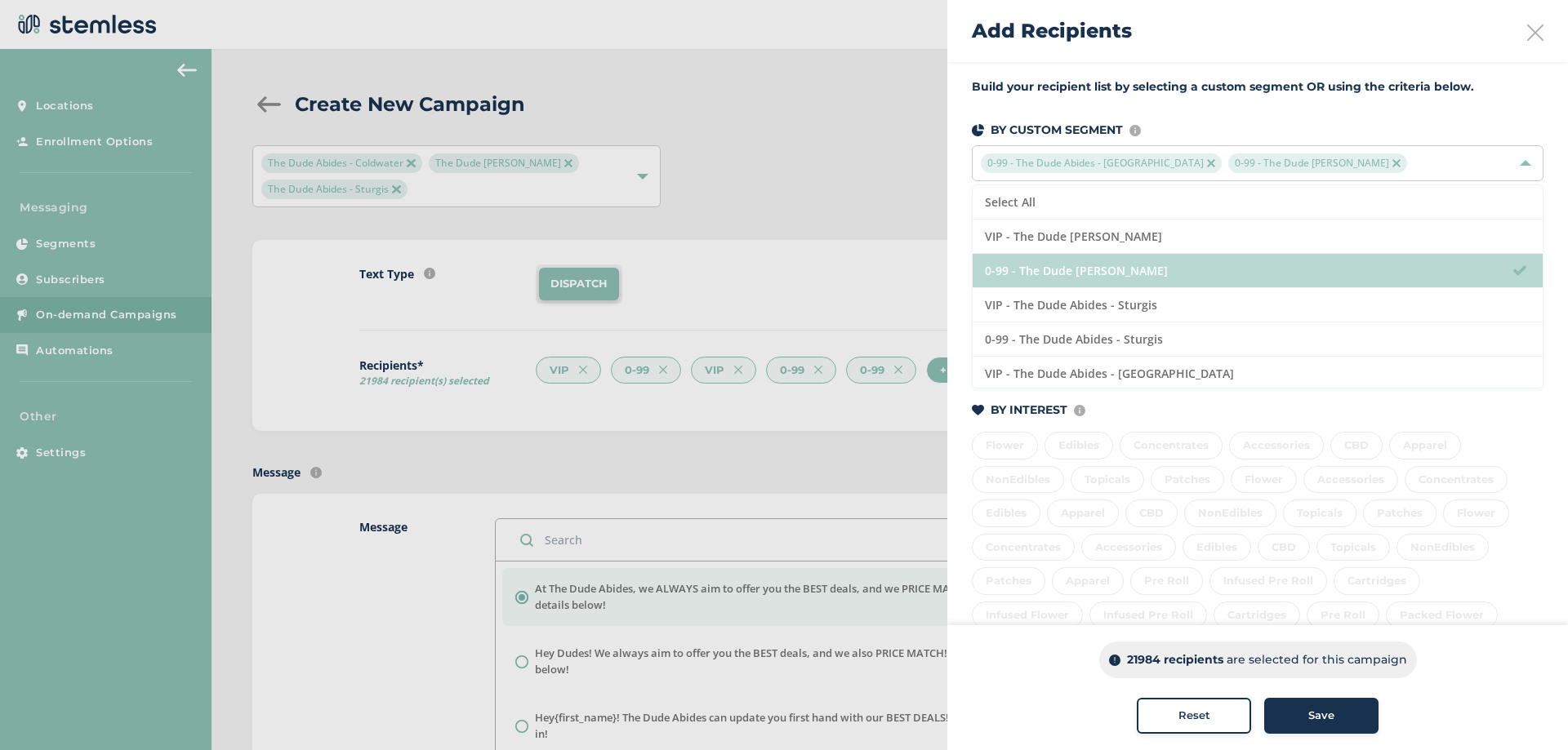
click at [1045, 285] on li "0-99 - The Dude [PERSON_NAME]" at bounding box center [1258, 271] width 570 height 35
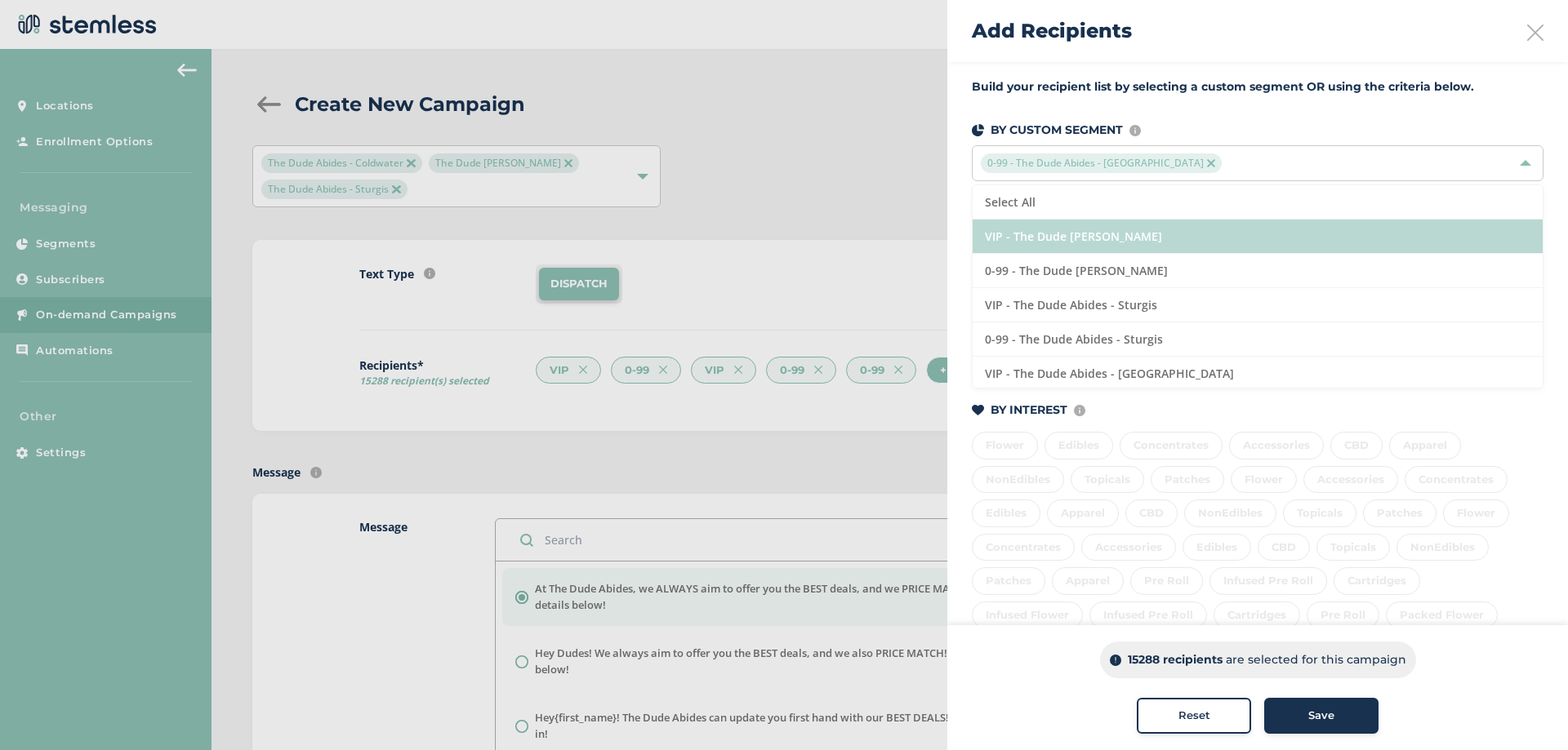
click at [1052, 246] on li "VIP - The Dude [PERSON_NAME]" at bounding box center [1258, 237] width 570 height 35
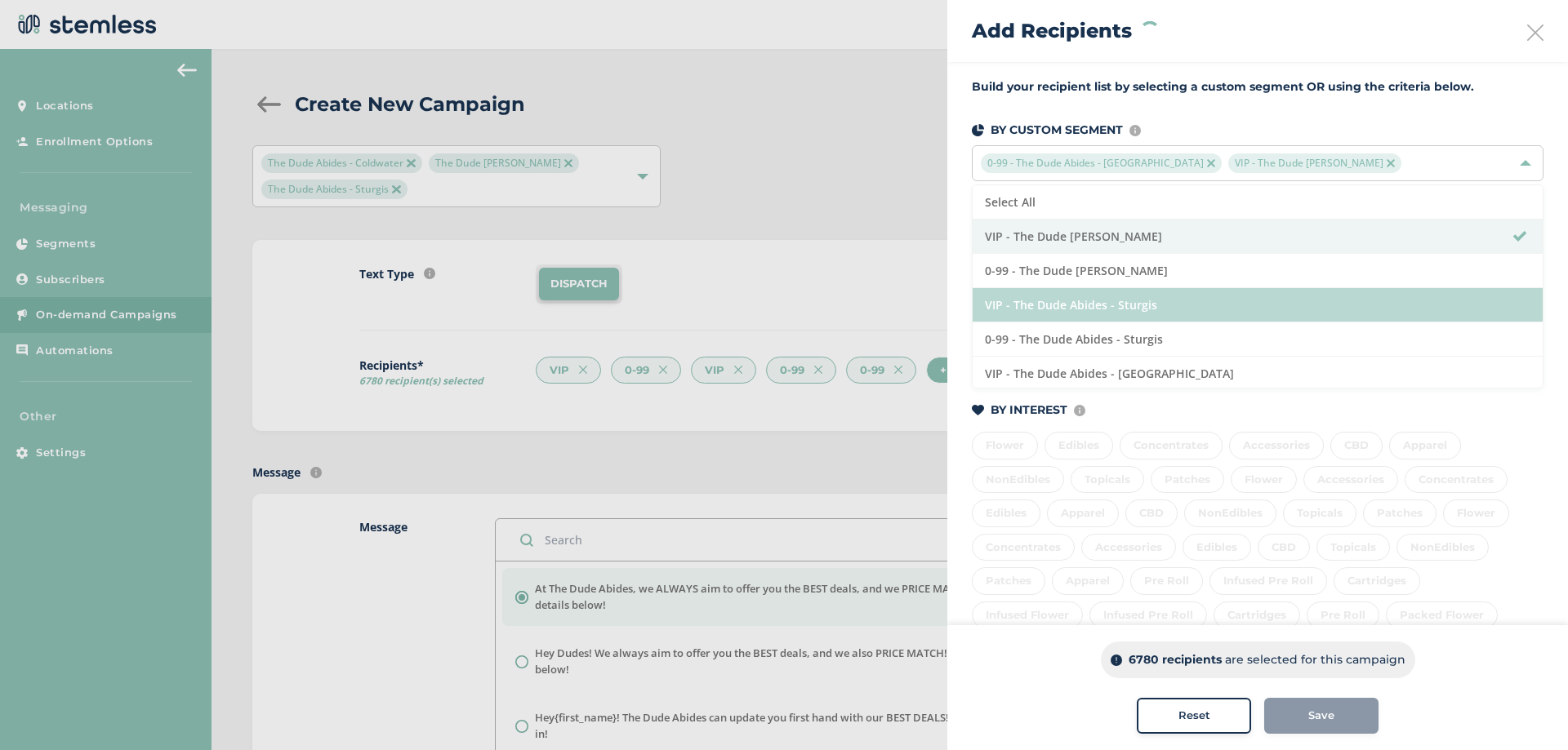
click at [1059, 301] on li "VIP - The Dude Abides - Sturgis" at bounding box center [1258, 305] width 570 height 35
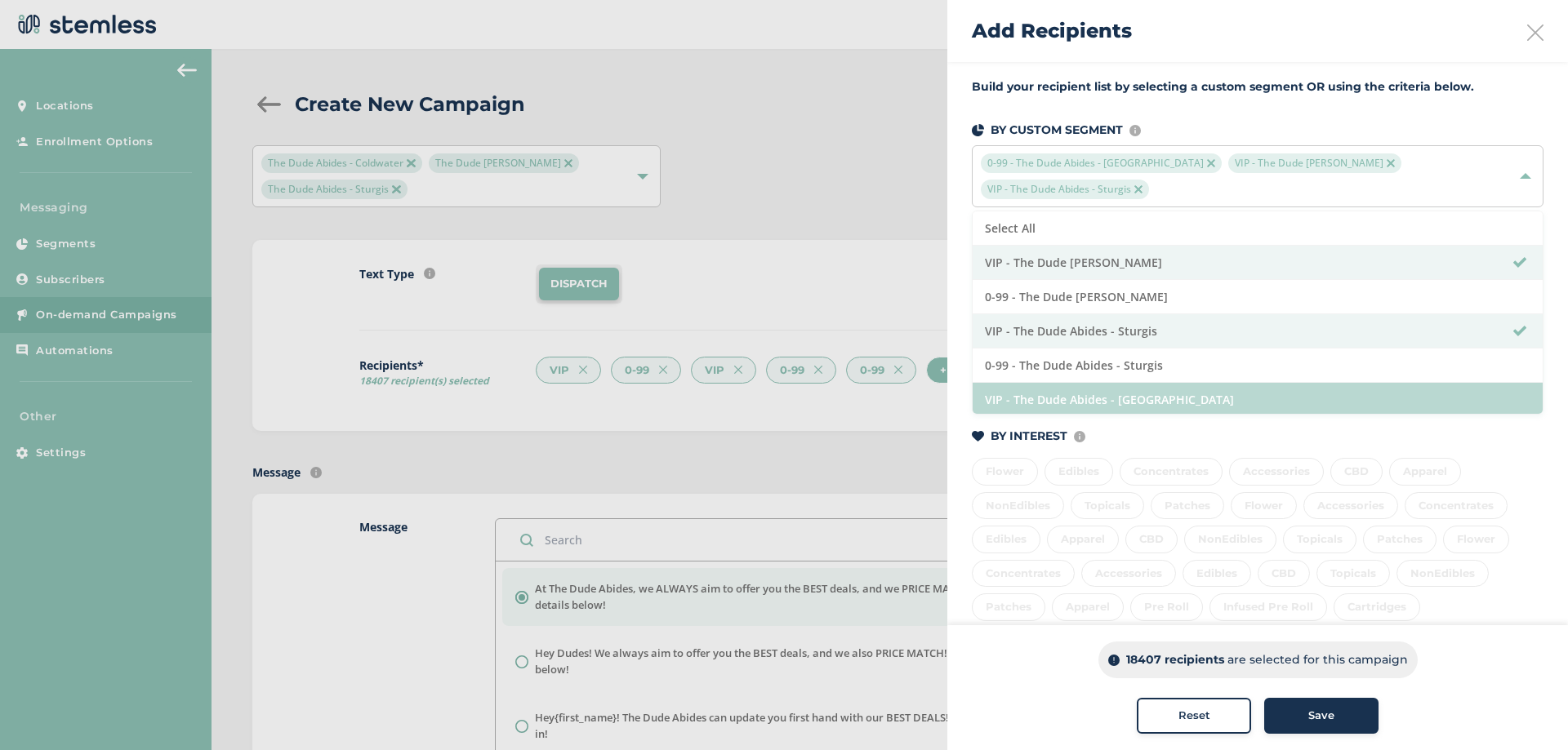
click at [1063, 388] on li "VIP - The Dude Abides - [GEOGRAPHIC_DATA]" at bounding box center [1258, 400] width 570 height 35
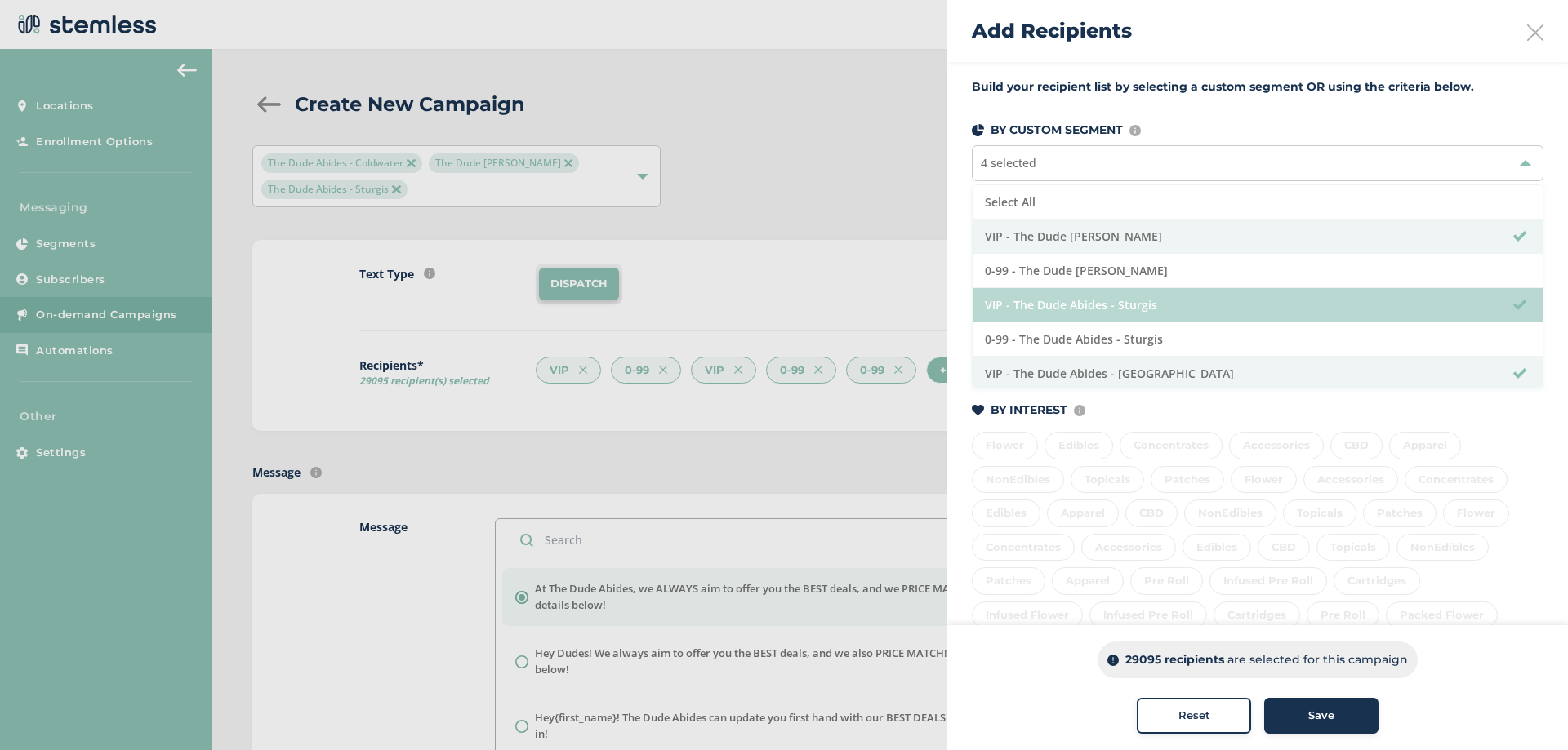
scroll to position [37, 0]
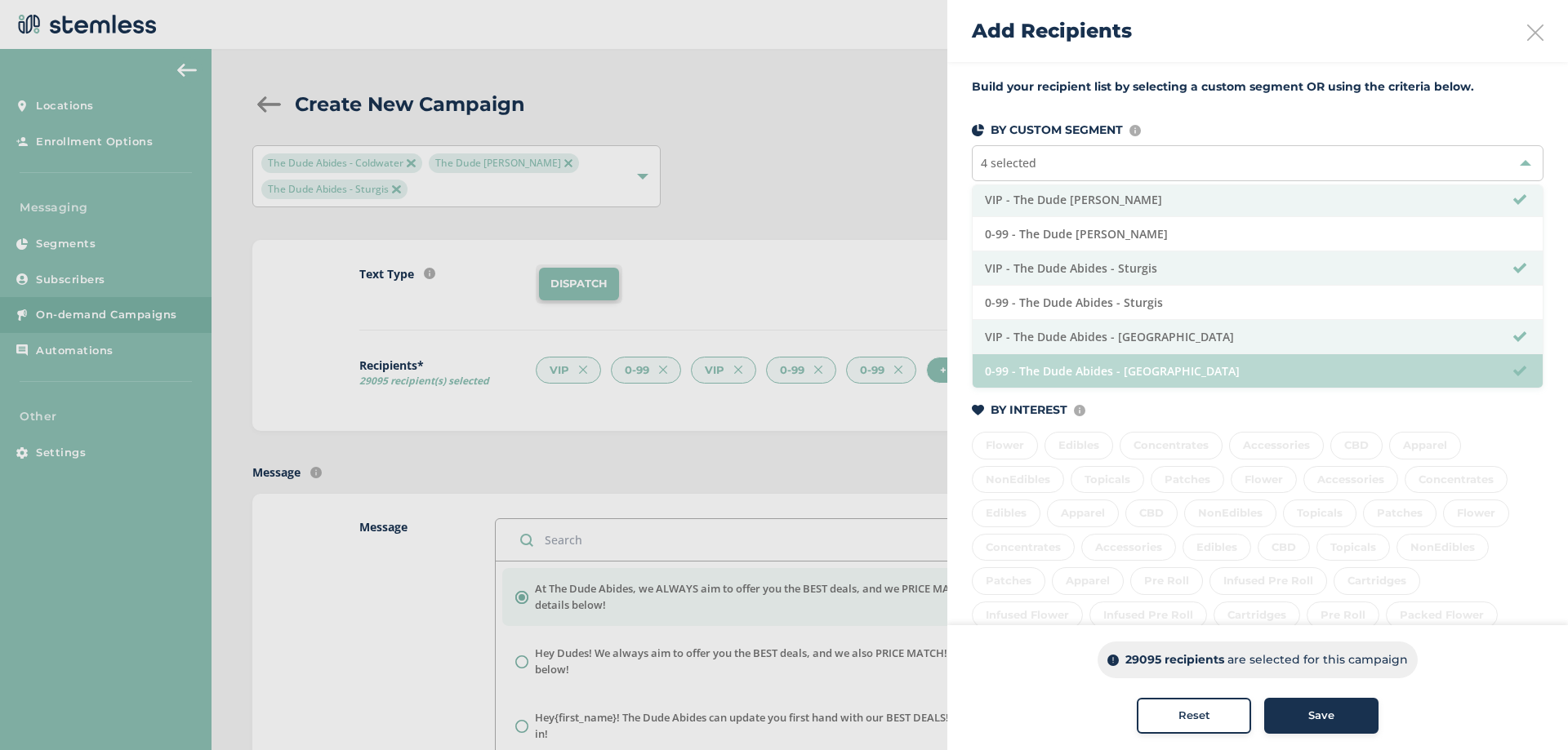
click at [1054, 365] on li "0-99 - The Dude Abides - [GEOGRAPHIC_DATA]" at bounding box center [1258, 370] width 570 height 34
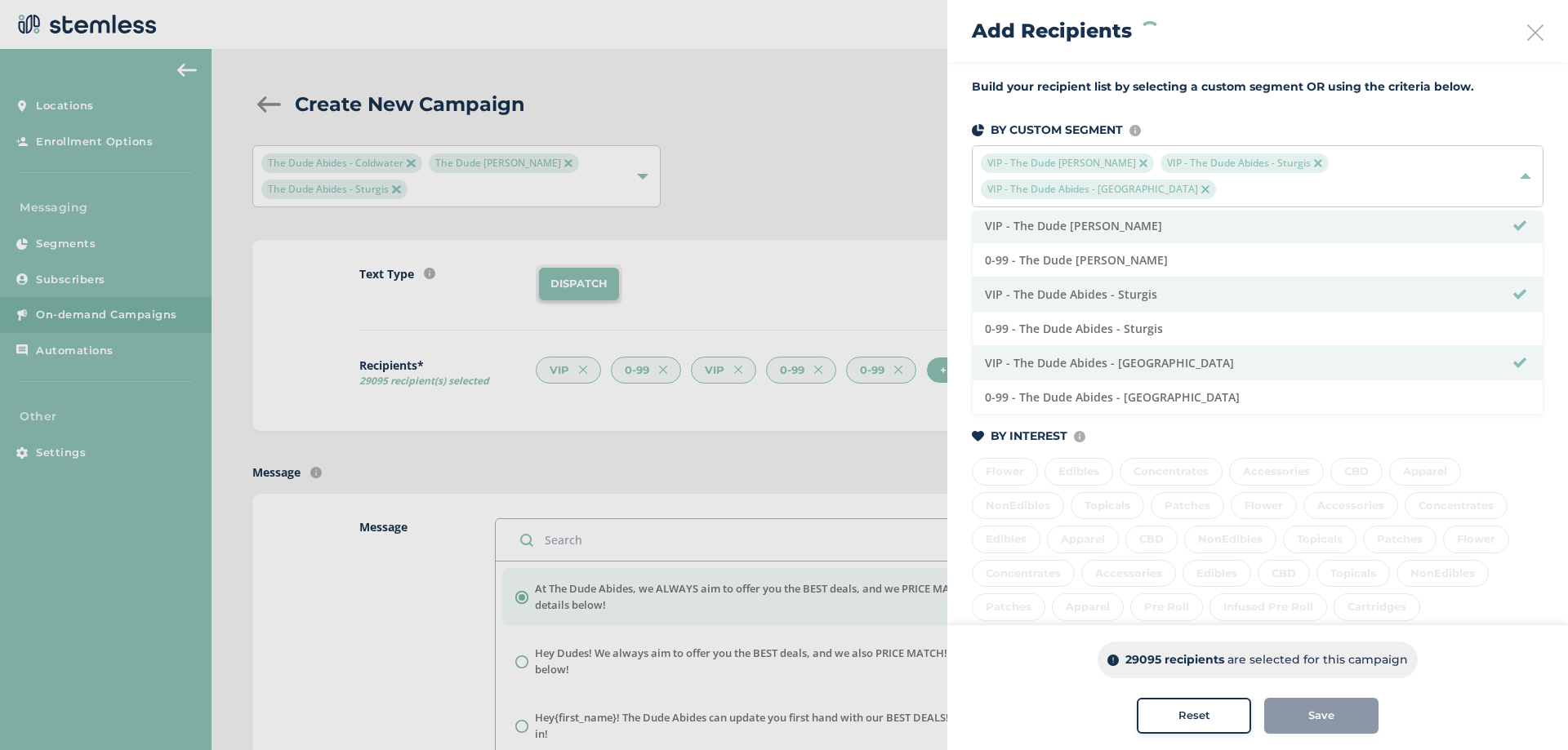
click at [942, 153] on div at bounding box center [784, 375] width 1568 height 750
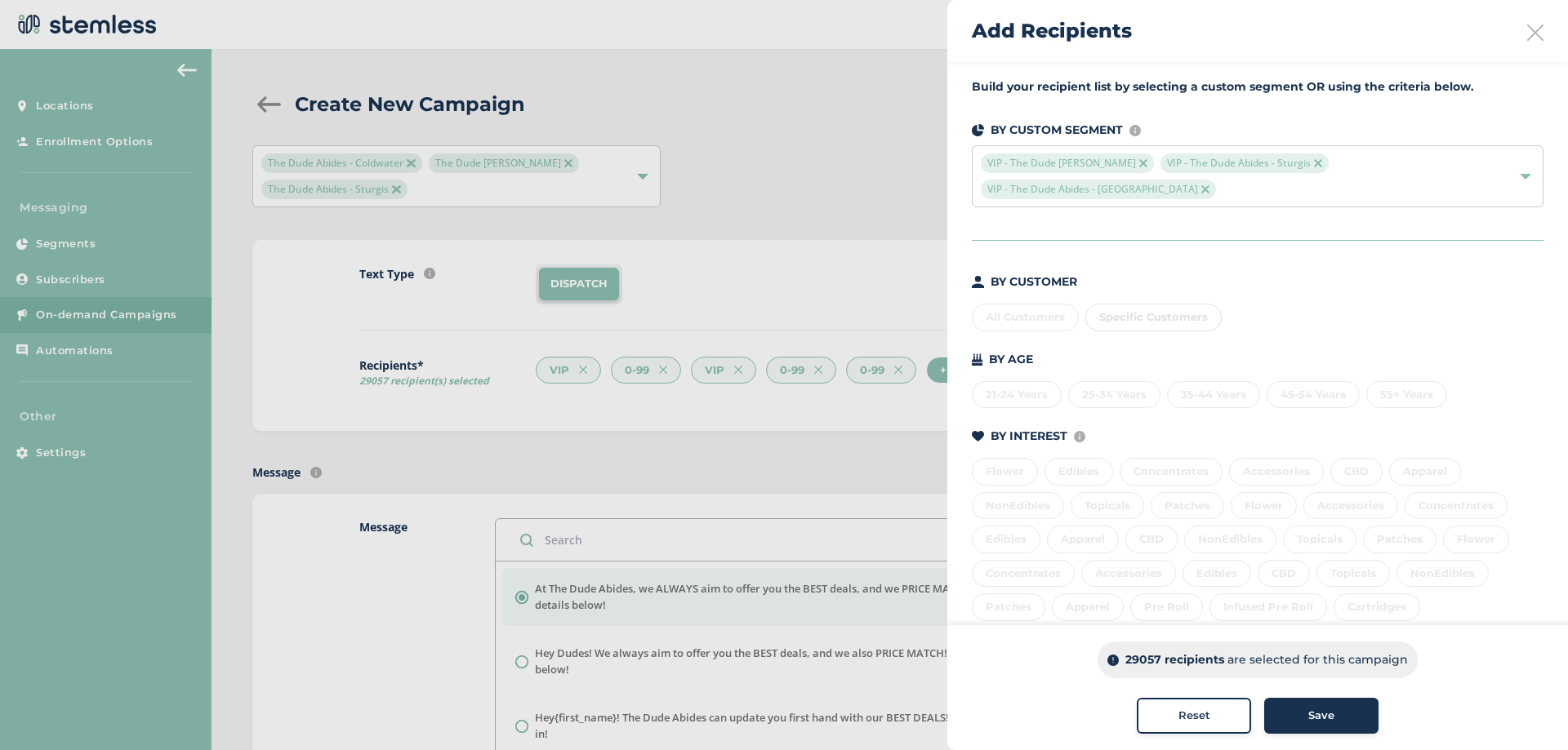
click at [1027, 319] on div "All Customers Specific Customers" at bounding box center [1258, 314] width 572 height 35
click at [1451, 198] on div "VIP - The Dude Abides - Constantine VIP - The Dude Abides - Sturgis VIP - The D…" at bounding box center [1249, 176] width 537 height 45
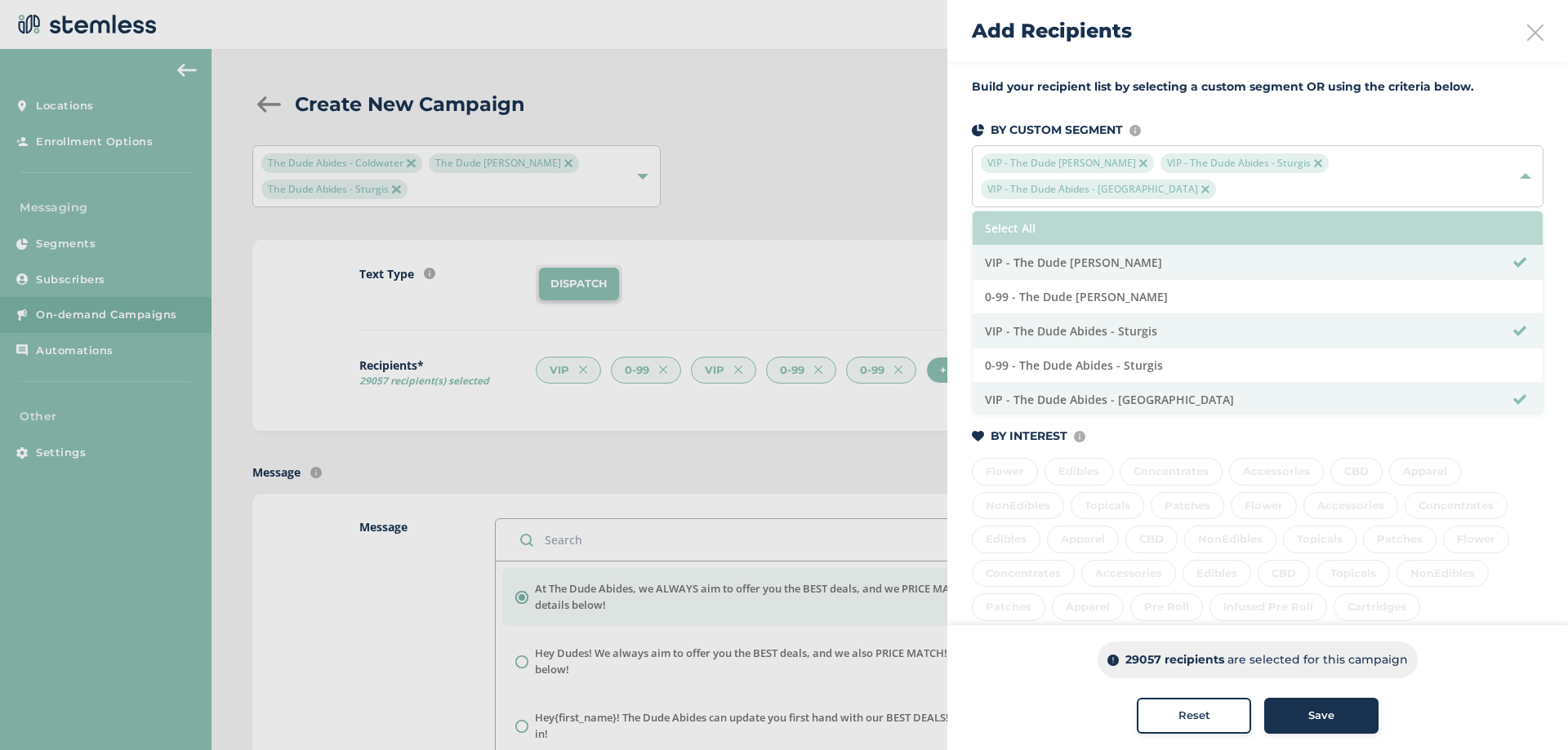
click at [1071, 233] on li "Select All" at bounding box center [1258, 229] width 570 height 35
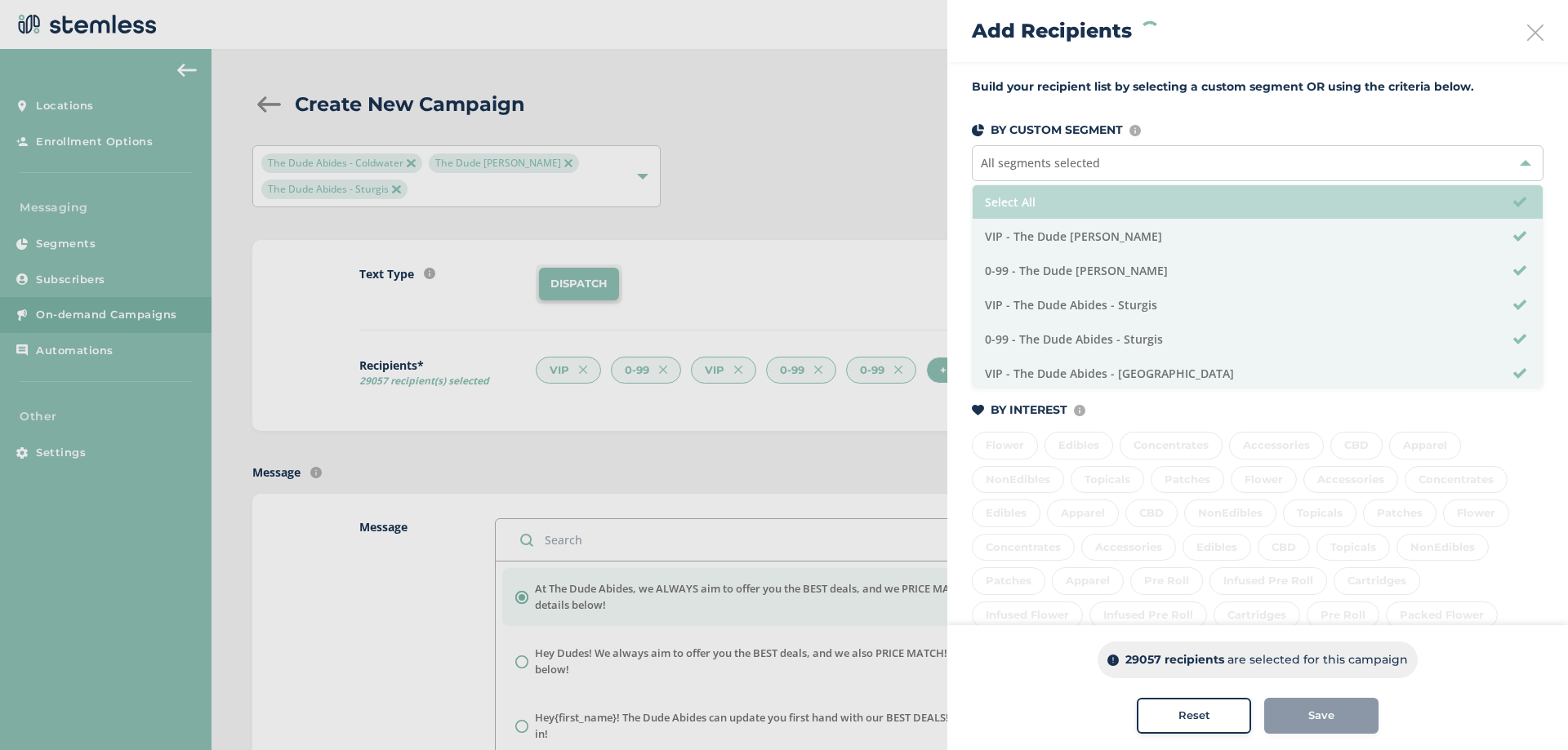
click at [1059, 217] on li "Select All" at bounding box center [1258, 203] width 570 height 35
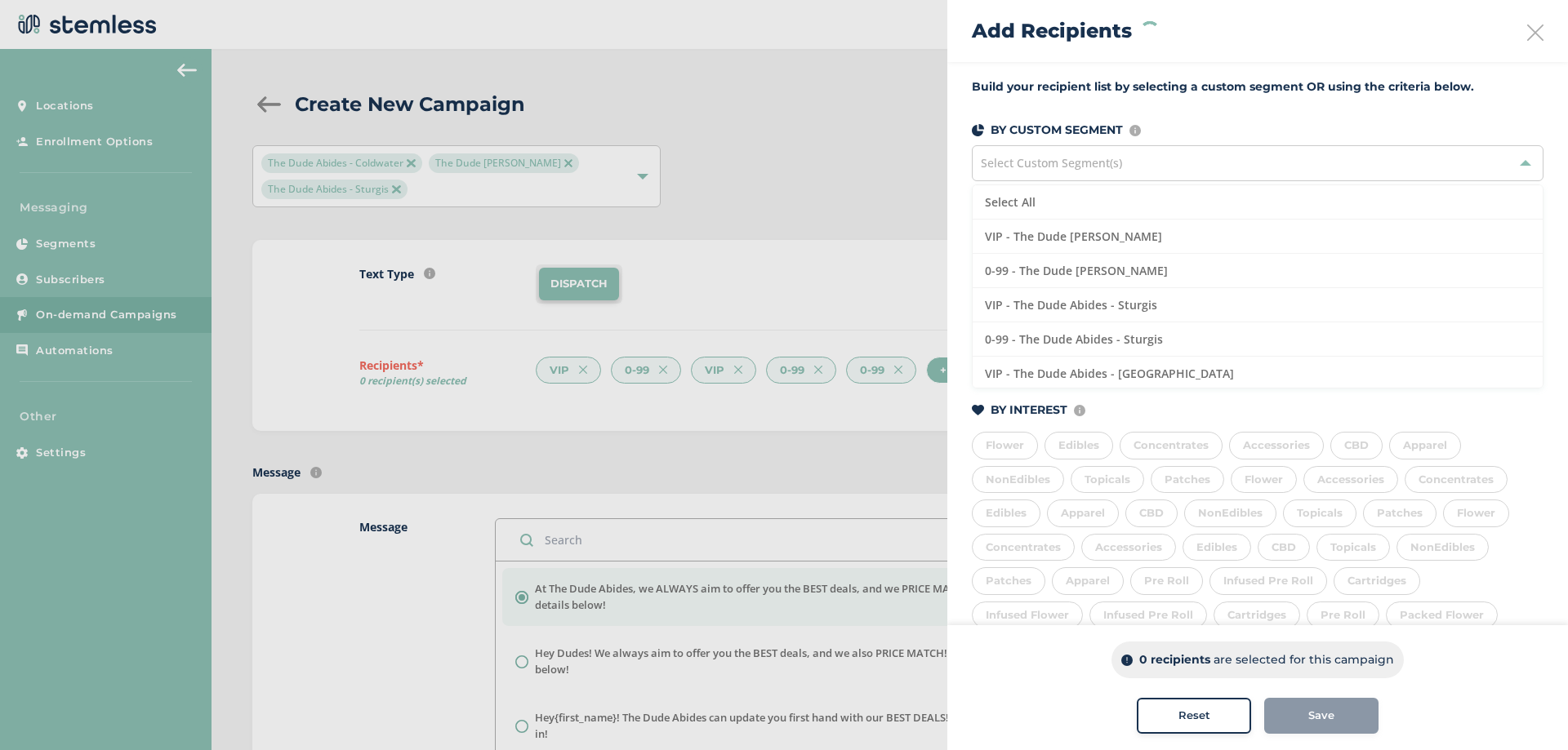
click at [948, 172] on div "Build your recipient list by selecting a custom segment OR using the criteria b…" at bounding box center [1258, 452] width 621 height 781
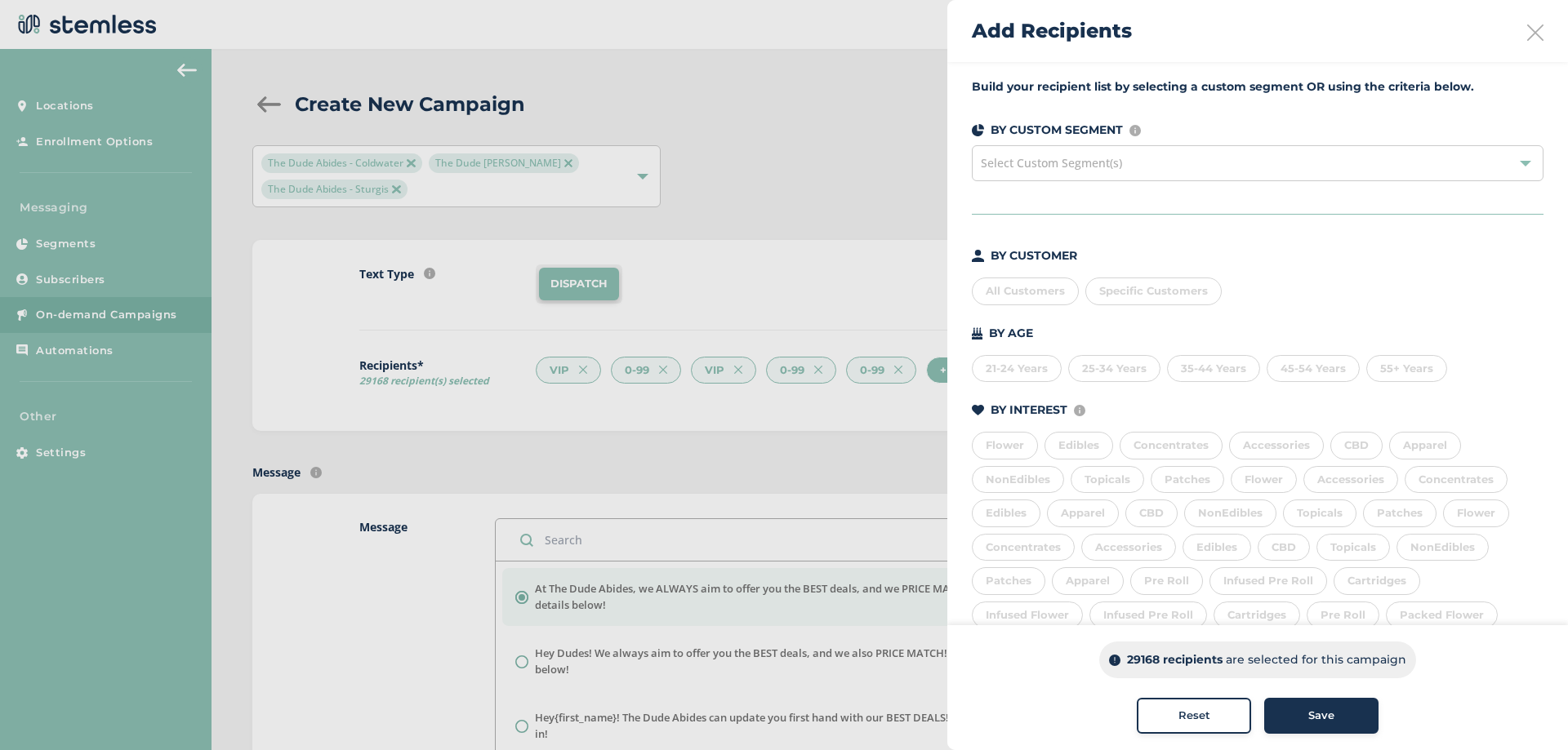
click at [1036, 297] on div "All Customers" at bounding box center [1026, 291] width 107 height 28
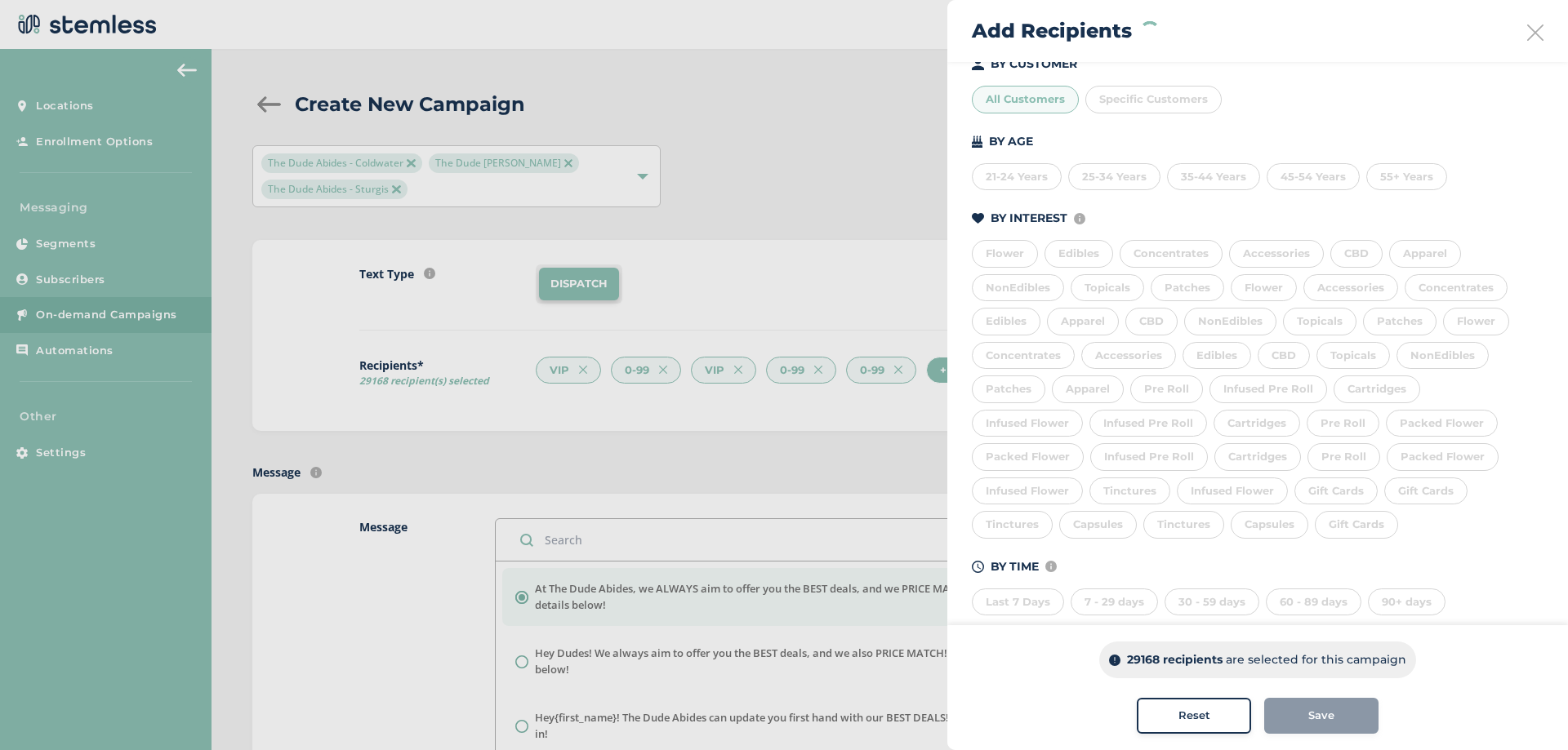
scroll to position [218, 0]
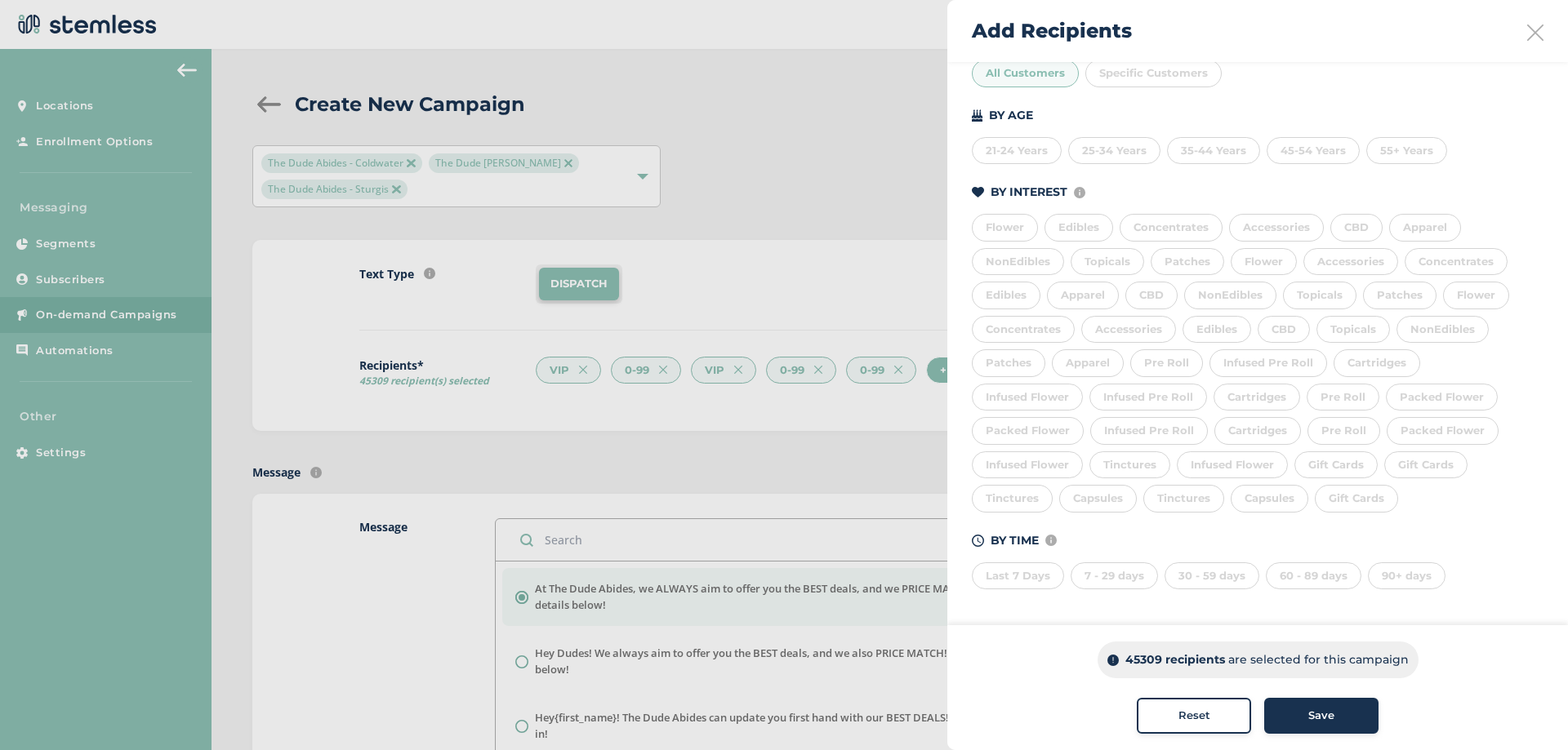
click at [1117, 584] on div "7 - 29 days" at bounding box center [1114, 577] width 87 height 28
click at [1367, 715] on button "Save" at bounding box center [1321, 716] width 115 height 36
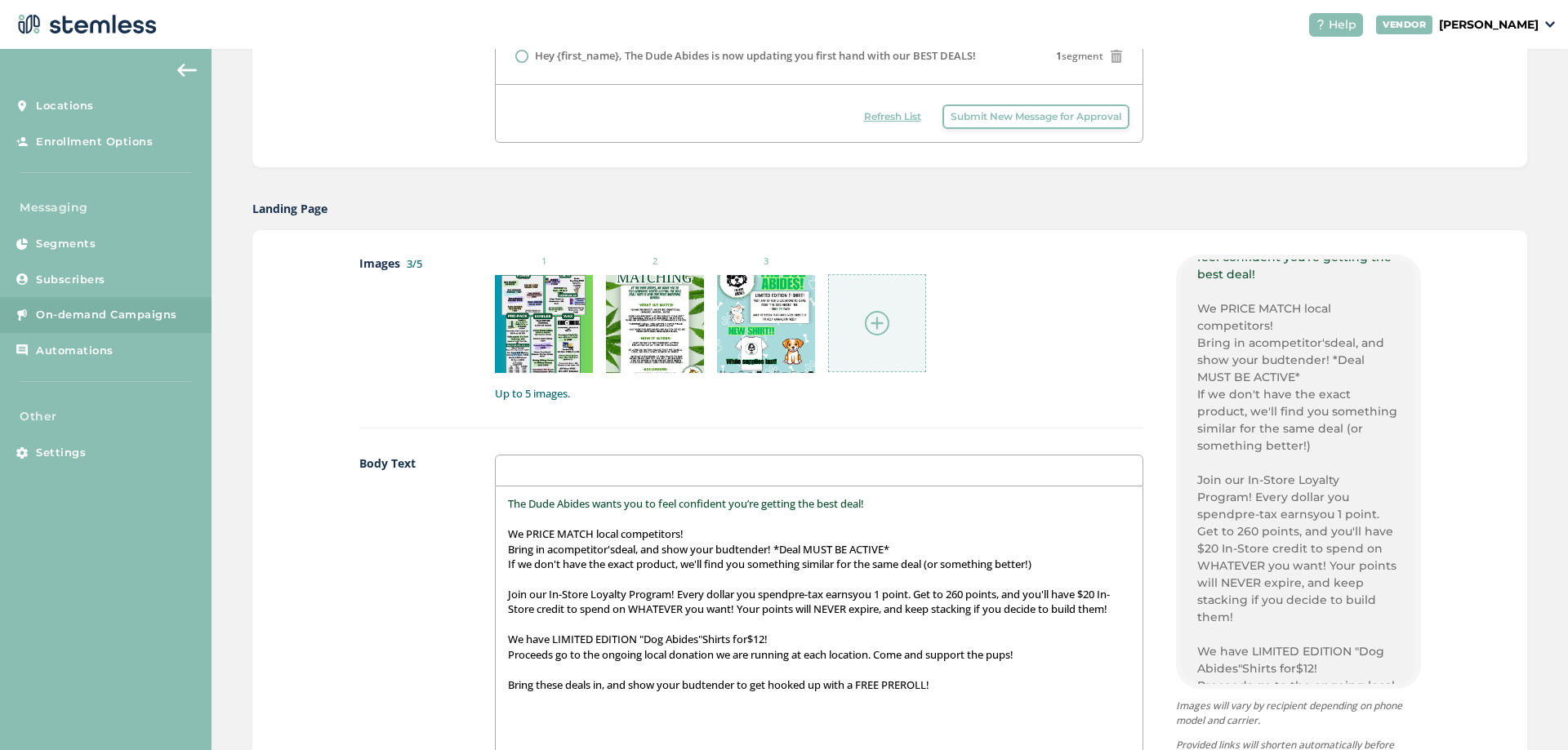
scroll to position [735, 0]
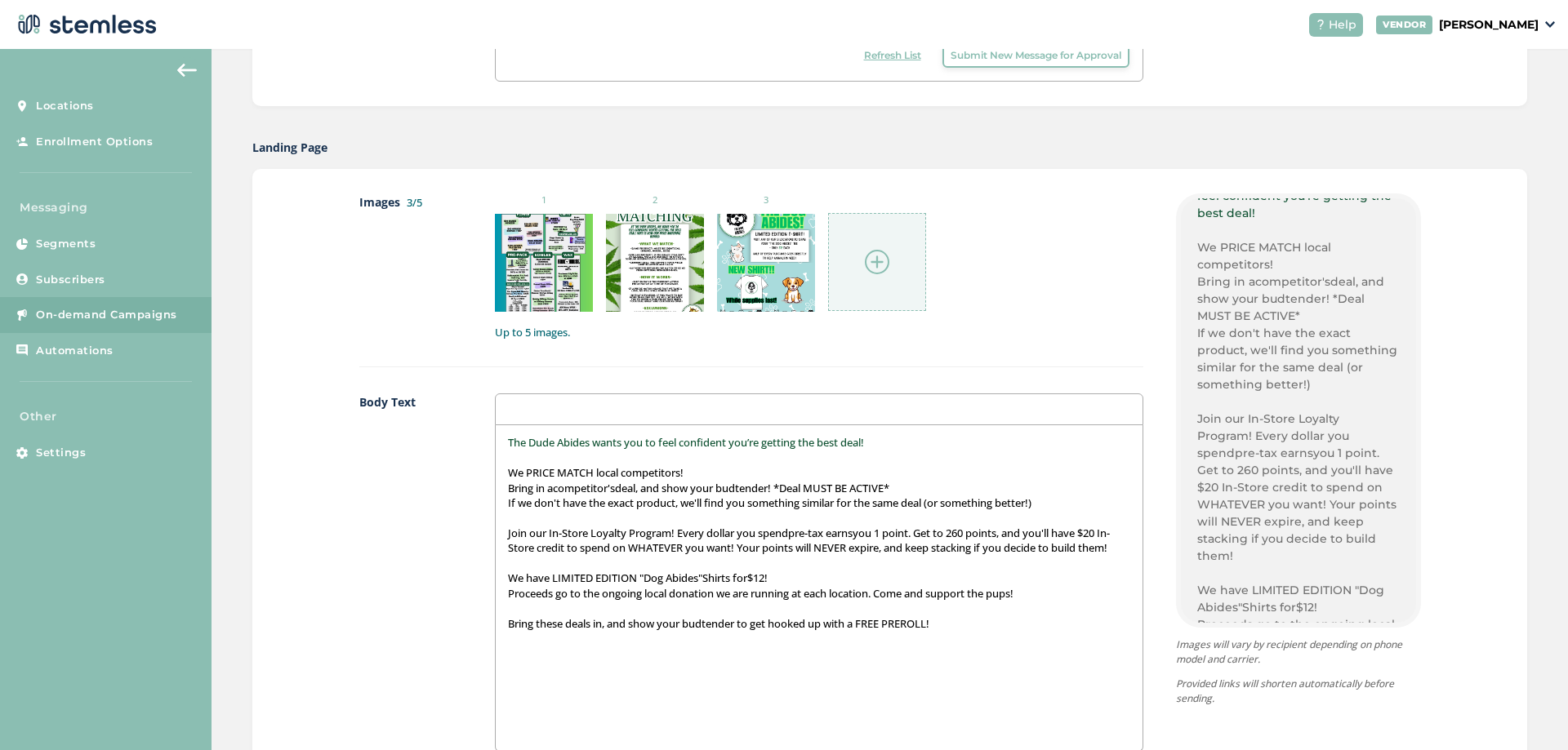
click at [533, 398] on div at bounding box center [819, 409] width 648 height 32
click at [552, 436] on span "The Dude Abides wants you to feel confident you’re getting the best deal!" at bounding box center [686, 442] width 356 height 15
click at [560, 461] on p at bounding box center [819, 458] width 621 height 15
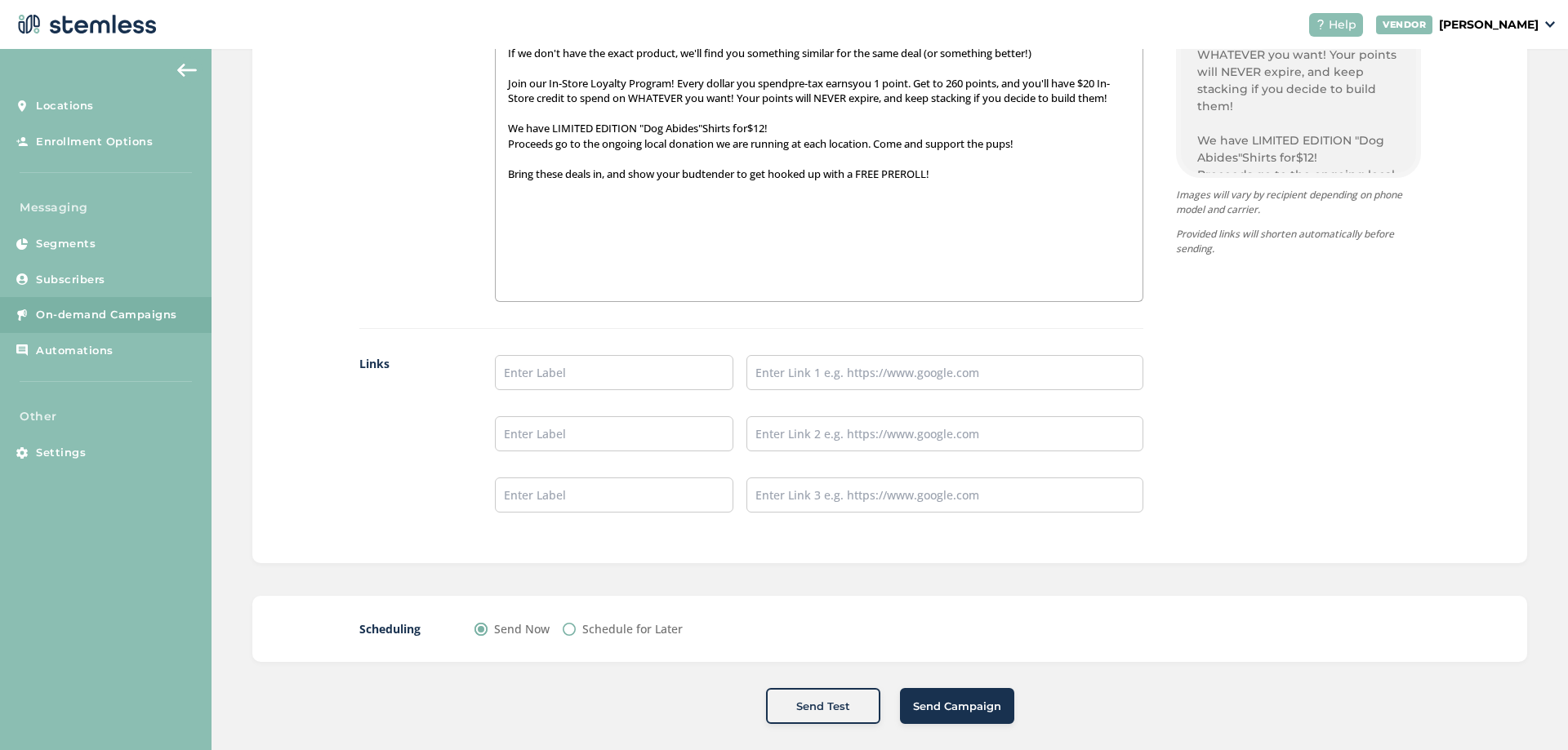
scroll to position [1200, 0]
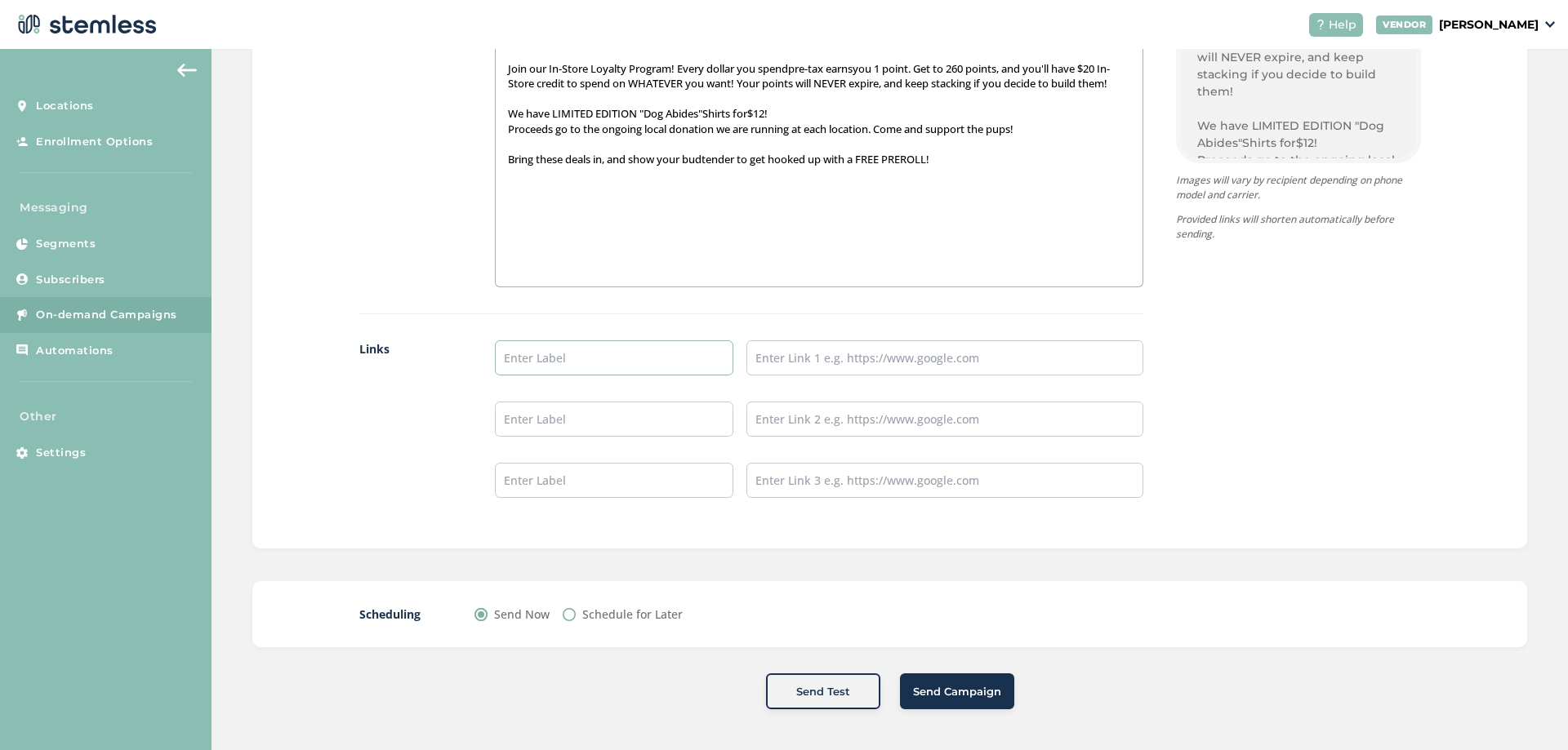
click at [570, 375] on input "text" at bounding box center [614, 358] width 239 height 35
type input "Online Menu"
click at [810, 351] on input "text" at bounding box center [944, 358] width 397 height 35
type input "[URL][DOMAIN_NAME]"
click at [1119, 520] on div "Online Menu https://rollingwiththedude.com" at bounding box center [819, 432] width 648 height 184
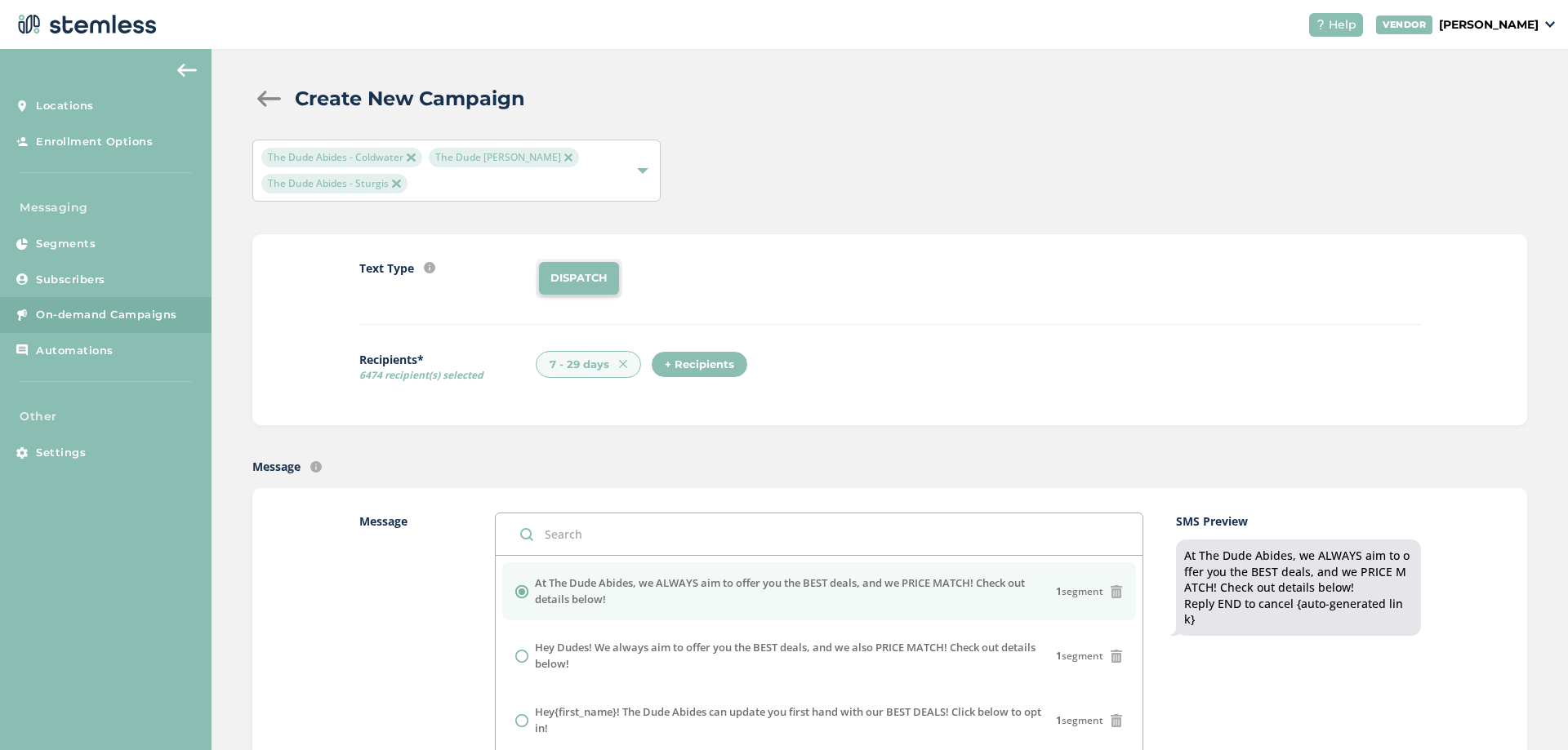
scroll to position [0, 0]
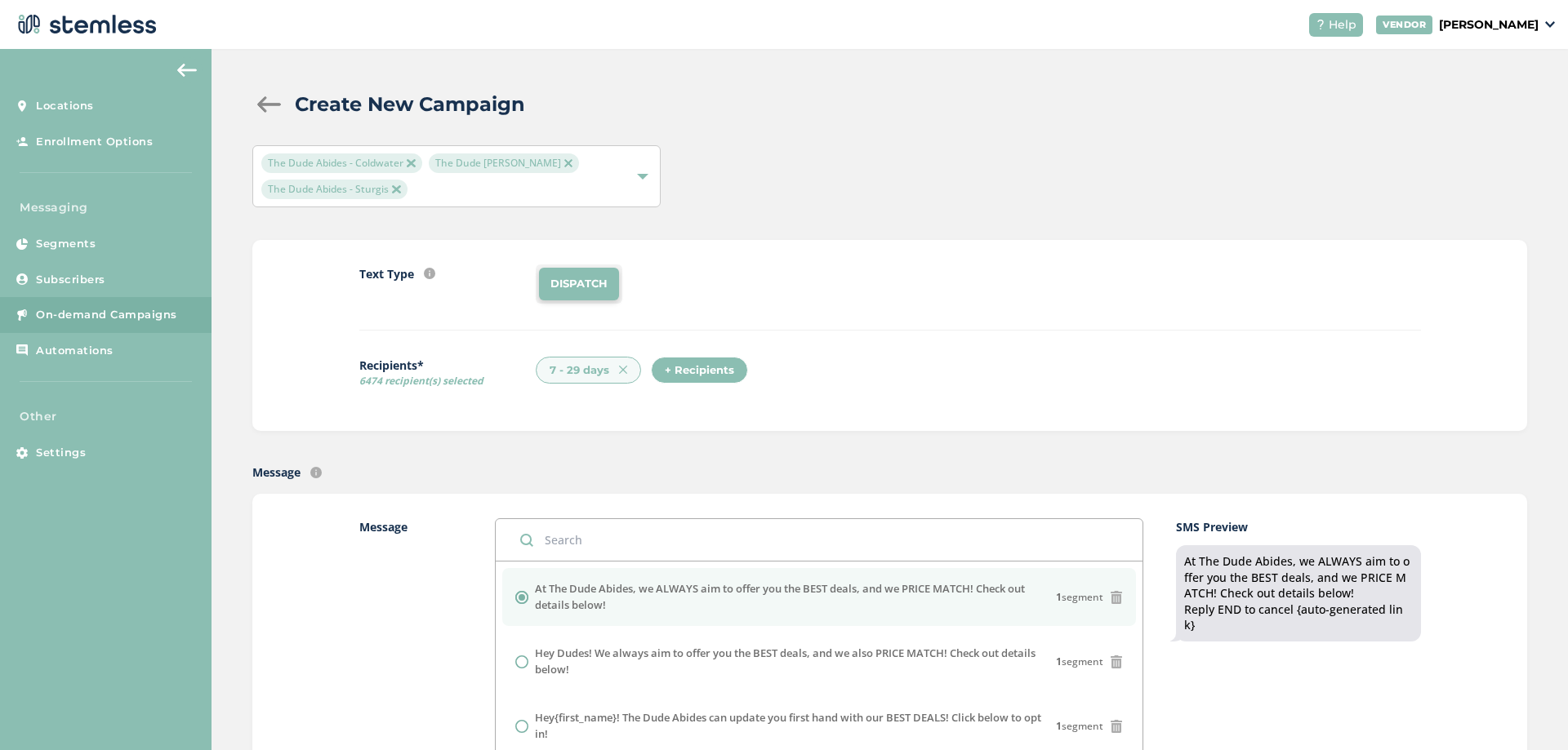
click at [715, 373] on div "+ Recipients" at bounding box center [700, 370] width 97 height 28
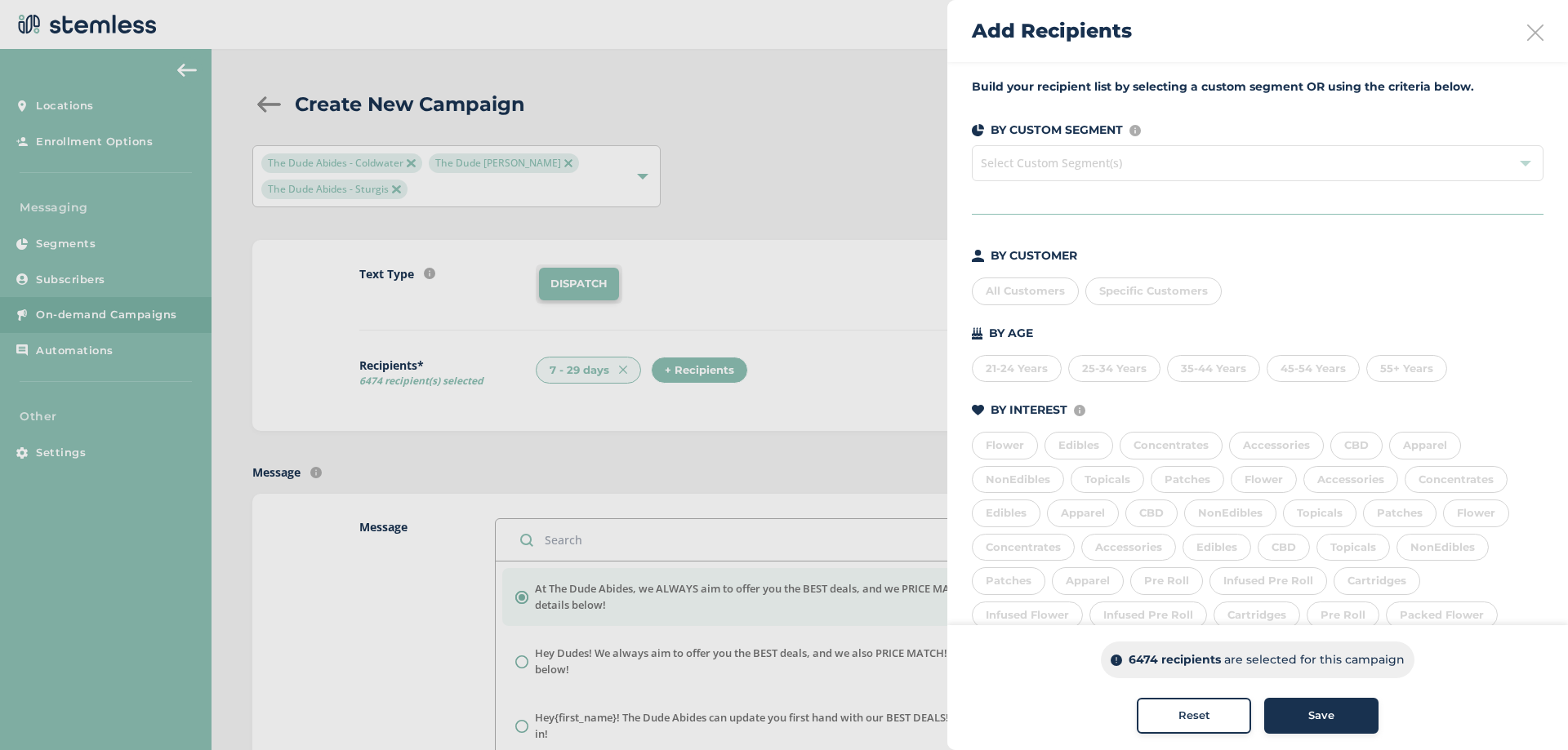
click at [1116, 177] on span "Select Custom Segment(s)" at bounding box center [1258, 163] width 572 height 36
click at [1112, 167] on span "Select Custom Segment(s)" at bounding box center [1258, 163] width 572 height 36
click at [640, 368] on div at bounding box center [784, 375] width 1568 height 750
click at [1528, 46] on div "Add Recipients" at bounding box center [1258, 31] width 621 height 62
click at [1528, 35] on icon at bounding box center [1536, 33] width 17 height 17
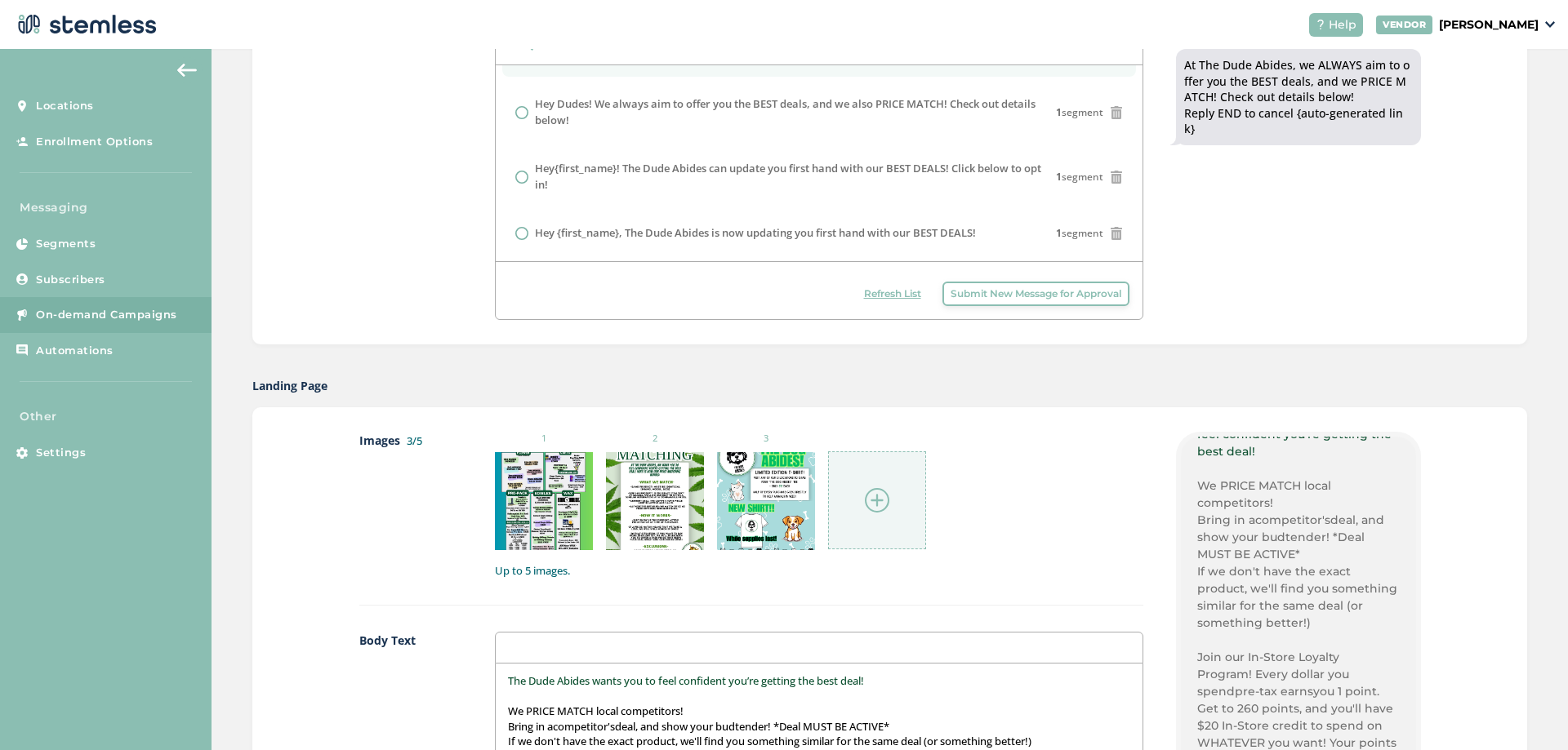
scroll to position [653, 0]
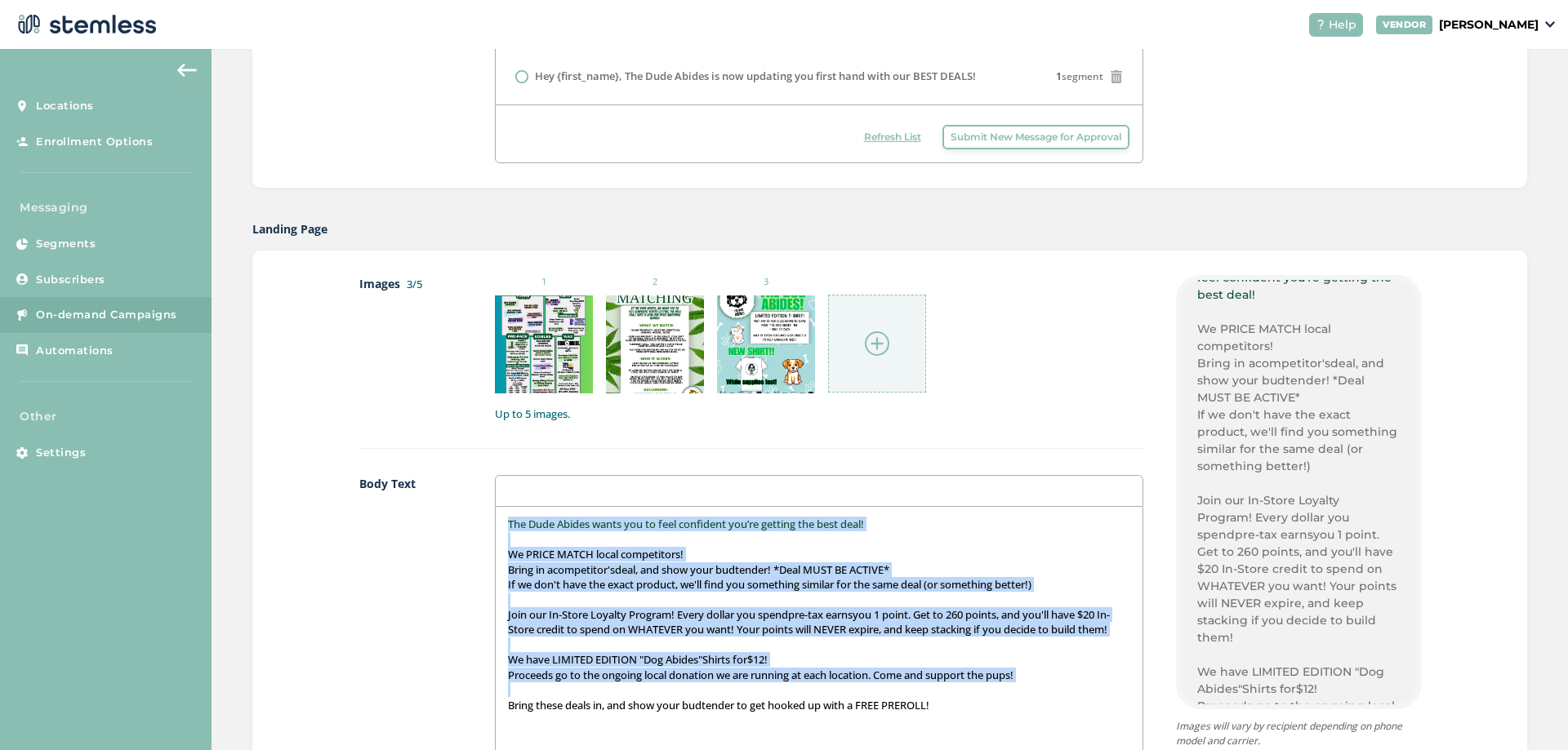
drag, startPoint x: 964, startPoint y: 712, endPoint x: 418, endPoint y: 512, distance: 581.5
click at [418, 512] on div "Body Text The Dude Abides wants you to feel confident you’re getting the best d…" at bounding box center [751, 667] width 784 height 385
click at [697, 622] on p "Join our In-Store Loyalty Program! Every dollar you spend pre-tax earns you 1 p…" at bounding box center [819, 622] width 621 height 31
drag, startPoint x: 994, startPoint y: 721, endPoint x: 439, endPoint y: 474, distance: 607.5
click at [439, 474] on div "Images 3/5 1 2 3 Up to 5 images. Body Text The Dude Abides wants you to feel co…" at bounding box center [751, 672] width 784 height 795
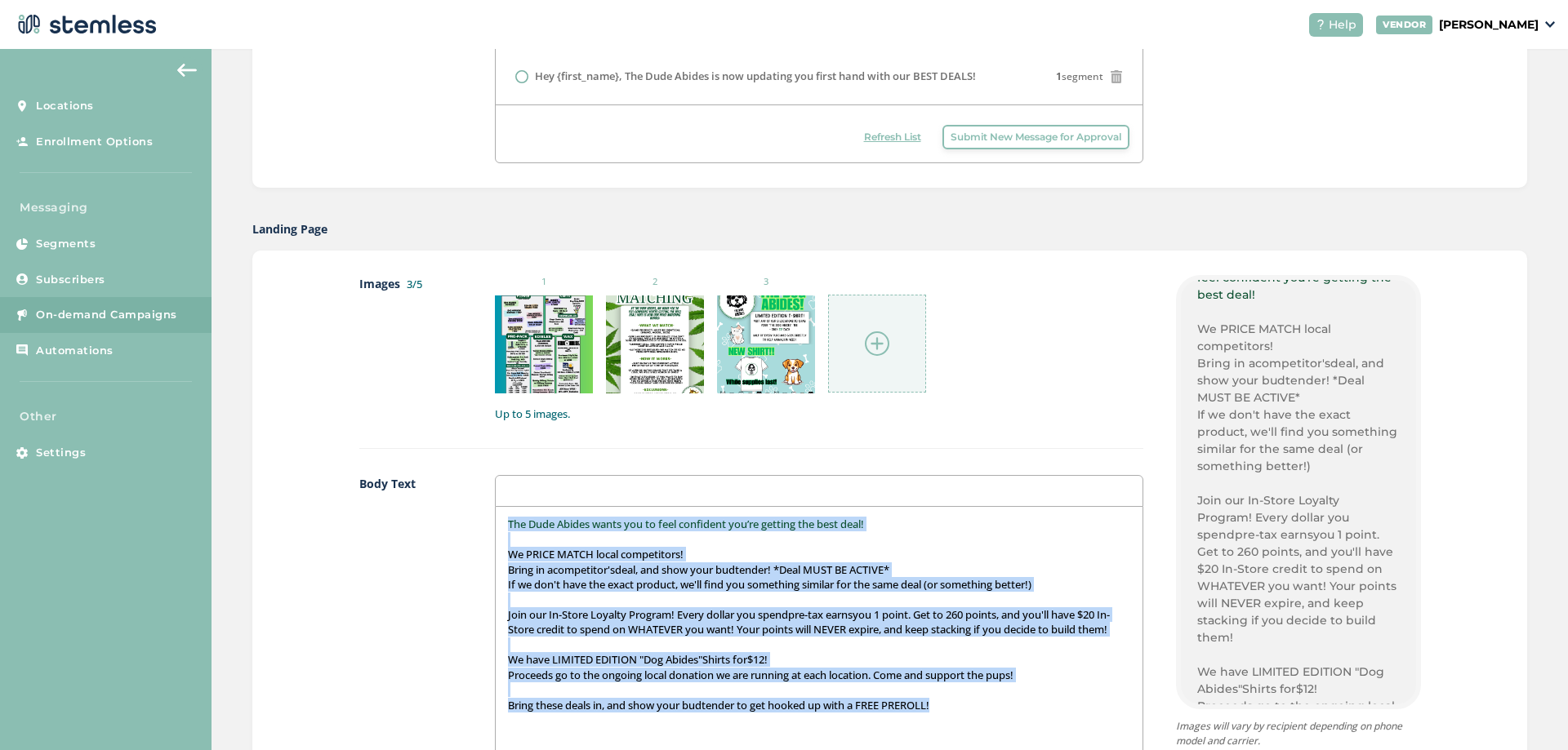
copy div "The Dude Abides wants you to feel confident you’re getting the best deal! We PR…"
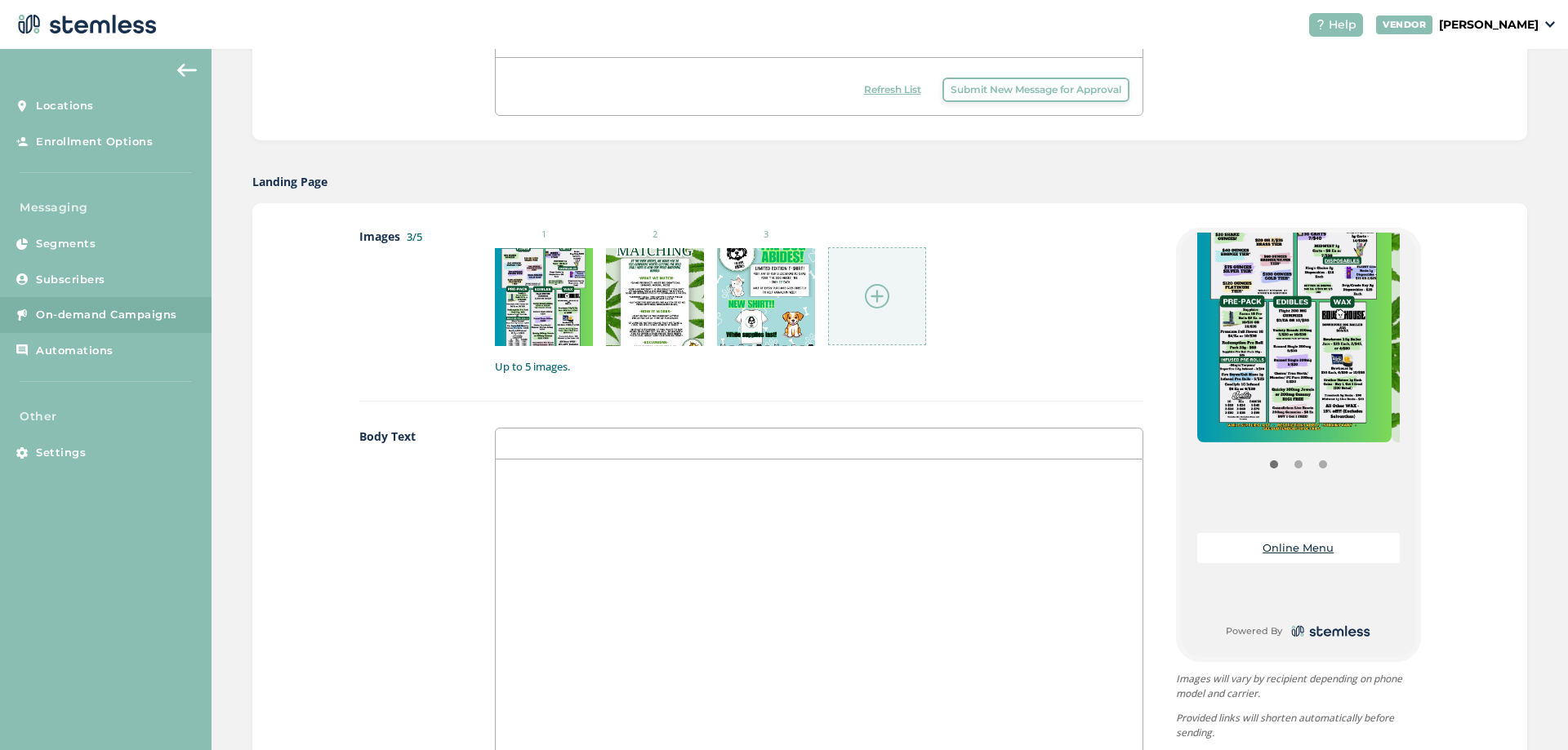
scroll to position [702, 0]
drag, startPoint x: 493, startPoint y: 625, endPoint x: 509, endPoint y: 501, distance: 125.0
click at [496, 623] on div at bounding box center [819, 620] width 646 height 326
click at [534, 415] on div "Images 3/5 1 2 3 Up to 5 images. Body Text Links Online Menu https://rollingwit…" at bounding box center [751, 624] width 784 height 795
click at [530, 459] on div at bounding box center [819, 620] width 646 height 326
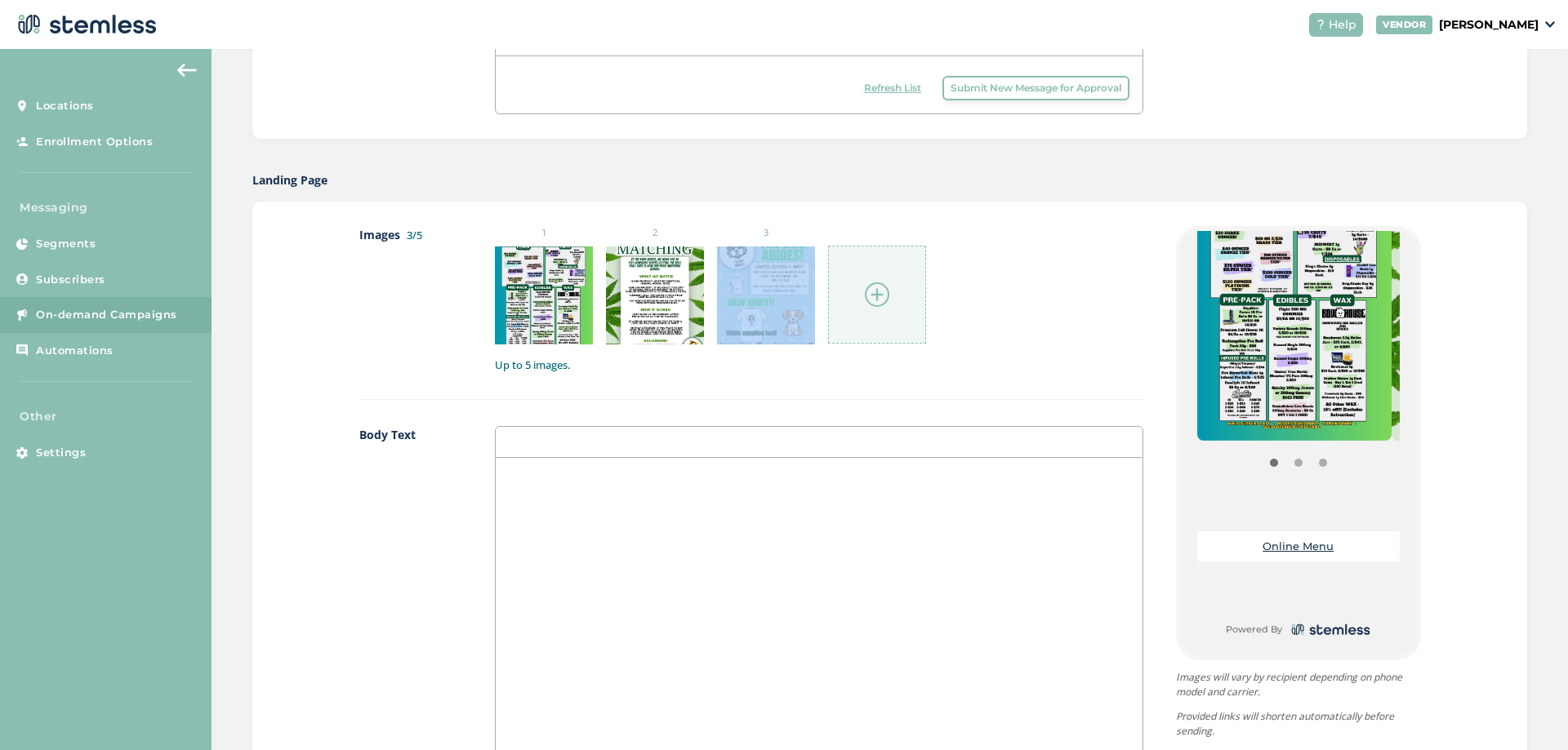
drag, startPoint x: 870, startPoint y: 267, endPoint x: 928, endPoint y: 270, distance: 58.1
click at [879, 268] on ul "1 2 3" at bounding box center [711, 285] width 432 height 118
click at [851, 275] on div at bounding box center [876, 295] width 98 height 98
click at [762, 230] on small "3" at bounding box center [766, 233] width 98 height 14
drag, startPoint x: 763, startPoint y: 230, endPoint x: 730, endPoint y: 235, distance: 33.4
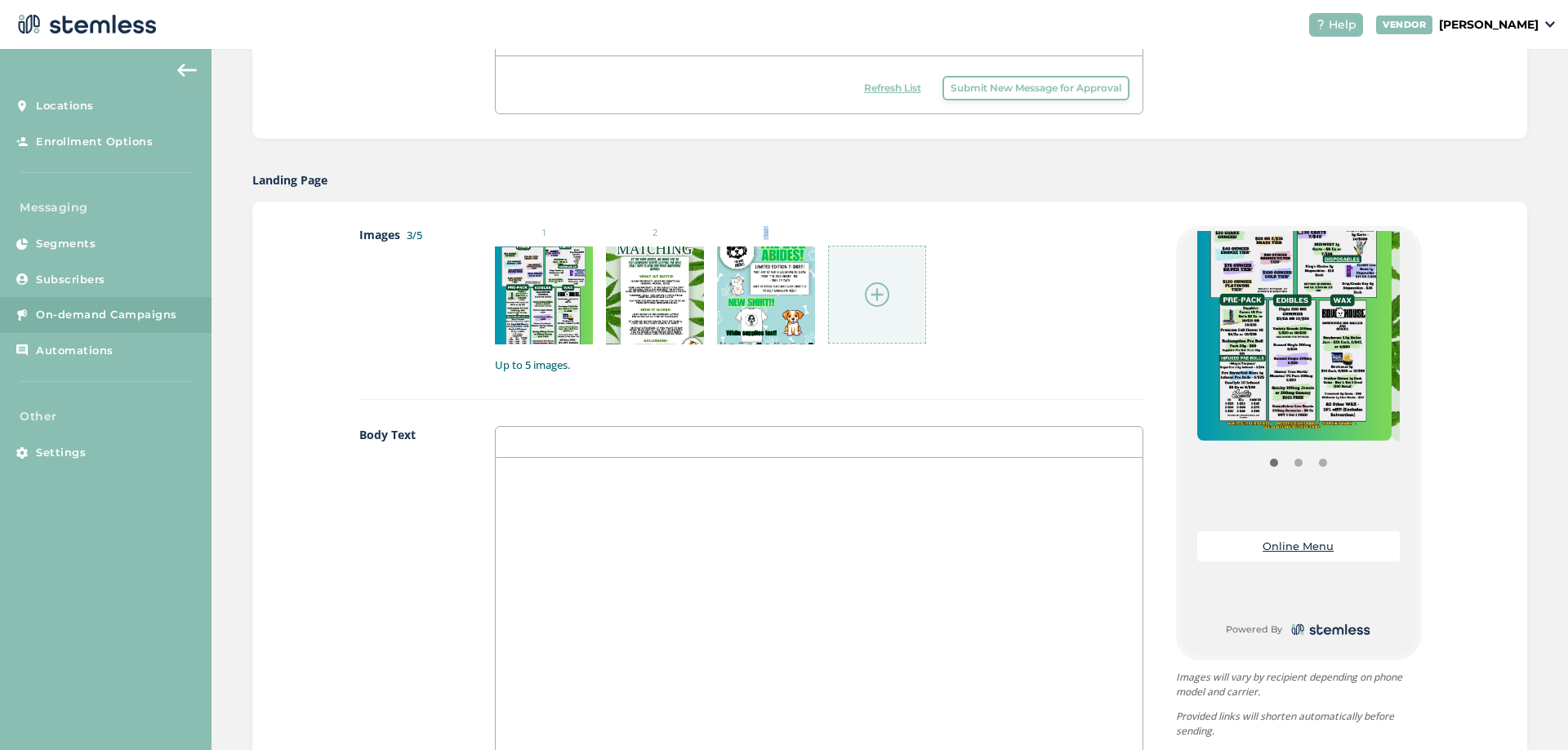
click at [733, 235] on small "3" at bounding box center [766, 233] width 98 height 14
drag, startPoint x: 669, startPoint y: 235, endPoint x: 715, endPoint y: 233, distance: 46.0
click at [715, 233] on ul "1 2 3" at bounding box center [711, 285] width 432 height 118
click at [593, 234] on ul "1 2 3" at bounding box center [711, 285] width 432 height 118
click at [529, 235] on small "1" at bounding box center [544, 233] width 98 height 14
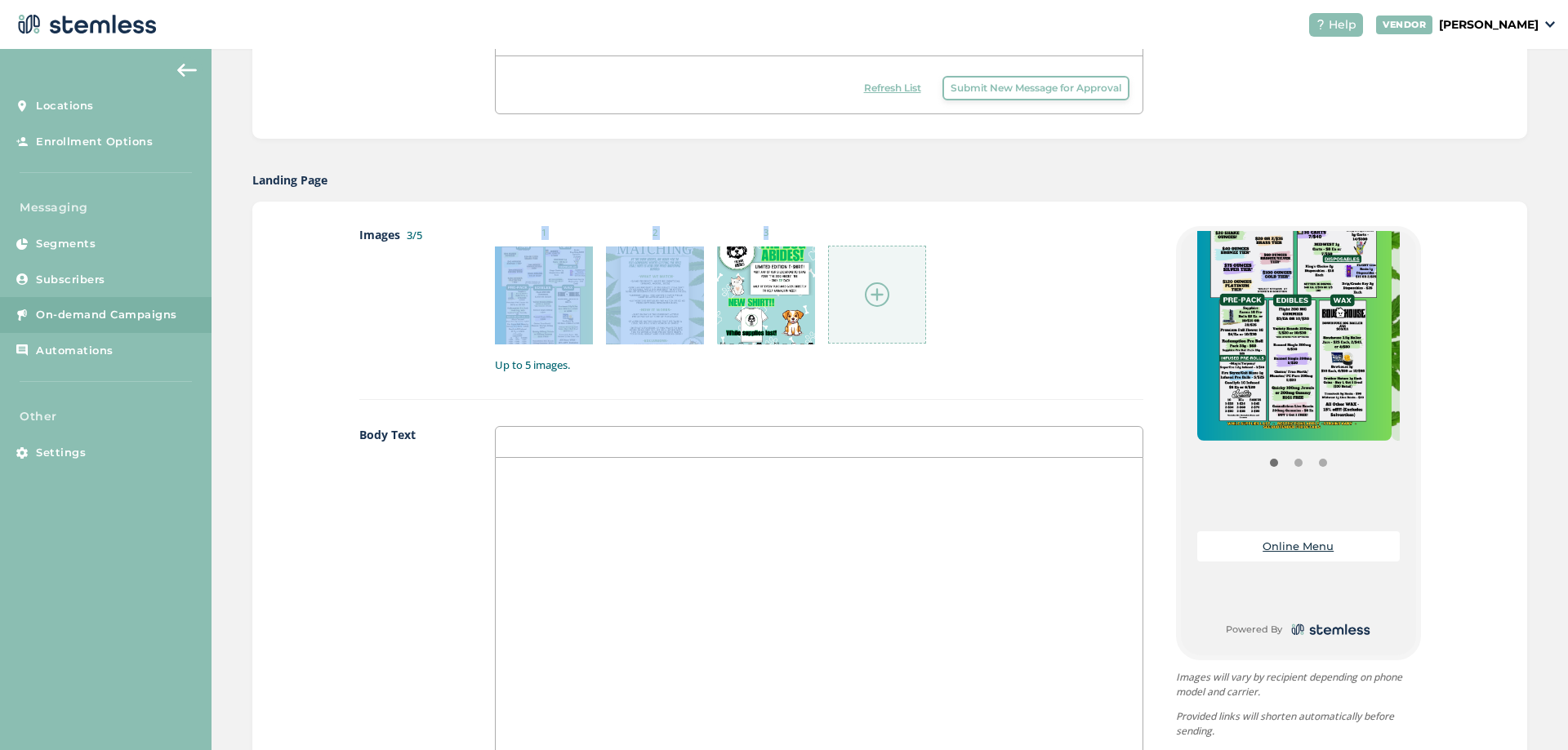
drag, startPoint x: 537, startPoint y: 233, endPoint x: 827, endPoint y: 229, distance: 290.0
click at [825, 229] on ul "1 2 3" at bounding box center [711, 285] width 432 height 118
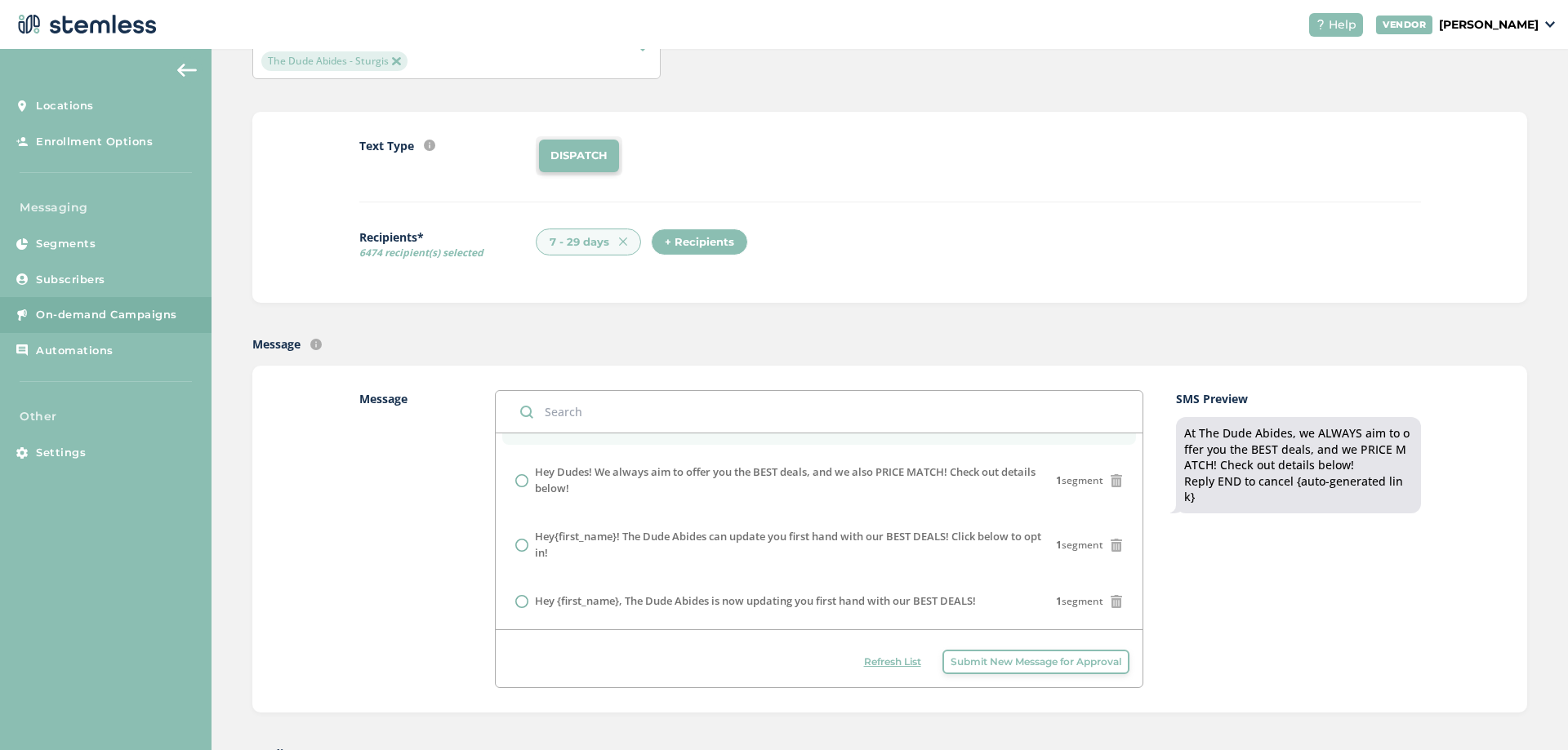
scroll to position [0, 0]
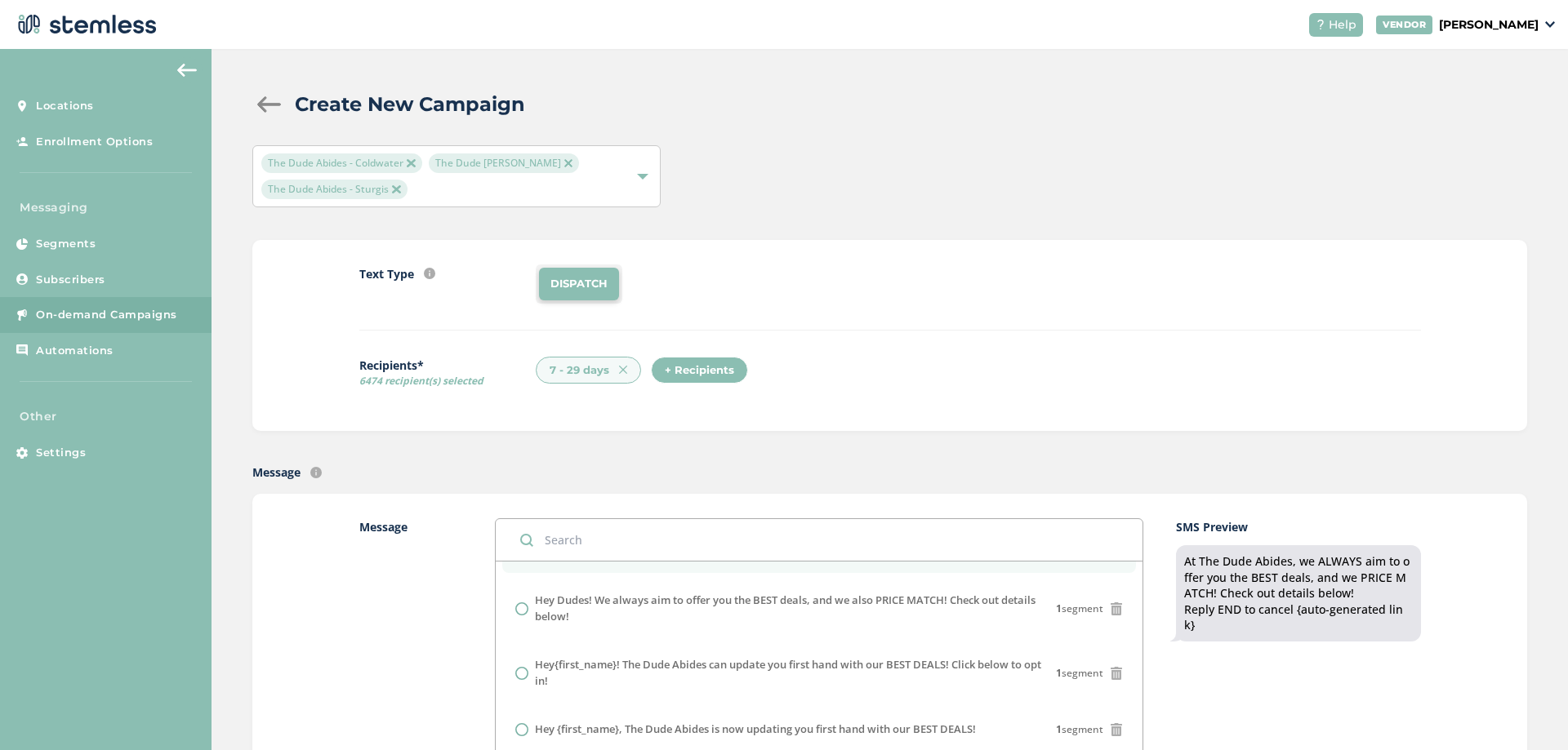
click at [268, 103] on div at bounding box center [269, 105] width 33 height 17
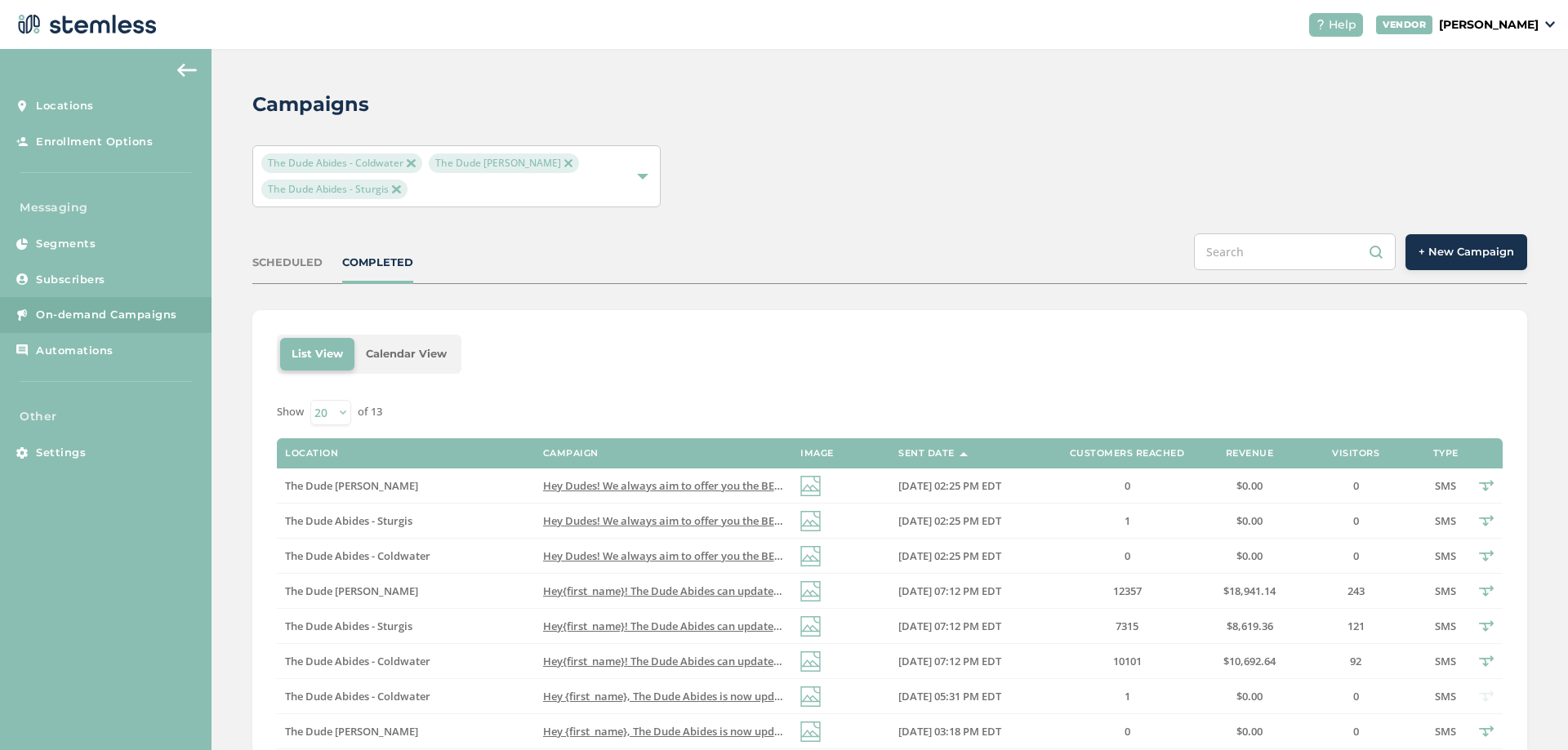
click at [270, 269] on div "SCHEDULED" at bounding box center [287, 263] width 70 height 17
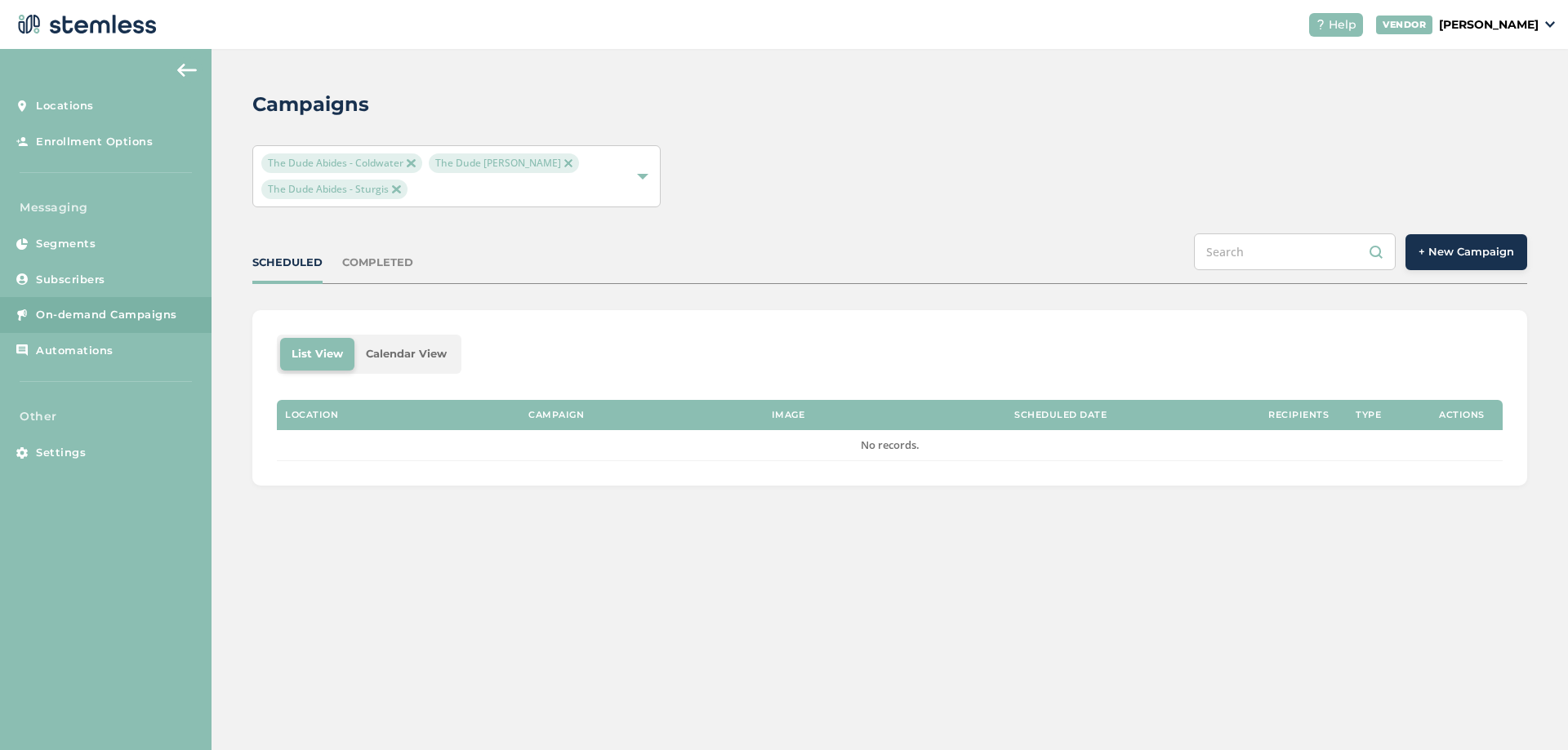
click at [399, 262] on div "COMPLETED" at bounding box center [378, 263] width 71 height 17
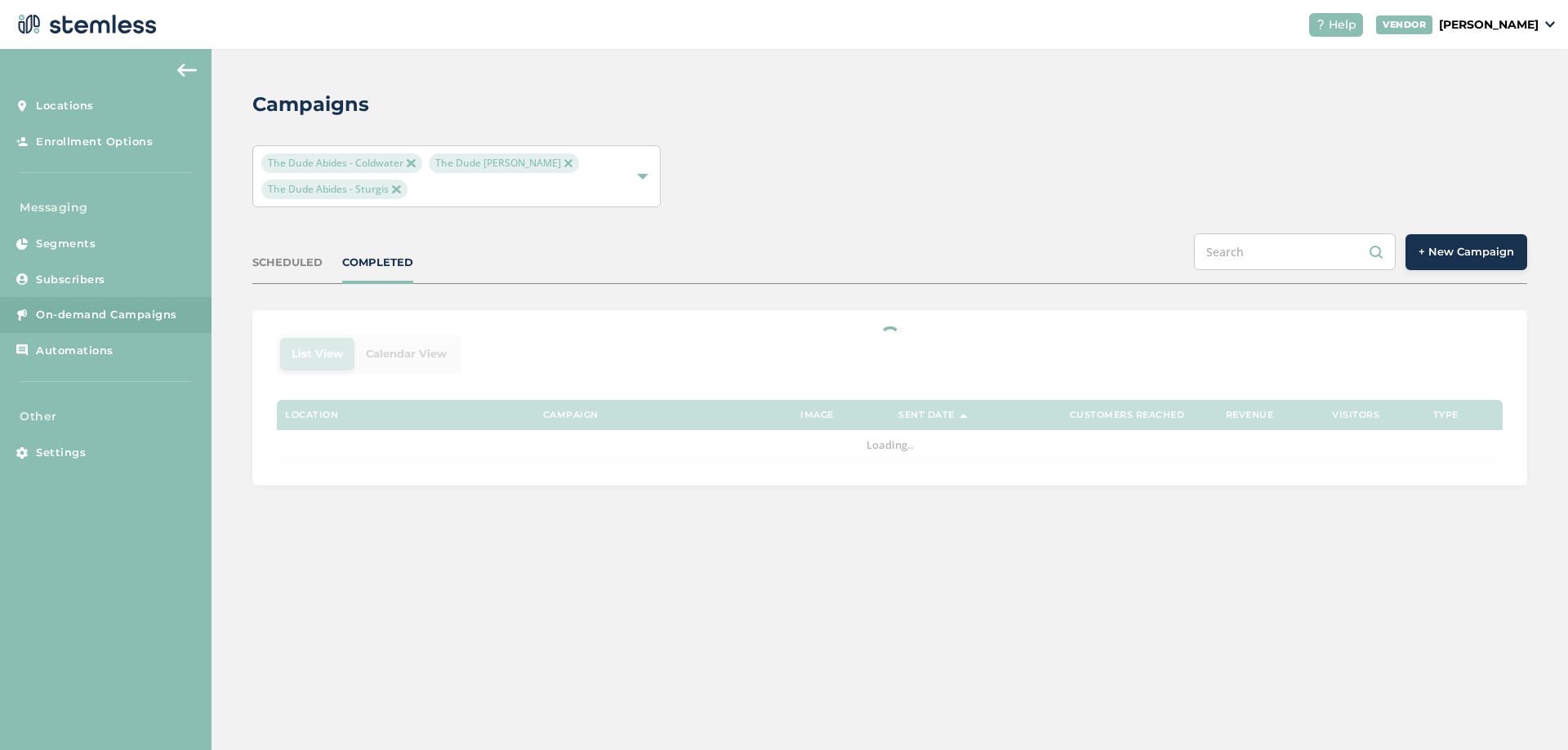
click at [304, 270] on div "SCHEDULED" at bounding box center [287, 263] width 70 height 17
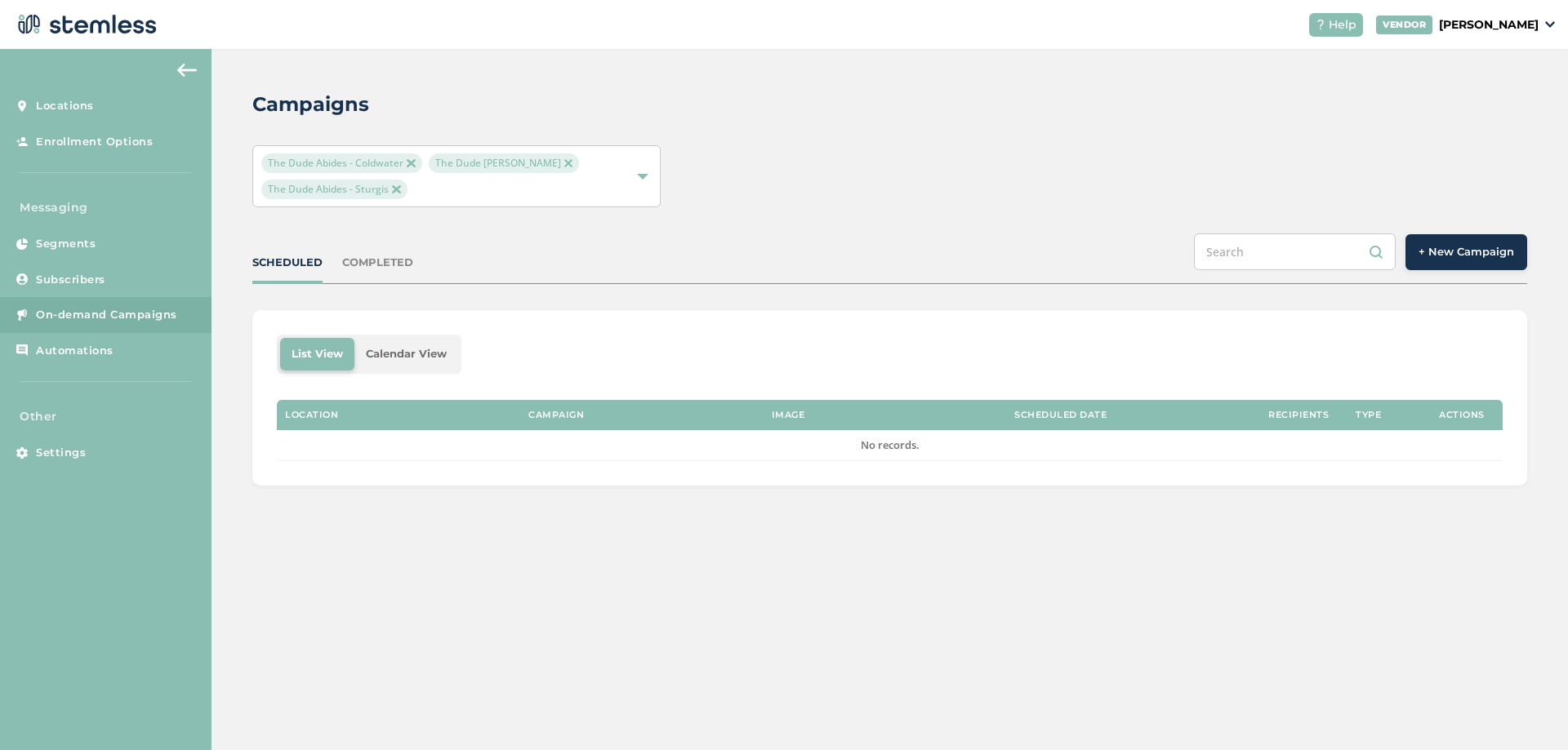
click at [1453, 262] on button "+ New Campaign" at bounding box center [1466, 252] width 121 height 36
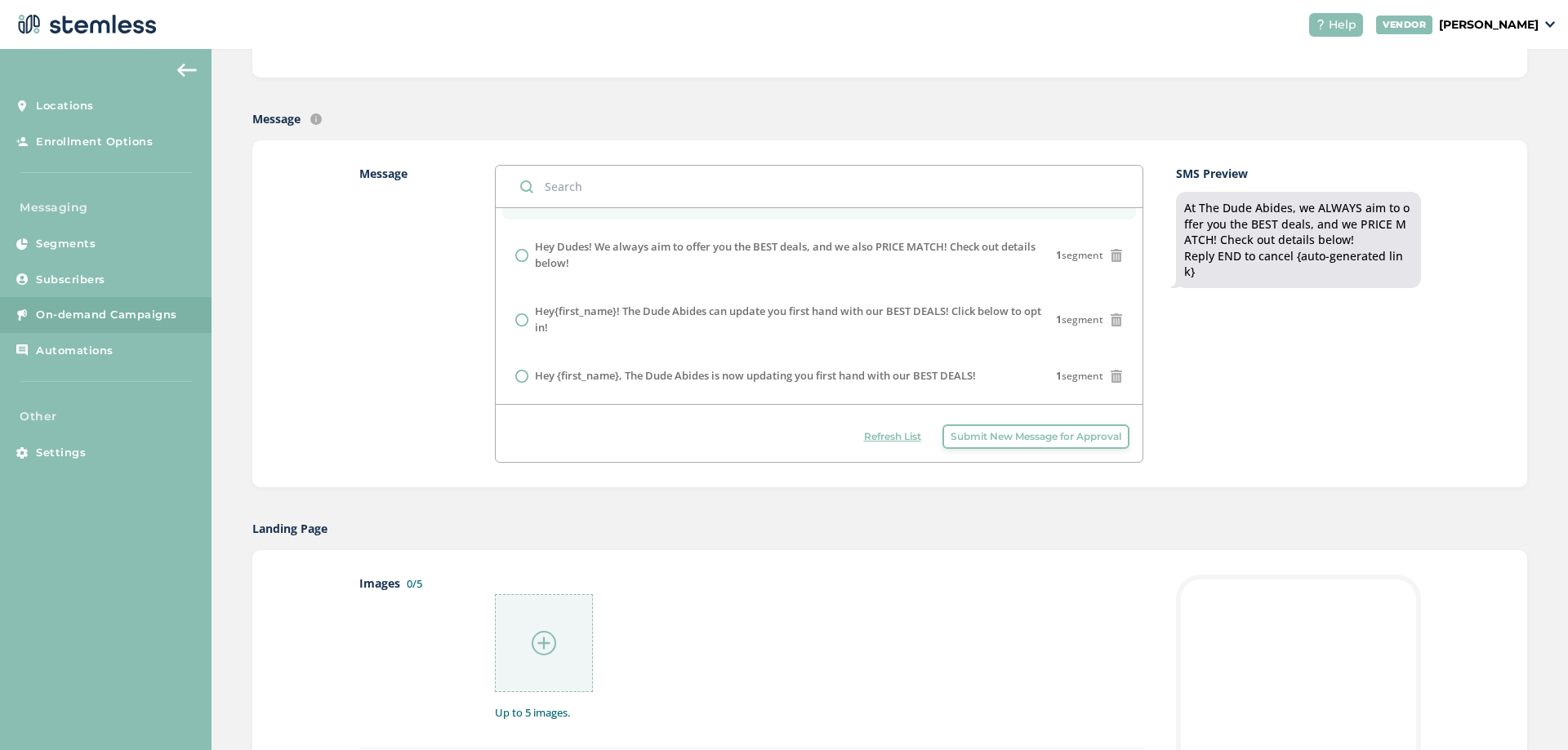
scroll to position [735, 0]
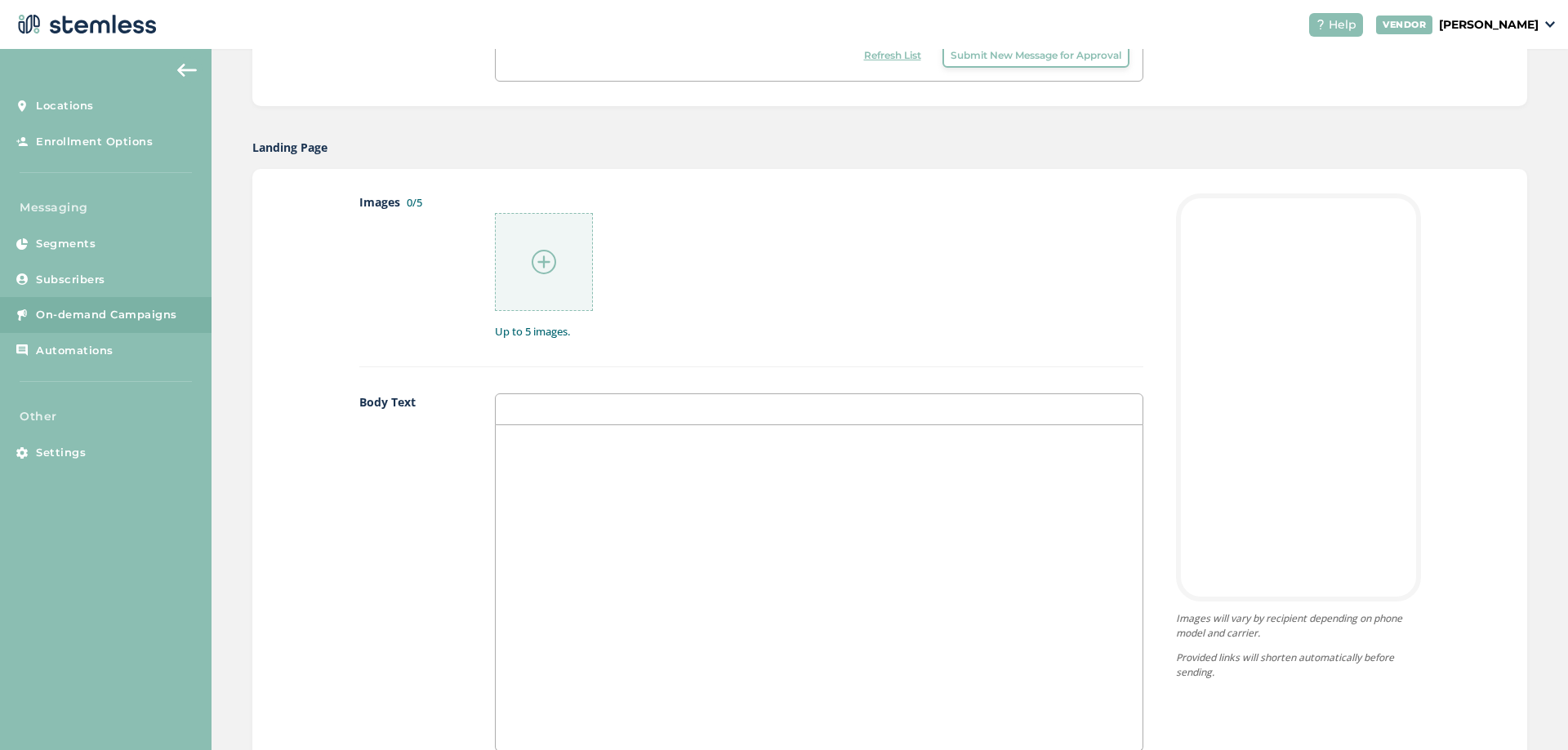
click at [465, 402] on div "Body Text" at bounding box center [751, 586] width 784 height 385
click at [540, 399] on div at bounding box center [819, 409] width 648 height 32
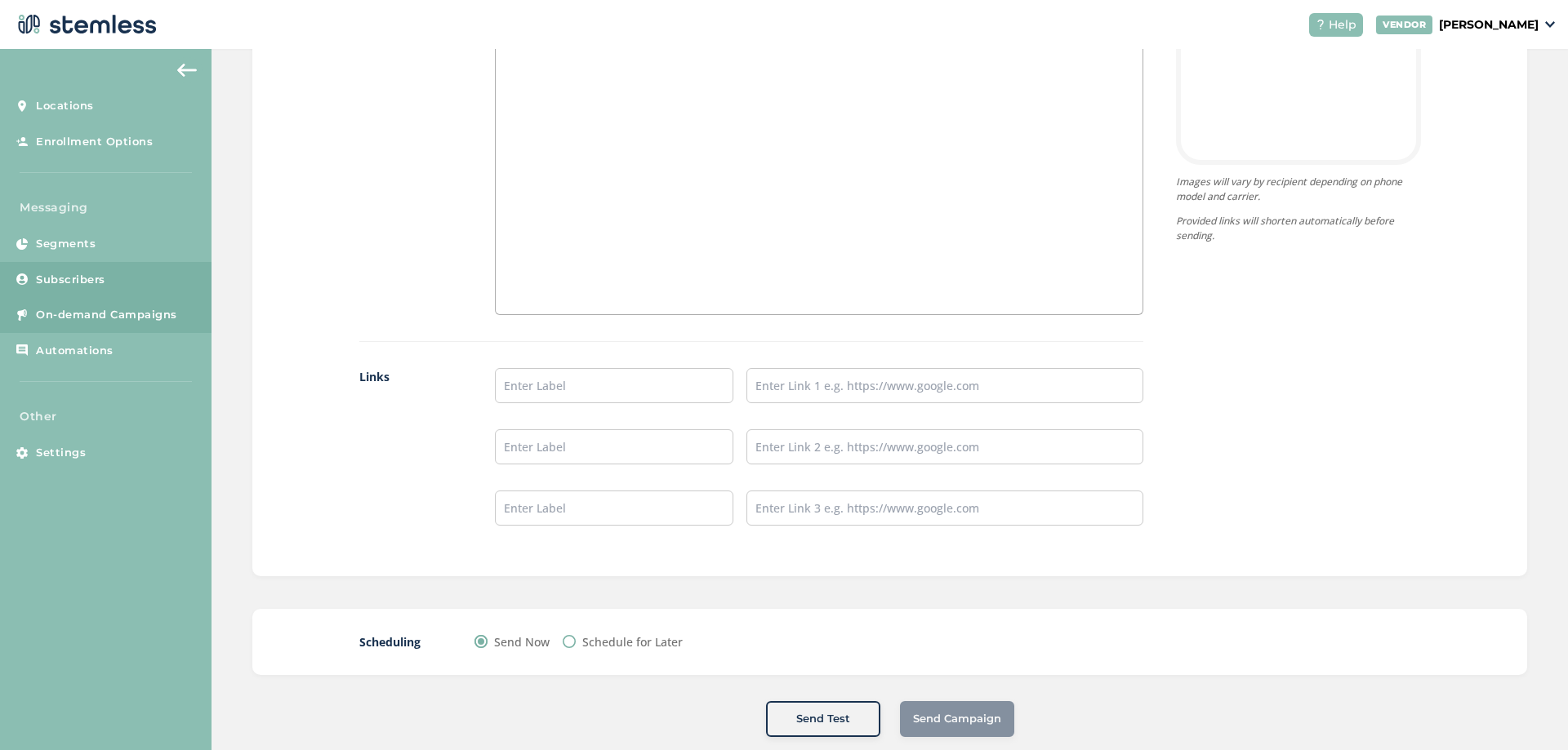
scroll to position [1200, 0]
